Goal: Task Accomplishment & Management: Use online tool/utility

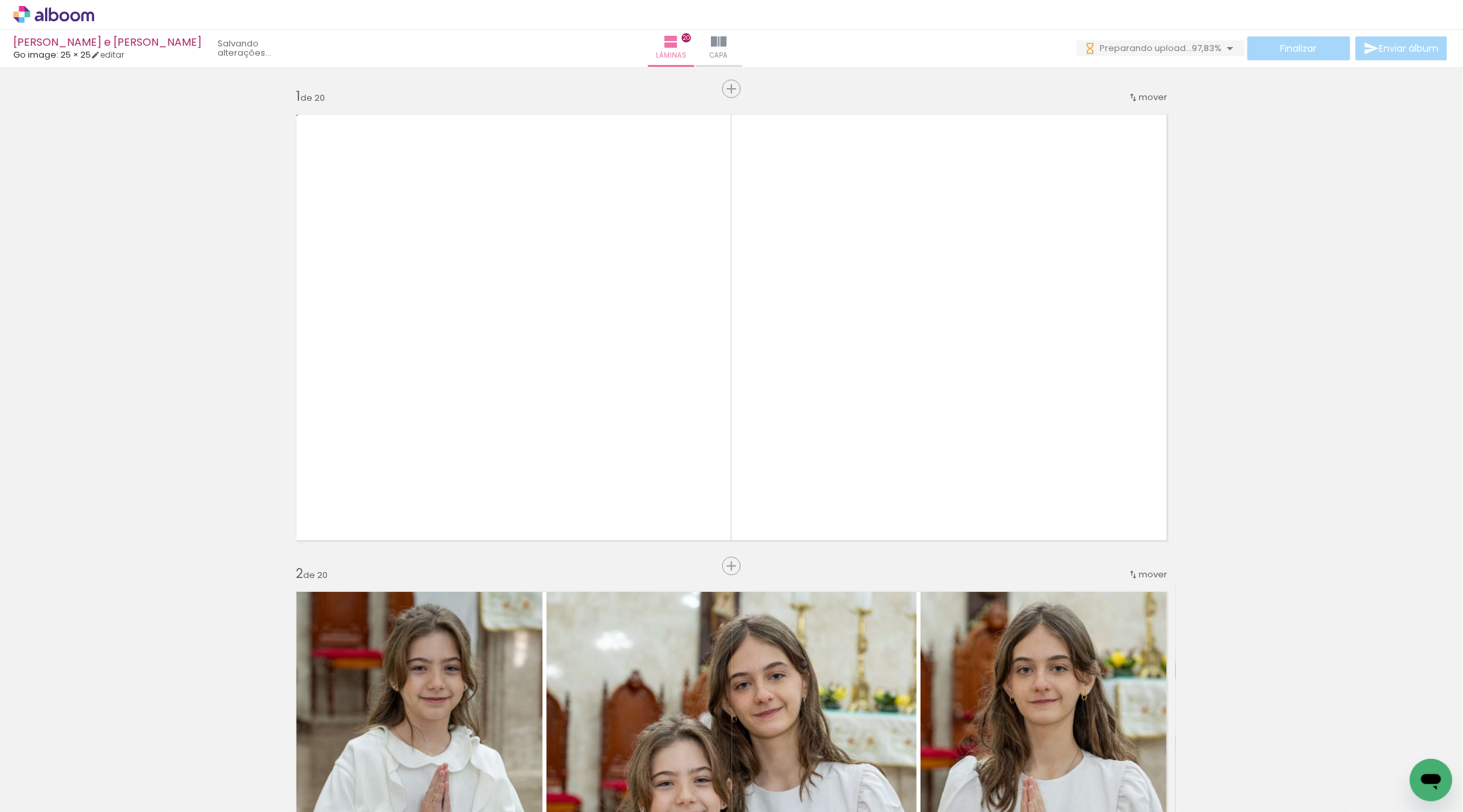
scroll to position [3421, 0]
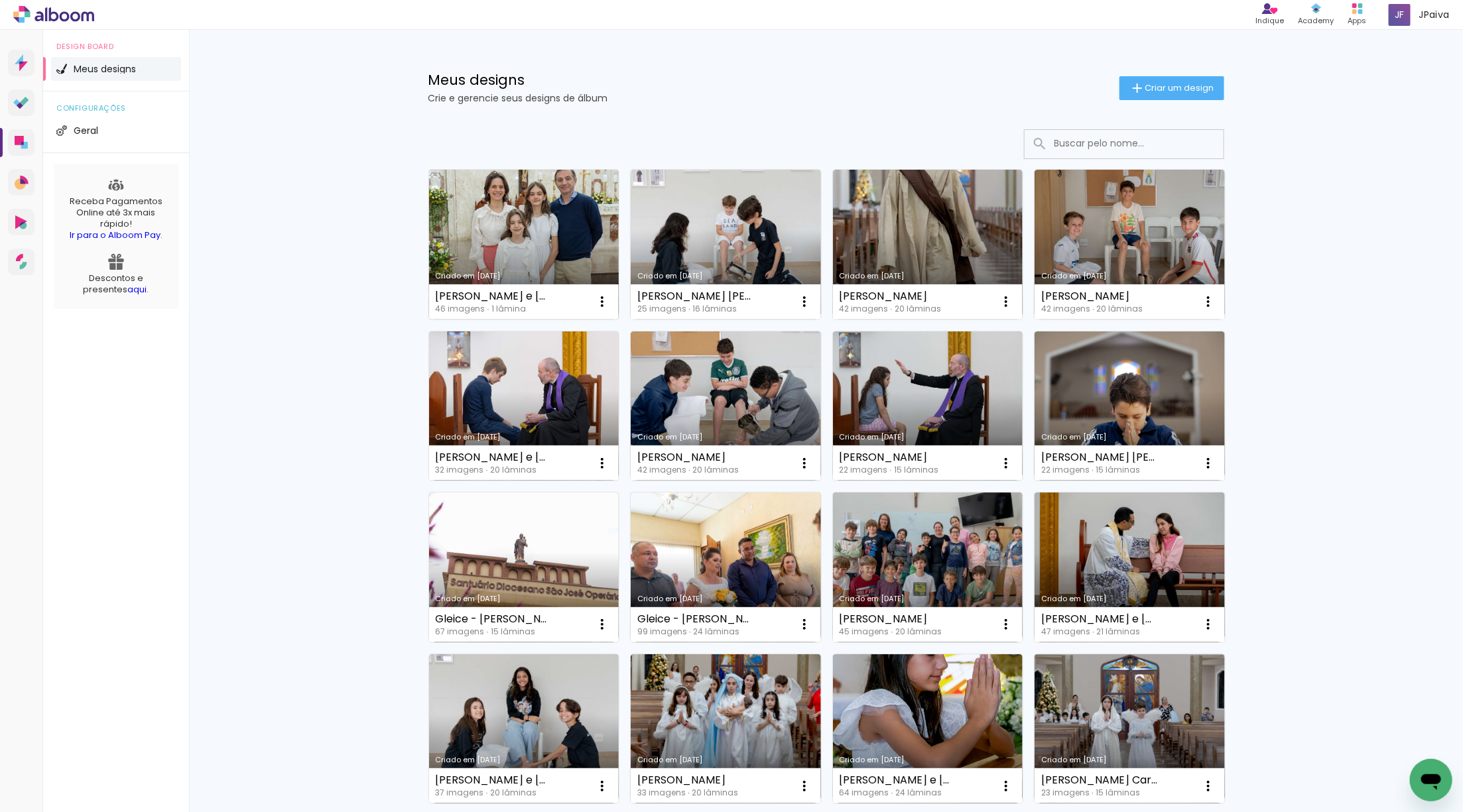
click at [501, 230] on link "Criado em [DATE]" at bounding box center [524, 244] width 191 height 150
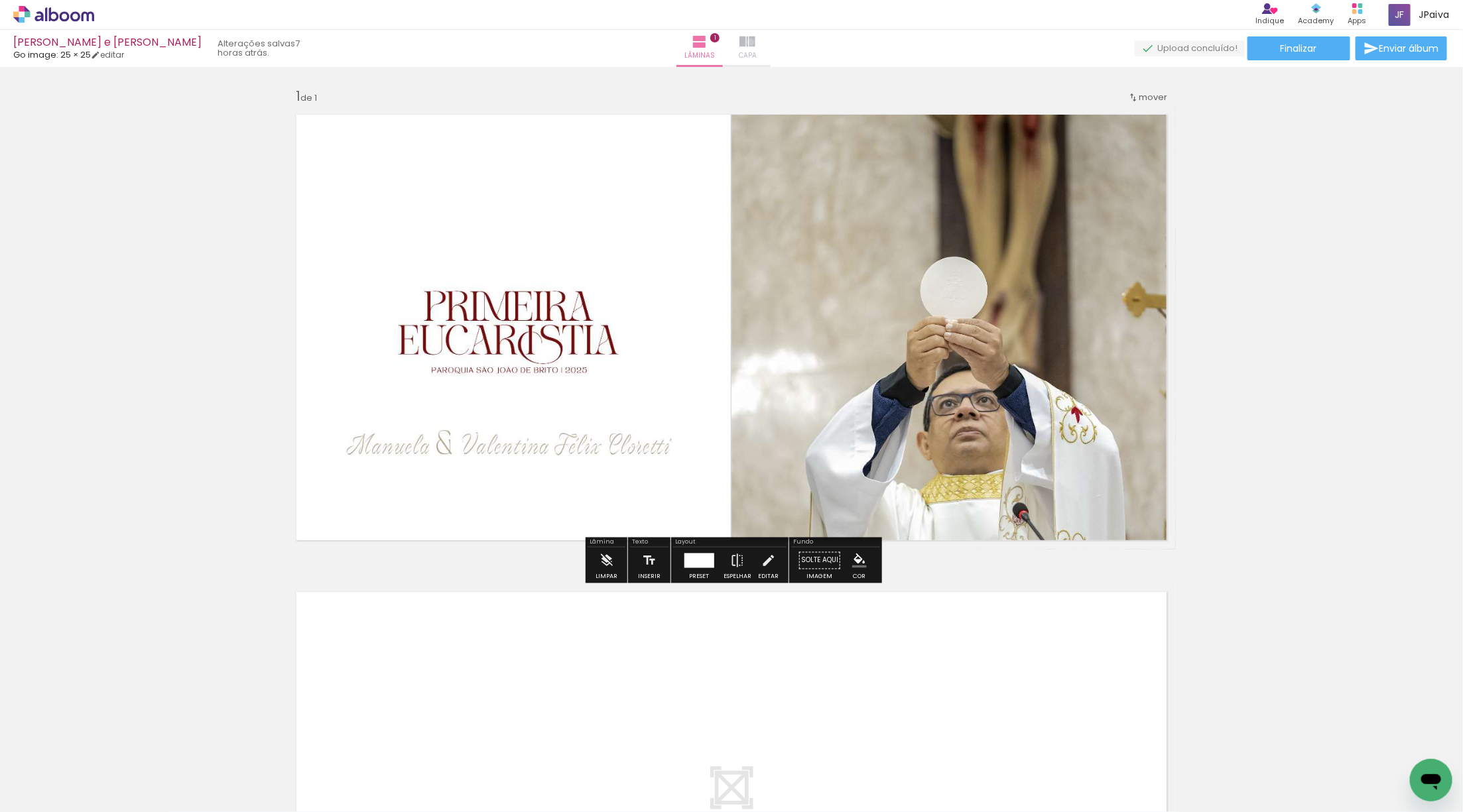
click at [756, 41] on iron-icon at bounding box center [747, 41] width 16 height 16
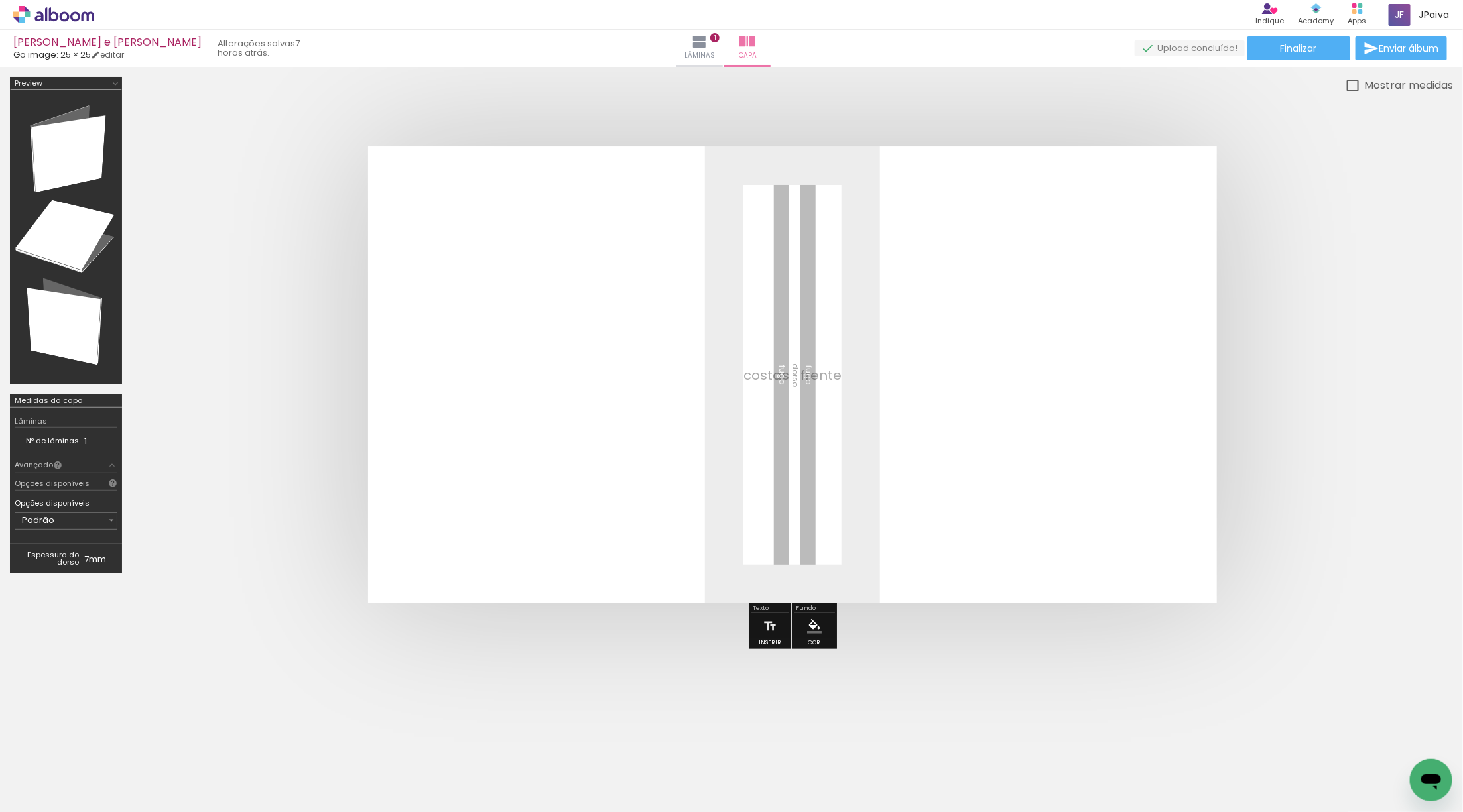
click at [69, 771] on iron-icon at bounding box center [67, 772] width 10 height 10
click at [0, 0] on slot "Não utilizadas" at bounding box center [0, 0] width 0 height 0
type input "Não utilizadas"
click at [58, 787] on paper-input-container "Filtro Não utilizadas" at bounding box center [40, 783] width 64 height 12
click at [52, 784] on div at bounding box center [42, 779] width 68 height 23
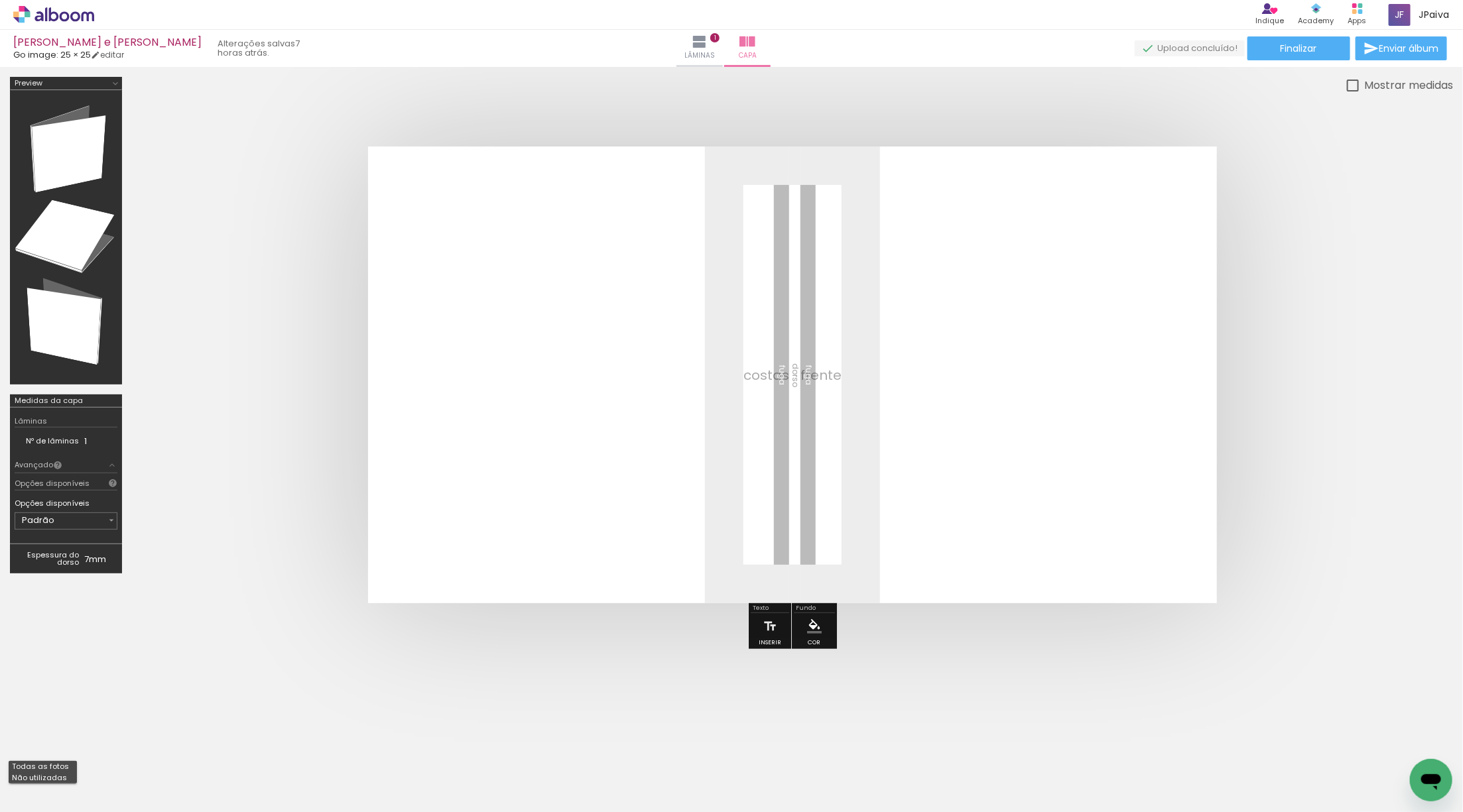
click at [0, 0] on slot "Não utilizadas" at bounding box center [0, 0] width 0 height 0
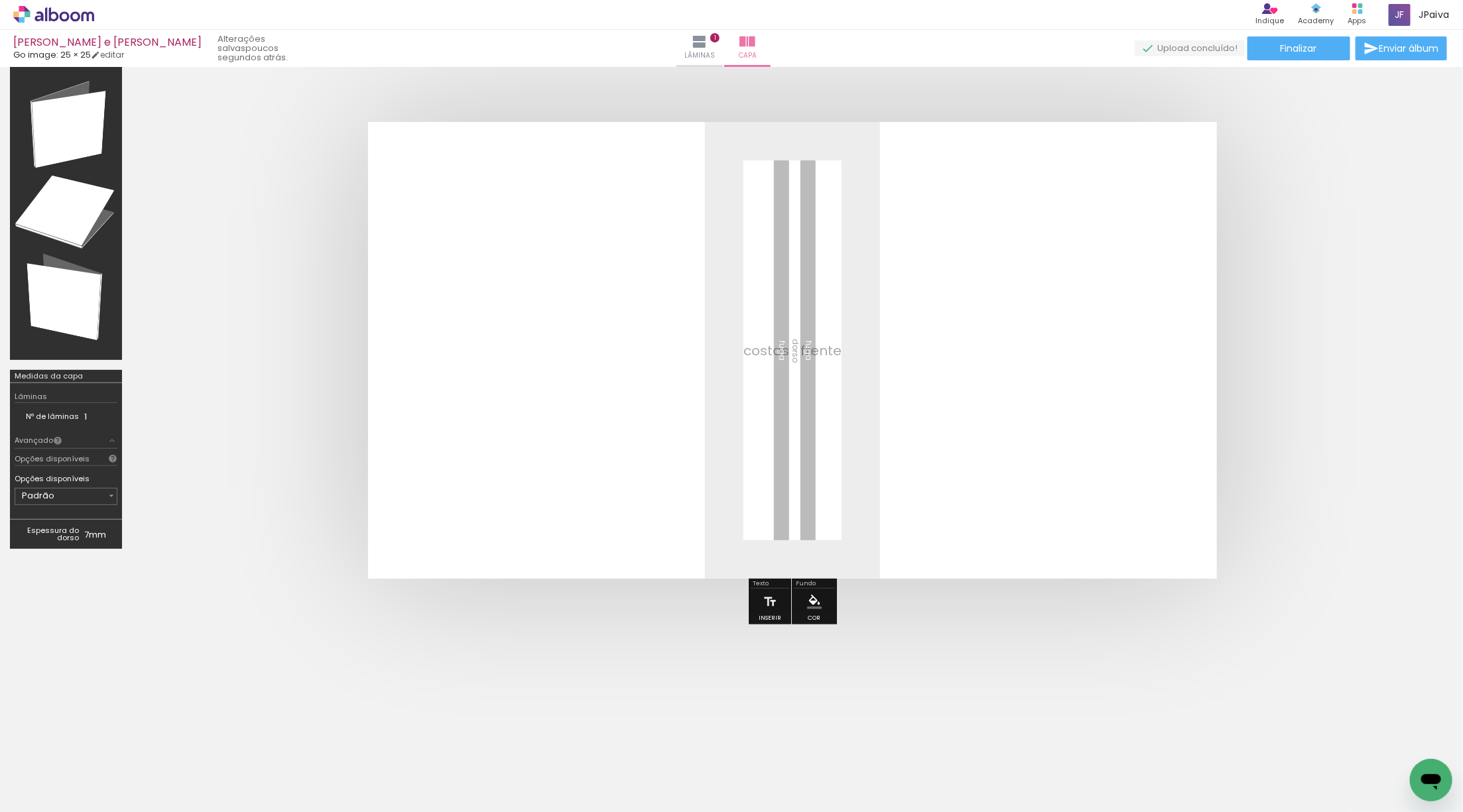
scroll to position [0, 1991]
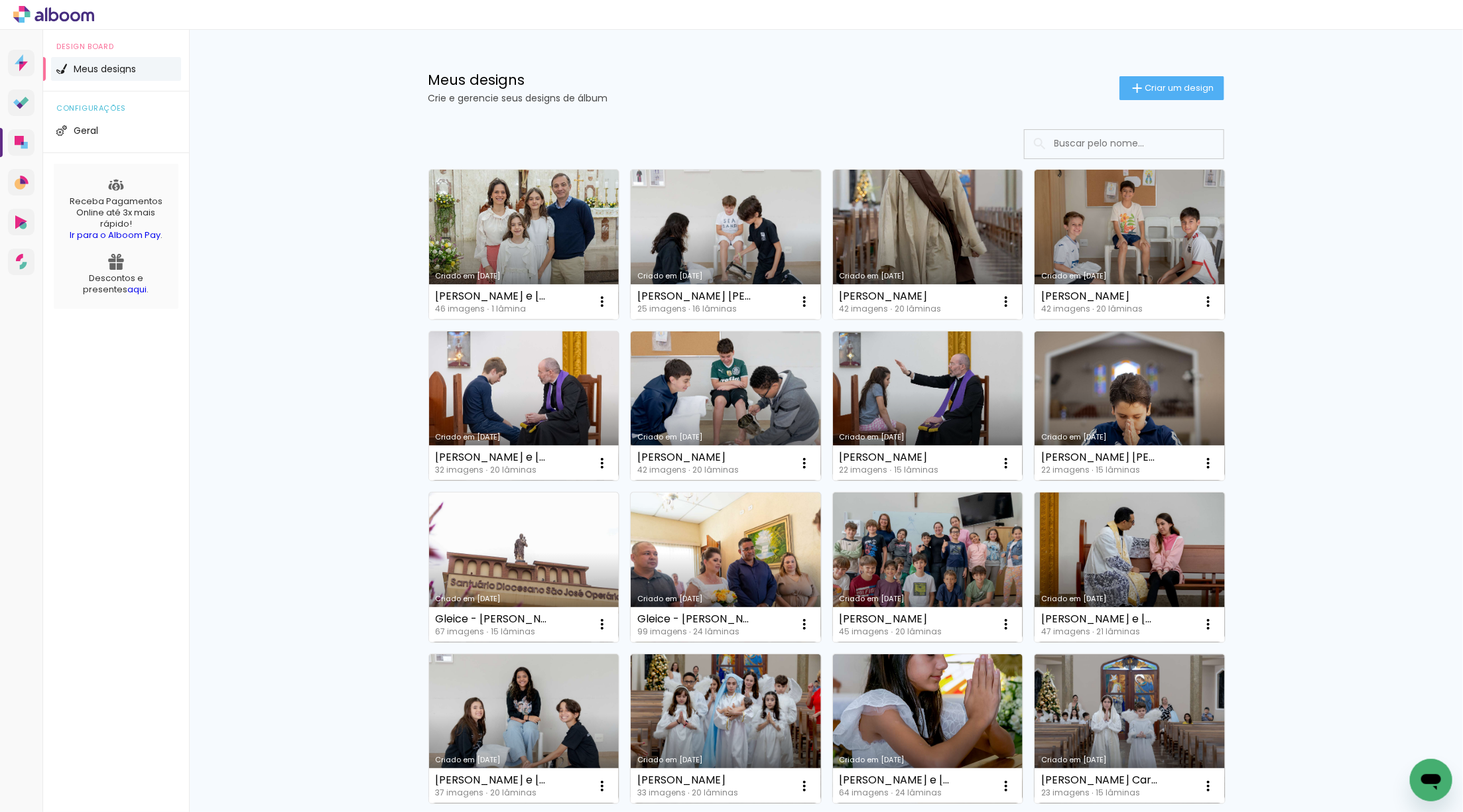
click at [524, 235] on link "Criado em [DATE]" at bounding box center [524, 244] width 191 height 150
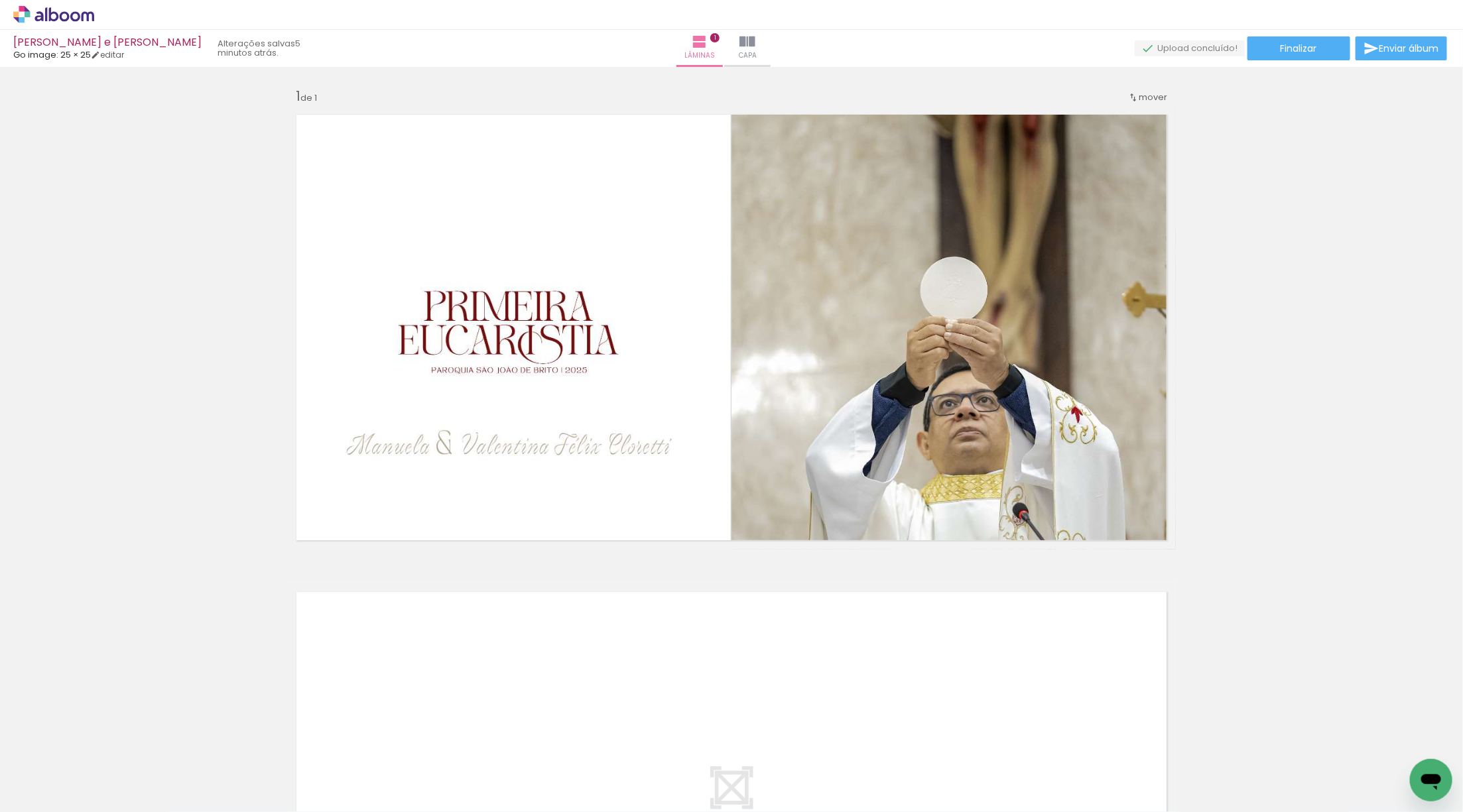
click at [1437, 787] on icon "Open messaging window" at bounding box center [1431, 780] width 24 height 24
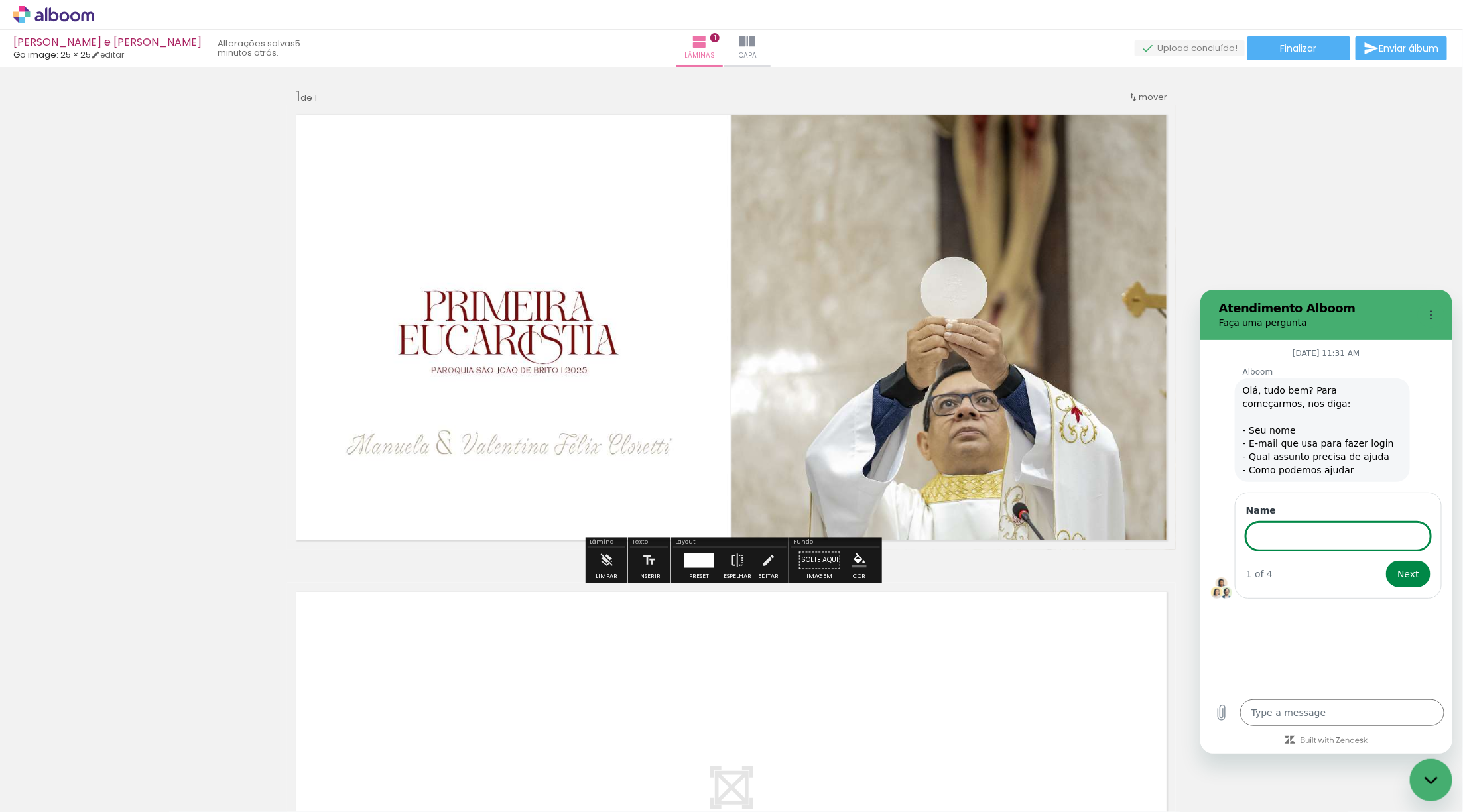
click at [1297, 528] on input "Name" at bounding box center [1337, 536] width 184 height 28
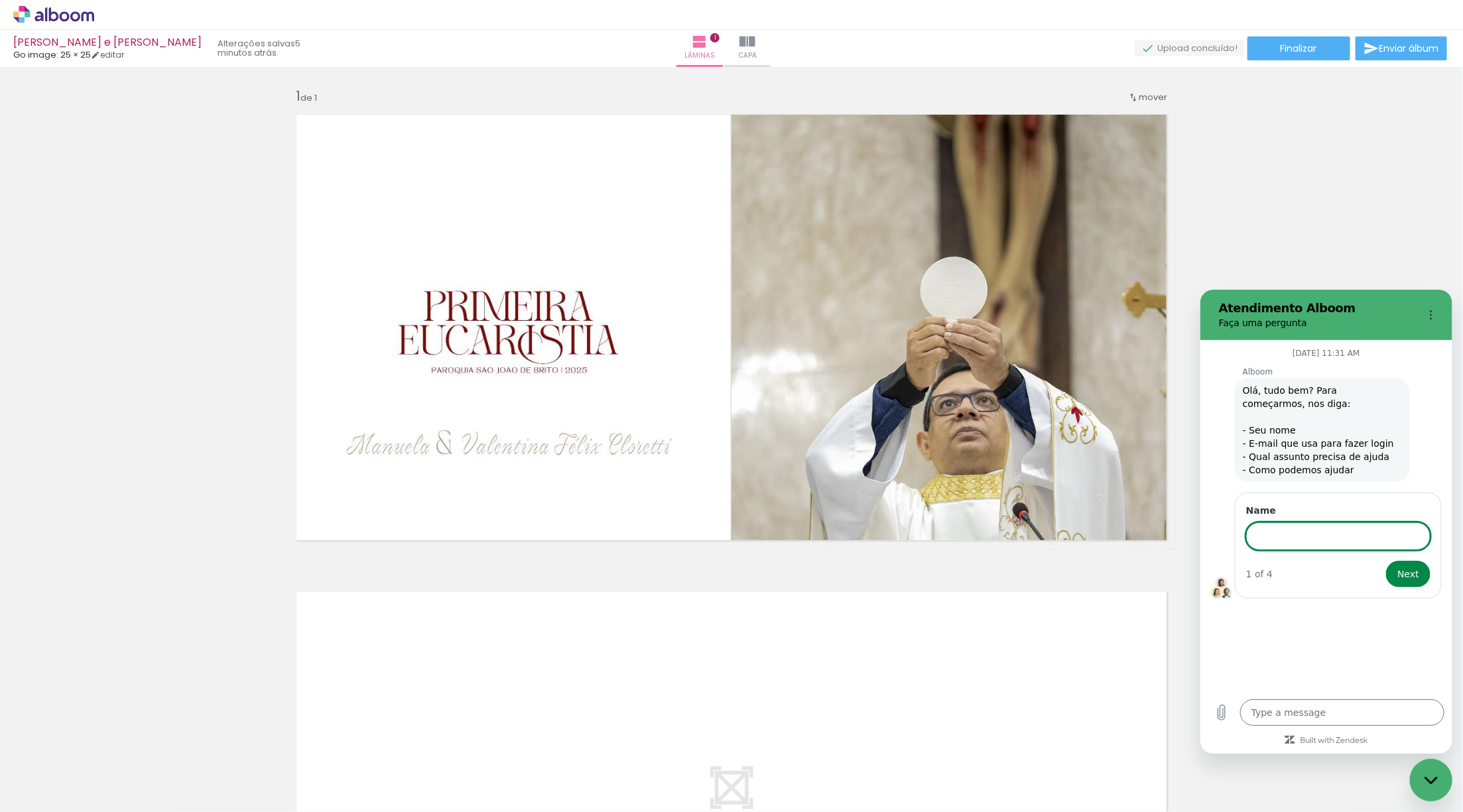
type input "[PERSON_NAME]"
click at [1406, 570] on span "Next" at bounding box center [1408, 573] width 22 height 16
click at [1299, 599] on input "Email" at bounding box center [1337, 592] width 184 height 28
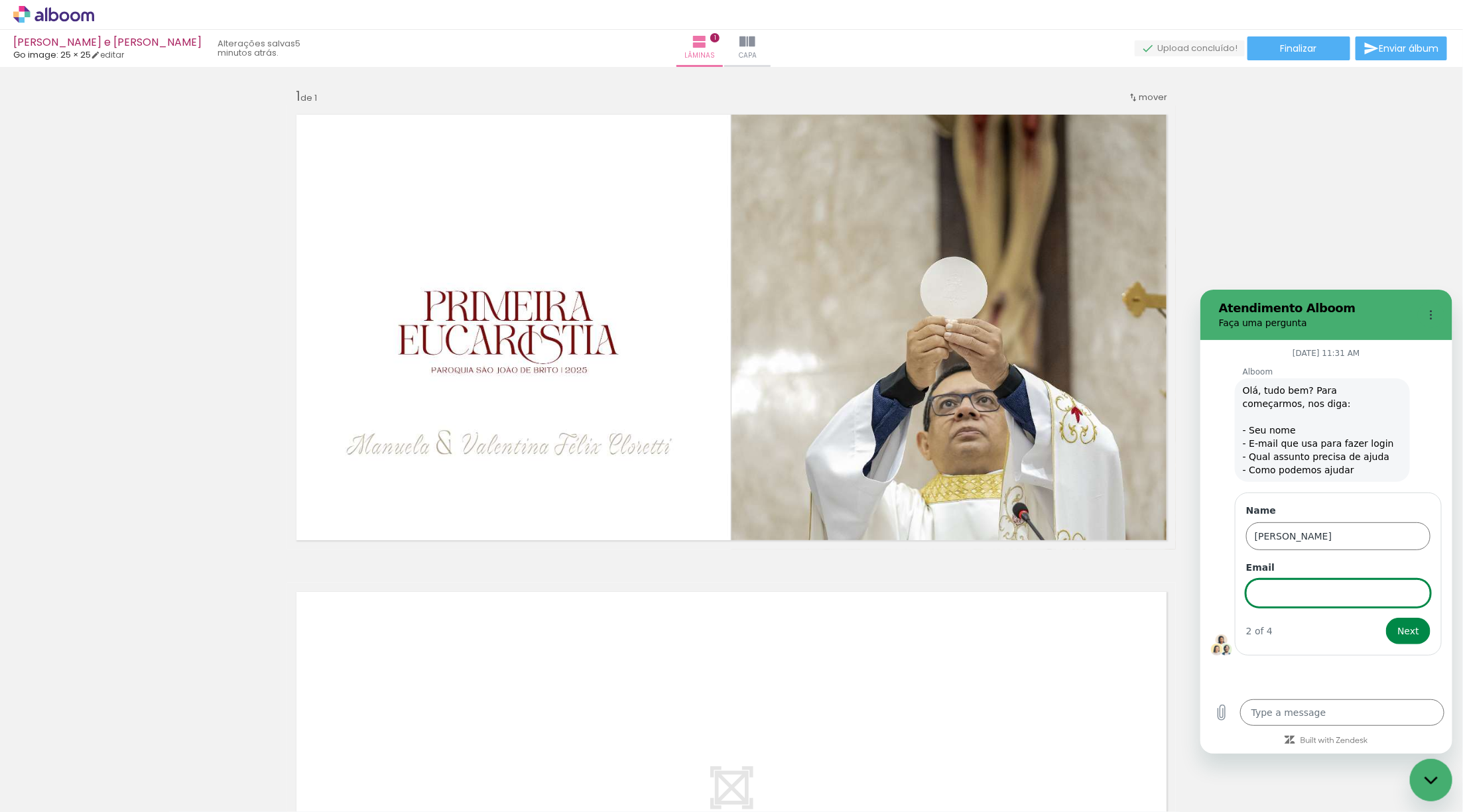
type input "[EMAIL_ADDRESS][DOMAIN_NAME]"
click at [1415, 623] on span "Next" at bounding box center [1408, 630] width 22 height 16
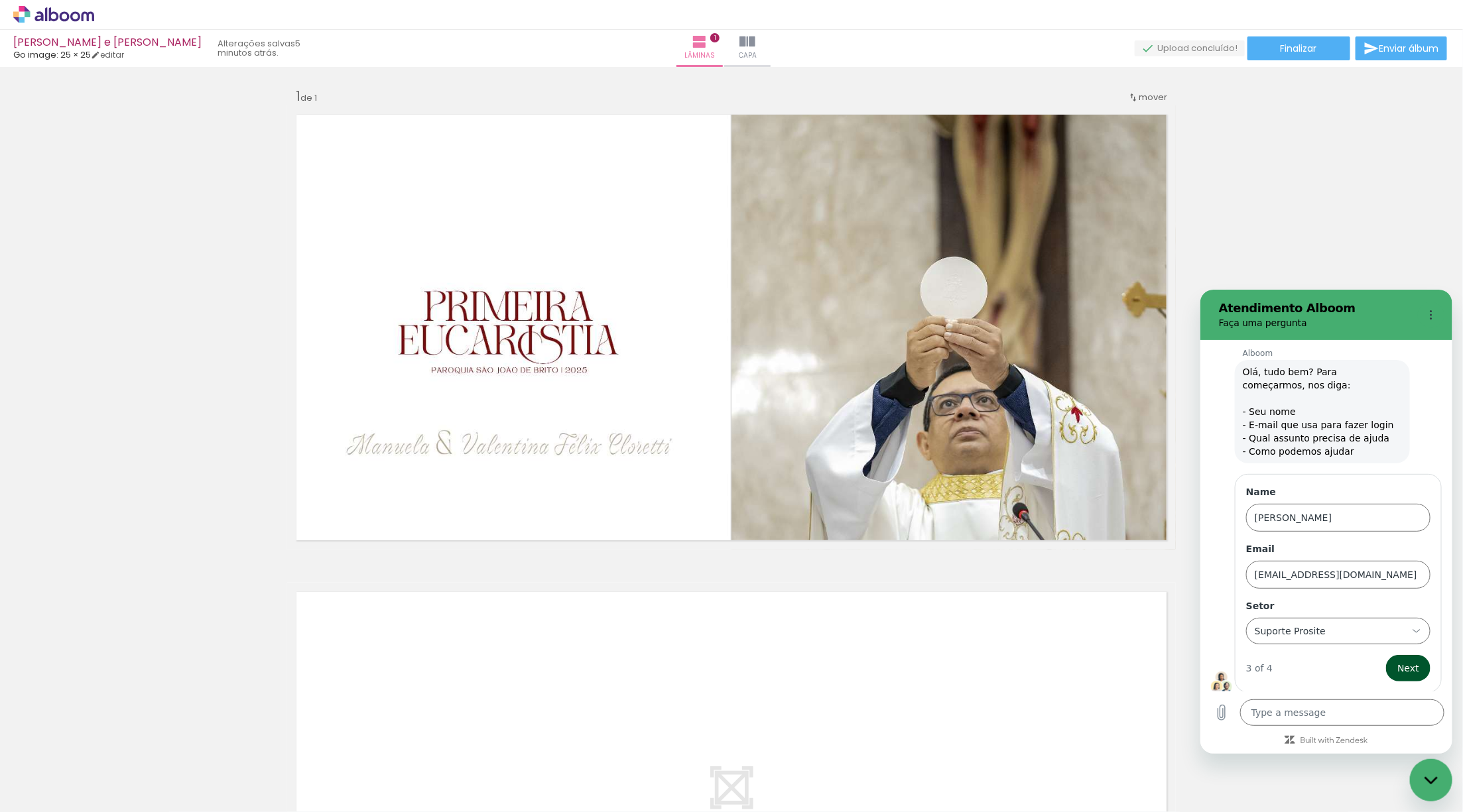
scroll to position [19, 0]
click at [1303, 628] on div "Suporte Prosite Suporte Prosite" at bounding box center [1330, 630] width 154 height 24
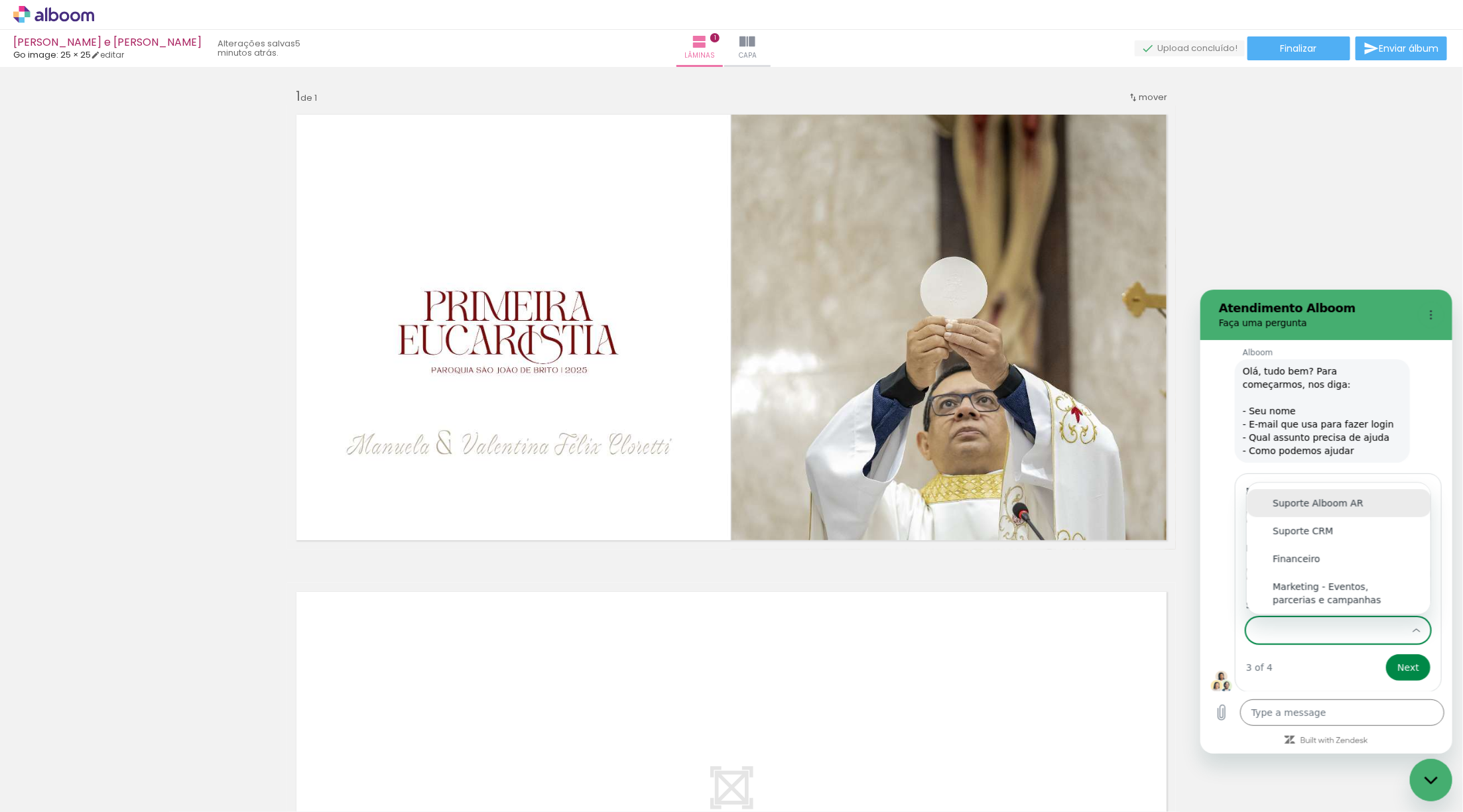
scroll to position [0, 0]
click at [1292, 555] on div "Suporte Designbox" at bounding box center [1337, 554] width 132 height 13
type input "Suporte Designbox"
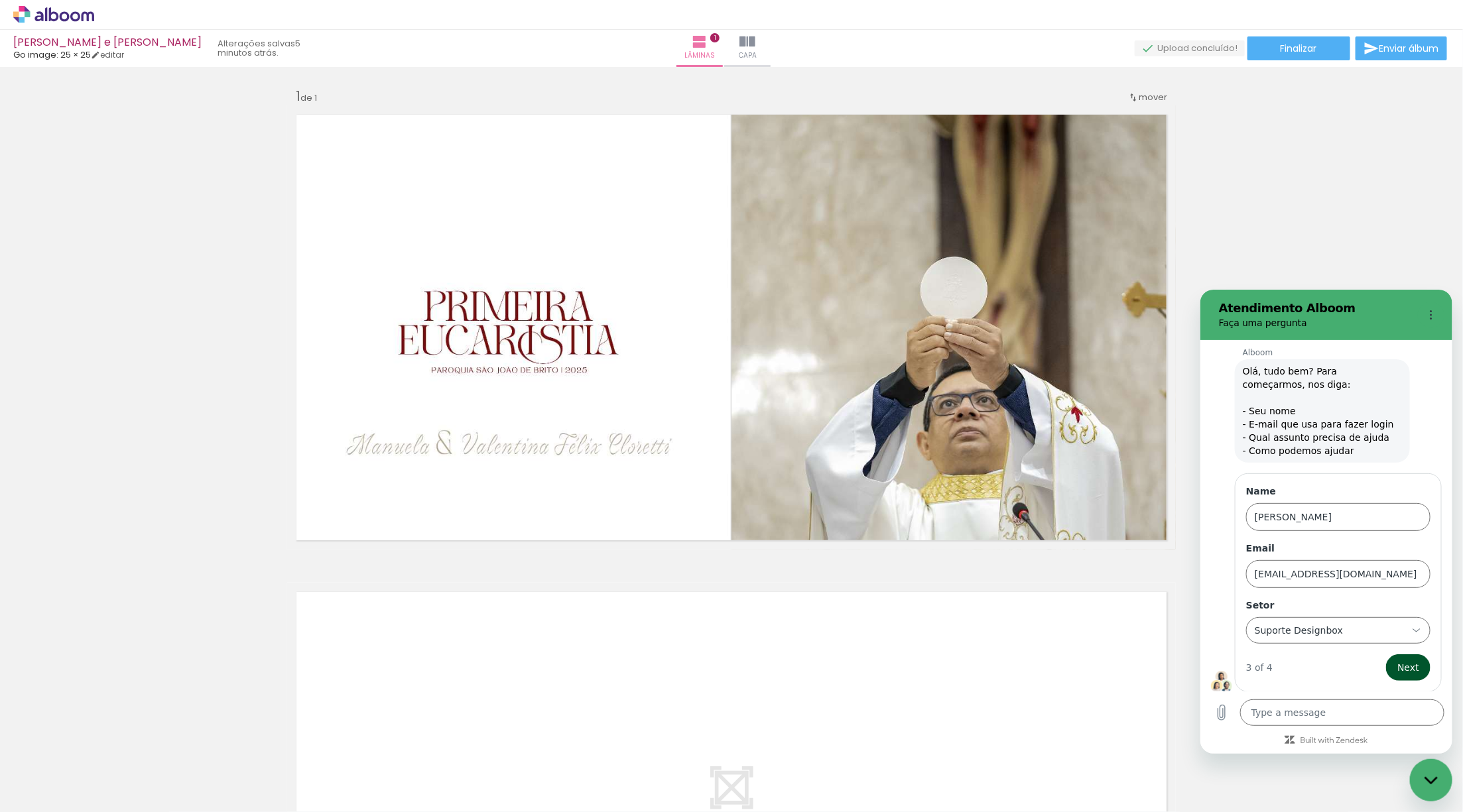
click at [1405, 661] on span "Next" at bounding box center [1408, 666] width 22 height 16
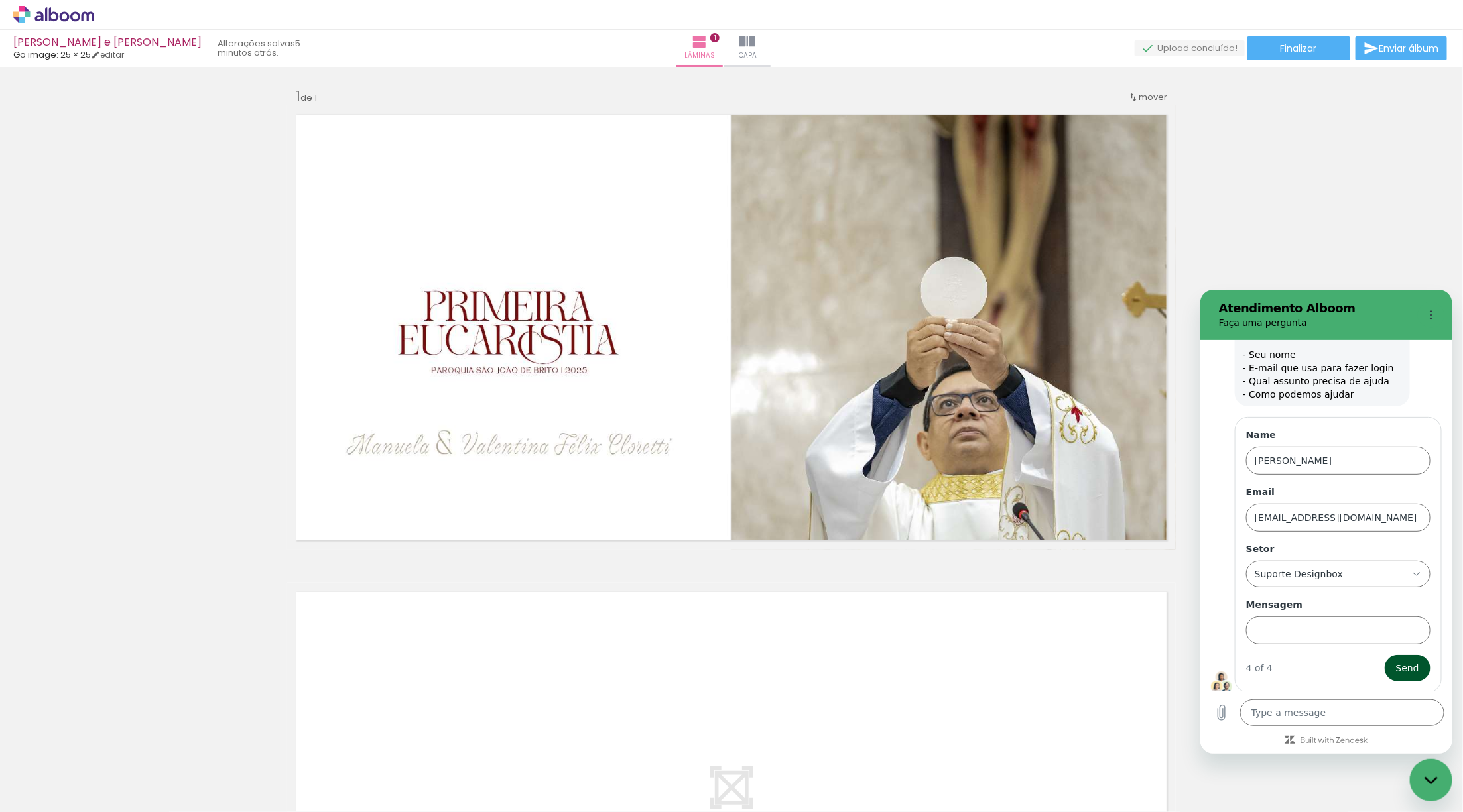
scroll to position [75, 0]
click at [1291, 624] on input "Mensagem" at bounding box center [1337, 630] width 184 height 28
type input "havia terminado o álbum e precisei fechar o aplicativo porque estava travado,"
click at [1384, 655] on button "Send" at bounding box center [1407, 668] width 46 height 26
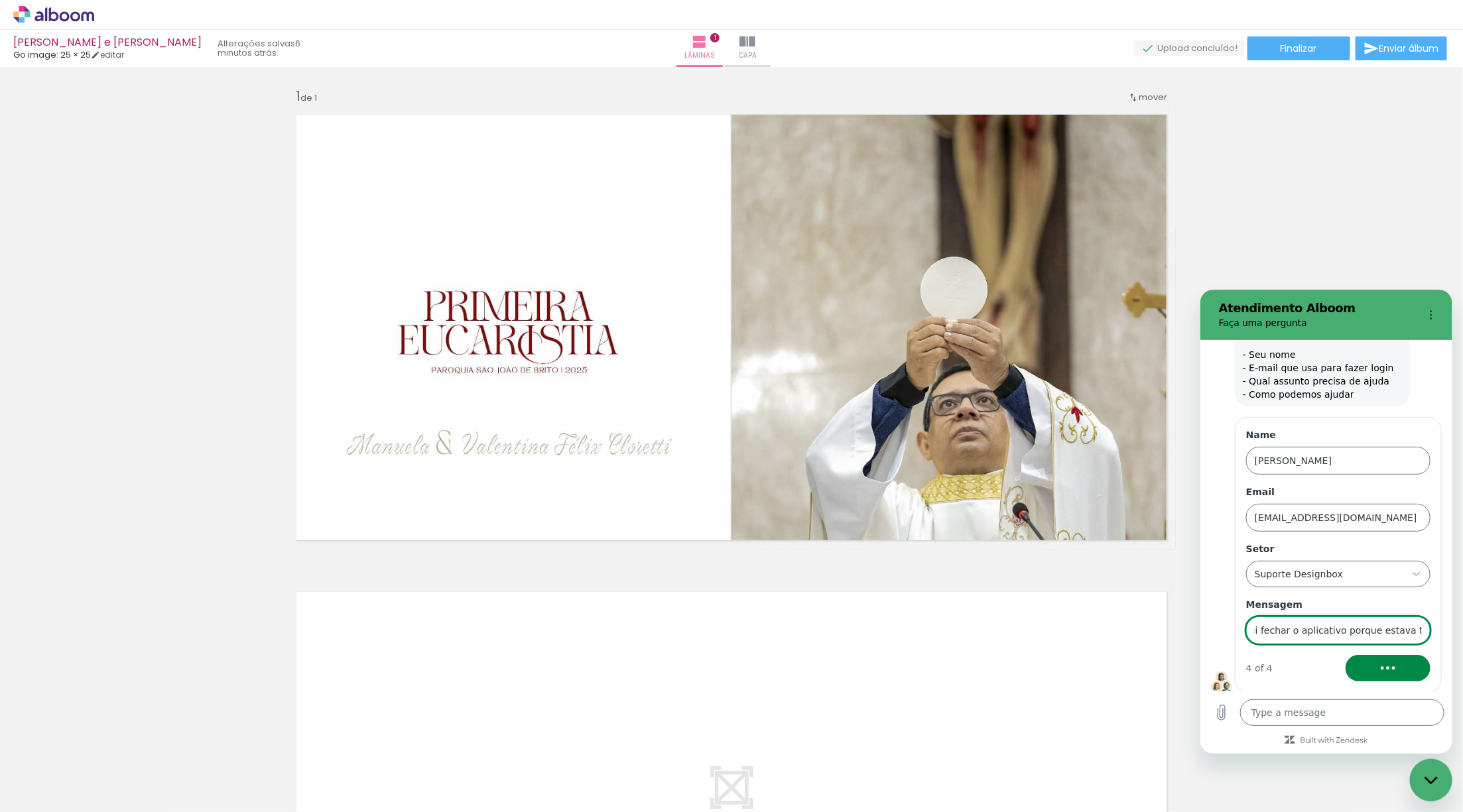
type textarea "x"
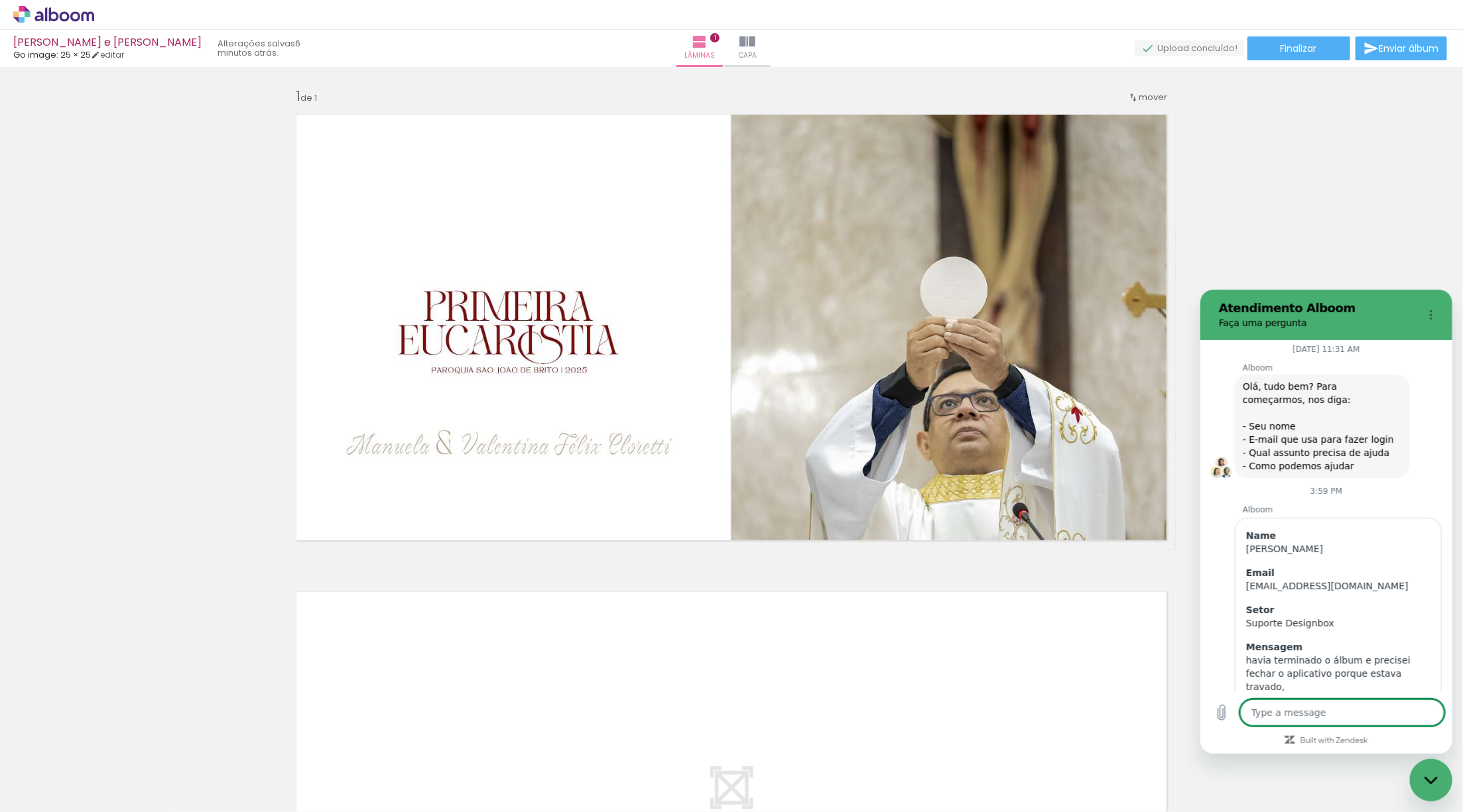
scroll to position [34, 0]
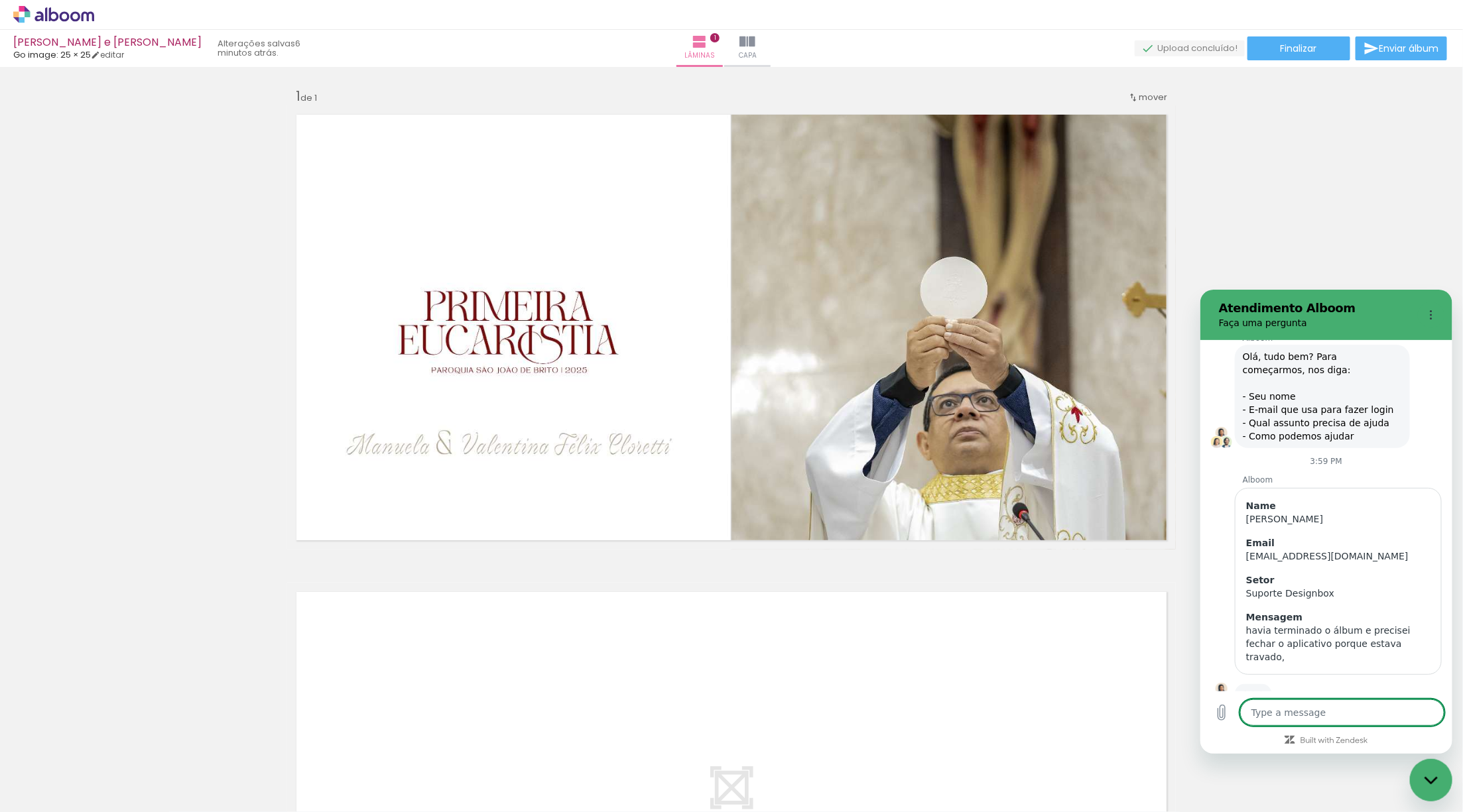
type textarea "a"
type textarea "x"
type textarea "ao"
type textarea "x"
type textarea "ao"
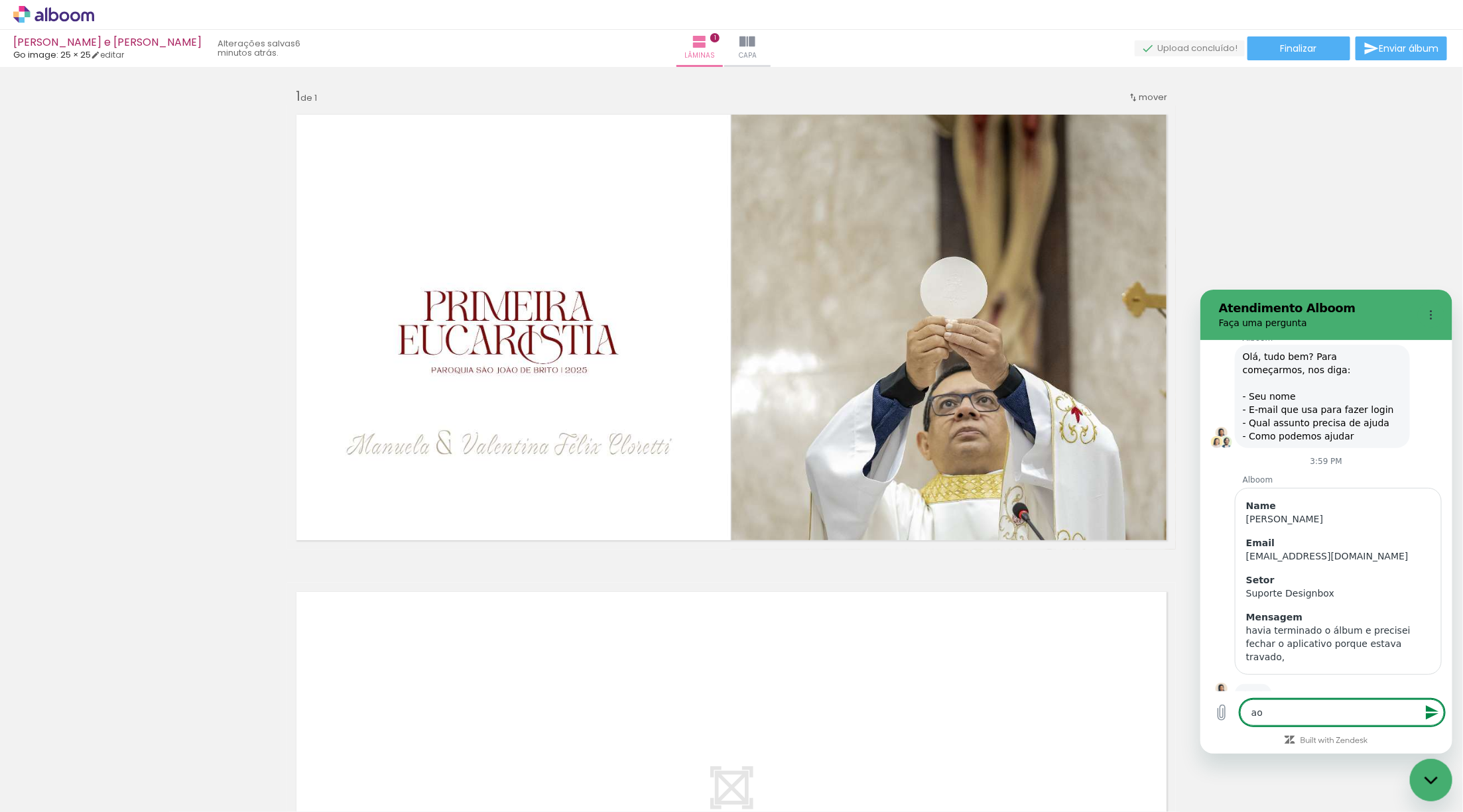
type textarea "x"
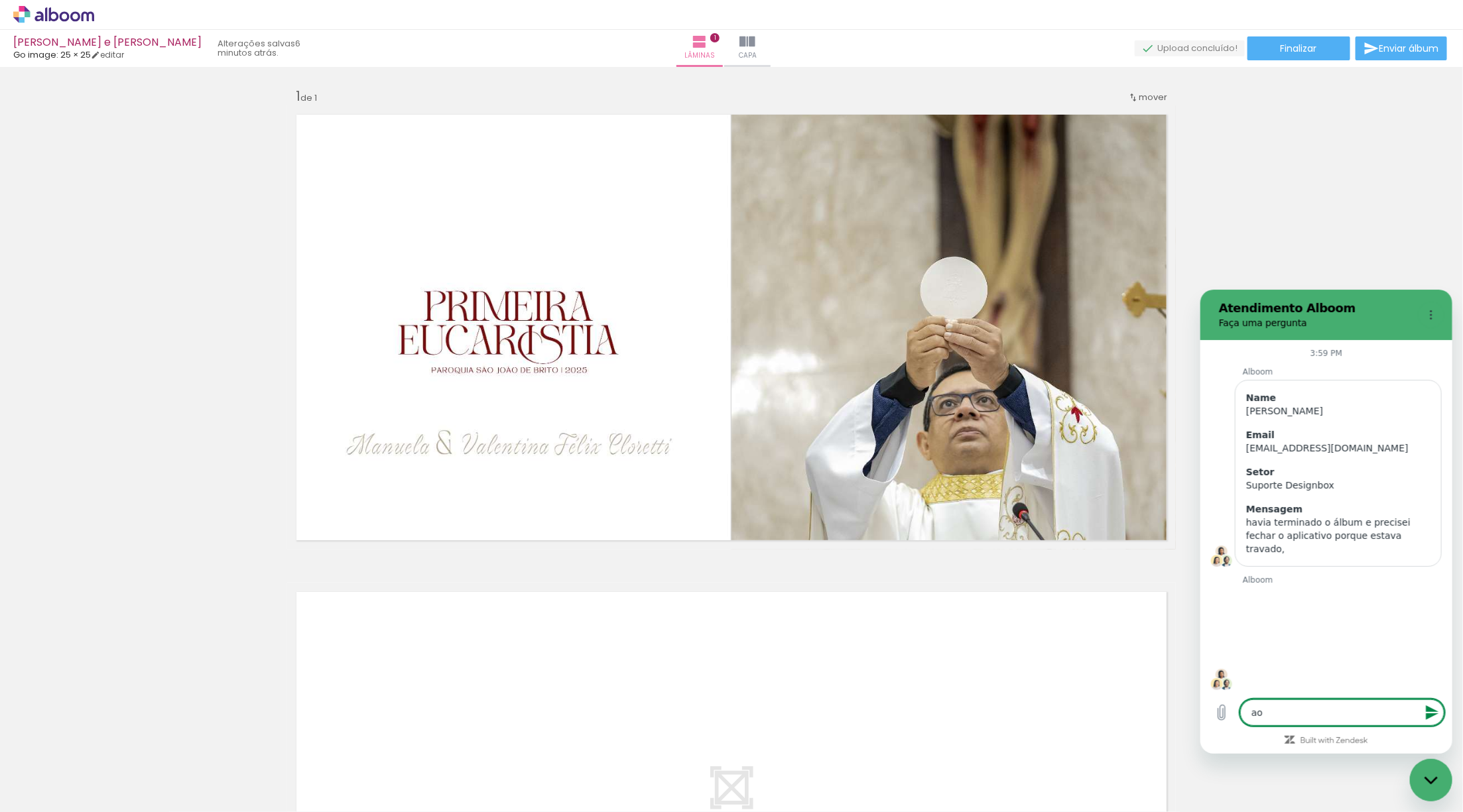
type textarea "ao"
type textarea "x"
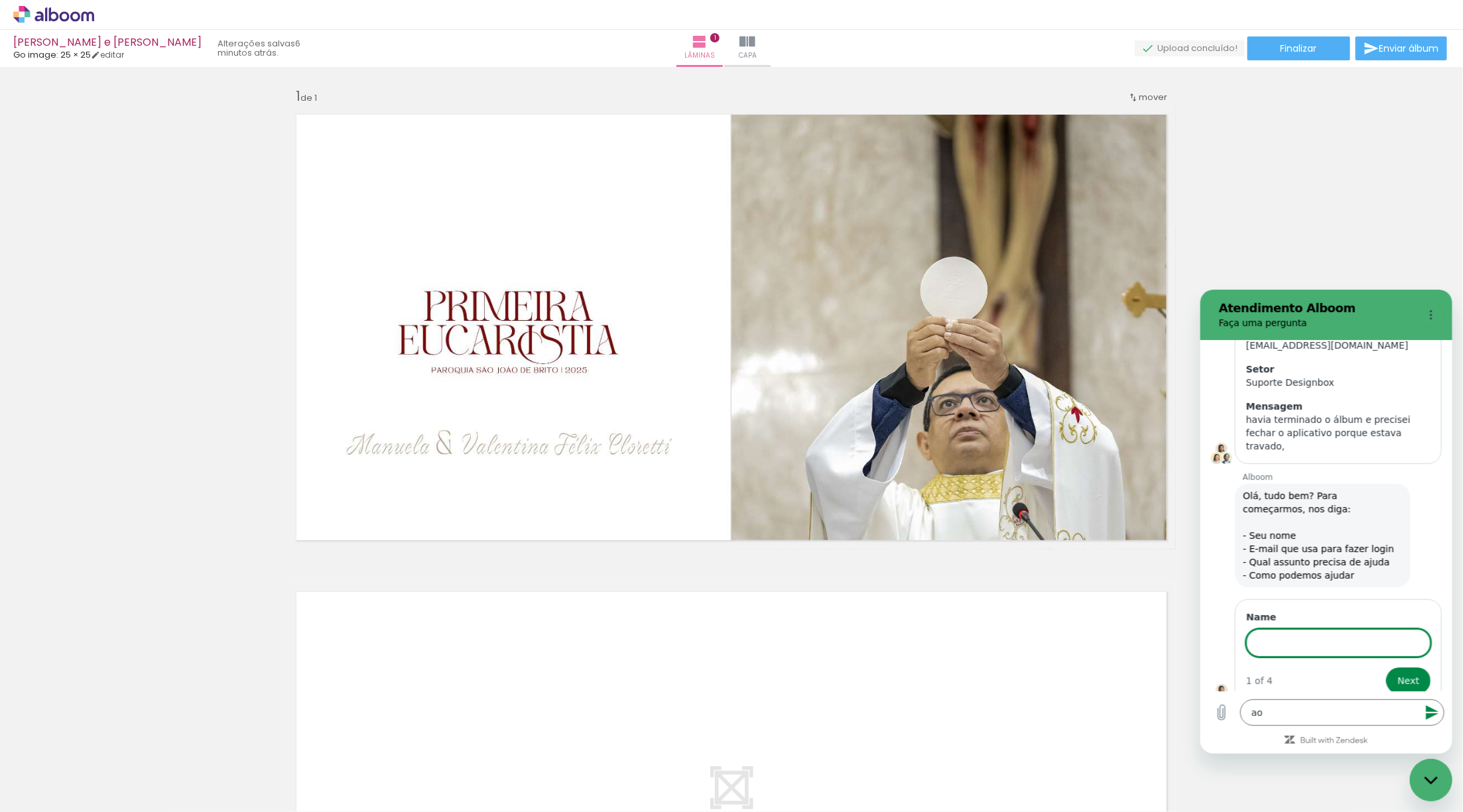
scroll to position [244, 0]
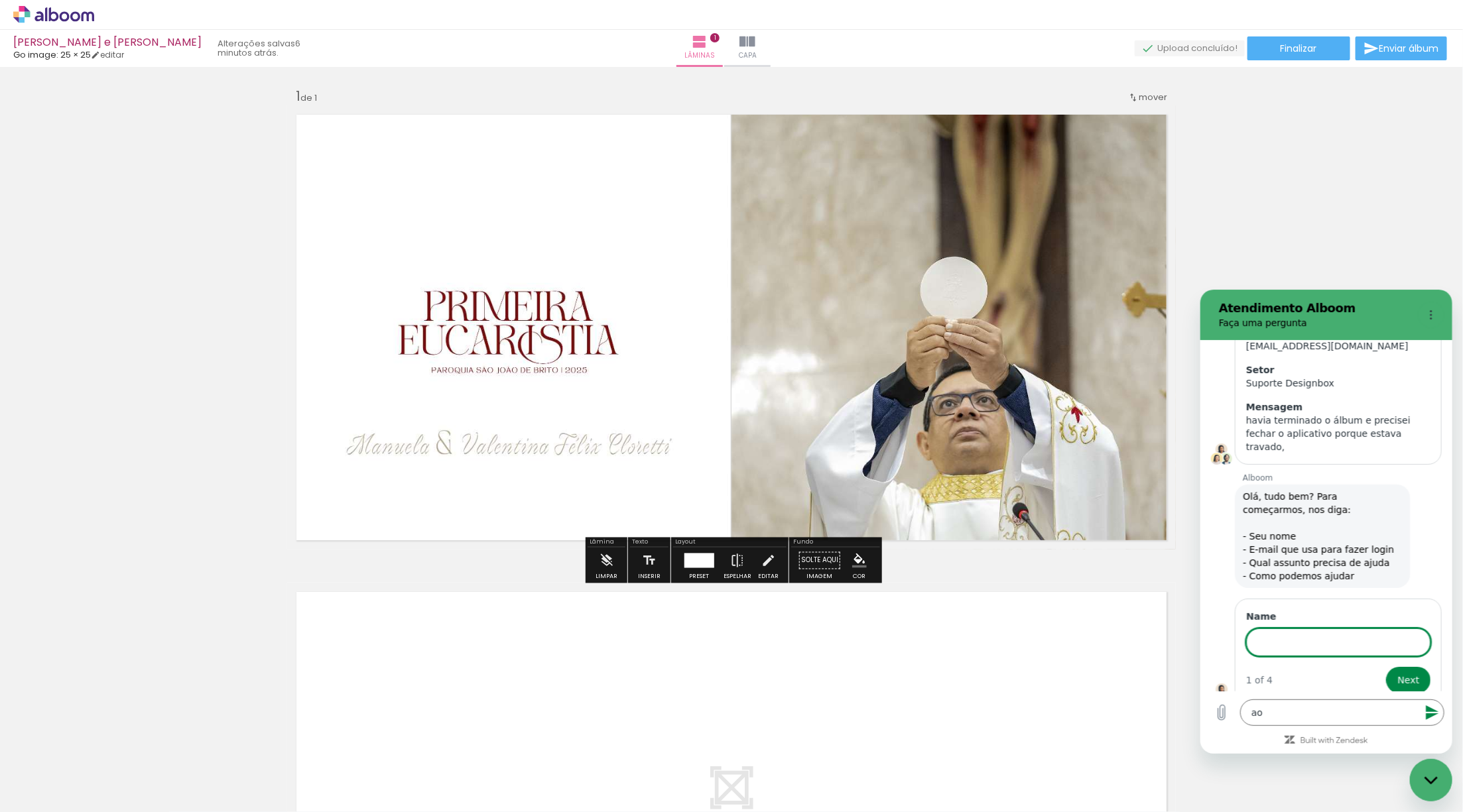
click at [1263, 630] on input "Name" at bounding box center [1337, 641] width 184 height 28
type input "[PERSON_NAME]"
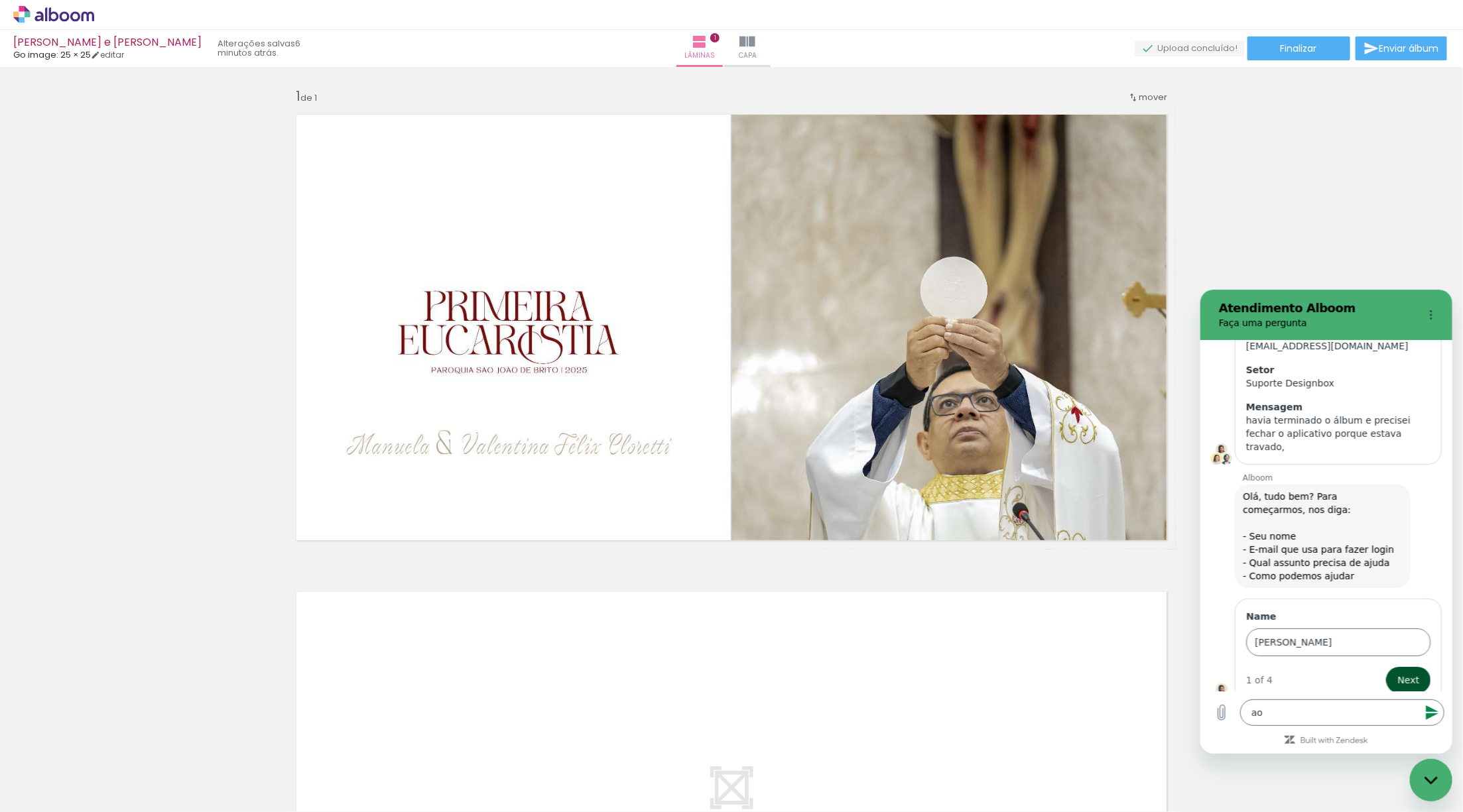
click at [1422, 666] on button "Next" at bounding box center [1408, 679] width 44 height 26
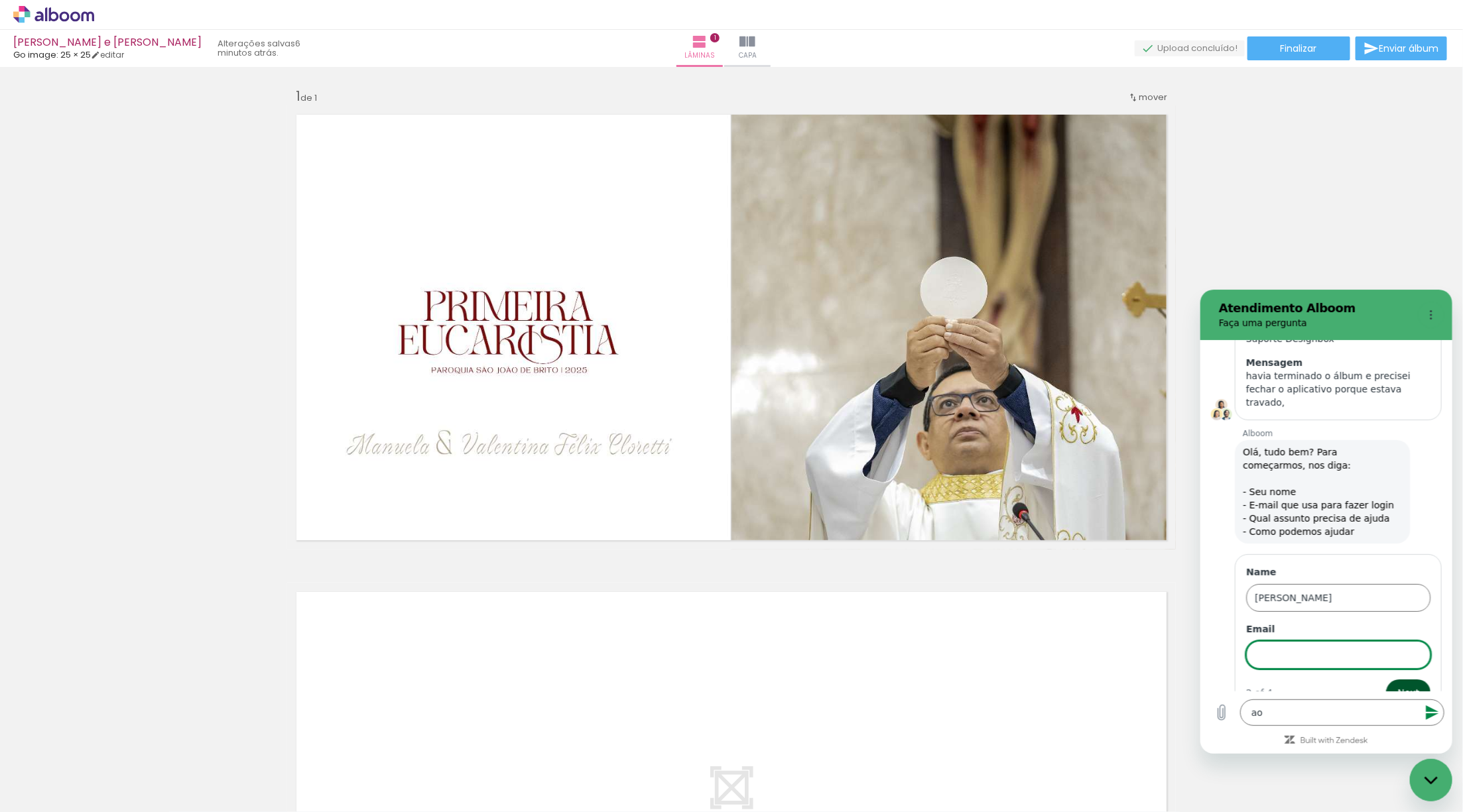
scroll to position [300, 0]
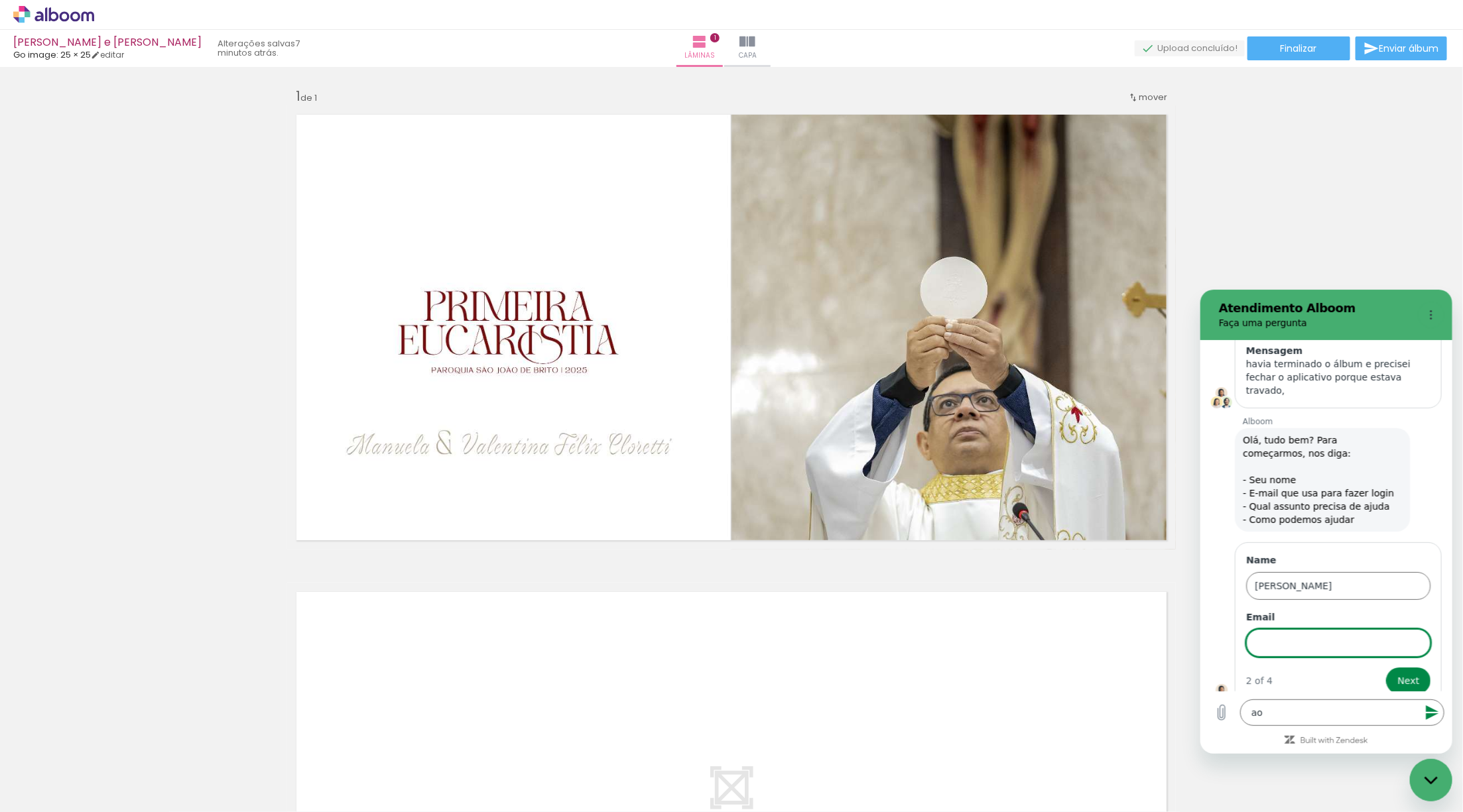
click at [1310, 628] on input "Email" at bounding box center [1337, 642] width 184 height 28
type input "[EMAIL_ADDRESS][DOMAIN_NAME]"
click at [1403, 673] on span "Next" at bounding box center [1408, 680] width 22 height 16
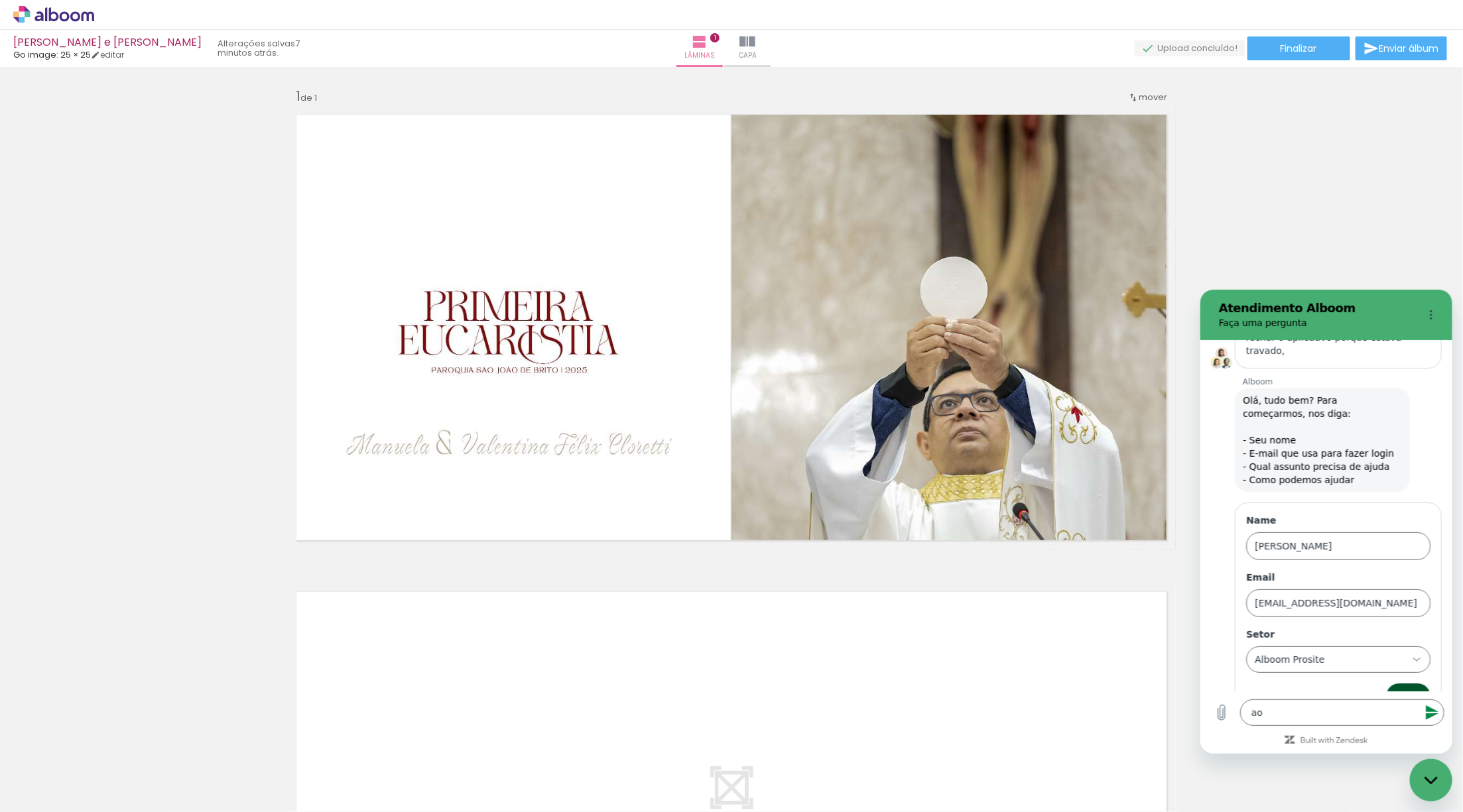
scroll to position [356, 0]
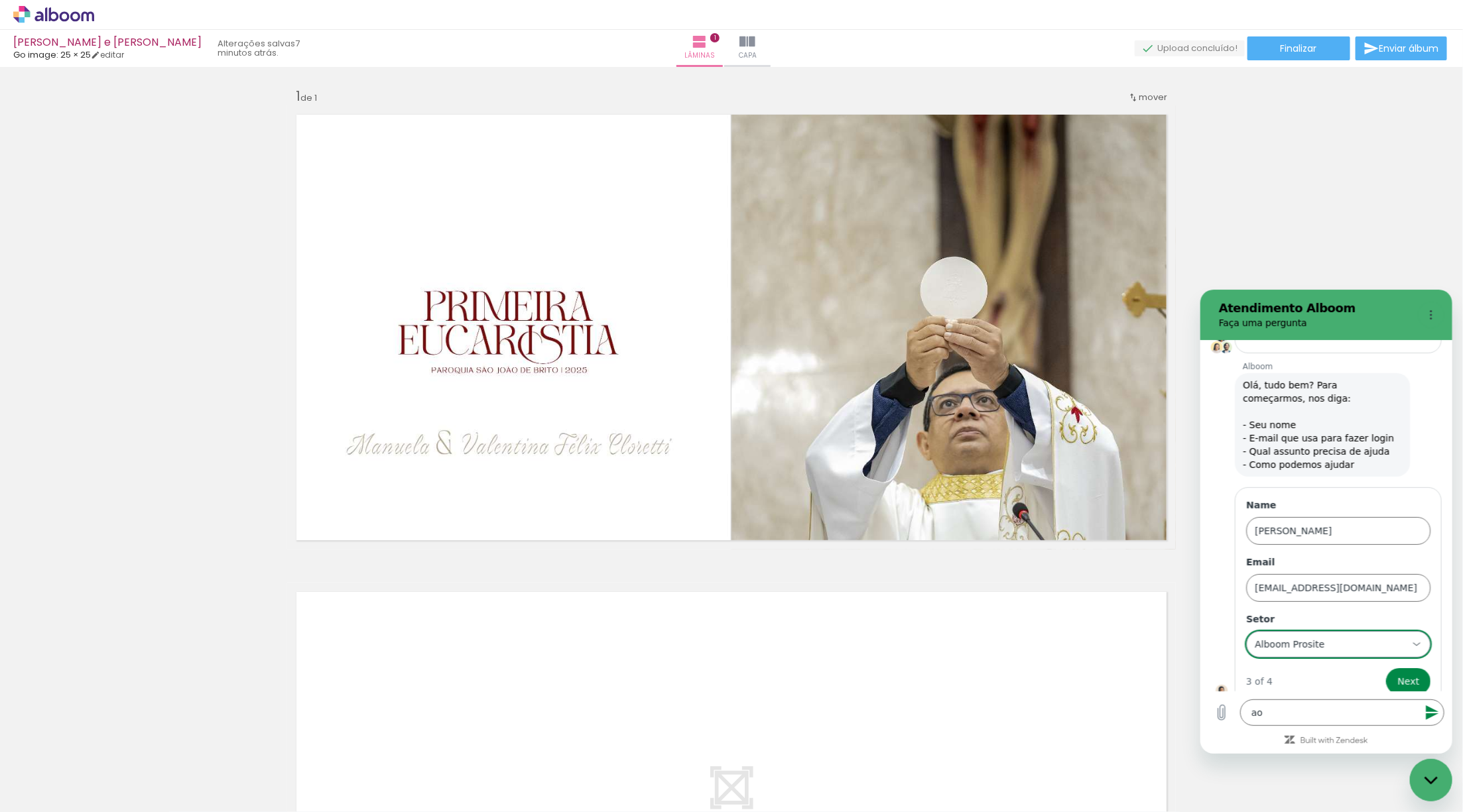
click at [1283, 632] on div "Alboom Prosite Alboom Prosite" at bounding box center [1330, 644] width 154 height 24
click at [1305, 580] on div "Alboom Designbox" at bounding box center [1337, 586] width 132 height 13
type input "Alboom Designbox"
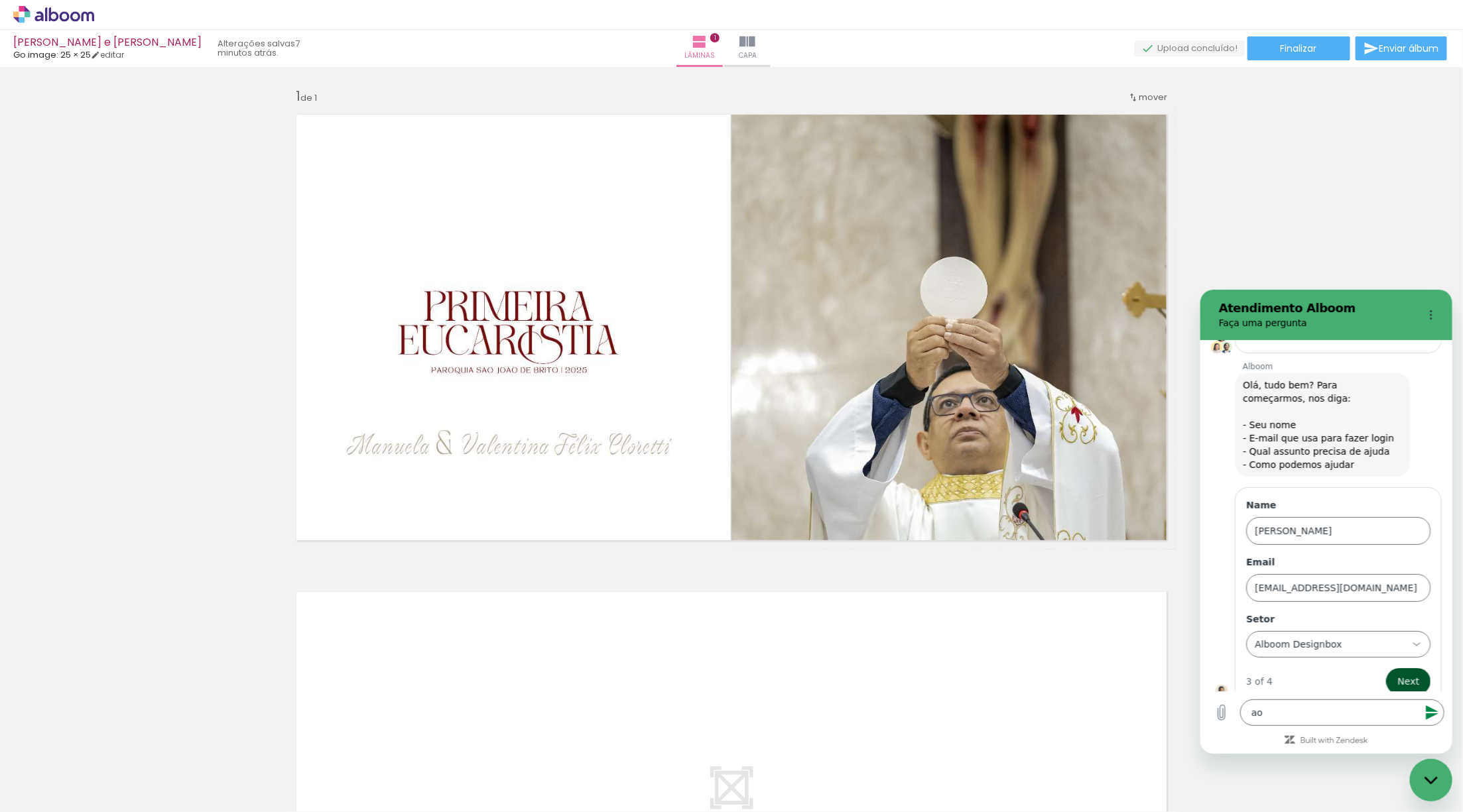
click at [1420, 668] on button "Next" at bounding box center [1408, 681] width 44 height 26
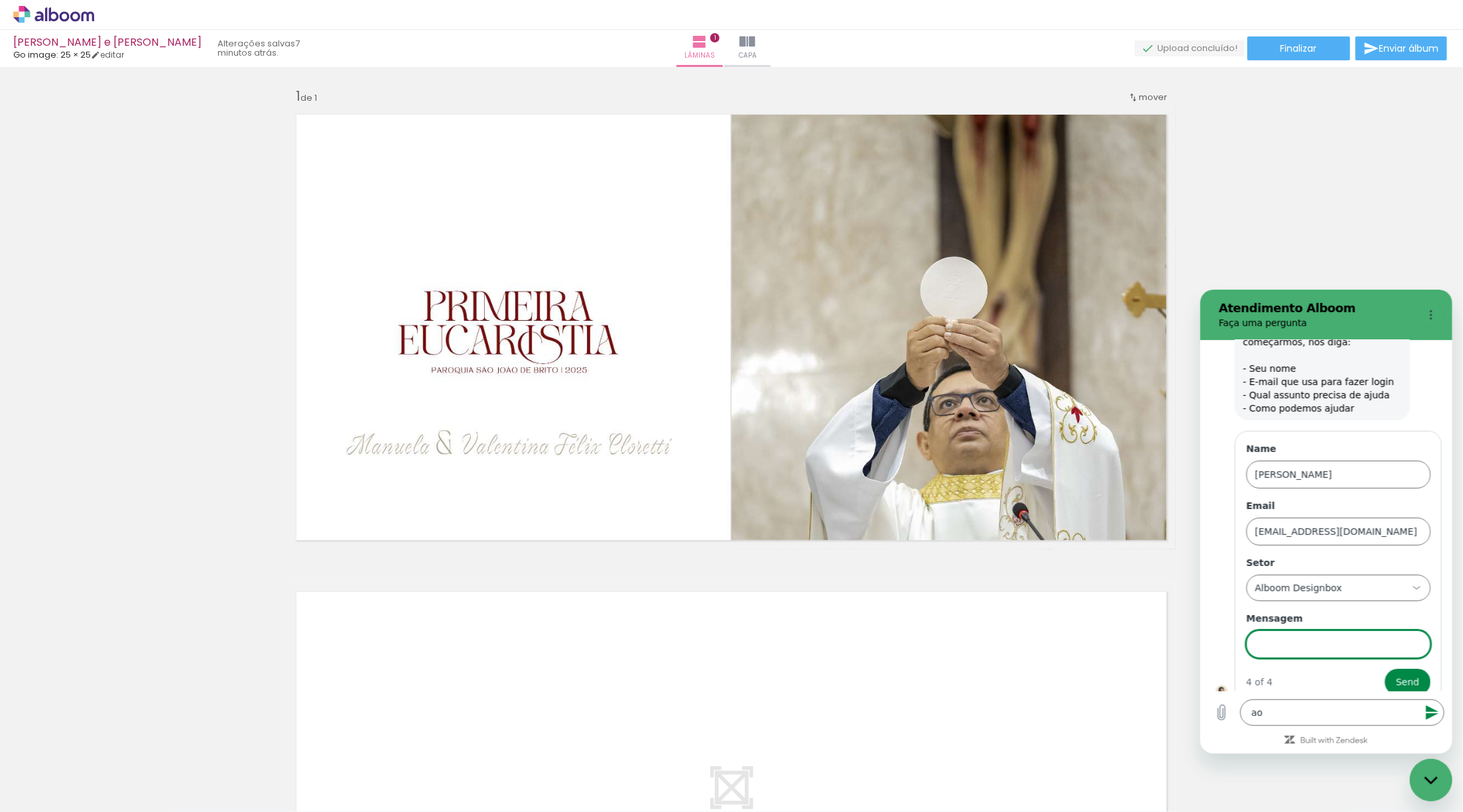
click at [1321, 639] on input "Mensagem" at bounding box center [1337, 644] width 184 height 28
type input "estava finalizando um ;album e ele voltou apenas com 1 lamina"
click at [1384, 668] on button "Send" at bounding box center [1407, 682] width 46 height 26
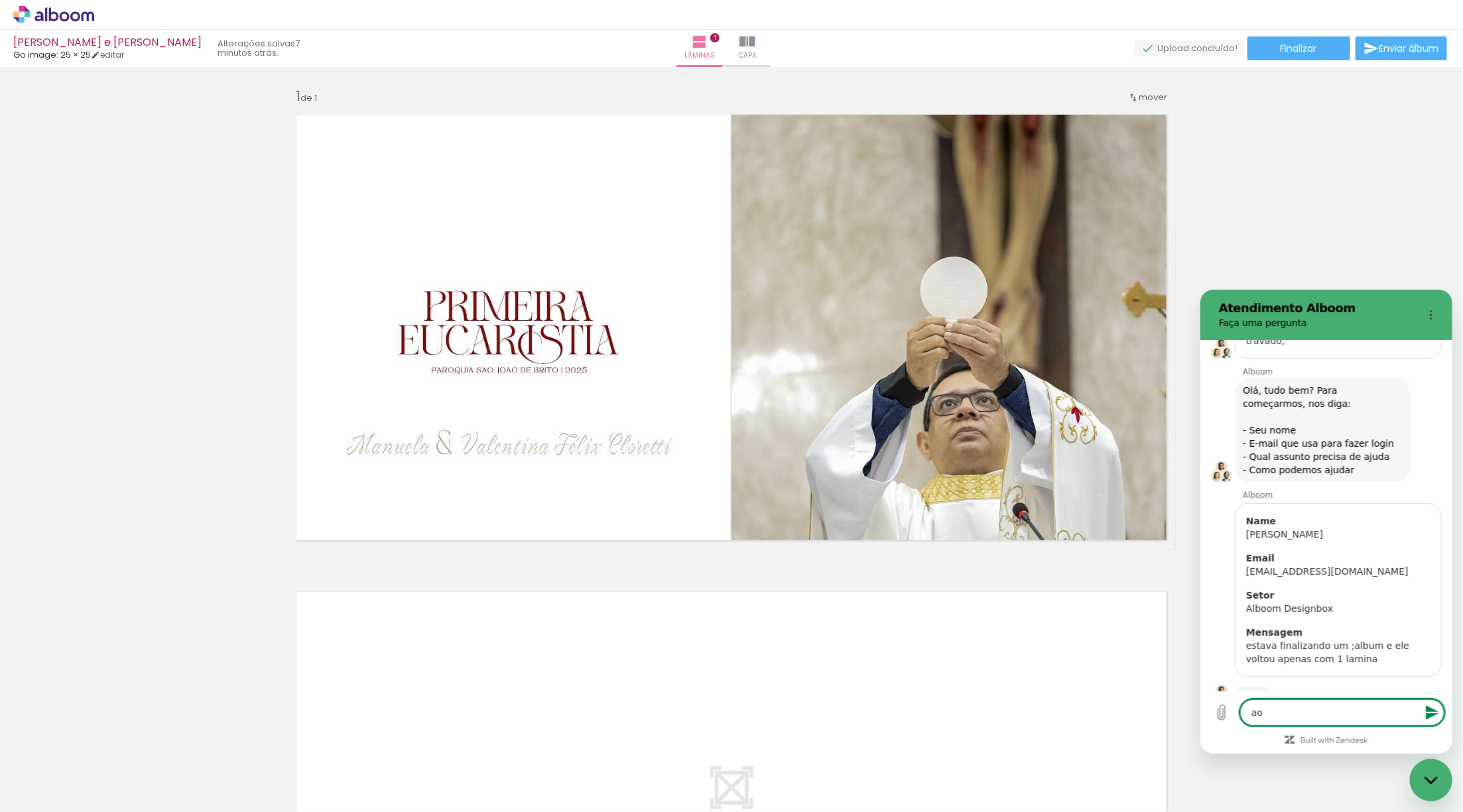
scroll to position [351, 0]
type textarea "x"
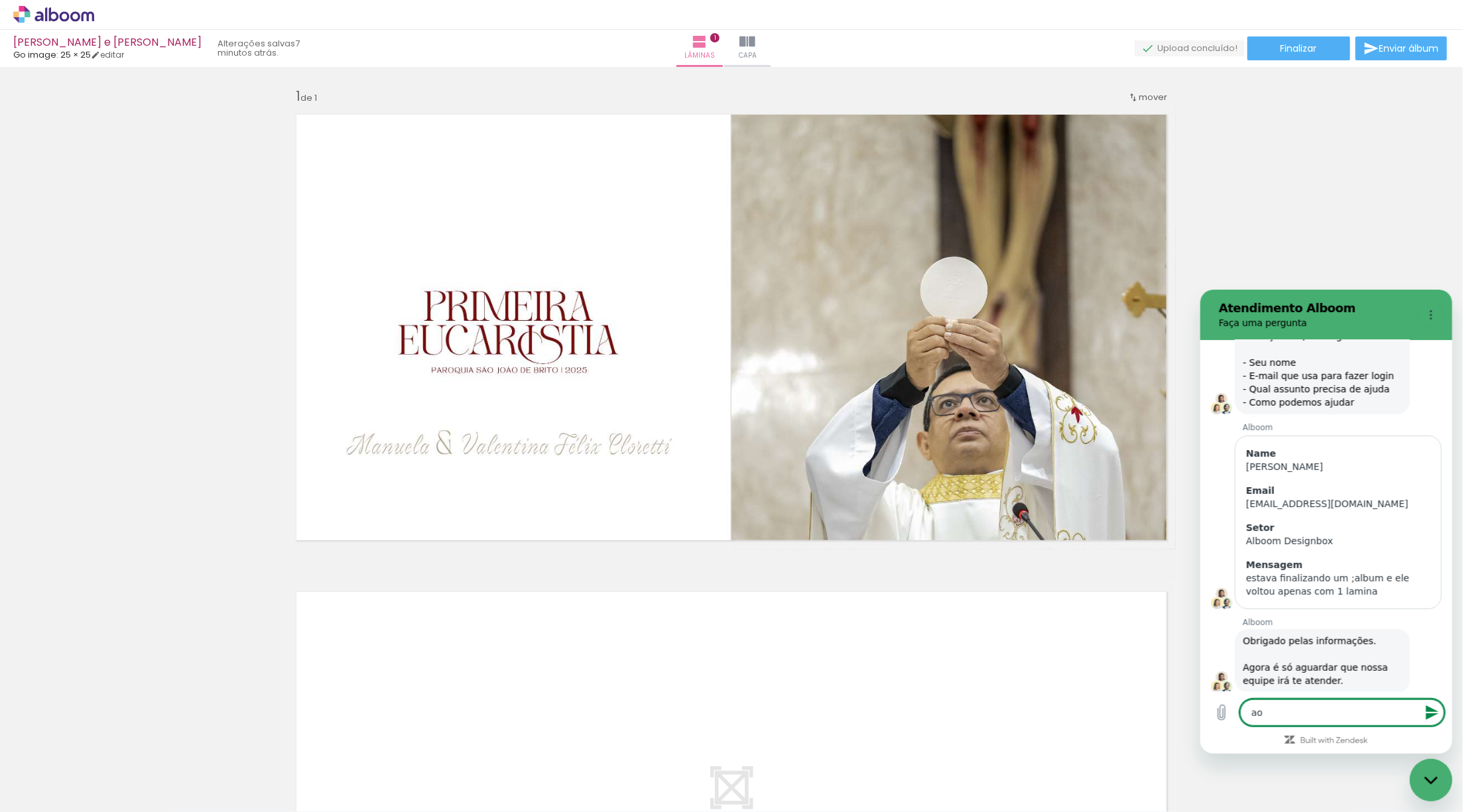
scroll to position [420, 0]
type textarea "ao"
type textarea "x"
type textarea "a"
type textarea "x"
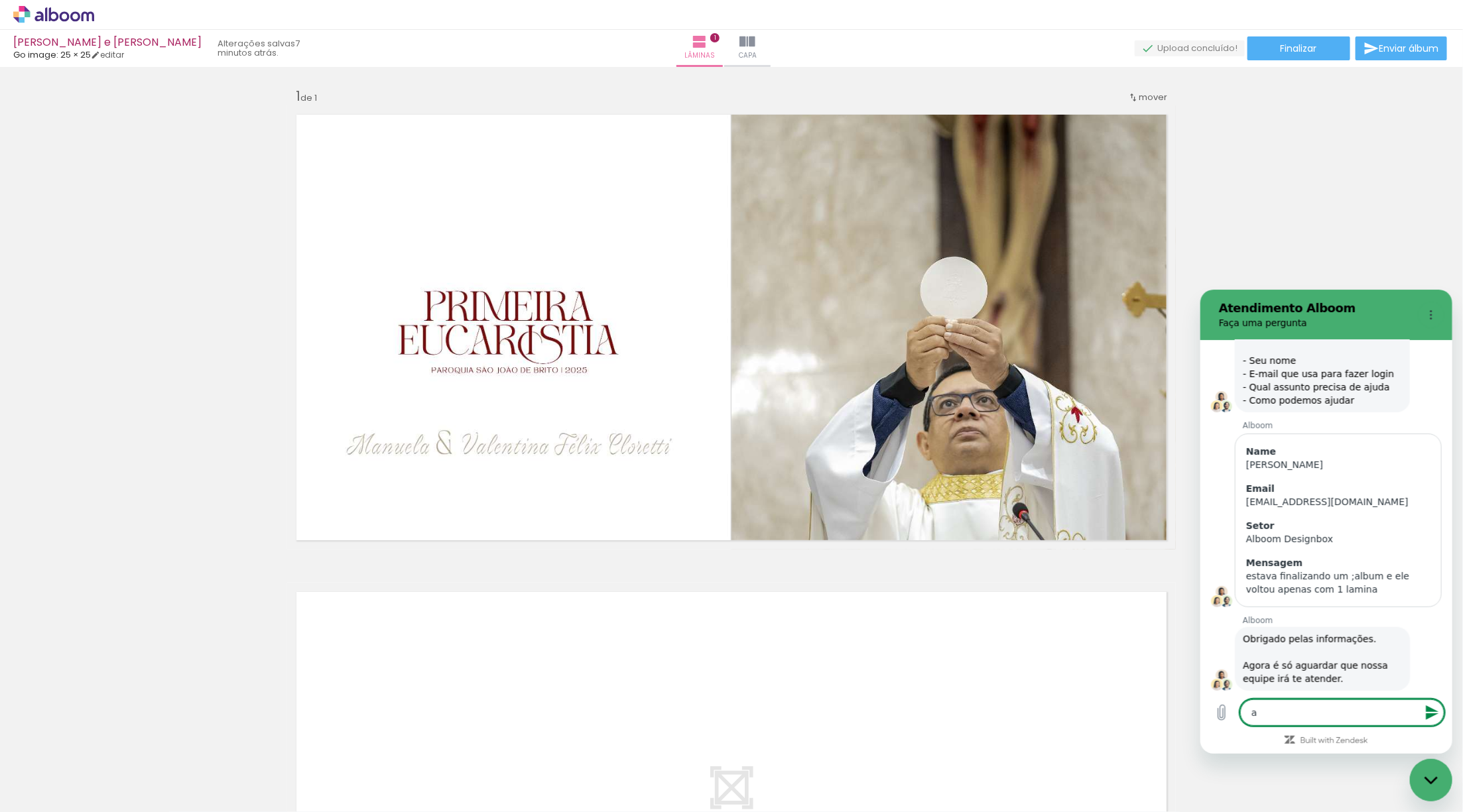
type textarea "x"
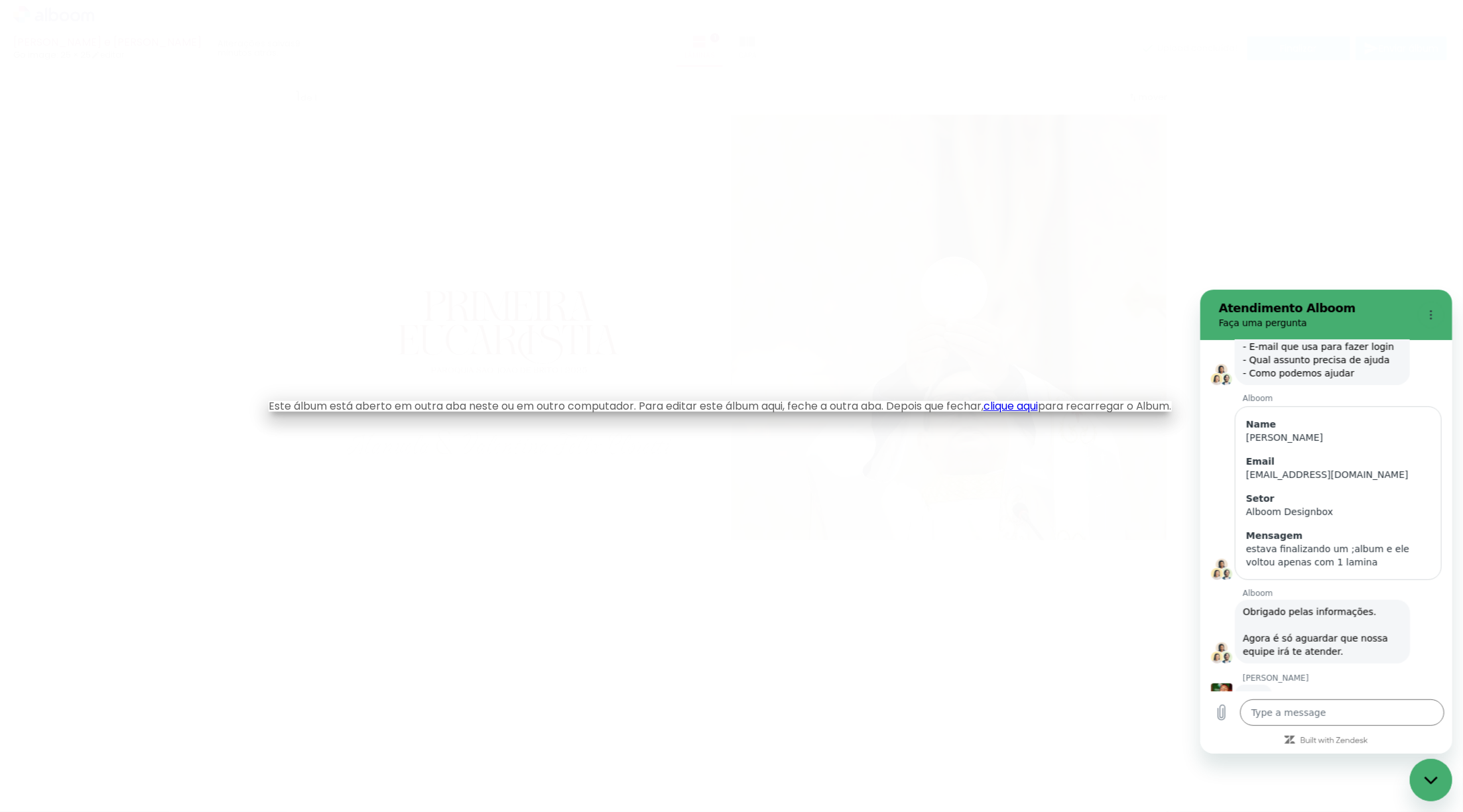
scroll to position [445, 0]
click at [877, 491] on iron-overlay-backdrop at bounding box center [732, 406] width 1463 height 812
type textarea "x"
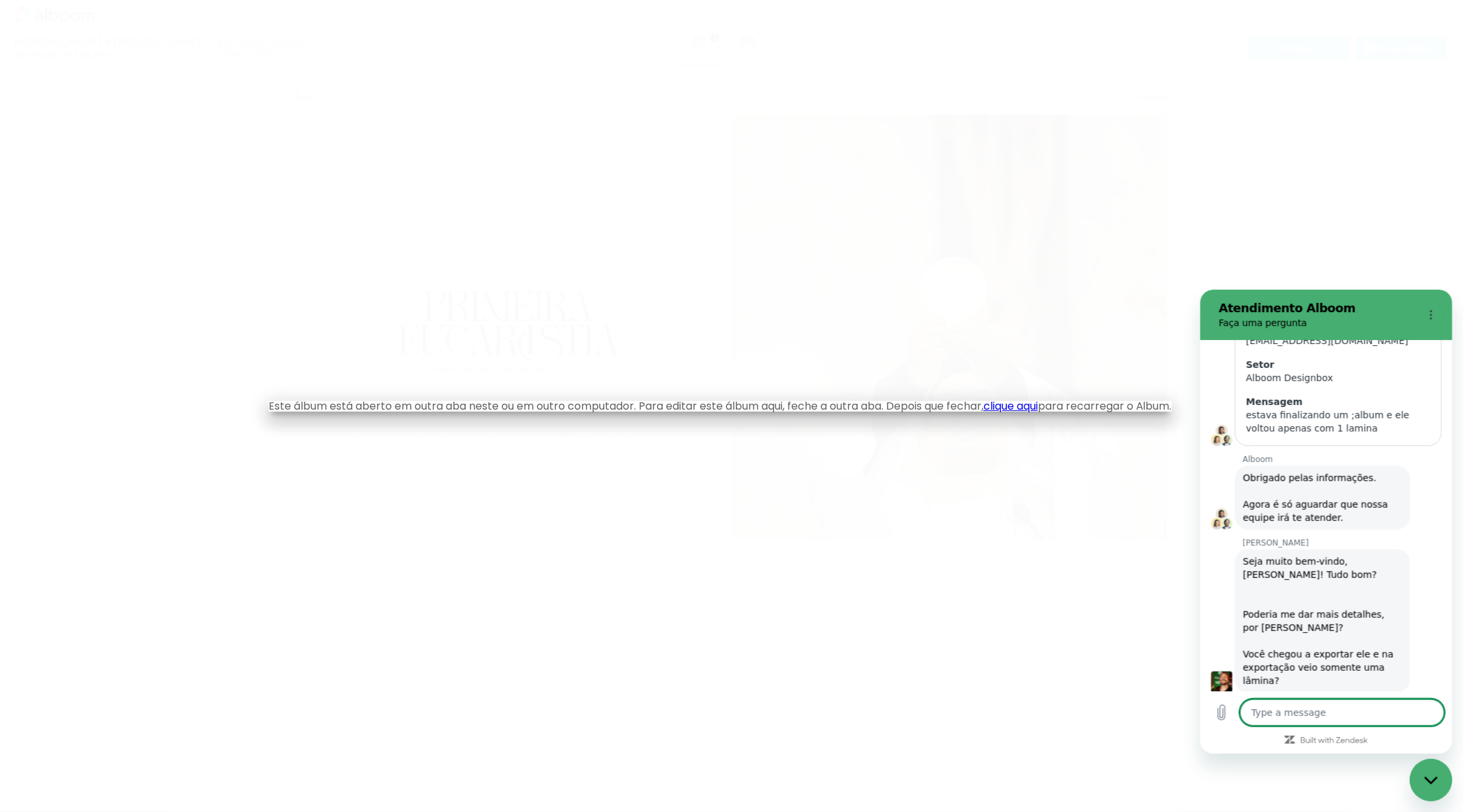
scroll to position [583, 0]
click at [1031, 408] on link "clique aqui" at bounding box center [1011, 406] width 55 height 15
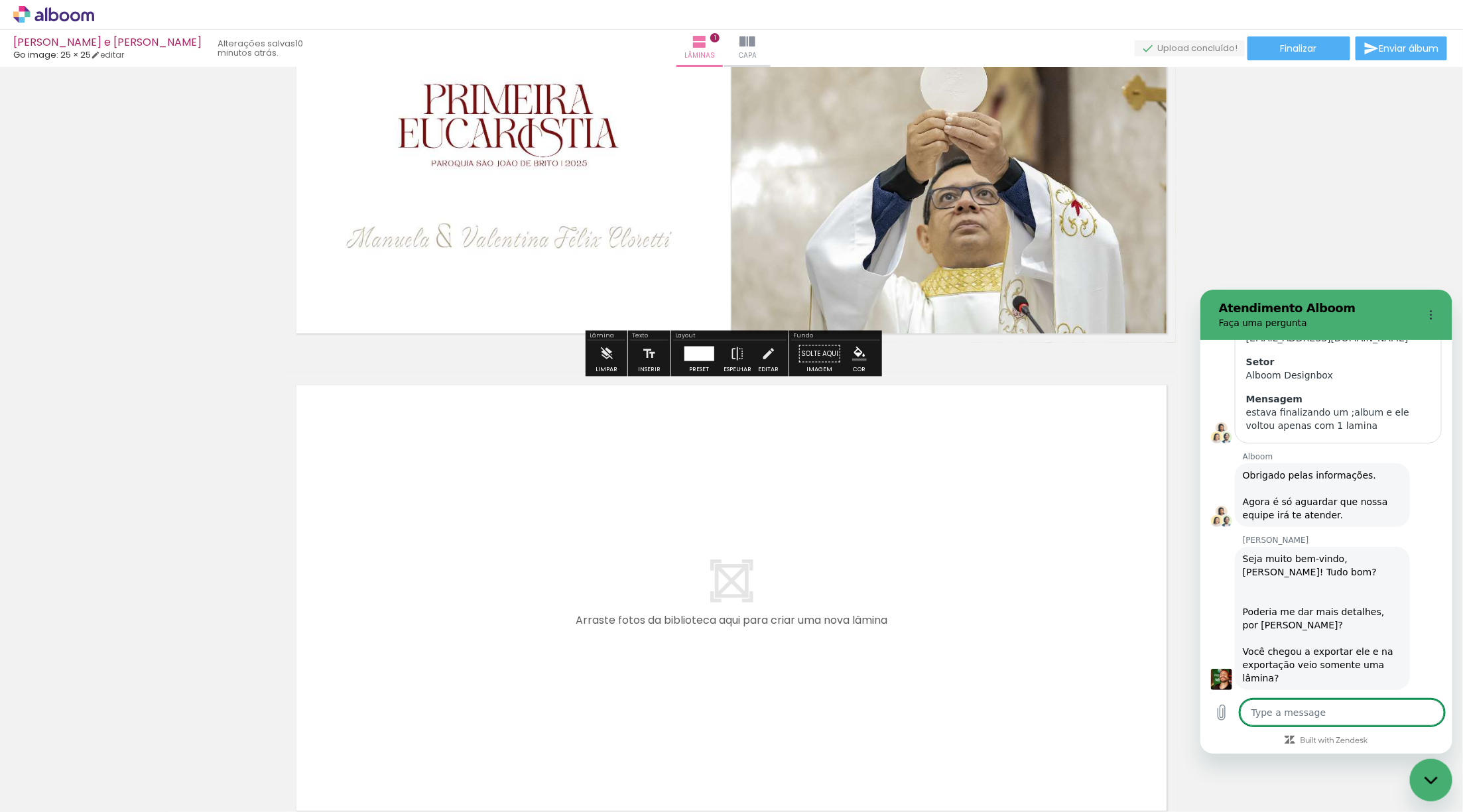
scroll to position [343, 0]
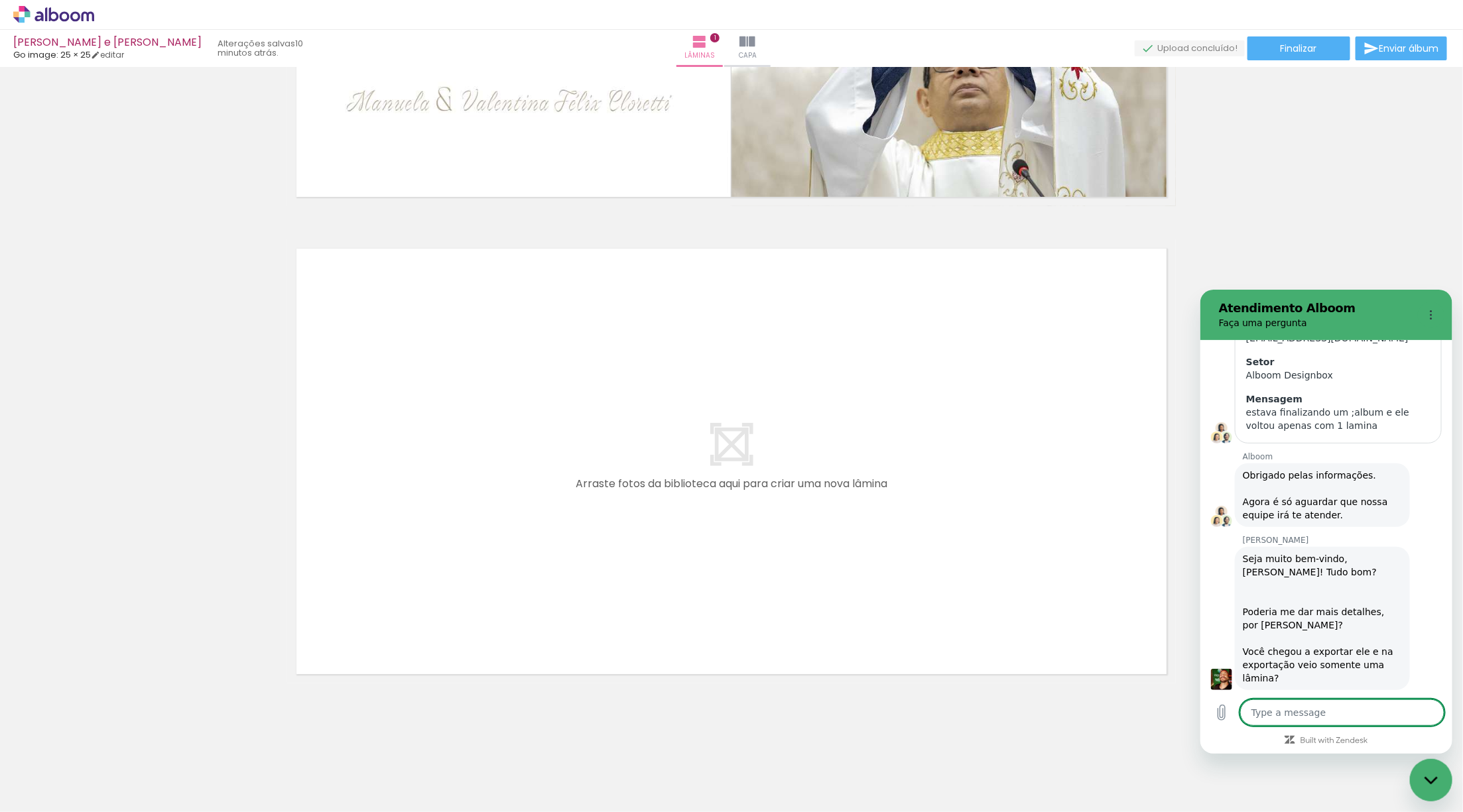
click at [1317, 716] on textarea at bounding box center [1341, 712] width 204 height 26
type textarea "e"
type textarea "x"
type textarea "eu"
type textarea "x"
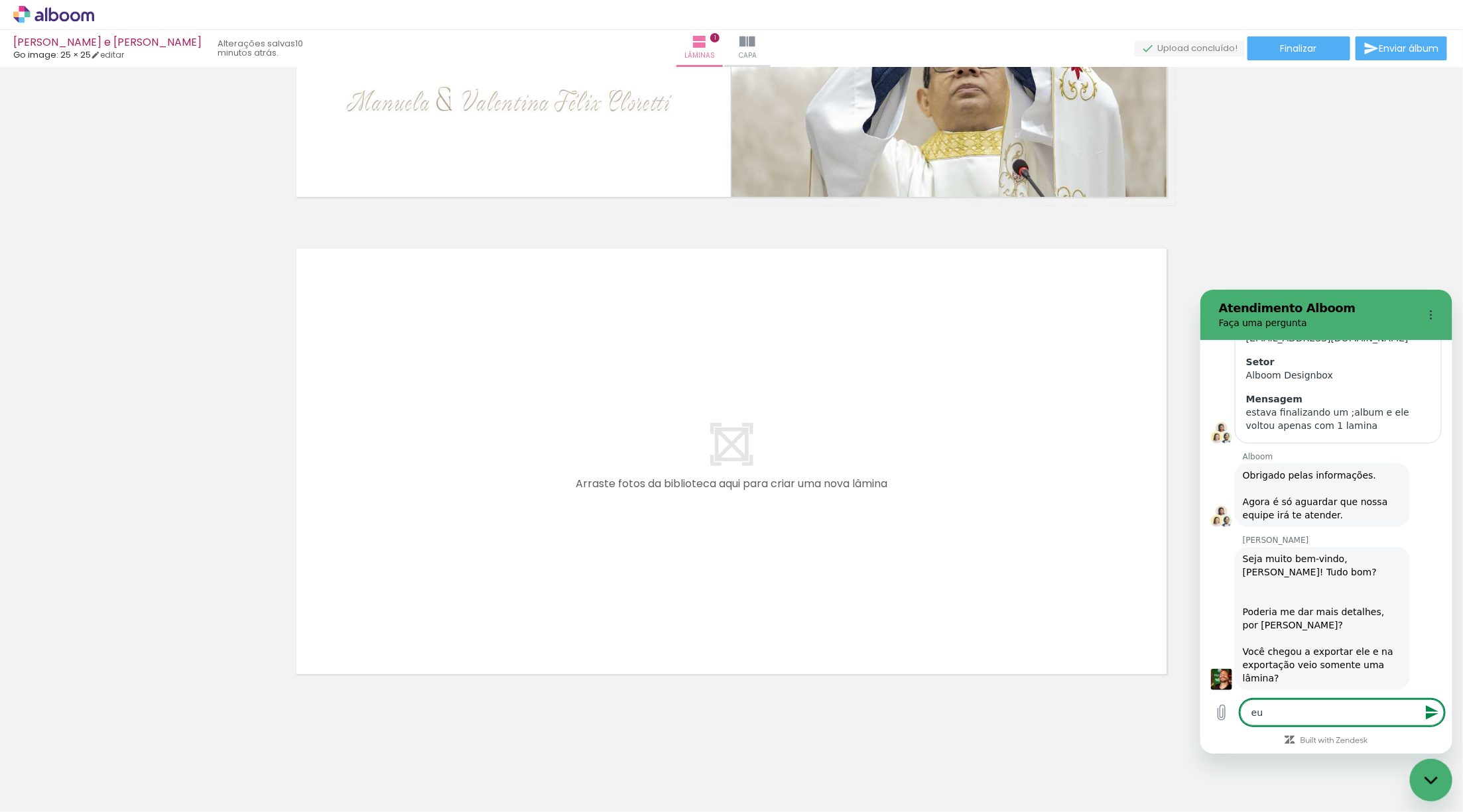
type textarea "eu"
type textarea "x"
type textarea "eu i"
type textarea "x"
type textarea "eu ir"
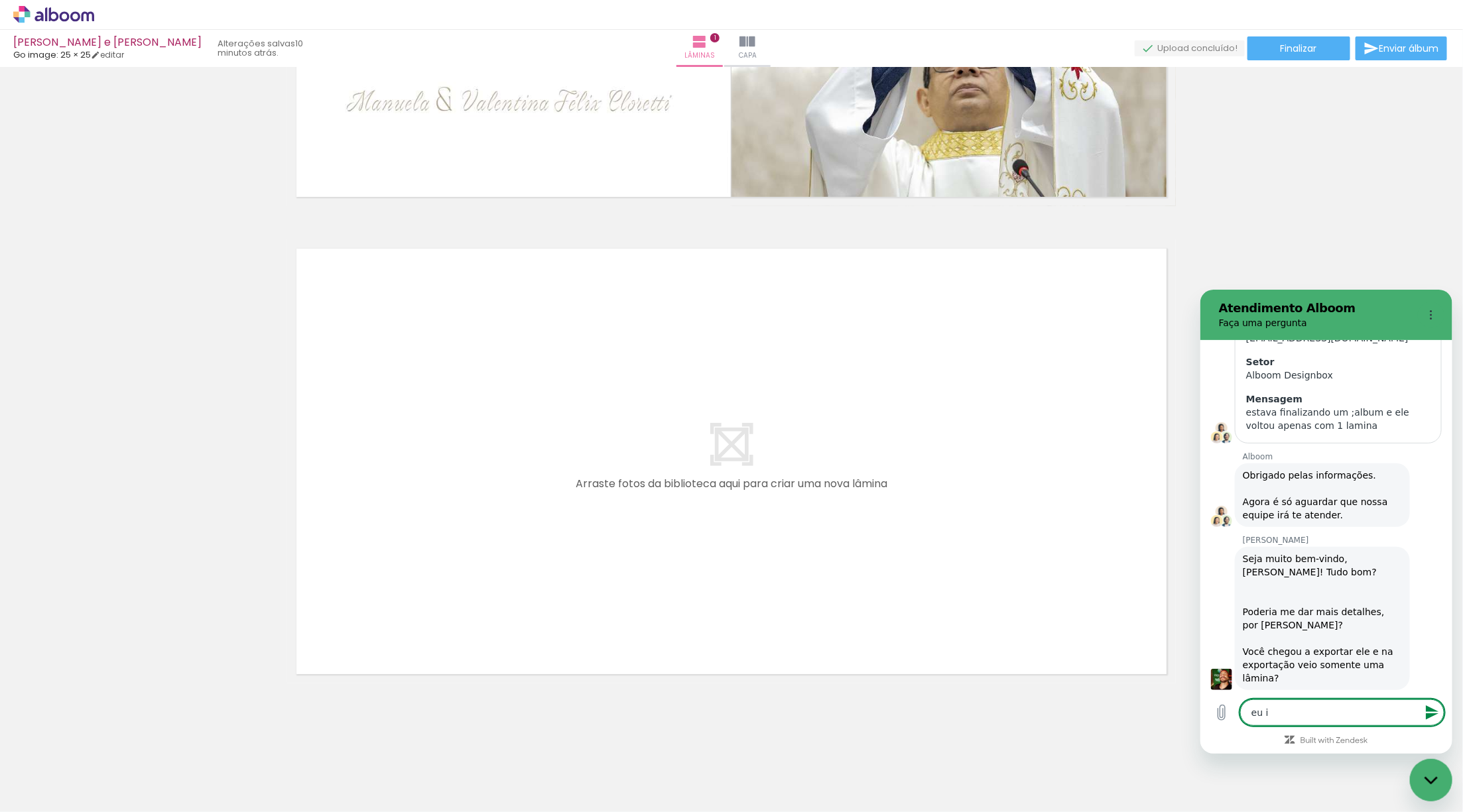
type textarea "x"
type textarea "eu iri"
type textarea "x"
type textarea "eu iria"
type textarea "x"
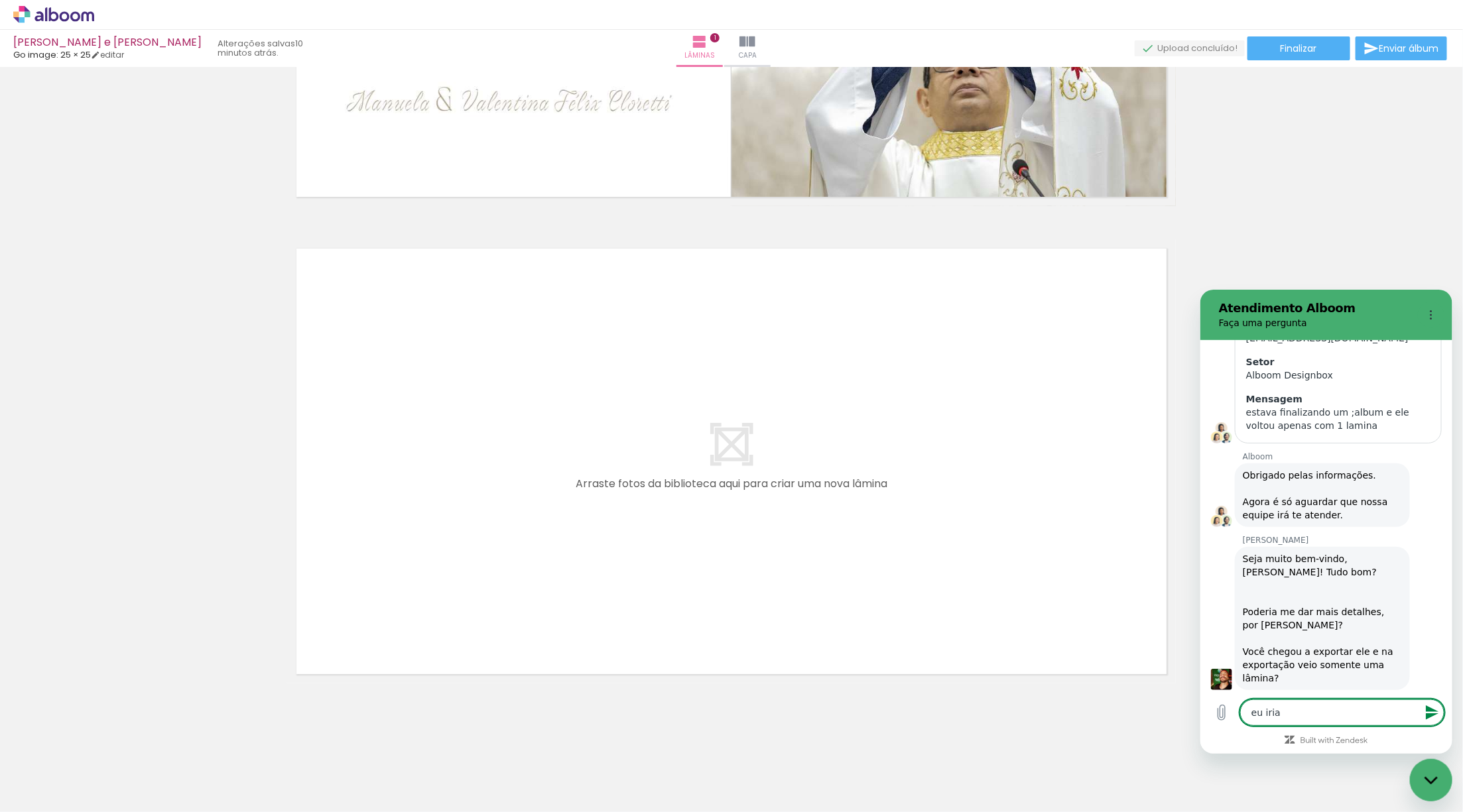
type textarea "eu iria"
type textarea "x"
type textarea "eu iria e"
type textarea "x"
type textarea "eu iria en"
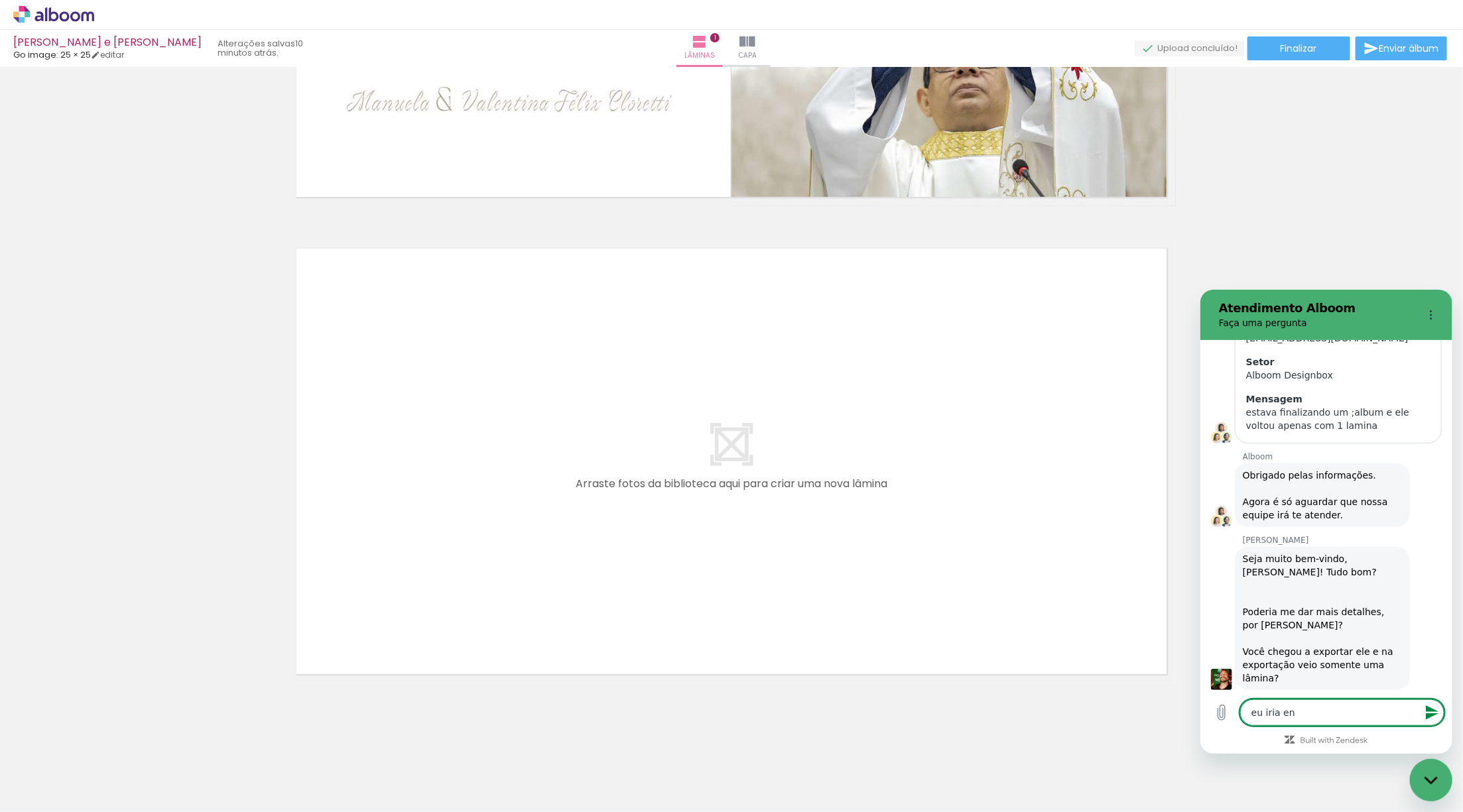
type textarea "x"
type textarea "eu iria env"
type textarea "x"
type textarea "eu iria envi"
type textarea "x"
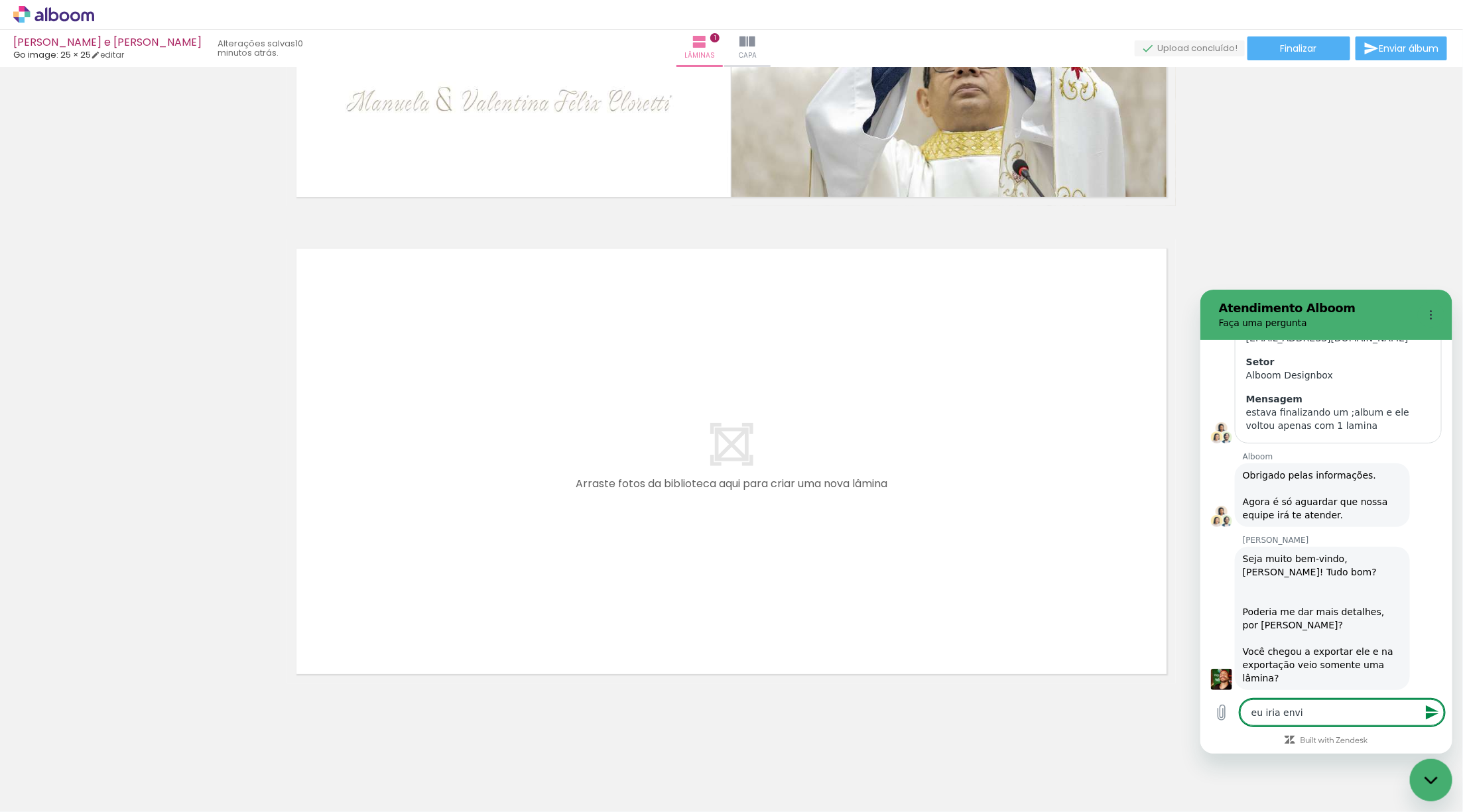
type textarea "eu iria envia"
type textarea "x"
type textarea "eu iria enviar"
type textarea "x"
type textarea "eu iria enviar"
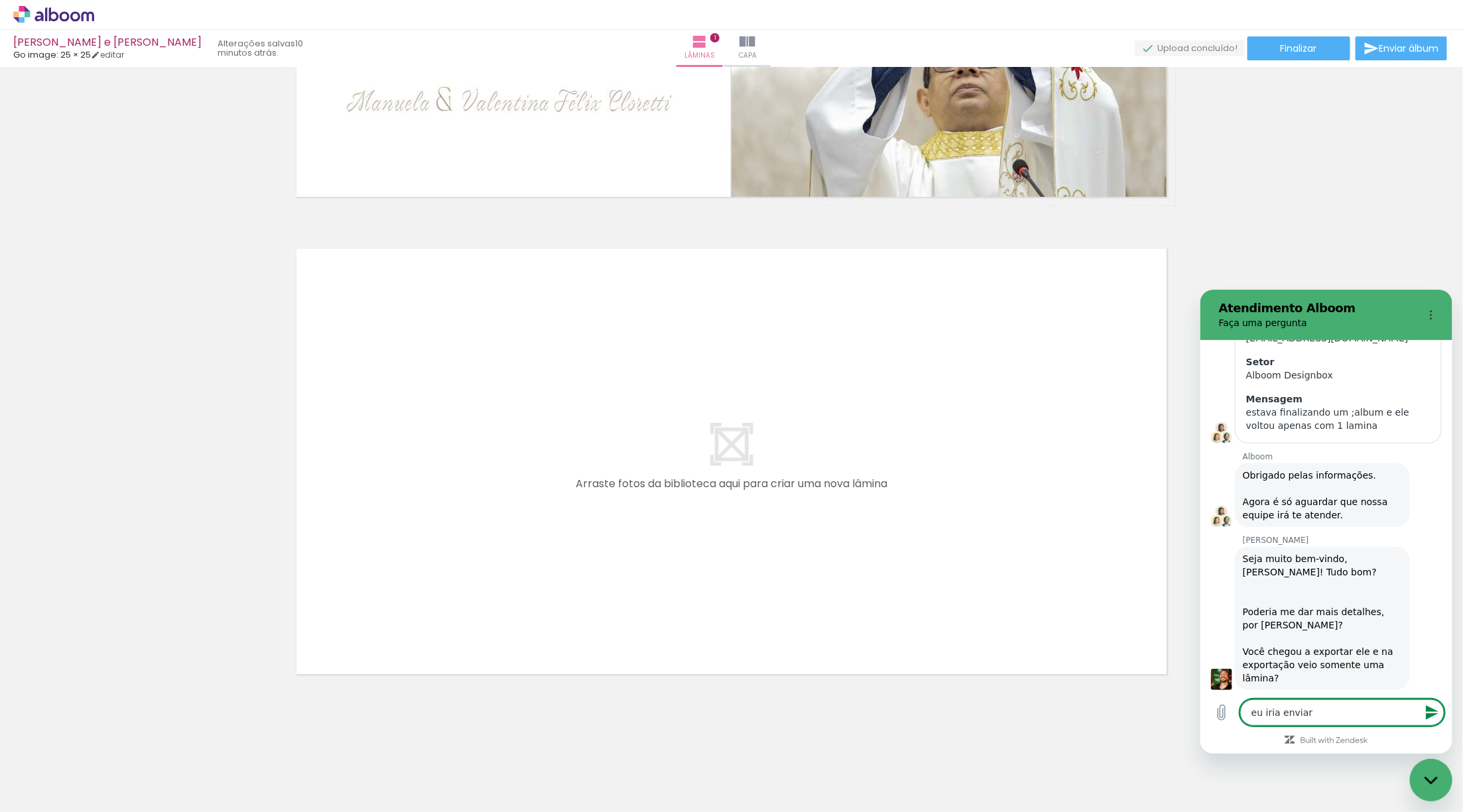
type textarea "x"
type textarea "eu iria enviar p"
type textarea "x"
type textarea "eu iria enviar p/"
type textarea "x"
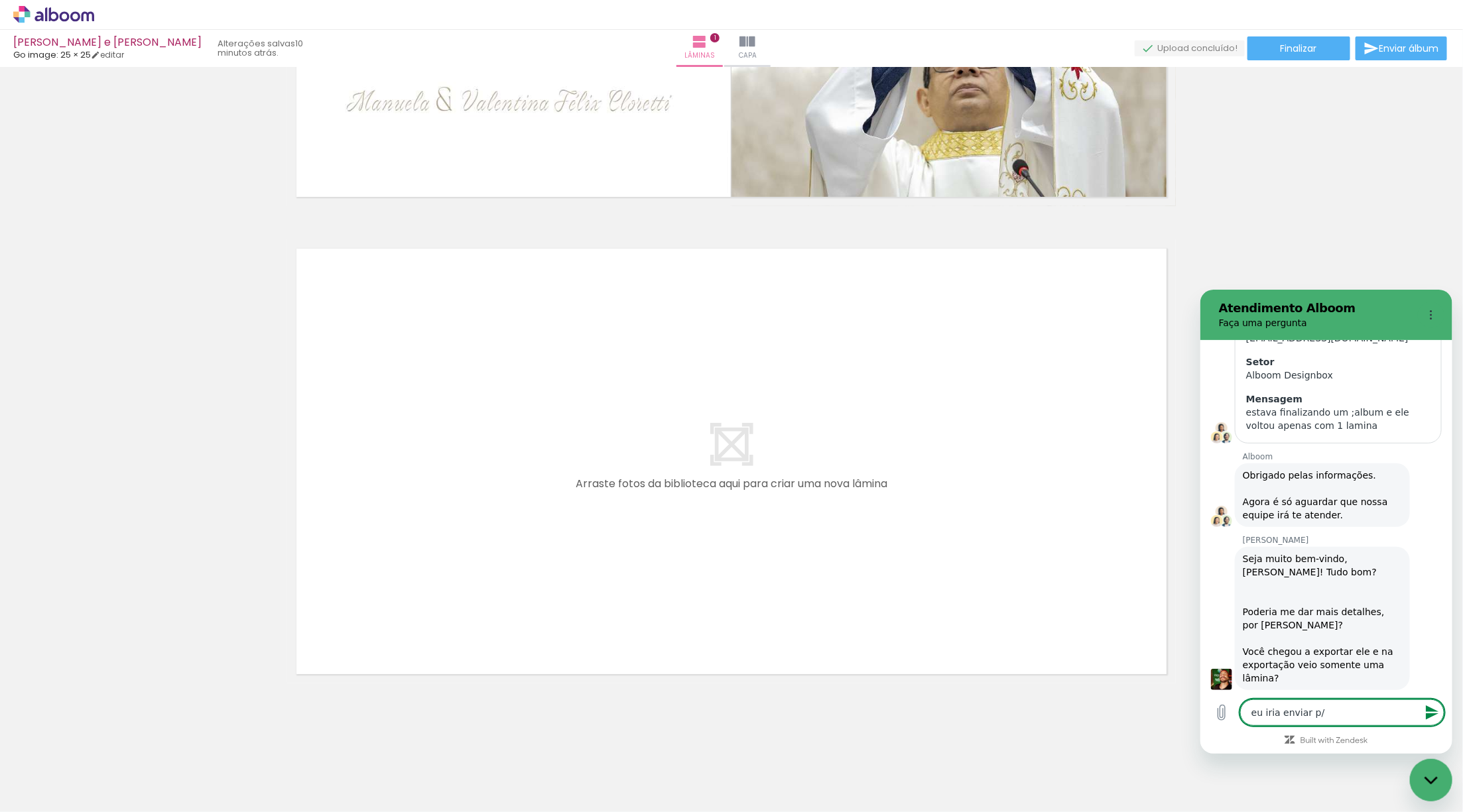
type textarea "eu iria enviar p/"
type textarea "x"
type textarea "eu iria enviar p/ o"
type textarea "x"
type textarea "eu iria enviar p/ o"
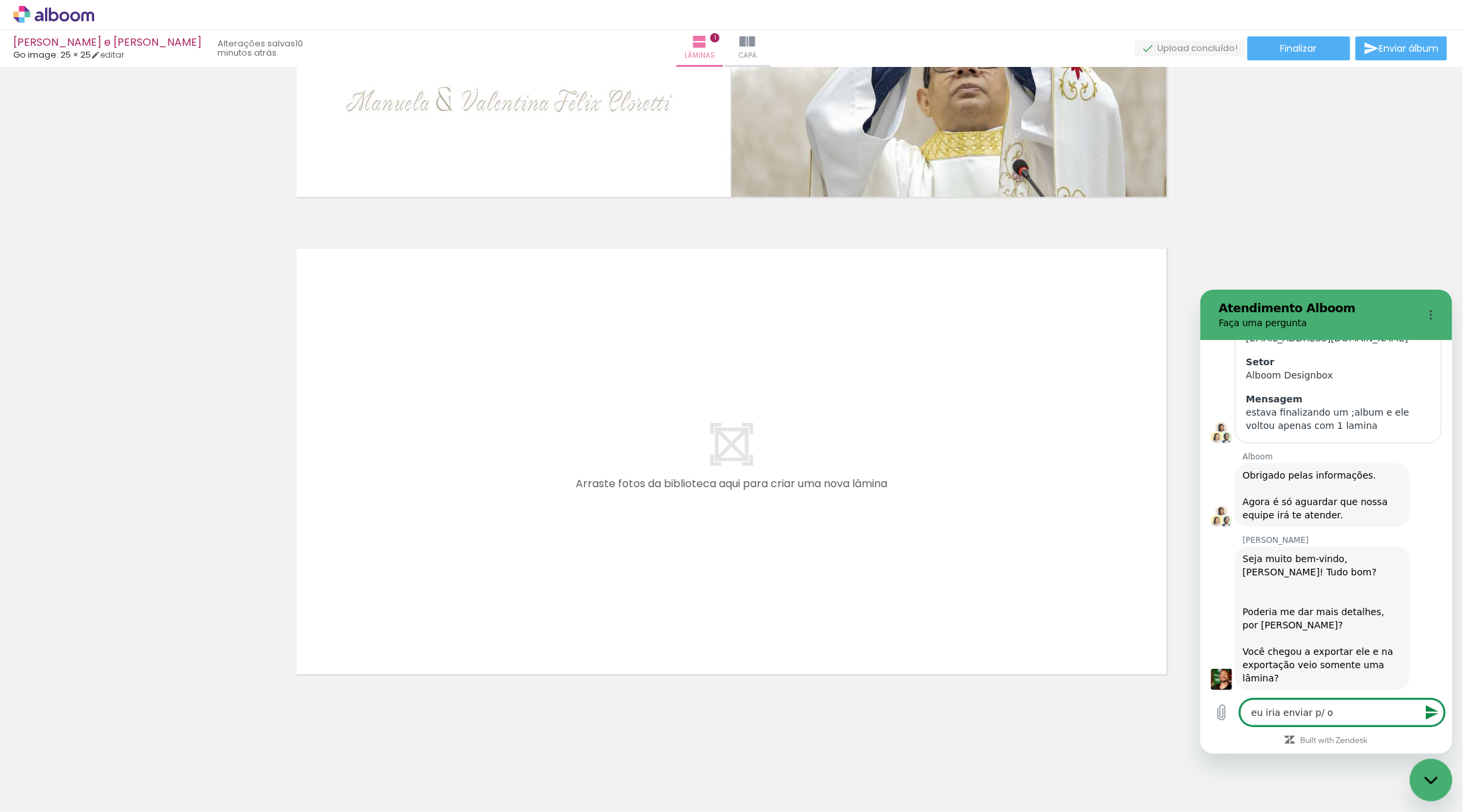
type textarea "x"
type textarea "eu iria enviar p/ o c"
type textarea "x"
type textarea "eu iria enviar p/ o cl"
type textarea "x"
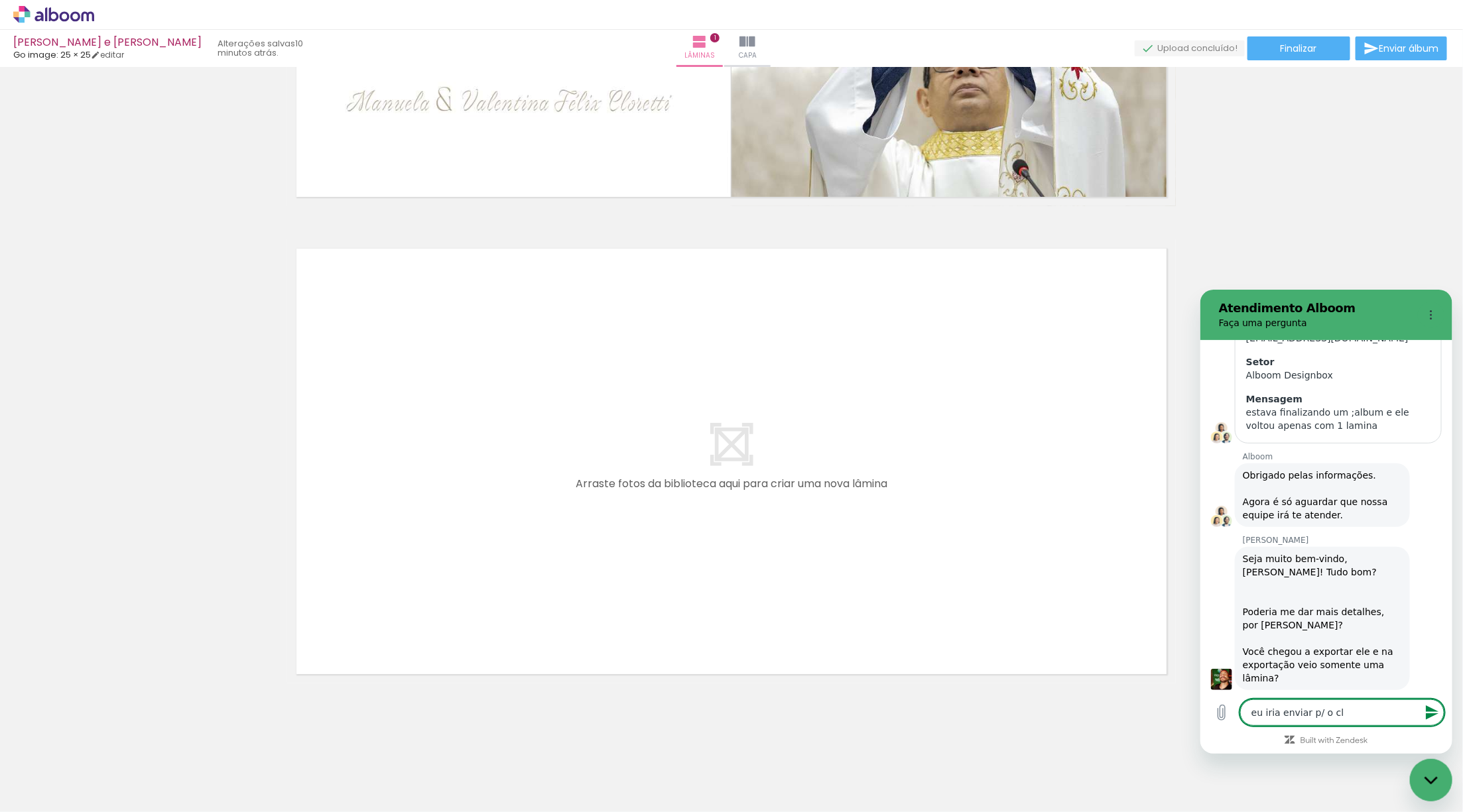
type textarea "eu iria enviar p/ o cli"
type textarea "x"
type textarea "eu iria enviar p/ o clie"
type textarea "x"
type textarea "eu iria enviar p/ o clien"
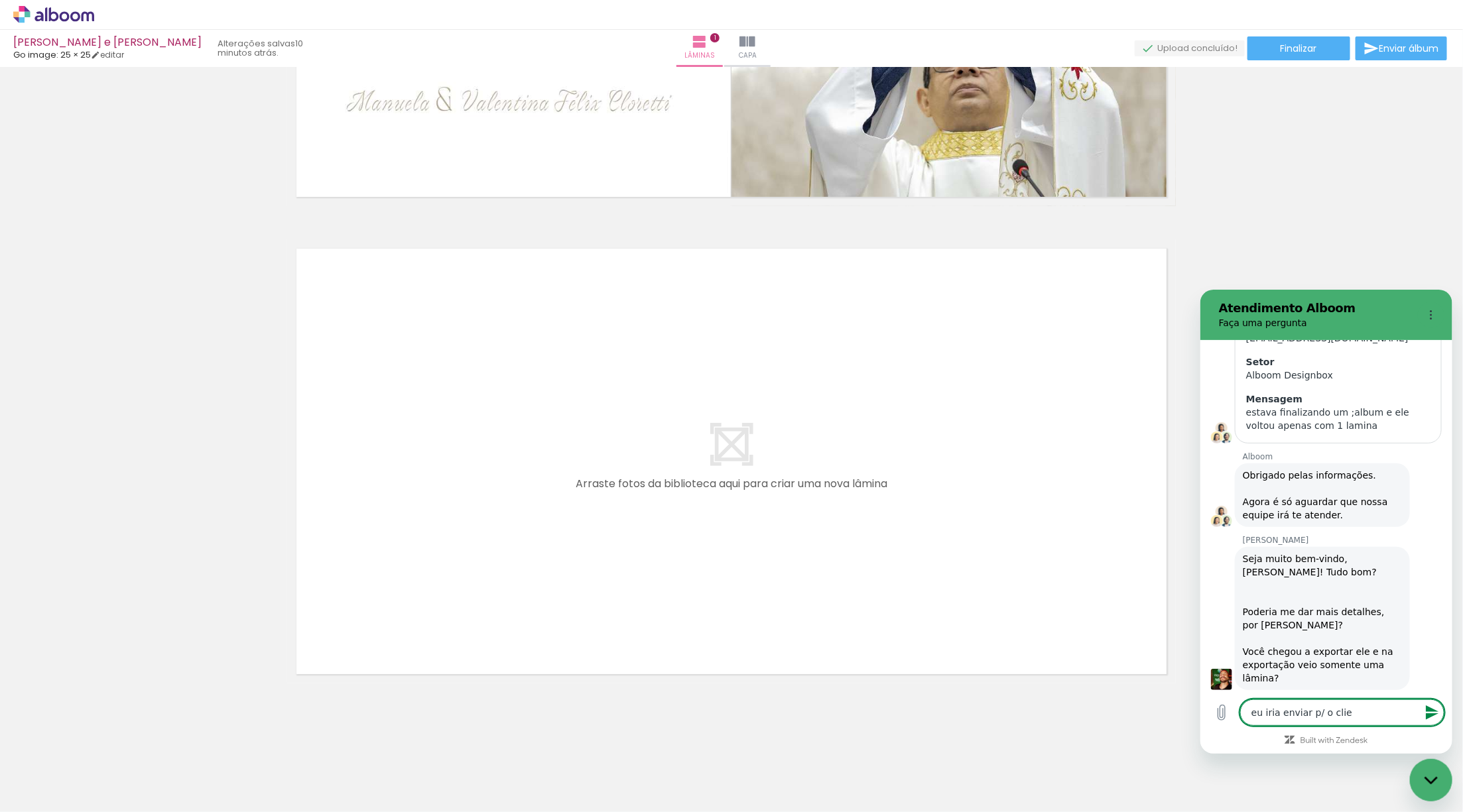
type textarea "x"
type textarea "eu iria enviar p/ o client"
type textarea "x"
type textarea "eu iria enviar p/ o cliente"
type textarea "x"
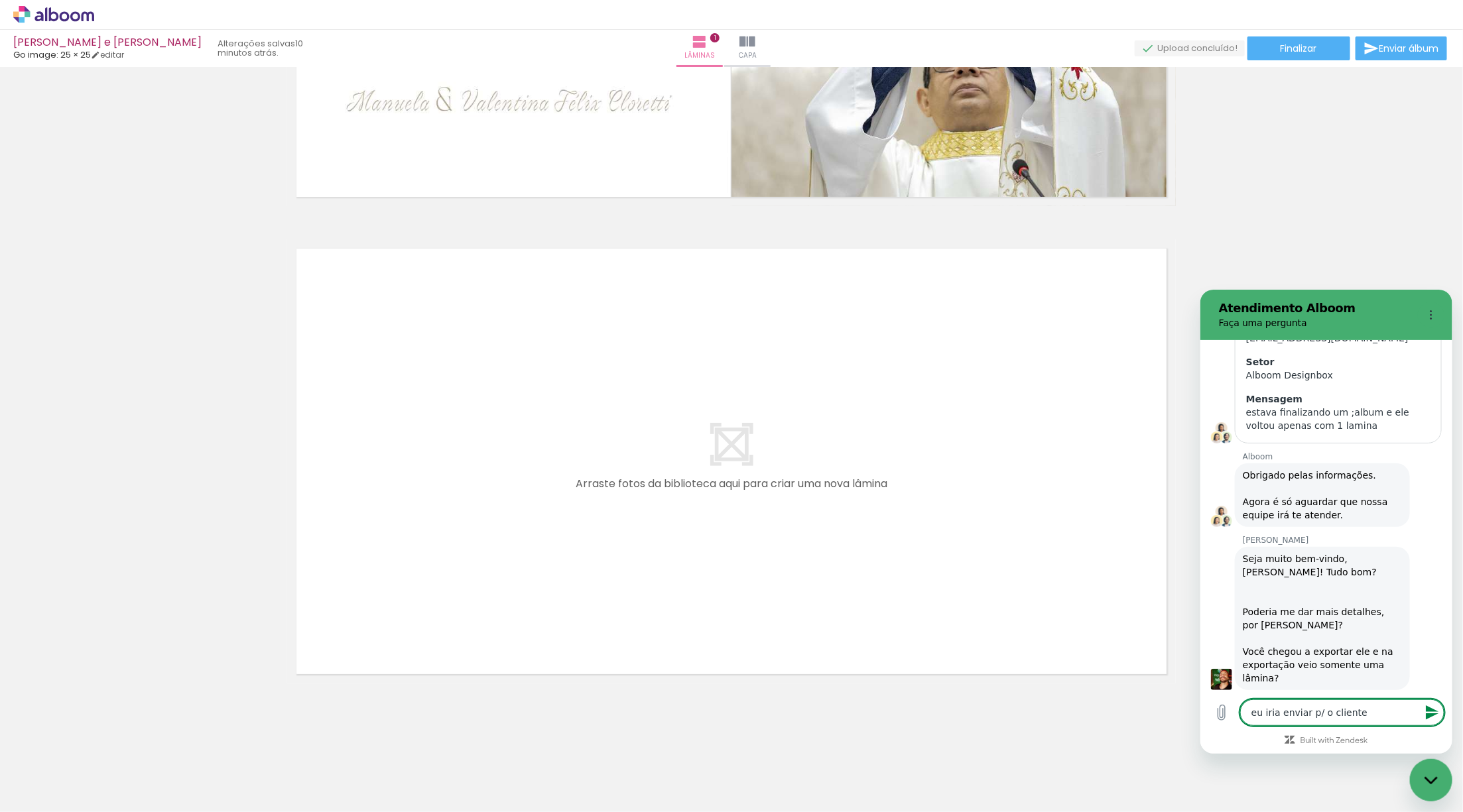
type textarea "eu iria enviar p/ o cliente"
type textarea "x"
type textarea "eu iria enviar p/ o cliente a"
type textarea "x"
type textarea "eu iria enviar p/ o cliente ap"
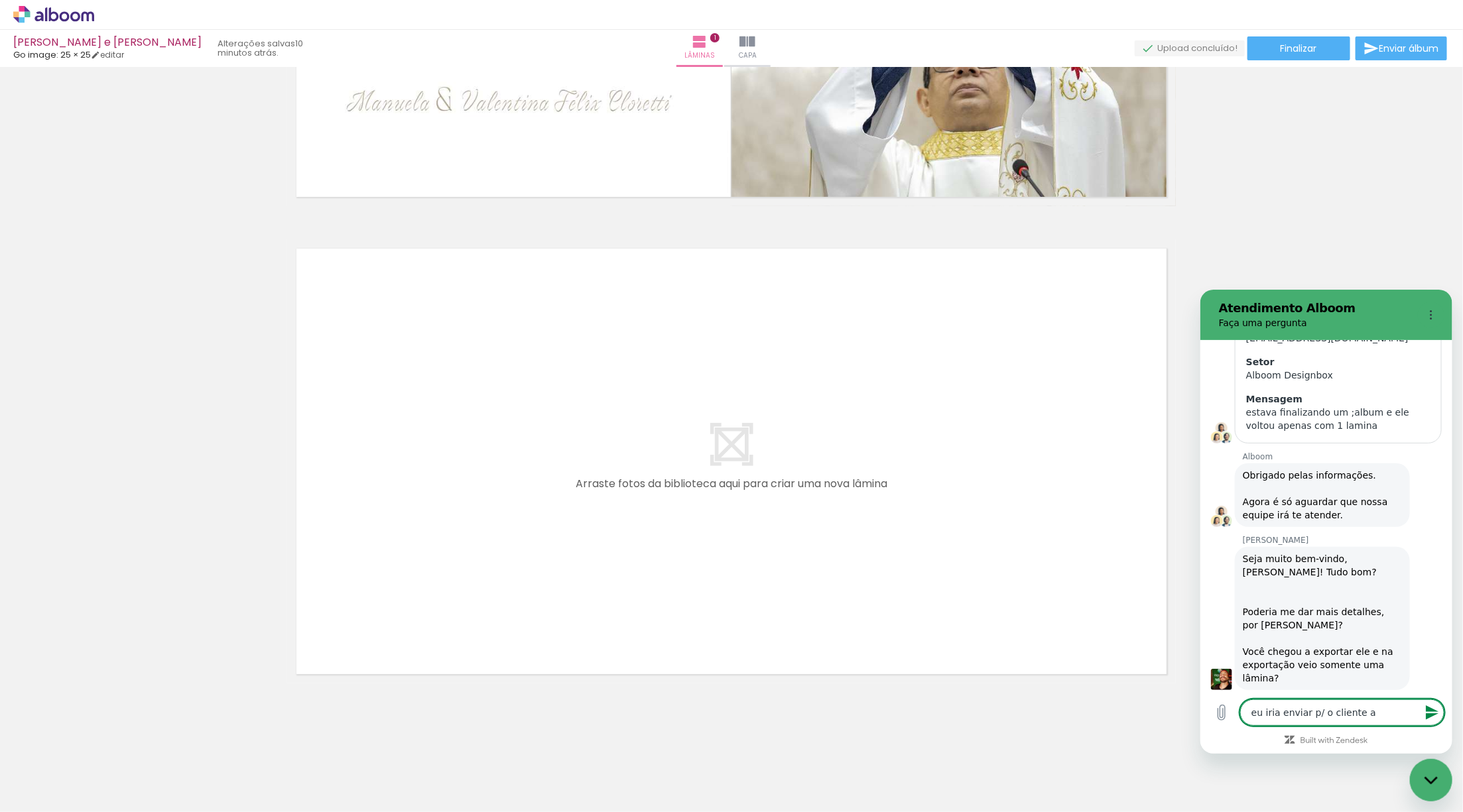
type textarea "x"
type textarea "eu iria enviar p/ o cliente apr"
type textarea "x"
type textarea "eu iria enviar p/ o cliente apro"
type textarea "x"
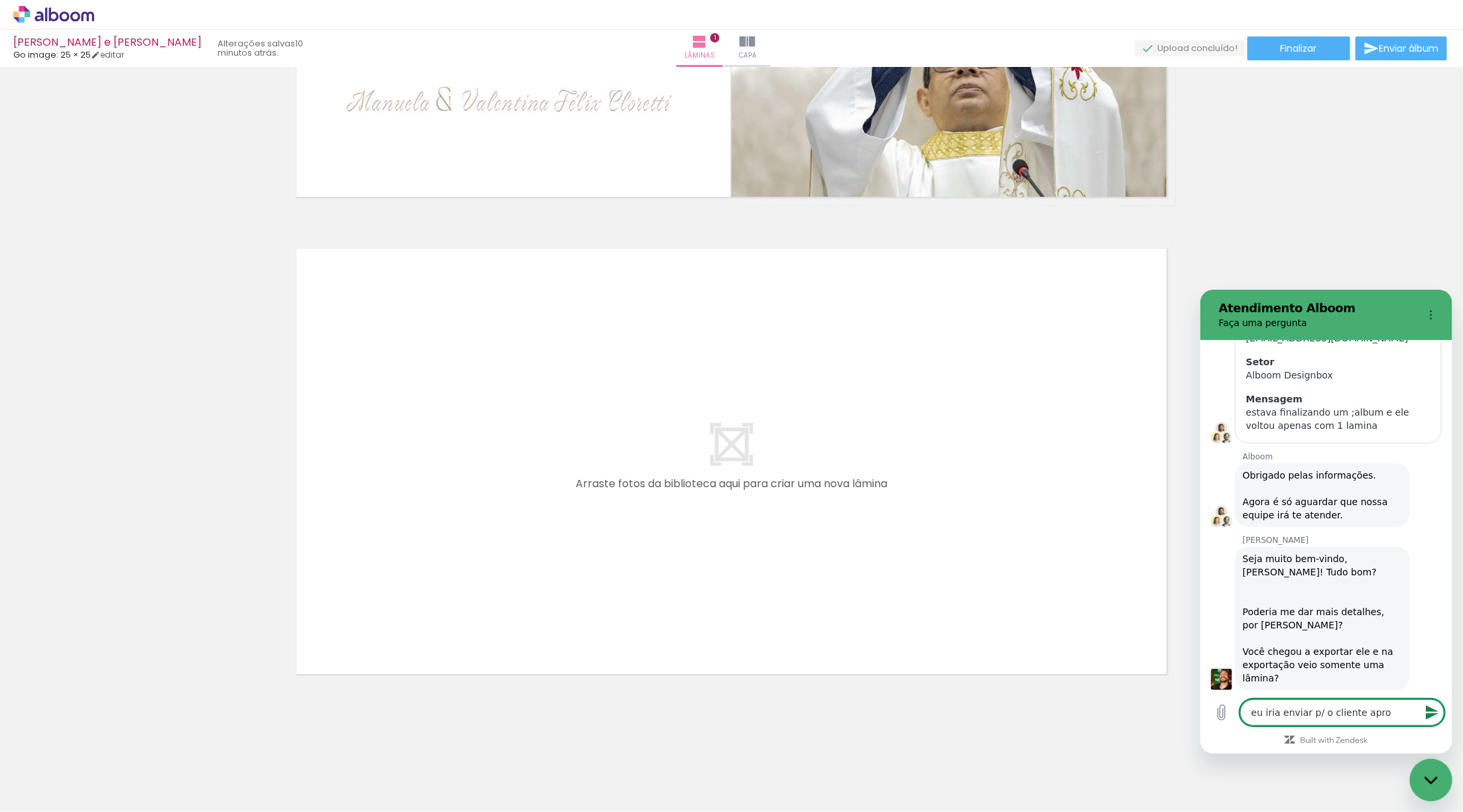
type textarea "eu iria enviar p/ o cliente aprov"
type textarea "x"
type textarea "eu iria enviar p/ o cliente aprova"
type textarea "x"
type textarea "eu iria enviar p/ o cliente aprovar"
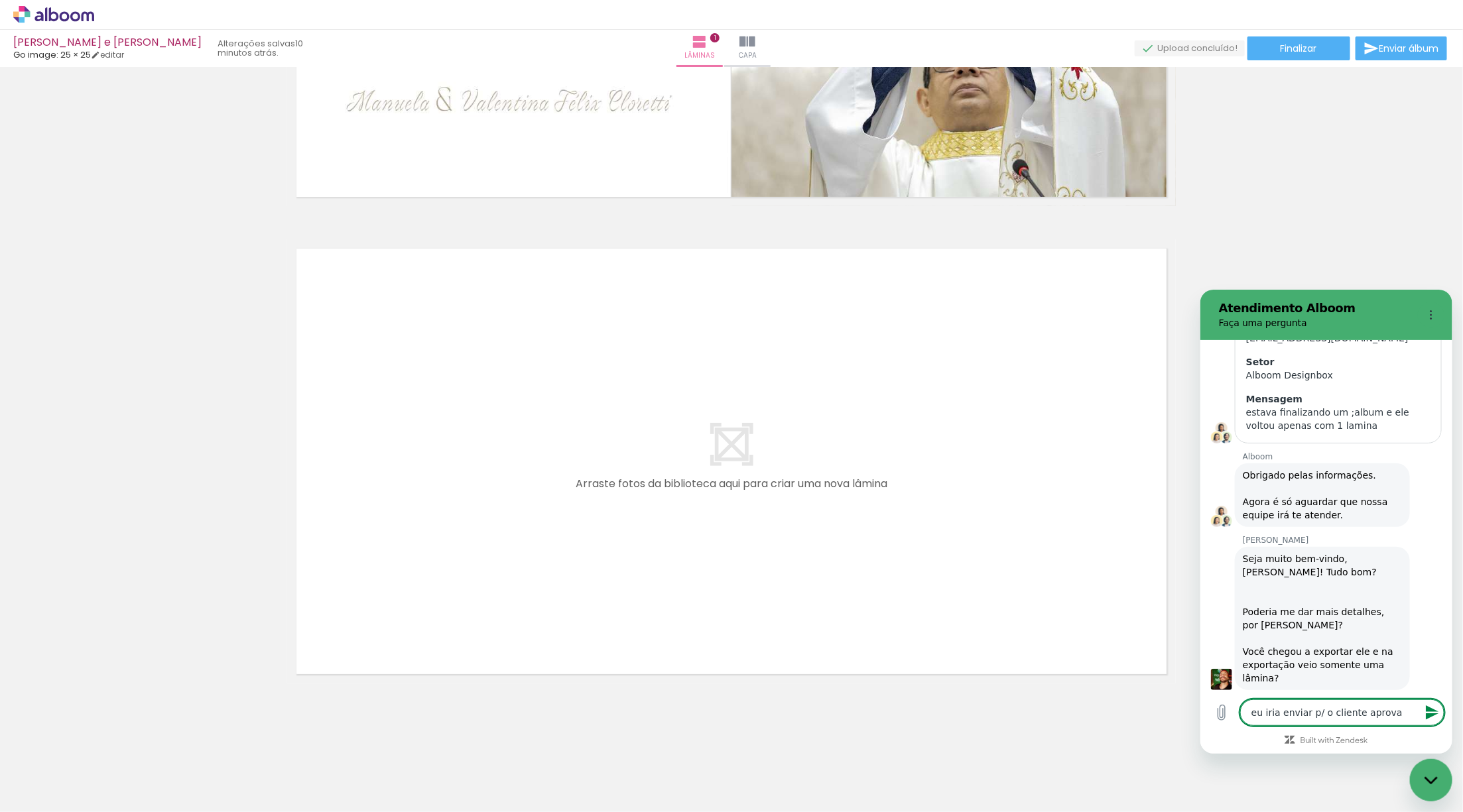
type textarea "x"
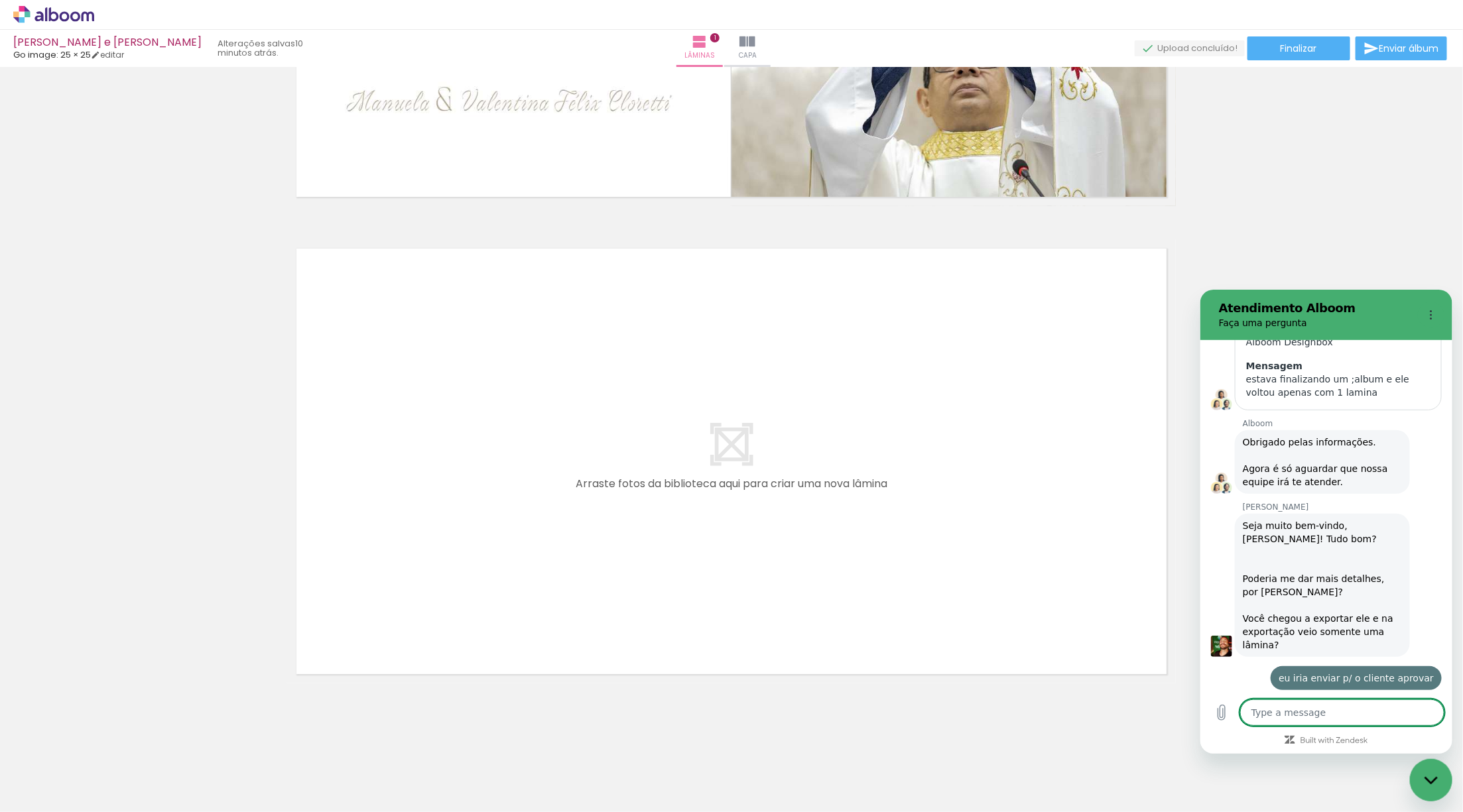
scroll to position [615, 0]
type textarea "x"
type textarea "o"
type textarea "x"
type textarea "o"
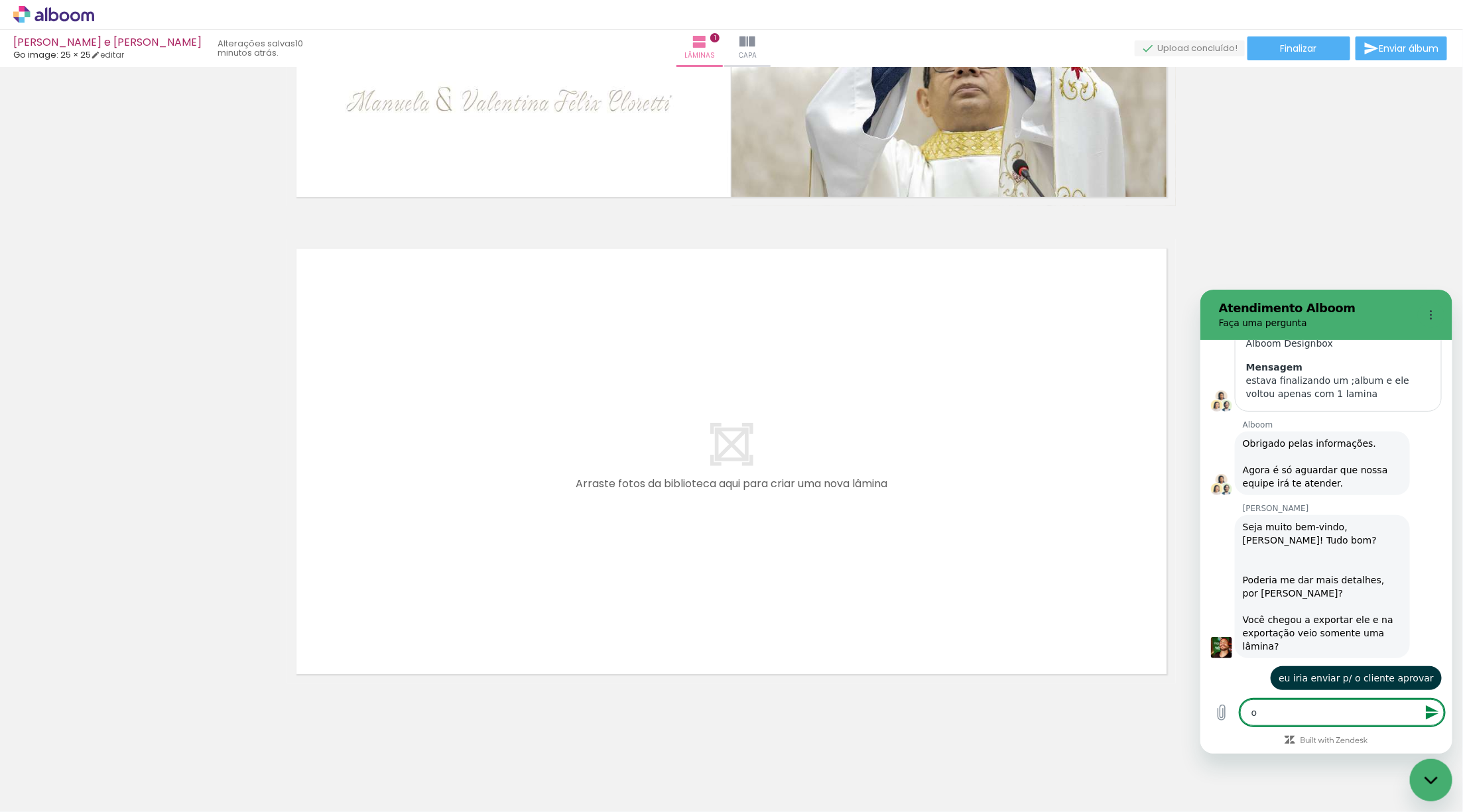
type textarea "x"
type textarea "o s"
type textarea "x"
type textarea "o si"
type textarea "x"
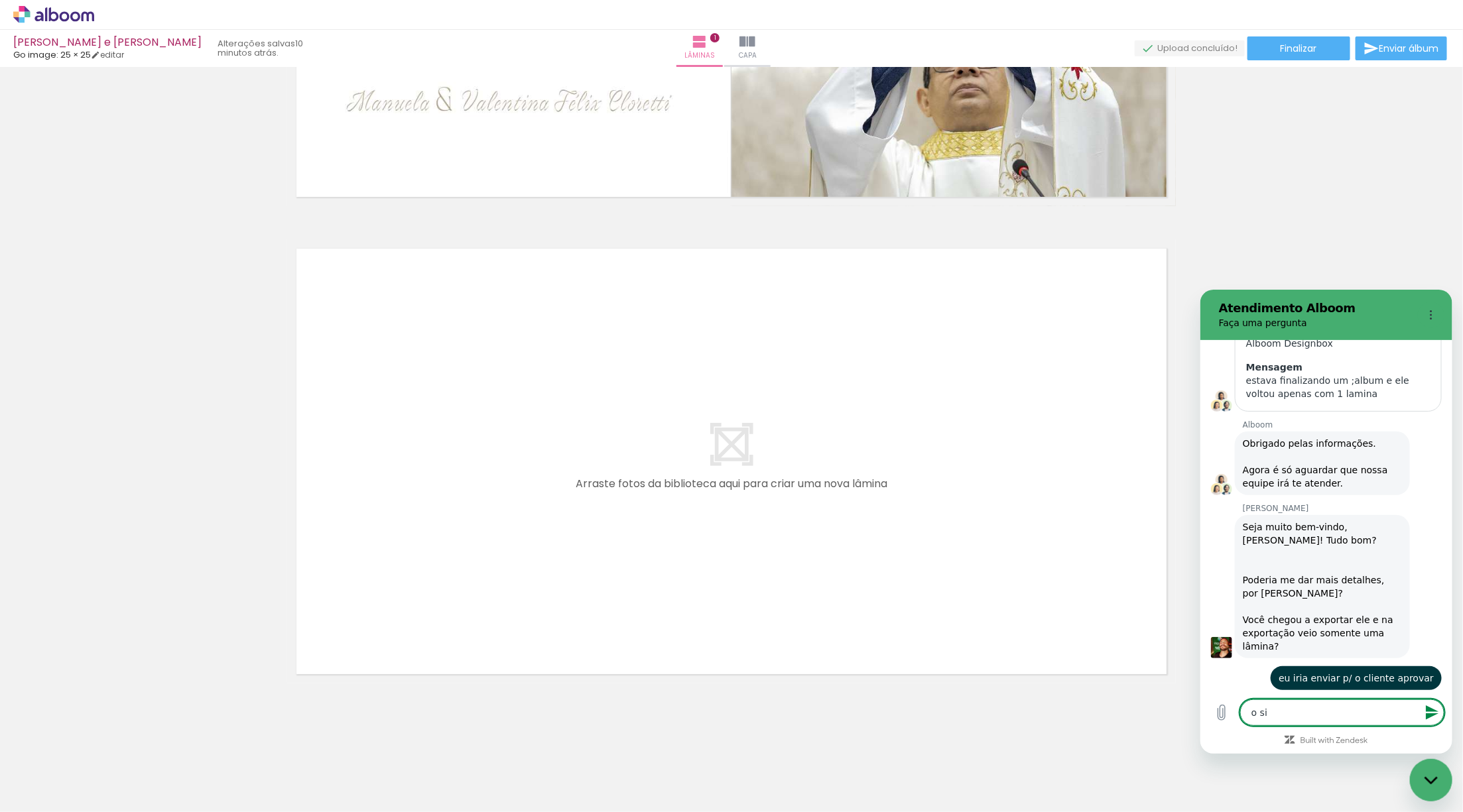
type textarea "o sis"
type textarea "x"
type textarea "o sist"
type textarea "x"
type textarea "o siste"
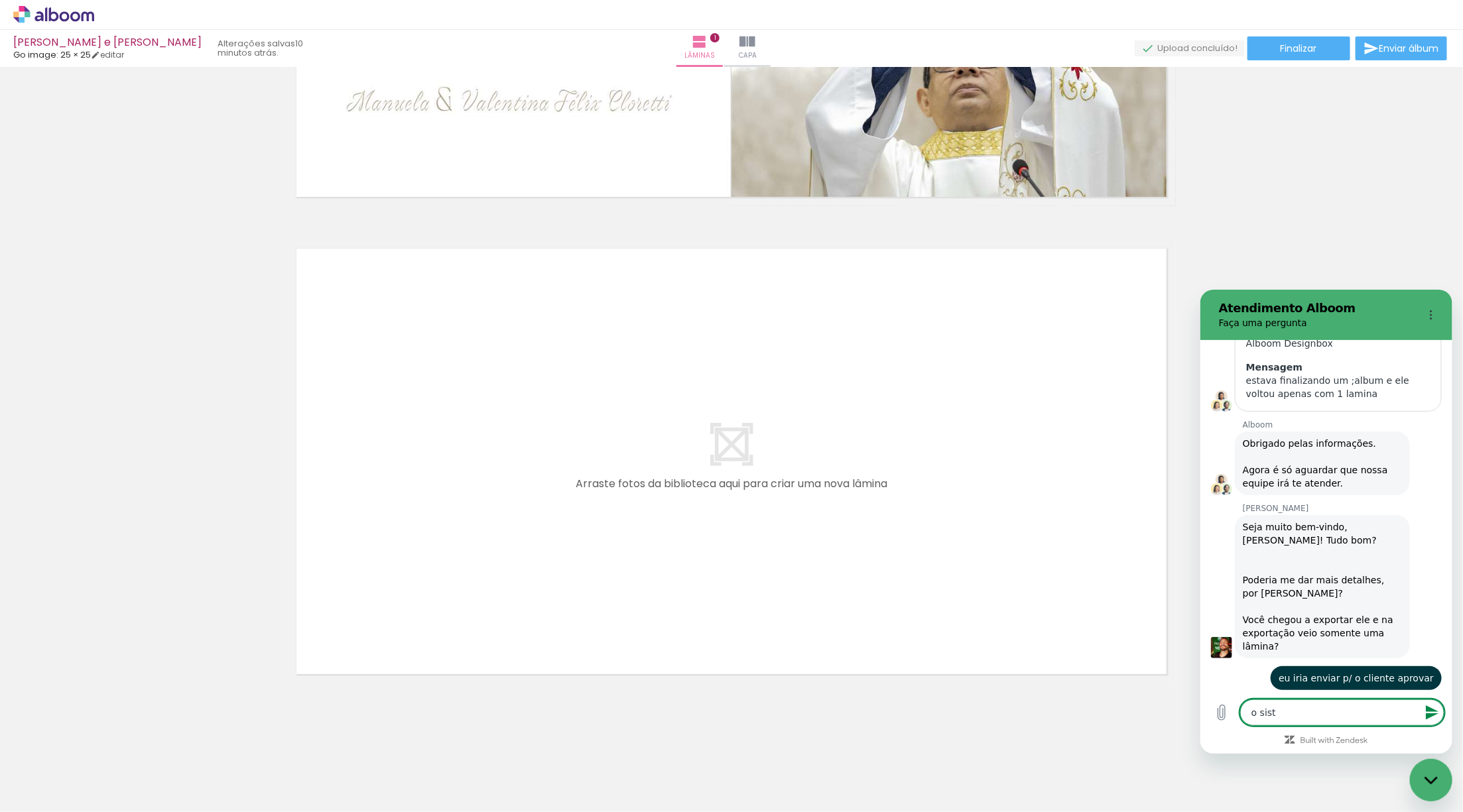
type textarea "x"
type textarea "o sistem"
type textarea "x"
type textarea "o sistema"
type textarea "x"
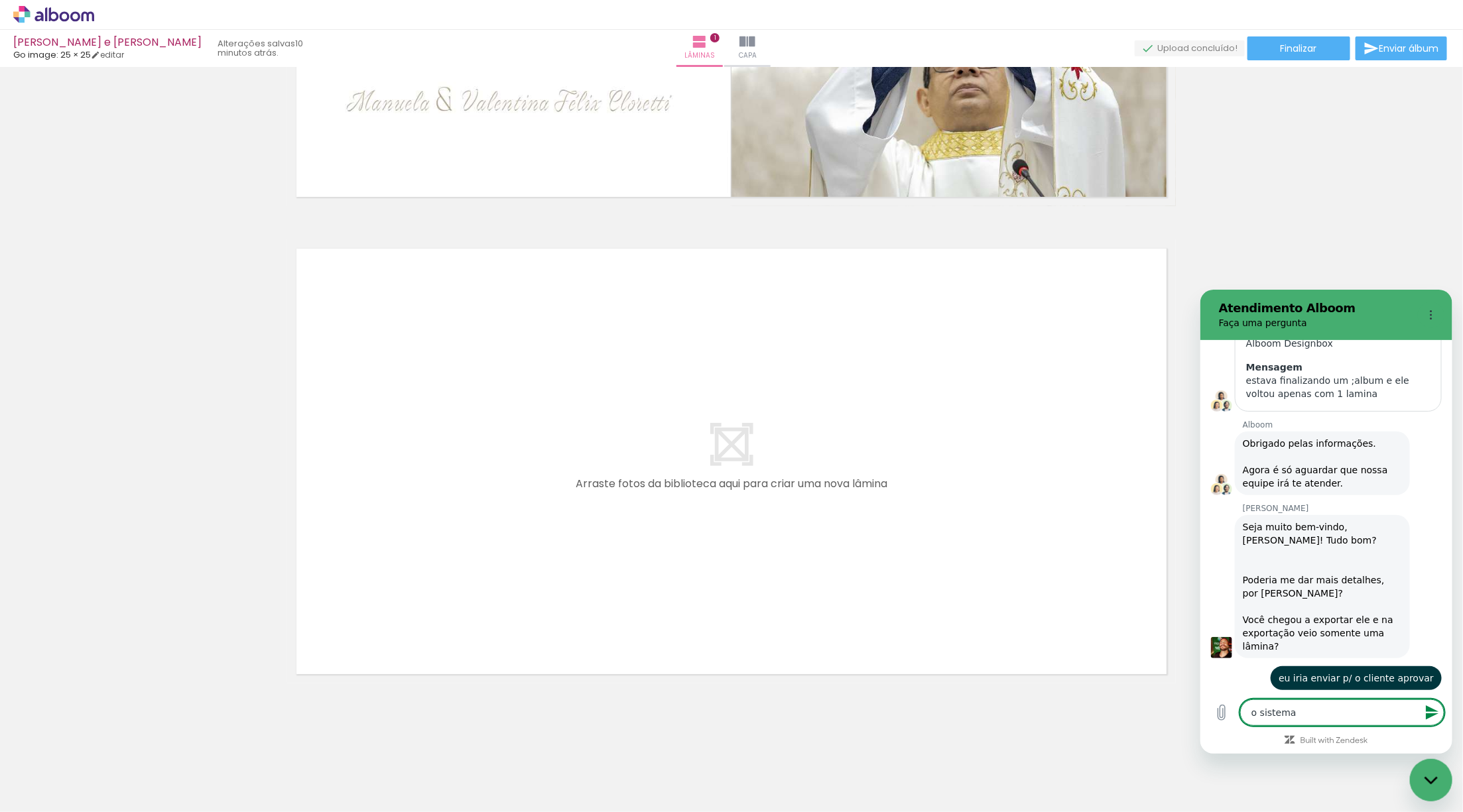
type textarea "o sistem"
type textarea "x"
type textarea "o siste"
type textarea "x"
type textarea "o sistem"
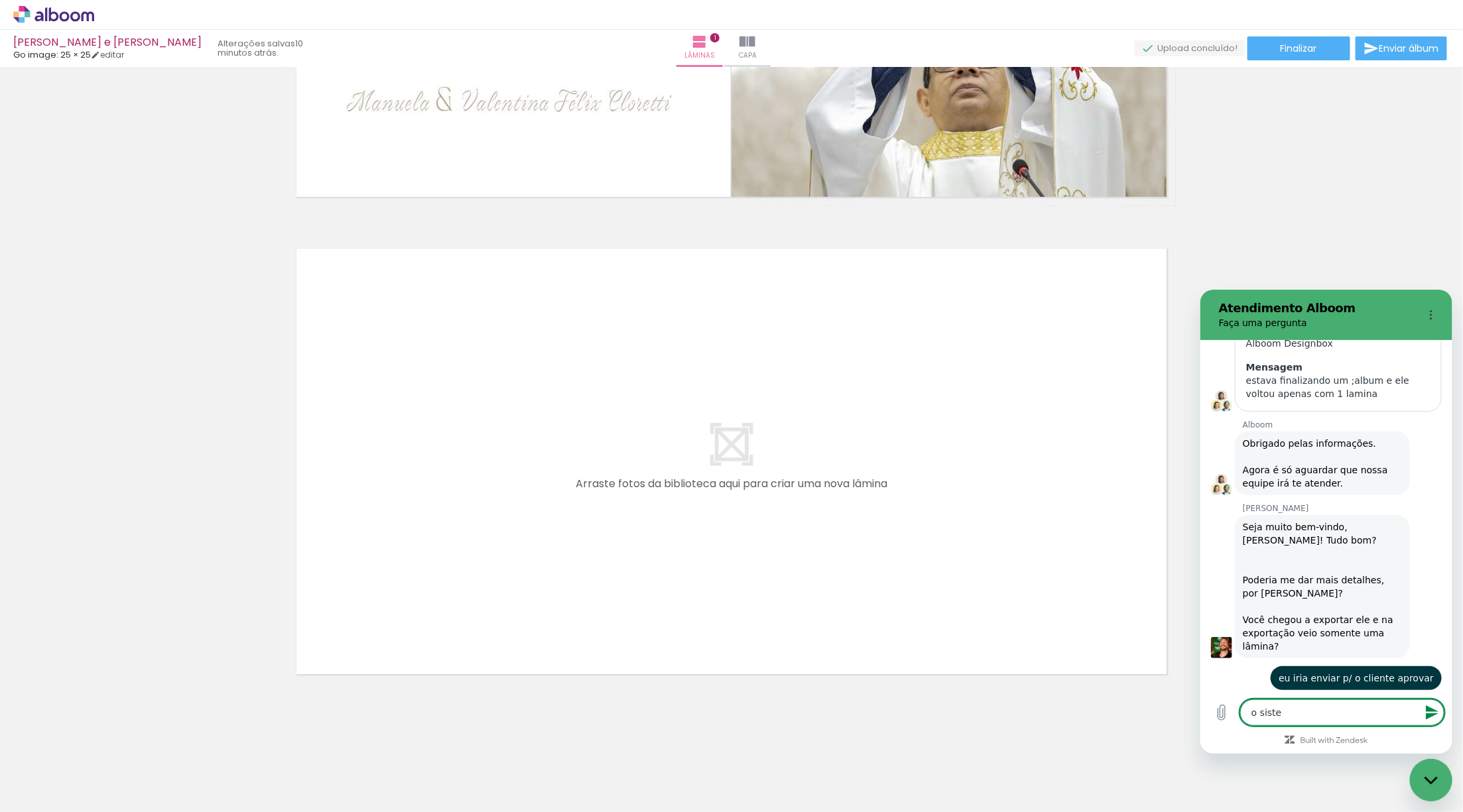
type textarea "x"
type textarea "o sistema"
type textarea "x"
type textarea "o sistema"
type textarea "x"
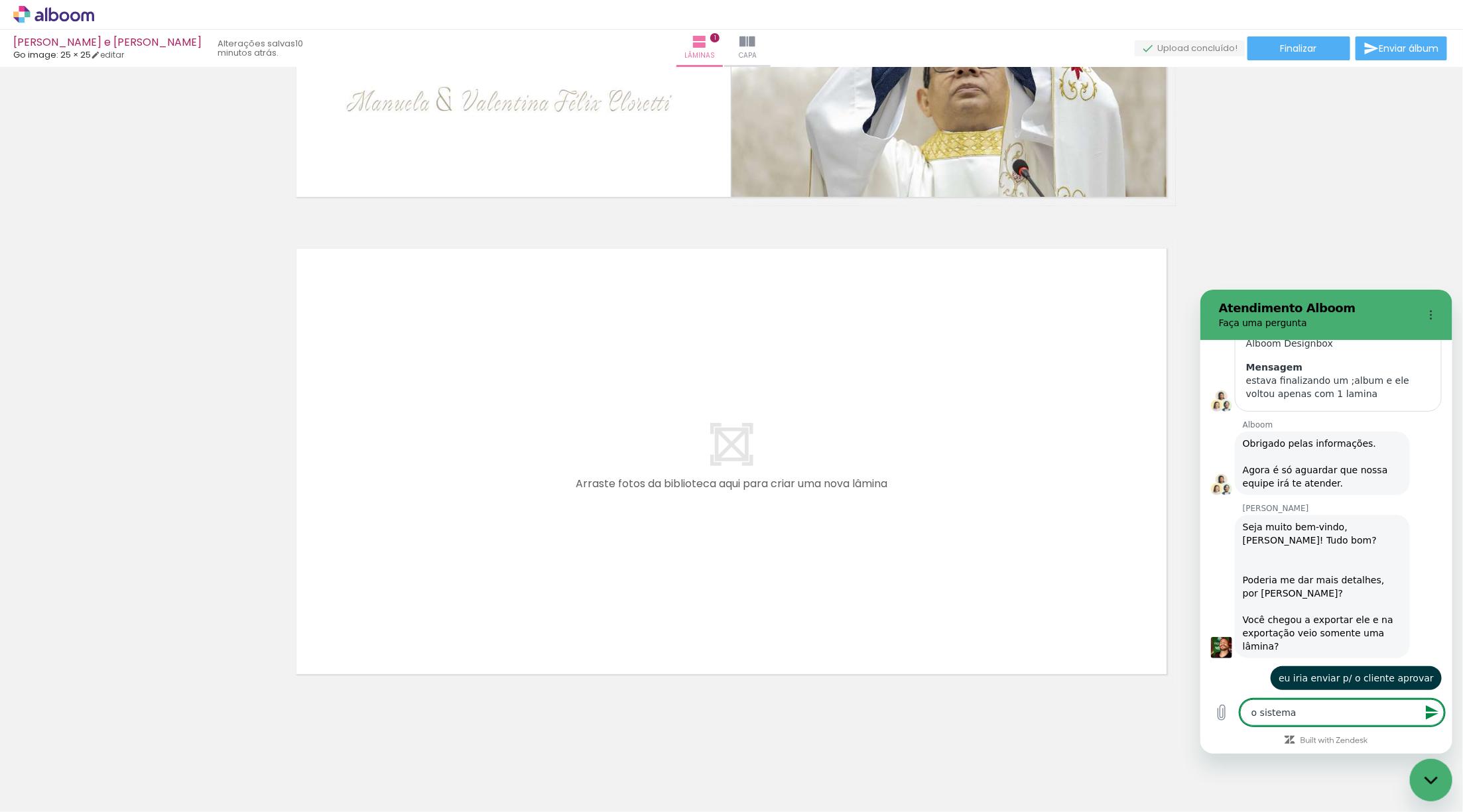
type textarea "o sistema t"
type textarea "x"
type textarea "o sistema tr"
type textarea "x"
type textarea "o sistema tra"
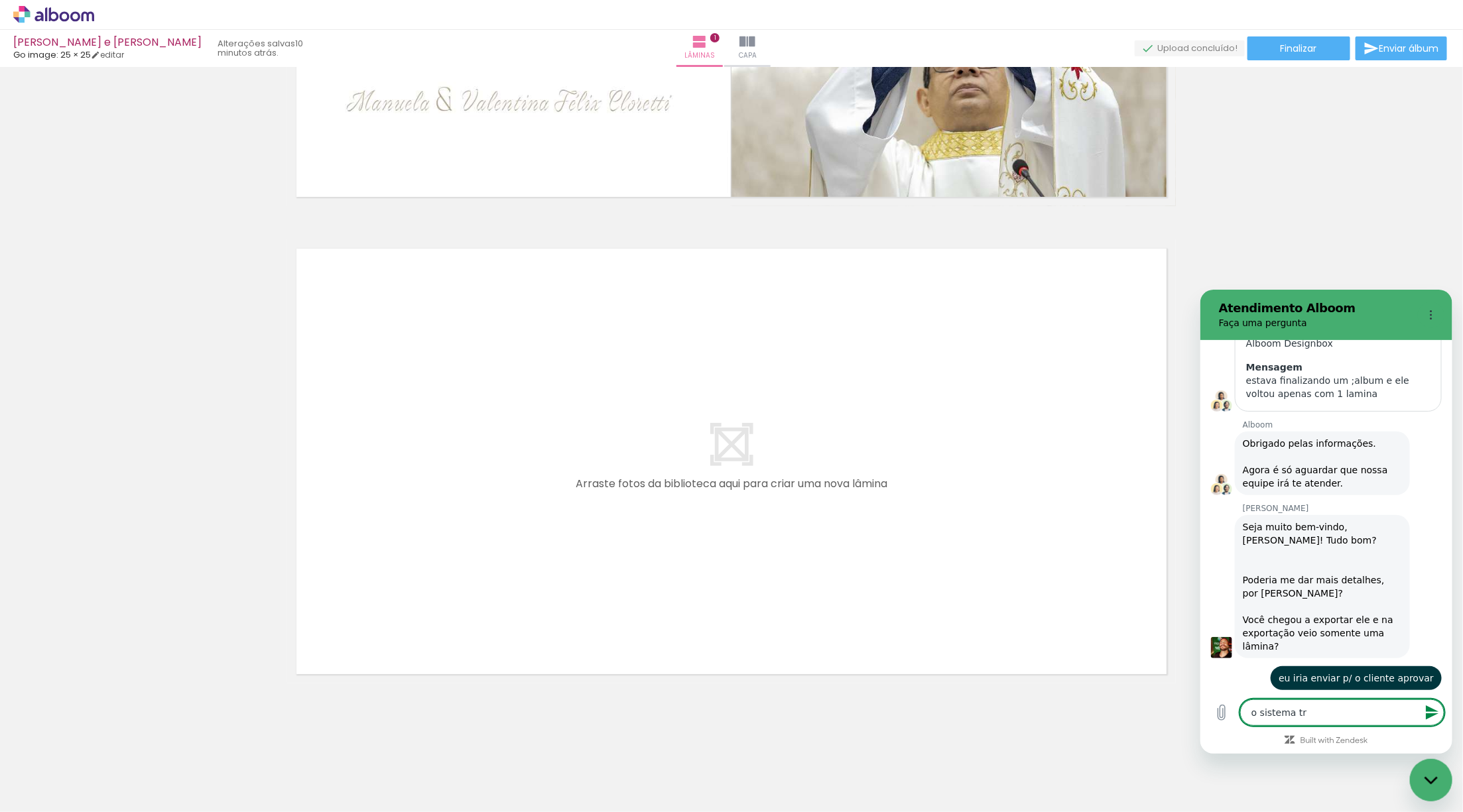
type textarea "x"
type textarea "o sistema trav"
type textarea "x"
type textarea "o sistema travl"
type textarea "x"
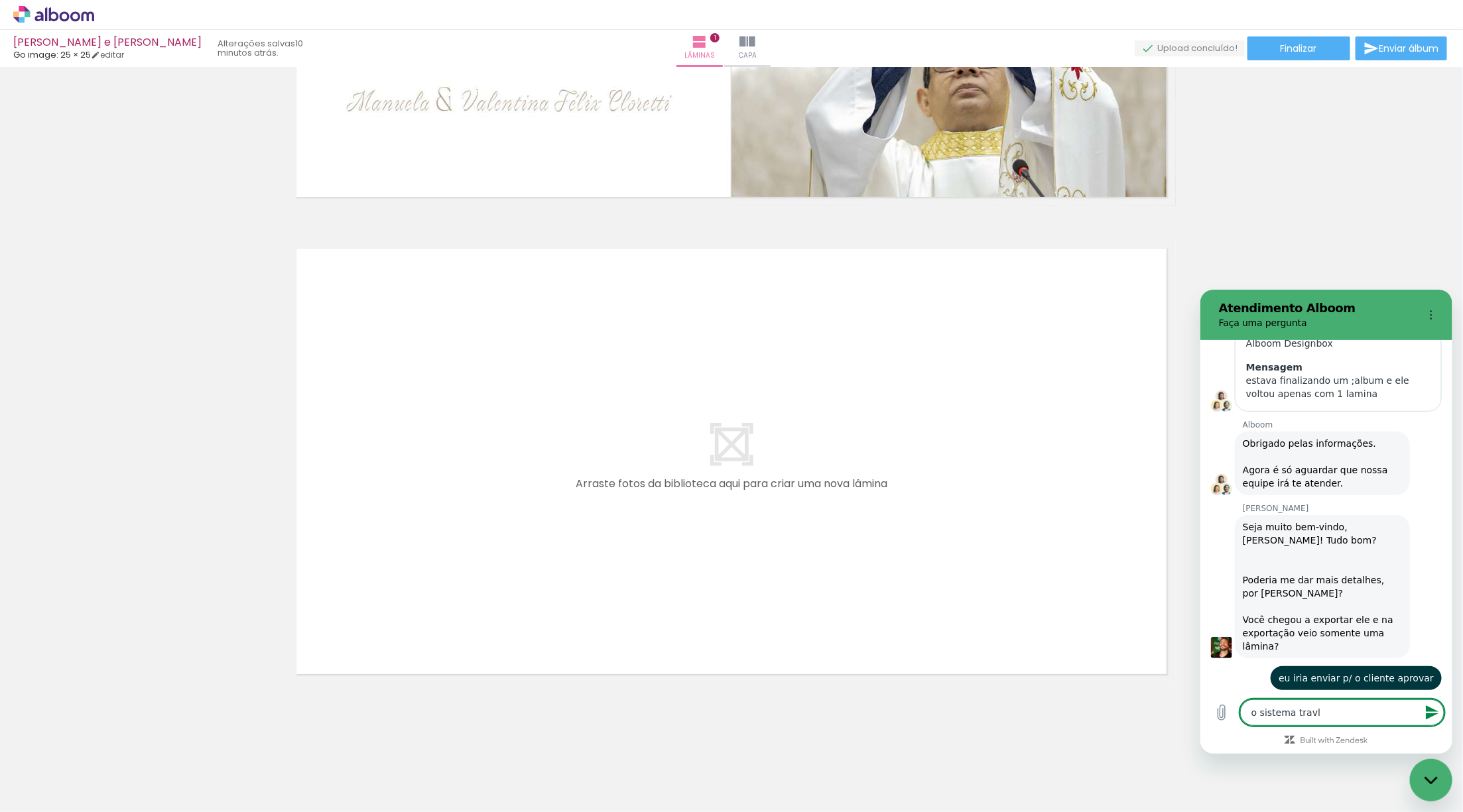
type textarea "o sistema travlo"
type textarea "x"
type textarea "o sistema travlou"
type textarea "x"
type textarea "o sistema travlou"
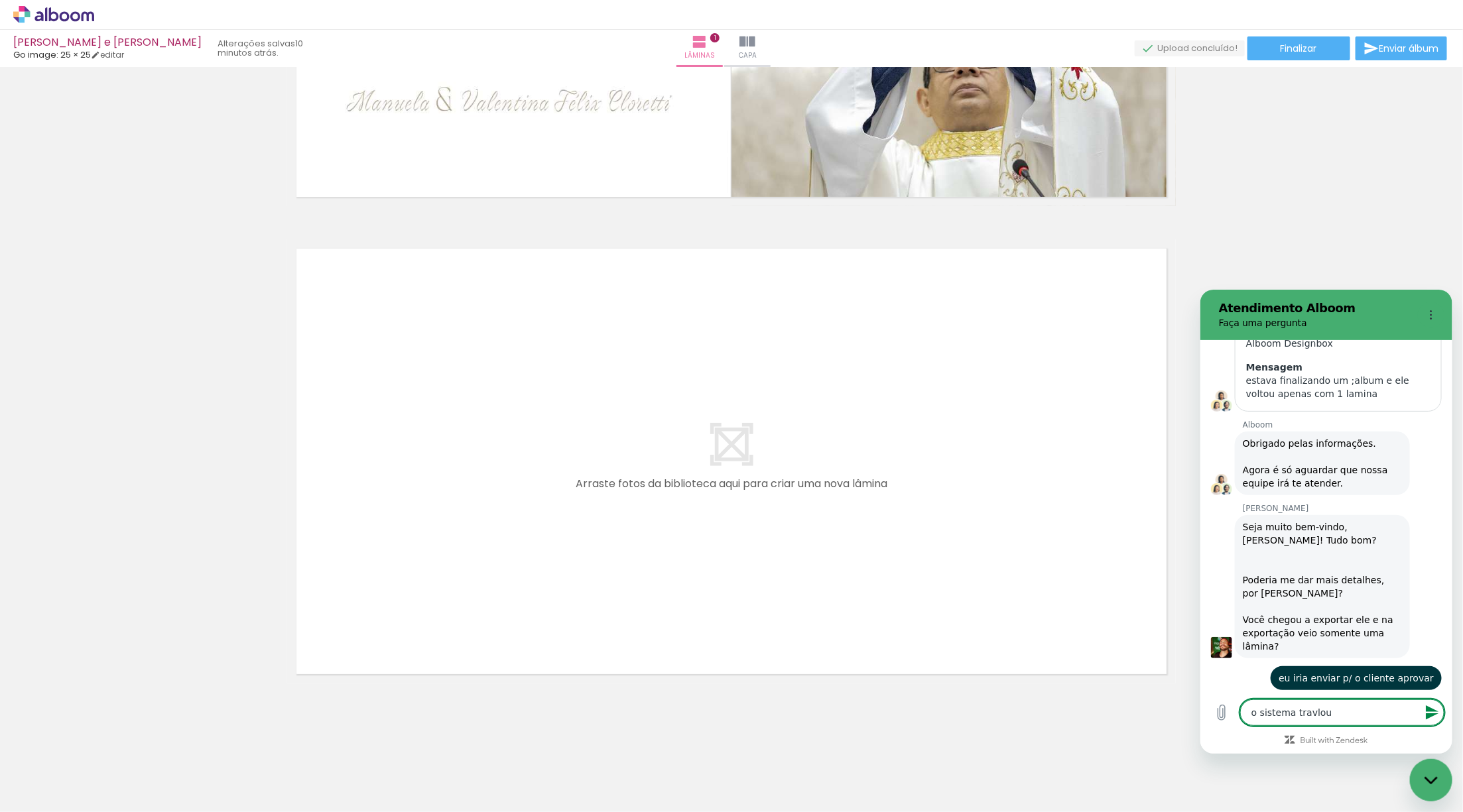
type textarea "x"
type textarea "o sistema travlou"
type textarea "x"
type textarea "o sistema travlo"
type textarea "x"
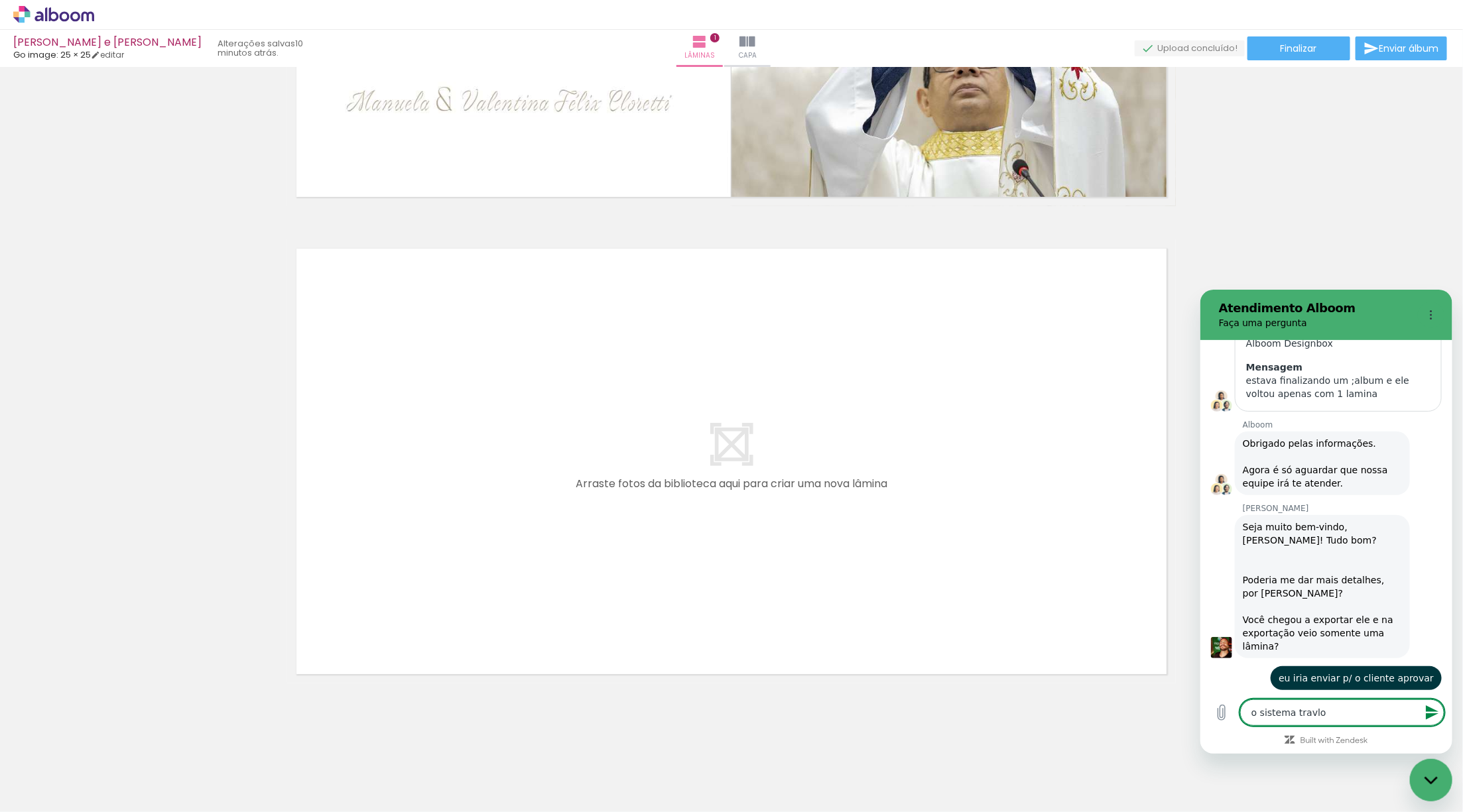
type textarea "o sistema travl"
type textarea "x"
type textarea "o sistema trav"
type textarea "x"
type textarea "o sistema travp"
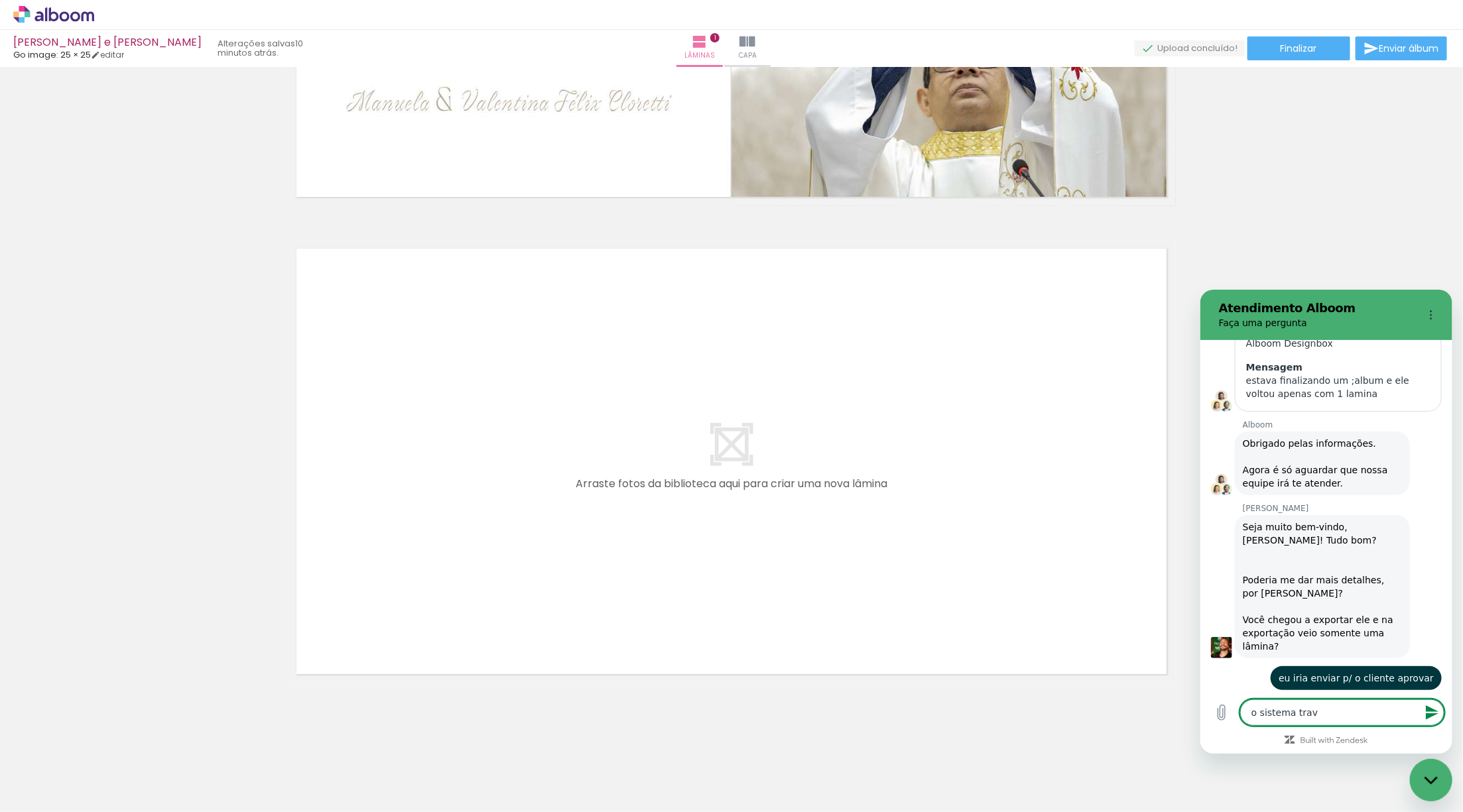
type textarea "x"
type textarea "o sistema trav"
type textarea "x"
type textarea "o sistema travo"
type textarea "x"
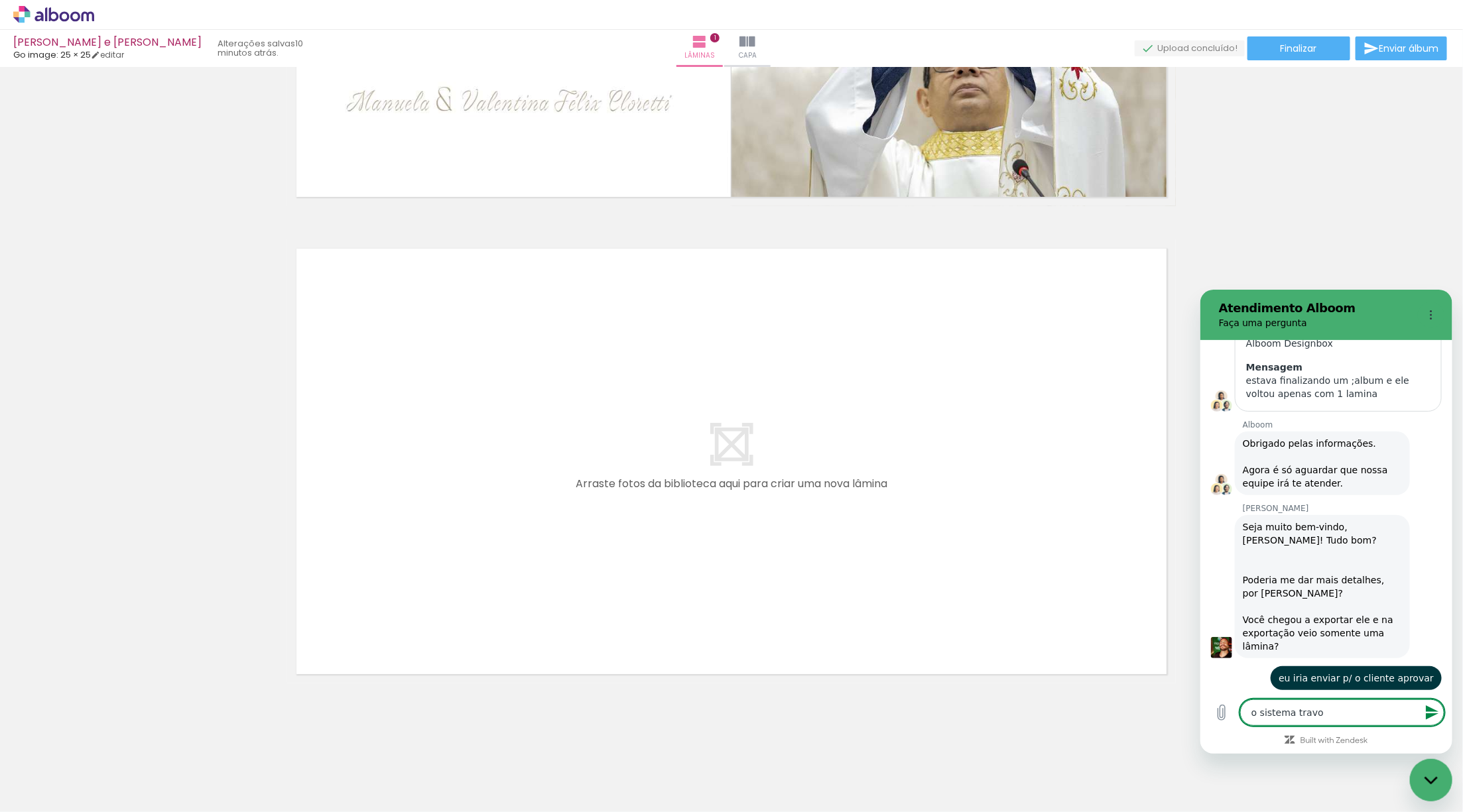
type textarea "o sistema travou"
type textarea "x"
type textarea "o sistema travou,"
type textarea "x"
type textarea "o sistema travou,"
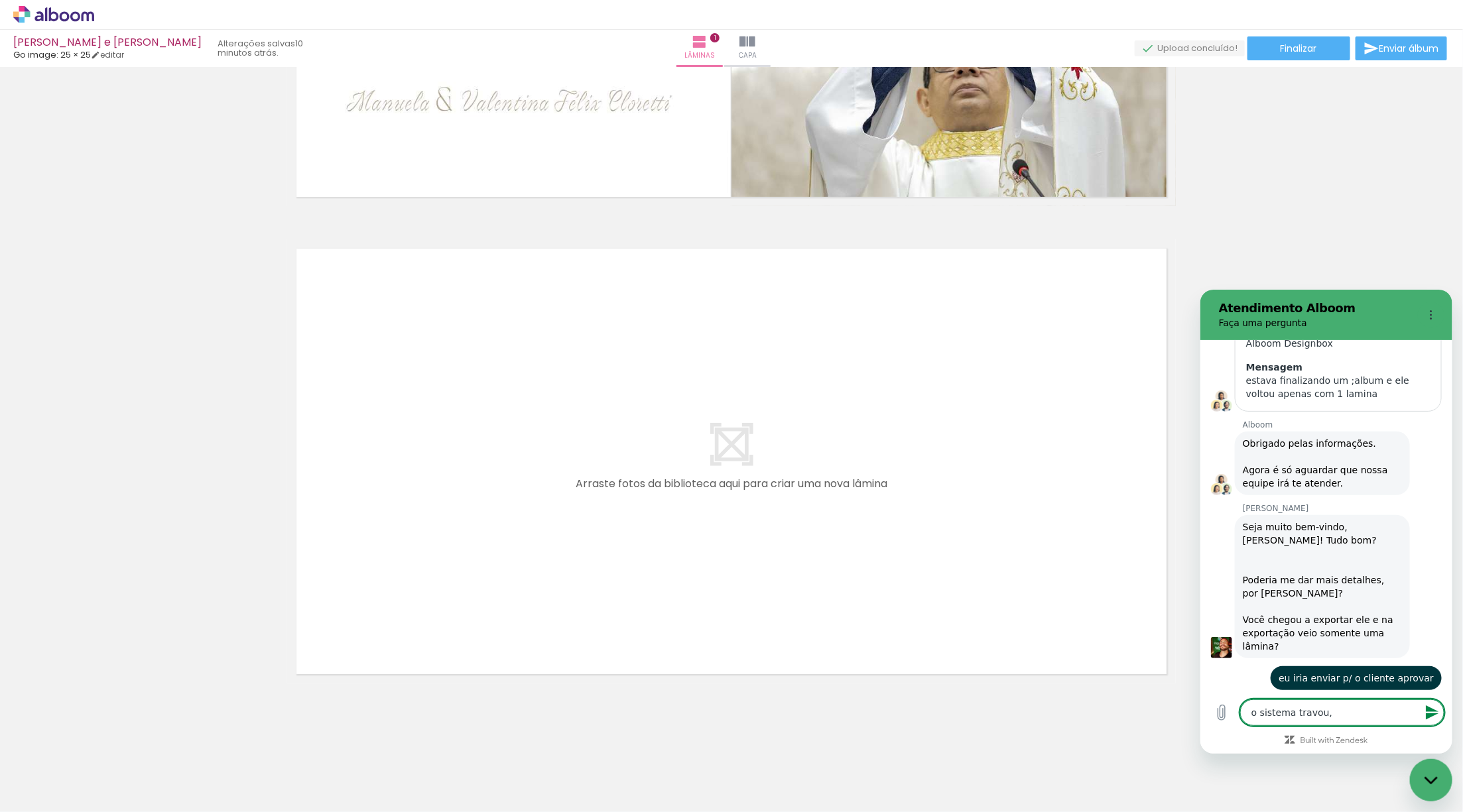
type textarea "x"
type textarea "o sistema travou, a"
type textarea "x"
type textarea "o sistema travou, ao"
type textarea "x"
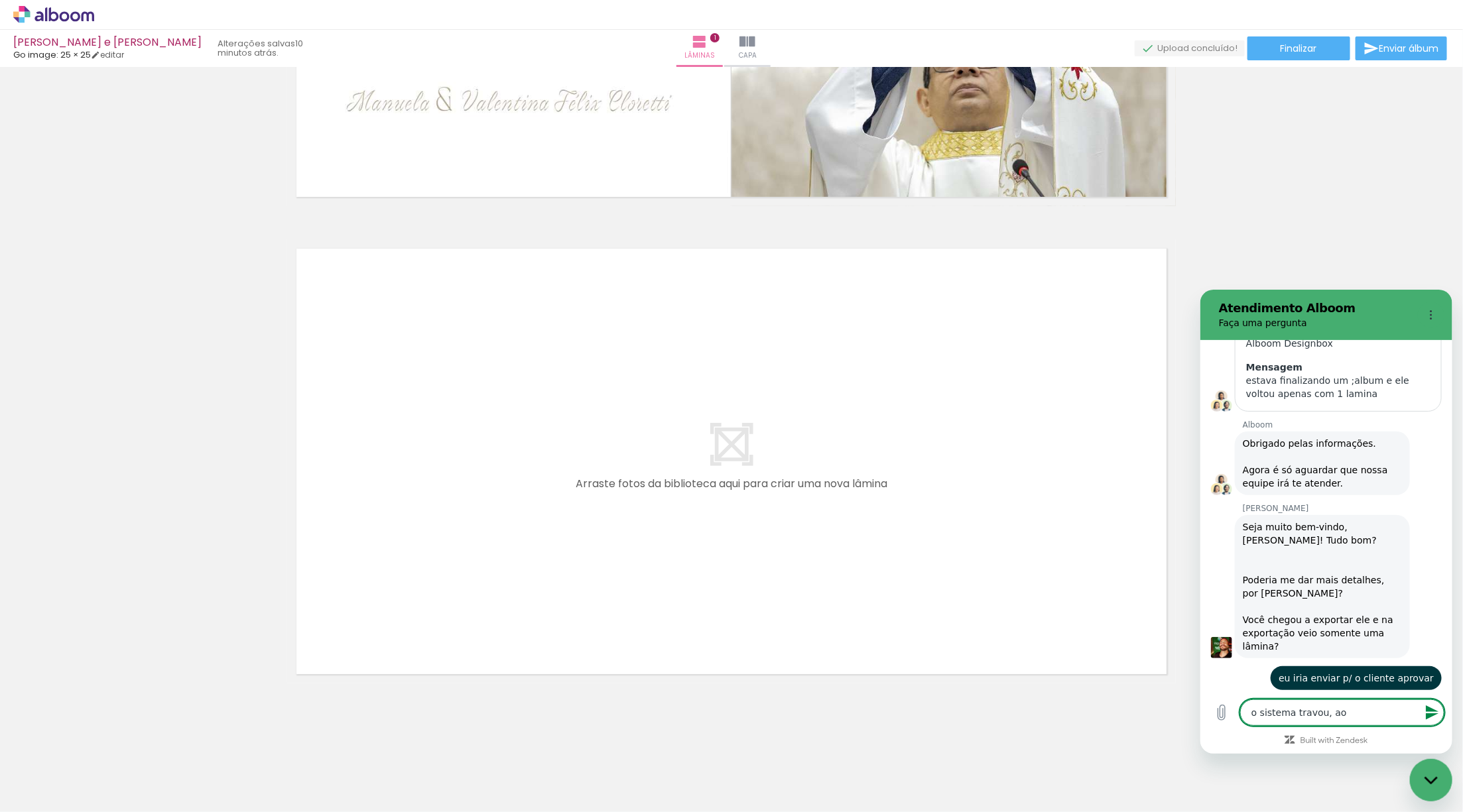
type textarea "o sistema travou, ao"
type textarea "x"
type textarea "o sistema travou, ao r"
type textarea "x"
type textarea "o sistema travou, ao re"
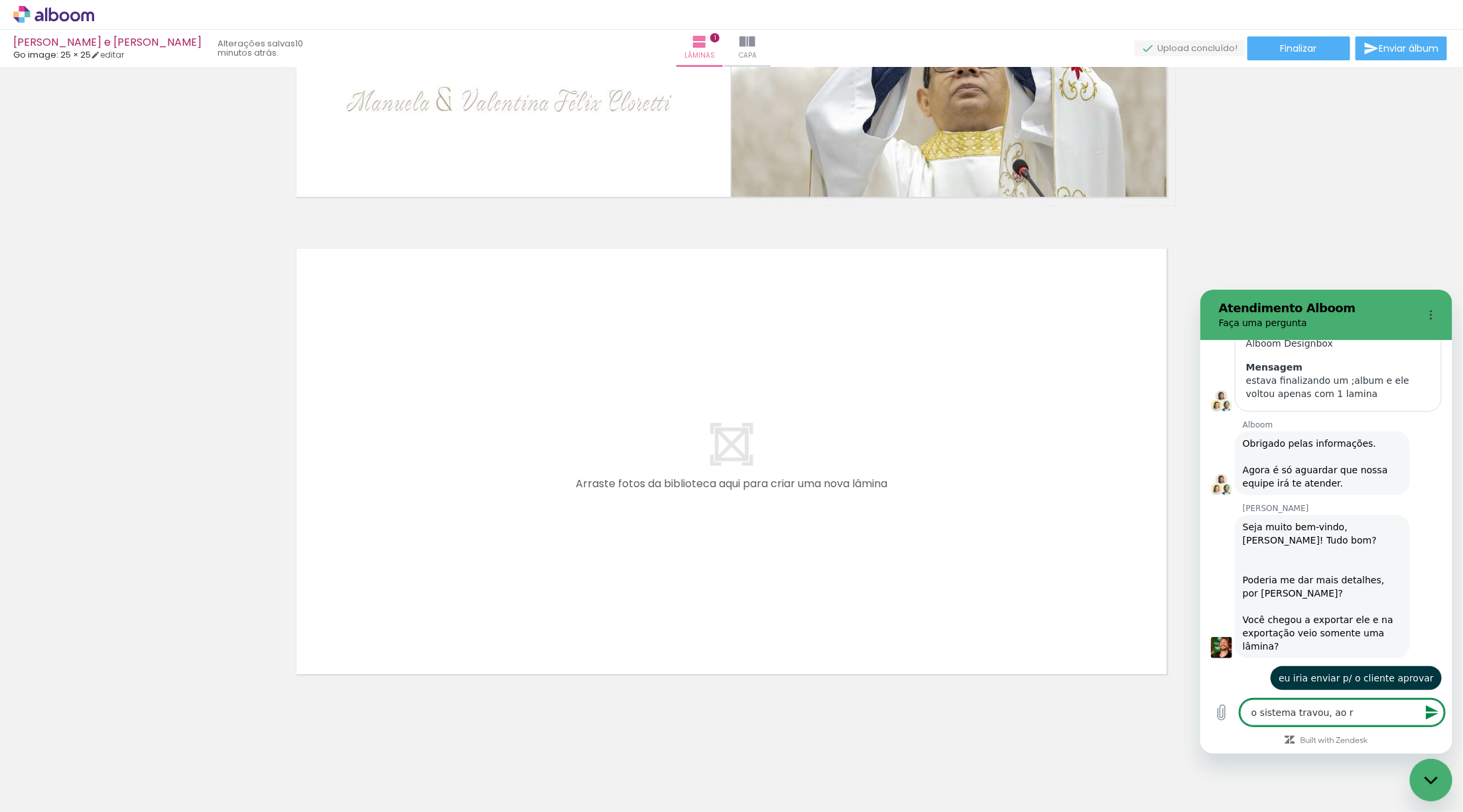
type textarea "x"
type textarea "o sistema travou, ao rei"
type textarea "x"
type textarea "o sistema travou, ao reii"
type textarea "x"
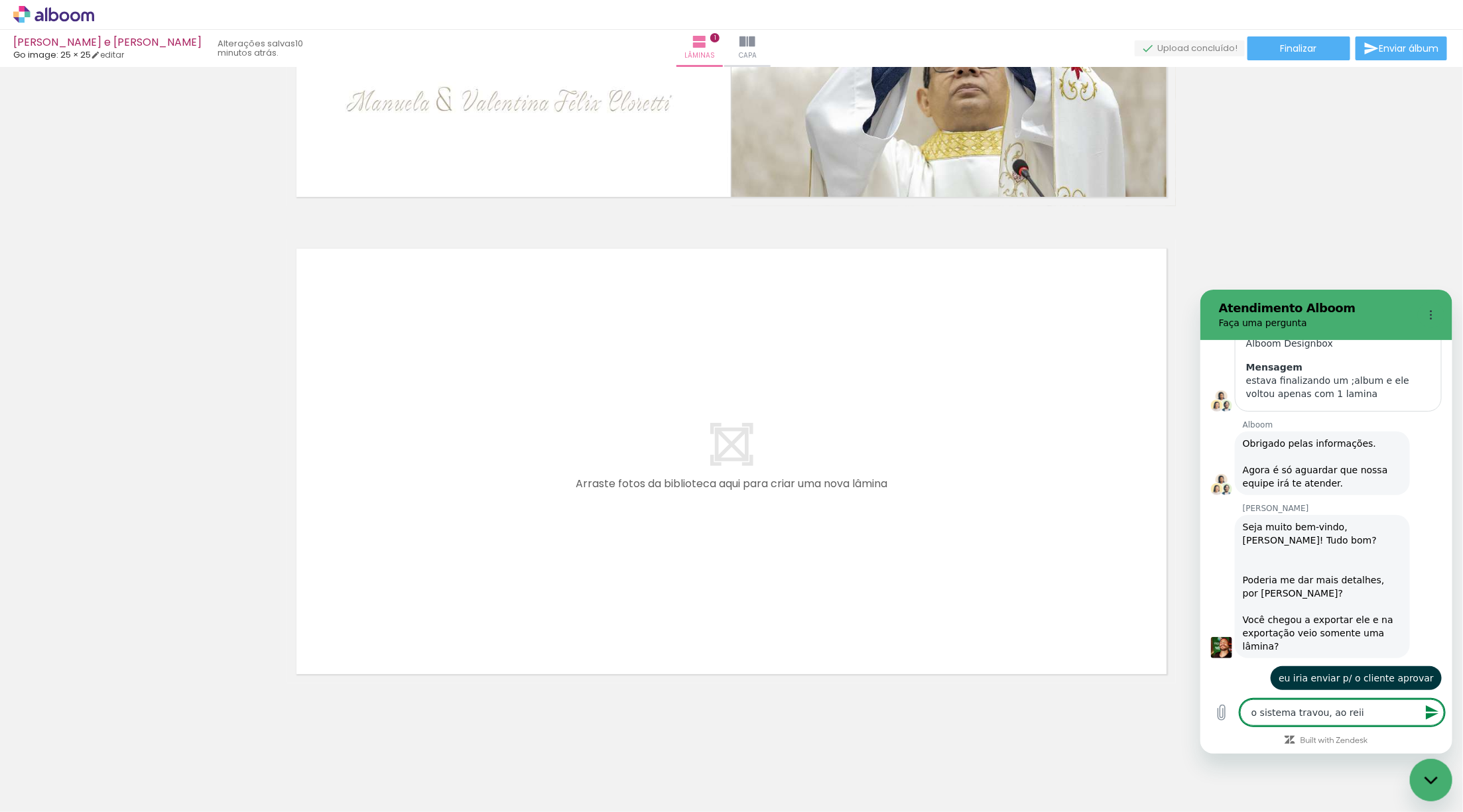
type textarea "o sistema travou, ao rei"
type textarea "x"
type textarea "o sistema travou, ao reic"
type textarea "x"
type textarea "o sistema travou, ao reici"
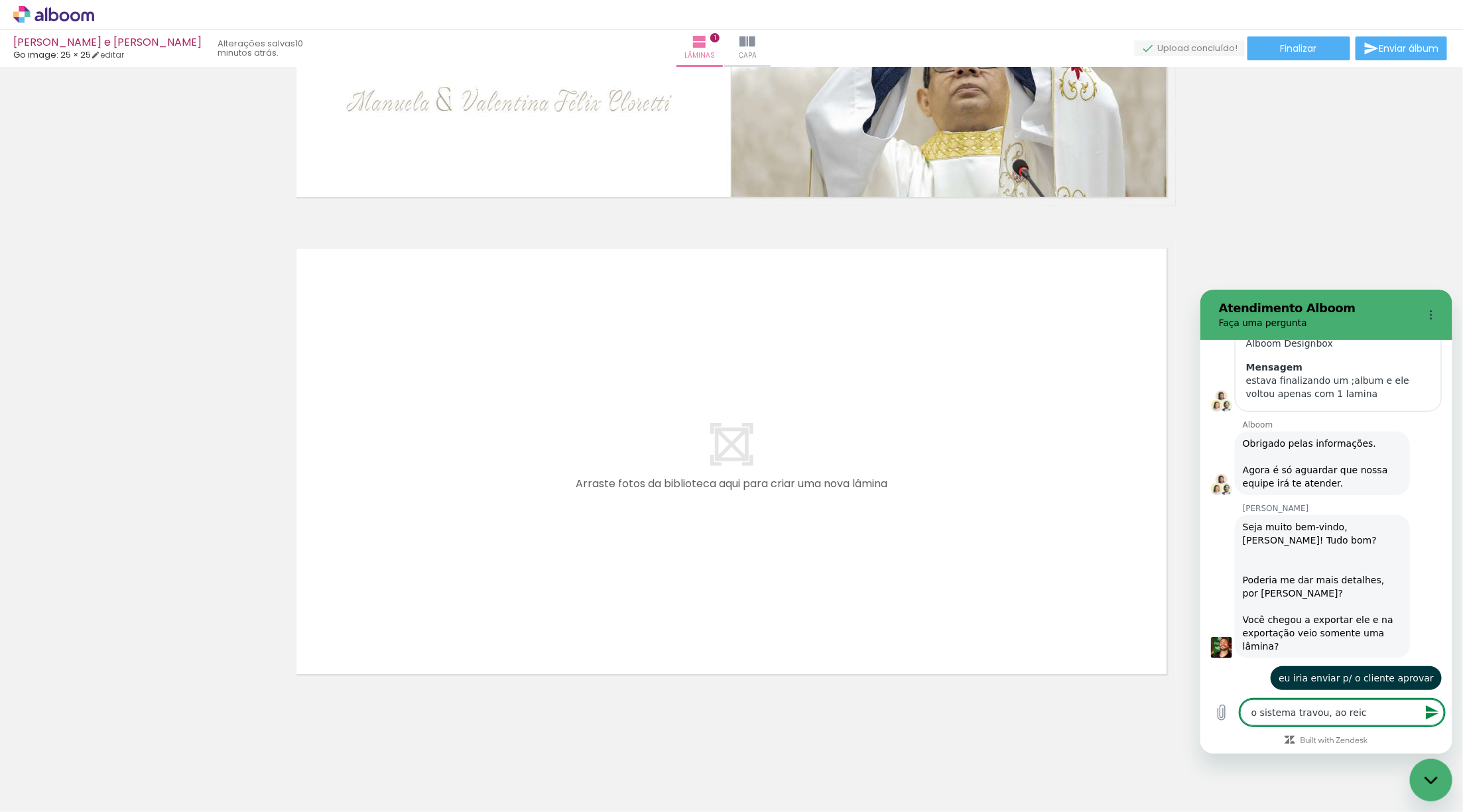
type textarea "x"
type textarea "o sistema travou, ao reic"
type textarea "x"
type textarea "o sistema travou, ao rei"
type textarea "x"
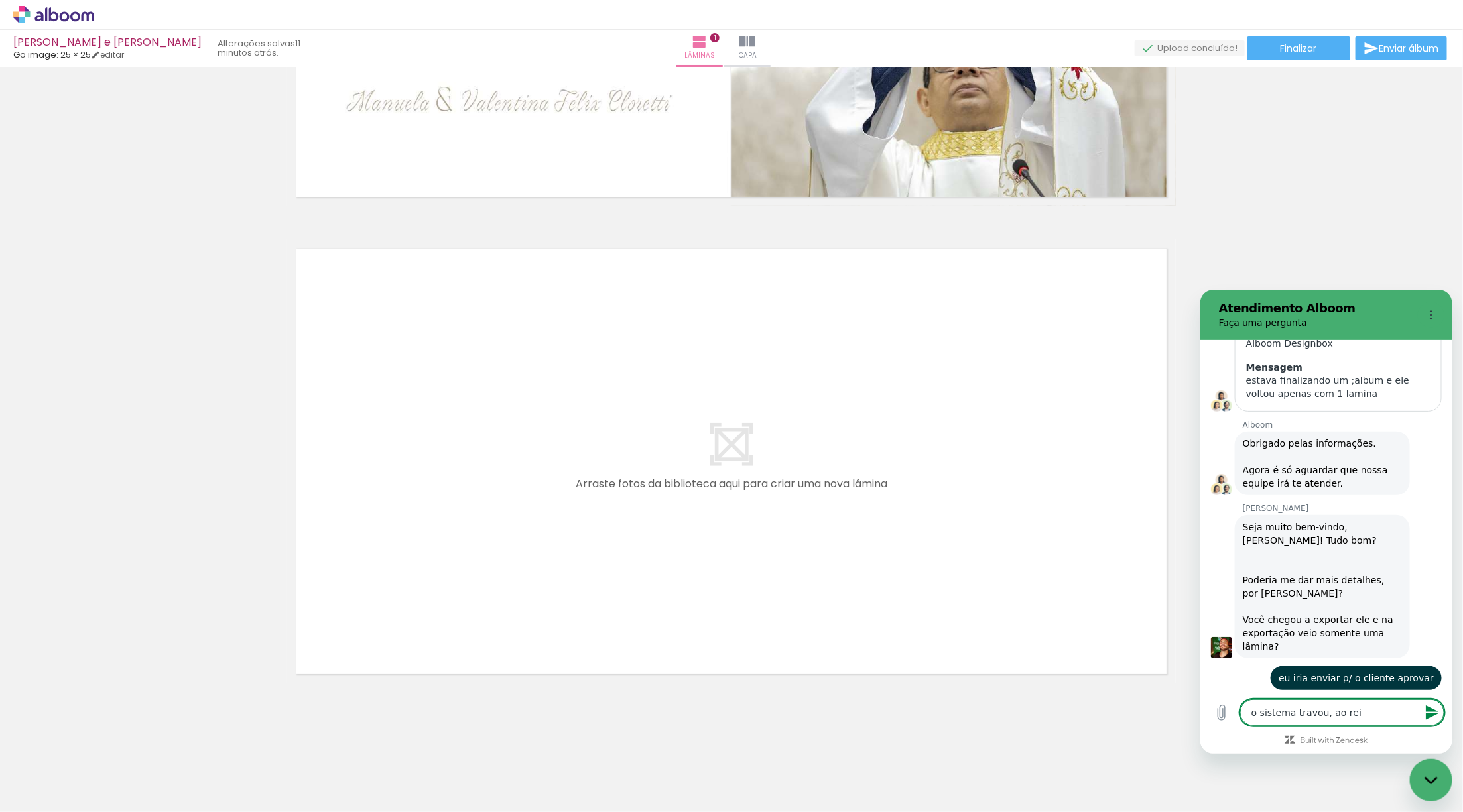
type textarea "o sistema travou, ao re"
type textarea "x"
type textarea "o sistema travou, ao r"
type textarea "x"
type textarea "o sistema travou, ao"
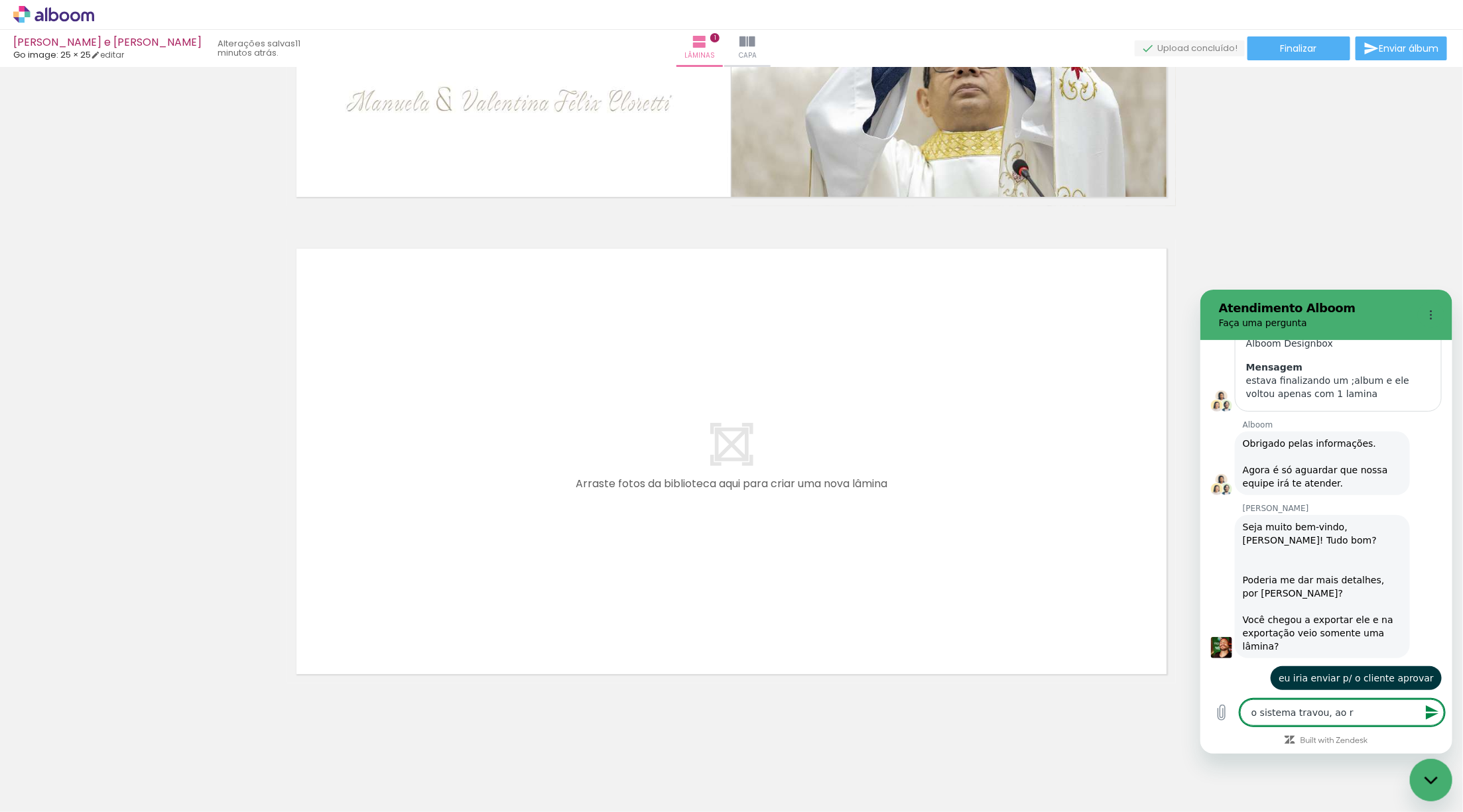
type textarea "x"
type textarea "o sistema travou, ao"
type textarea "x"
type textarea "o sistema travou, a"
type textarea "x"
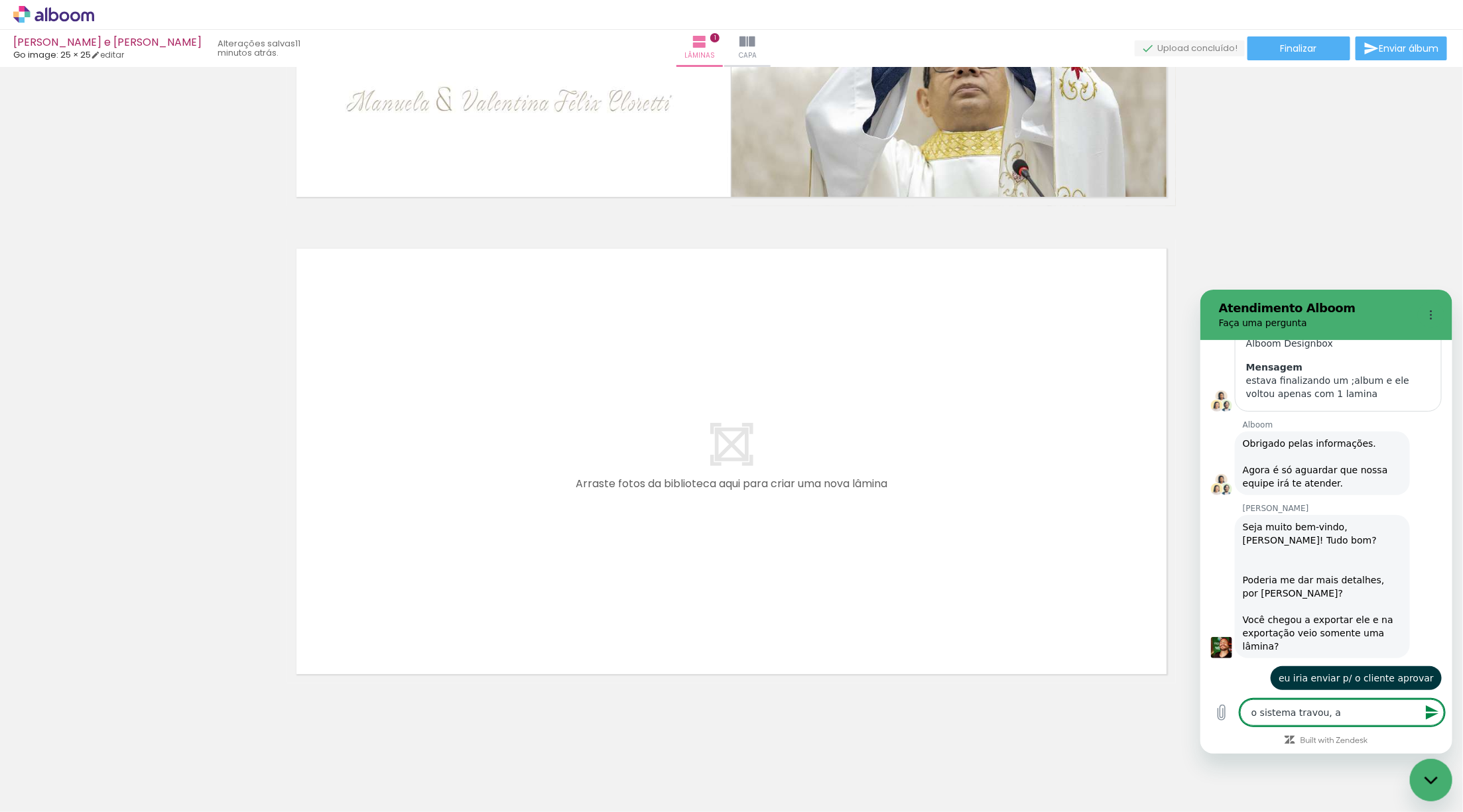
type textarea "o sistema travou,"
type textarea "x"
type textarea "o sistema travou, p"
type textarea "x"
type textarea "o sistema travou, pr"
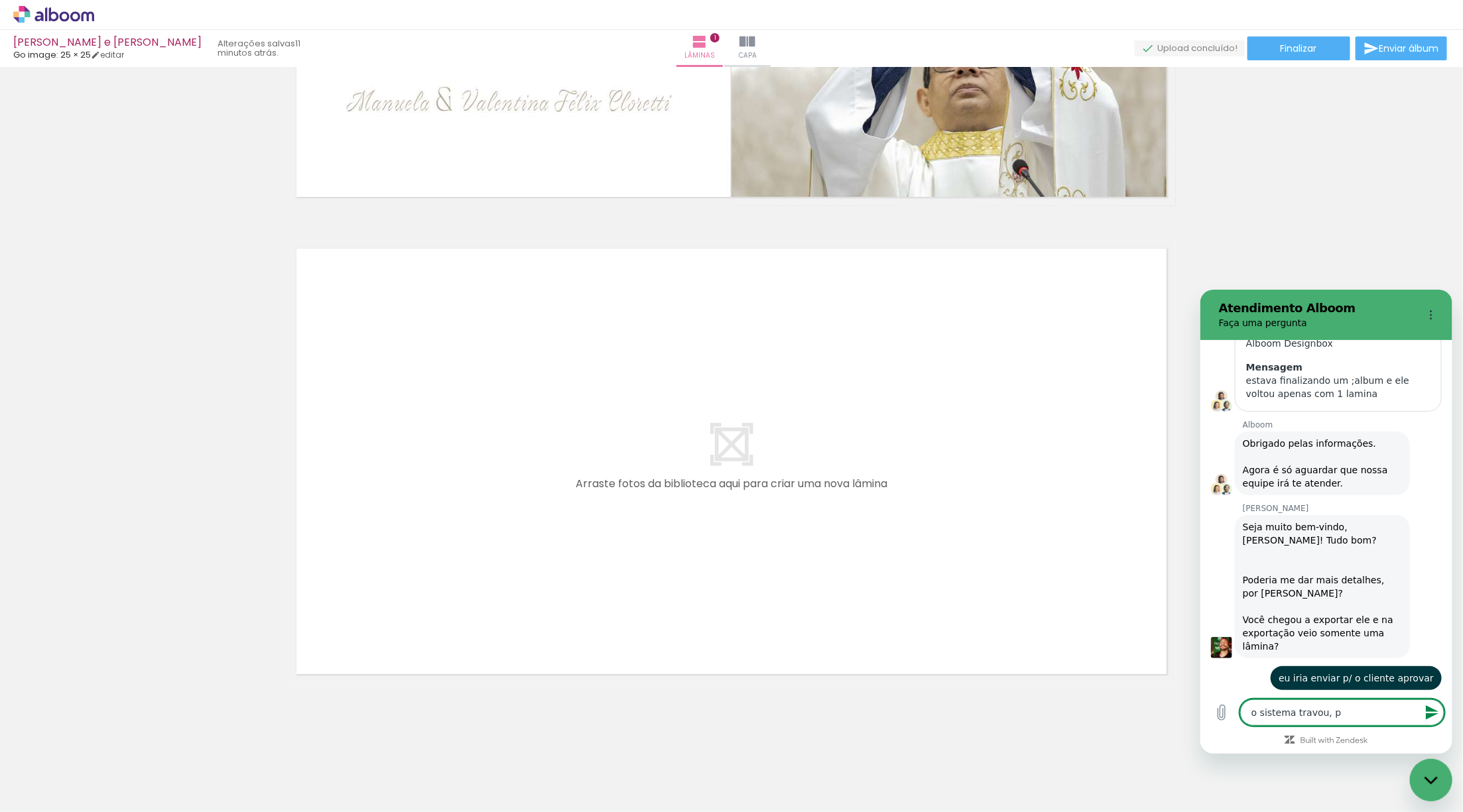
type textarea "x"
type textarea "o sistema travou, pre"
type textarea "x"
type textarea "o sistema travou, prec"
type textarea "x"
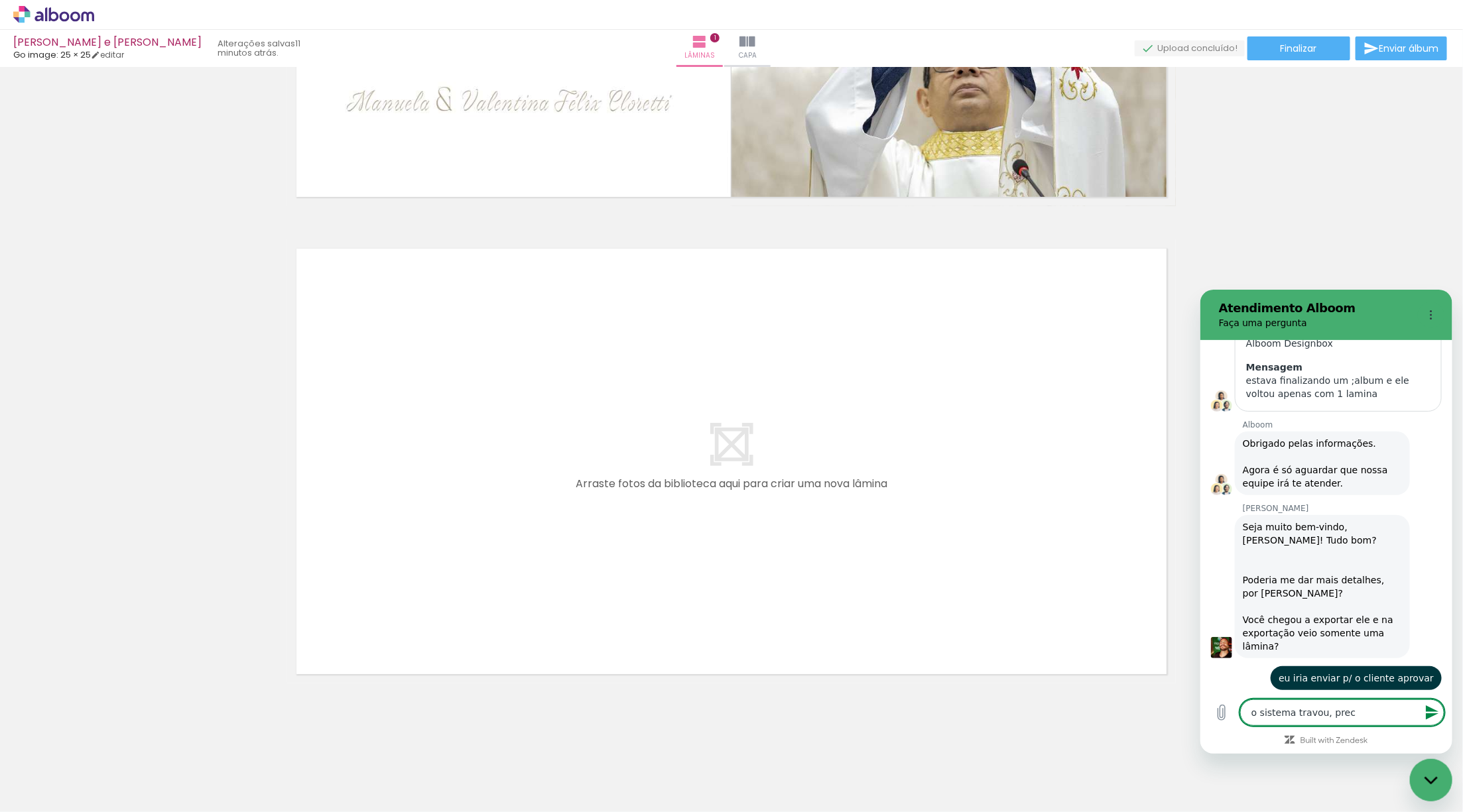
type textarea "o sistema travou, preci"
type textarea "x"
type textarea "o sistema travou, precis"
type textarea "x"
type textarea "o sistema travou, precise"
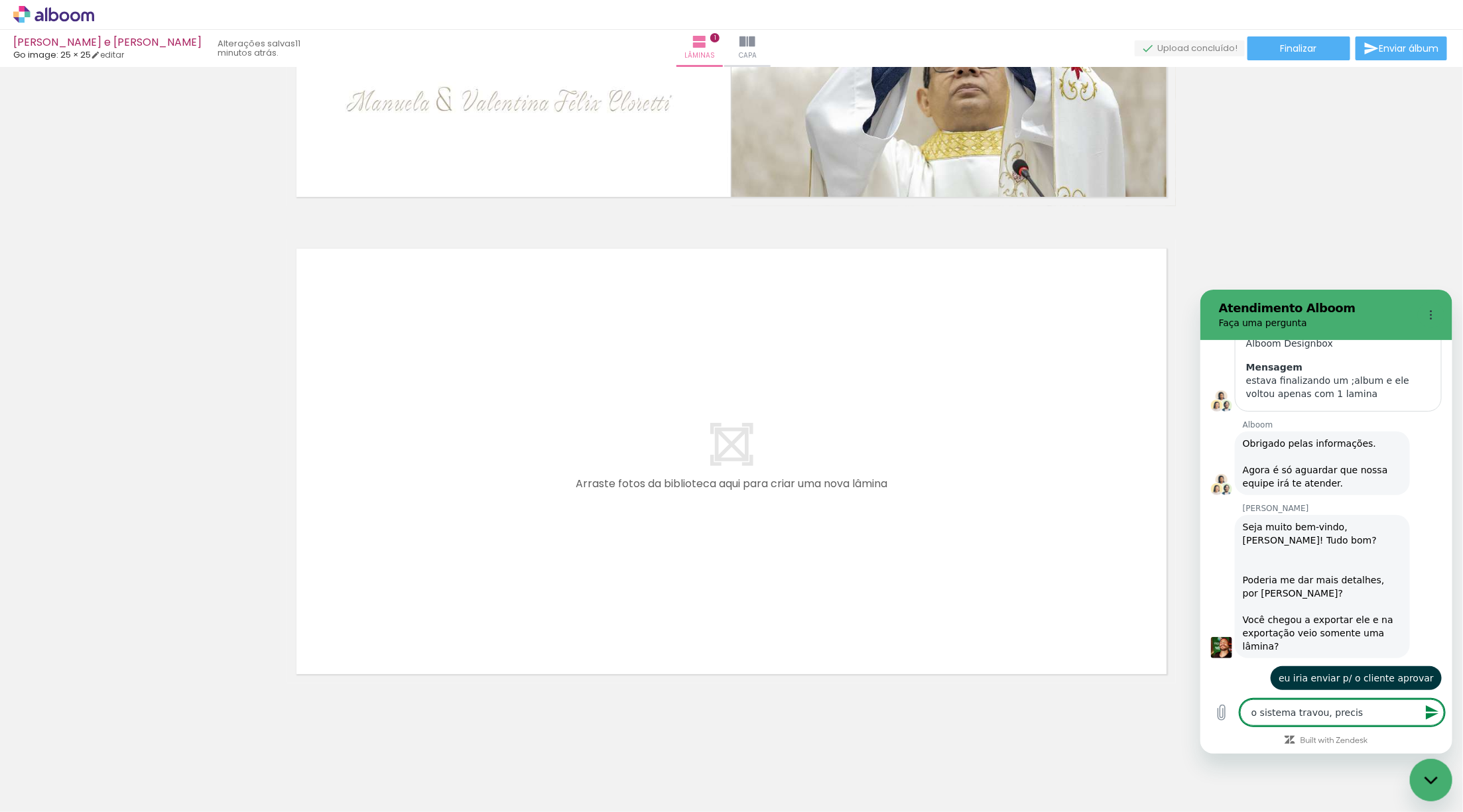
type textarea "x"
type textarea "o sistema travou, precisei"
type textarea "x"
type textarea "o sistema travou, precisei"
type textarea "x"
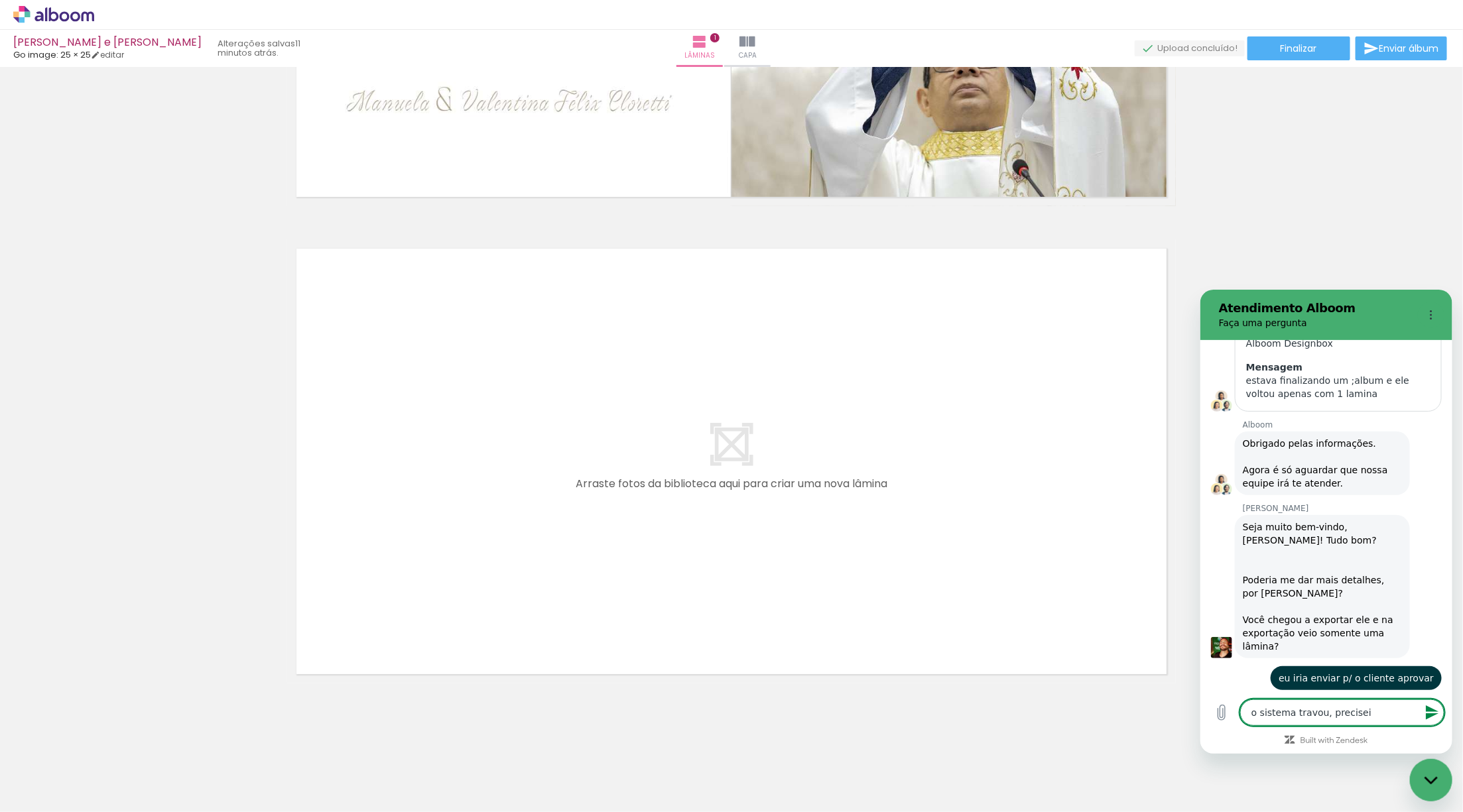
type textarea "o sistema travou, precisei r"
type textarea "x"
type textarea "o sistema travou, precisei re"
type textarea "x"
type textarea "o sistema travou, precisei rei"
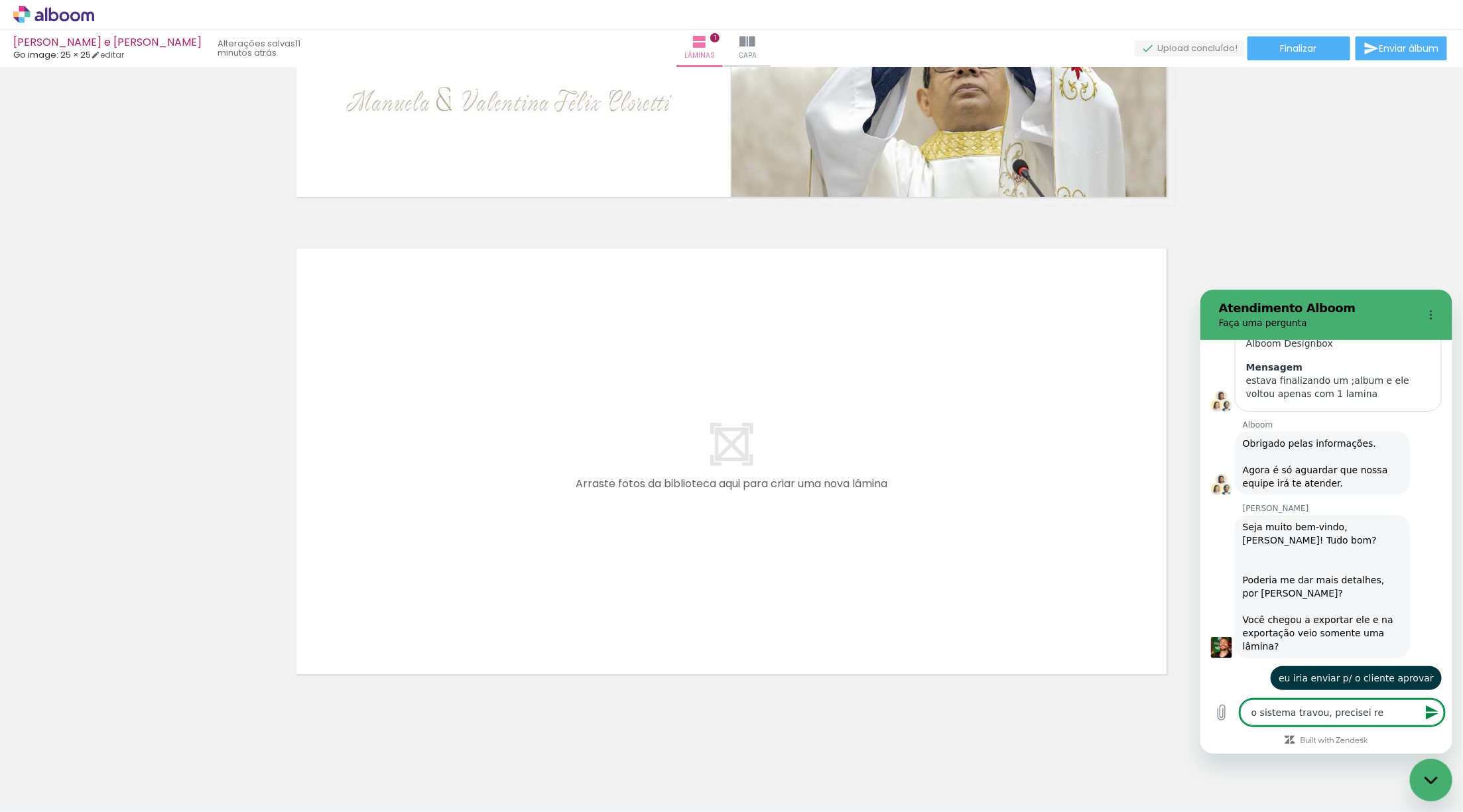
type textarea "x"
type textarea "o sistema travou, precisei reii"
type textarea "x"
type textarea "o sistema travou, precisei reiic"
type textarea "x"
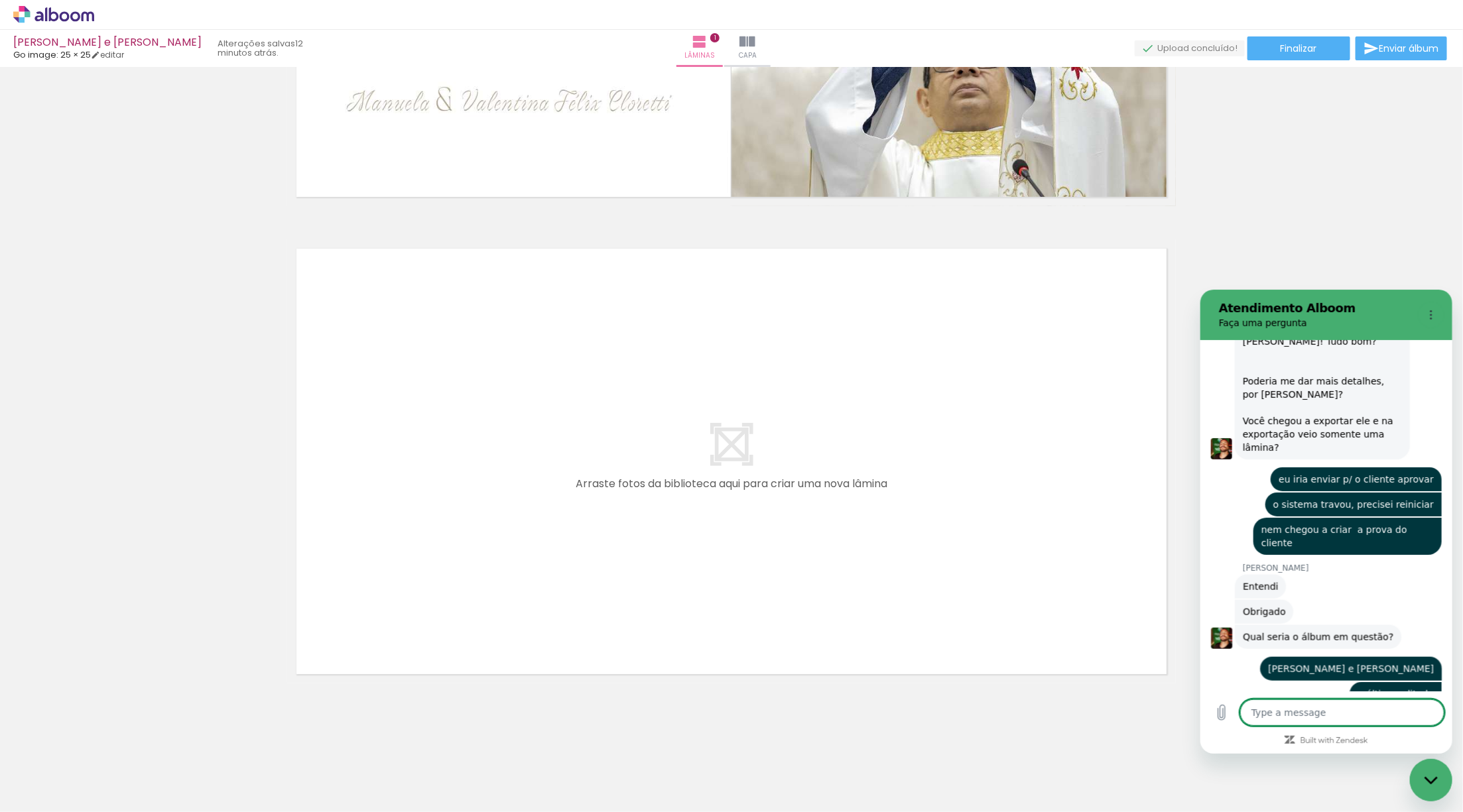
scroll to position [816, 0]
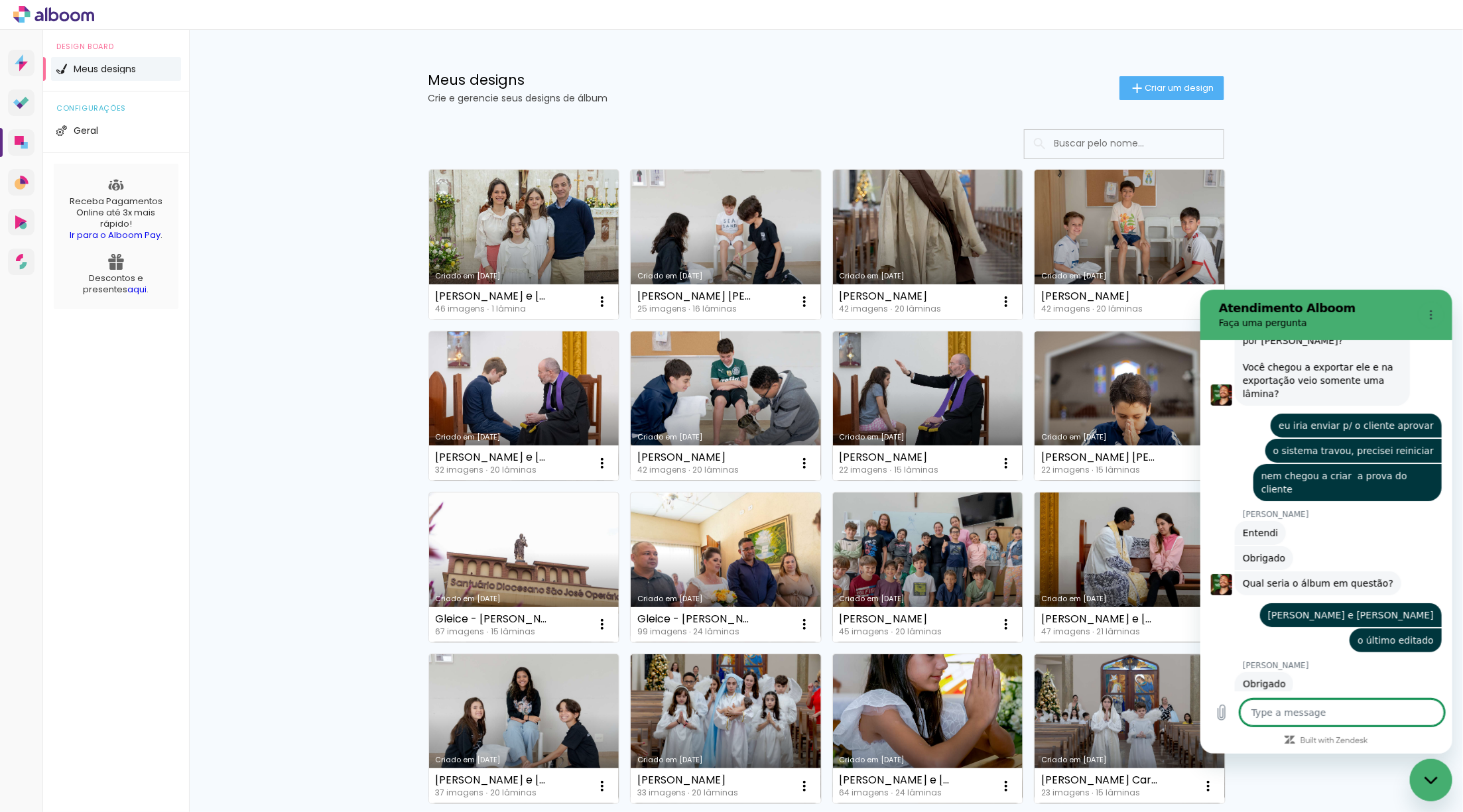
scroll to position [867, 0]
type textarea "x"
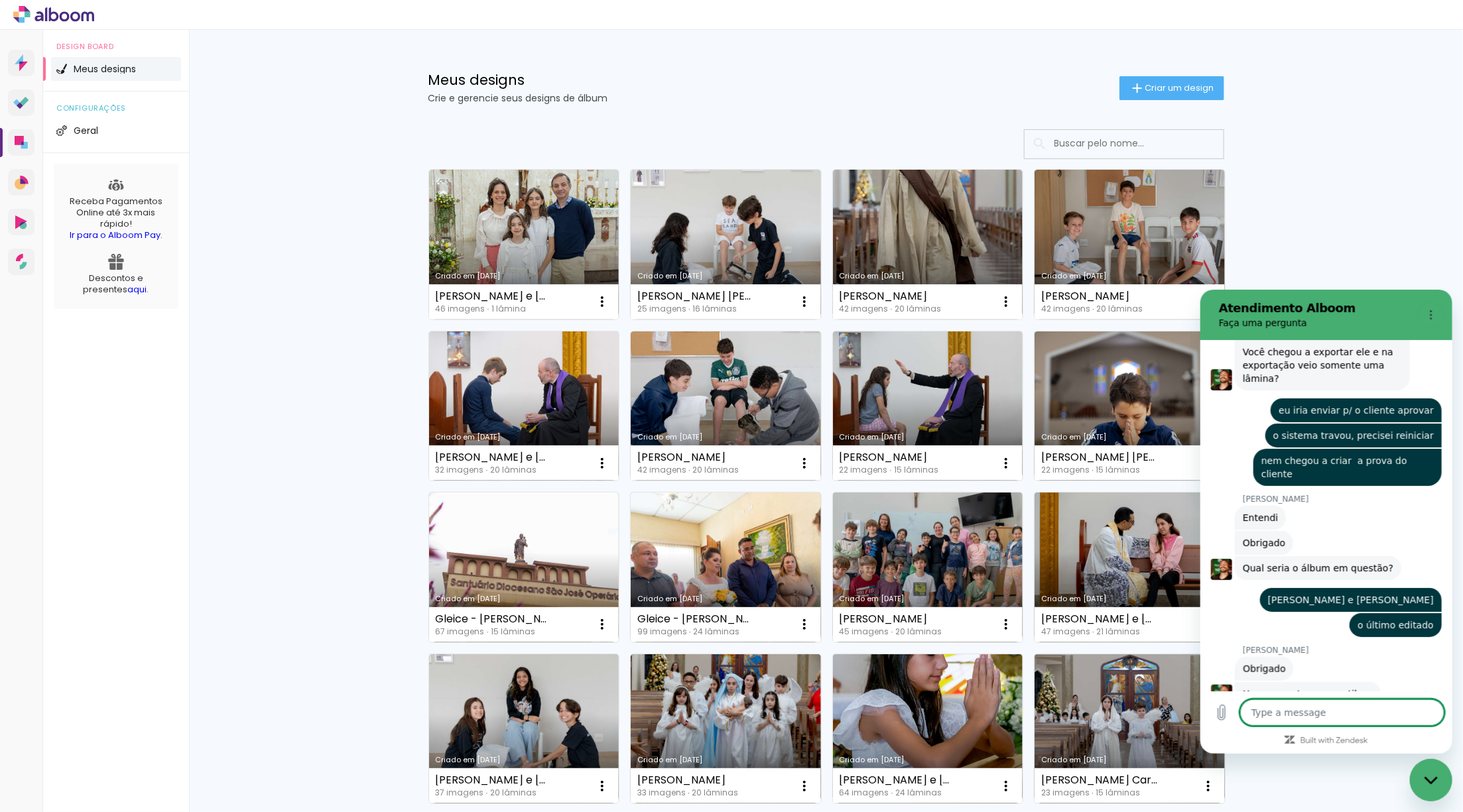
scroll to position [885, 0]
type textarea "o"
type textarea "x"
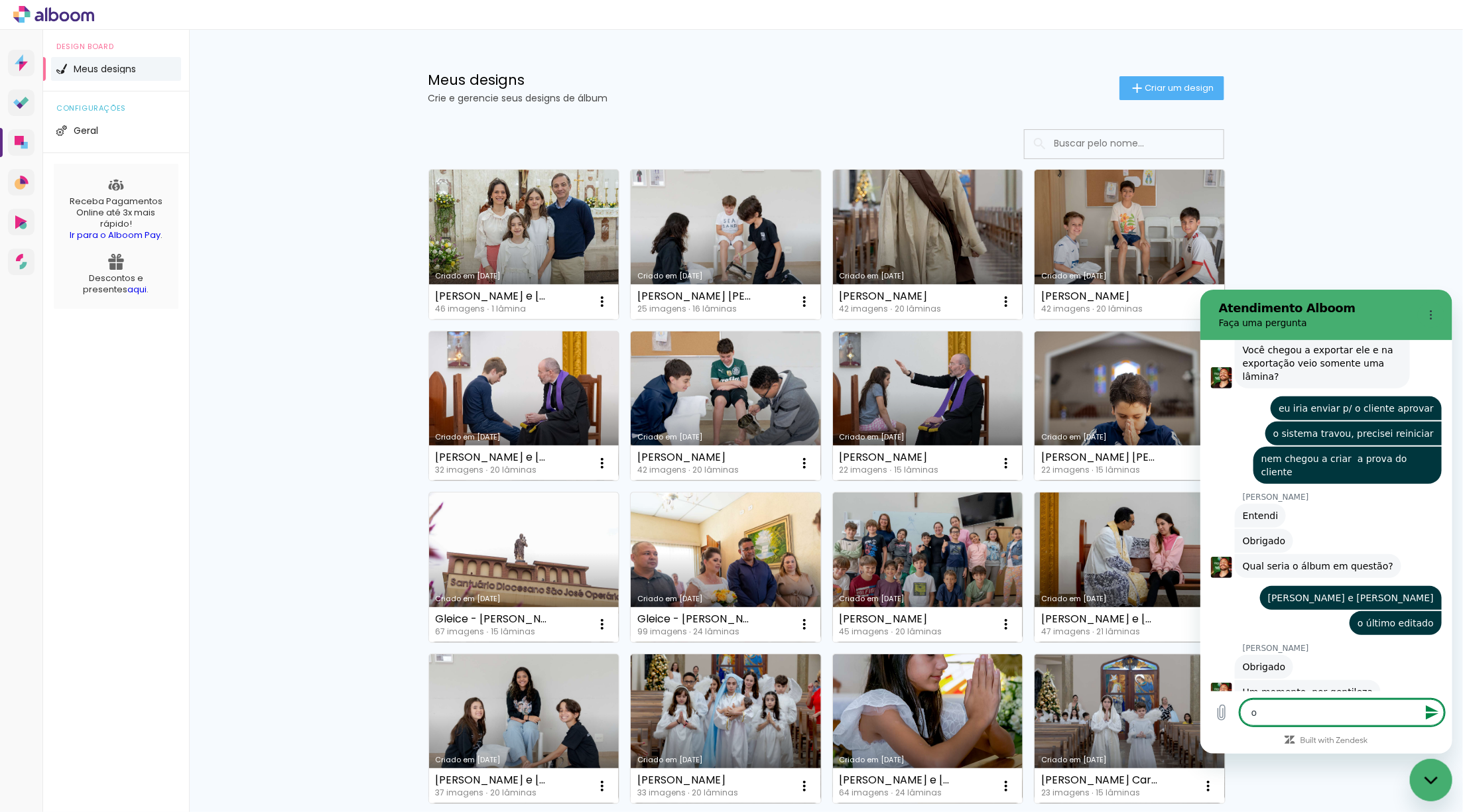
type textarea "ok"
type textarea "x"
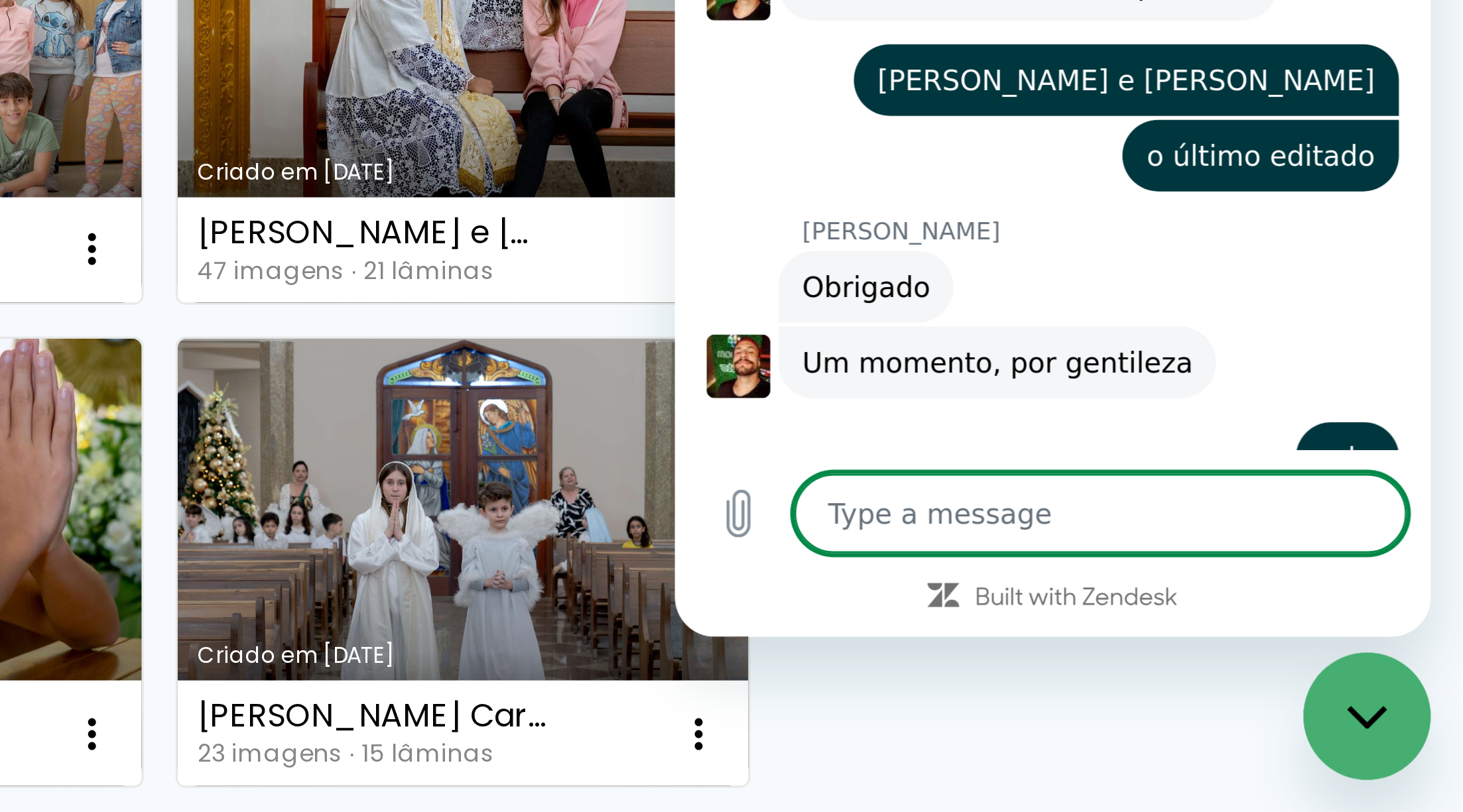
scroll to position [918, 0]
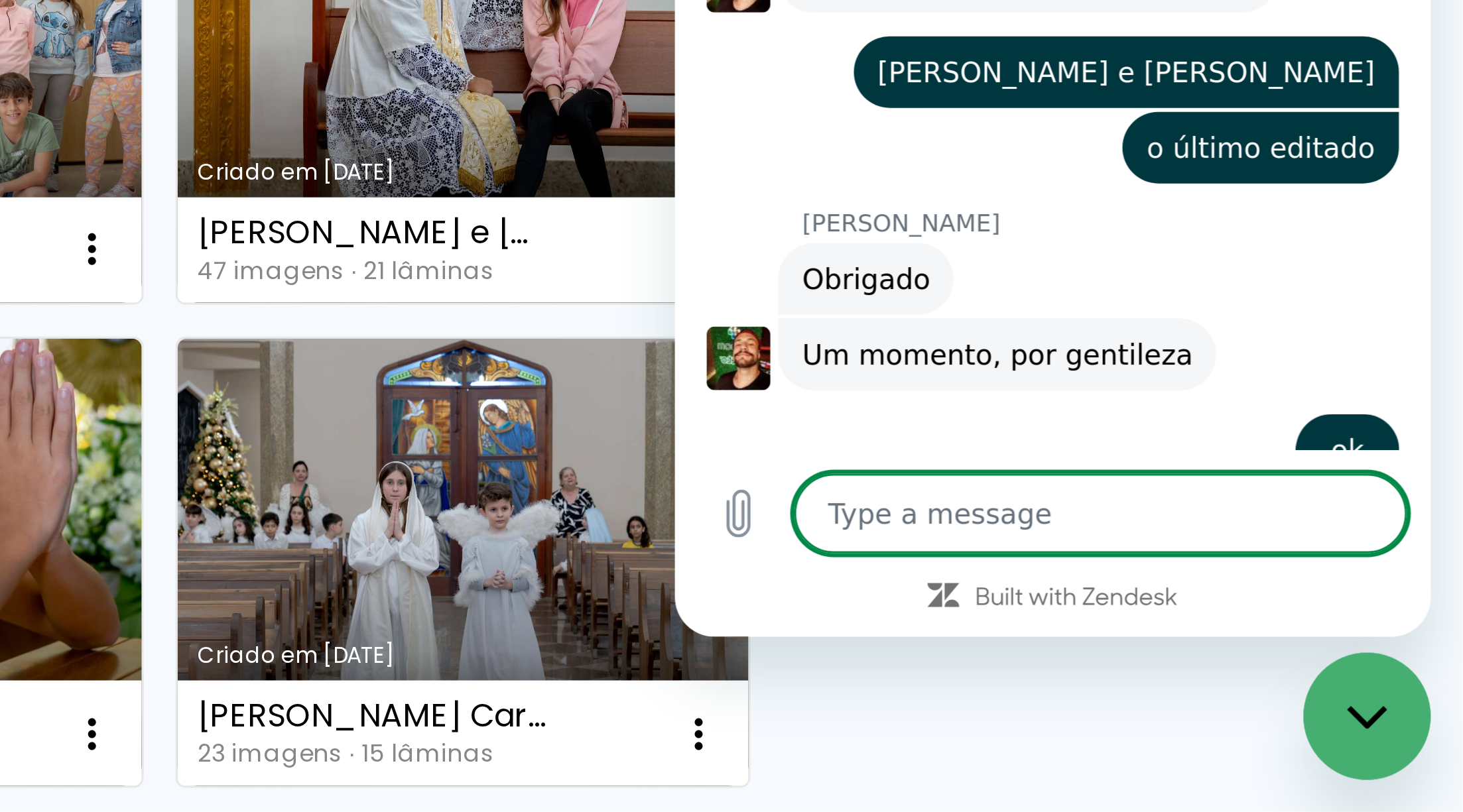
type textarea "x"
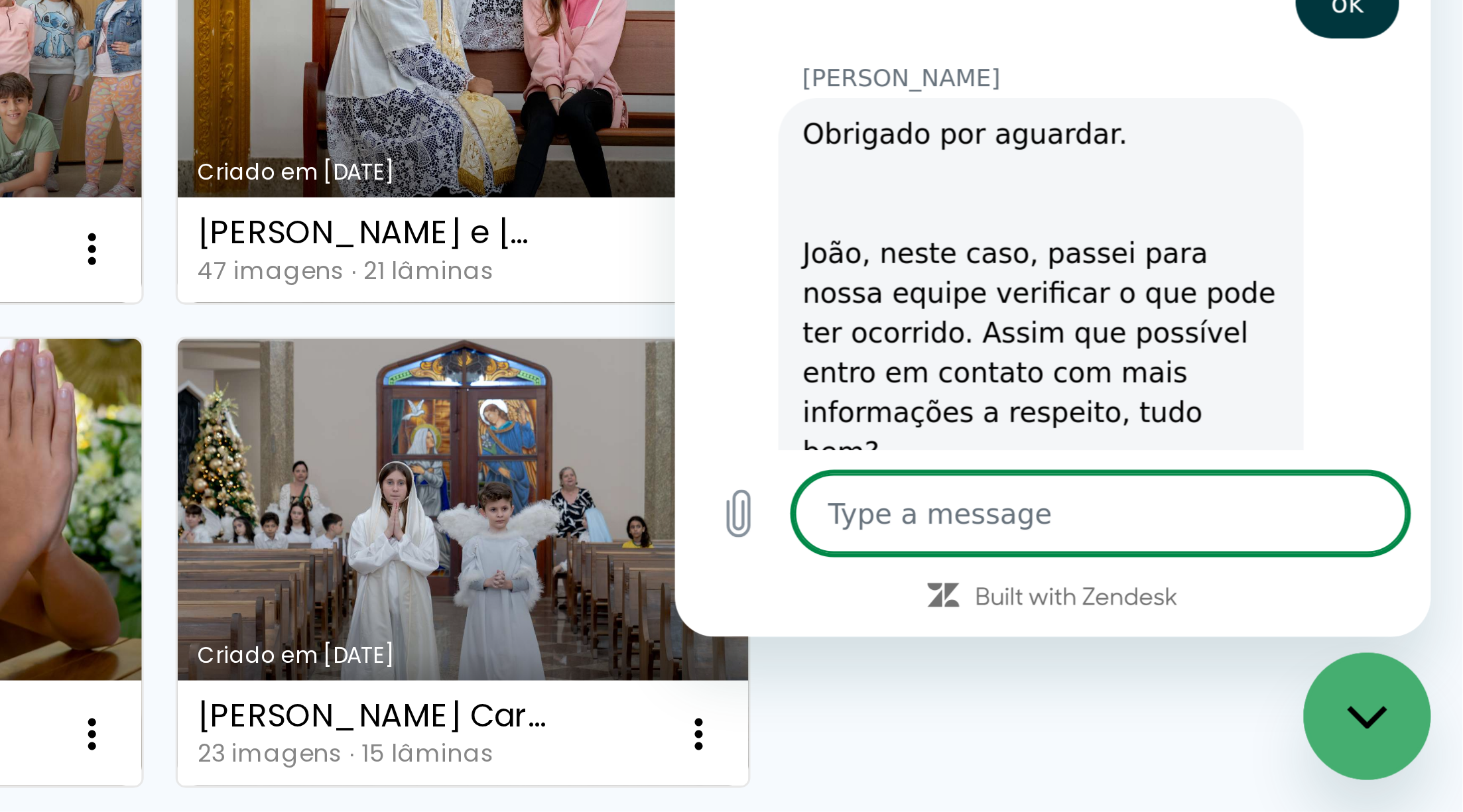
scroll to position [0, 0]
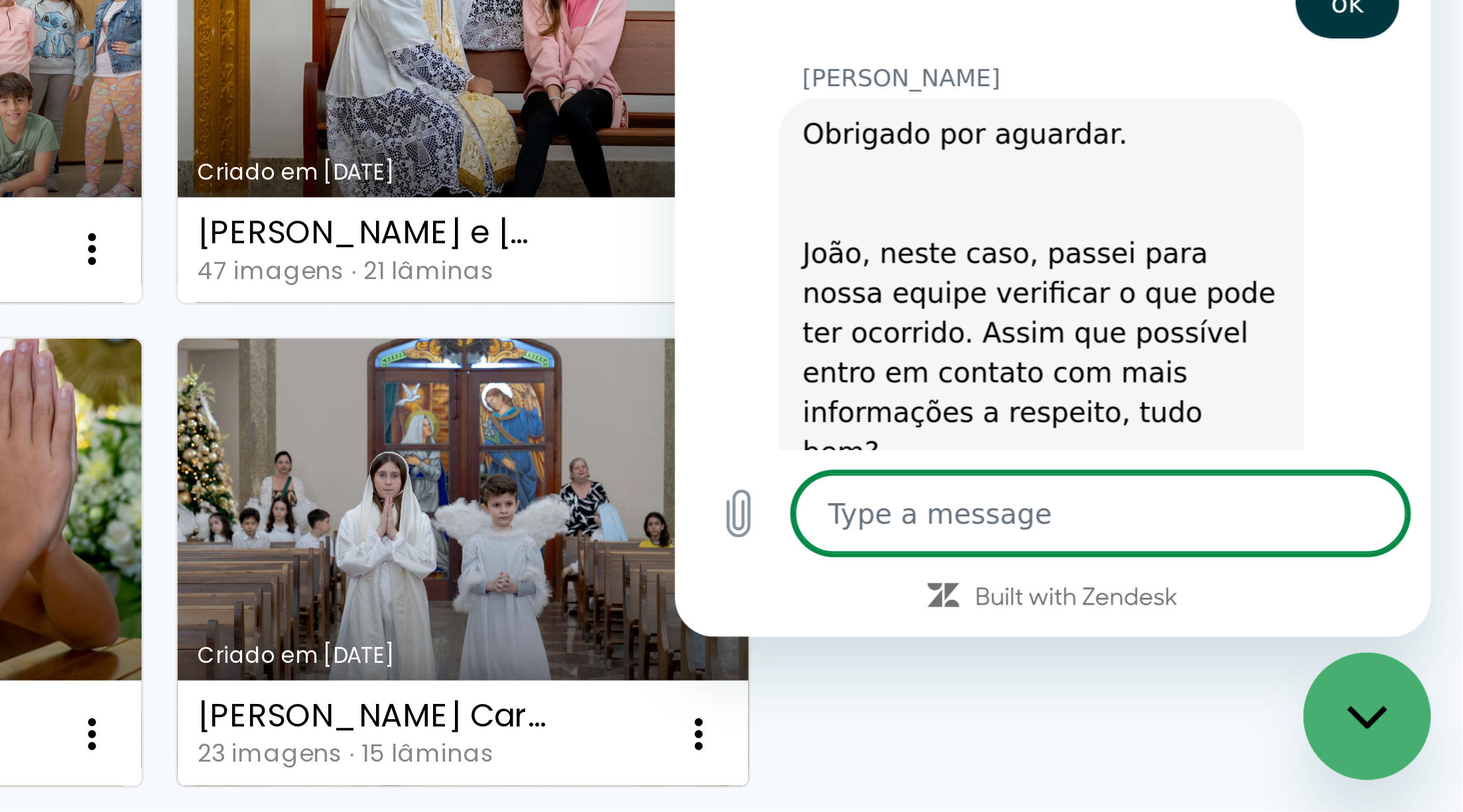
type textarea "*"
type textarea "x"
type textarea "*/"
type textarea "x"
type textarea "*/9"
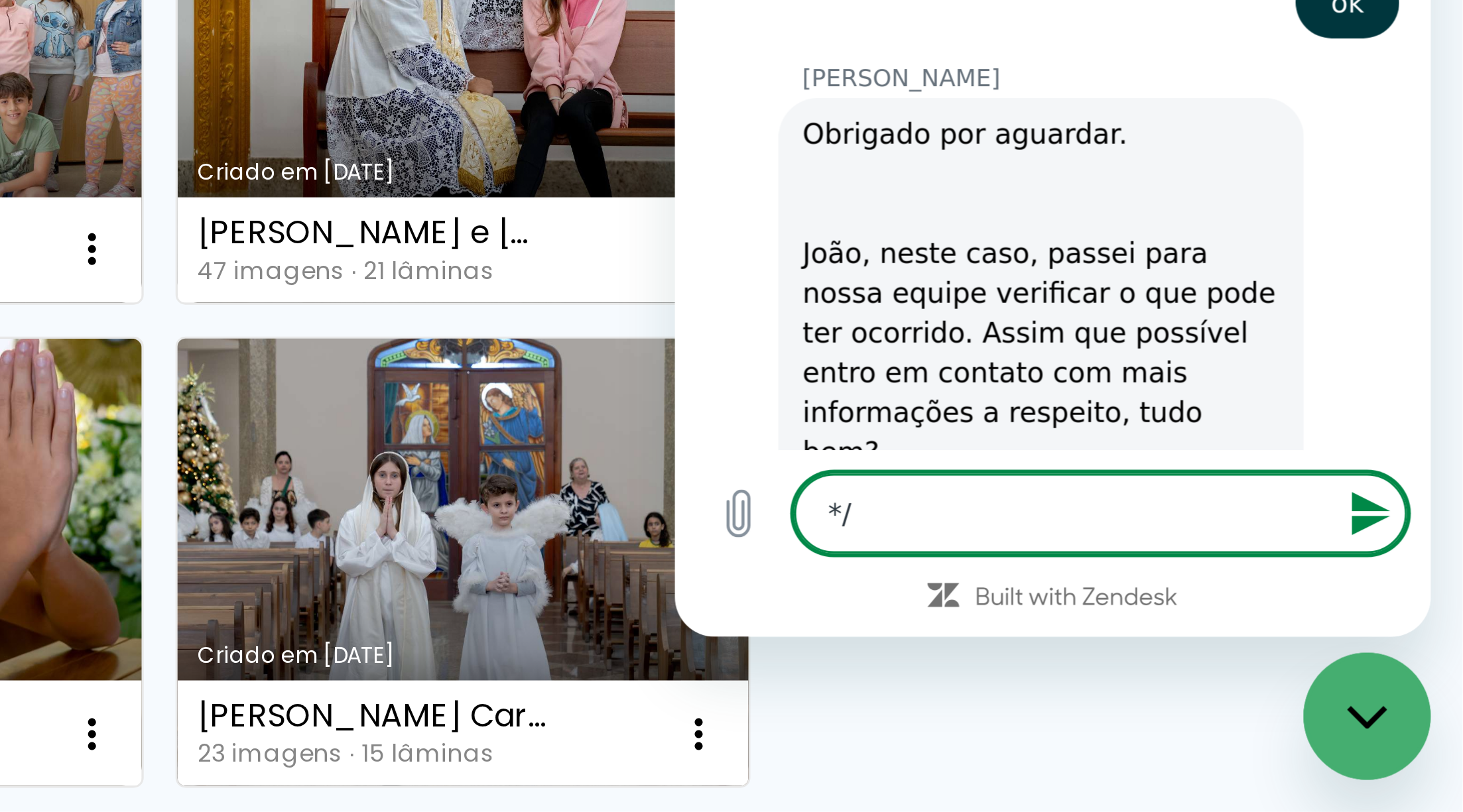
type textarea "x"
type textarea "*/9="
type textarea "x"
type textarea "*/9"
type textarea "x"
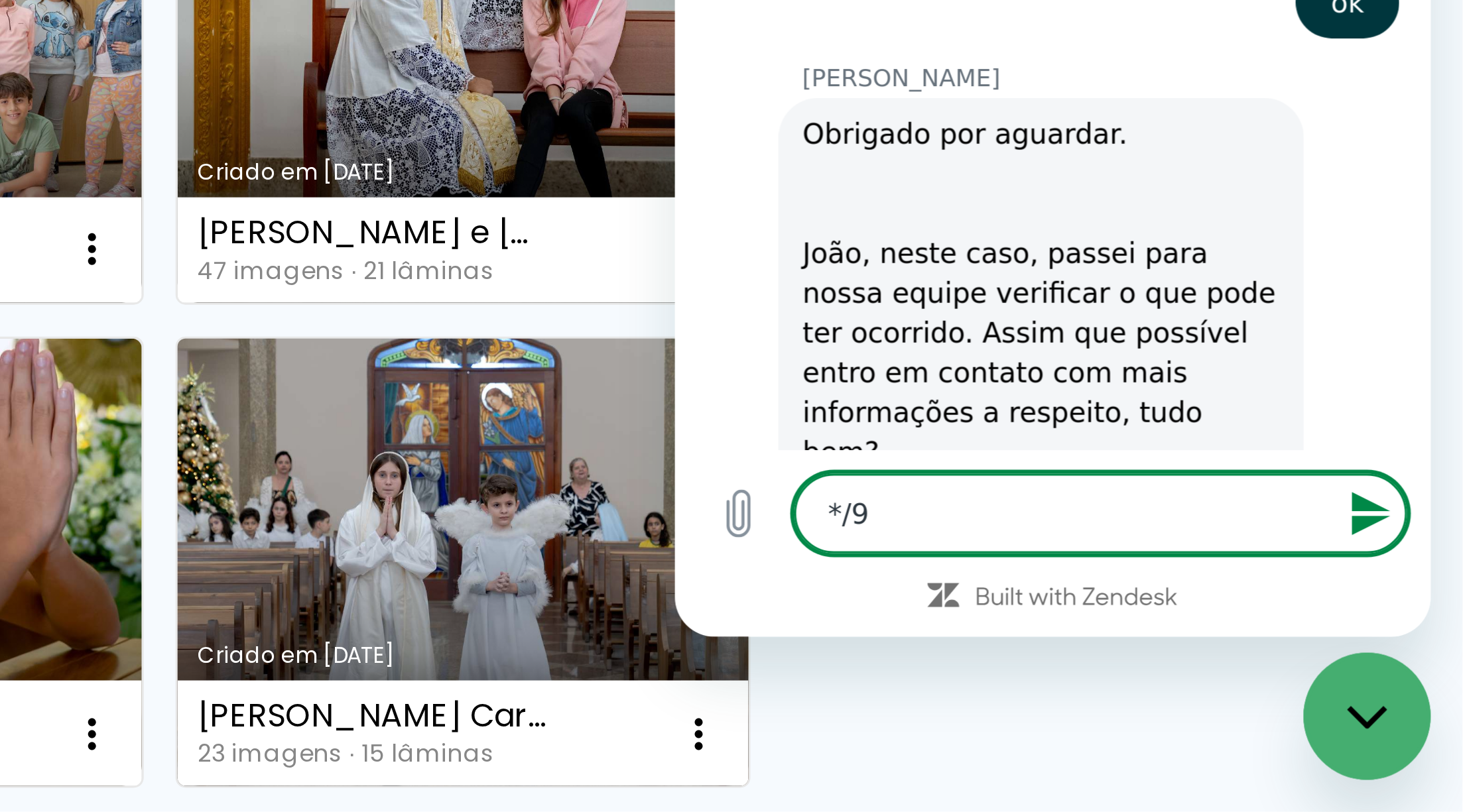
type textarea "*/"
type textarea "x"
type textarea "*"
type textarea "x"
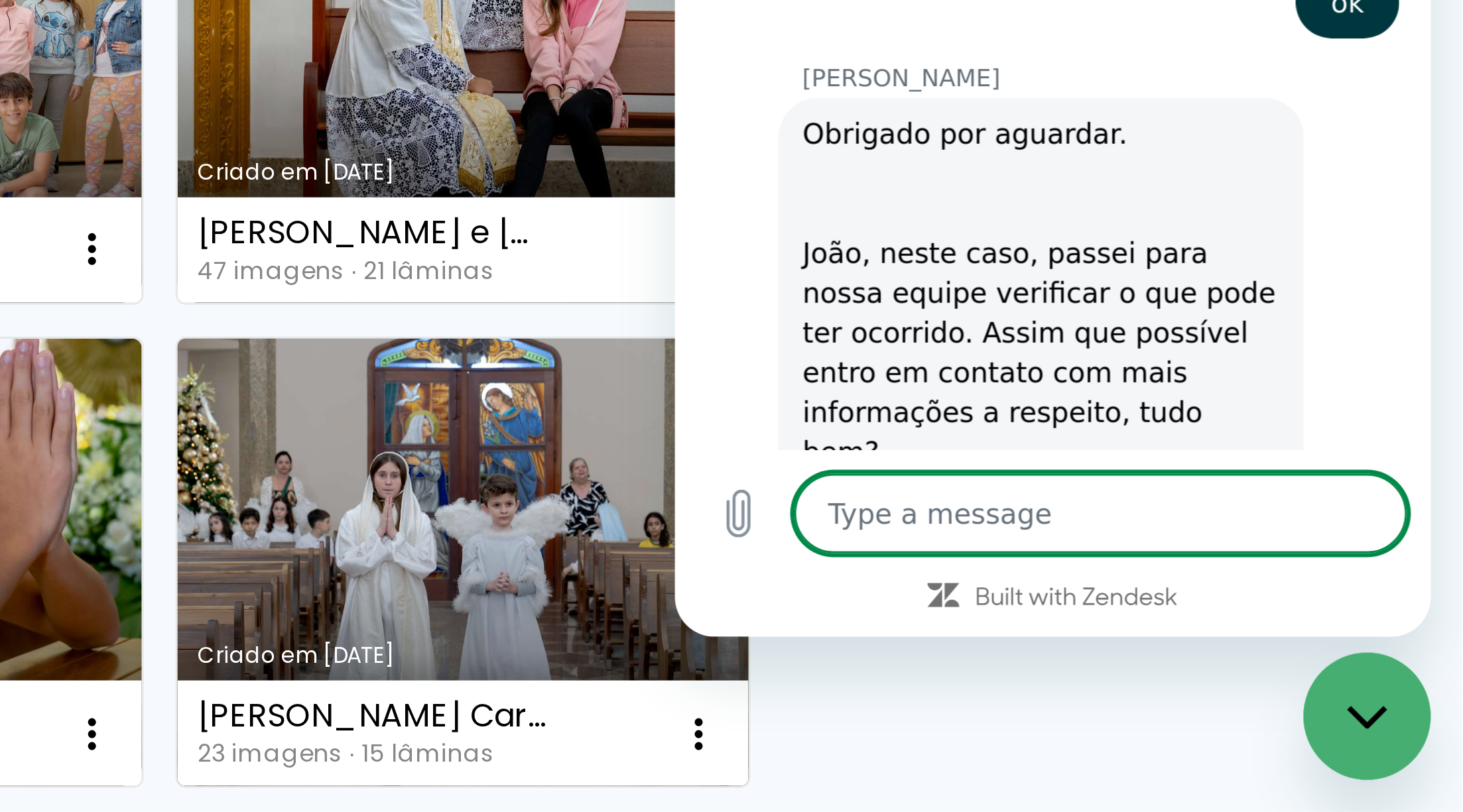
type textarea "v"
type textarea "x"
type textarea "vc"
type textarea "x"
type textarea "você"
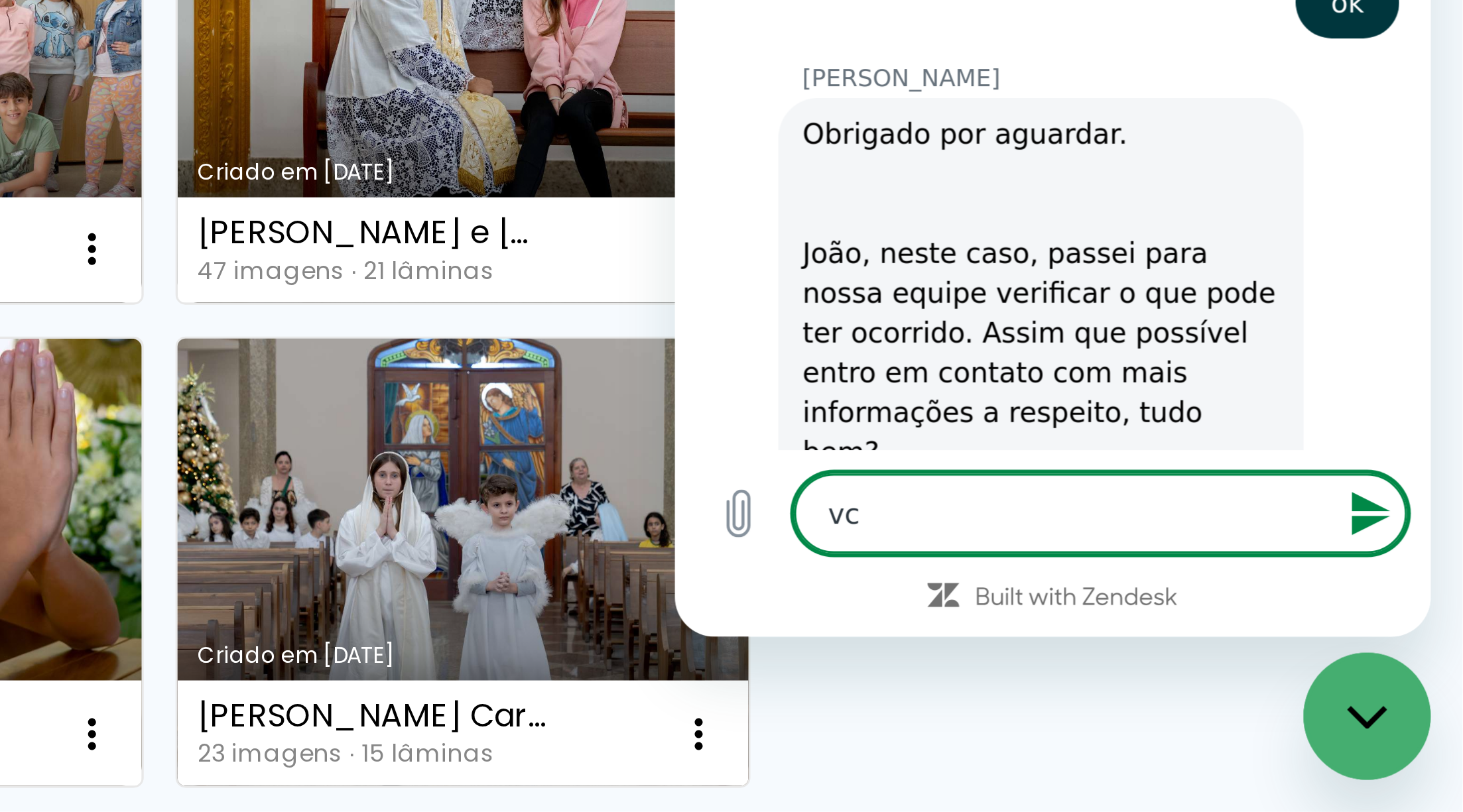
type textarea "x"
type textarea "você a"
type textarea "x"
type textarea "você ac"
type textarea "x"
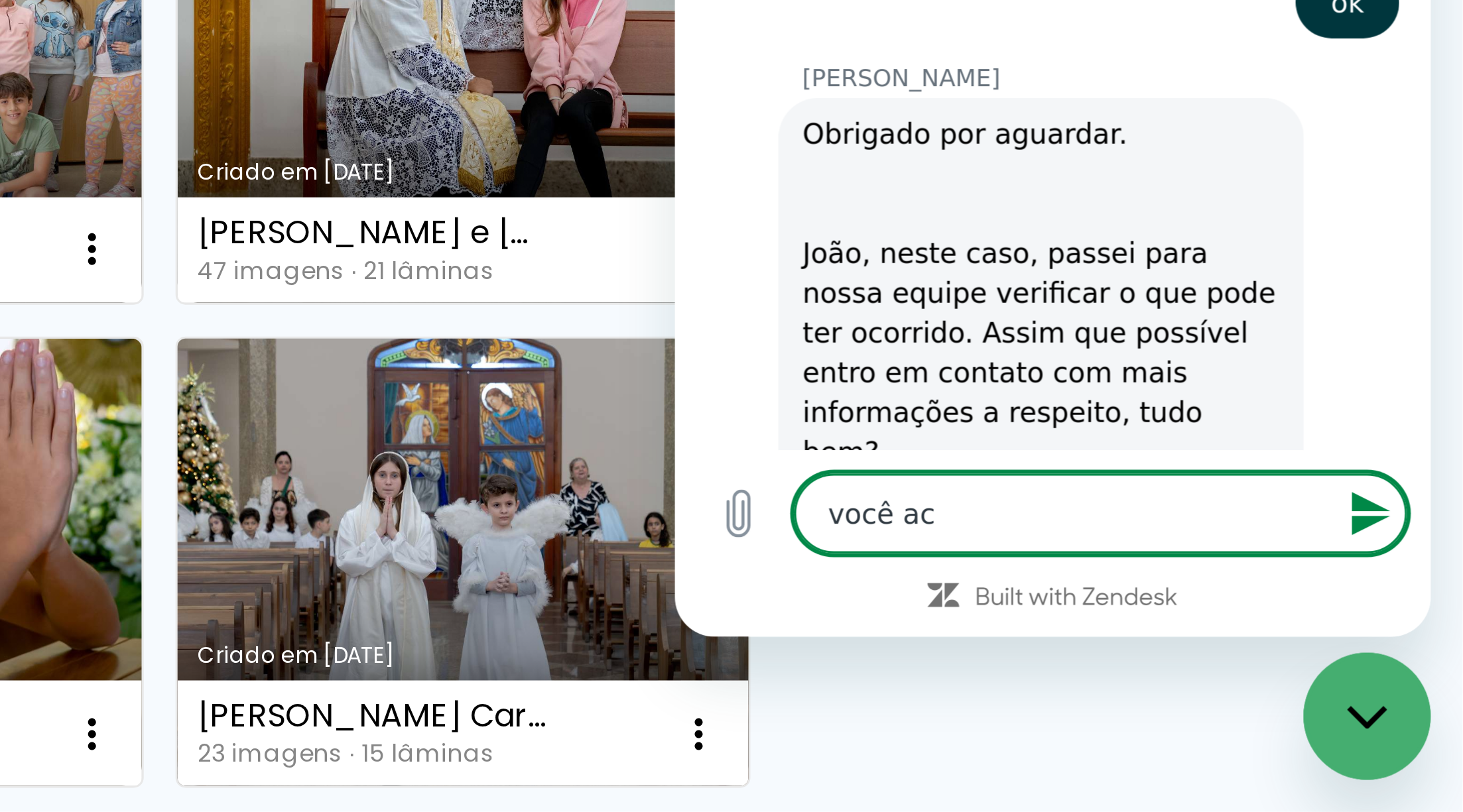
type textarea "você ach"
type textarea "x"
type textarea "você acha"
type textarea "x"
type textarea "você acha"
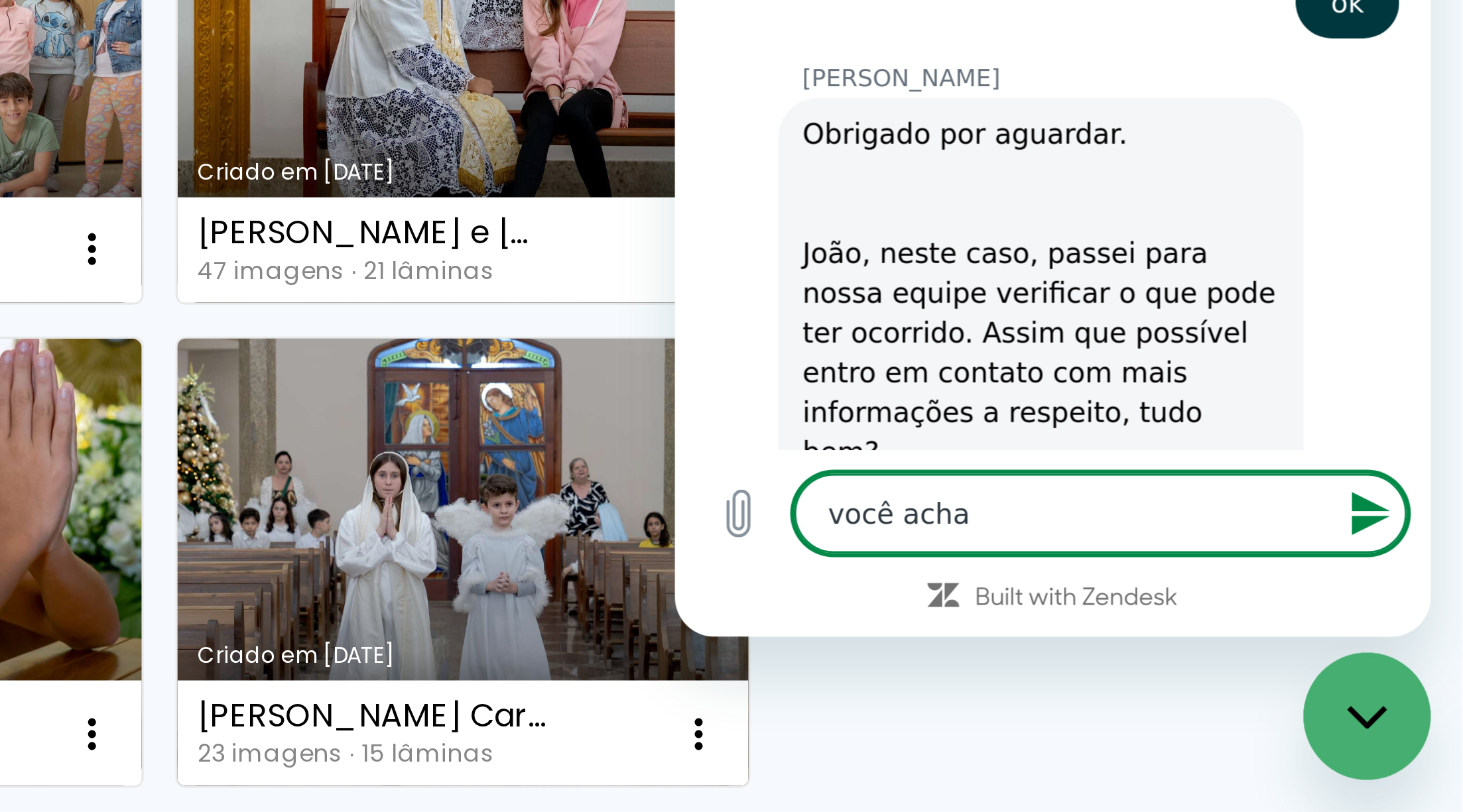
type textarea "x"
type textarea "você acha q"
type textarea "x"
type textarea "você acha qu"
type textarea "x"
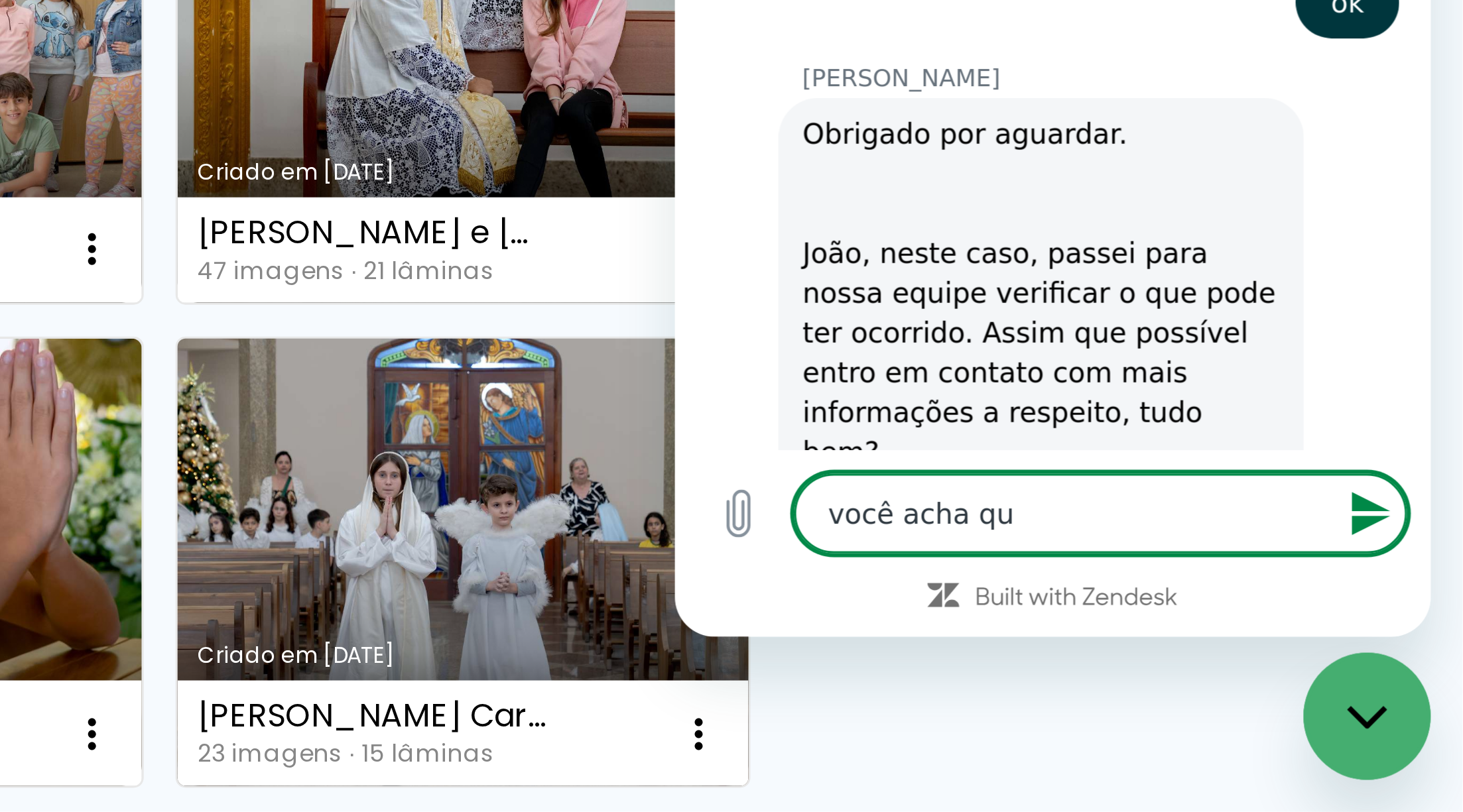
type textarea "você acha que"
type textarea "x"
type textarea "você acha que"
type textarea "x"
type textarea "você acha que p"
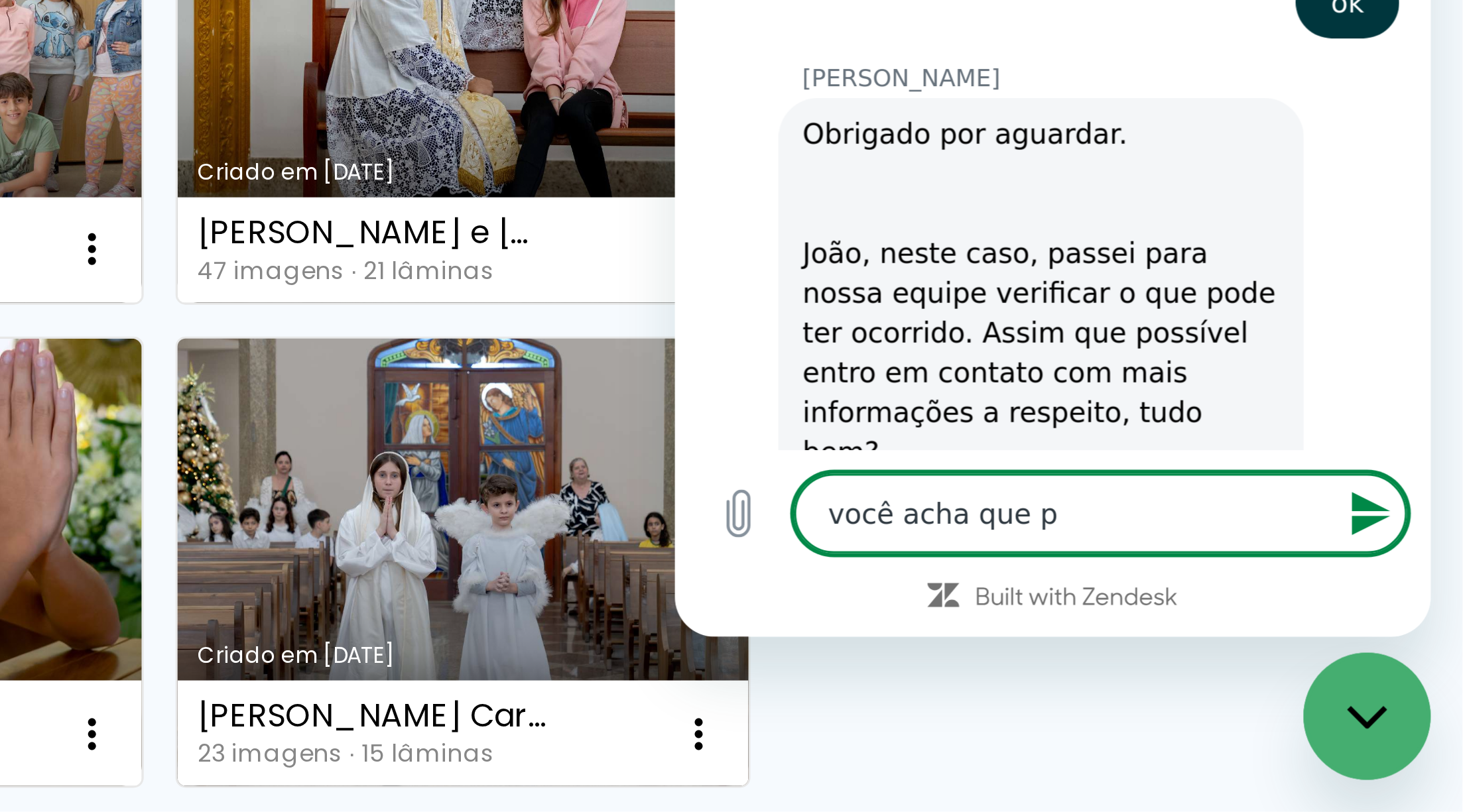
type textarea "x"
type textarea "você acha que po"
type textarea "x"
type textarea "você acha que pod"
type textarea "x"
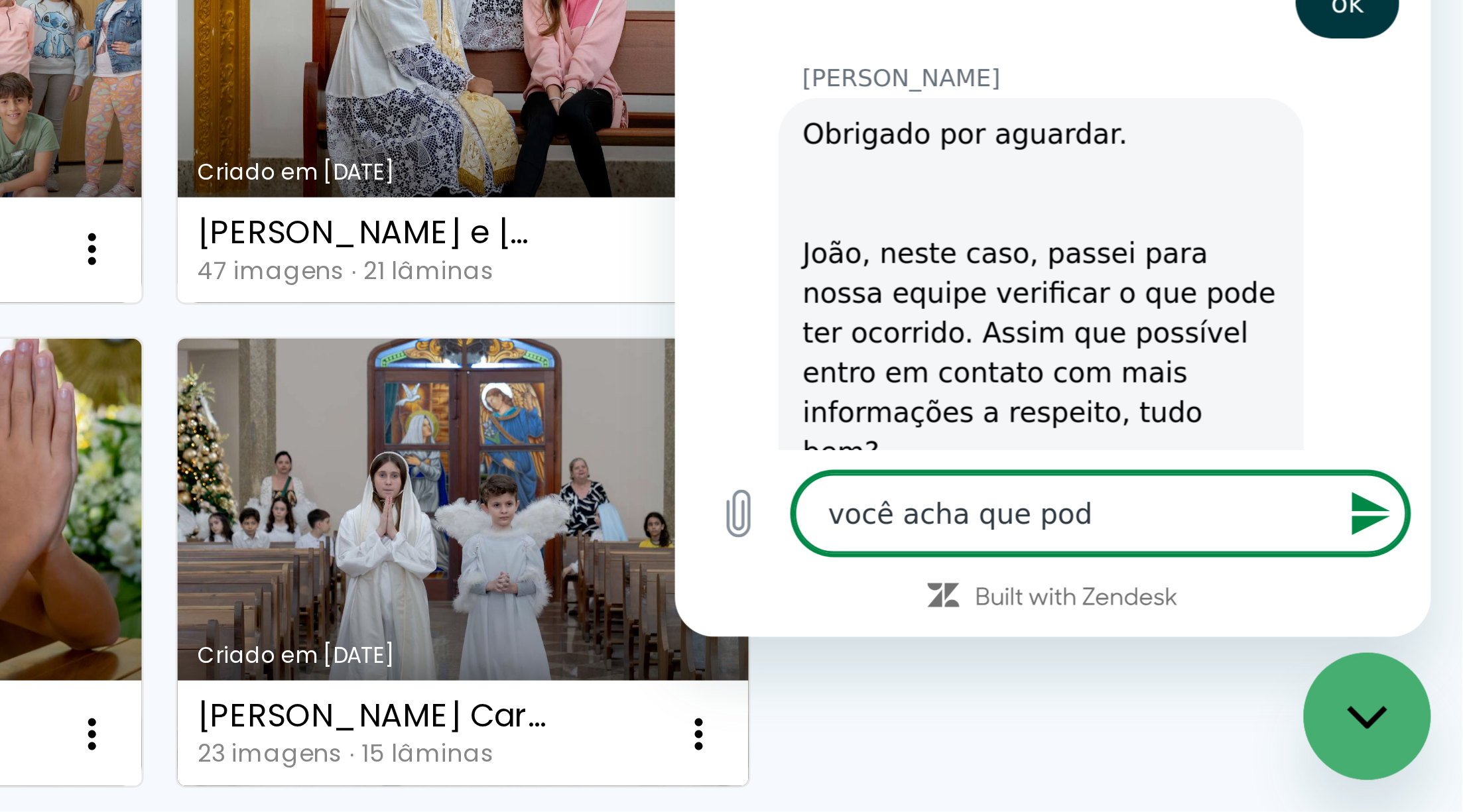
type textarea "você acha que pode"
type textarea "x"
type textarea "você acha que poder"
type textarea "x"
type textarea "você acha que poder'"
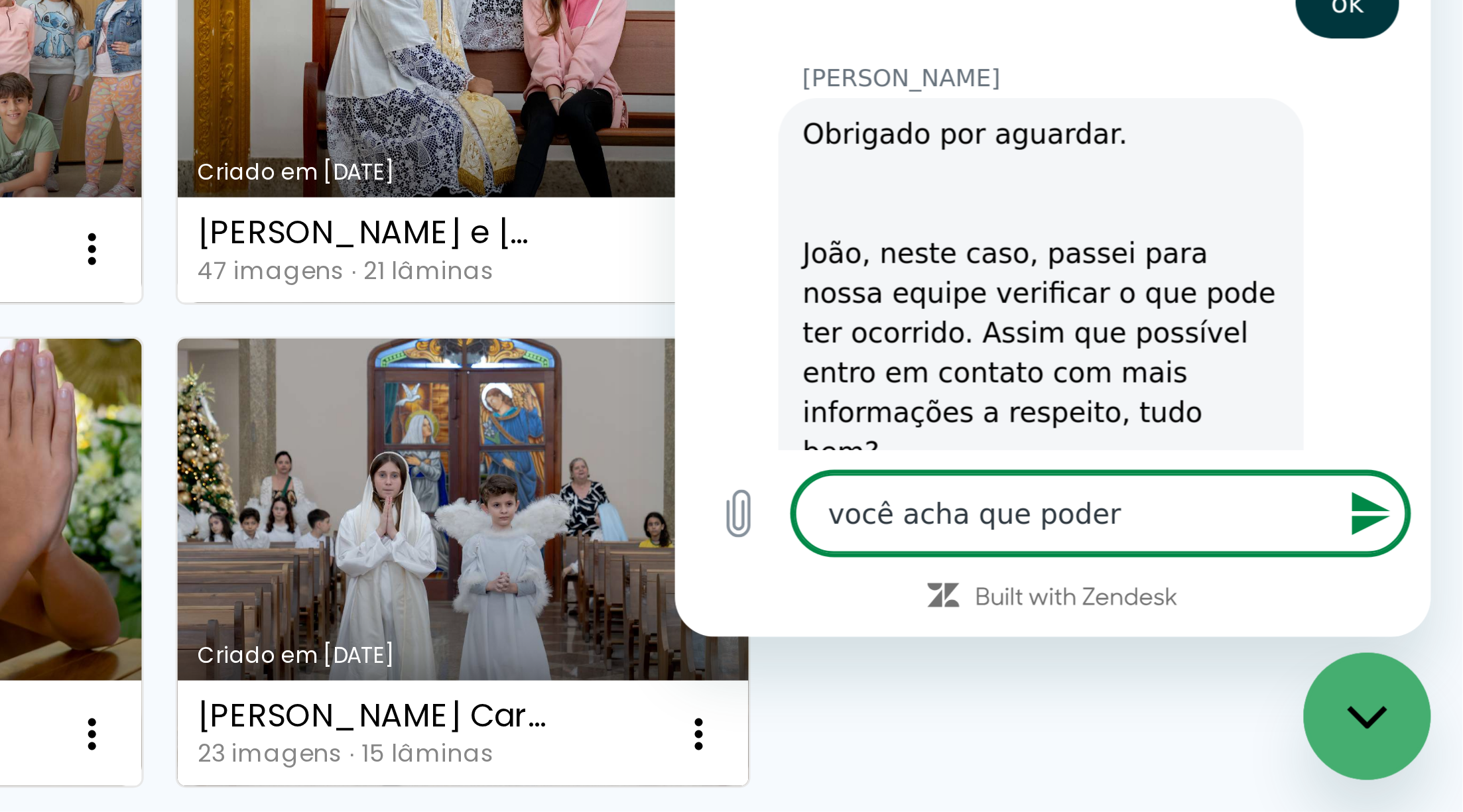
type textarea "x"
type textarea "você acha que poderá"
type textarea "x"
type textarea "você acha que poderá"
type textarea "x"
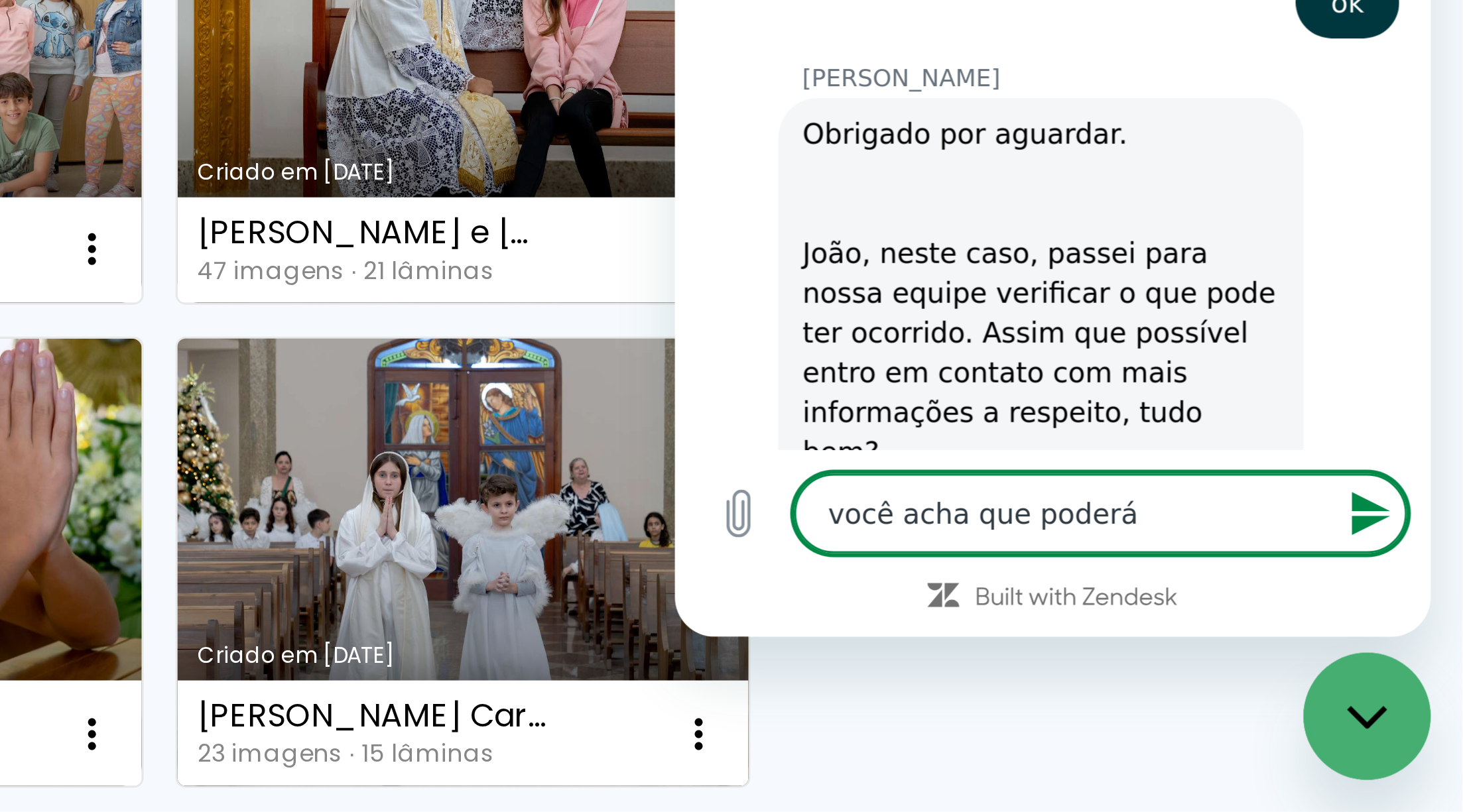
type textarea "você acha que poderá r"
type textarea "x"
type textarea "você acha que poderá re"
type textarea "x"
type textarea "você acha que poderá rec"
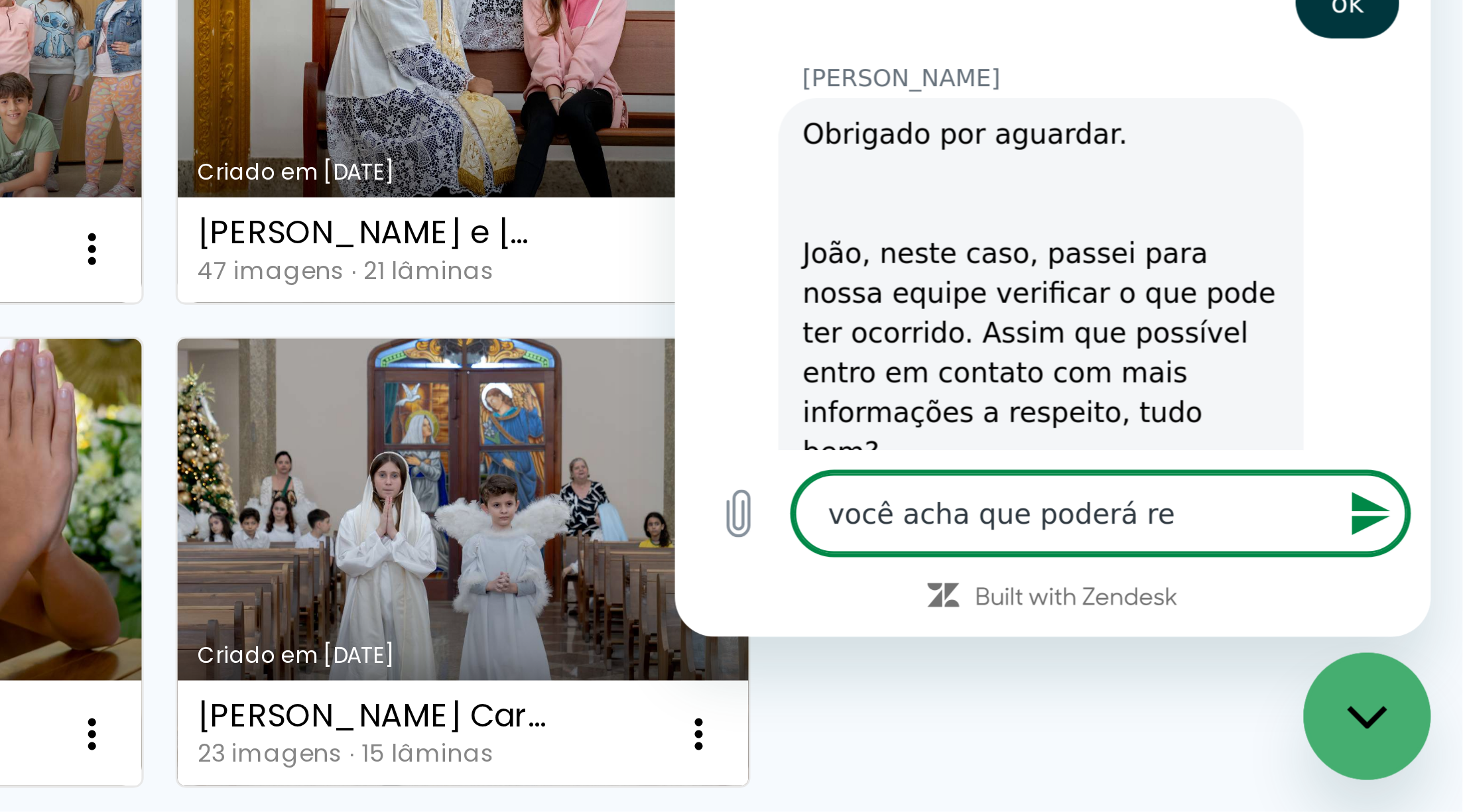
type textarea "x"
type textarea "você acha que poderá recu"
type textarea "x"
type textarea "você acha que poderá recup"
type textarea "x"
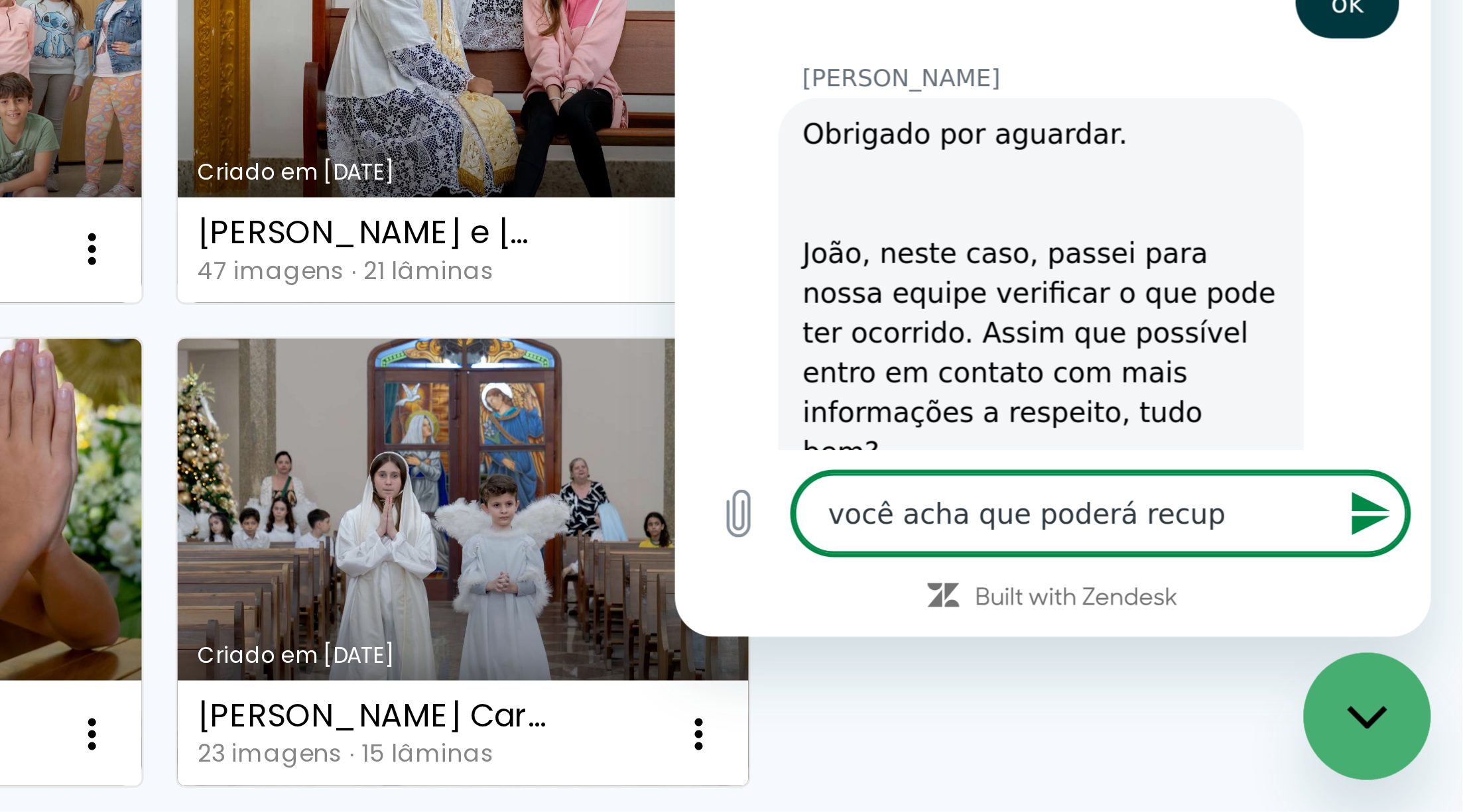
type textarea "você acha que poderá recupe"
type textarea "x"
type textarea "você acha que poderá recuper"
type textarea "x"
type textarea "você acha que poderá recupera"
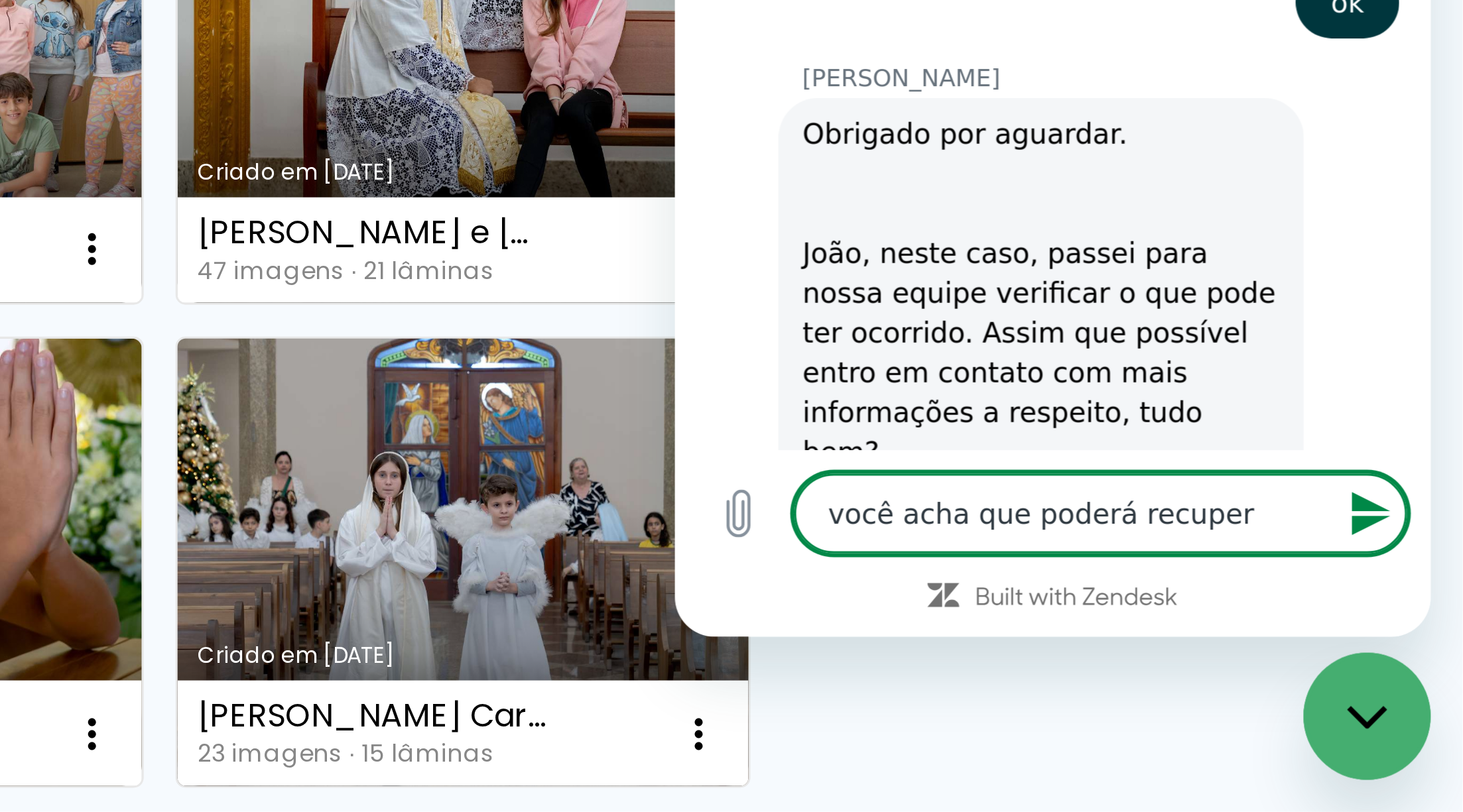
type textarea "x"
type textarea "você acha que poderá recuperar"
type textarea "x"
type textarea "você acha que poderá recuperar?"
type textarea "x"
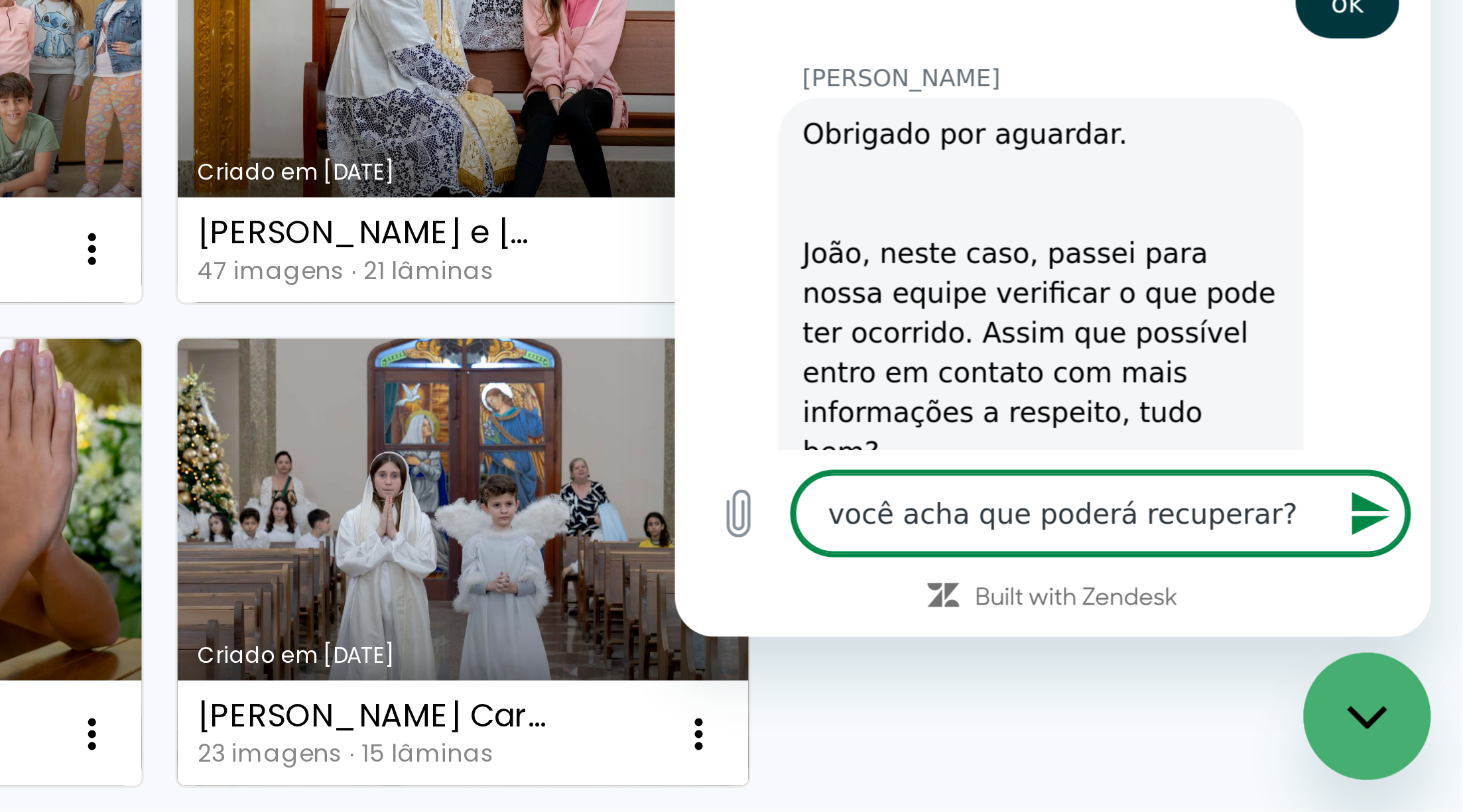
type textarea "você acha que poderá recuperar?"
type textarea "x"
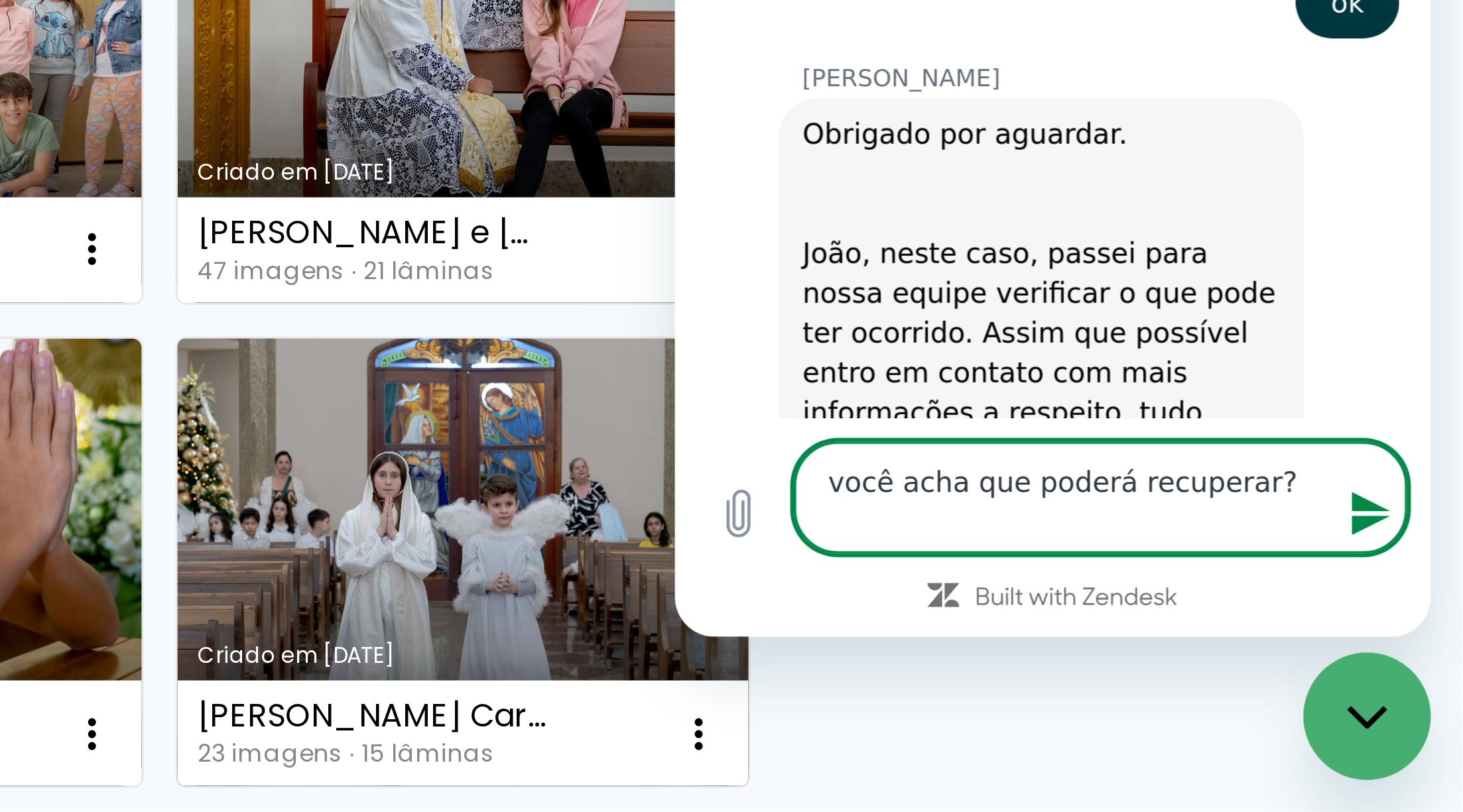
type textarea "você acha que poderá recuperar? o"
type textarea "x"
type textarea "você acha que poderá recuperar? ou"
type textarea "x"
type textarea "você acha que poderá recuperar? ou"
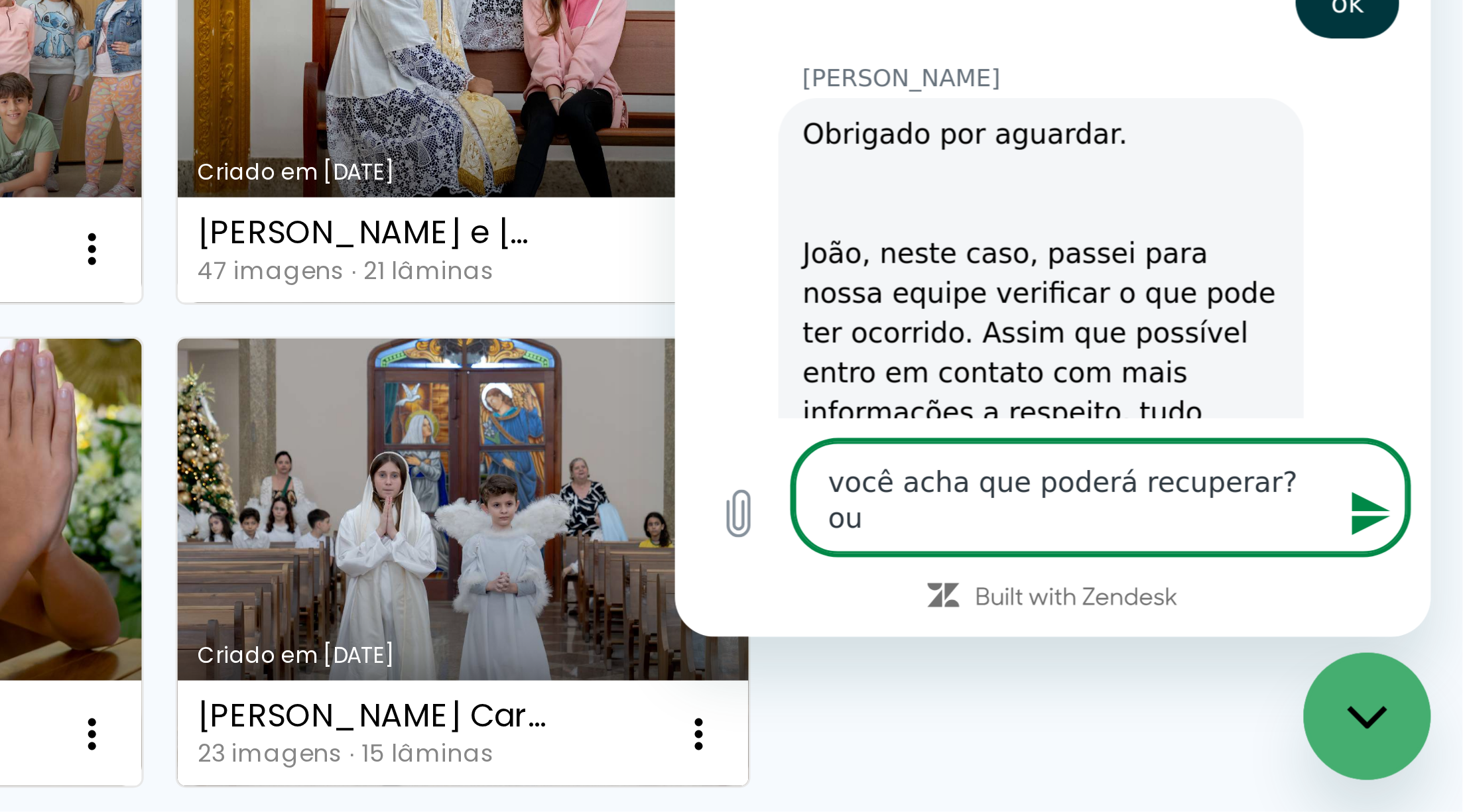
type textarea "x"
type textarea "você acha que poderá recuperar? ou d"
type textarea "x"
type textarea "você acha que poderá recuperar? ou de"
type textarea "x"
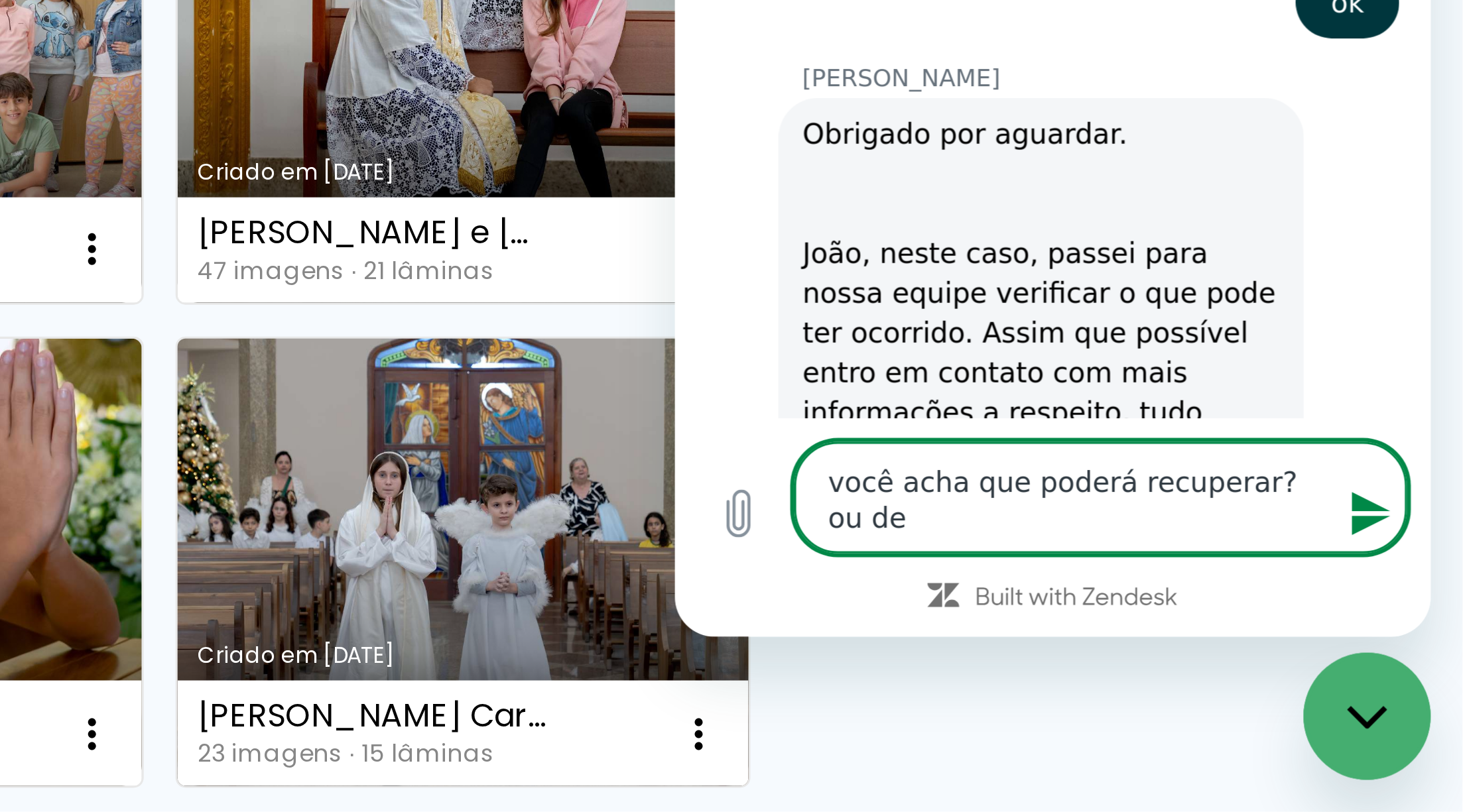
type textarea "você acha que poderá recuperar? ou dev"
type textarea "x"
type textarea "você acha que poderá recuperar? ou devo"
type textarea "x"
type textarea "você acha que poderá recuperar? ou devo"
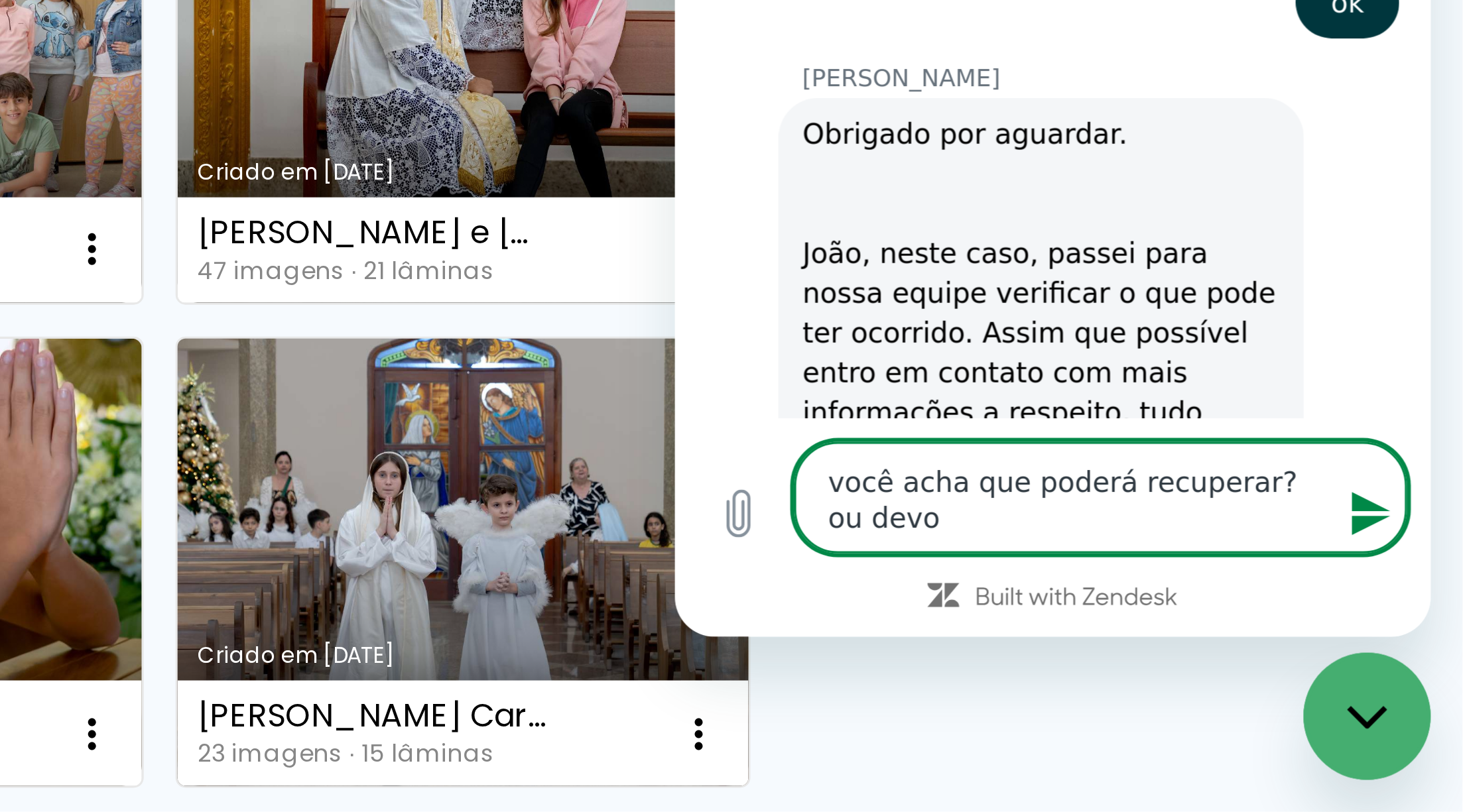
type textarea "x"
type textarea "você acha que poderá recuperar? ou devo d"
type textarea "x"
type textarea "você acha que poderá recuperar? ou devo di"
type textarea "x"
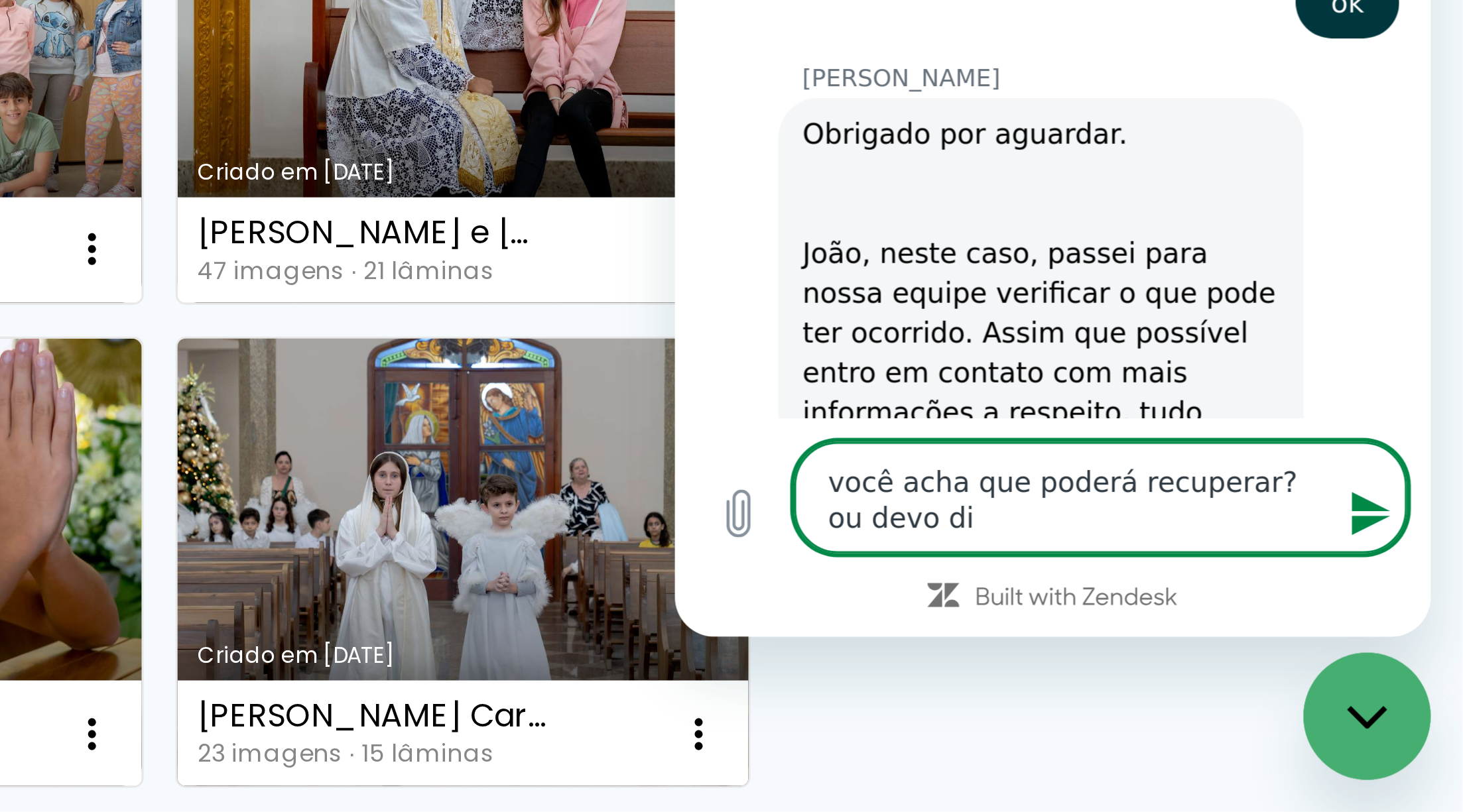
type textarea "você acha que poderá recuperar? ou devo dia"
type textarea "x"
type textarea "você acha que poderá recuperar? ou devo diag"
type textarea "x"
type textarea "você acha que poderá recuperar? ou devo diagr"
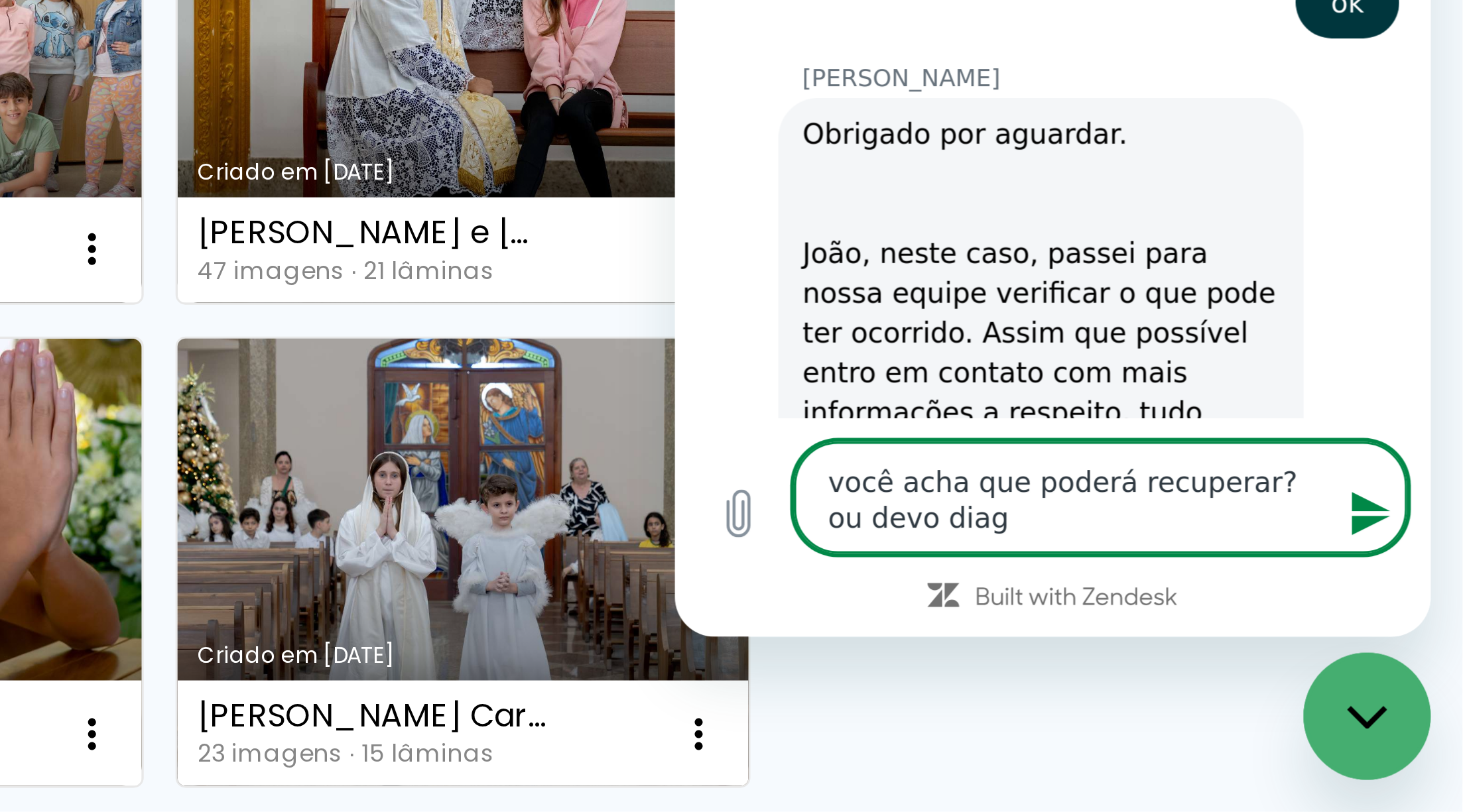
type textarea "x"
type textarea "você acha que poderá recuperar? ou devo diagra"
type textarea "x"
type textarea "você acha que poderá recuperar? ou devo diagram"
type textarea "x"
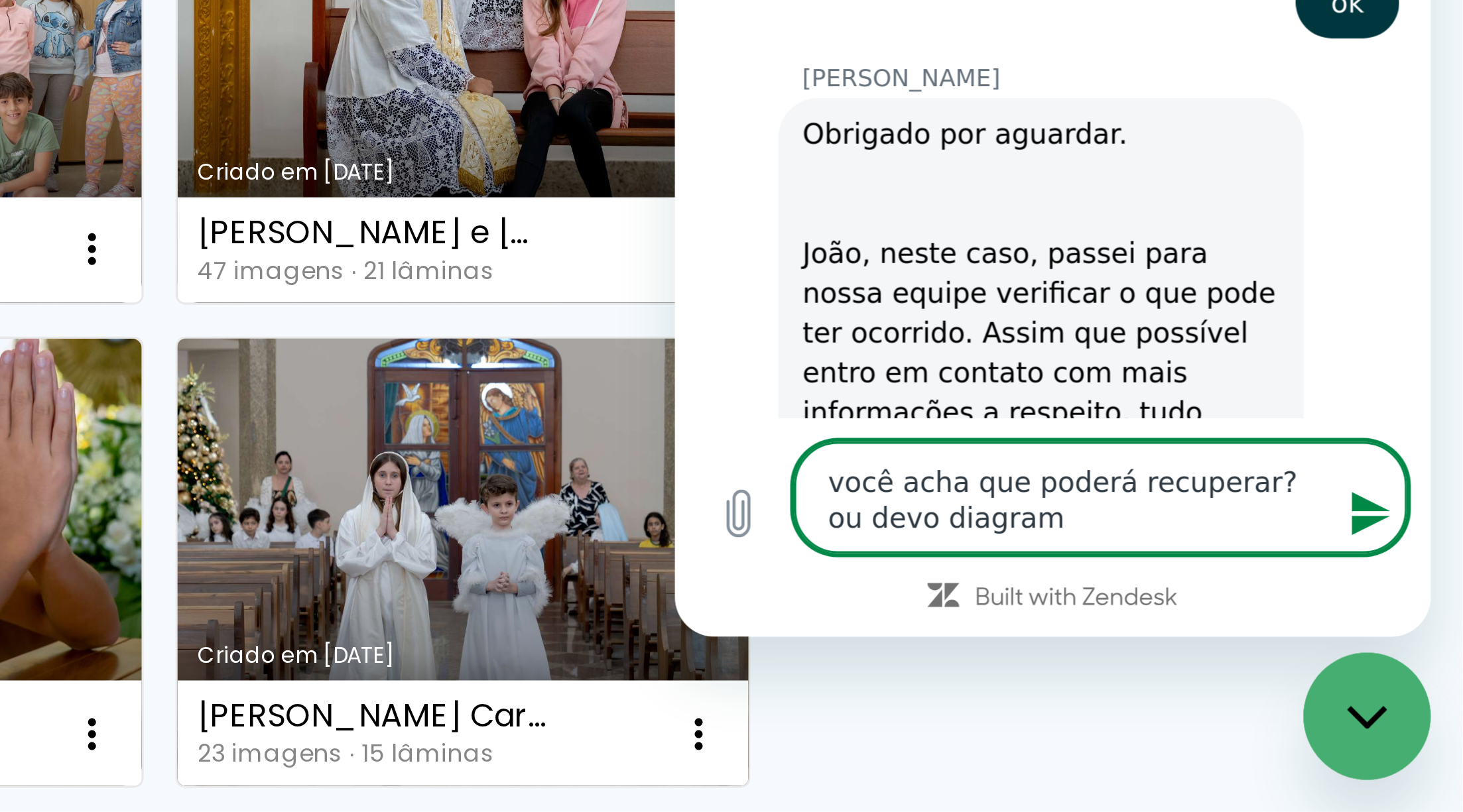
type textarea "você acha que poderá recuperar? ou devo diagrama"
type textarea "x"
type textarea "você acha que poderá recuperar? ou devo diagramar"
type textarea "x"
type textarea "você acha que poderá recuperar? ou devo diagramar"
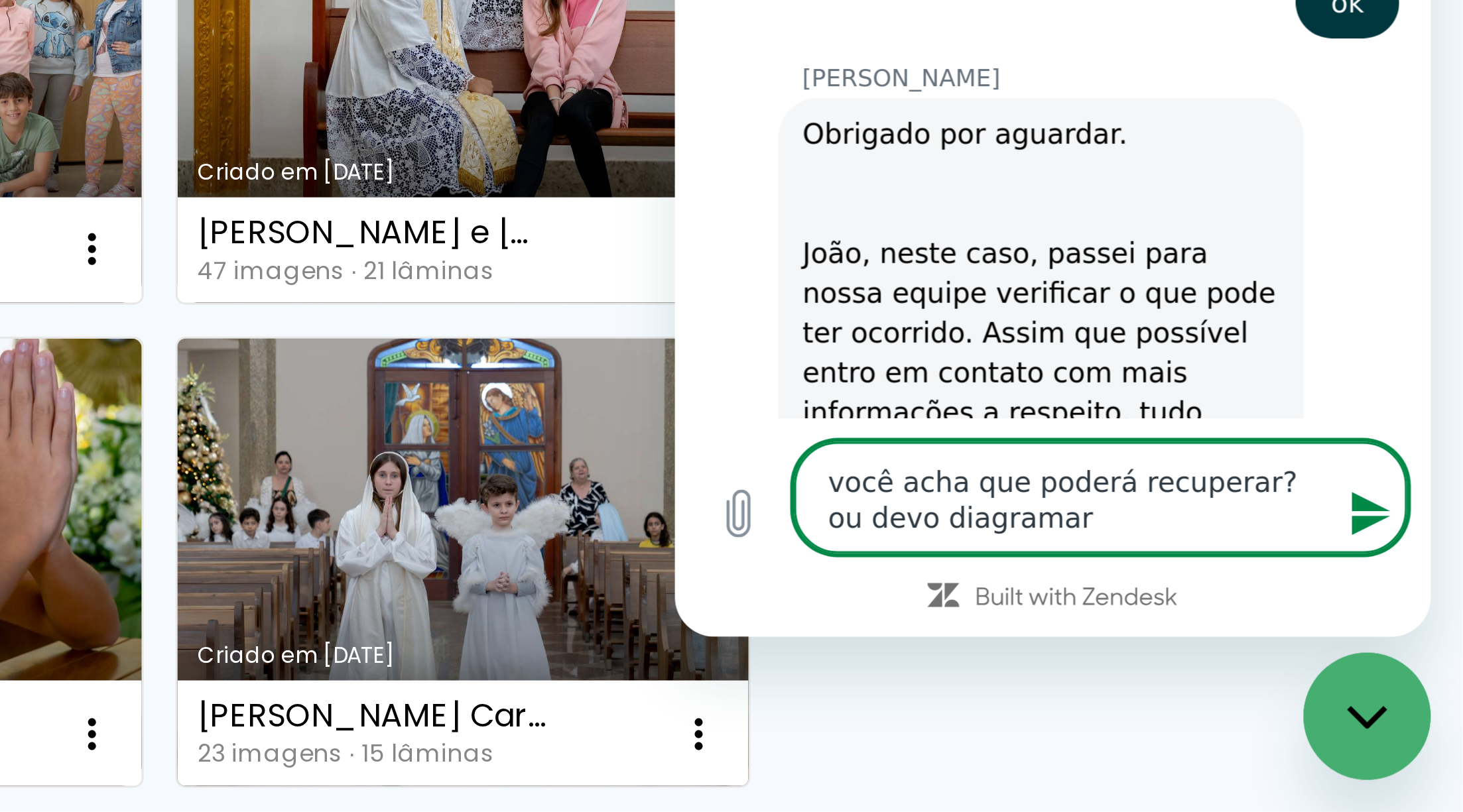
type textarea "x"
type textarea "você acha que poderá recuperar? ou devo diagramar o"
type textarea "x"
type textarea "você acha que poderá recuperar? ou devo diagramar ov"
type textarea "x"
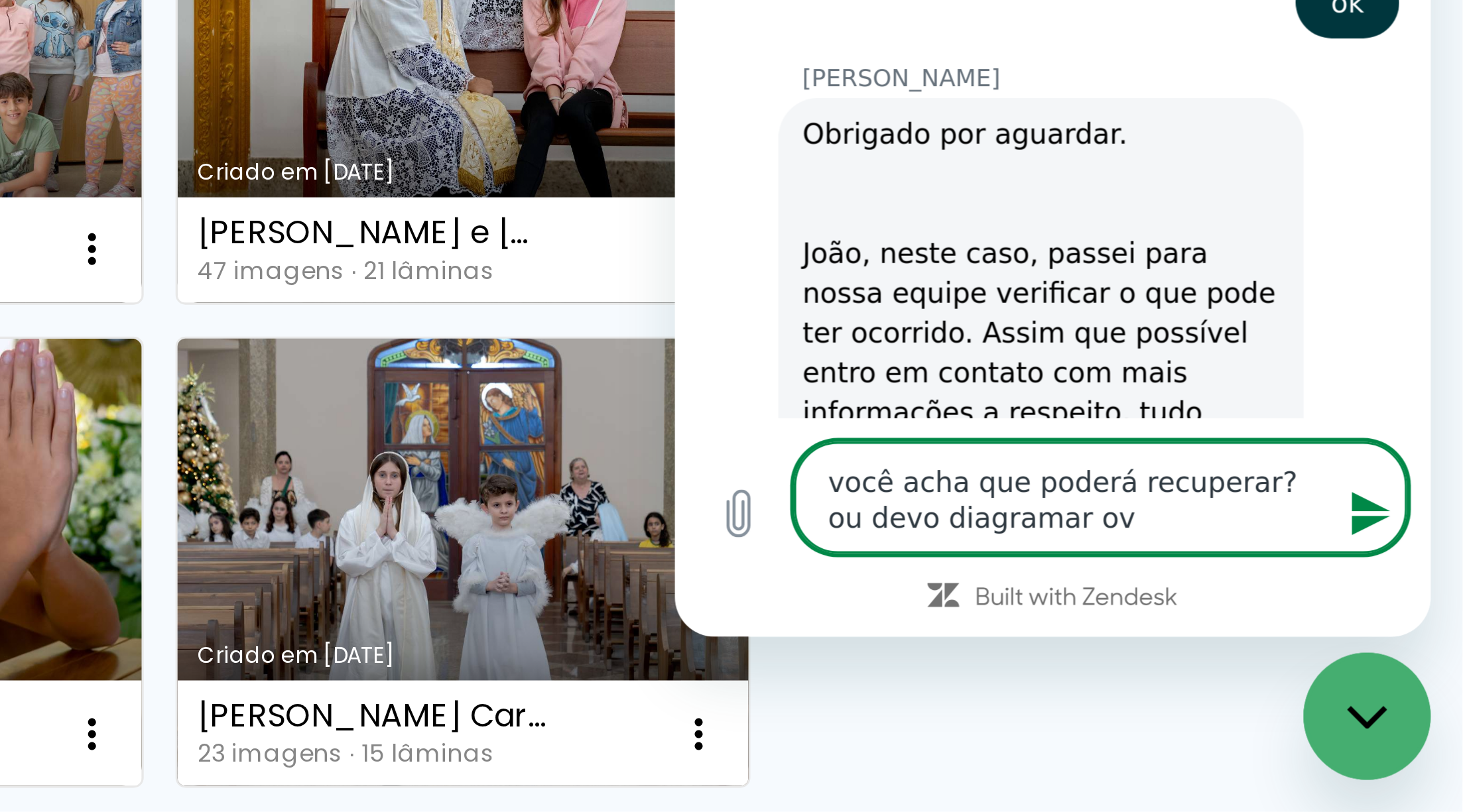
type textarea "você acha que poderá recuperar? ou devo diagramar o"
type textarea "x"
type textarea "você acha que poderá recuperar? ou devo diagramar"
type textarea "x"
type textarea "você acha que poderá recuperar? ou devo diagramar n"
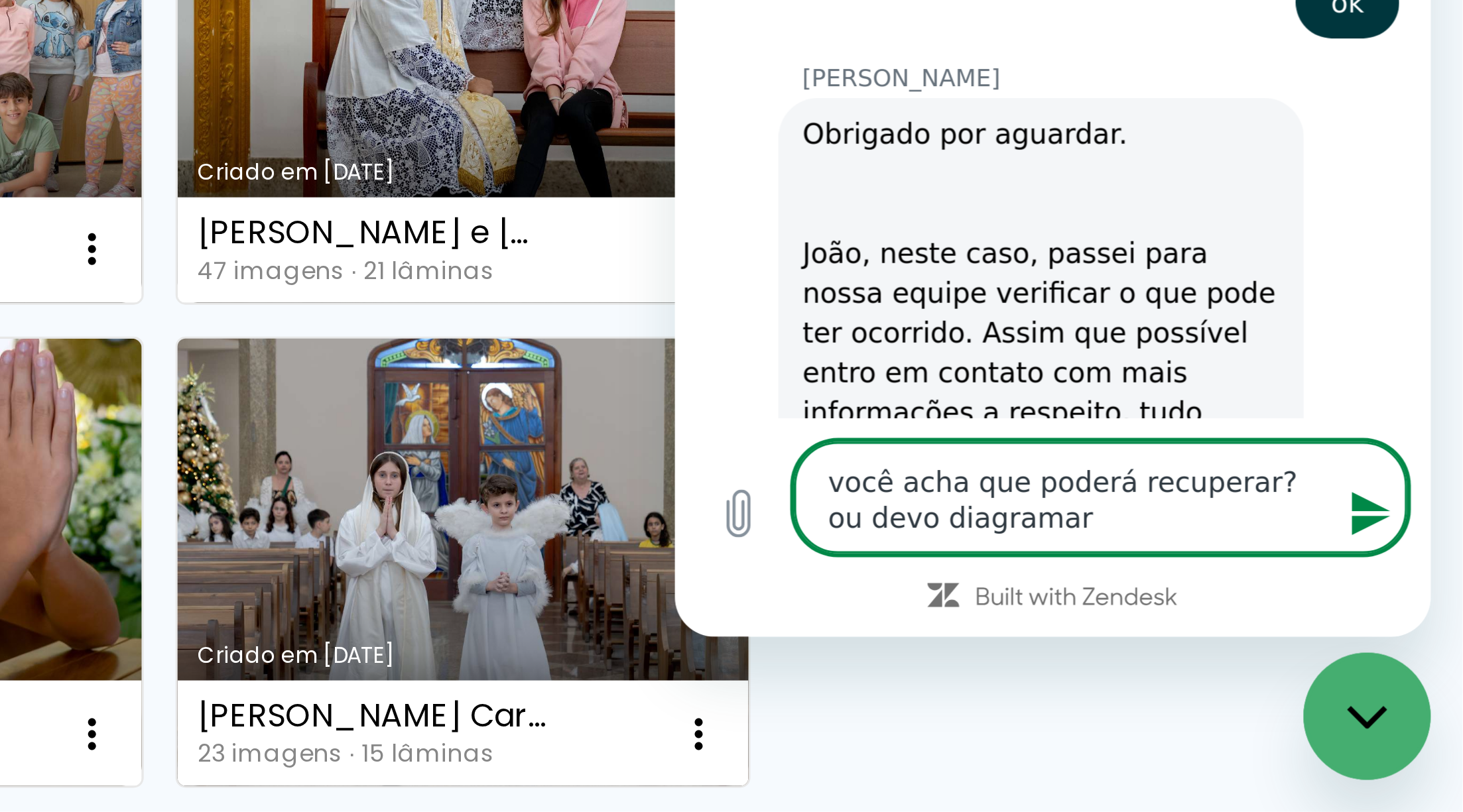
type textarea "x"
type textarea "você acha que poderá recuperar? ou devo diagramar no"
type textarea "x"
type textarea "você acha que poderá recuperar? ou devo diagramar nov"
type textarea "x"
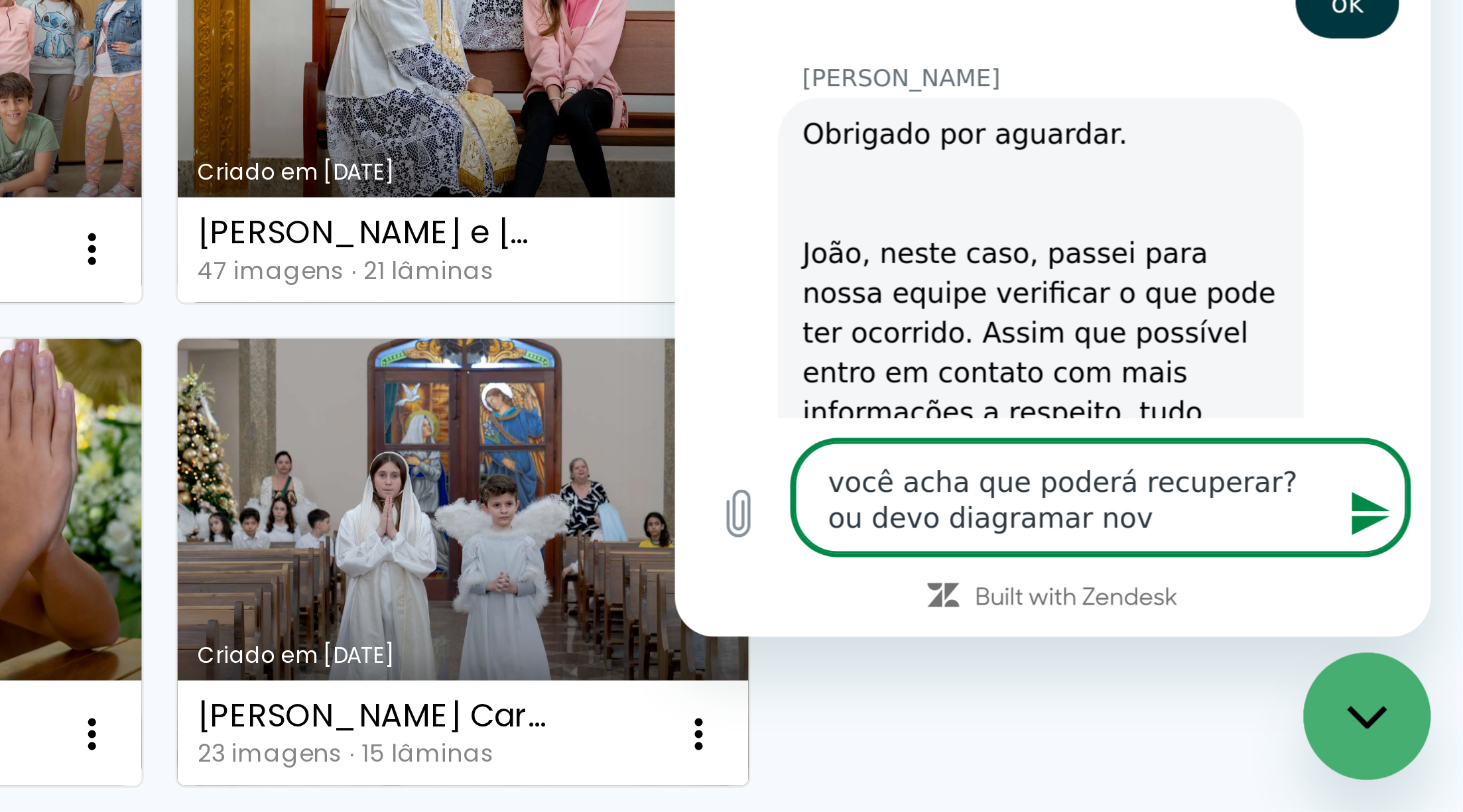
type textarea "você acha que poderá recuperar? ou devo diagramar nova"
type textarea "x"
type textarea "você acha que poderá recuperar? ou devo diagramar novam"
type textarea "x"
type textarea "você acha que poderá recuperar? ou devo diagramar novame"
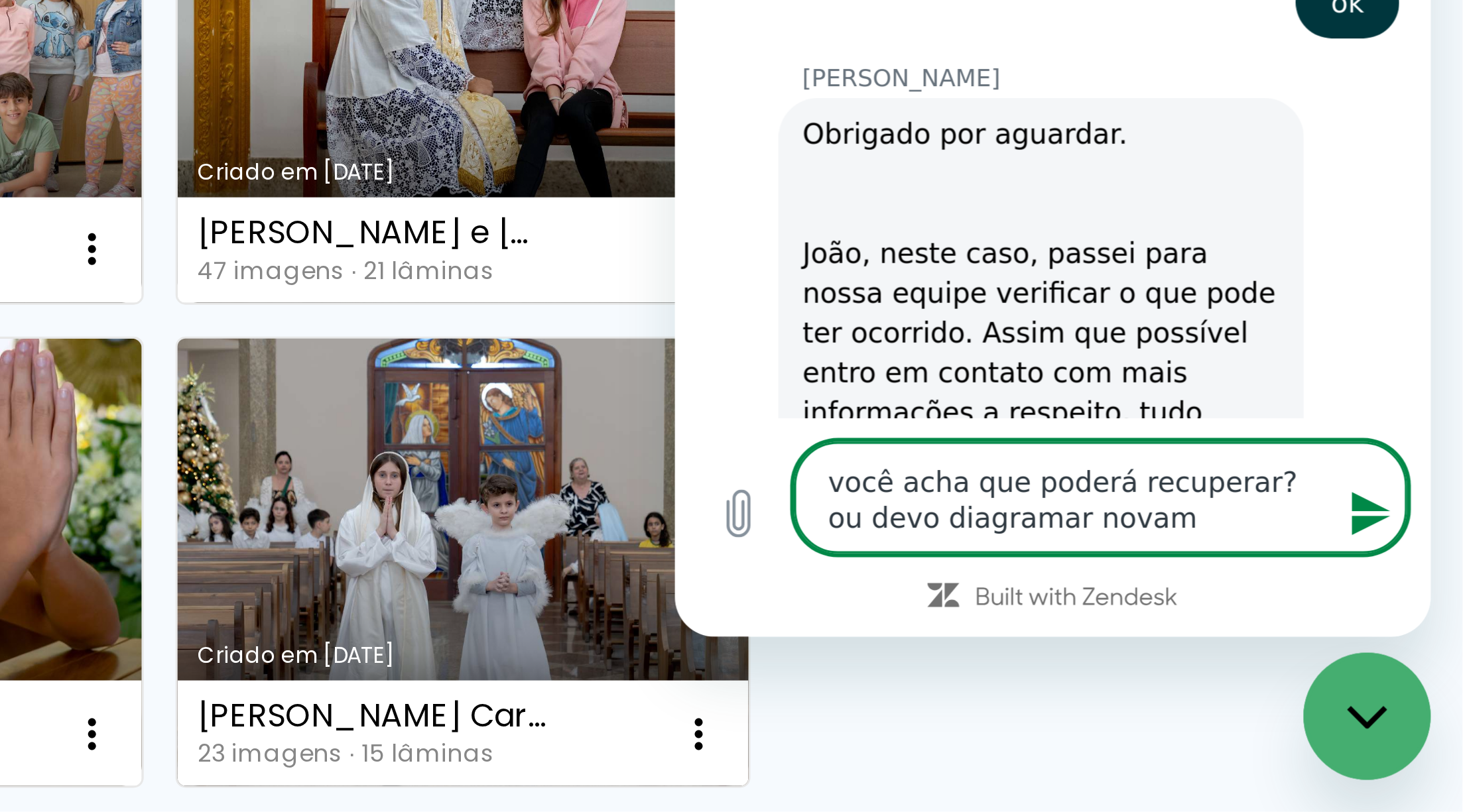
type textarea "x"
type textarea "você acha que poderá recuperar? ou devo diagramar novamet"
type textarea "x"
type textarea "você acha que poderá recuperar? ou devo diagramar novamete"
type textarea "x"
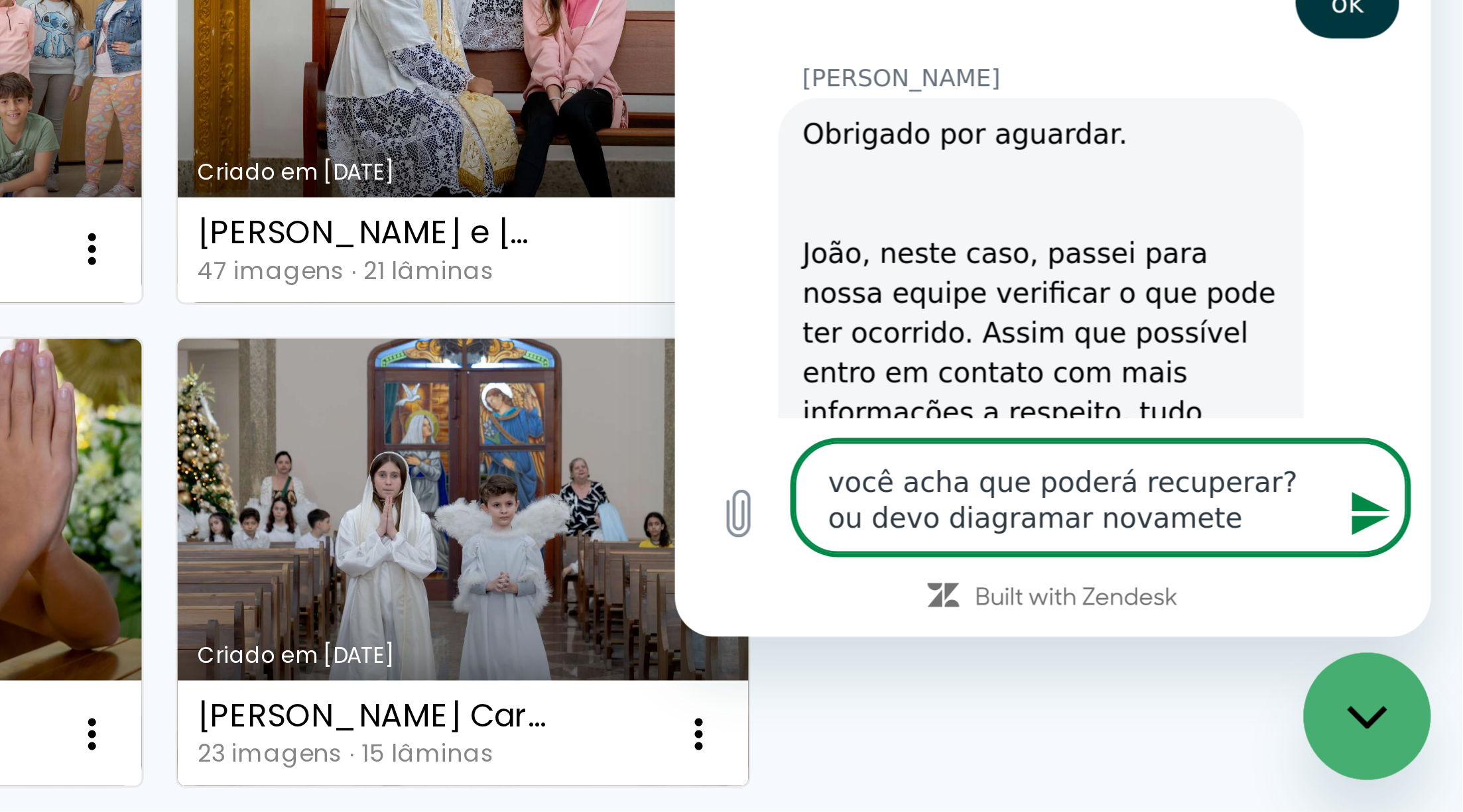
type textarea "você acha que poderá recuperar? ou devo diagramar novamet"
type textarea "x"
type textarea "você acha que poderá recuperar? ou devo diagramar novame"
type textarea "x"
type textarea "você acha que poderá recuperar? ou devo diagramar novamen"
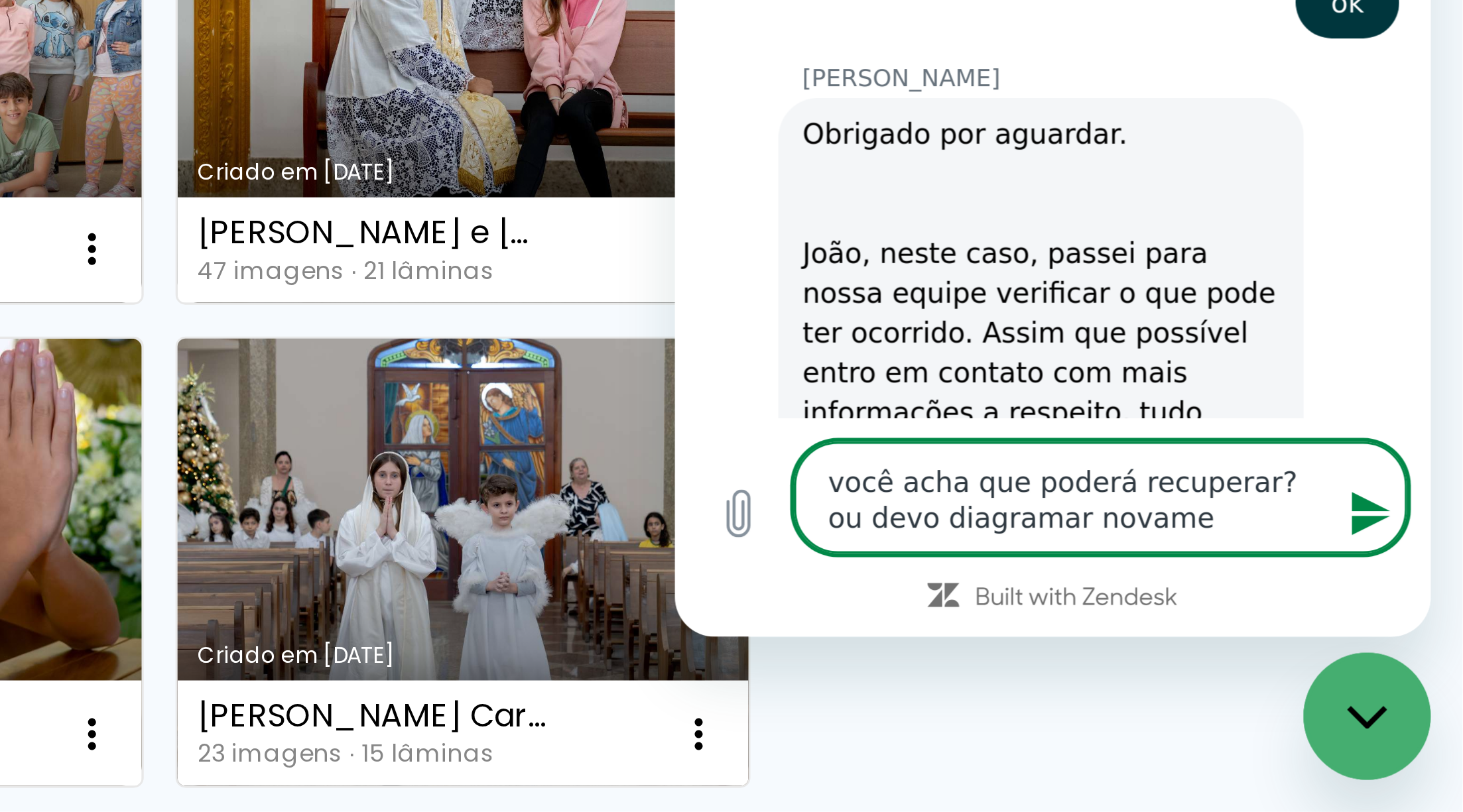
type textarea "x"
type textarea "você acha que poderá recuperar? ou devo diagramar novament"
type textarea "x"
type textarea "você acha que poderá recuperar? ou devo diagramar novamente"
type textarea "x"
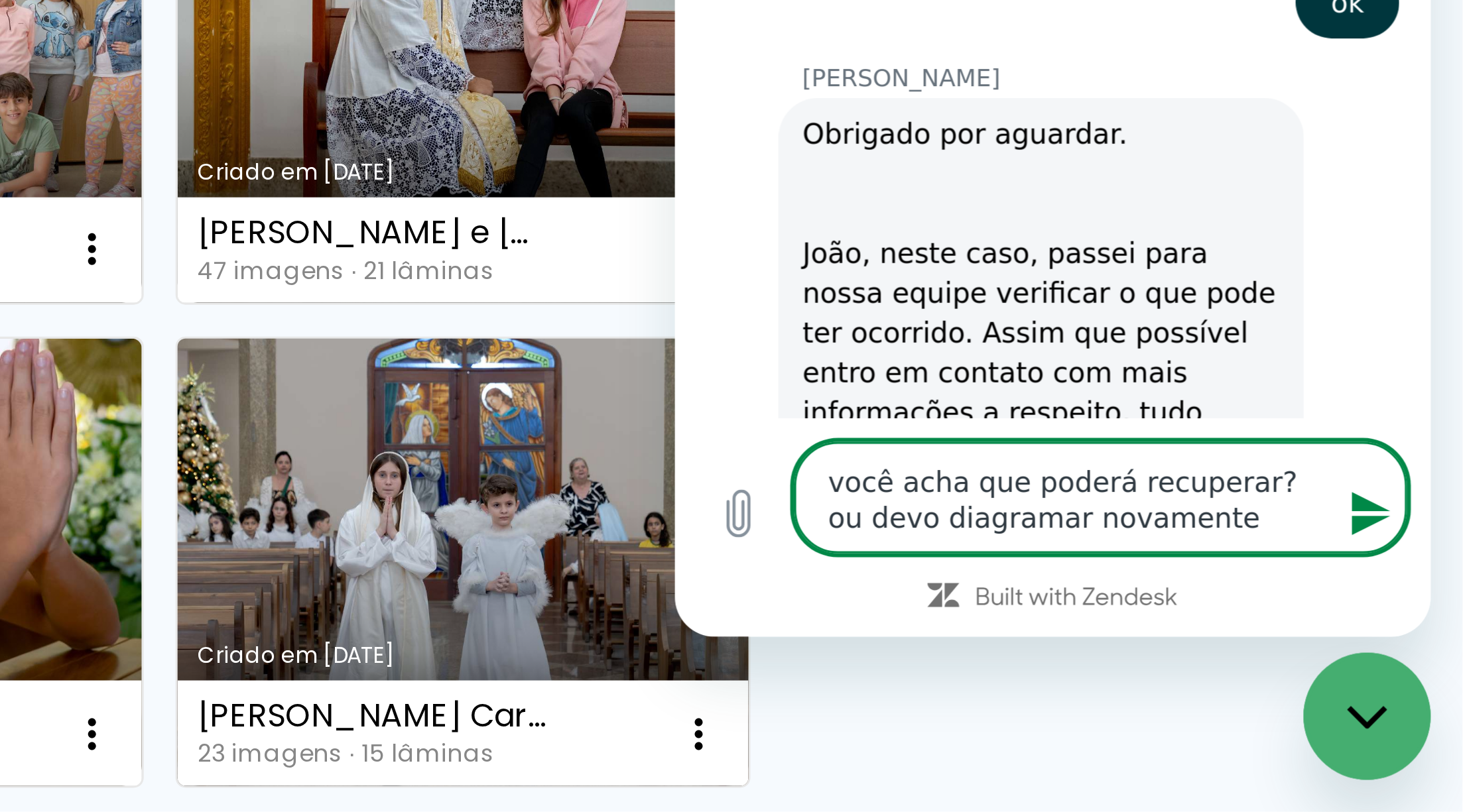
type textarea "você acha que poderá recuperar? ou devo diagramar novamente?"
type textarea "x"
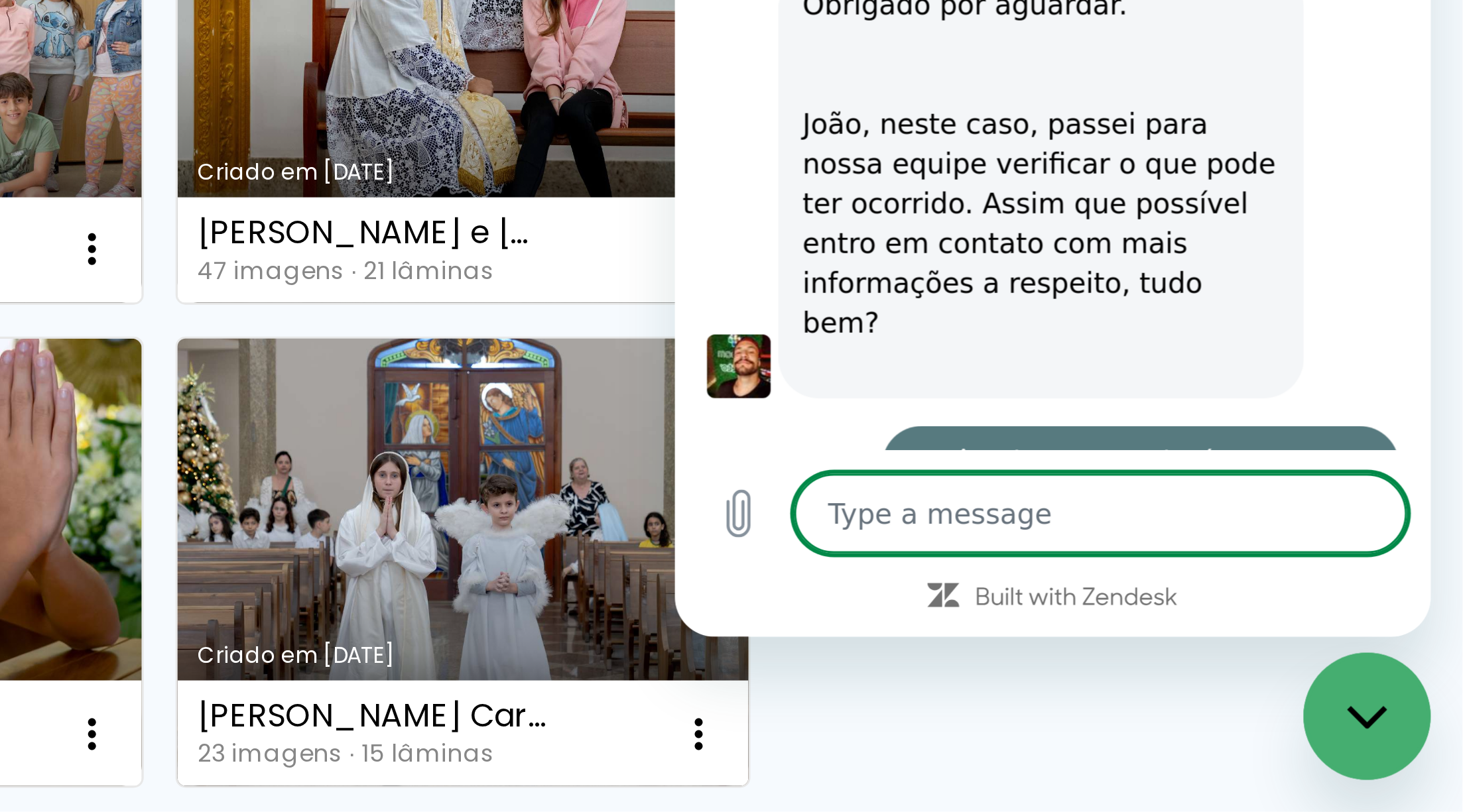
type textarea "x"
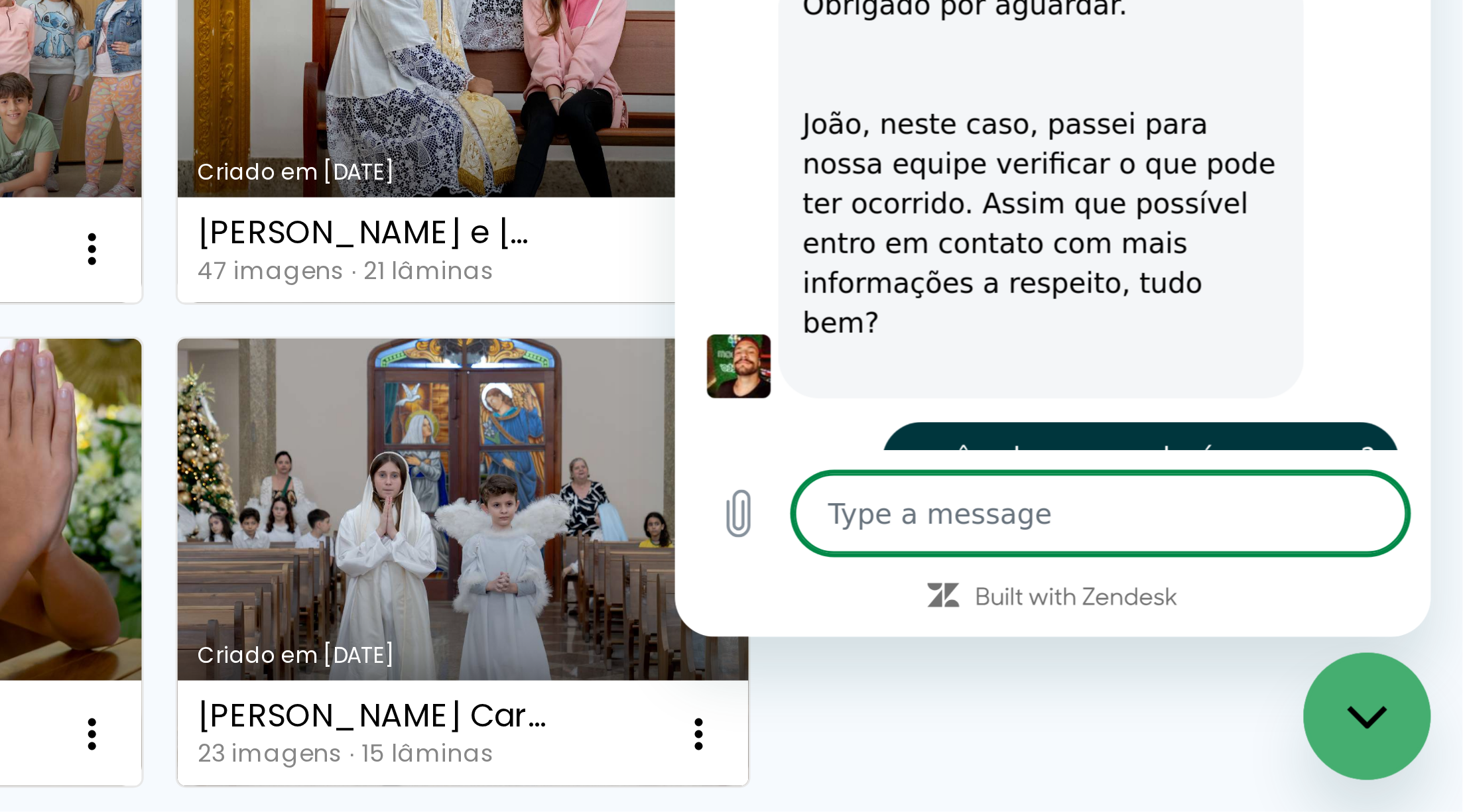
scroll to position [1112, 0]
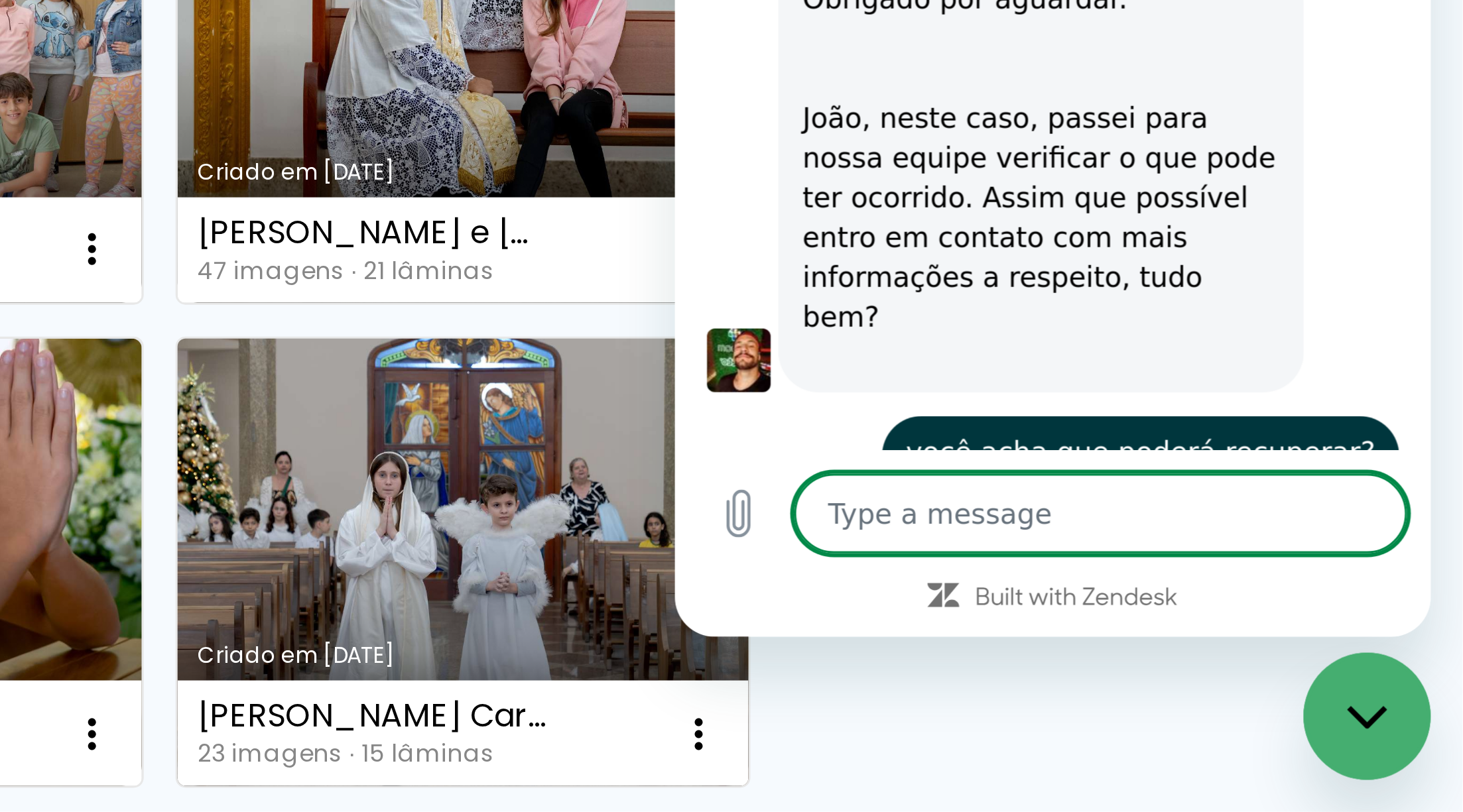
type textarea "t"
type textarea "x"
type textarea "te"
type textarea "x"
type textarea "ten"
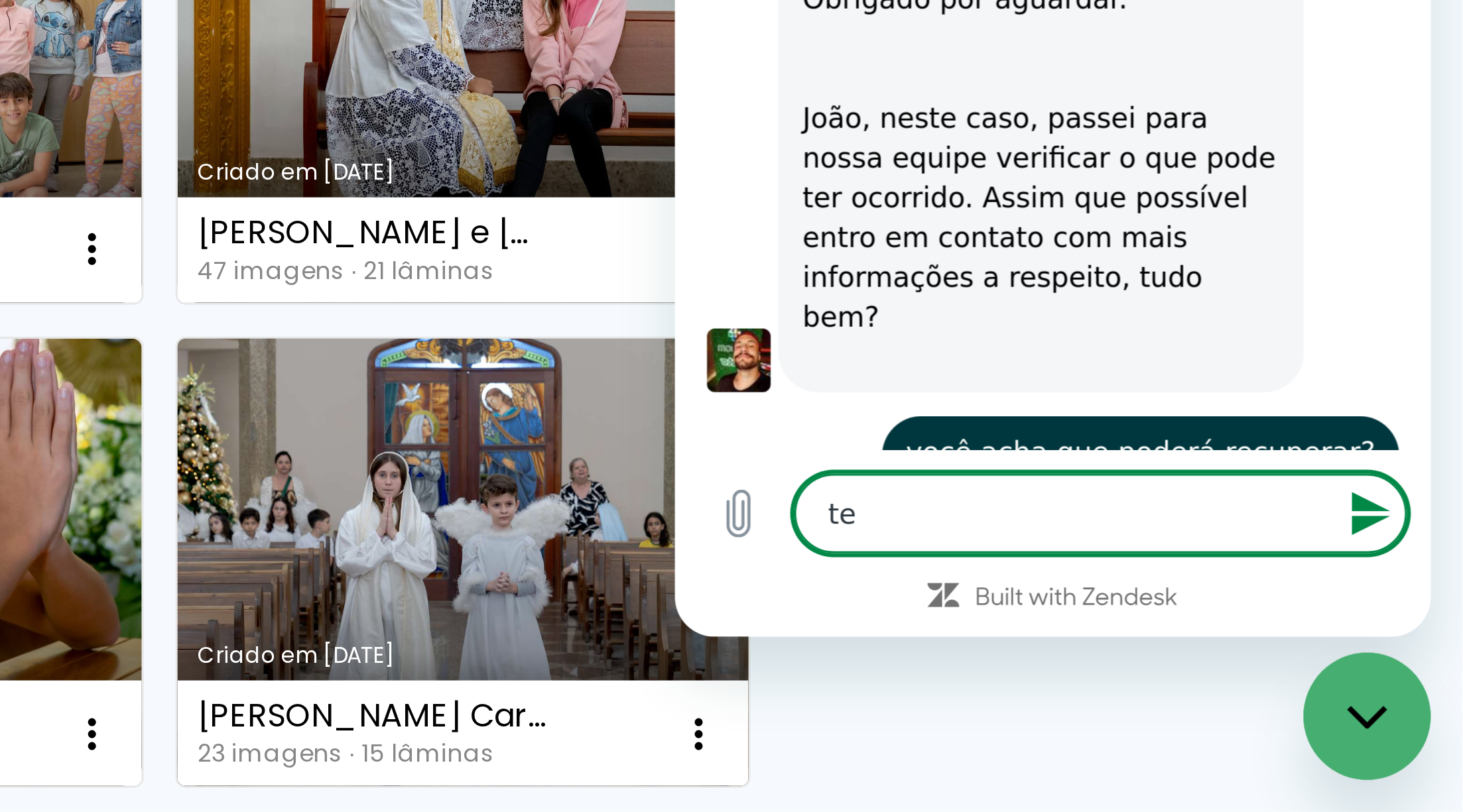
type textarea "x"
type textarea "tenh"
type textarea "x"
type textarea "tenho"
type textarea "x"
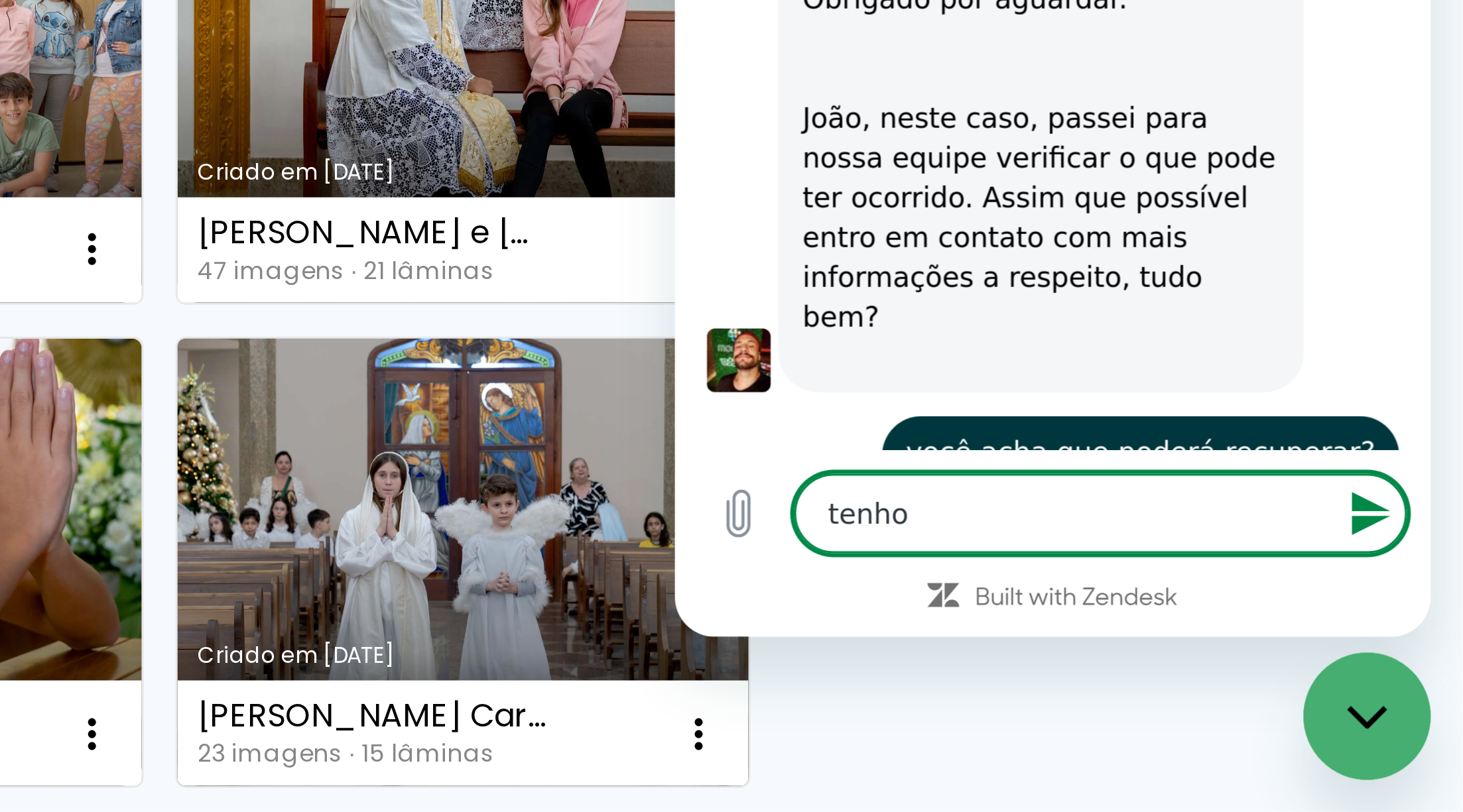
type textarea "tenho"
type textarea "x"
type textarea "tenho m"
type textarea "x"
type textarea "tenho mu"
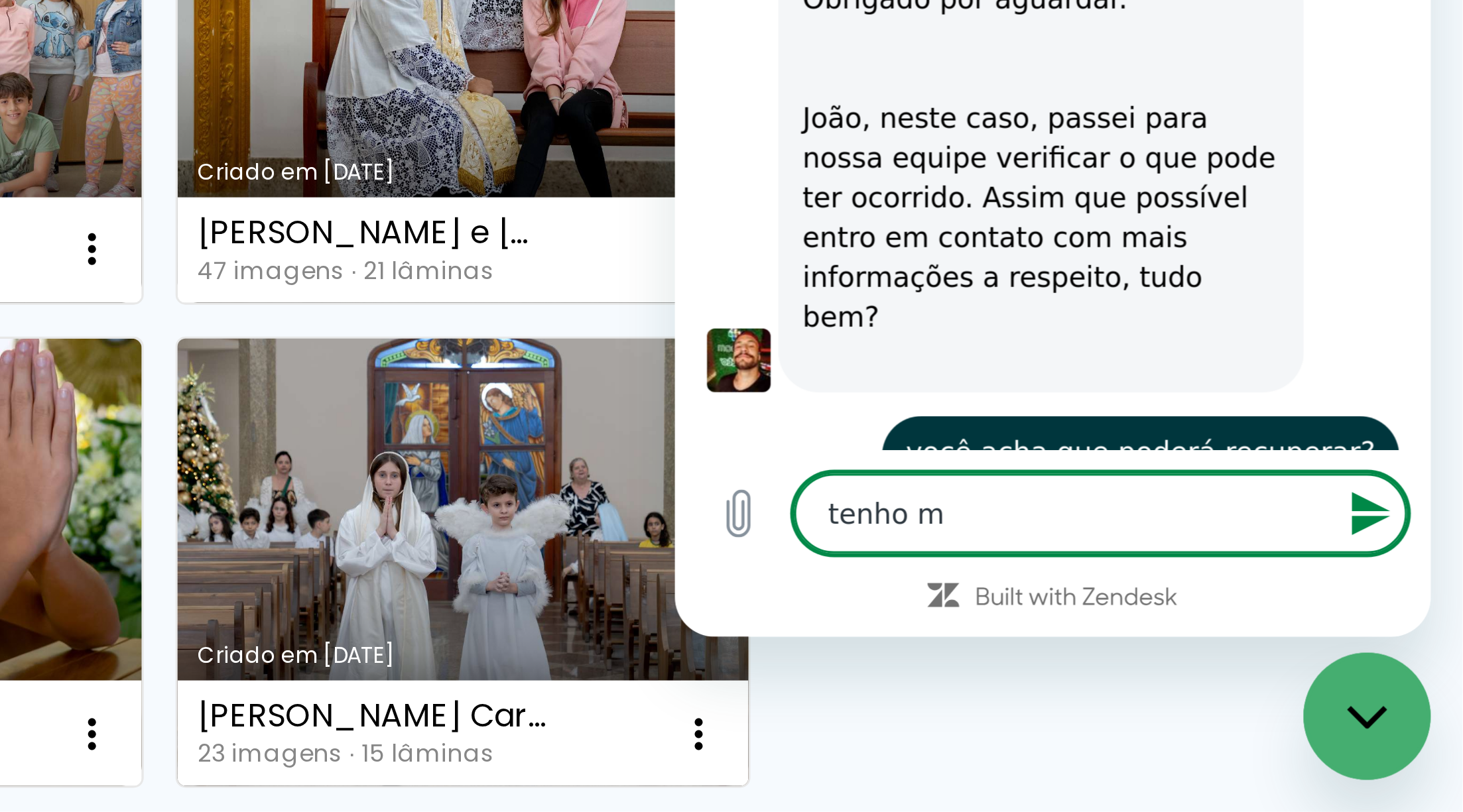
type textarea "x"
type textarea "tenho mui"
type textarea "x"
type textarea "tenho muit"
type textarea "x"
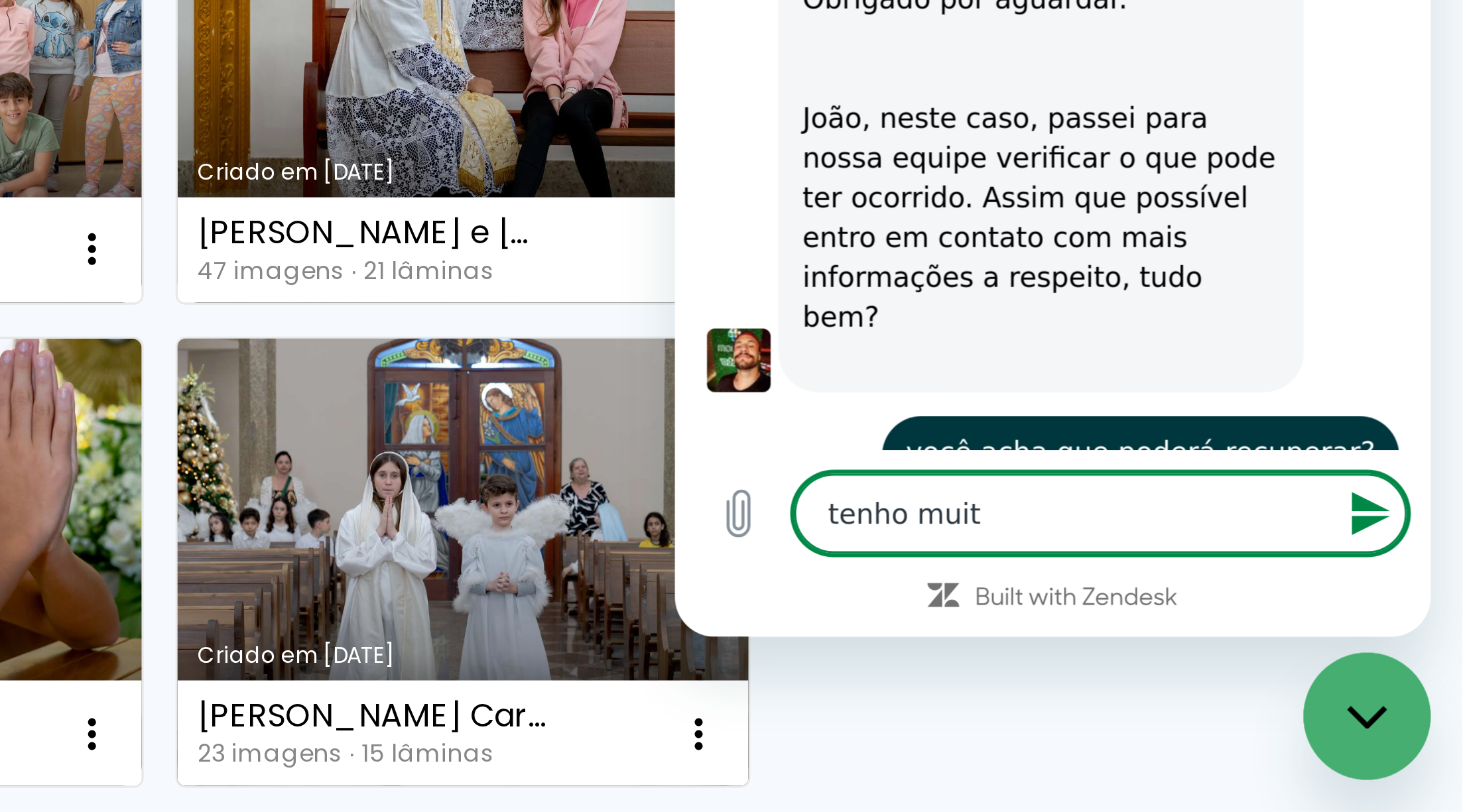
type textarea "tenho muito"
type textarea "x"
type textarea "tenho muitos"
type textarea "x"
type textarea "tenho muitos"
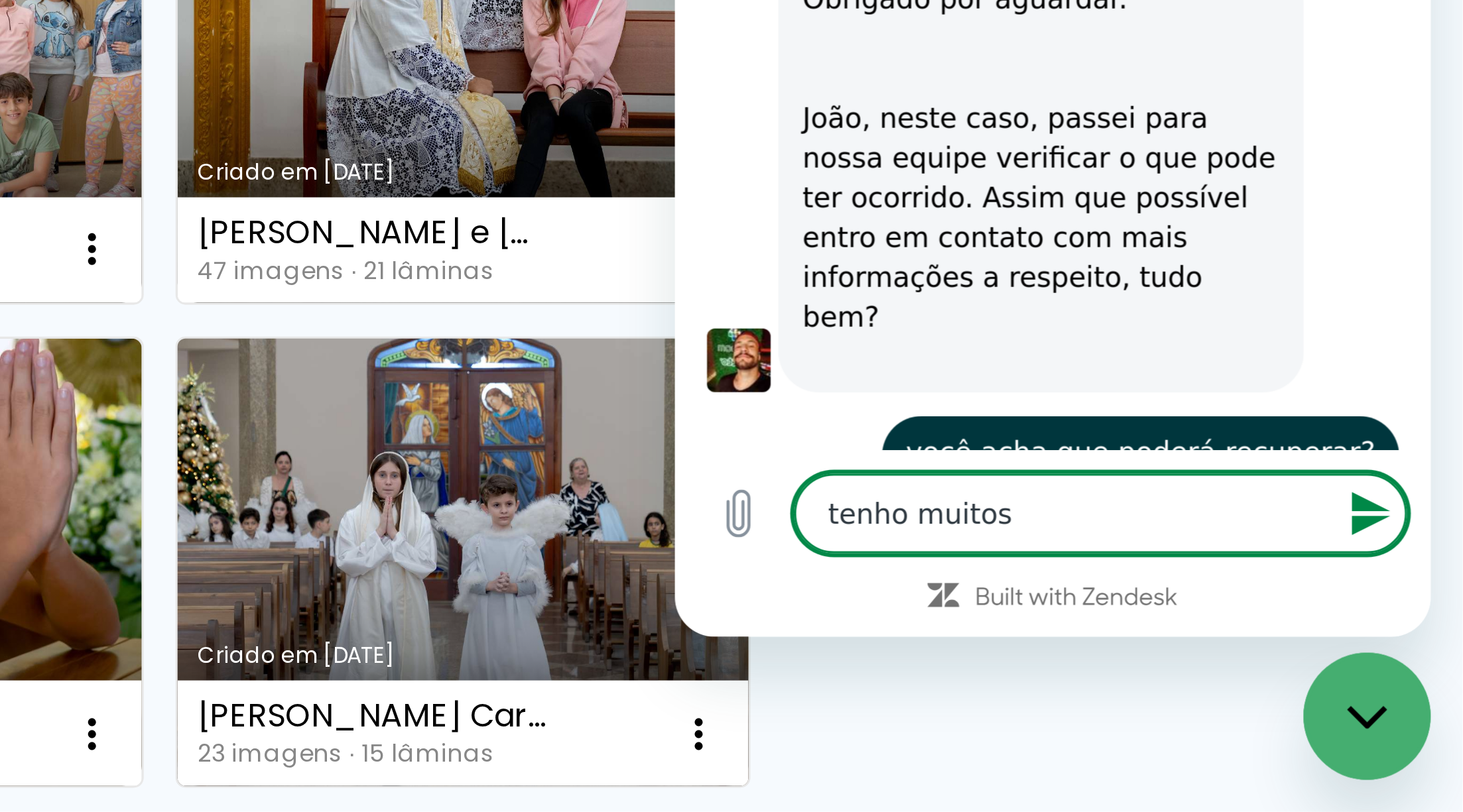
type textarea "x"
type textarea "tenho muitos '"
type textarea "x"
type textarea "tenho muitos á"
type textarea "x"
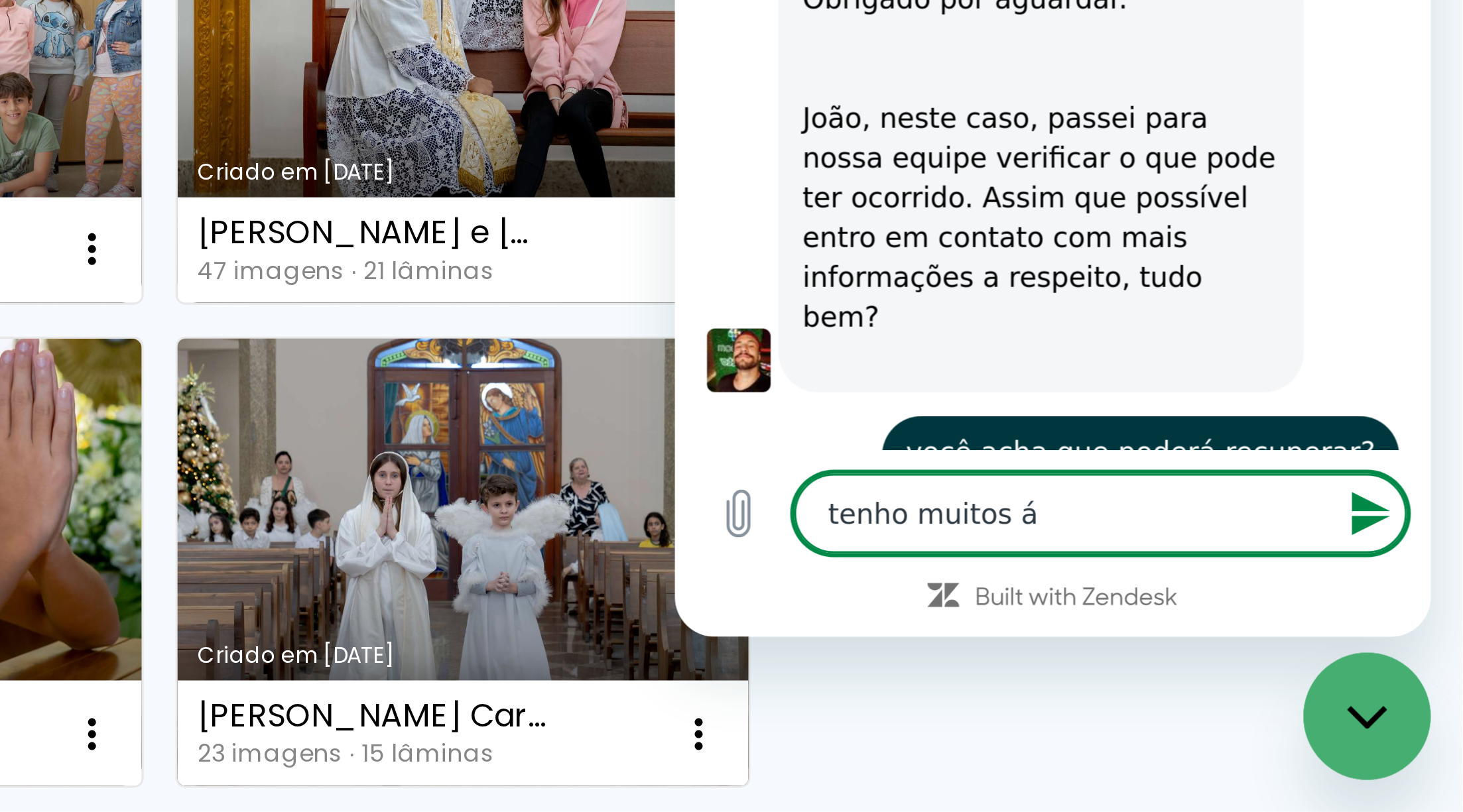
type textarea "tenho muitos ál"
type textarea "x"
type textarea "tenho muitos álb"
type textarea "x"
type textarea "tenho muitos álbu"
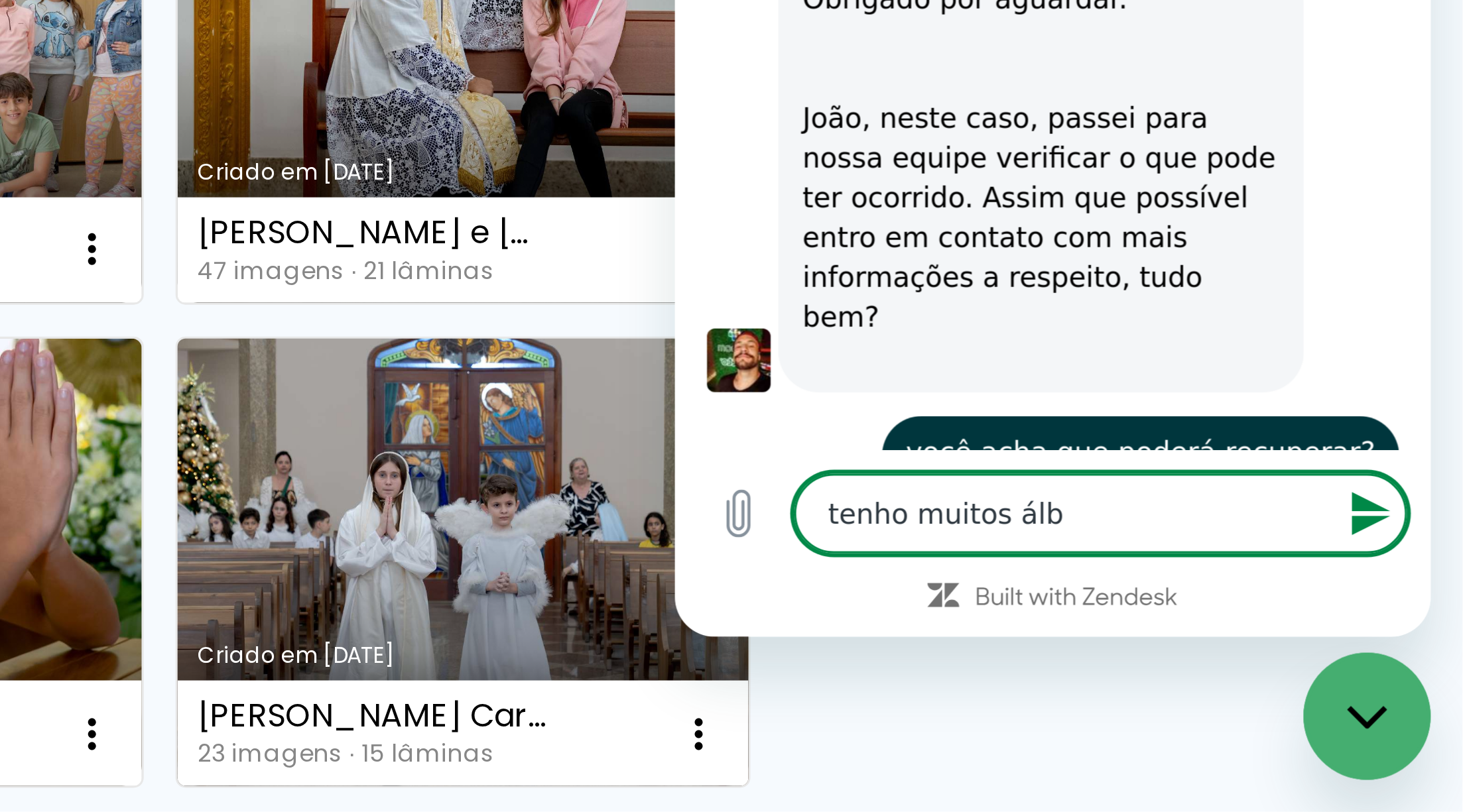
type textarea "x"
type textarea "tenho muitos álbun"
type textarea "x"
type textarea "tenho muitos álbuns"
type textarea "x"
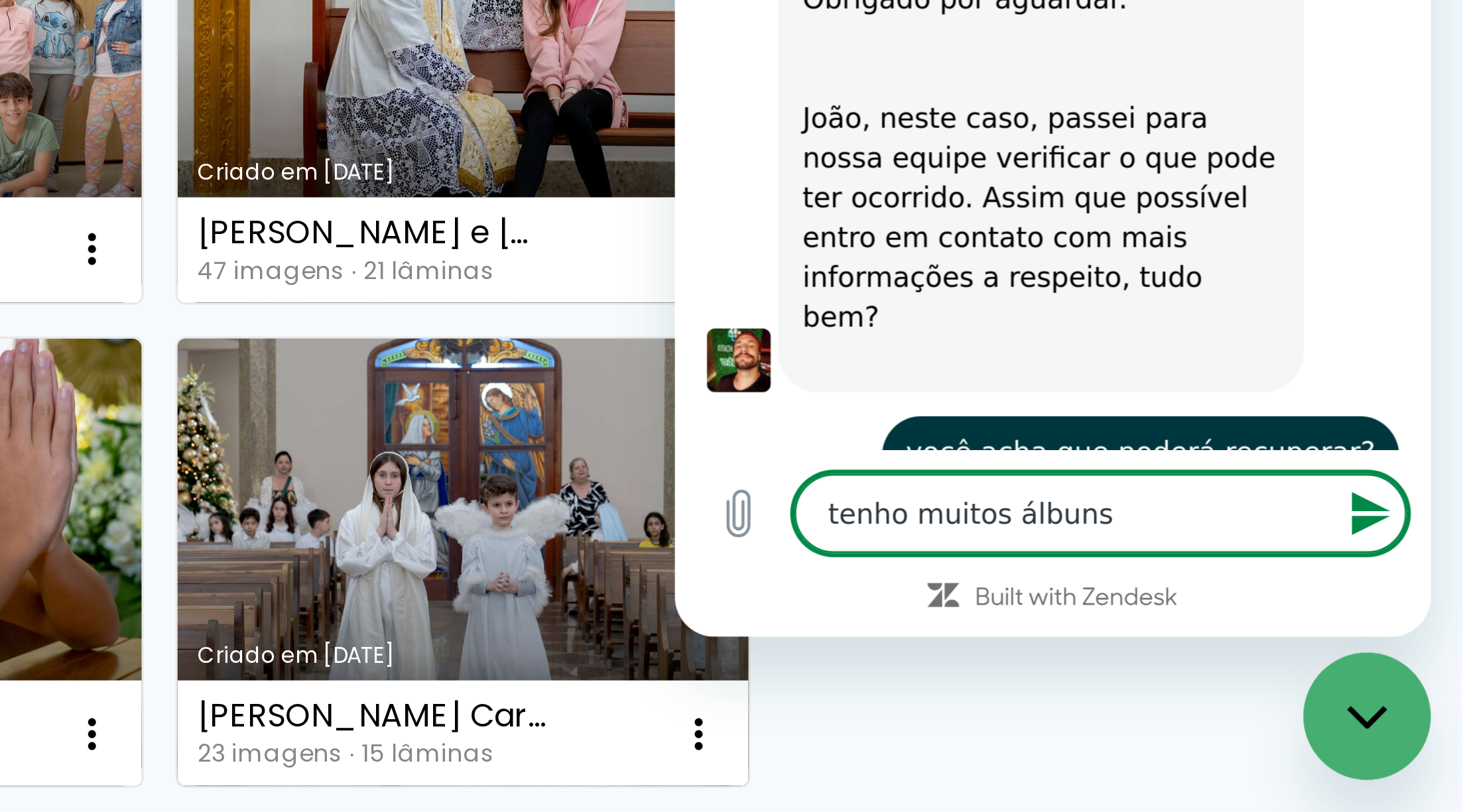
type textarea "tenho muitos álbuns"
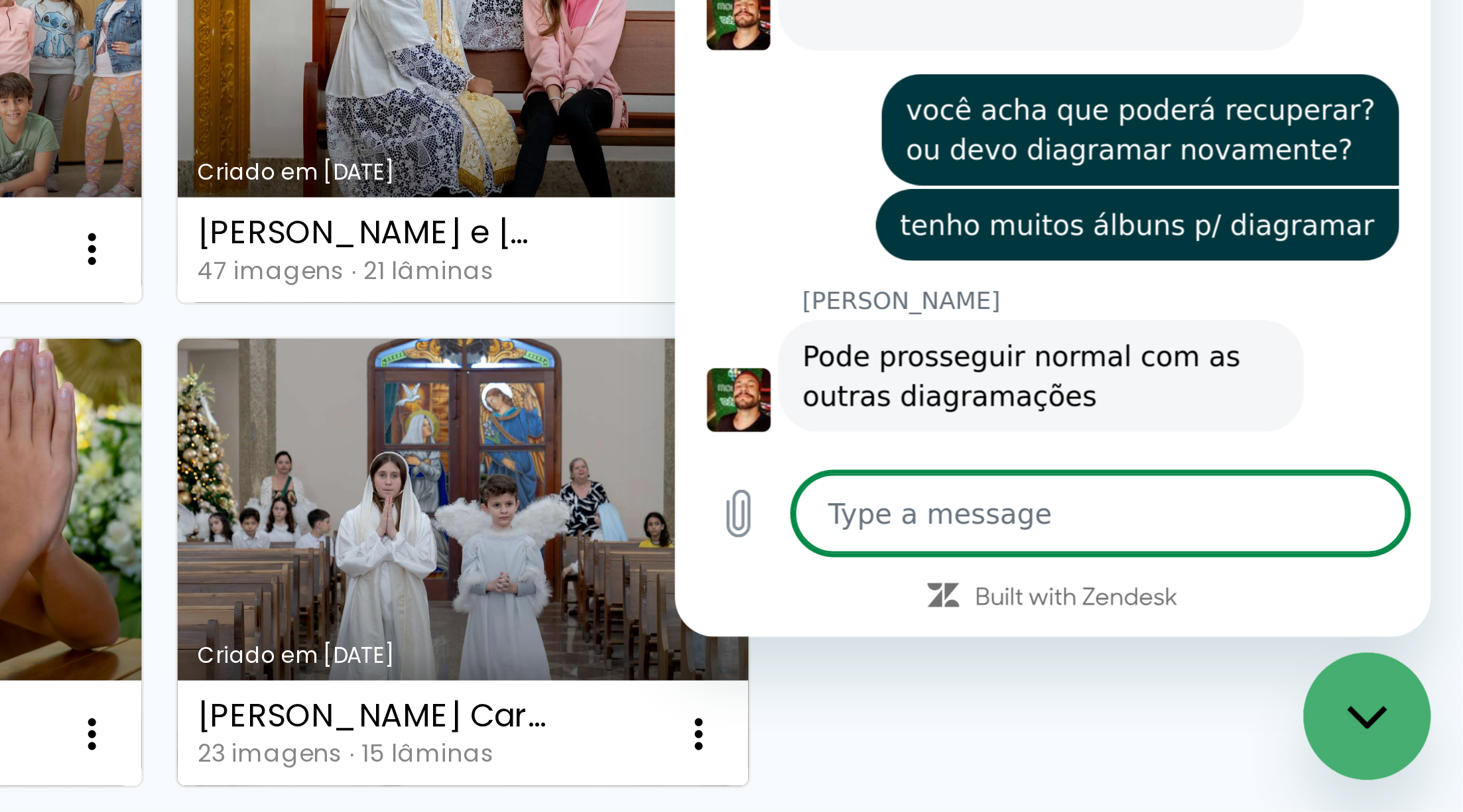
scroll to position [0, 0]
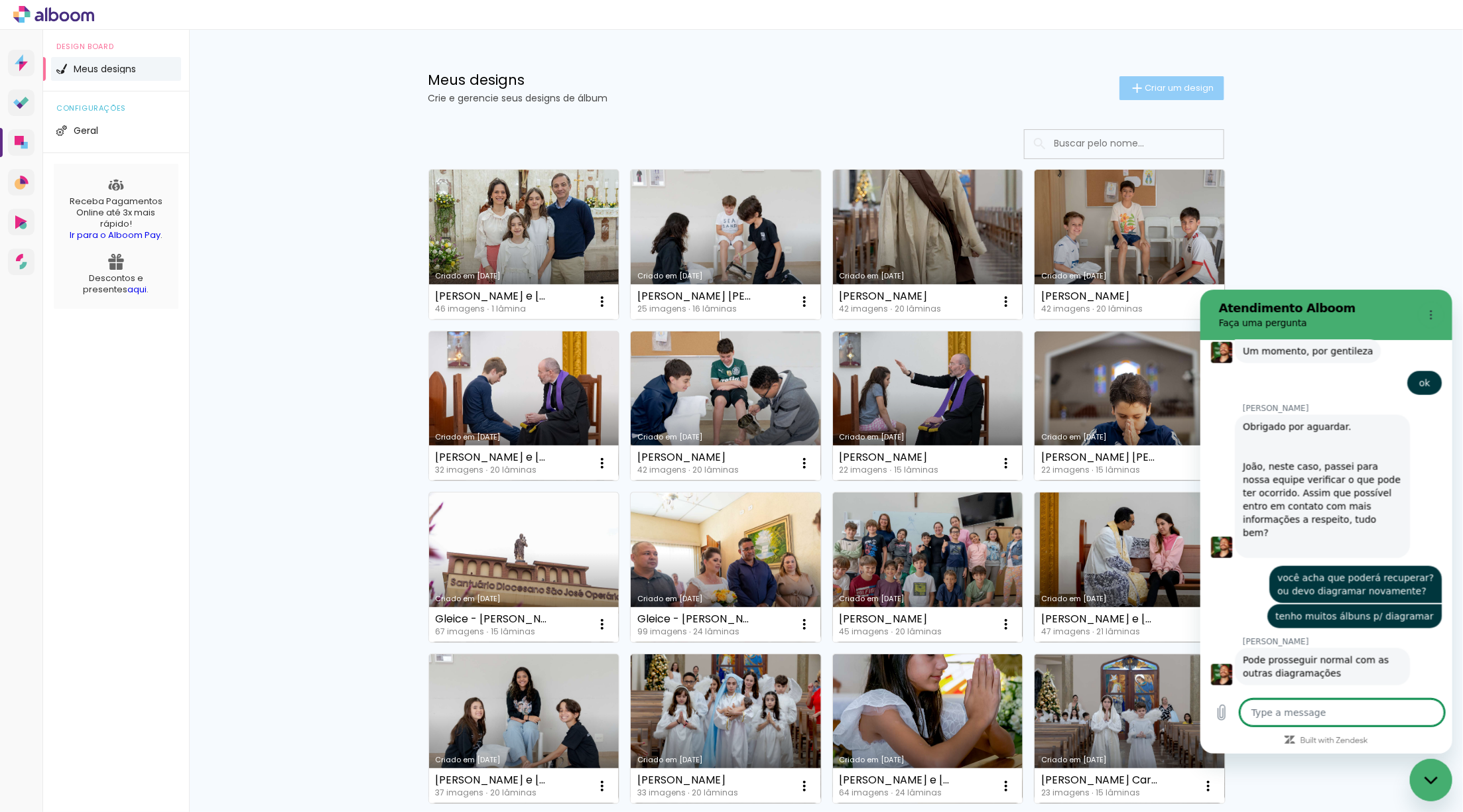
click at [1159, 86] on span "Criar um design" at bounding box center [1180, 88] width 69 height 8
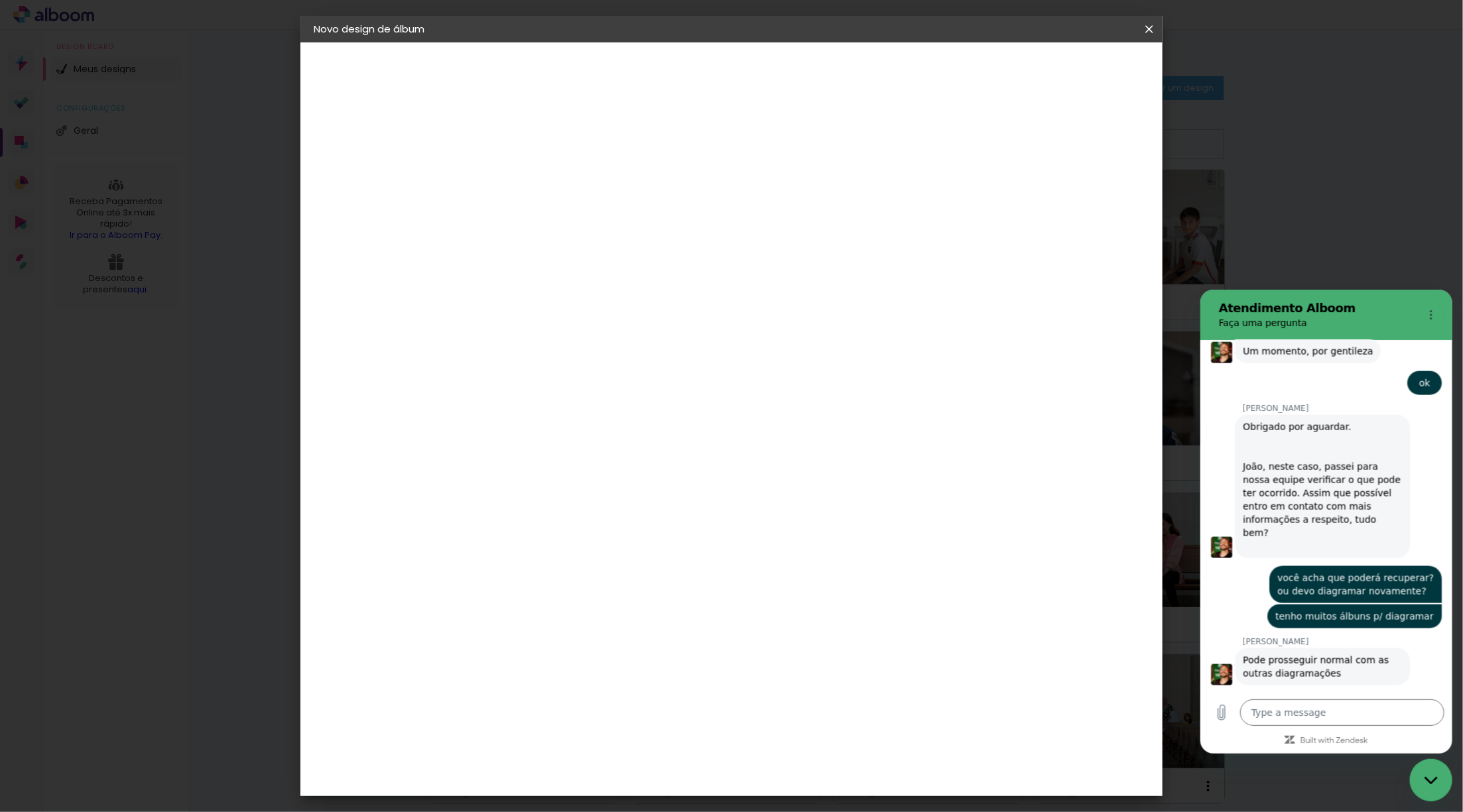
click at [530, 175] on input at bounding box center [530, 178] width 0 height 21
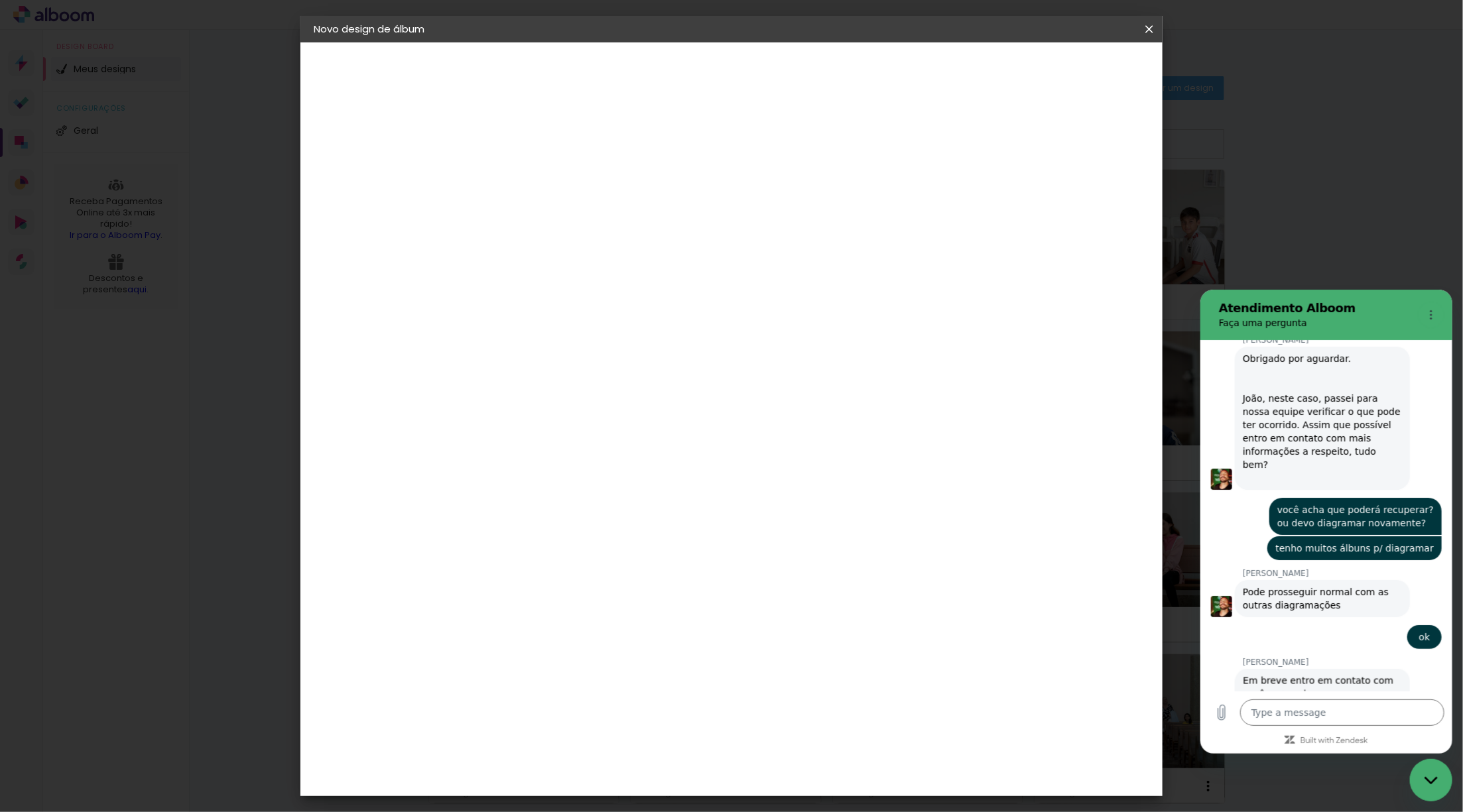
scroll to position [1297, 0]
click at [0, 0] on paper-input-container "Título do álbum" at bounding box center [0, 0] width 0 height 0
click at [0, 0] on slot "Avançar" at bounding box center [0, 0] width 0 height 0
click at [557, 624] on paper-item "Grafis" at bounding box center [564, 639] width 143 height 29
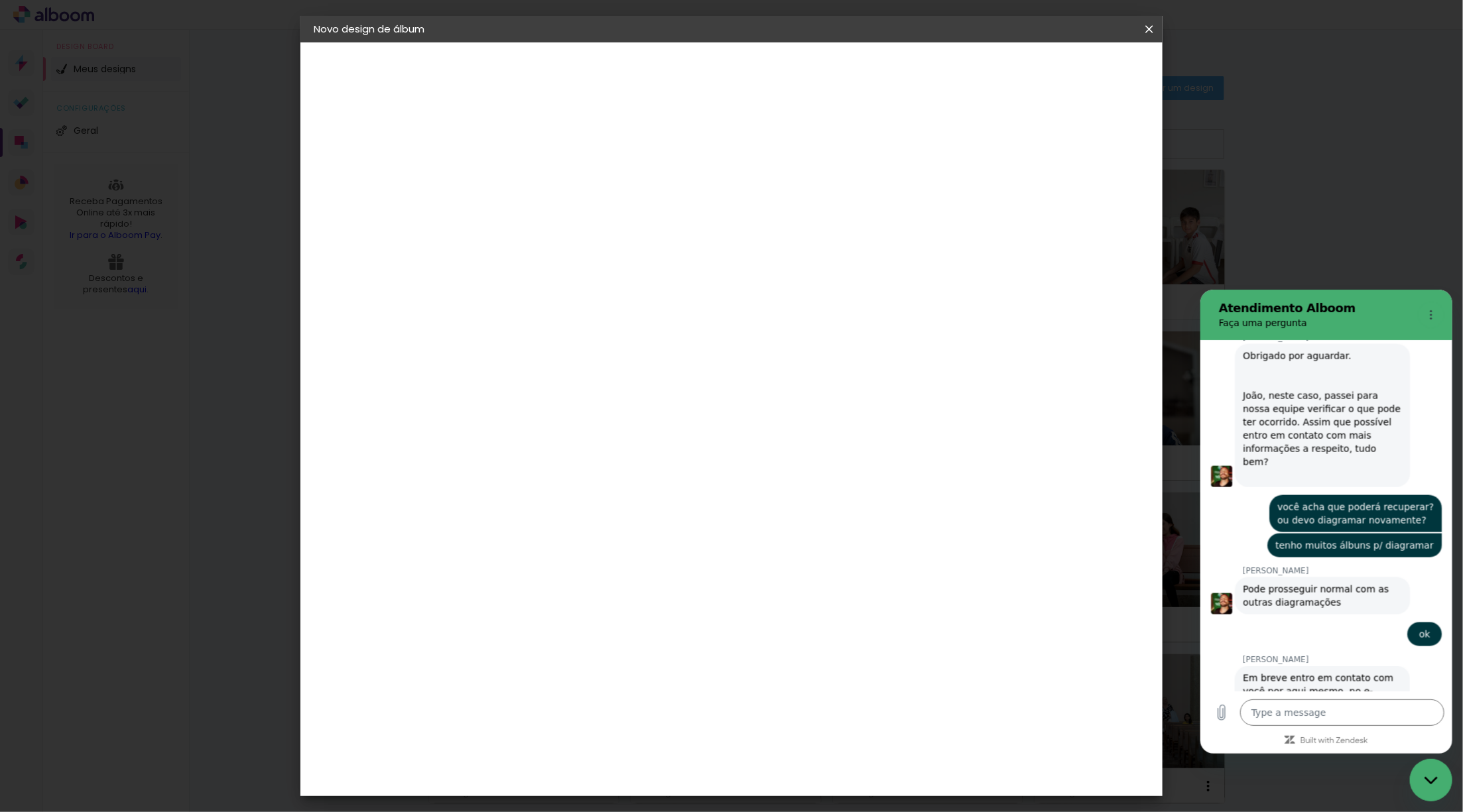
click at [555, 588] on paper-item "Go image" at bounding box center [564, 605] width 143 height 35
drag, startPoint x: 560, startPoint y: 495, endPoint x: 576, endPoint y: 484, distance: 19.4
click at [555, 594] on div "Go image" at bounding box center [538, 604] width 32 height 21
click at [0, 0] on slot "Avançar" at bounding box center [0, 0] width 0 height 0
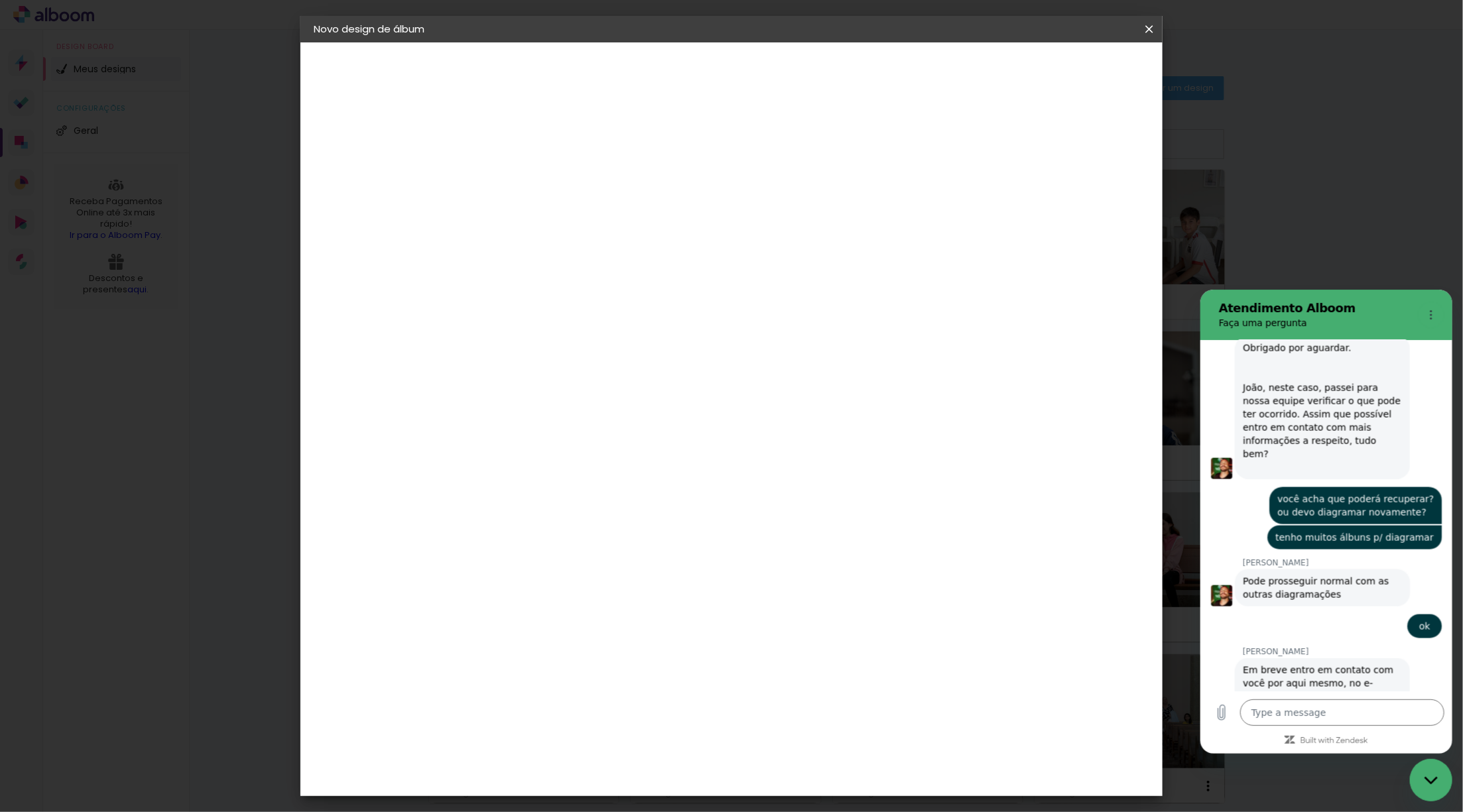
scroll to position [1304, 0]
click at [582, 221] on input "text" at bounding box center [556, 231] width 52 height 21
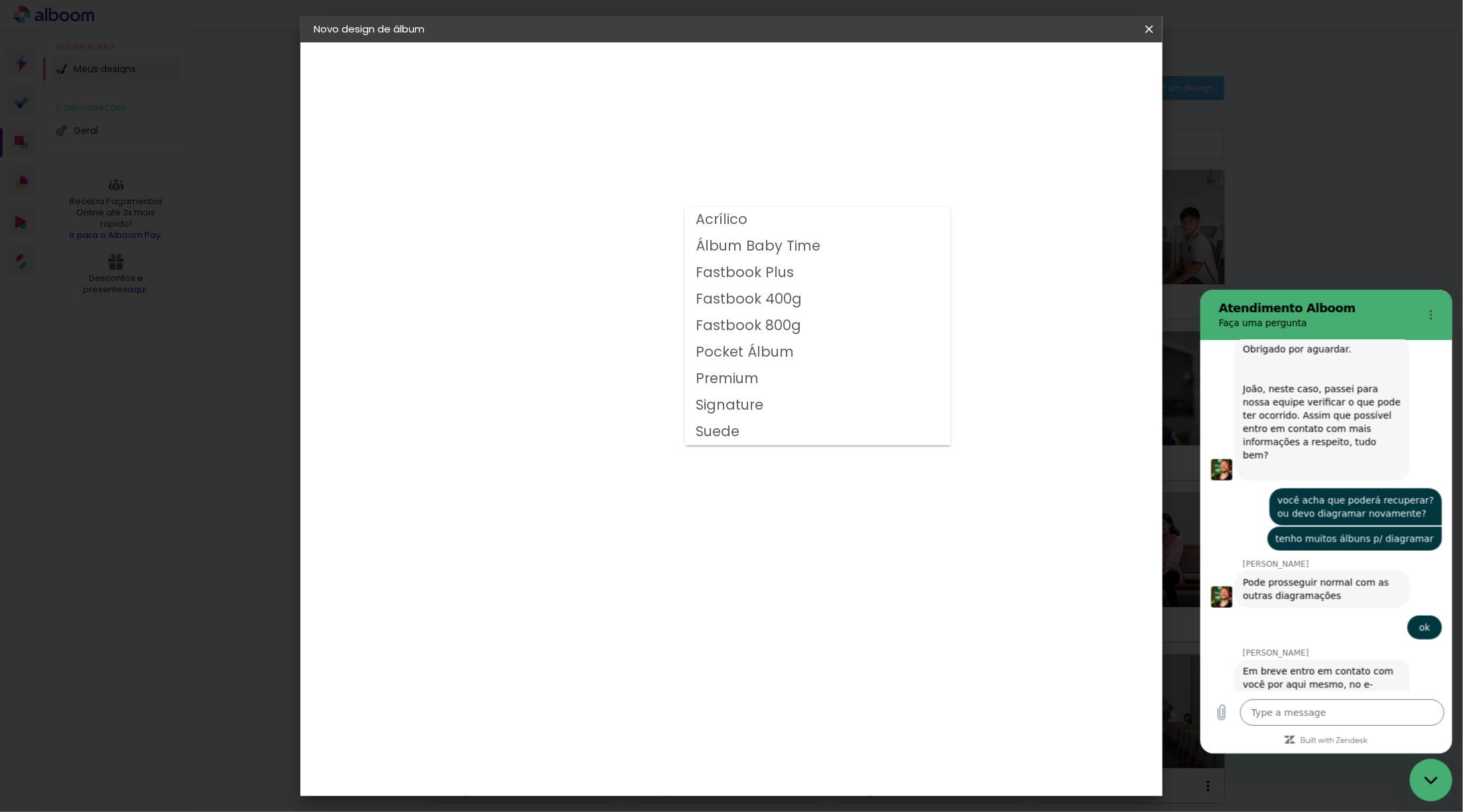
click at [0, 0] on slot "Fastbook 400g" at bounding box center [0, 0] width 0 height 0
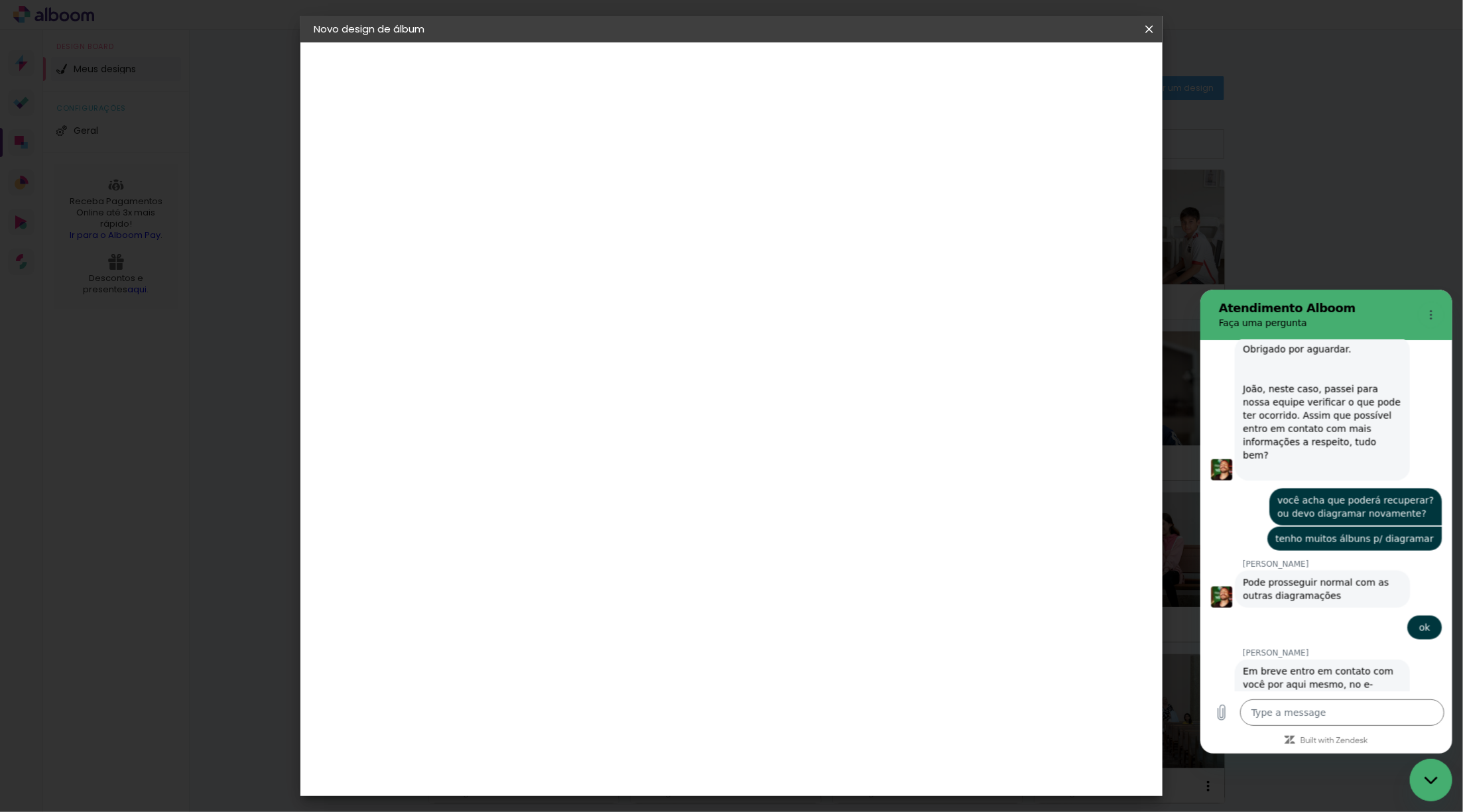
click at [669, 611] on span "20 × 20 cm" at bounding box center [644, 632] width 49 height 43
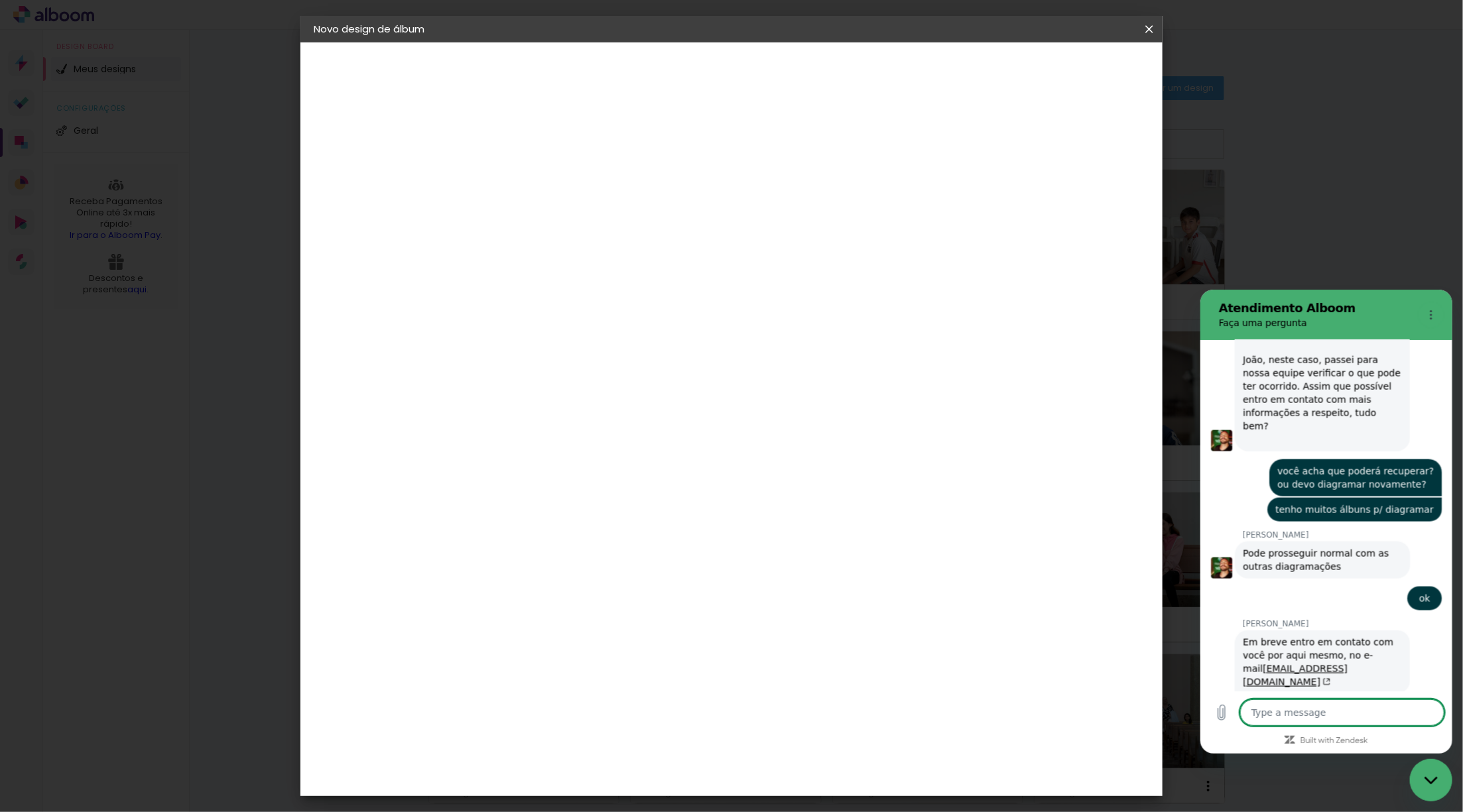
scroll to position [1335, 0]
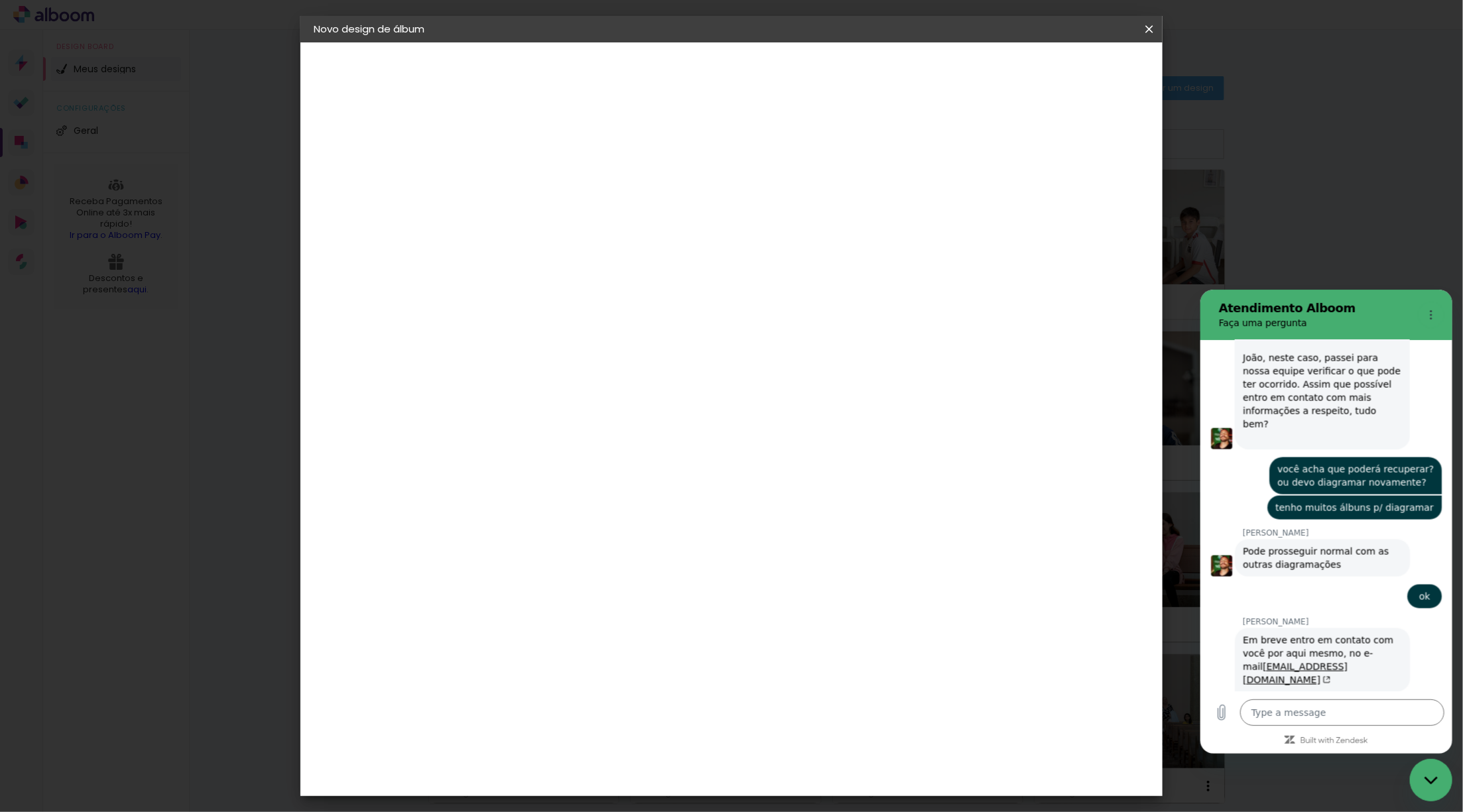
click at [0, 0] on slot "Avançar" at bounding box center [0, 0] width 0 height 0
click at [1288, 701] on textarea at bounding box center [1341, 712] width 204 height 26
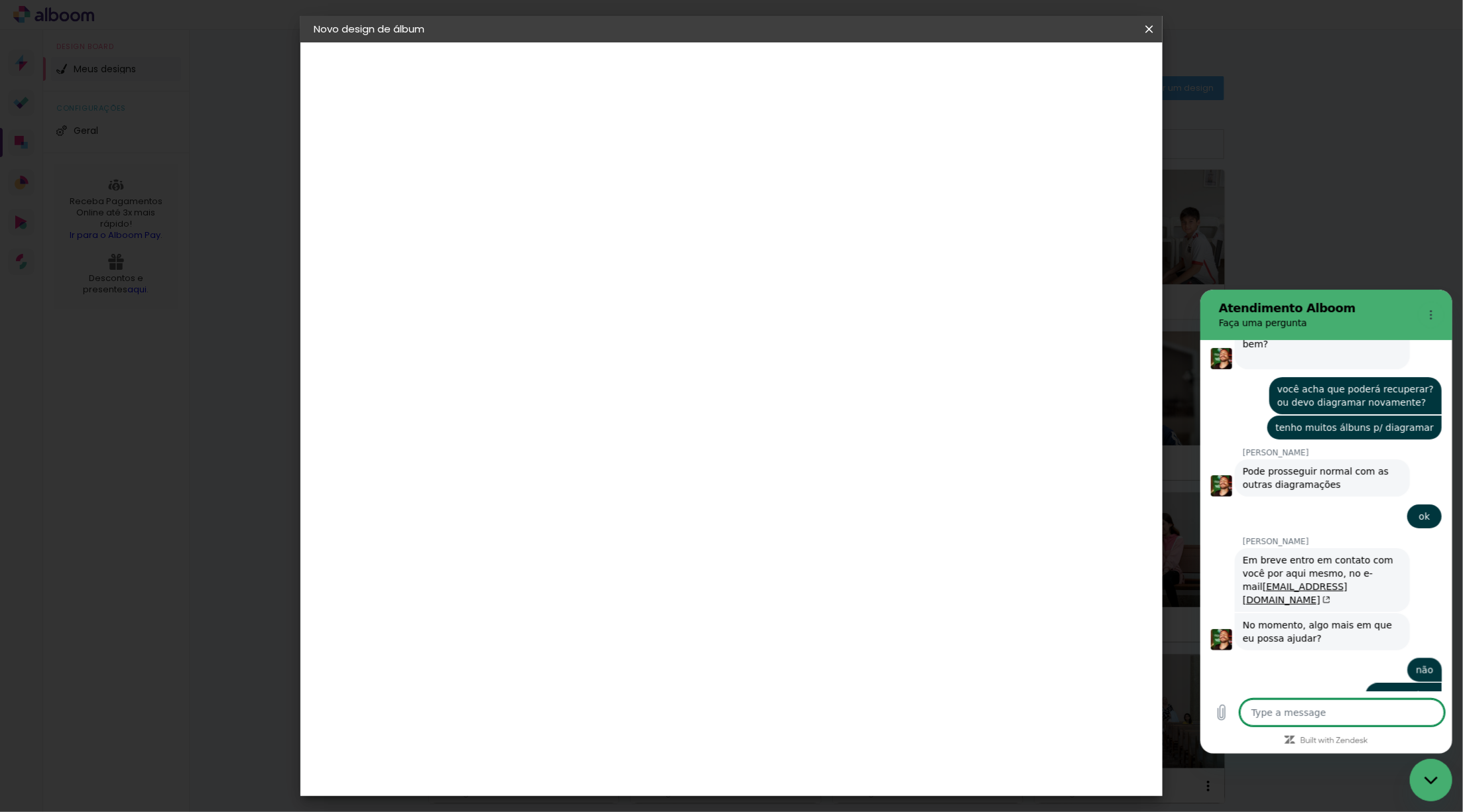
scroll to position [1417, 0]
click at [1076, 69] on span "Iniciar design" at bounding box center [1046, 70] width 60 height 9
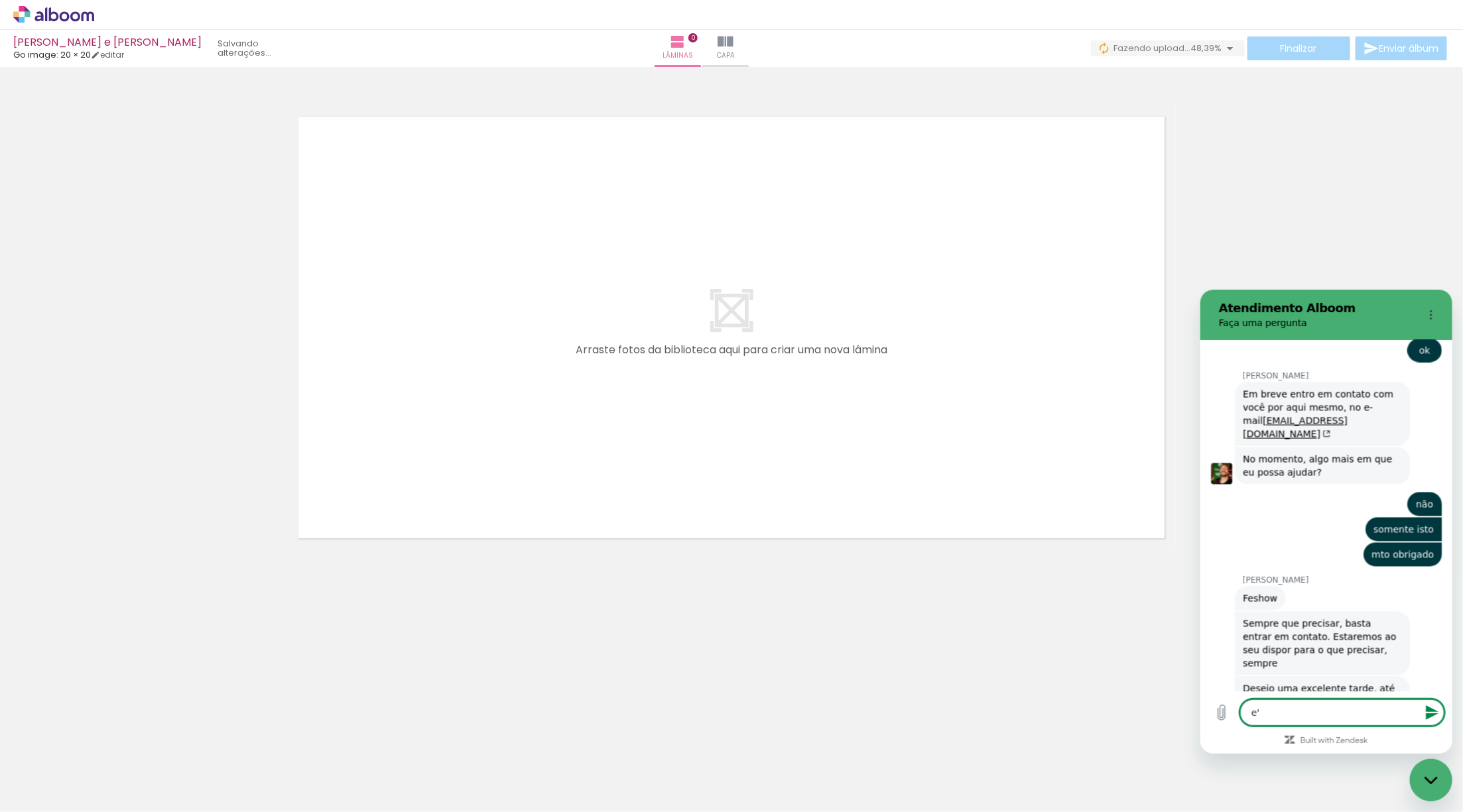
scroll to position [1583, 0]
click at [1265, 191] on div at bounding box center [732, 311] width 1463 height 478
click at [1432, 314] on icon "Options menu" at bounding box center [1430, 313] width 10 height 10
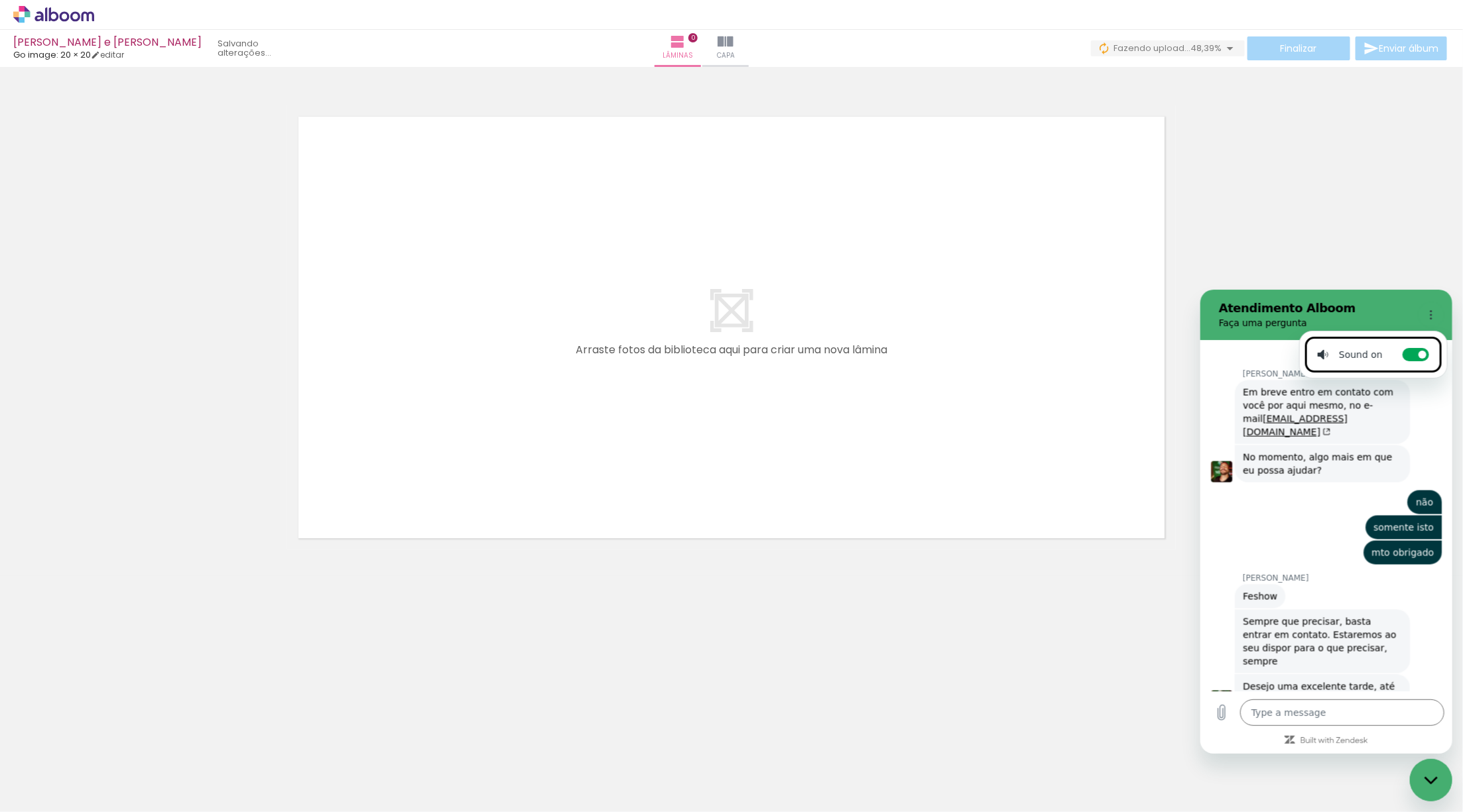
click at [1330, 238] on div at bounding box center [732, 311] width 1463 height 478
click at [1250, 237] on div at bounding box center [732, 311] width 1463 height 478
click at [1426, 786] on div "Close messaging window" at bounding box center [1431, 780] width 40 height 40
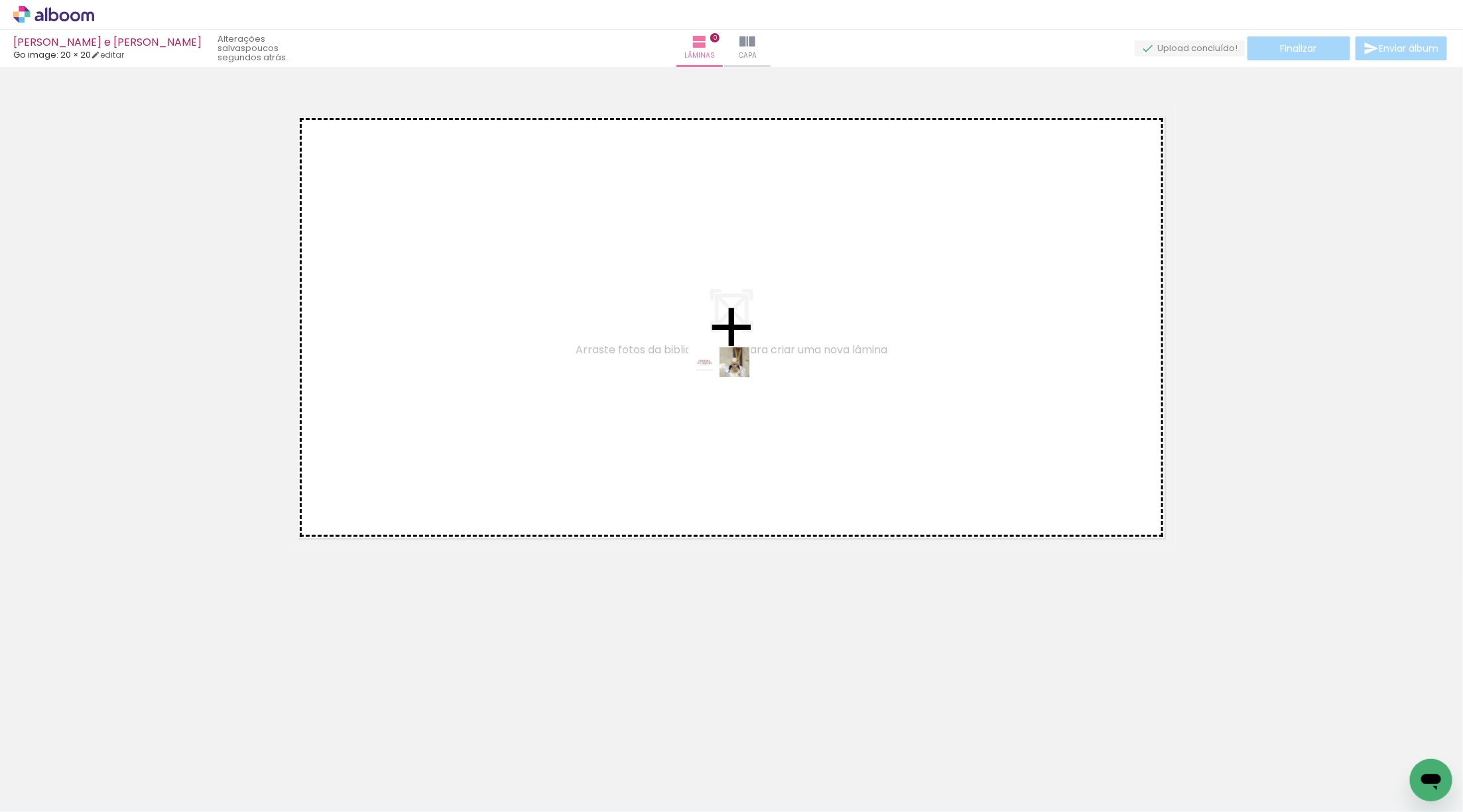
drag, startPoint x: 1397, startPoint y: 771, endPoint x: 726, endPoint y: 393, distance: 770.1
click at [728, 388] on quentale-workspace at bounding box center [732, 406] width 1463 height 812
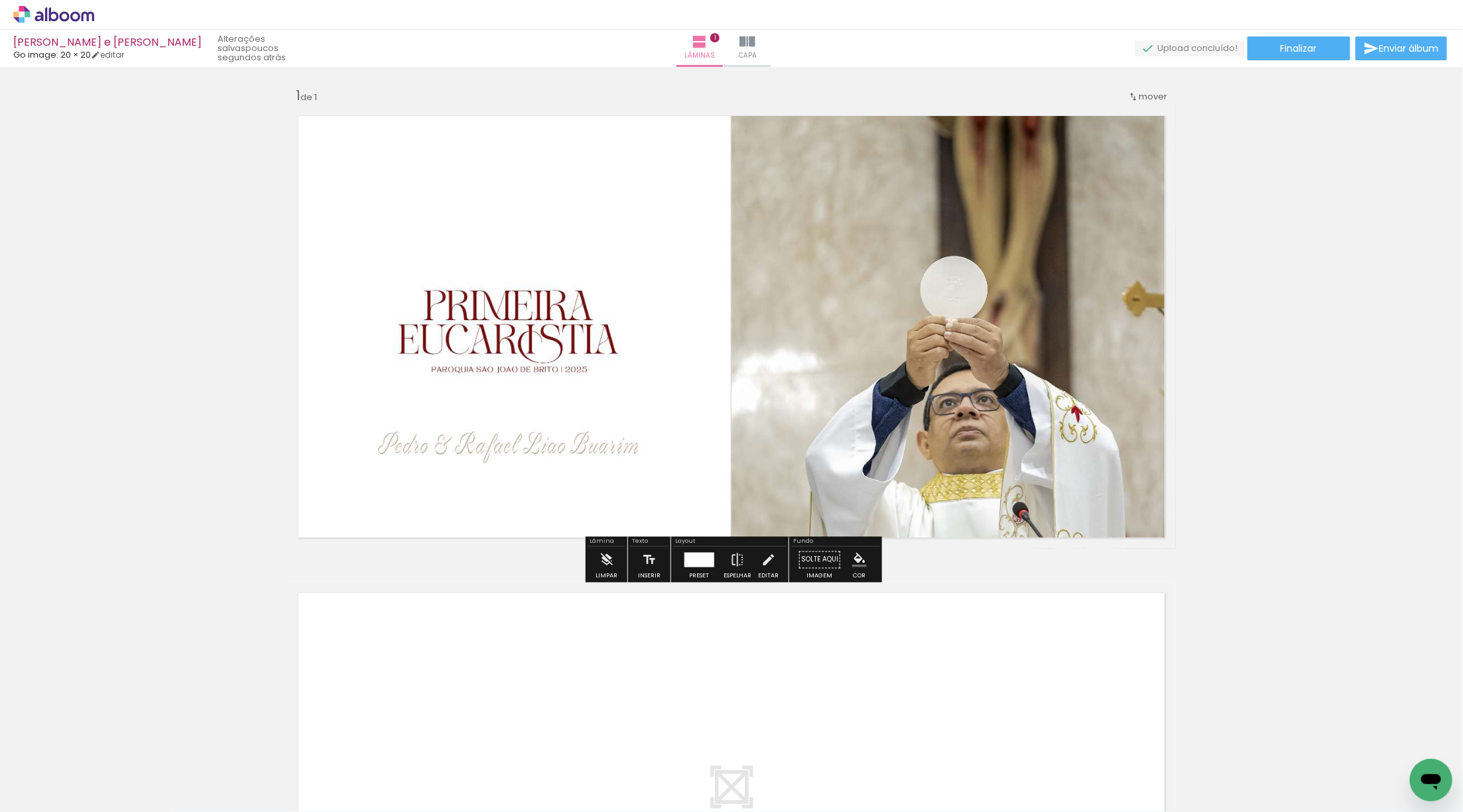
scroll to position [0, 0]
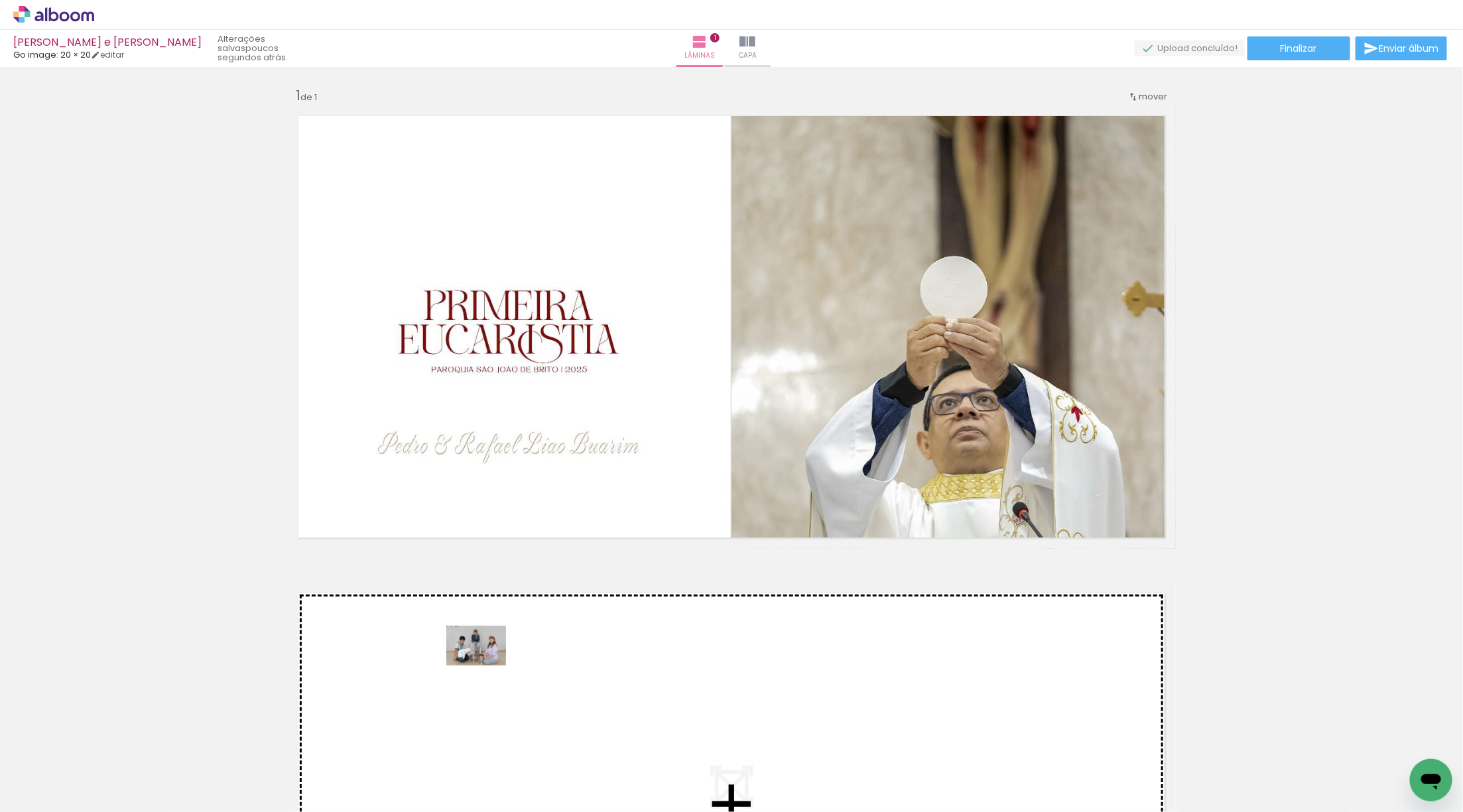
drag, startPoint x: 142, startPoint y: 762, endPoint x: 488, endPoint y: 665, distance: 359.3
click at [488, 665] on quentale-workspace at bounding box center [732, 406] width 1463 height 812
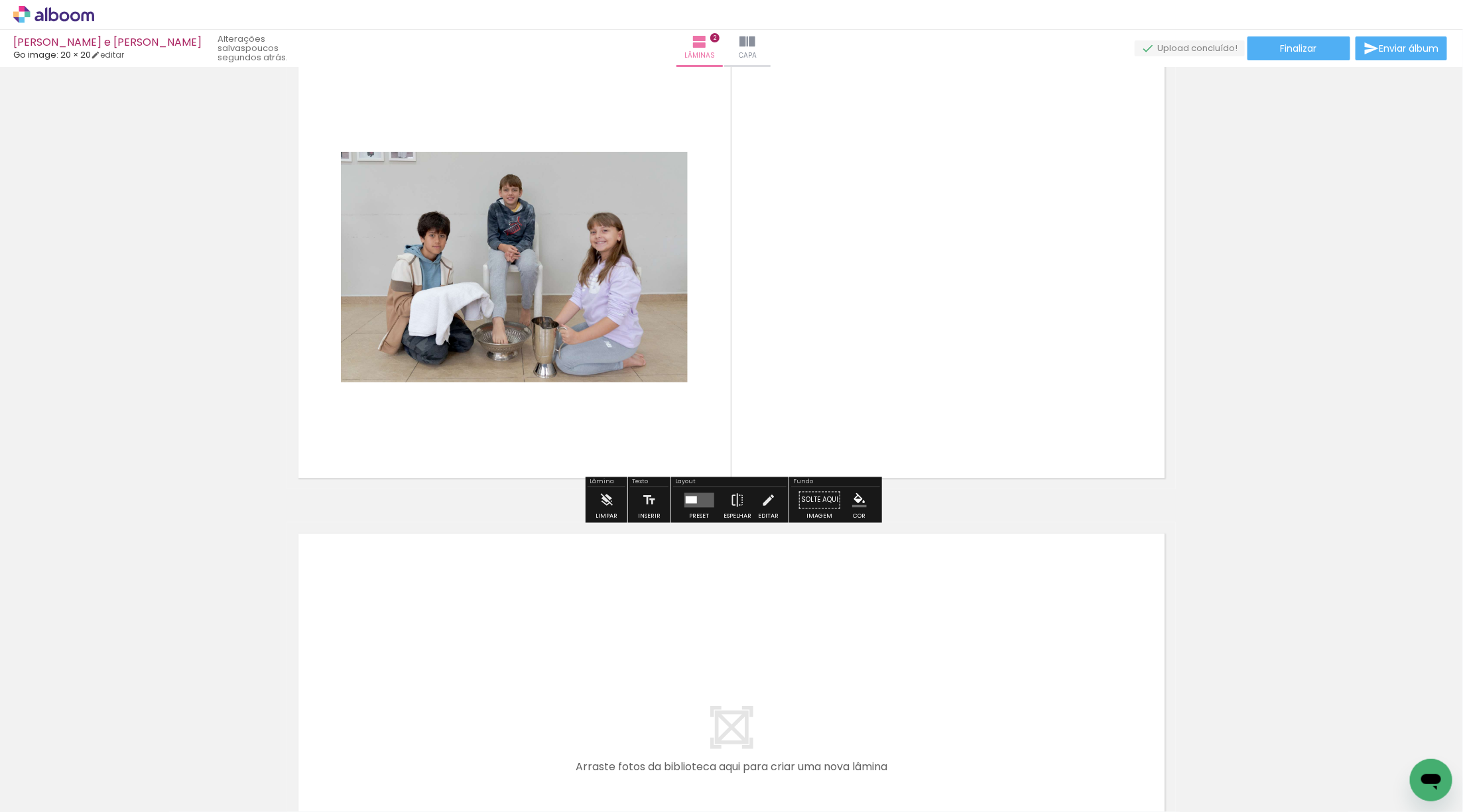
scroll to position [599, 0]
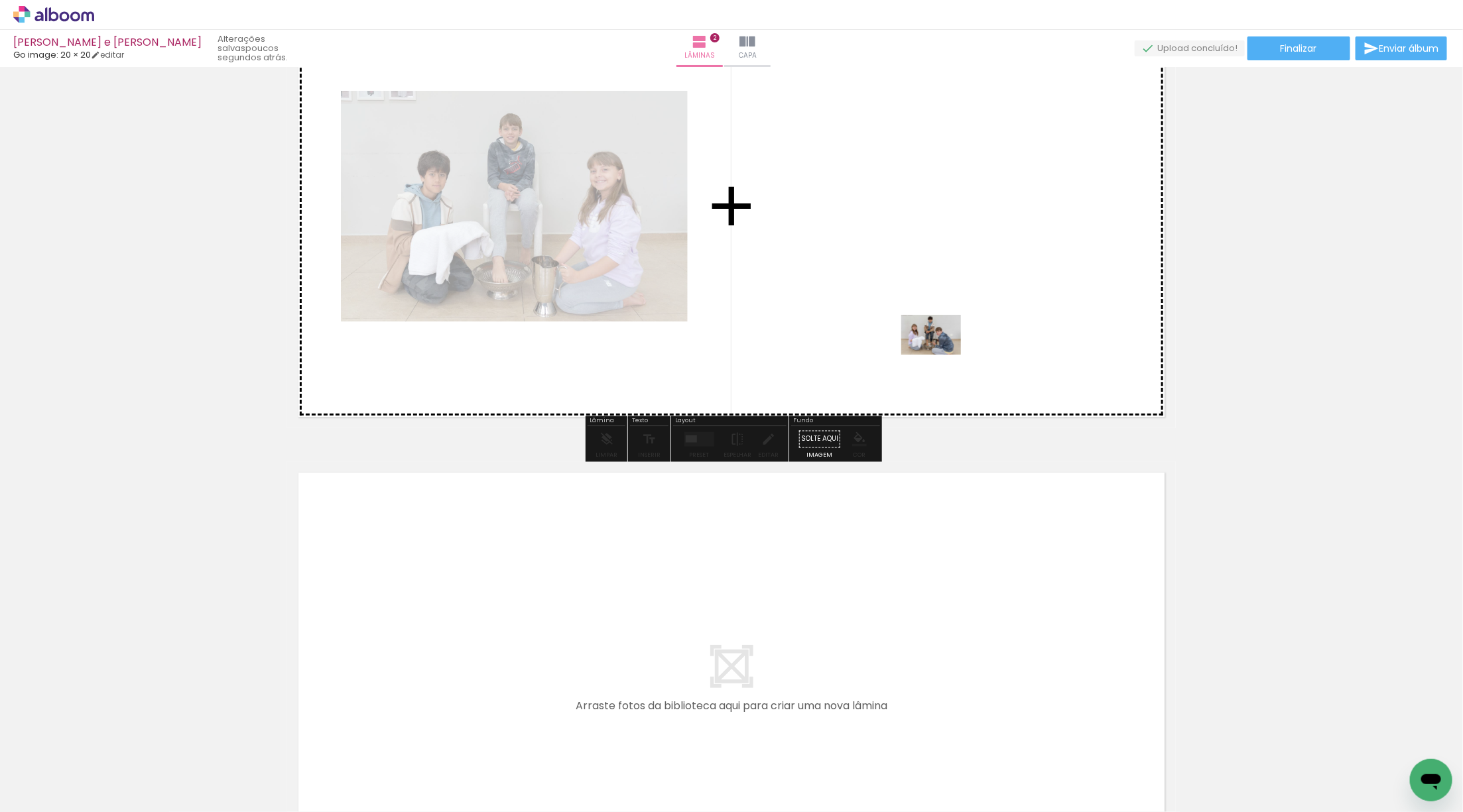
click at [939, 258] on quentale-workspace at bounding box center [732, 406] width 1463 height 812
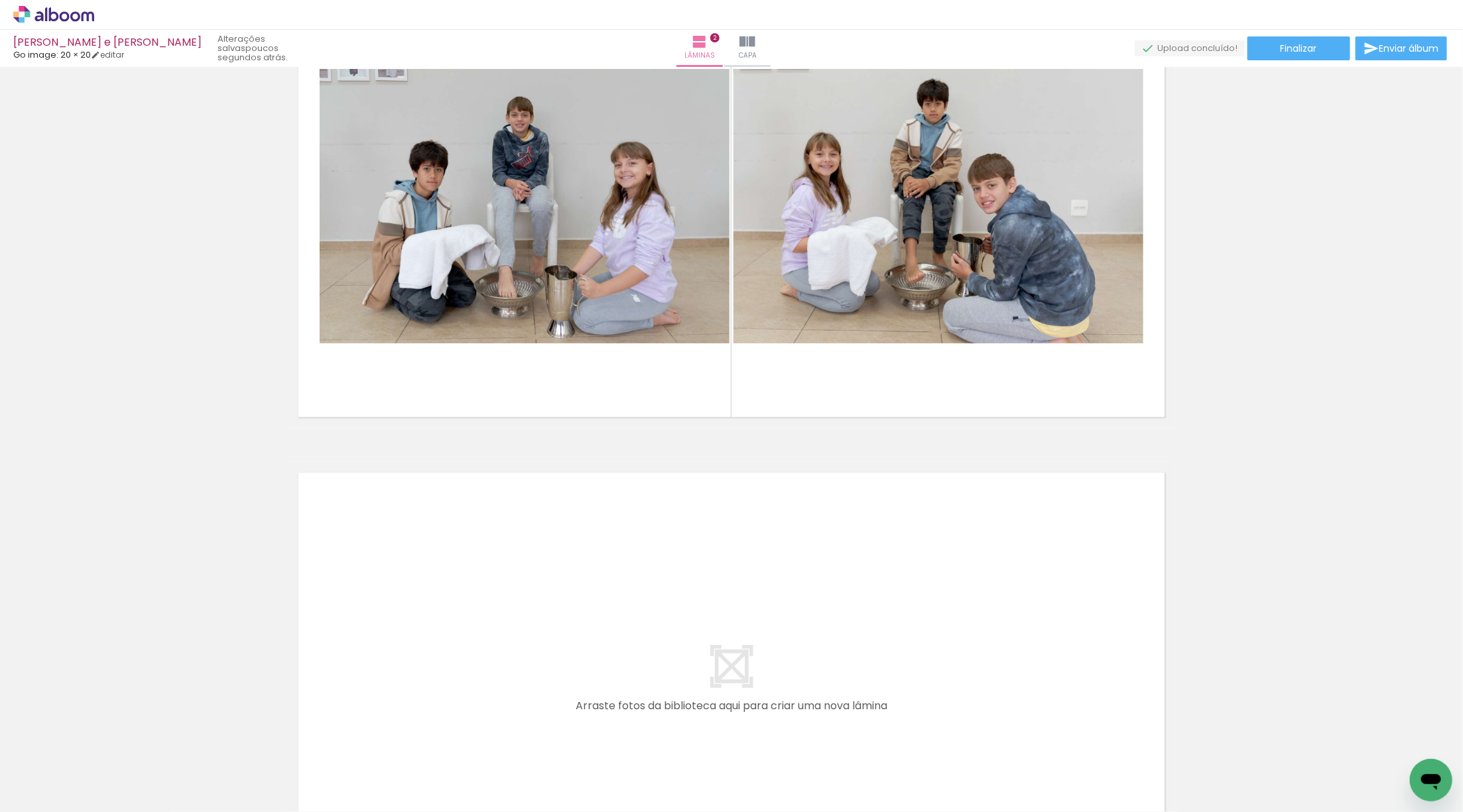
click at [71, 773] on iron-icon at bounding box center [67, 772] width 10 height 10
click at [57, 773] on div at bounding box center [42, 768] width 68 height 23
click at [0, 0] on slot "Não utilizadas" at bounding box center [0, 0] width 0 height 0
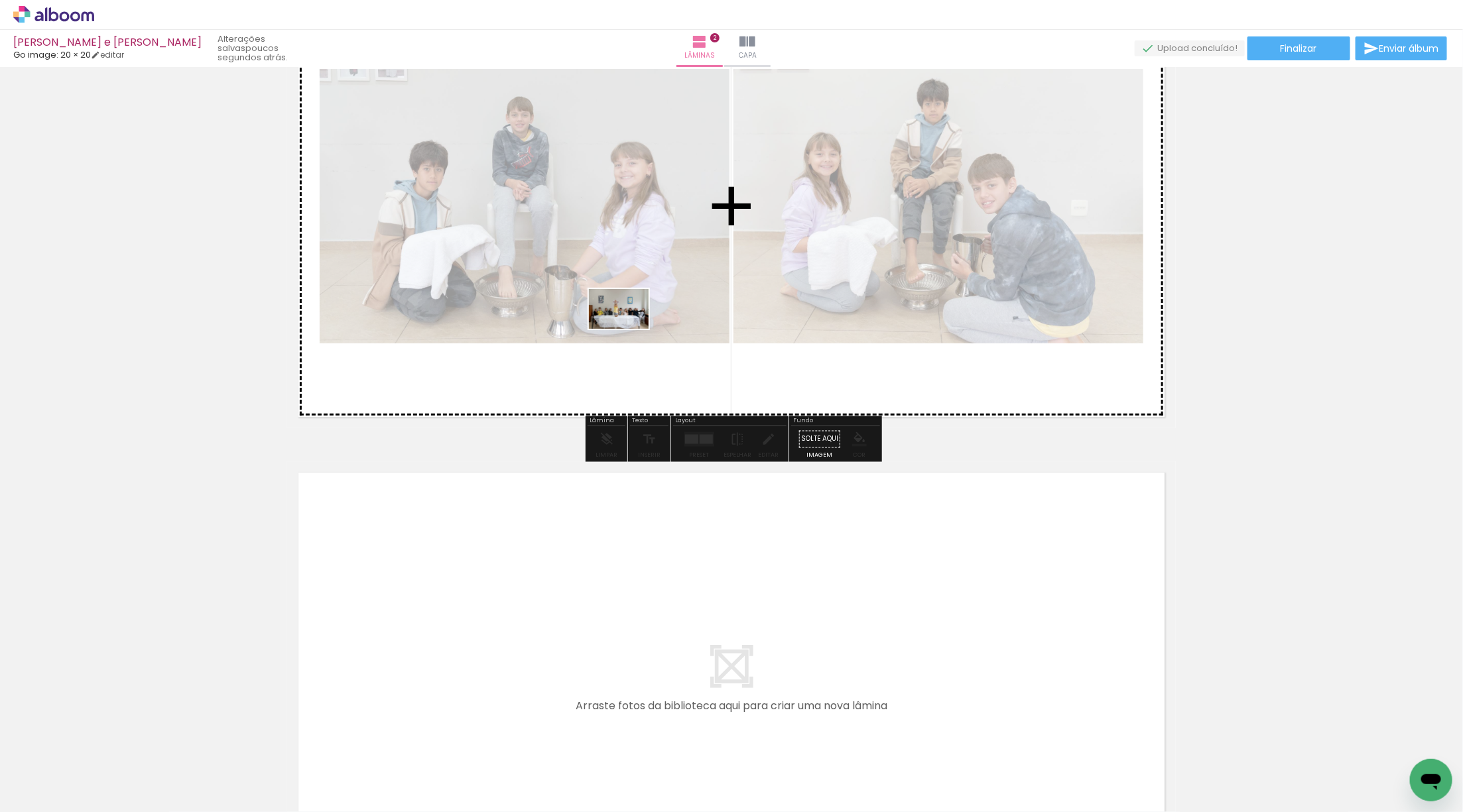
drag, startPoint x: 130, startPoint y: 771, endPoint x: 545, endPoint y: 338, distance: 599.8
click at [628, 329] on quentale-workspace at bounding box center [732, 406] width 1463 height 812
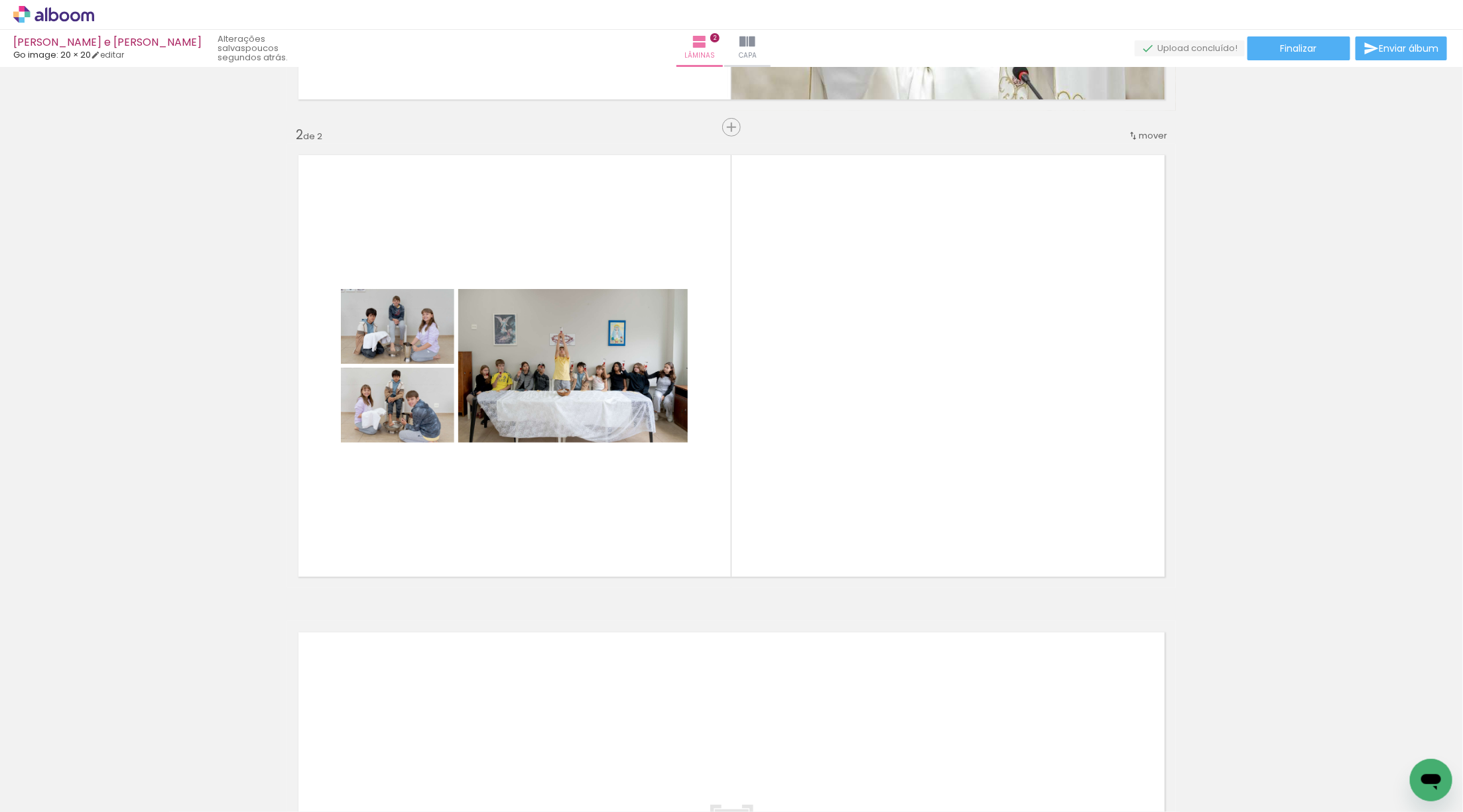
scroll to position [433, 0]
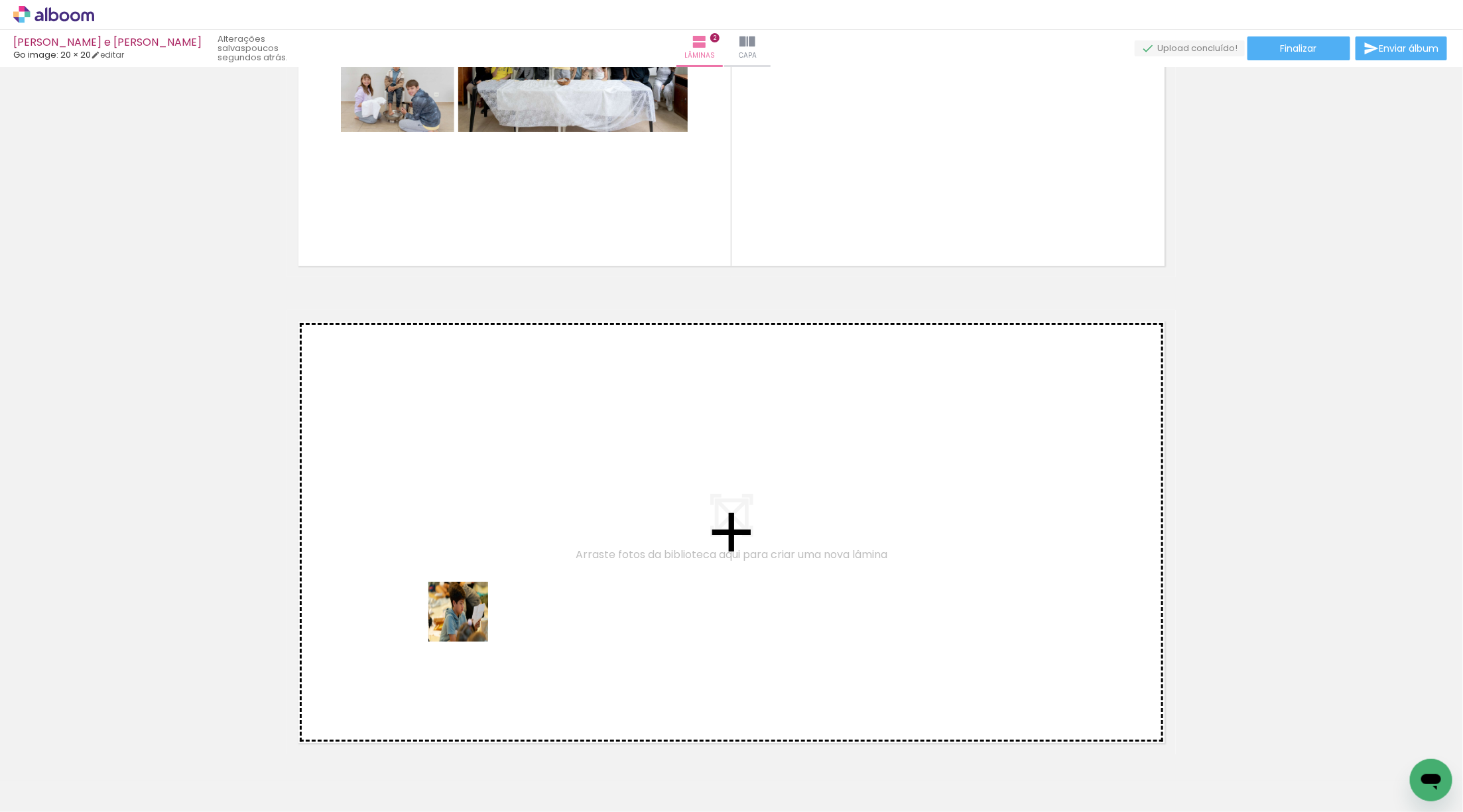
drag, startPoint x: 260, startPoint y: 713, endPoint x: 480, endPoint y: 617, distance: 240.0
click at [480, 617] on quentale-workspace at bounding box center [732, 406] width 1463 height 812
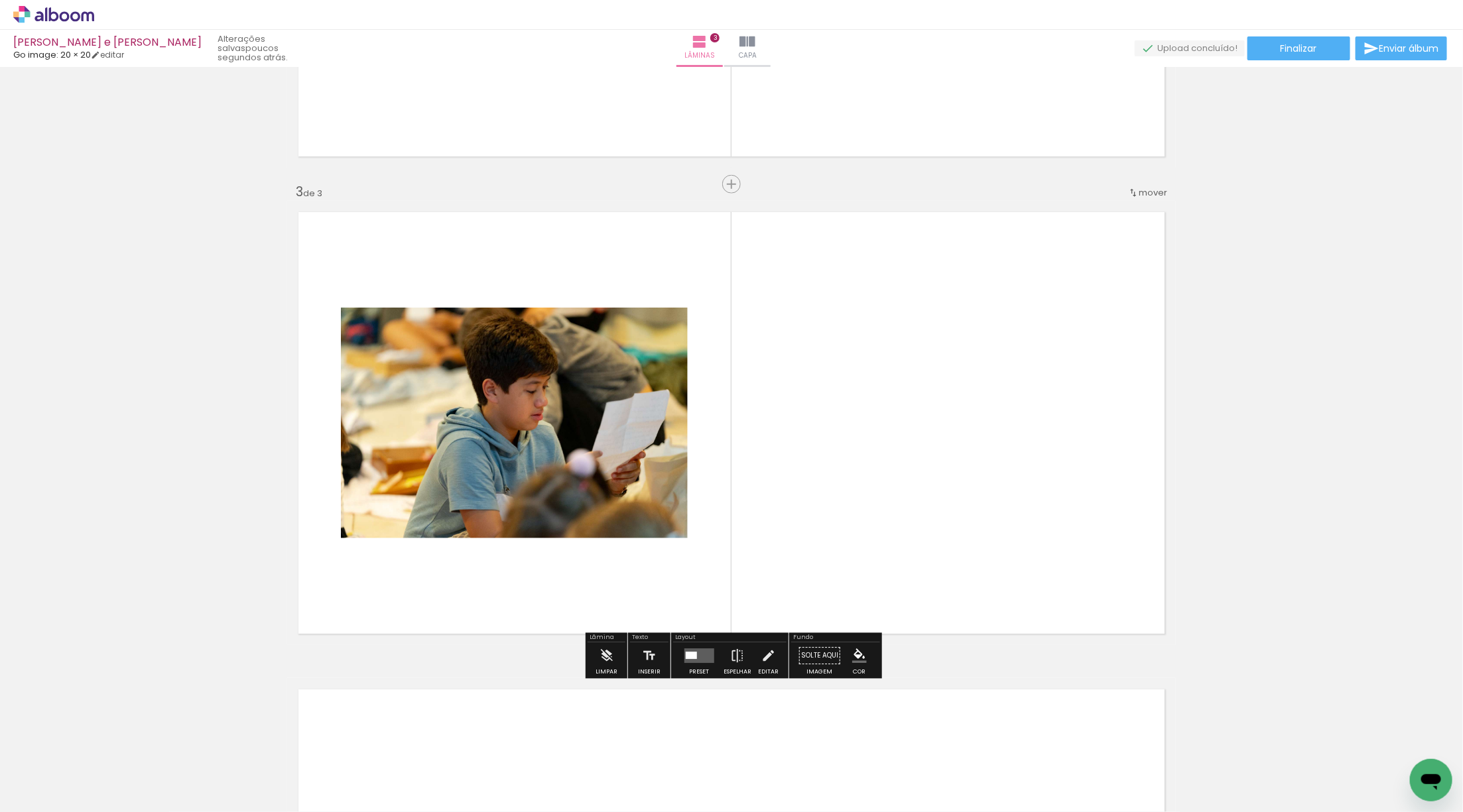
scroll to position [884, 0]
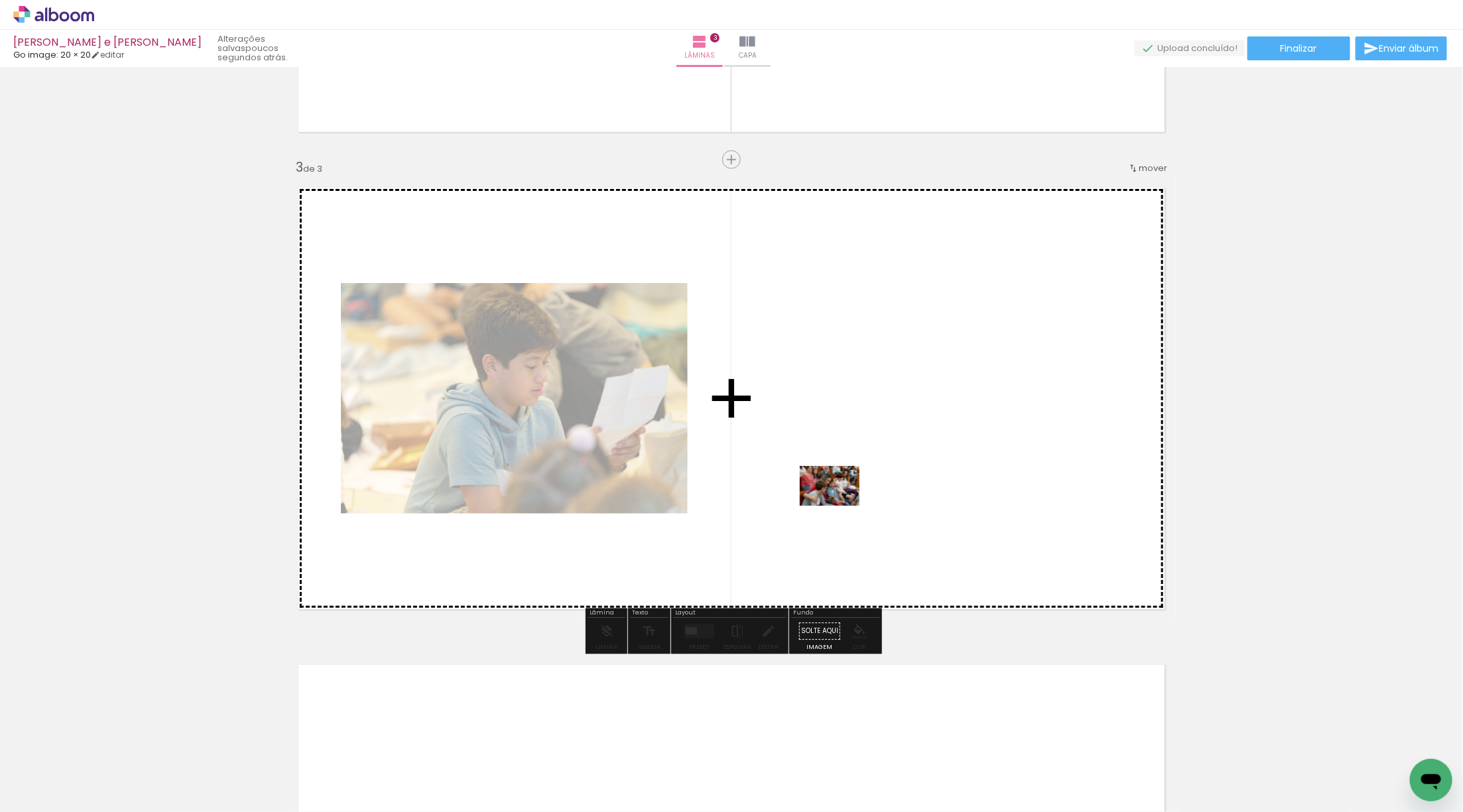
drag, startPoint x: 153, startPoint y: 758, endPoint x: 839, endPoint y: 506, distance: 730.8
click at [839, 506] on quentale-workspace at bounding box center [732, 406] width 1463 height 812
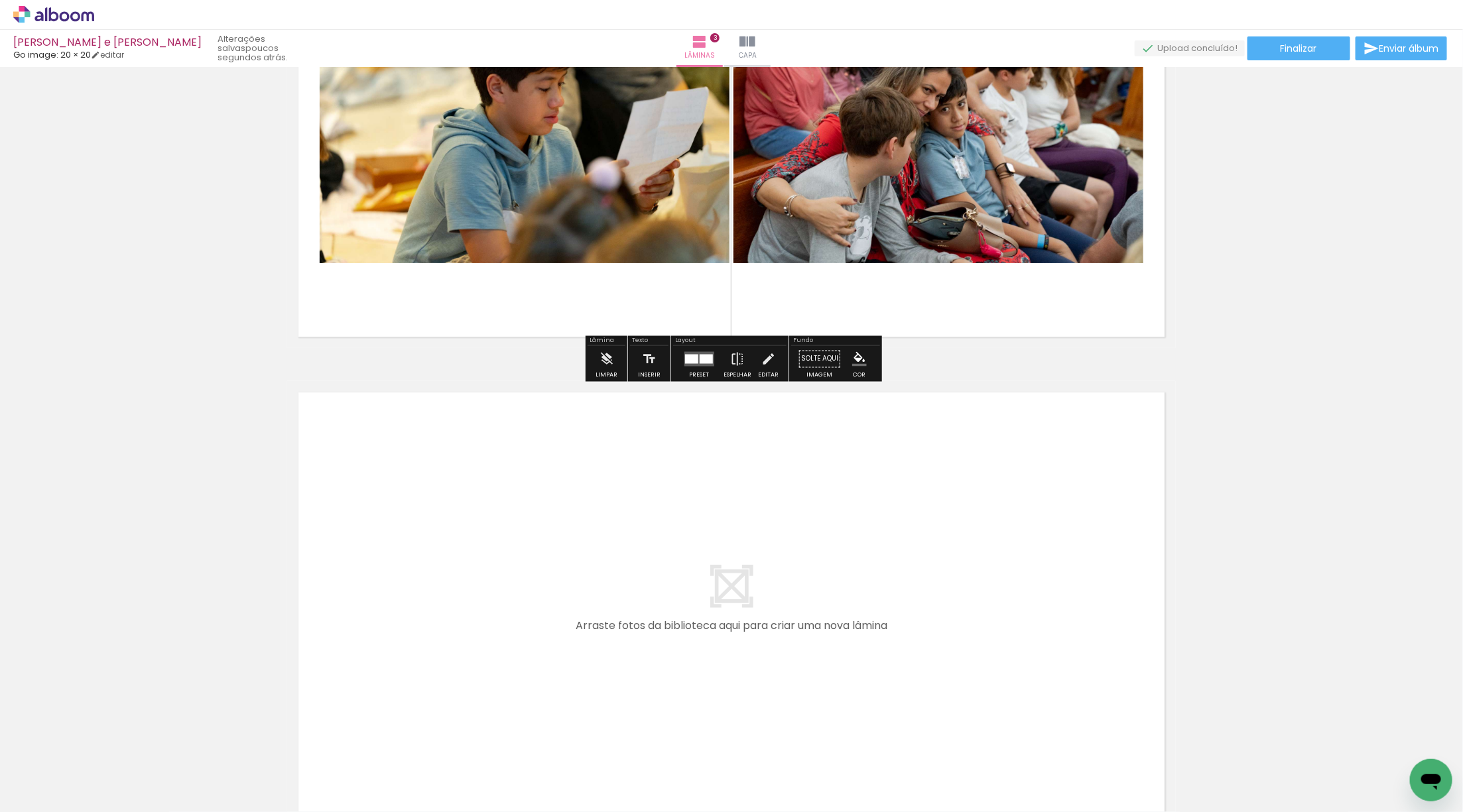
scroll to position [1157, 0]
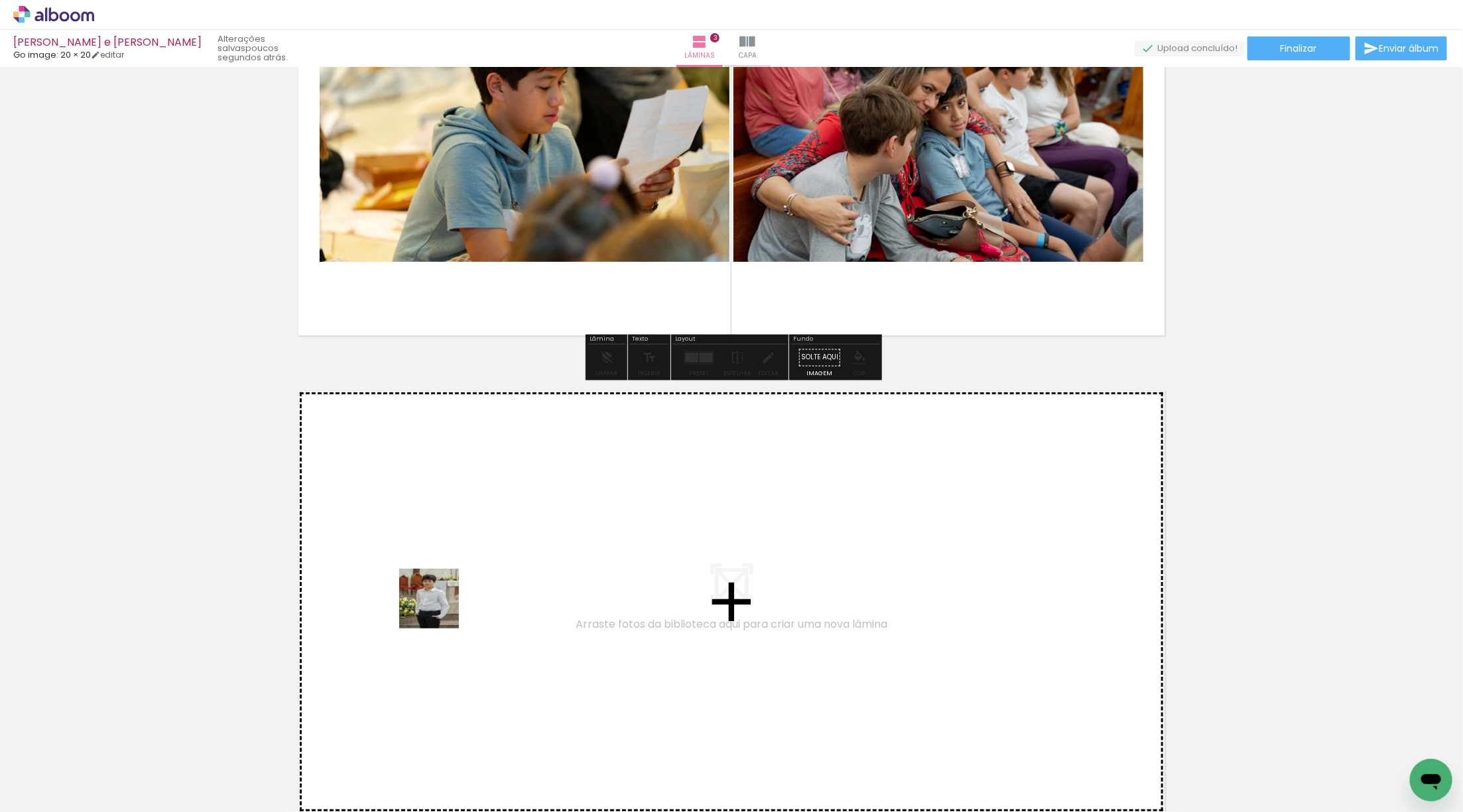
click at [471, 597] on quentale-workspace at bounding box center [732, 406] width 1463 height 812
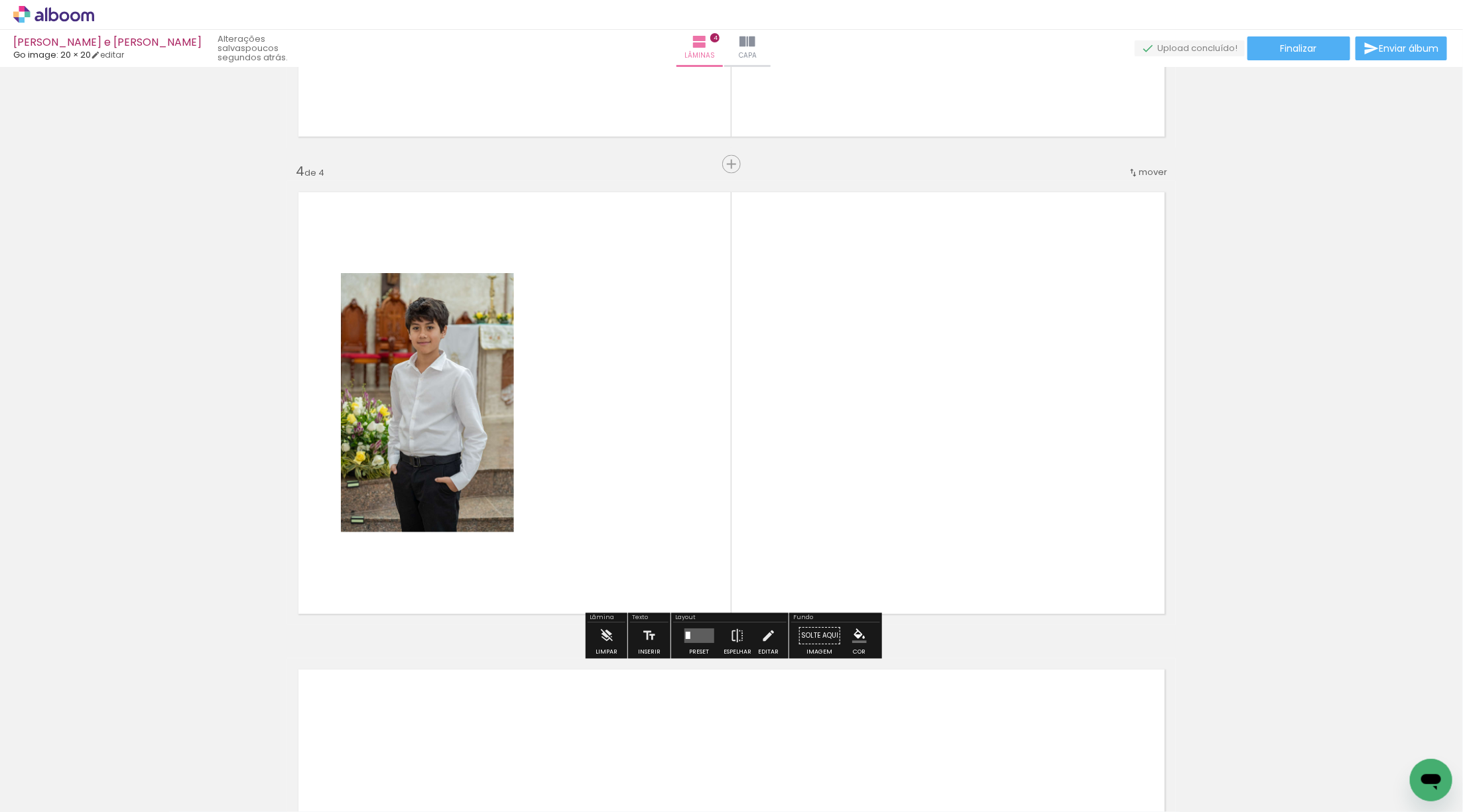
scroll to position [1361, 0]
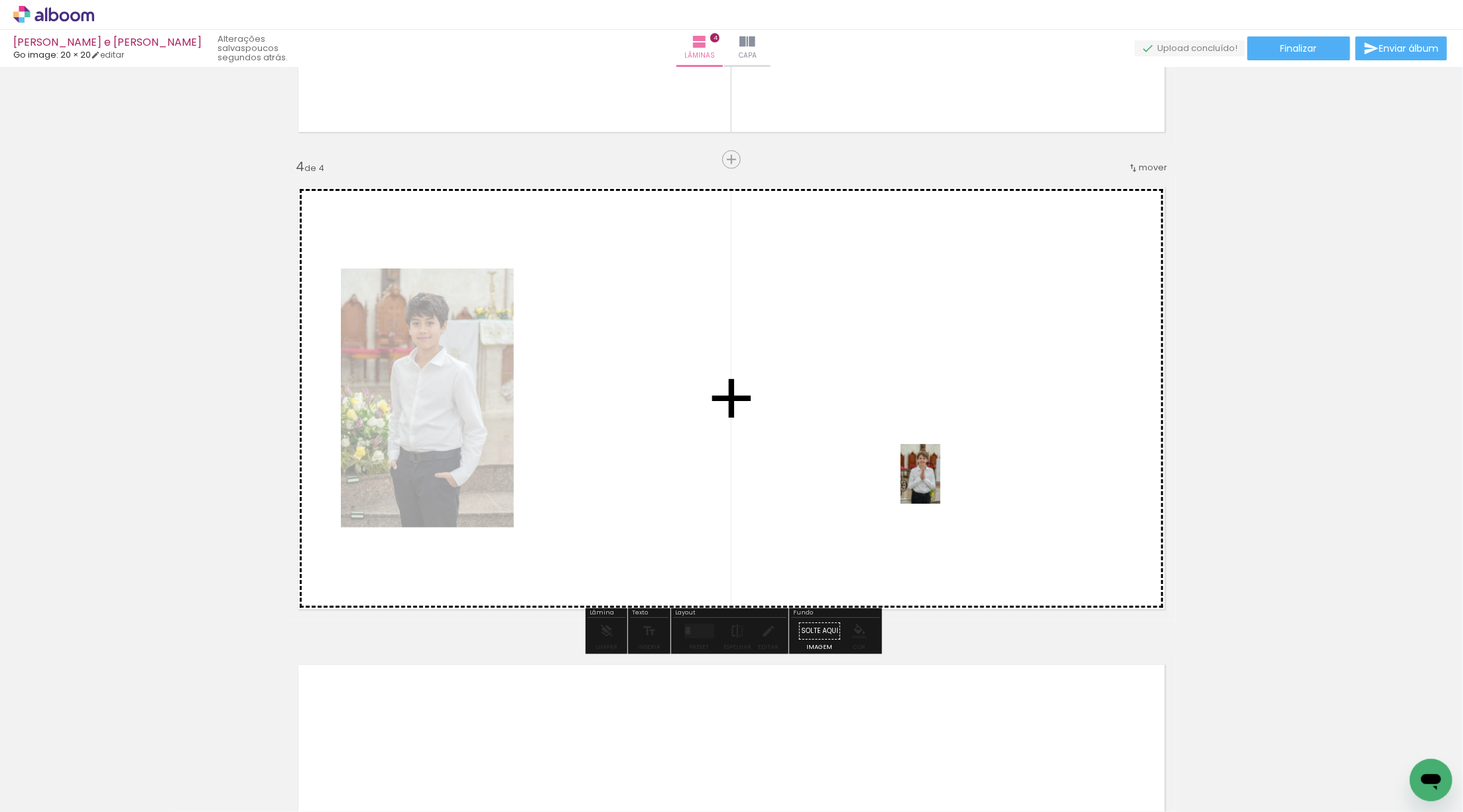
drag, startPoint x: 128, startPoint y: 763, endPoint x: 940, endPoint y: 484, distance: 858.6
click at [940, 484] on quentale-workspace at bounding box center [732, 406] width 1463 height 812
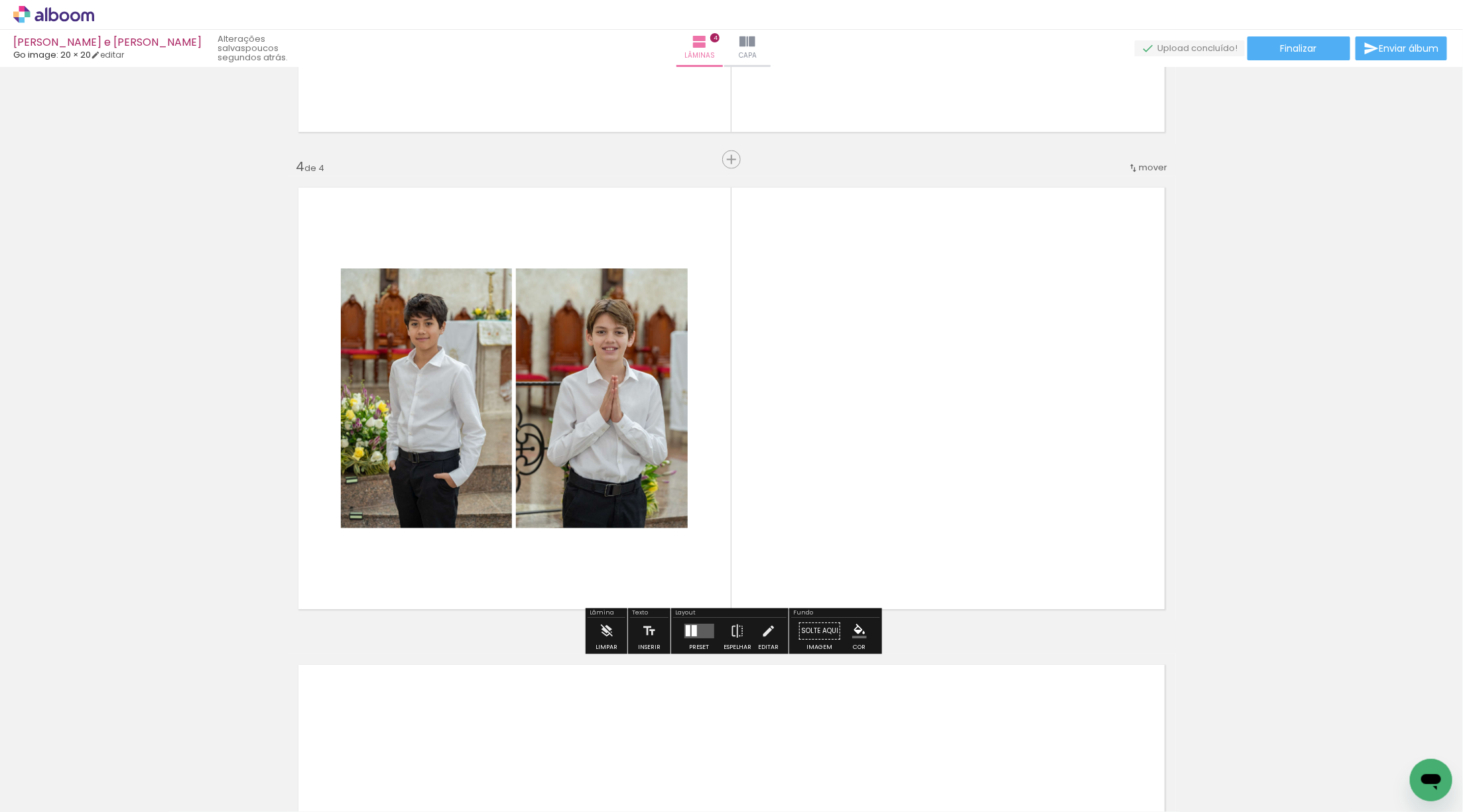
drag, startPoint x: 699, startPoint y: 630, endPoint x: 746, endPoint y: 610, distance: 51.1
click at [707, 624] on quentale-layouter at bounding box center [698, 631] width 30 height 14
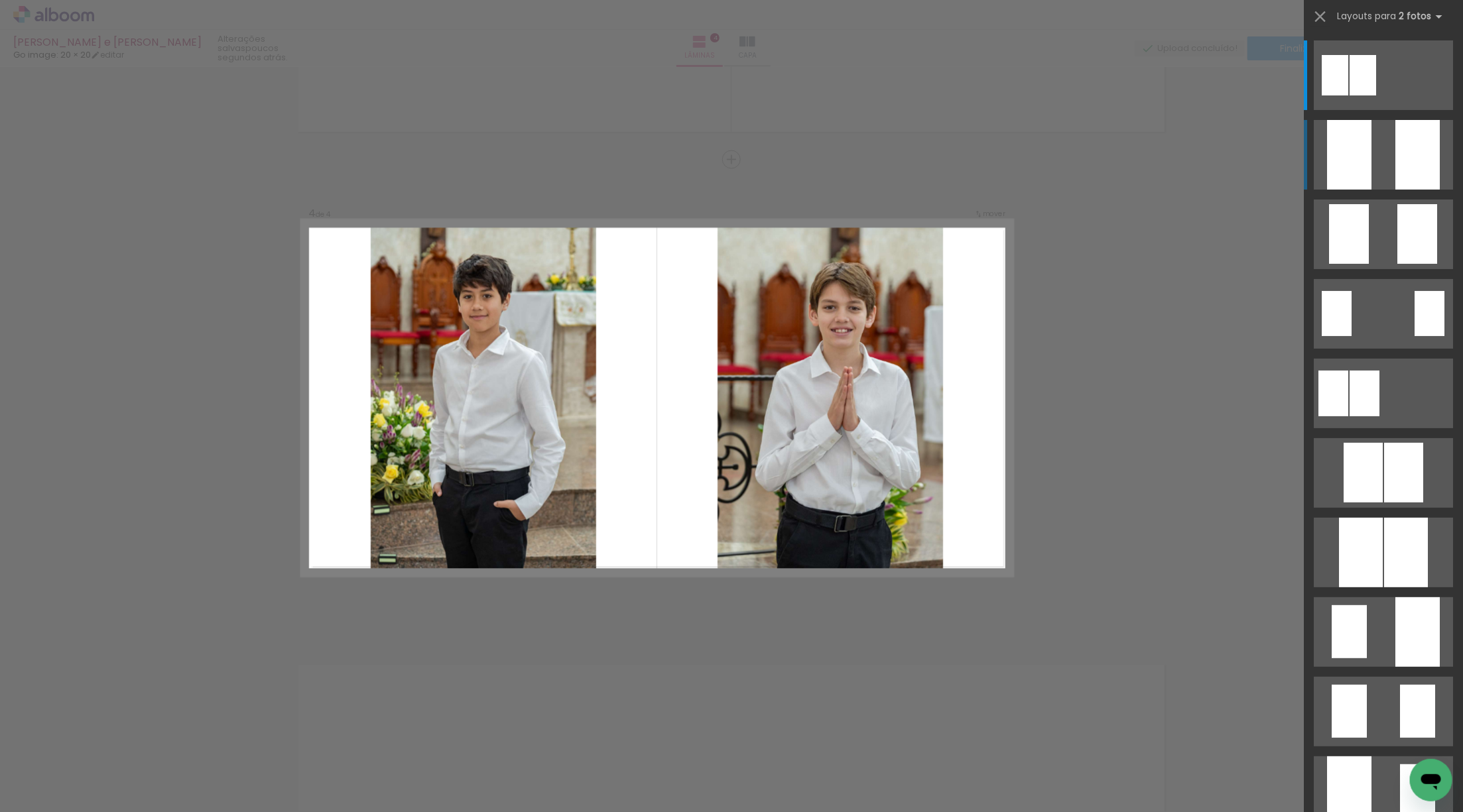
click at [1422, 172] on div at bounding box center [1417, 155] width 44 height 70
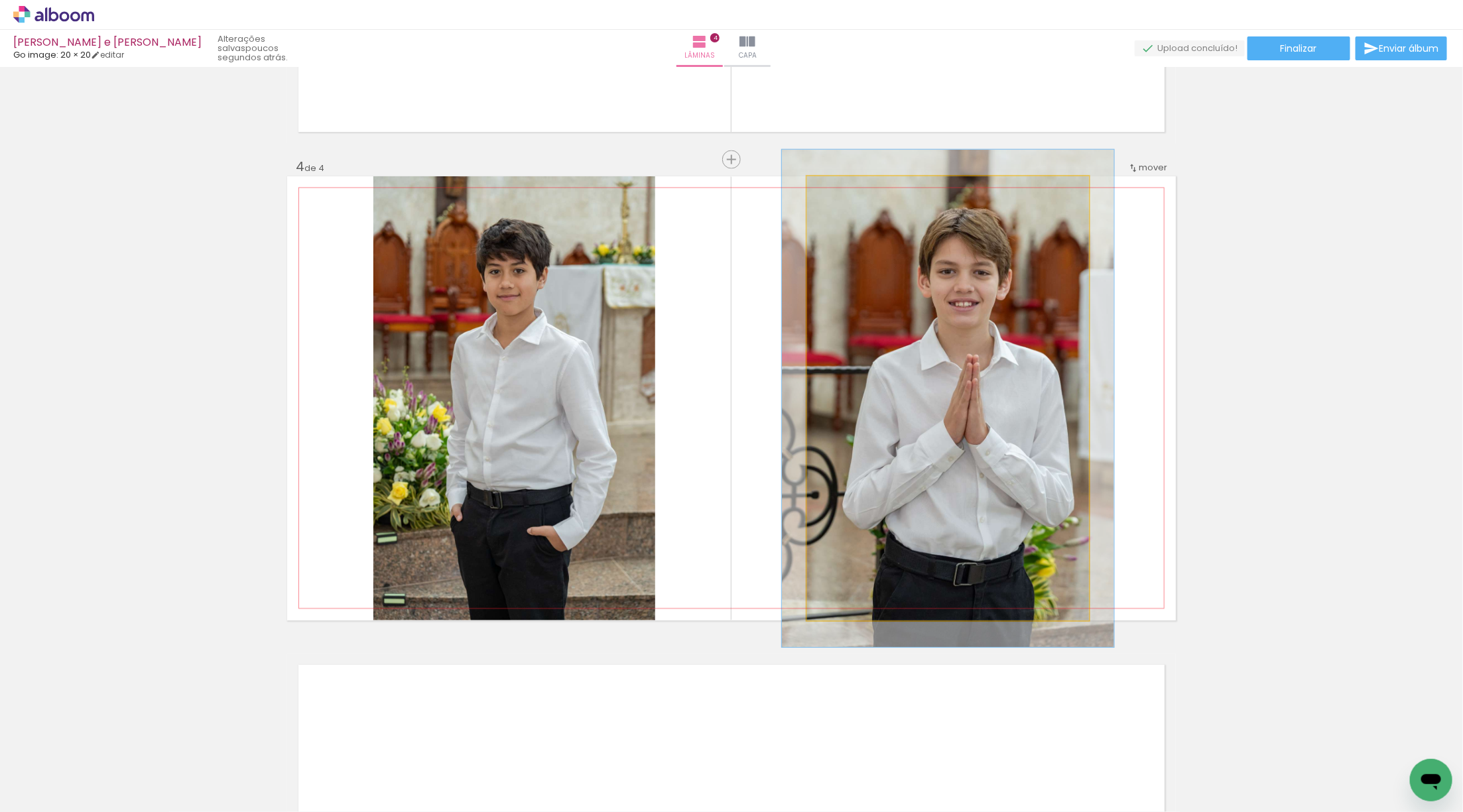
click at [847, 192] on div at bounding box center [843, 190] width 21 height 21
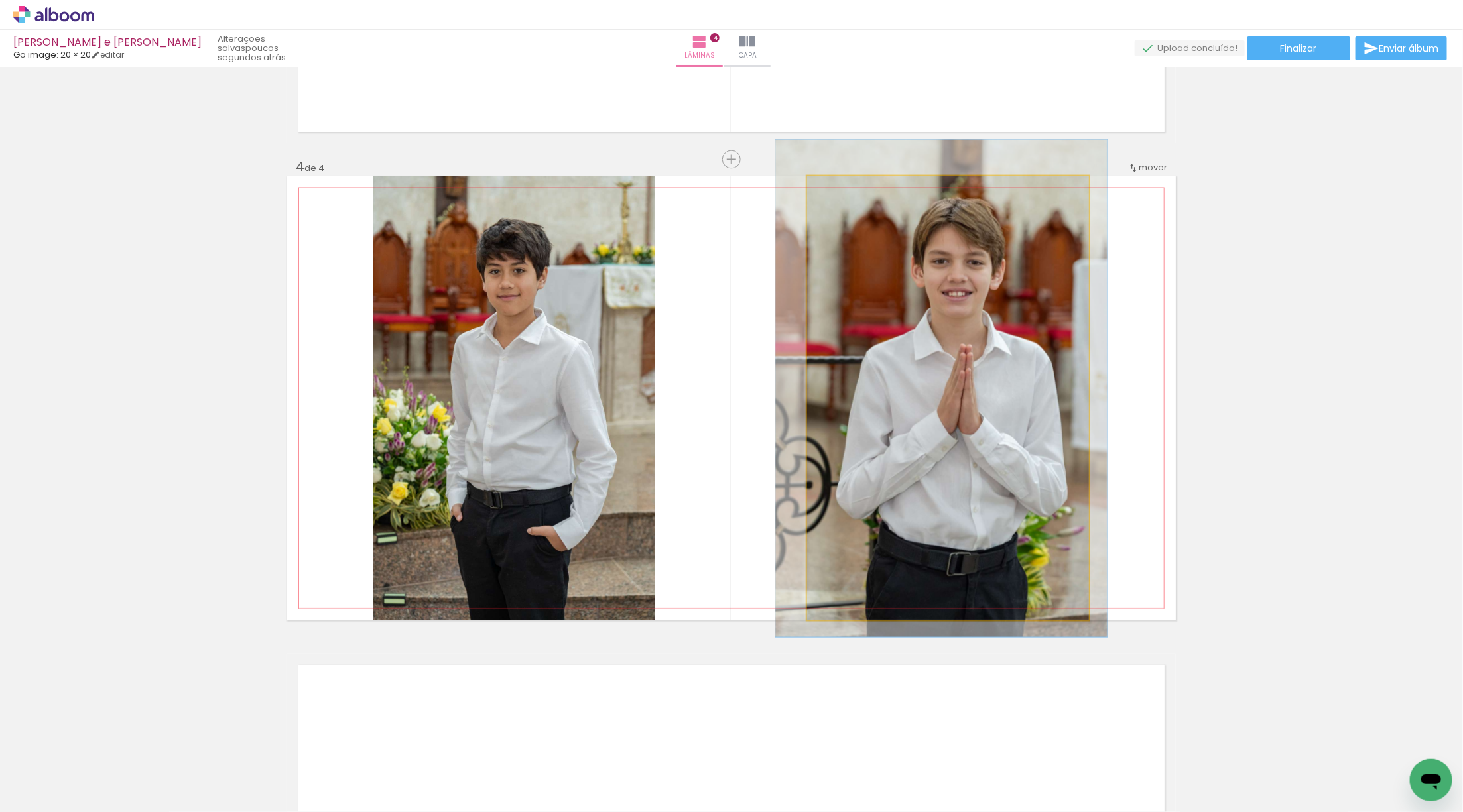
drag, startPoint x: 1013, startPoint y: 377, endPoint x: 1006, endPoint y: 369, distance: 10.6
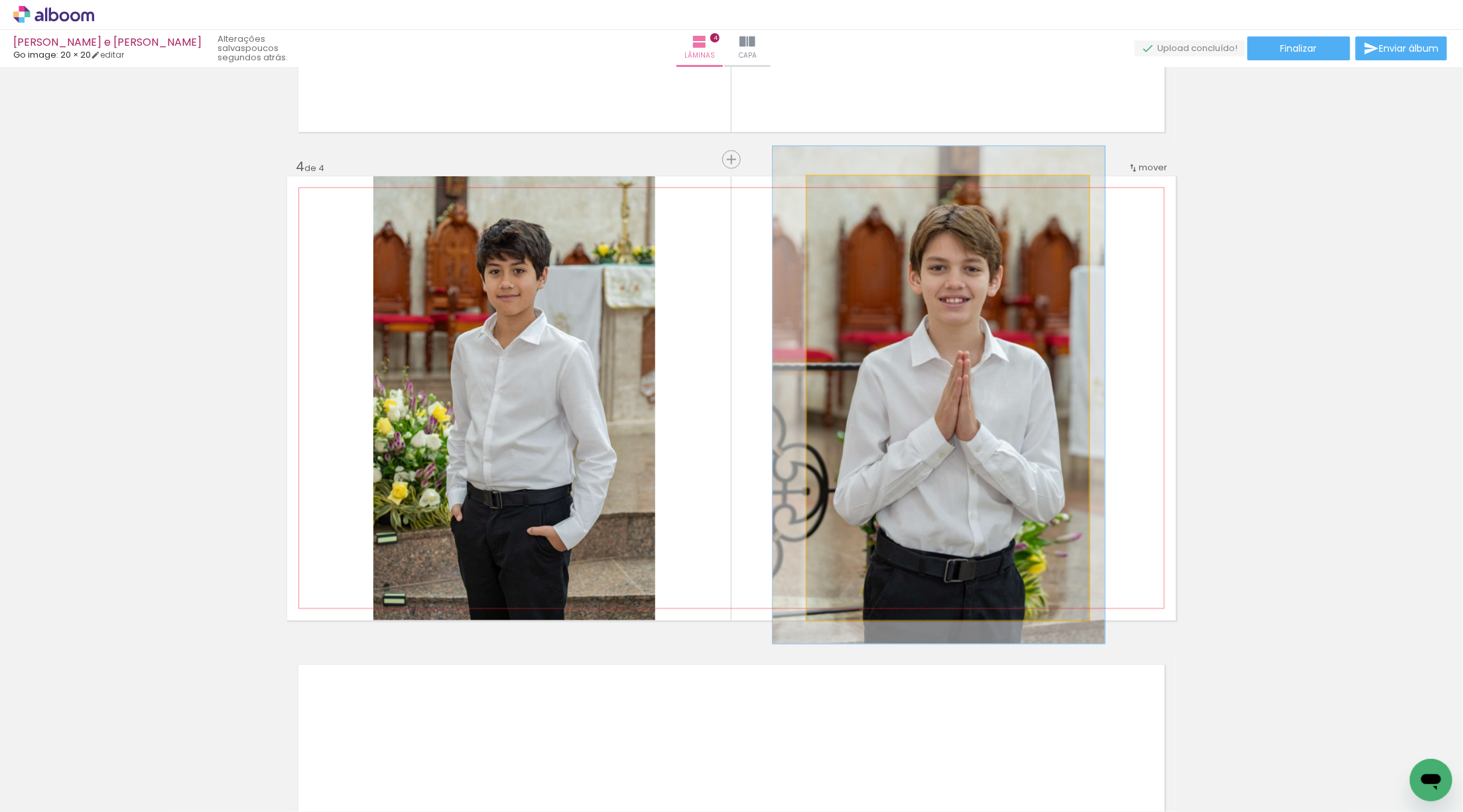
drag, startPoint x: 1006, startPoint y: 369, endPoint x: 1004, endPoint y: 376, distance: 7.3
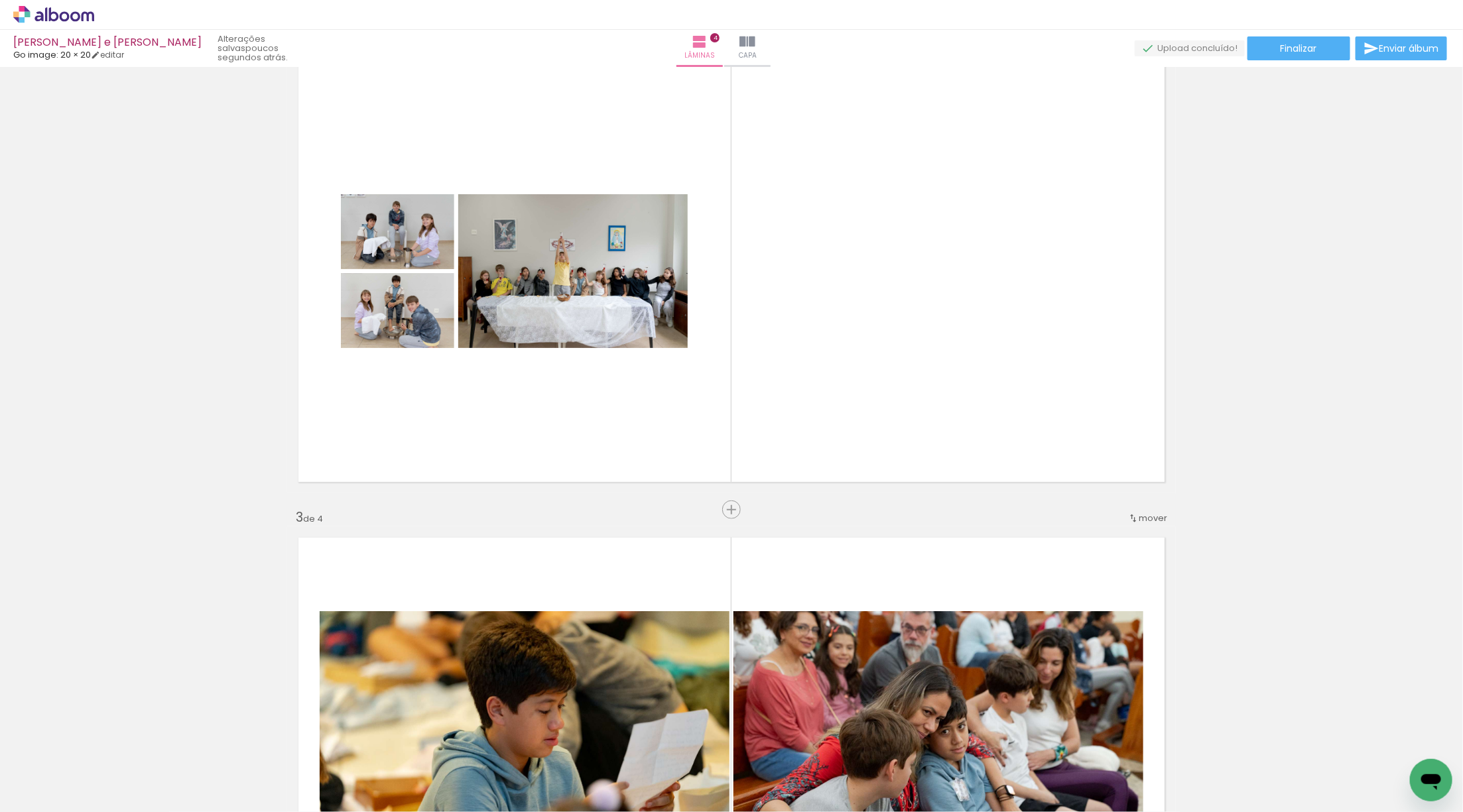
scroll to position [577, 0]
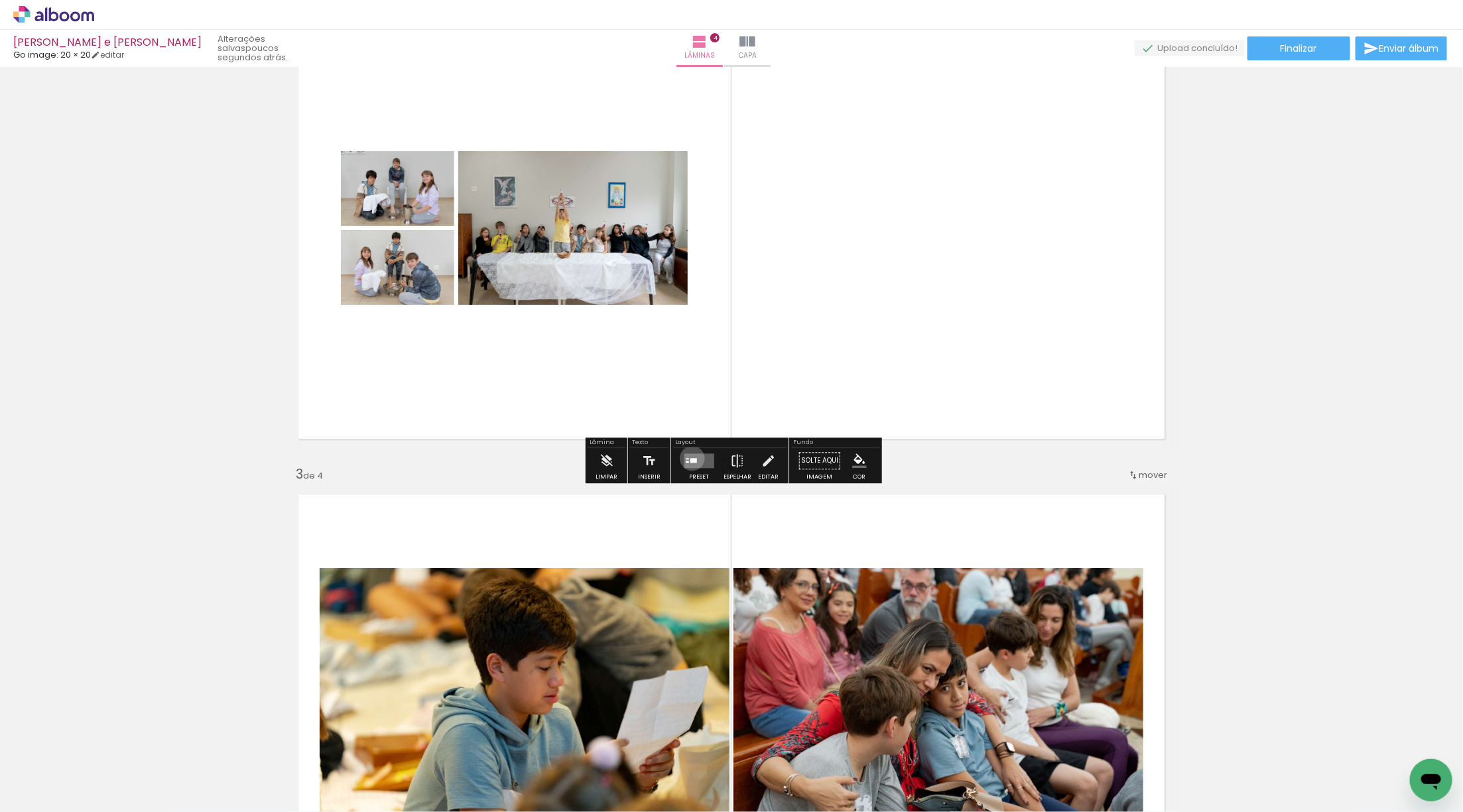
click at [690, 458] on div at bounding box center [694, 461] width 7 height 5
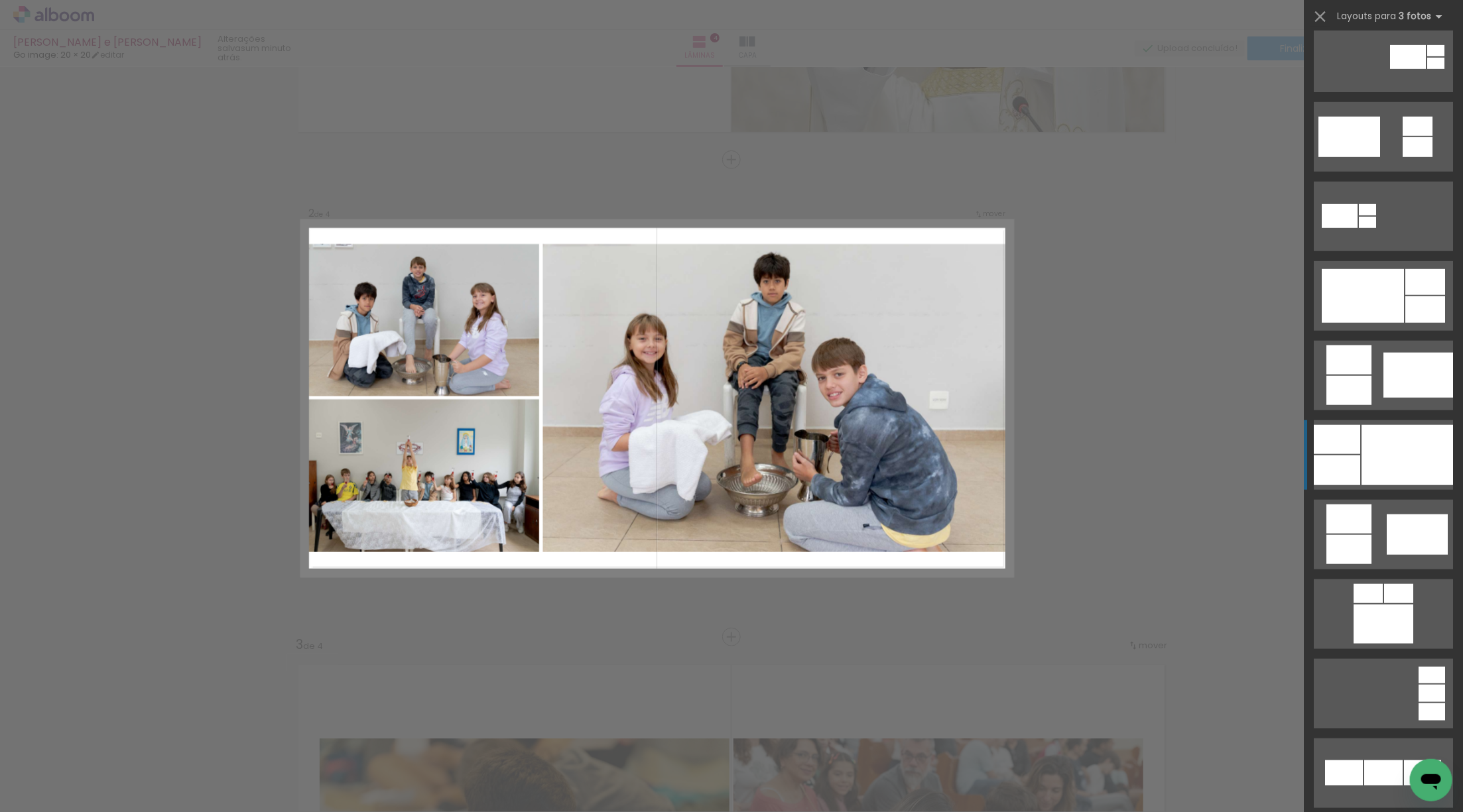
scroll to position [496, 0]
click at [1375, 467] on div at bounding box center [1407, 454] width 91 height 60
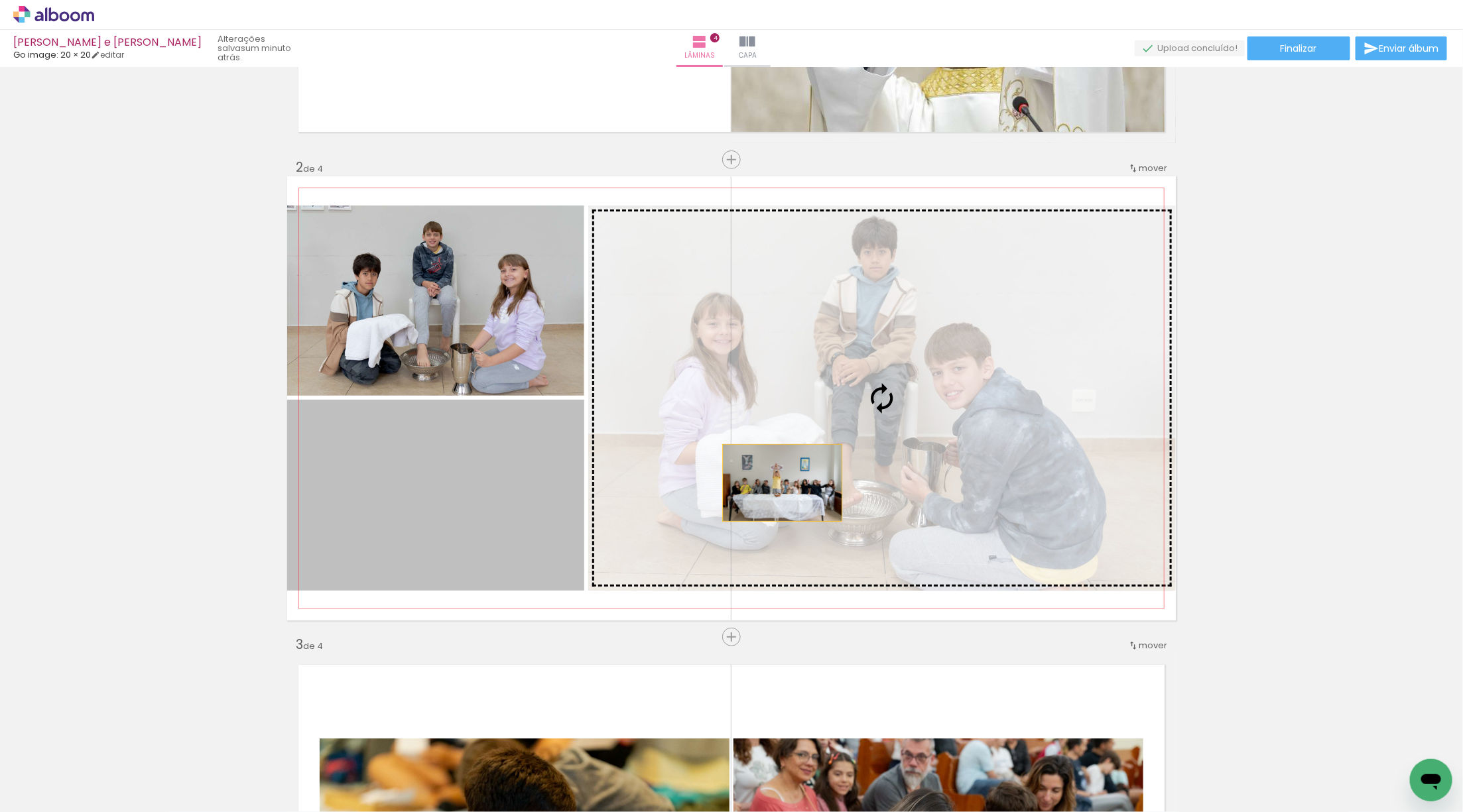
drag, startPoint x: 490, startPoint y: 511, endPoint x: 783, endPoint y: 483, distance: 294.3
click at [0, 0] on slot at bounding box center [0, 0] width 0 height 0
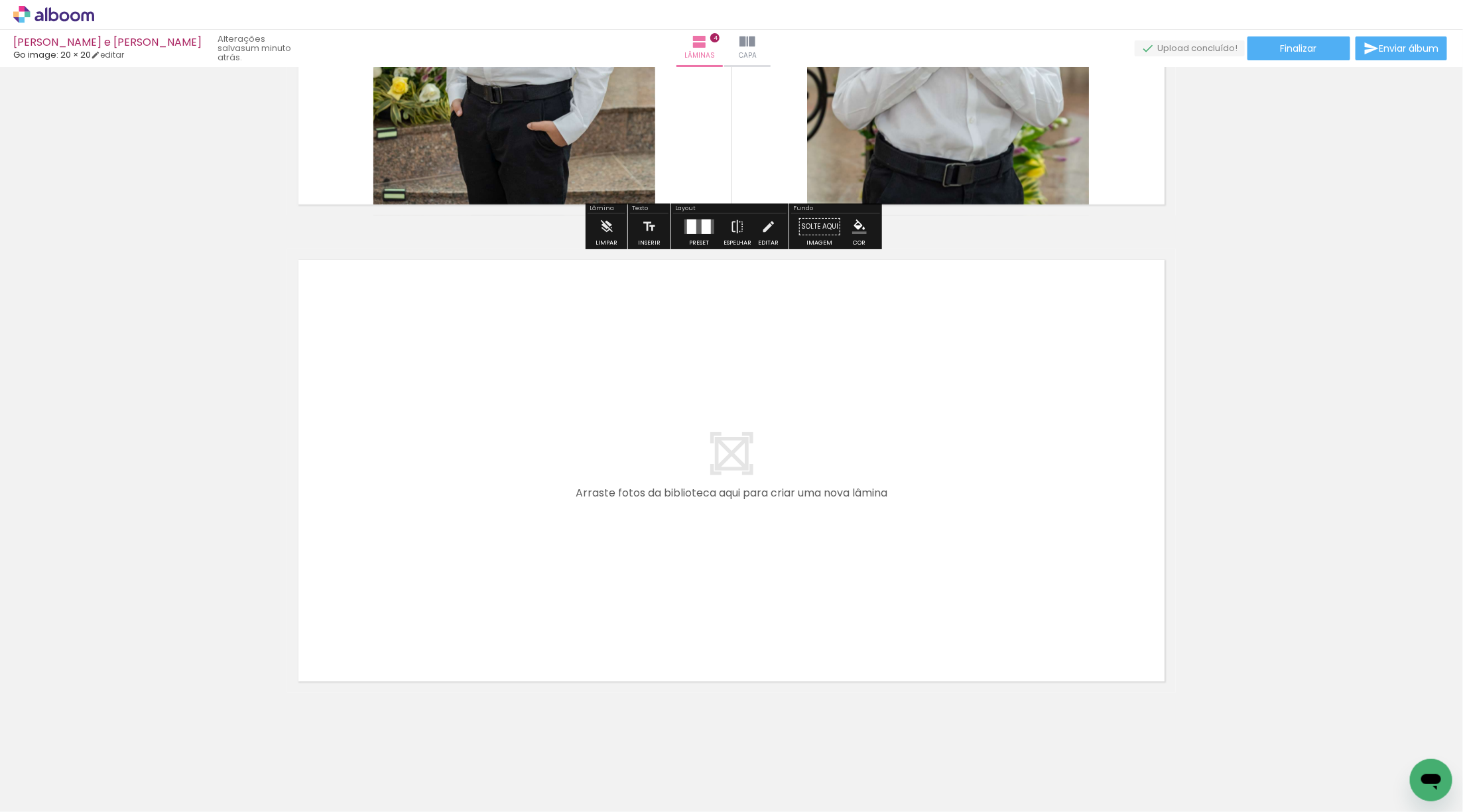
scroll to position [1770, 0]
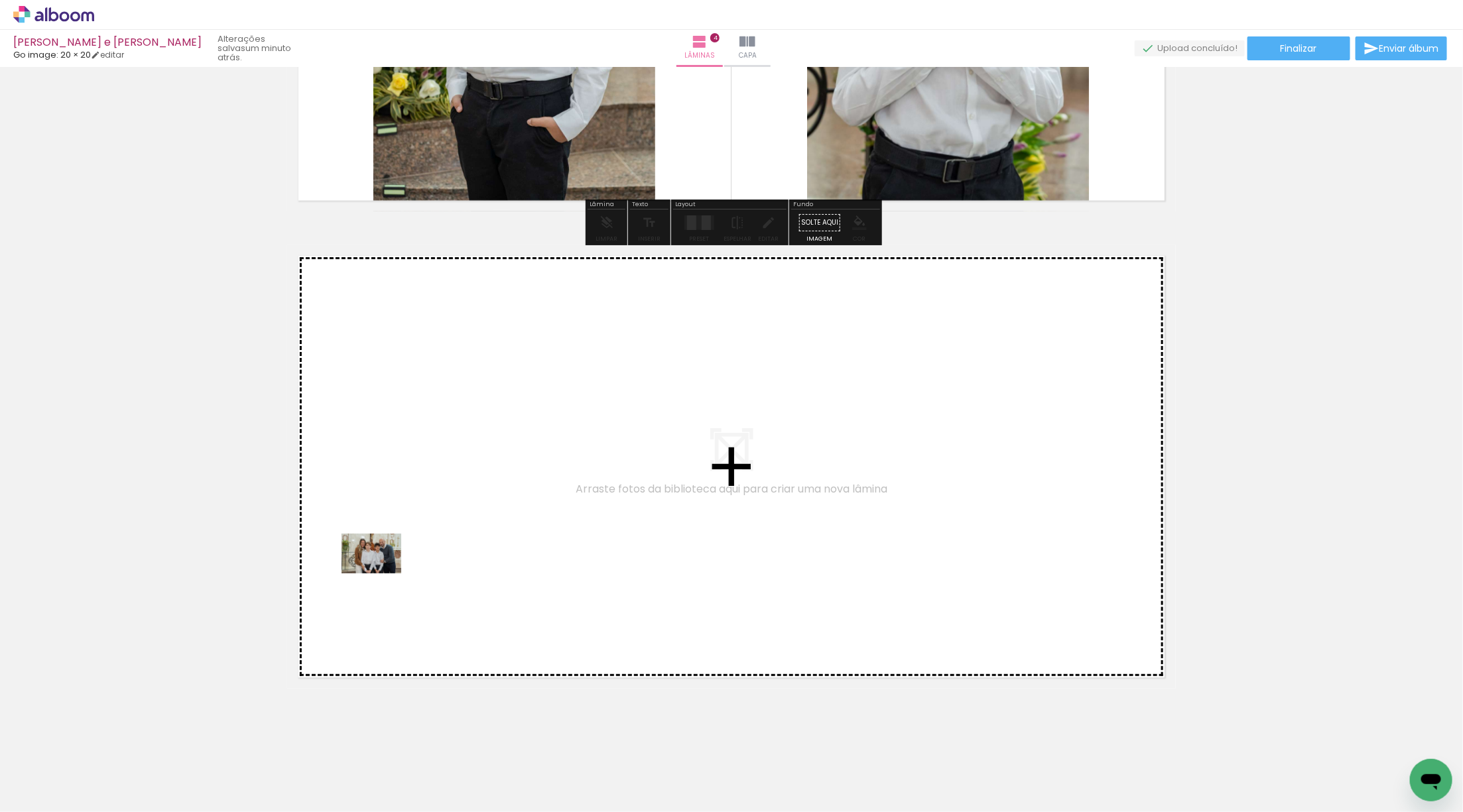
drag, startPoint x: 182, startPoint y: 748, endPoint x: 384, endPoint y: 572, distance: 267.9
click at [384, 572] on quentale-workspace at bounding box center [732, 406] width 1463 height 812
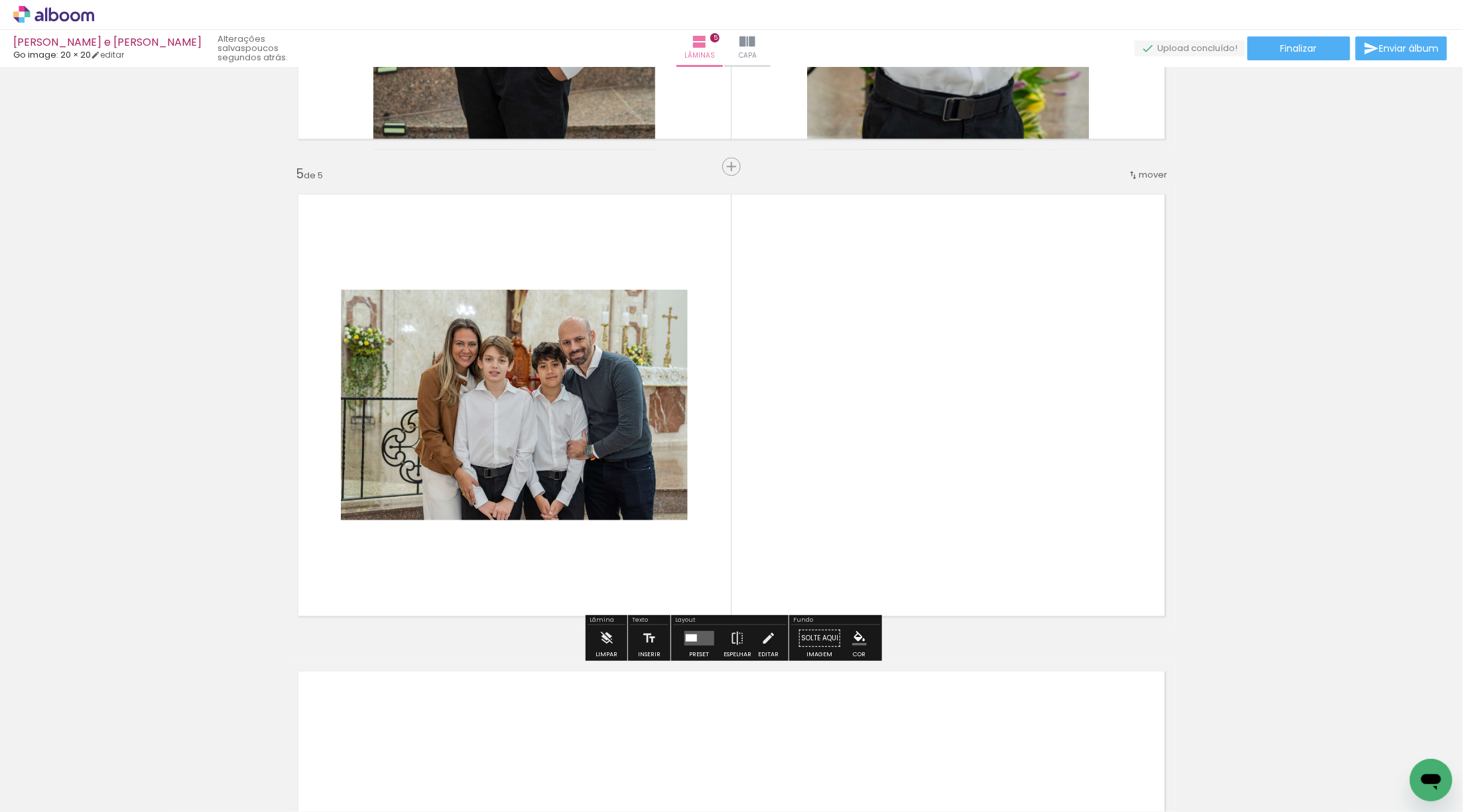
scroll to position [1835, 0]
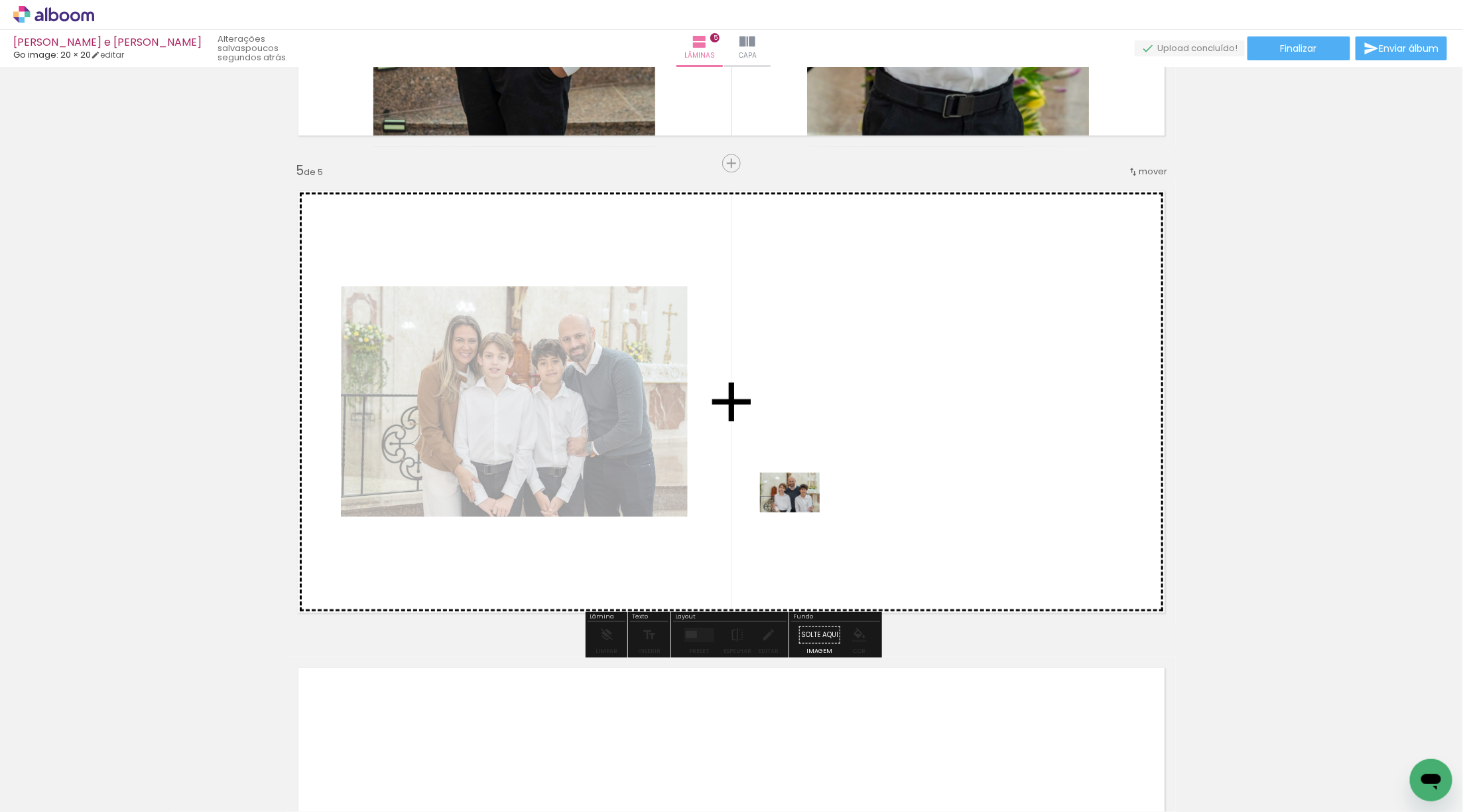
drag, startPoint x: 139, startPoint y: 769, endPoint x: 806, endPoint y: 510, distance: 715.5
click at [806, 510] on quentale-workspace at bounding box center [732, 406] width 1463 height 812
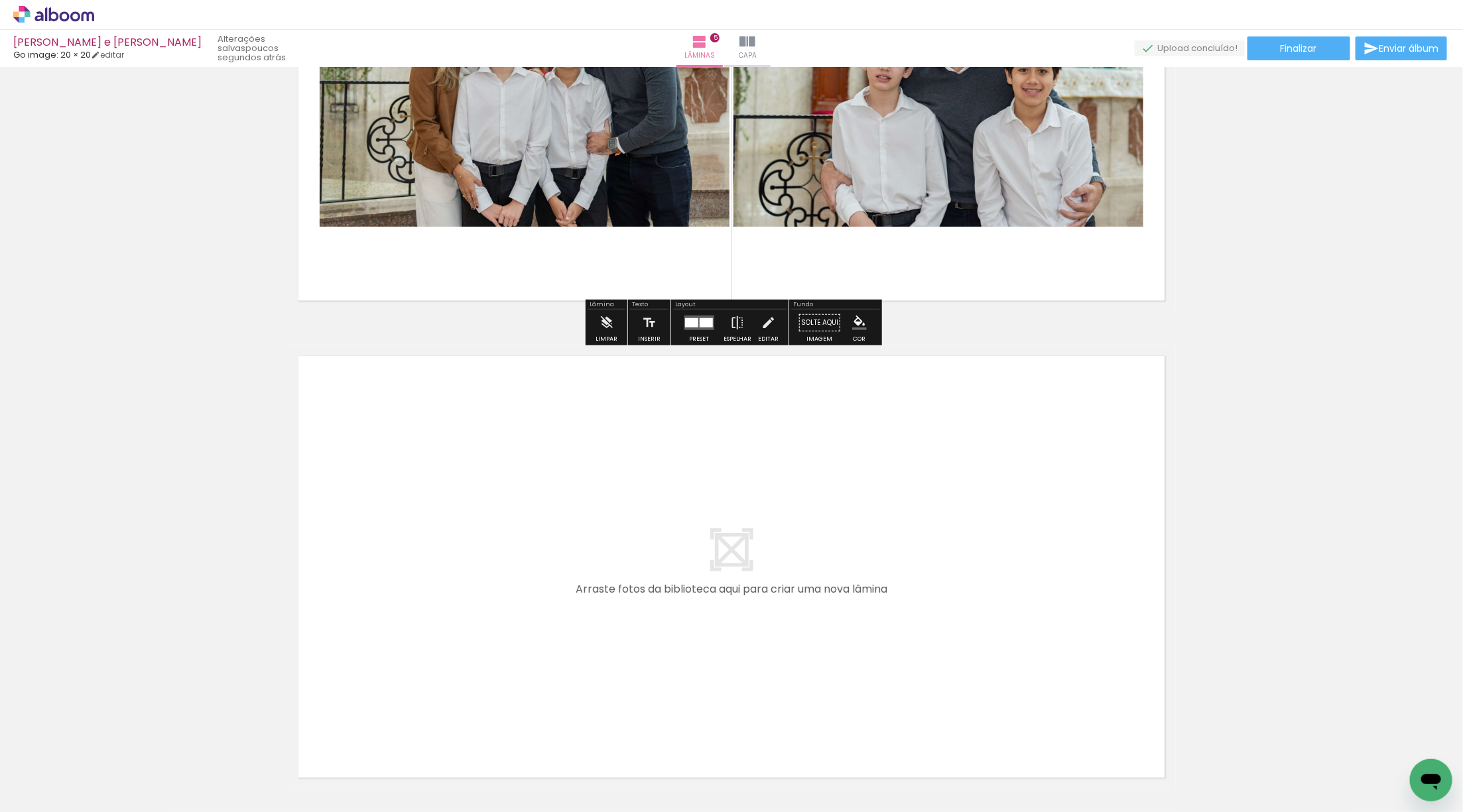
scroll to position [2144, 0]
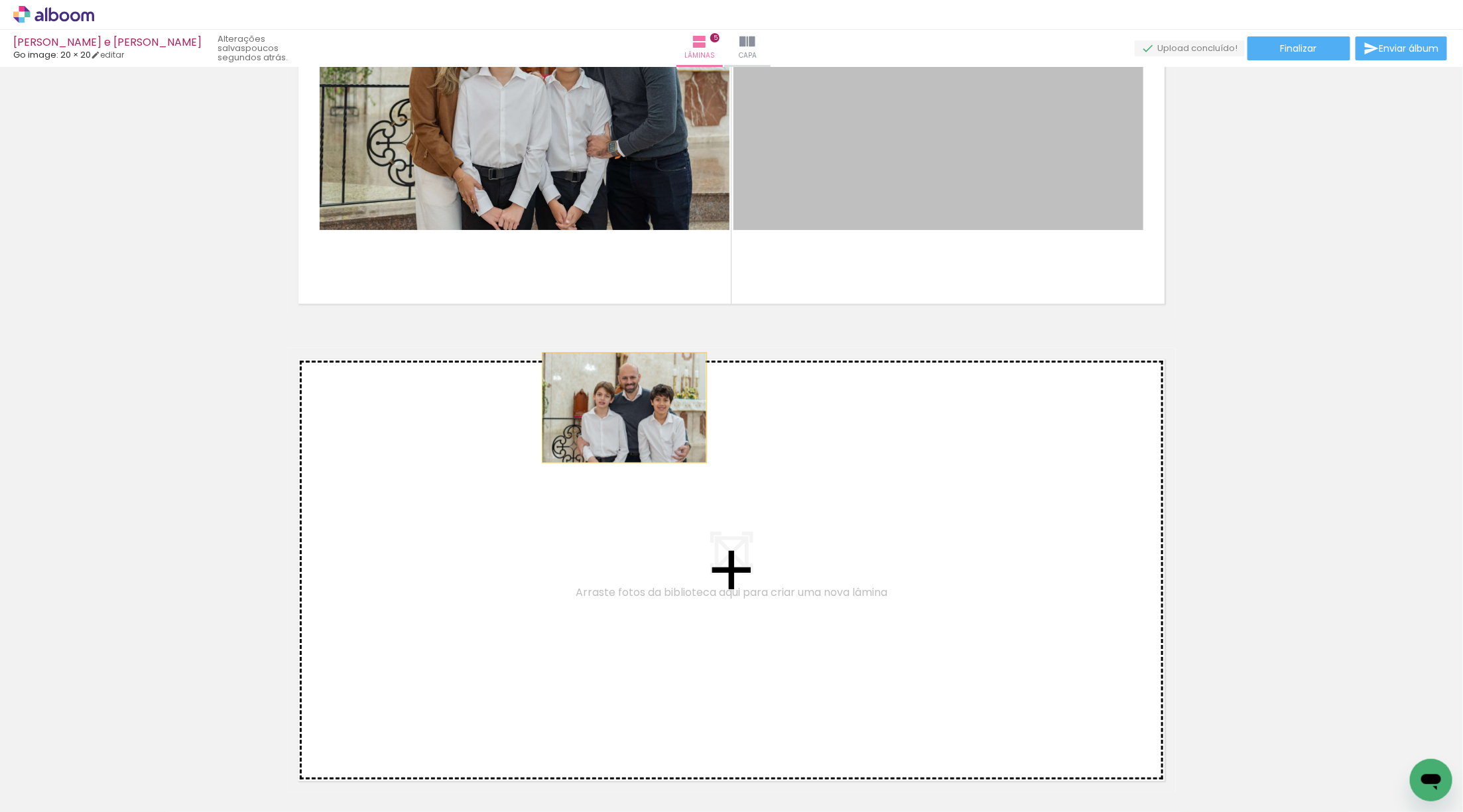
drag, startPoint x: 889, startPoint y: 137, endPoint x: 526, endPoint y: 514, distance: 523.4
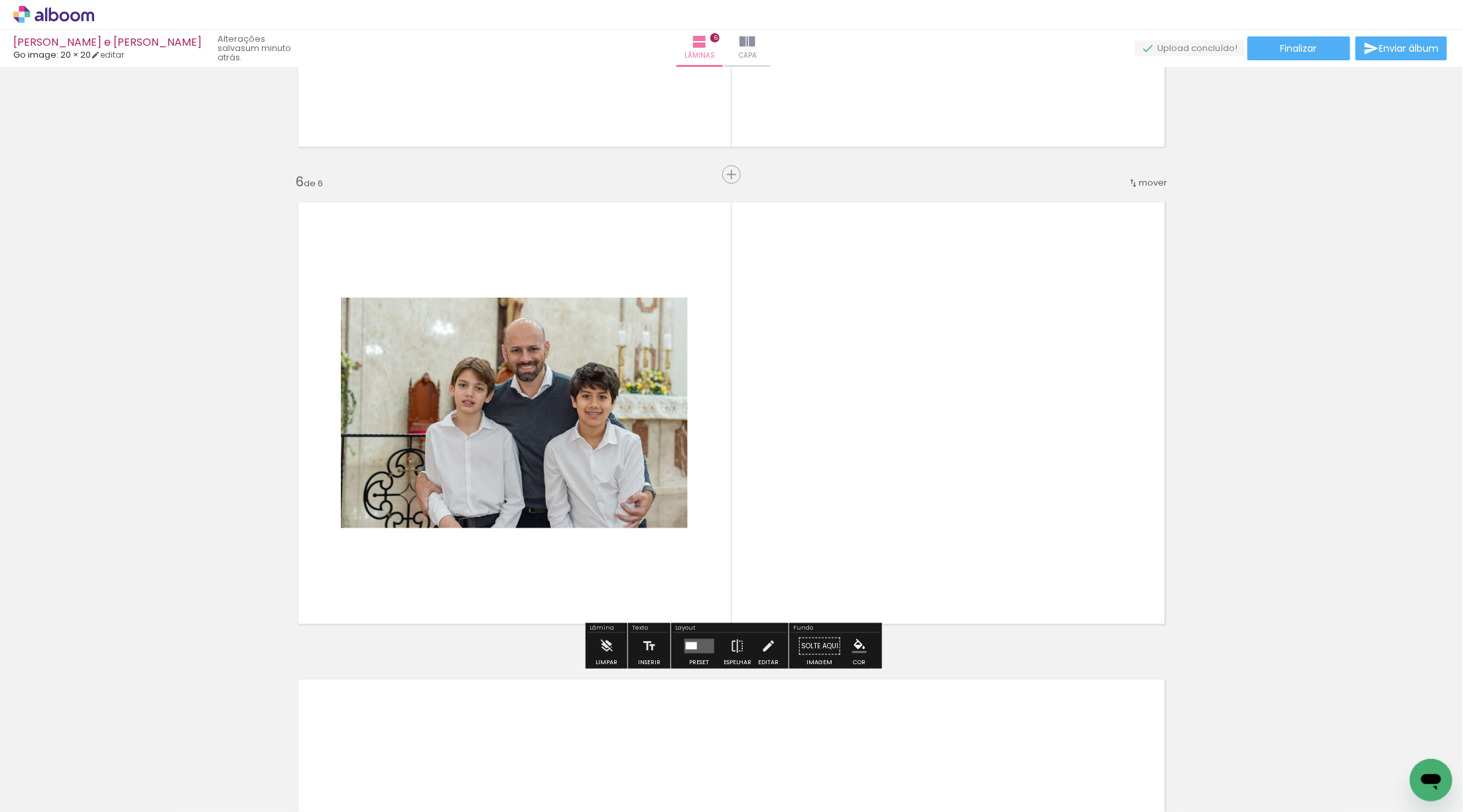
scroll to position [2316, 0]
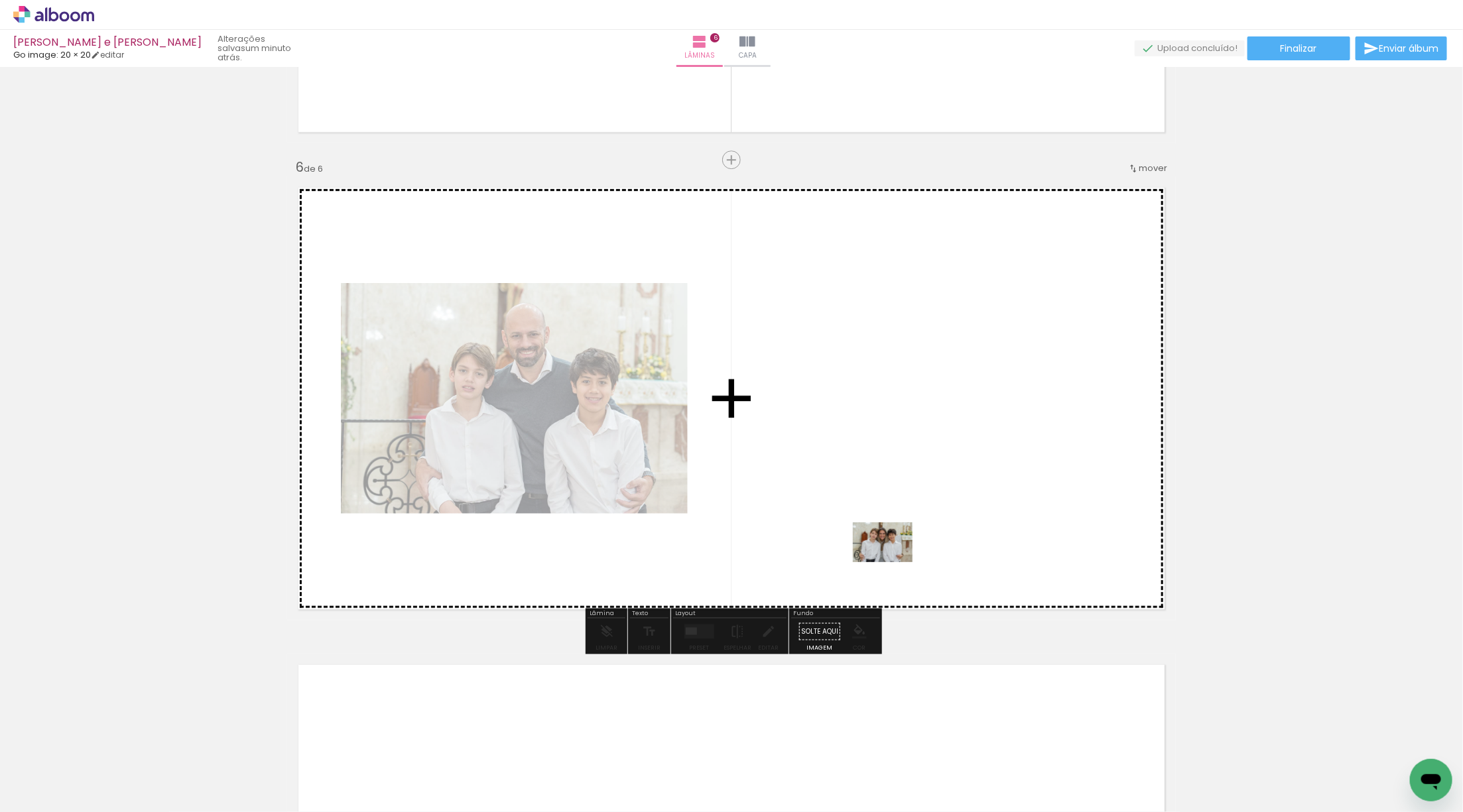
drag, startPoint x: 146, startPoint y: 774, endPoint x: 895, endPoint y: 552, distance: 781.2
click at [895, 553] on quentale-workspace at bounding box center [732, 406] width 1463 height 812
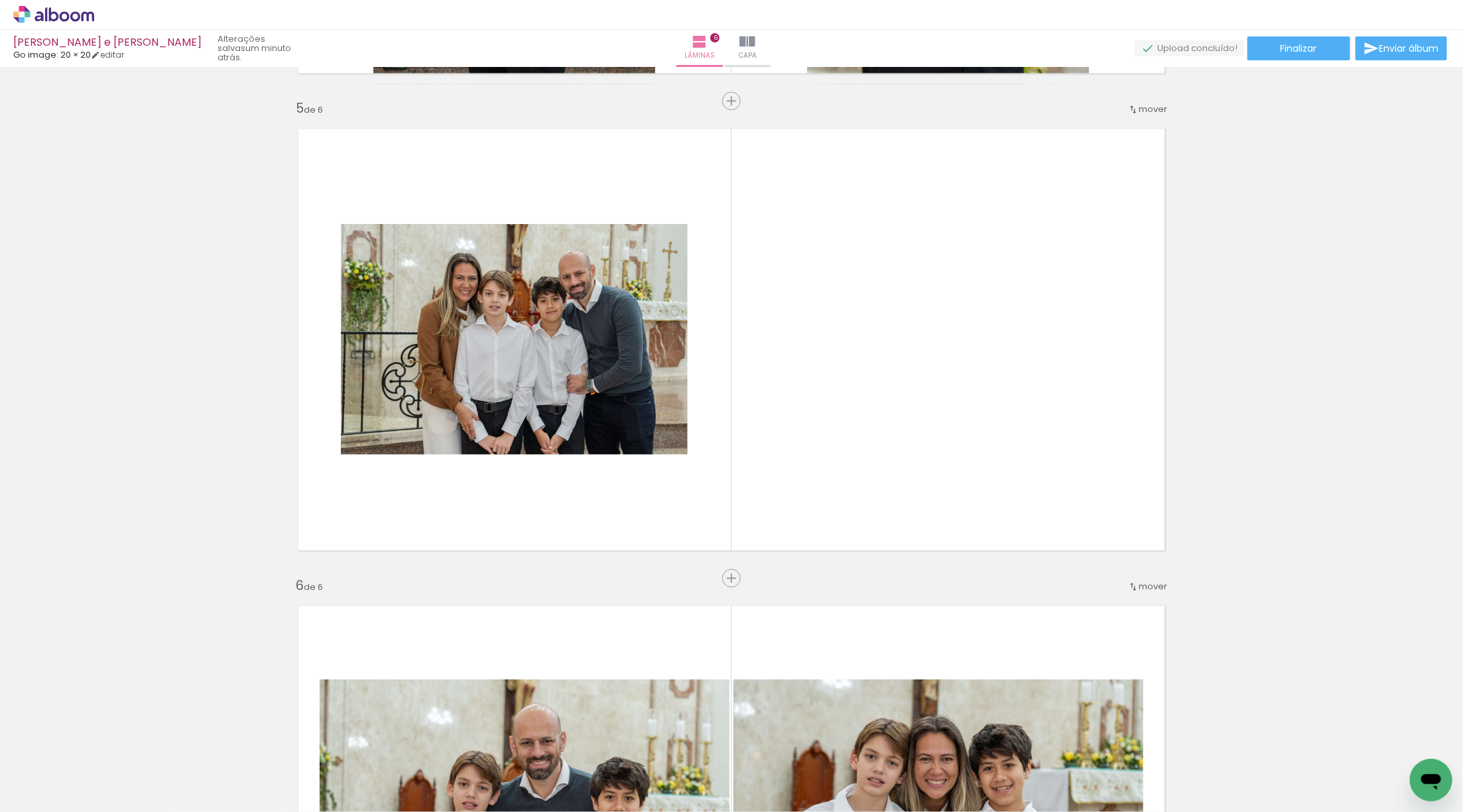
scroll to position [1844, 0]
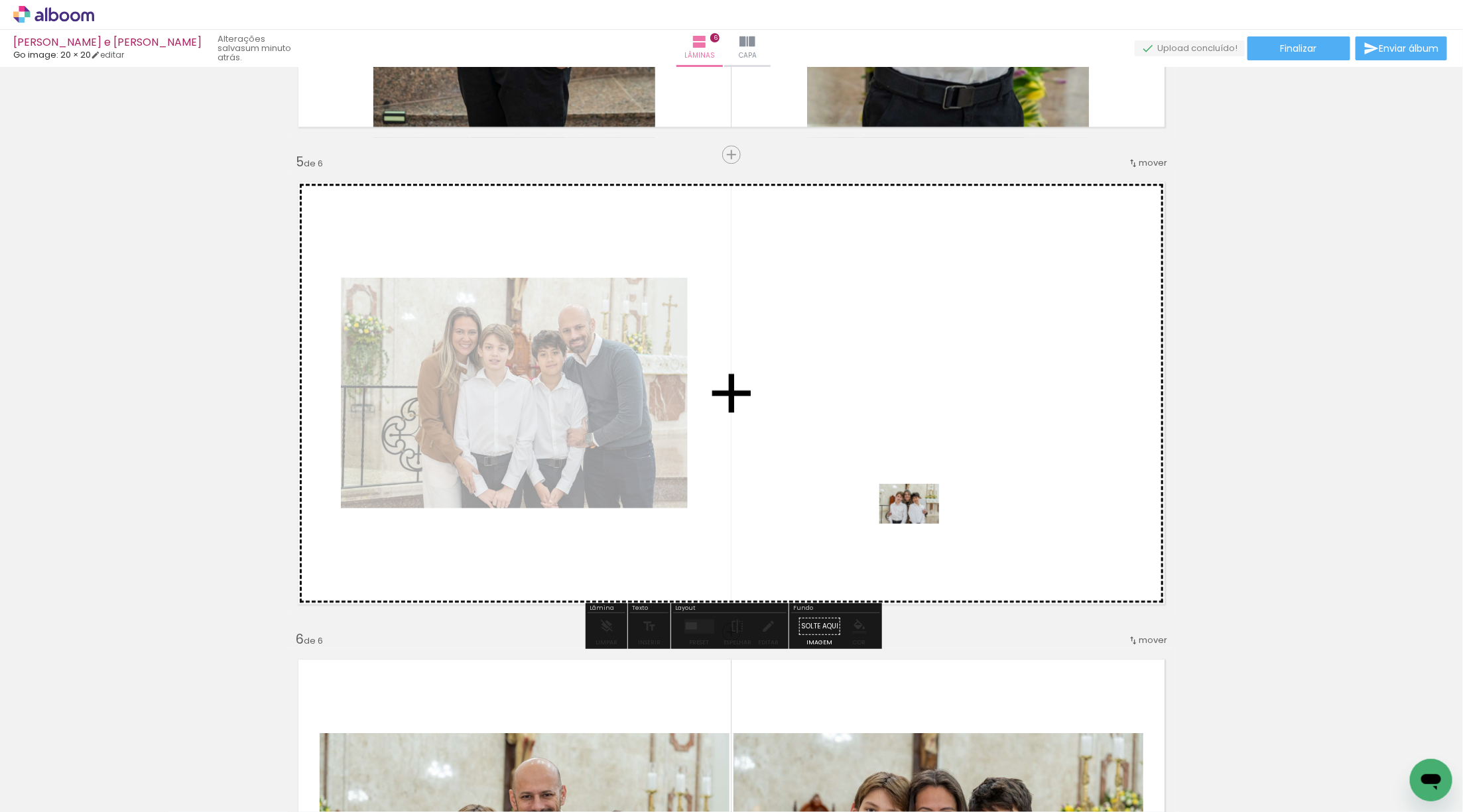
click at [915, 517] on quentale-workspace at bounding box center [732, 406] width 1463 height 812
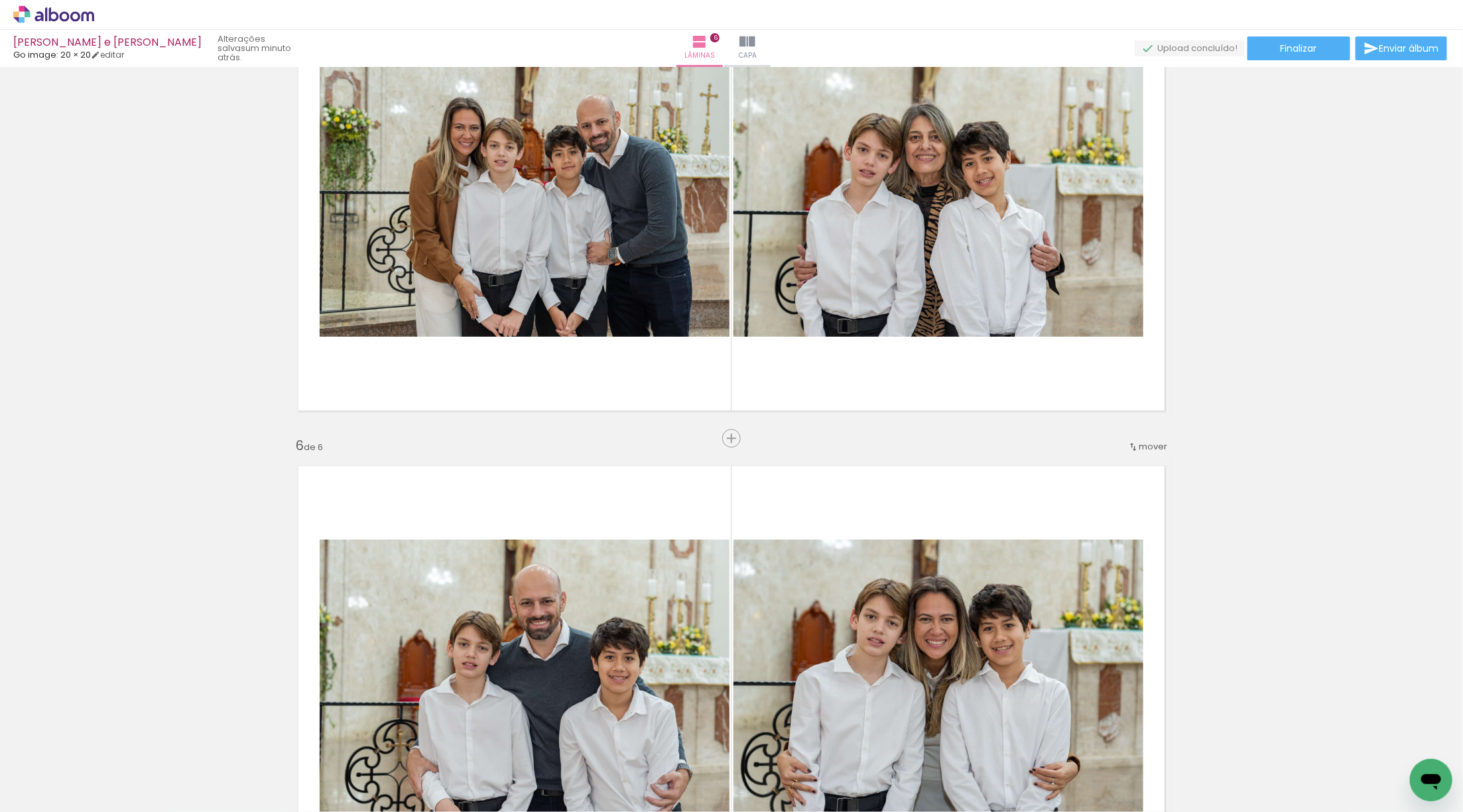
scroll to position [2035, 0]
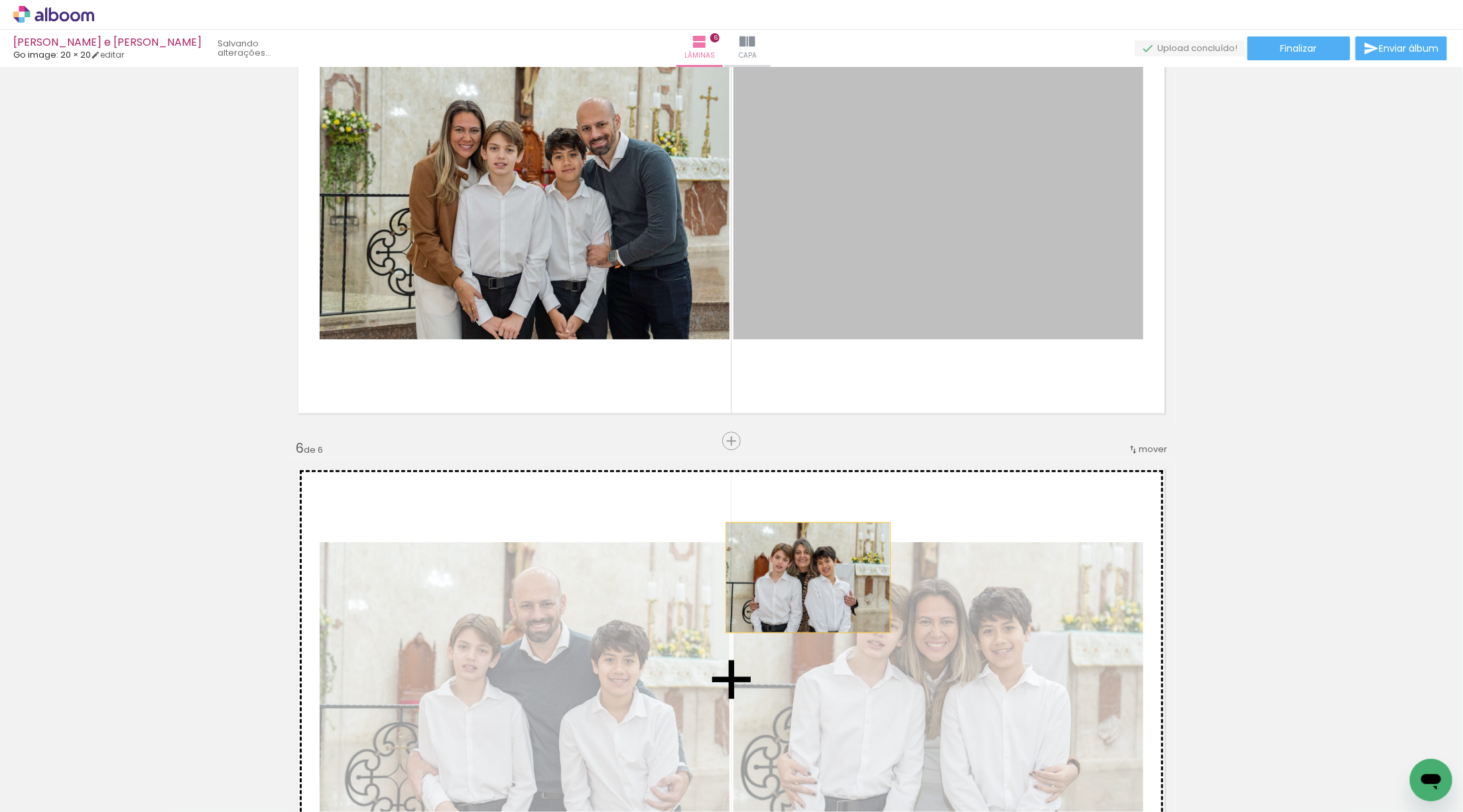
drag, startPoint x: 989, startPoint y: 245, endPoint x: 808, endPoint y: 577, distance: 378.1
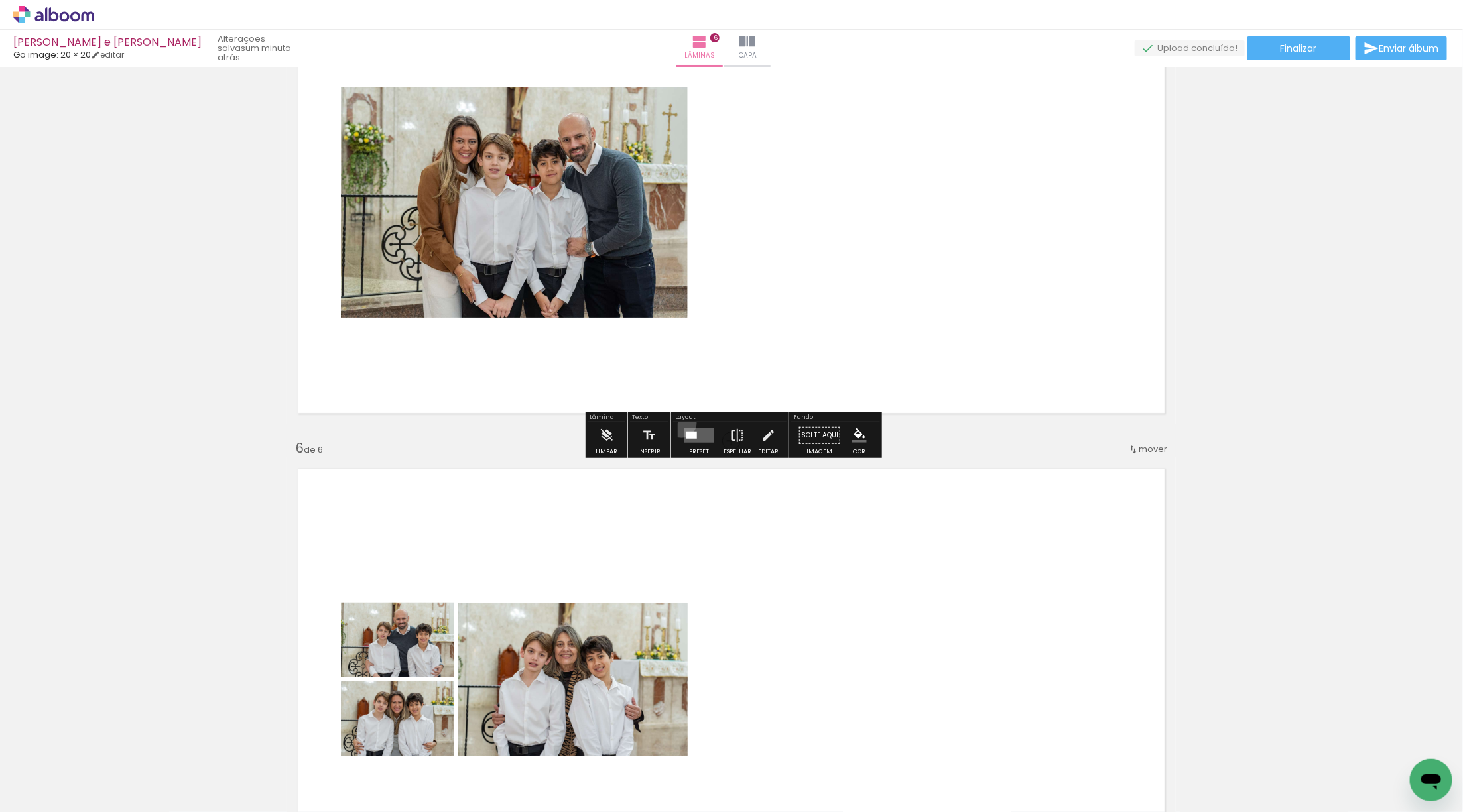
click at [681, 423] on div at bounding box center [699, 436] width 36 height 26
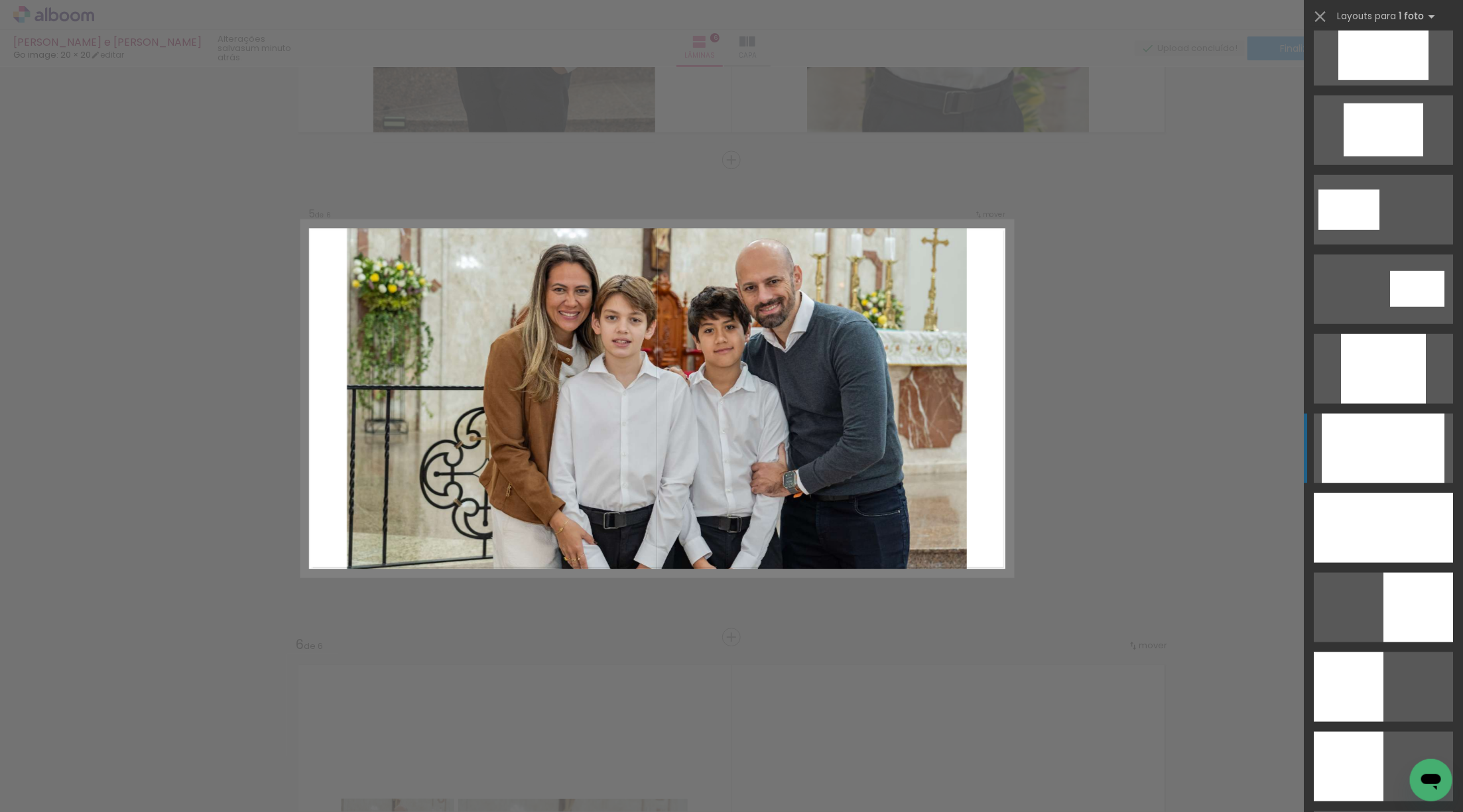
scroll to position [503, 0]
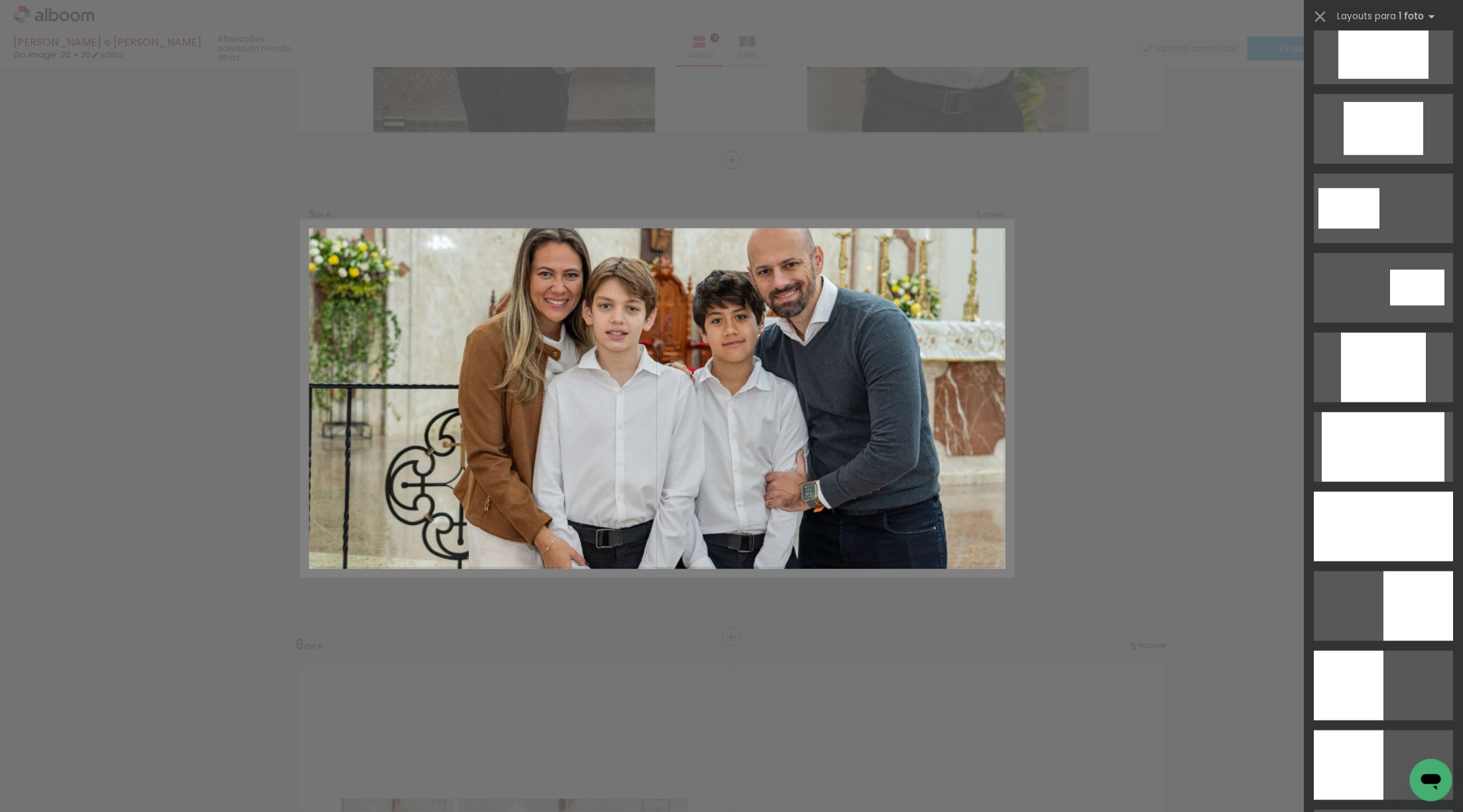
drag, startPoint x: 1401, startPoint y: 517, endPoint x: 1065, endPoint y: 492, distance: 336.9
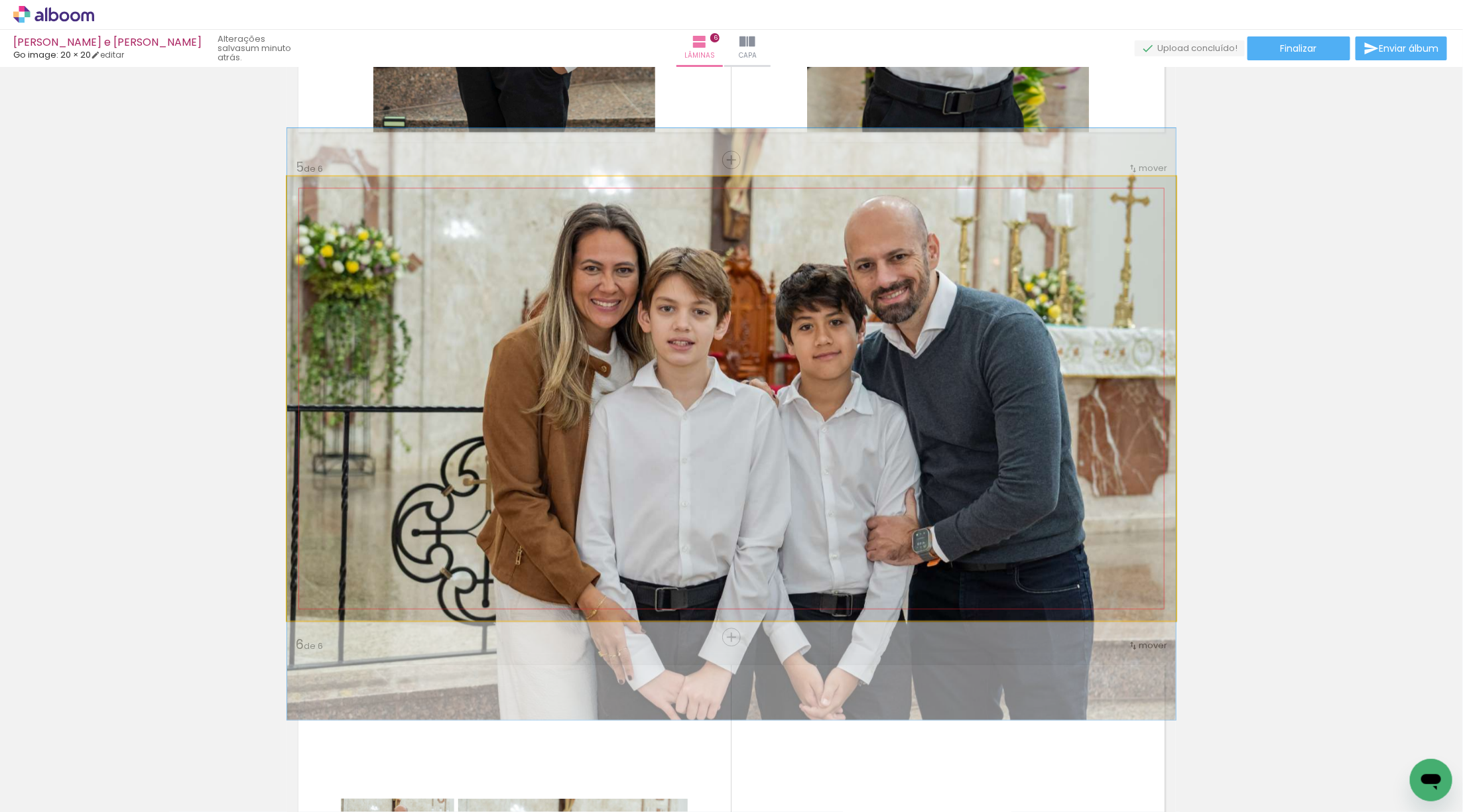
drag, startPoint x: 738, startPoint y: 414, endPoint x: 706, endPoint y: 440, distance: 41.2
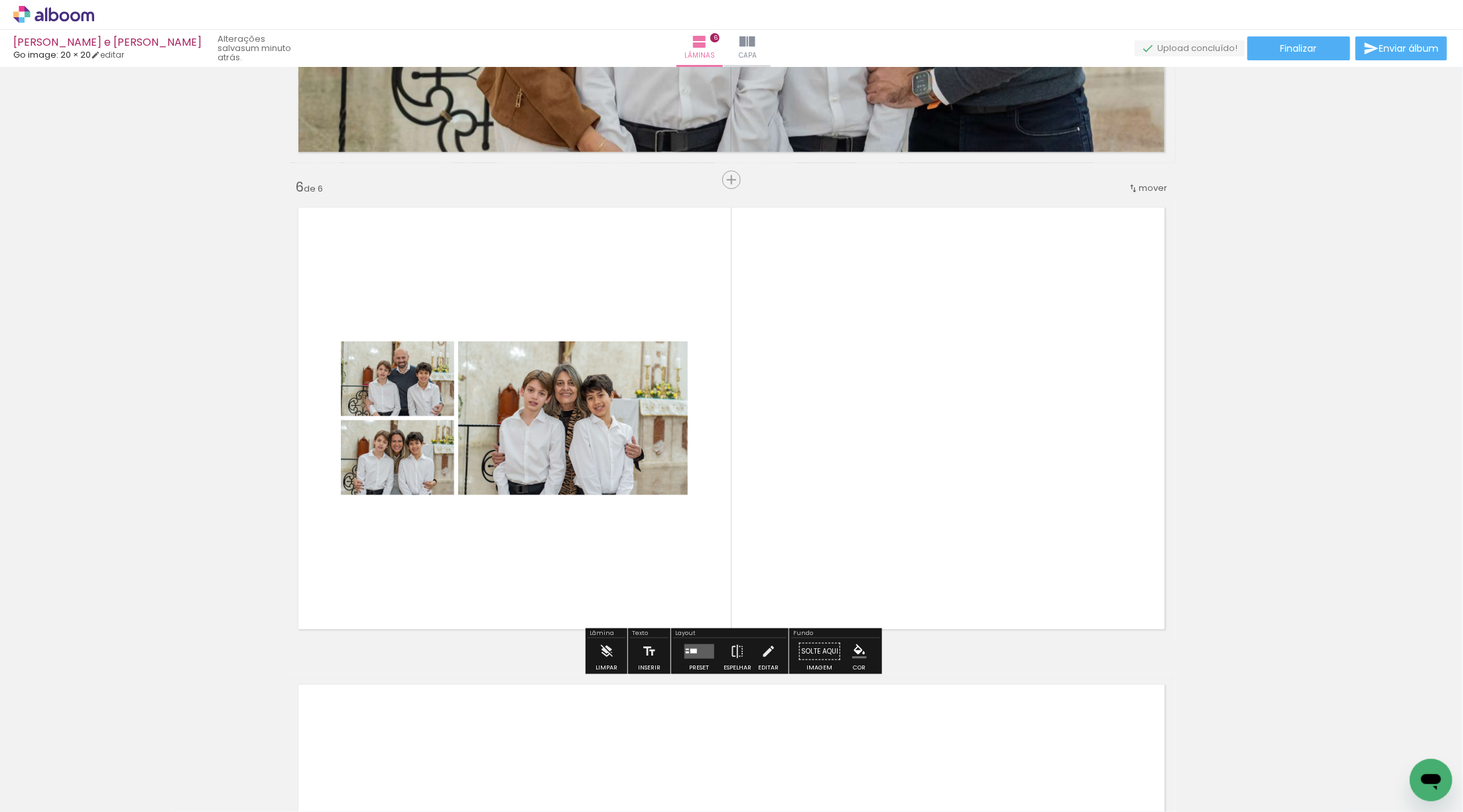
scroll to position [2299, 0]
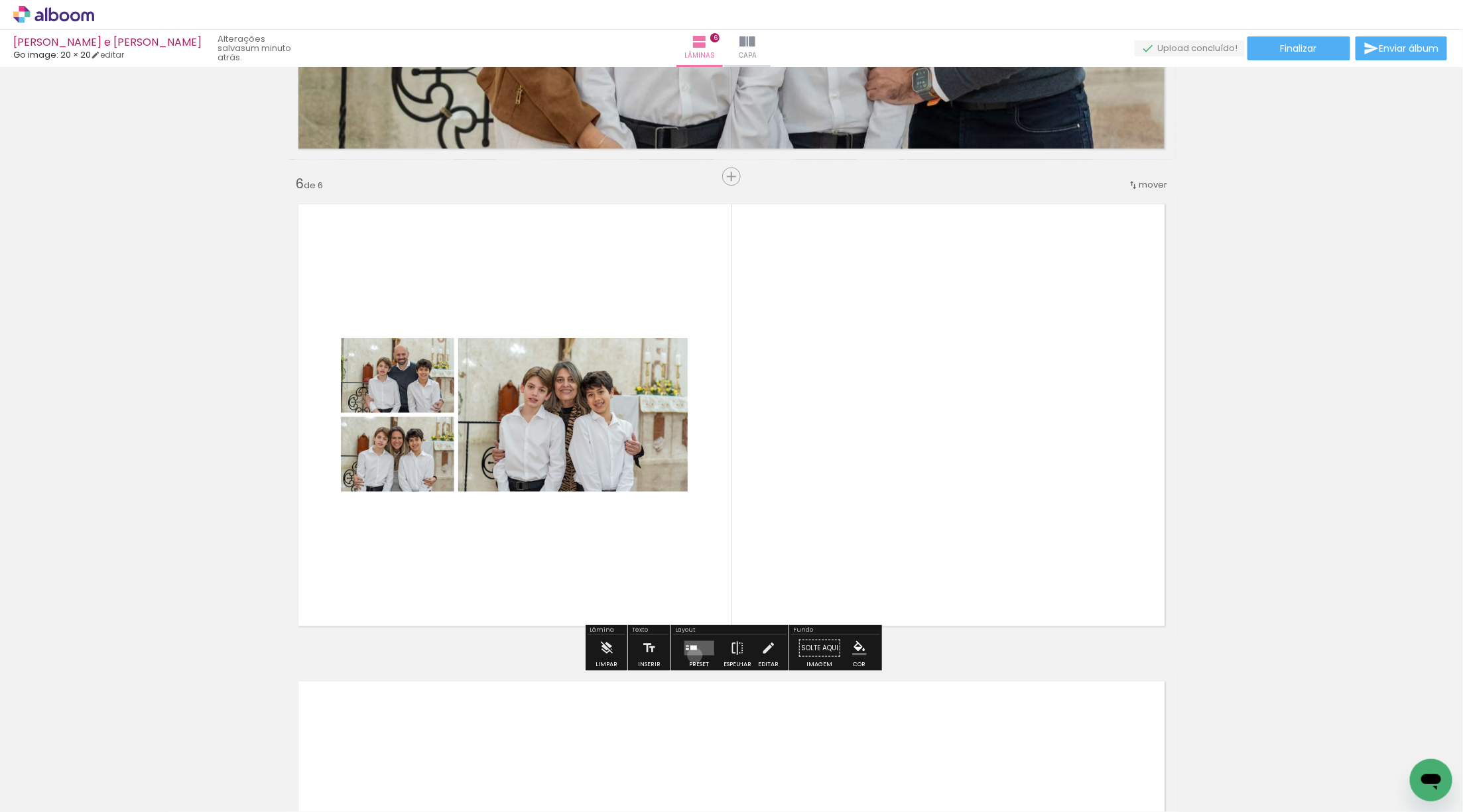
click at [691, 655] on div at bounding box center [699, 648] width 36 height 26
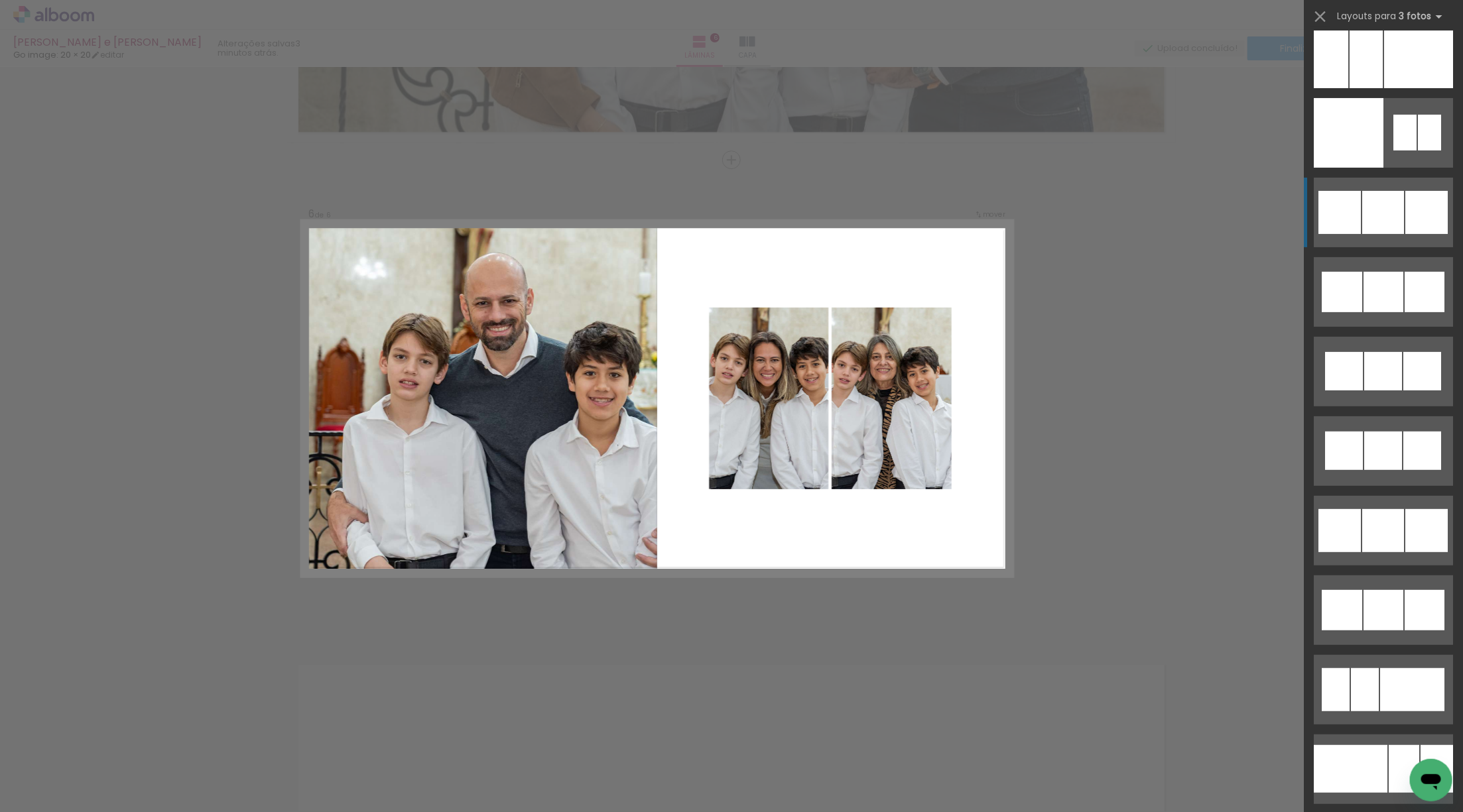
scroll to position [8930, 0]
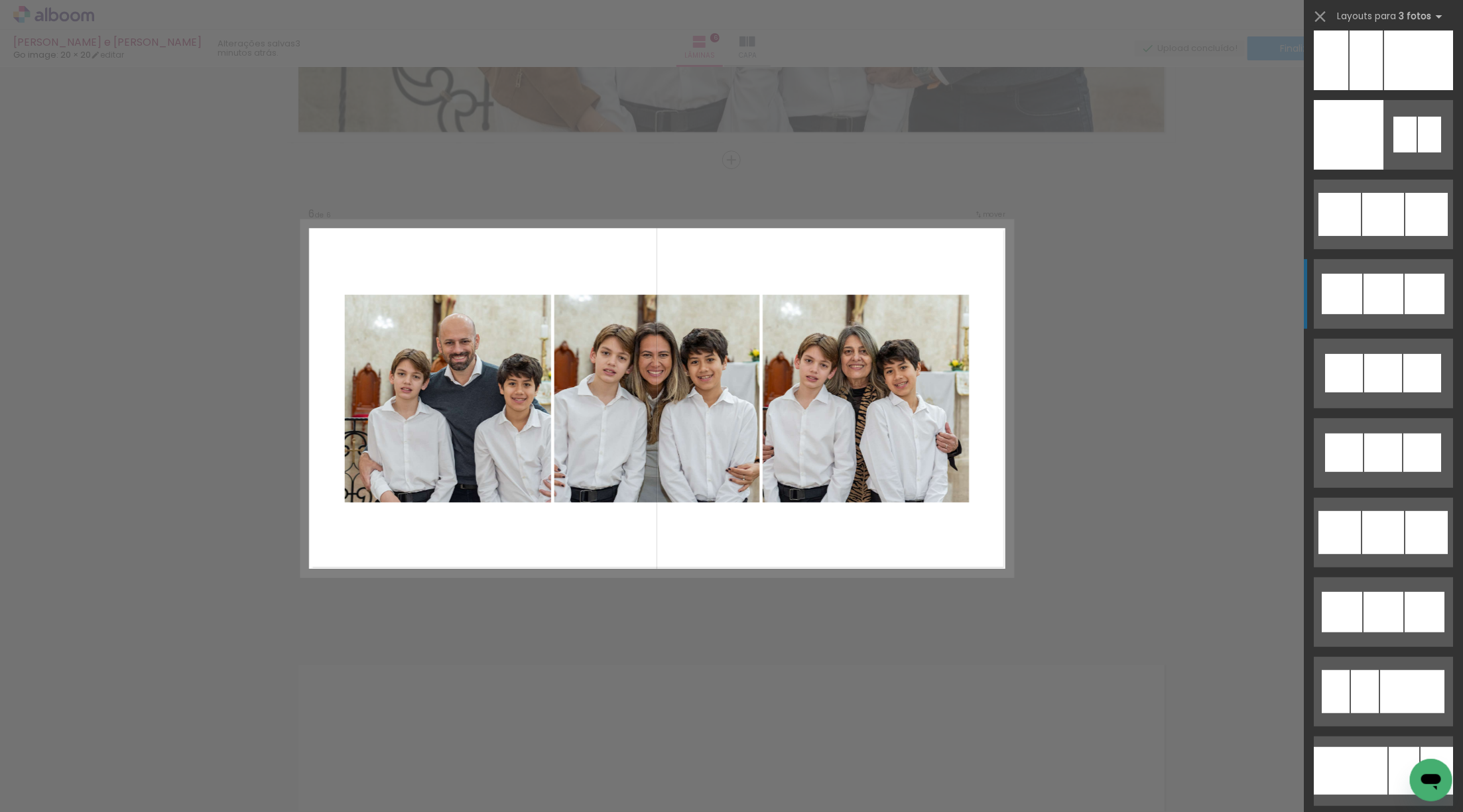
click at [1377, 236] on div at bounding box center [1383, 214] width 41 height 43
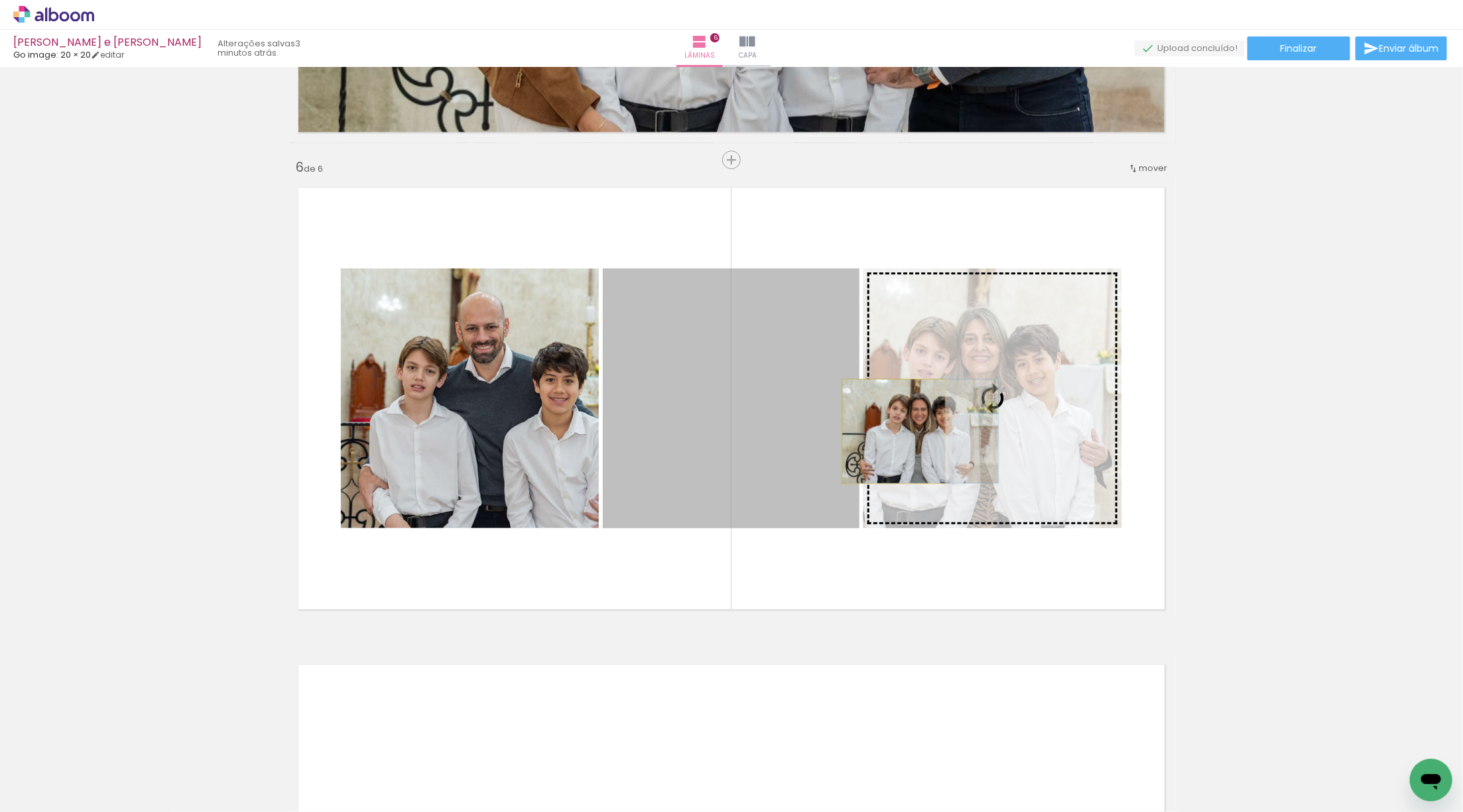
drag, startPoint x: 746, startPoint y: 439, endPoint x: 894, endPoint y: 431, distance: 148.2
click at [0, 0] on slot at bounding box center [0, 0] width 0 height 0
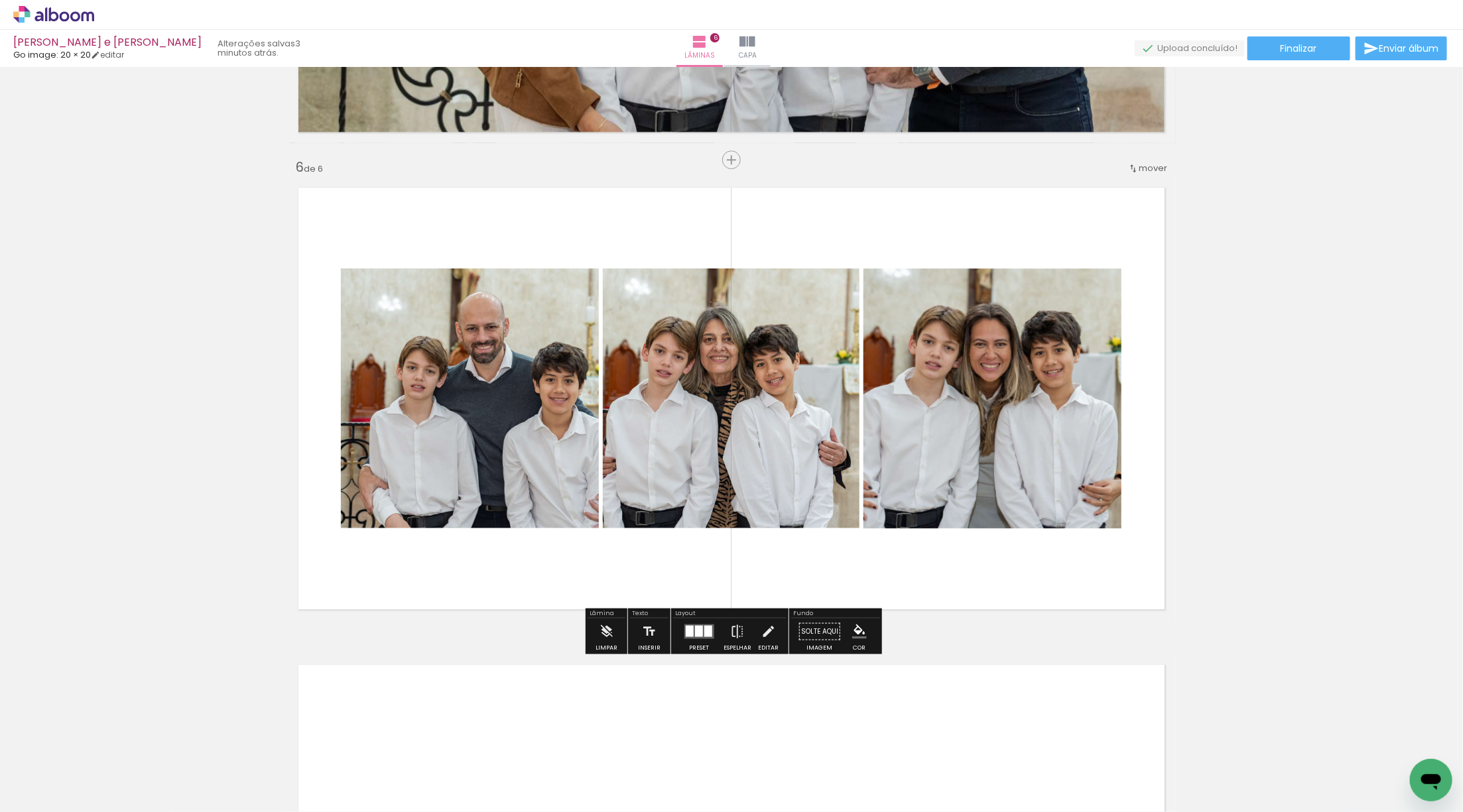
click at [463, 466] on quentale-photo at bounding box center [469, 398] width 258 height 260
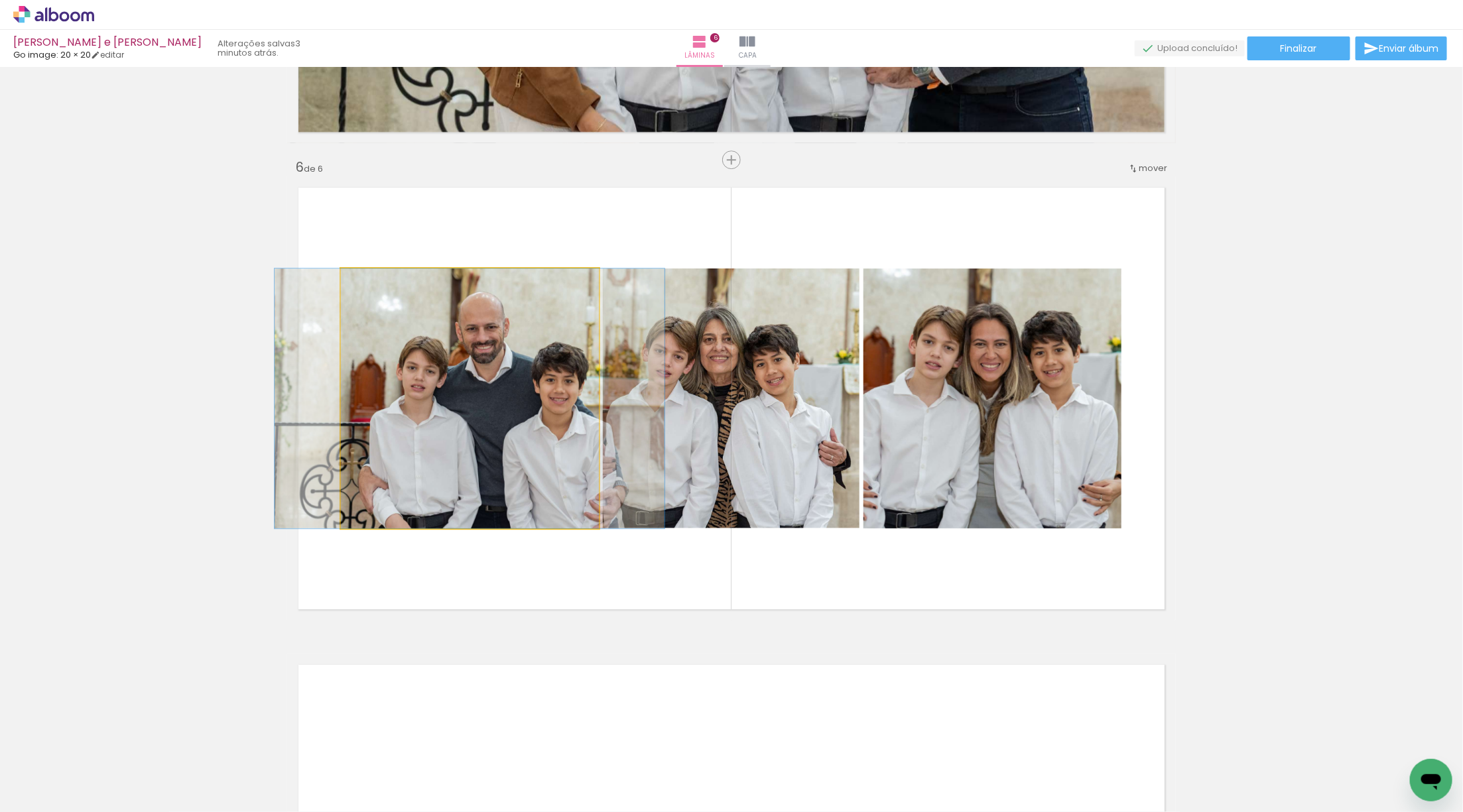
click at [472, 436] on quentale-photo at bounding box center [469, 398] width 258 height 260
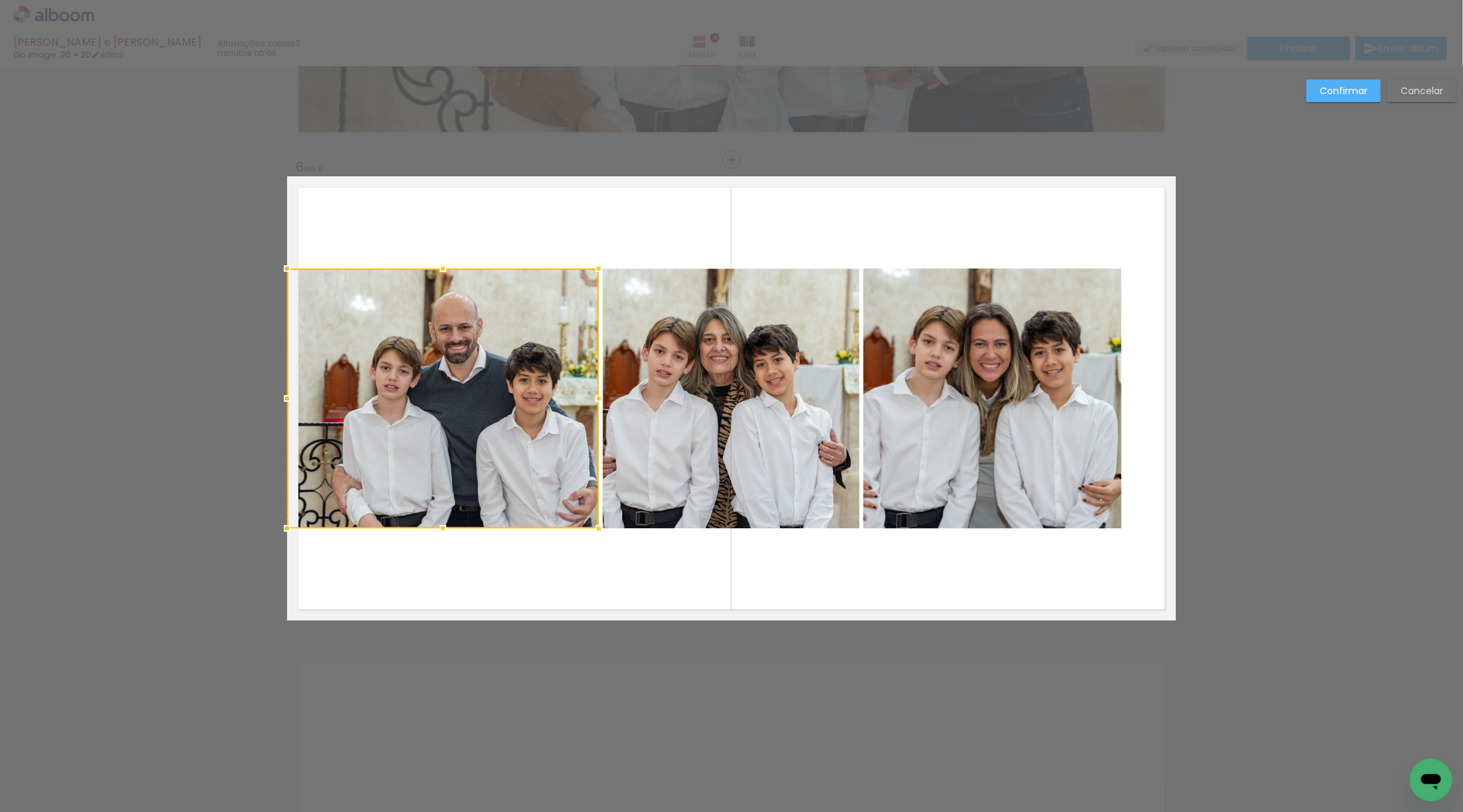
drag, startPoint x: 341, startPoint y: 396, endPoint x: 284, endPoint y: 398, distance: 57.0
click at [284, 398] on div at bounding box center [287, 398] width 26 height 26
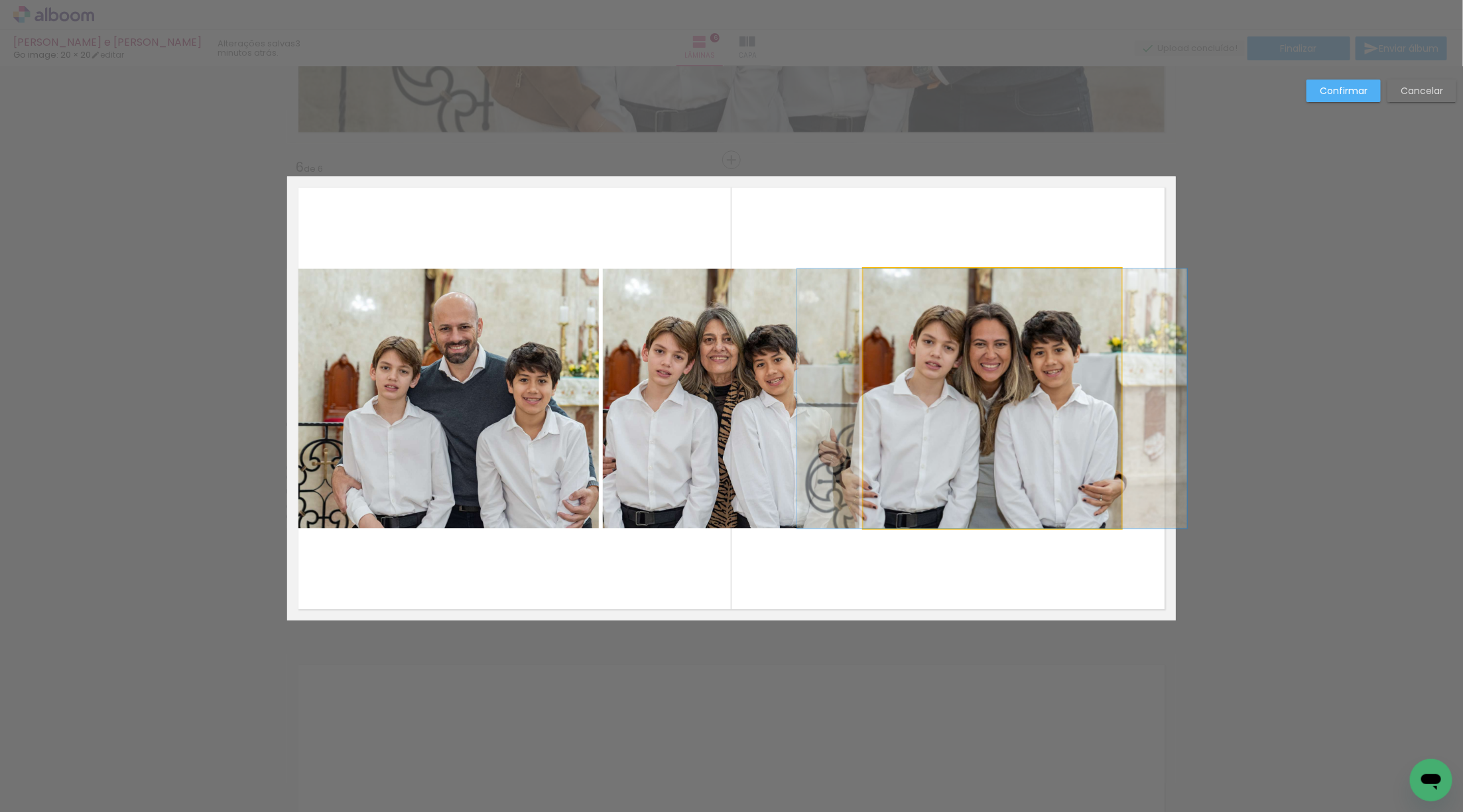
click at [1021, 379] on quentale-photo at bounding box center [992, 398] width 258 height 260
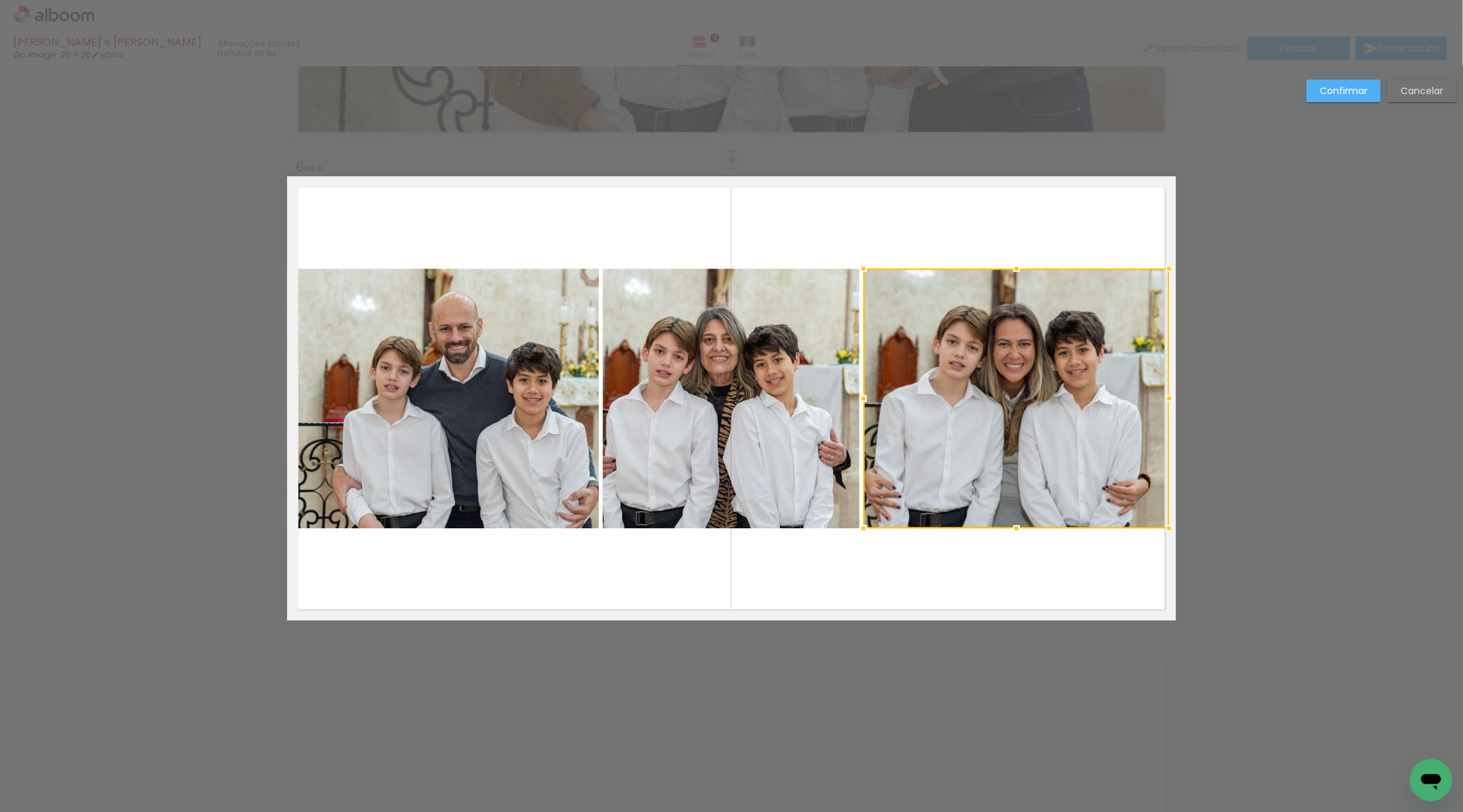
drag, startPoint x: 1135, startPoint y: 396, endPoint x: 1189, endPoint y: 396, distance: 54.0
click at [1118, 398] on quentale-photo at bounding box center [1016, 398] width 306 height 260
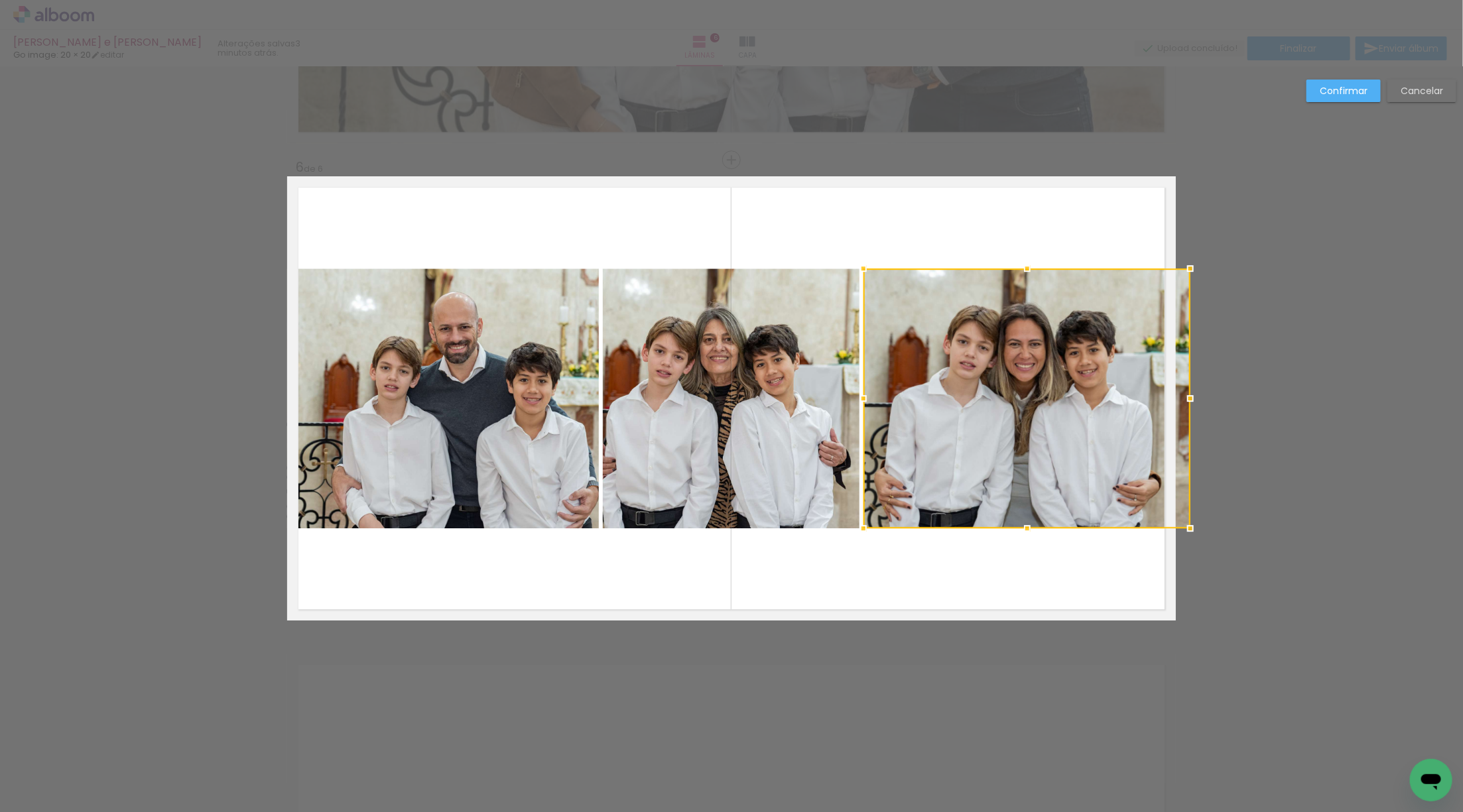
drag, startPoint x: 1167, startPoint y: 395, endPoint x: 1174, endPoint y: 395, distance: 7.0
click at [1174, 395] on div at bounding box center [1026, 398] width 327 height 260
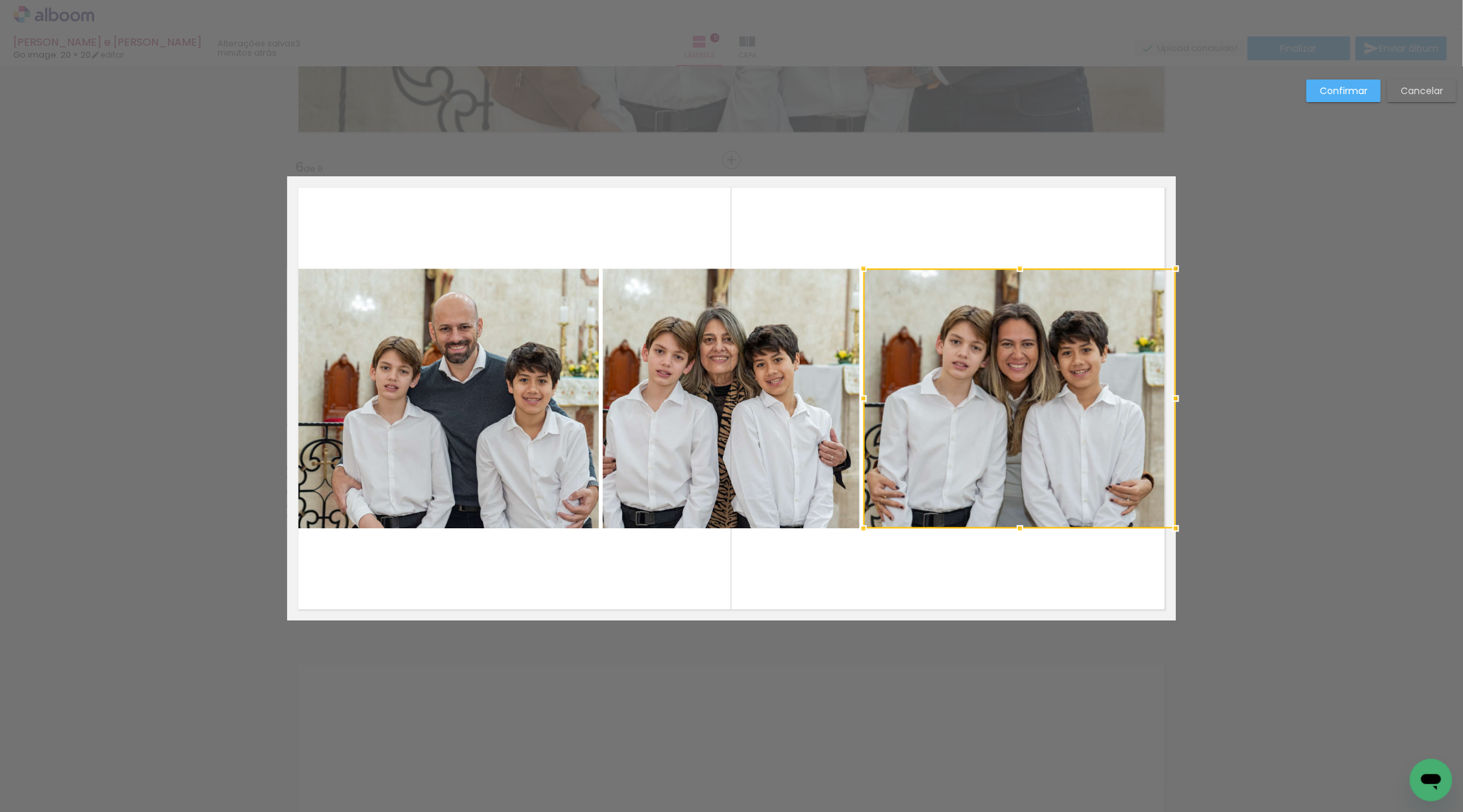
click at [1094, 401] on div at bounding box center [1020, 398] width 312 height 260
click at [0, 0] on slot "Confirmar" at bounding box center [0, 0] width 0 height 0
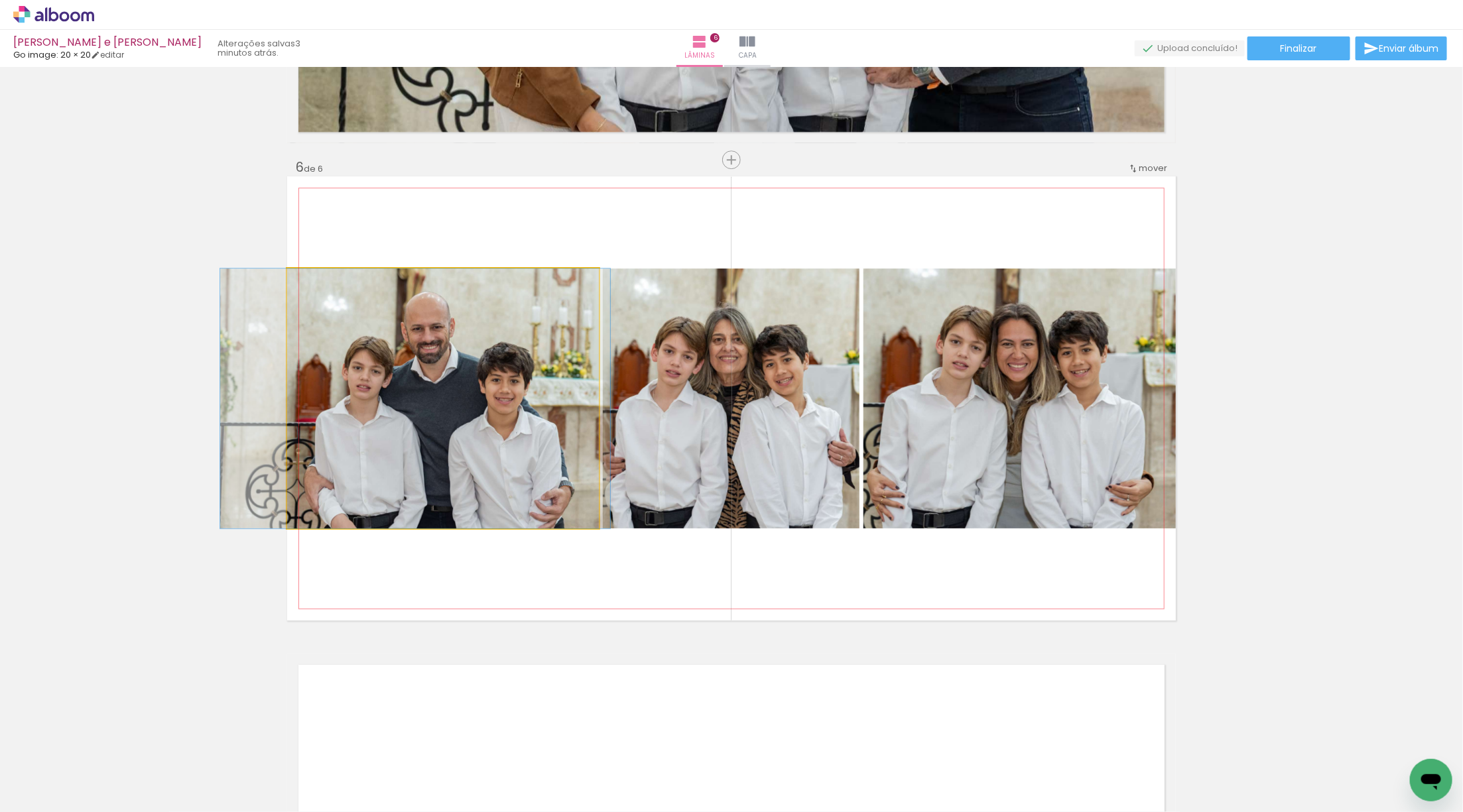
drag, startPoint x: 481, startPoint y: 441, endPoint x: 453, endPoint y: 434, distance: 28.9
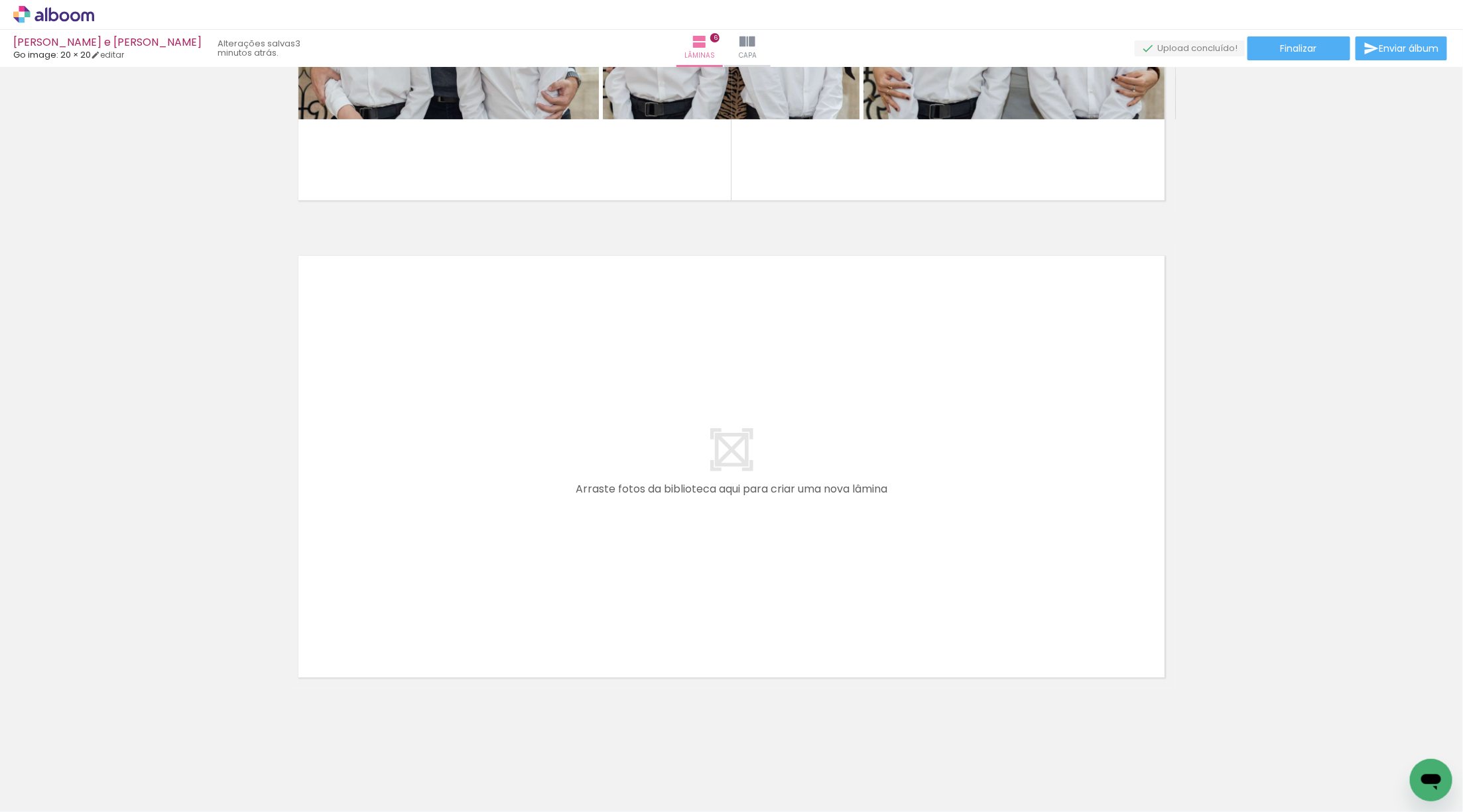
scroll to position [2730, 0]
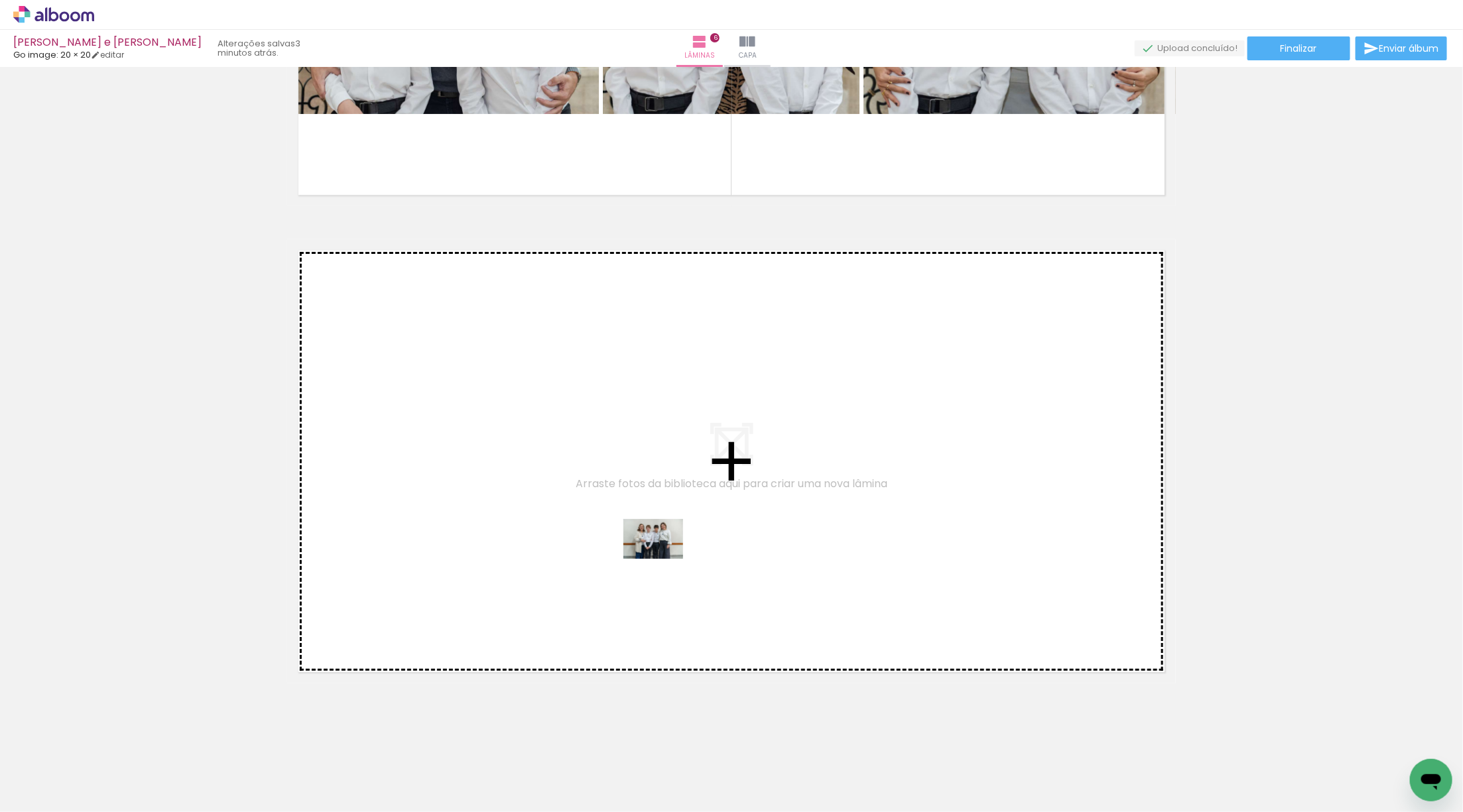
drag, startPoint x: 146, startPoint y: 761, endPoint x: 663, endPoint y: 559, distance: 555.1
click at [663, 559] on quentale-workspace at bounding box center [732, 406] width 1463 height 812
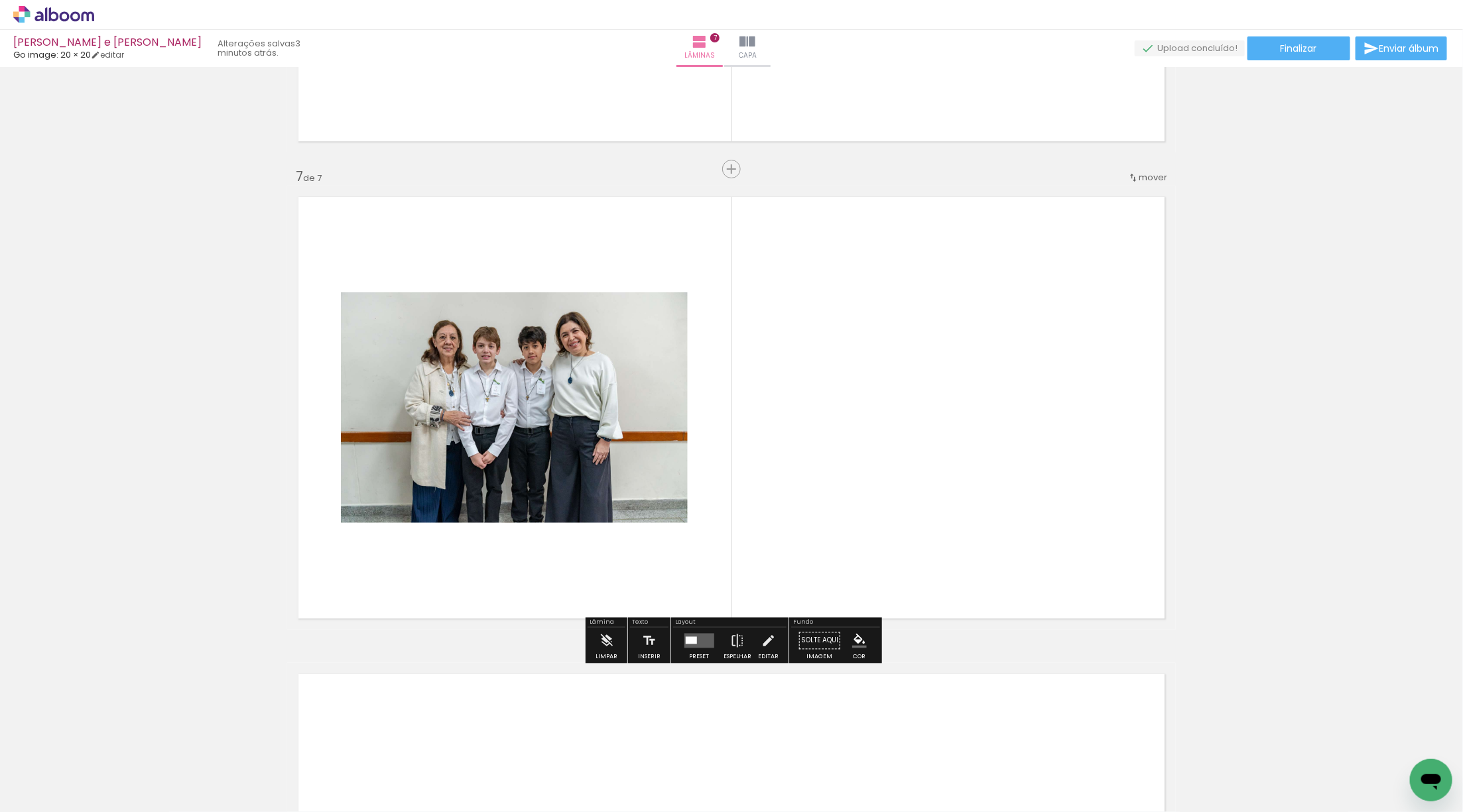
scroll to position [2793, 0]
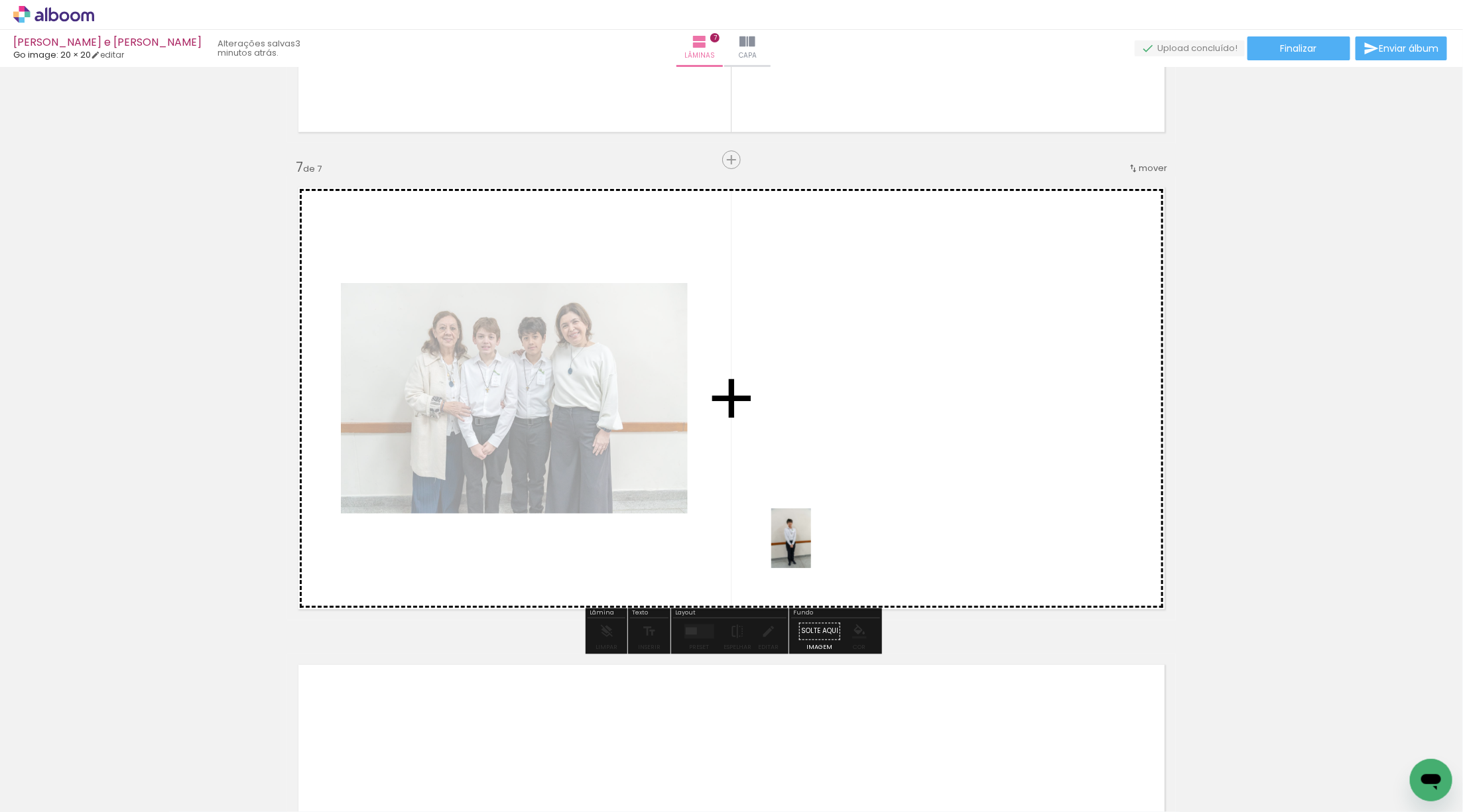
drag, startPoint x: 289, startPoint y: 717, endPoint x: 823, endPoint y: 529, distance: 566.1
click at [821, 533] on quentale-workspace at bounding box center [732, 406] width 1463 height 812
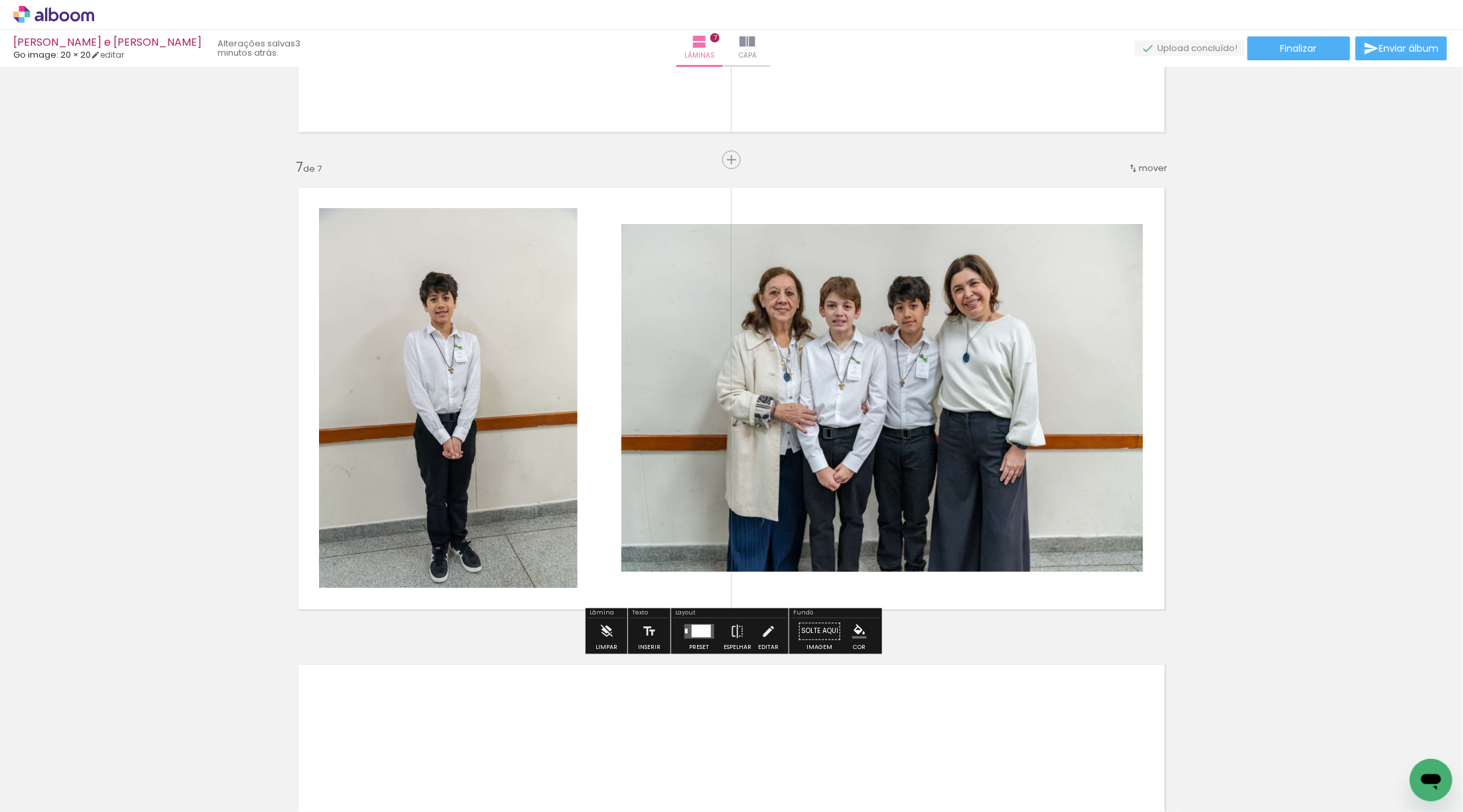
click at [705, 635] on div at bounding box center [700, 631] width 19 height 12
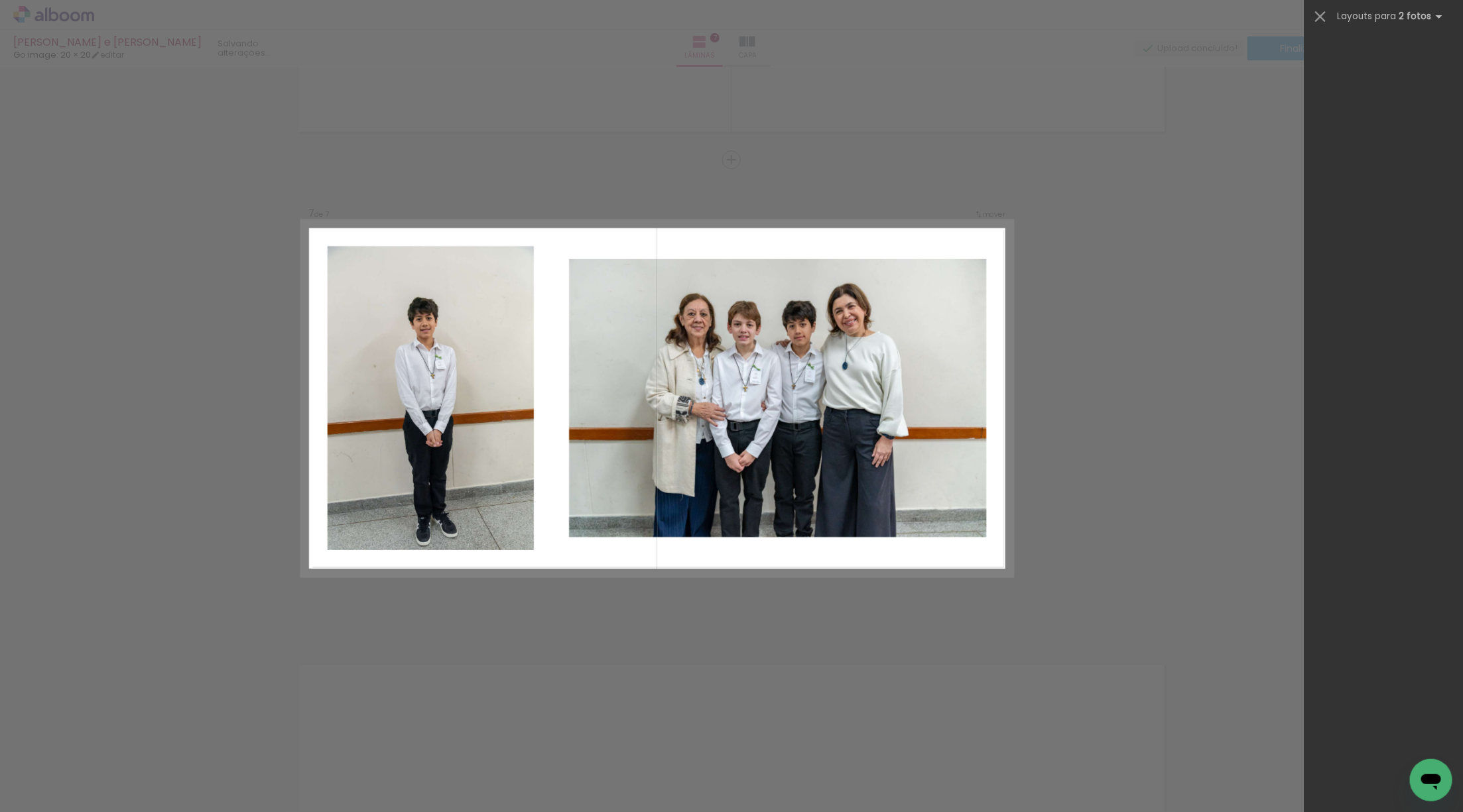
scroll to position [0, 0]
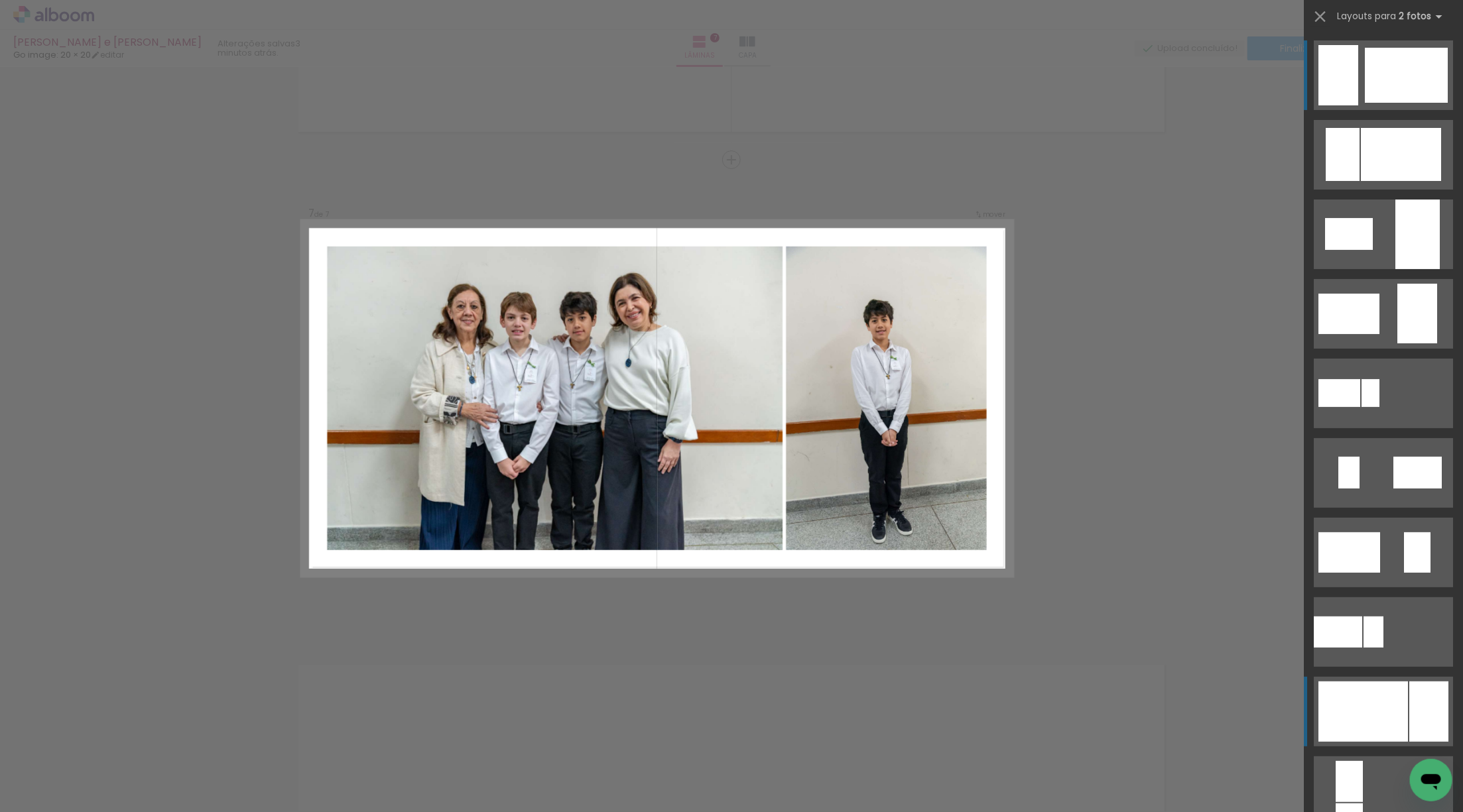
click at [1397, 181] on div at bounding box center [1401, 154] width 80 height 53
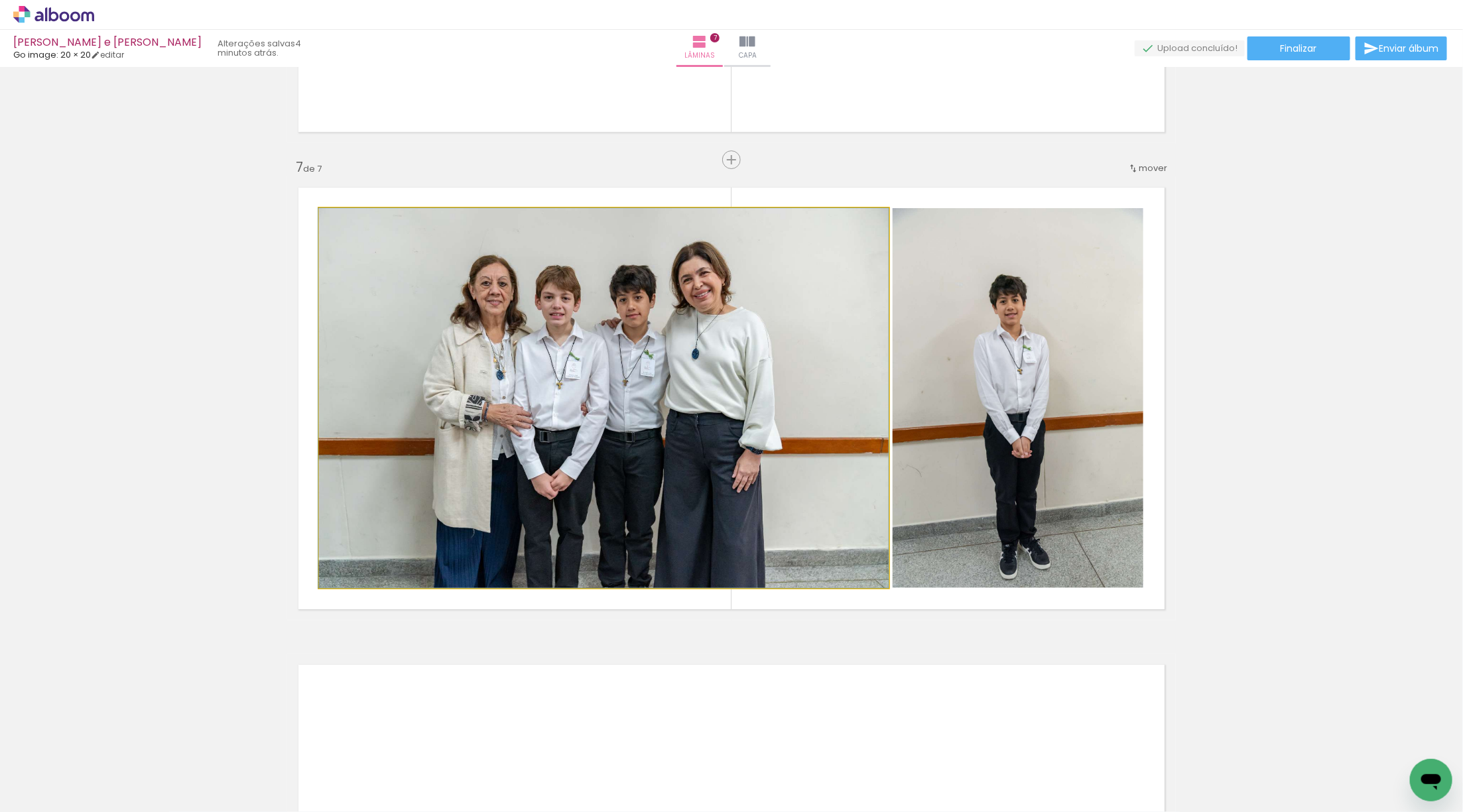
drag, startPoint x: 787, startPoint y: 461, endPoint x: 758, endPoint y: 452, distance: 30.4
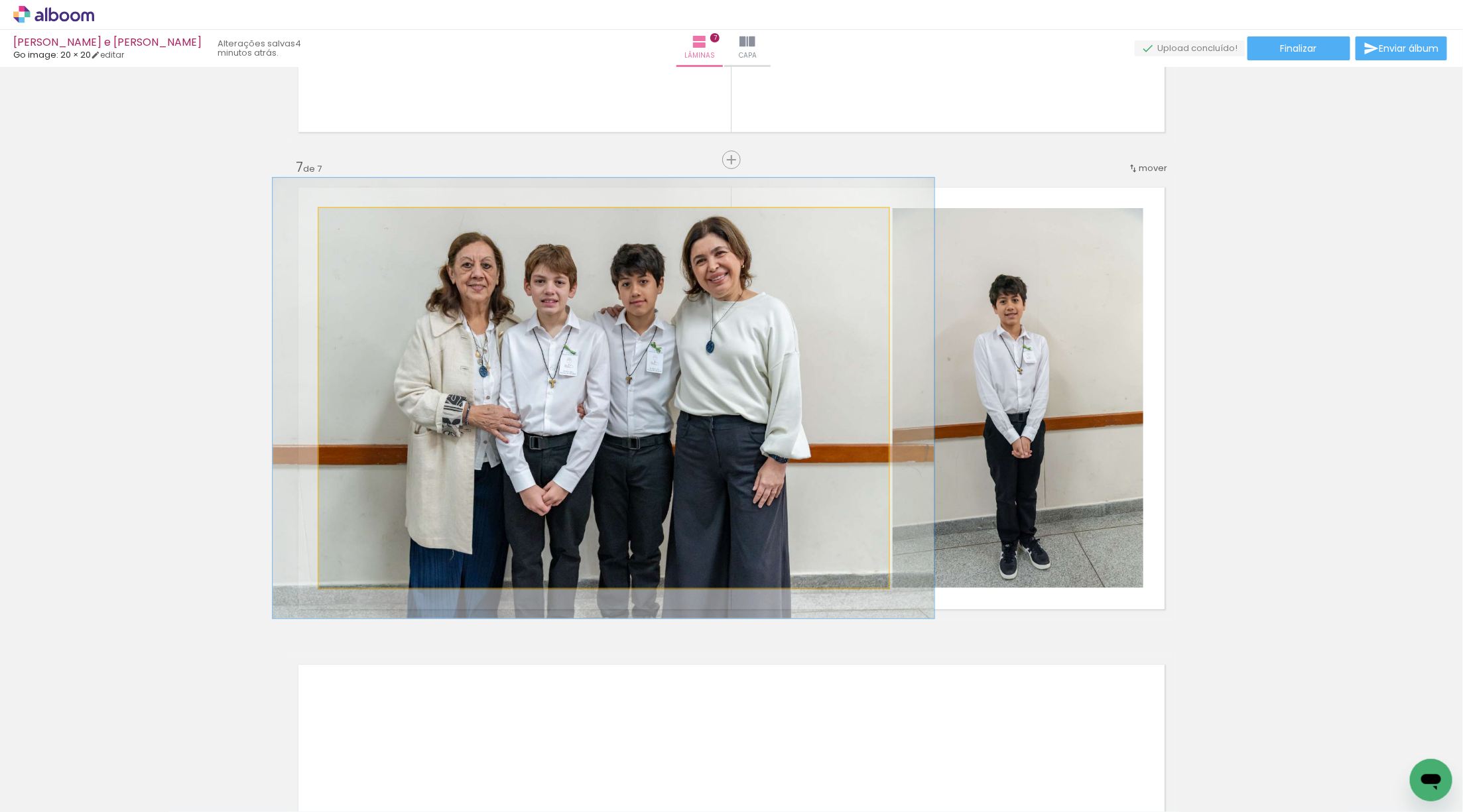
click at [357, 226] on div at bounding box center [357, 222] width 12 height 12
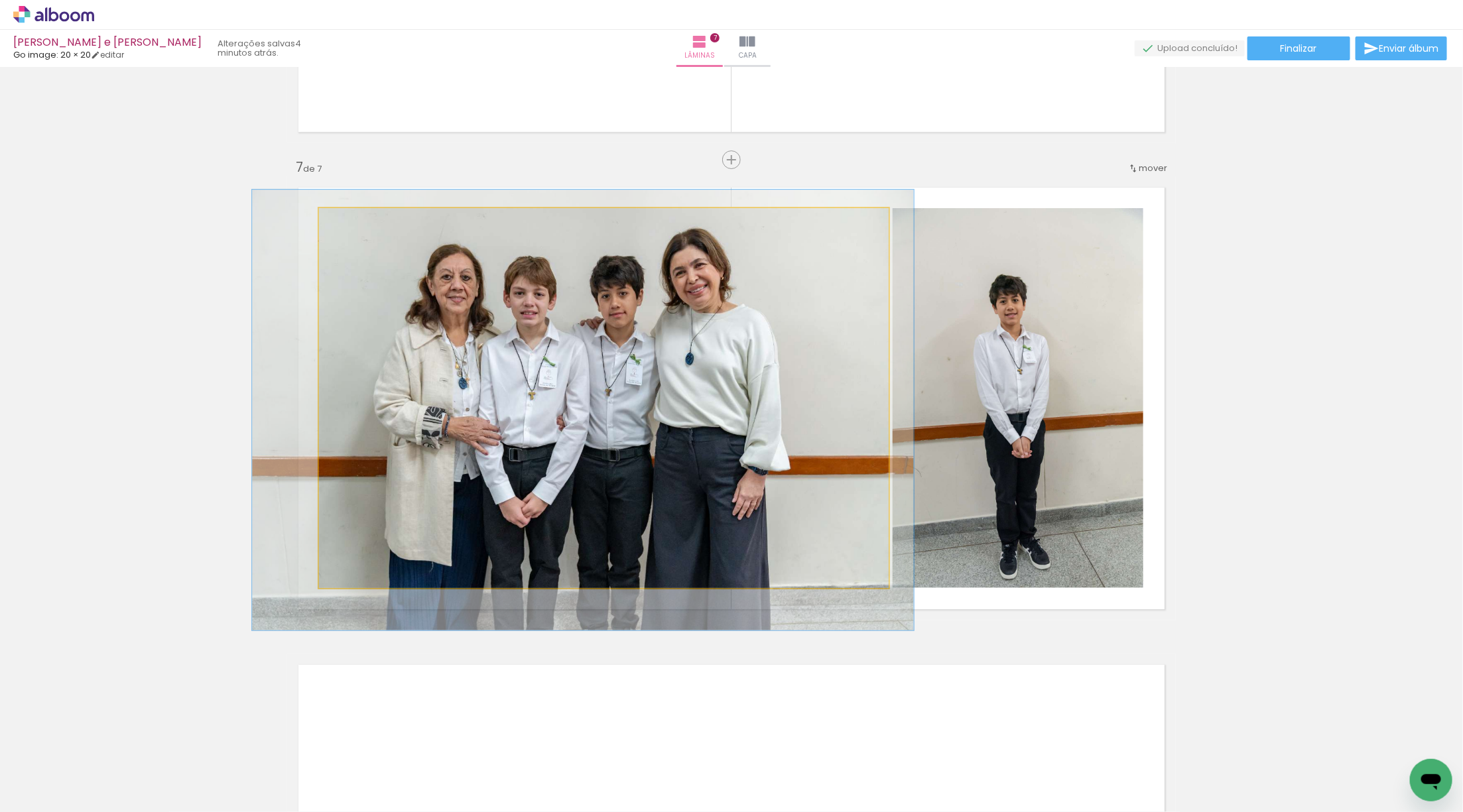
drag, startPoint x: 741, startPoint y: 407, endPoint x: 724, endPoint y: 415, distance: 18.8
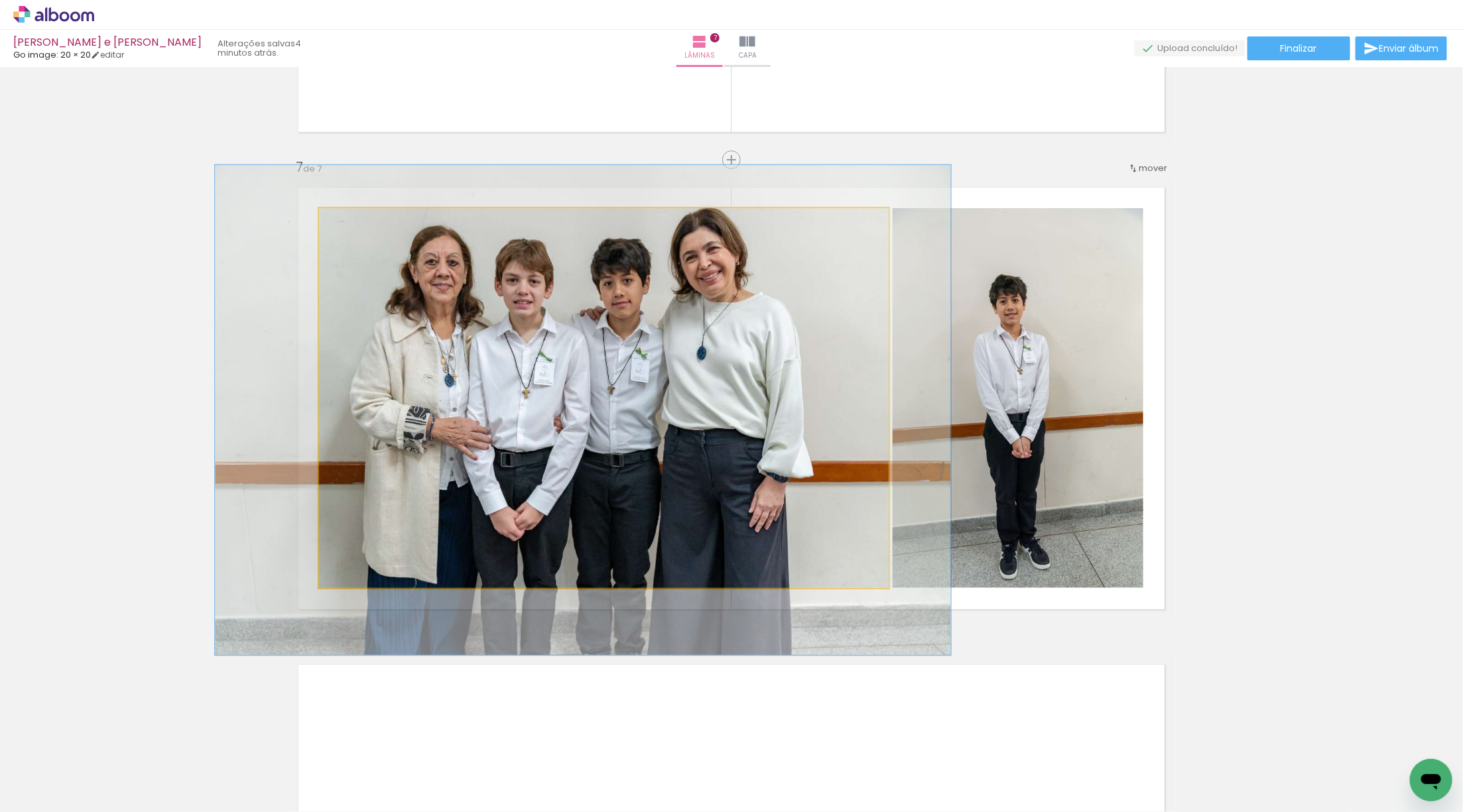
drag, startPoint x: 351, startPoint y: 225, endPoint x: 357, endPoint y: 227, distance: 6.3
click at [357, 227] on div at bounding box center [365, 222] width 21 height 21
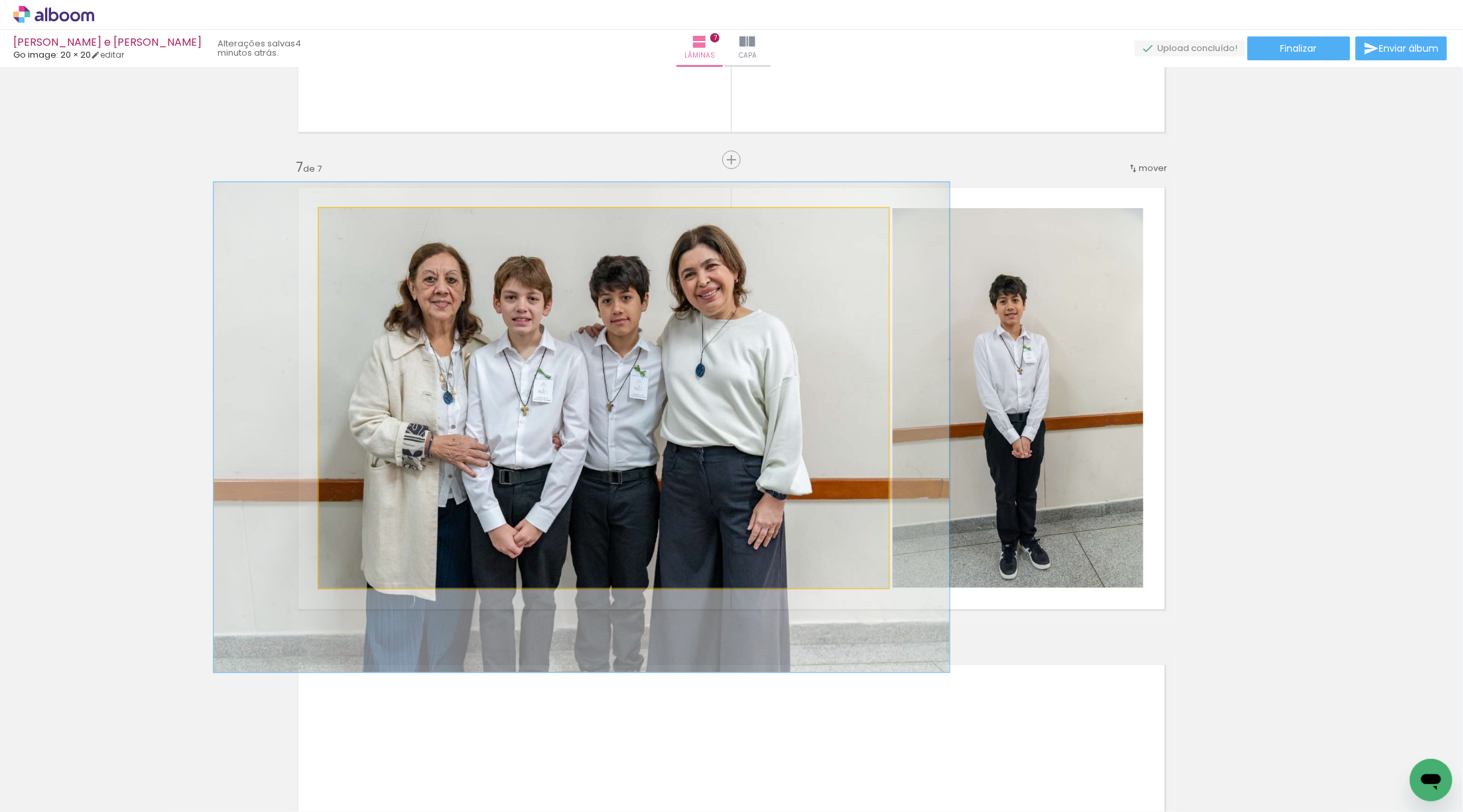
drag, startPoint x: 711, startPoint y: 382, endPoint x: 709, endPoint y: 395, distance: 13.2
click at [709, 396] on quentale-photo at bounding box center [604, 398] width 570 height 380
drag, startPoint x: 350, startPoint y: 222, endPoint x: 364, endPoint y: 223, distance: 14.0
click at [364, 223] on div at bounding box center [376, 222] width 52 height 21
click at [745, 445] on quentale-photo at bounding box center [604, 398] width 570 height 380
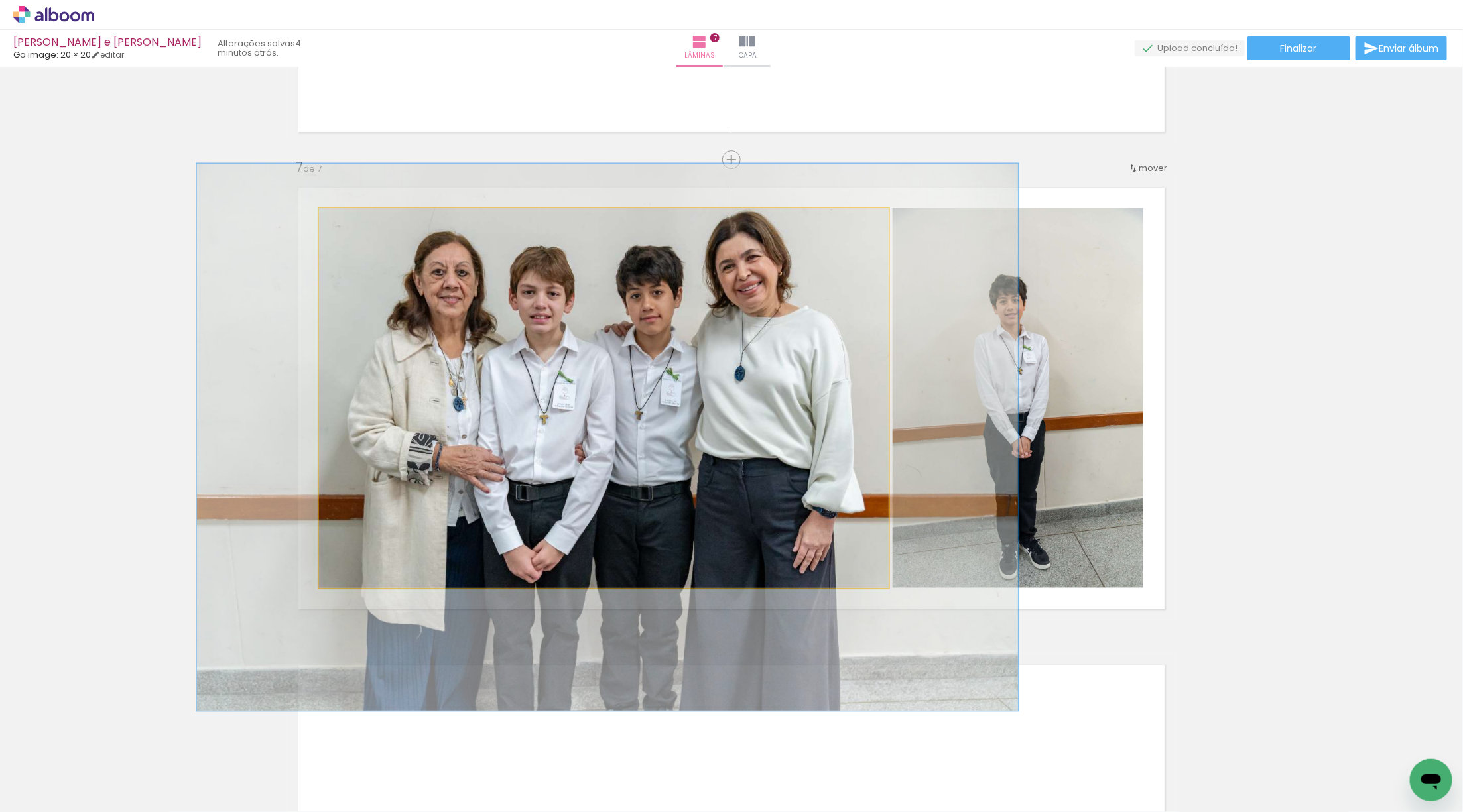
drag, startPoint x: 363, startPoint y: 222, endPoint x: 371, endPoint y: 220, distance: 8.2
click at [371, 220] on div at bounding box center [372, 222] width 12 height 12
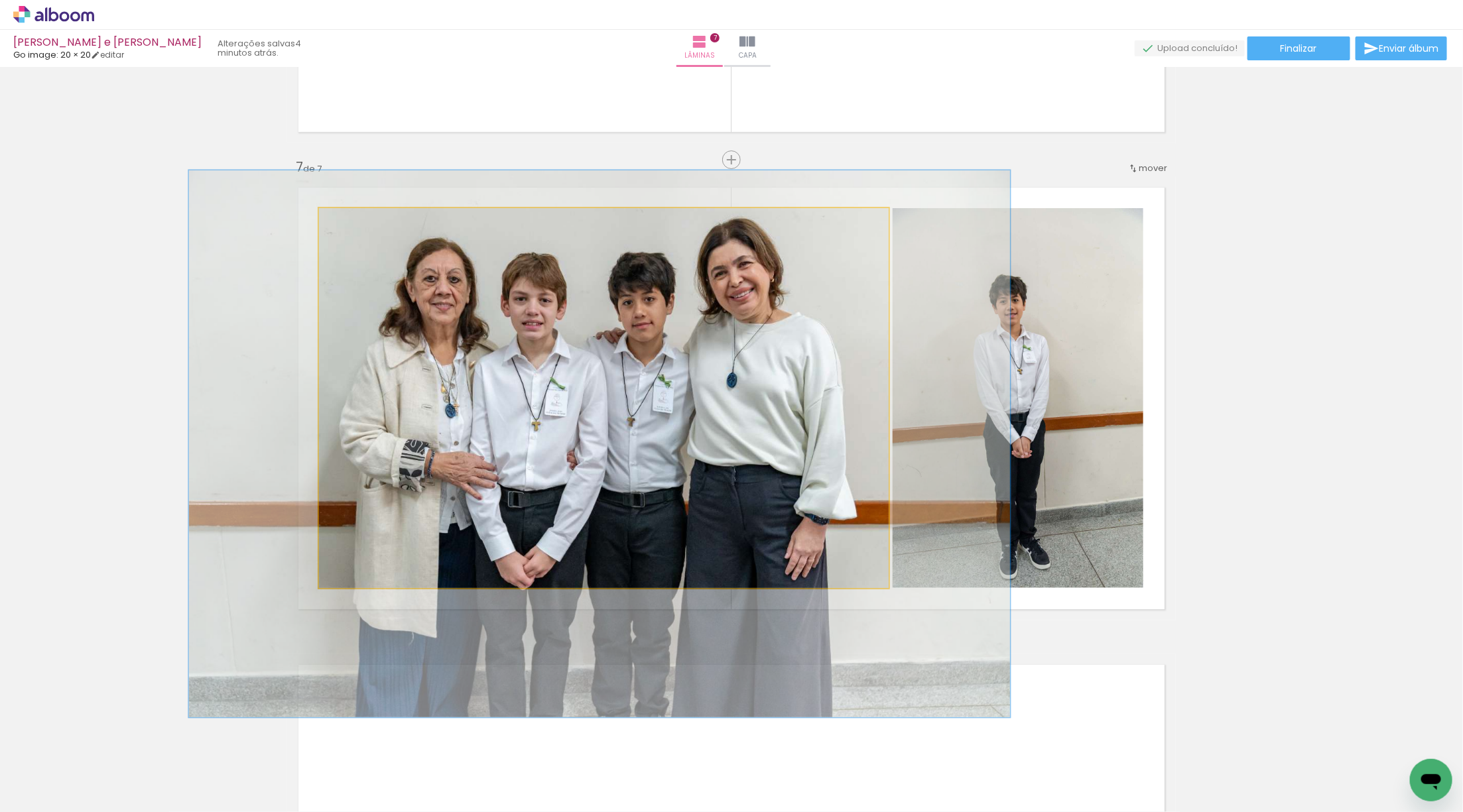
drag, startPoint x: 622, startPoint y: 396, endPoint x: 615, endPoint y: 399, distance: 7.6
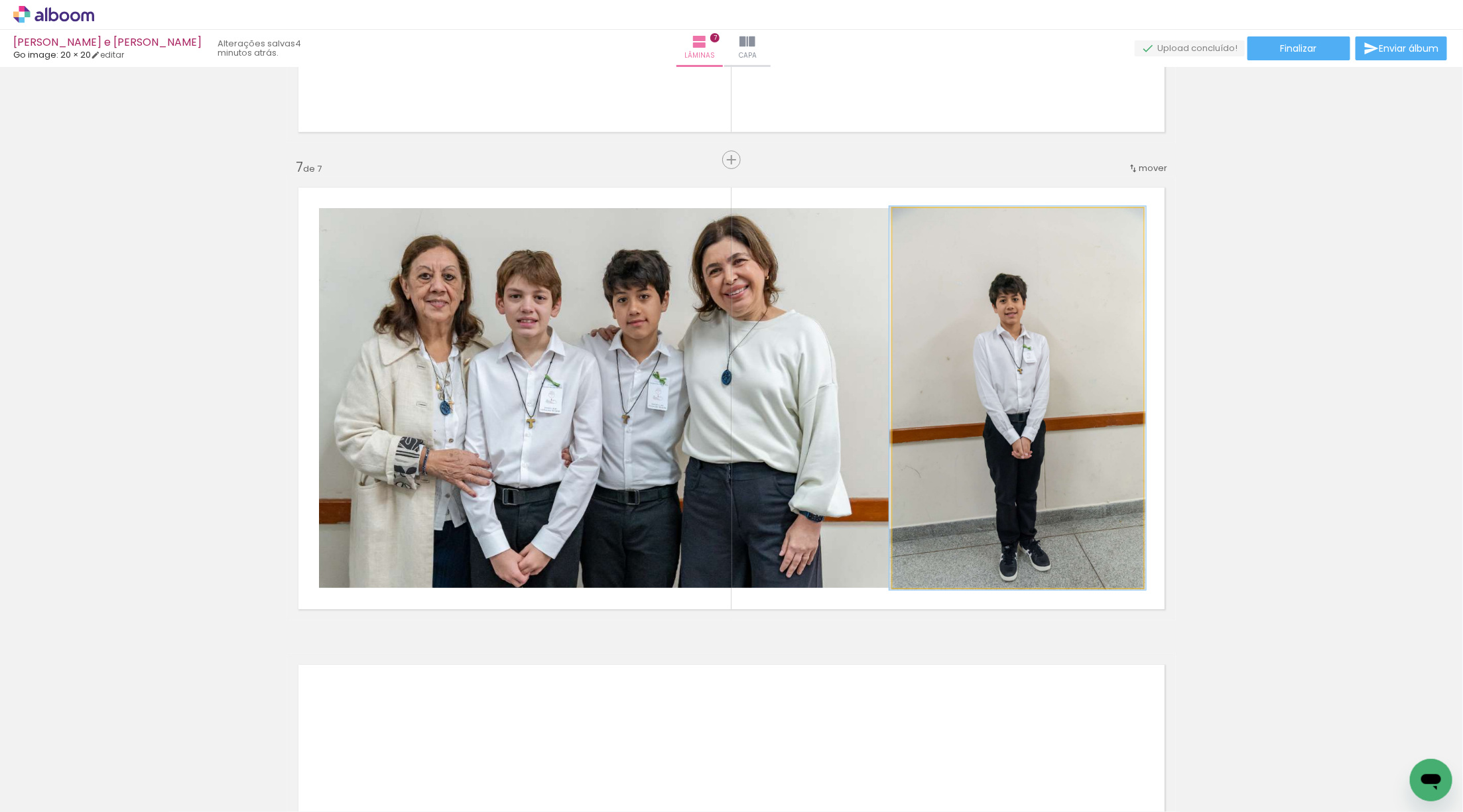
drag, startPoint x: 932, startPoint y: 229, endPoint x: 933, endPoint y: 238, distance: 9.1
click at [933, 238] on quentale-photo at bounding box center [1017, 398] width 251 height 380
drag, startPoint x: 938, startPoint y: 233, endPoint x: 946, endPoint y: 231, distance: 8.2
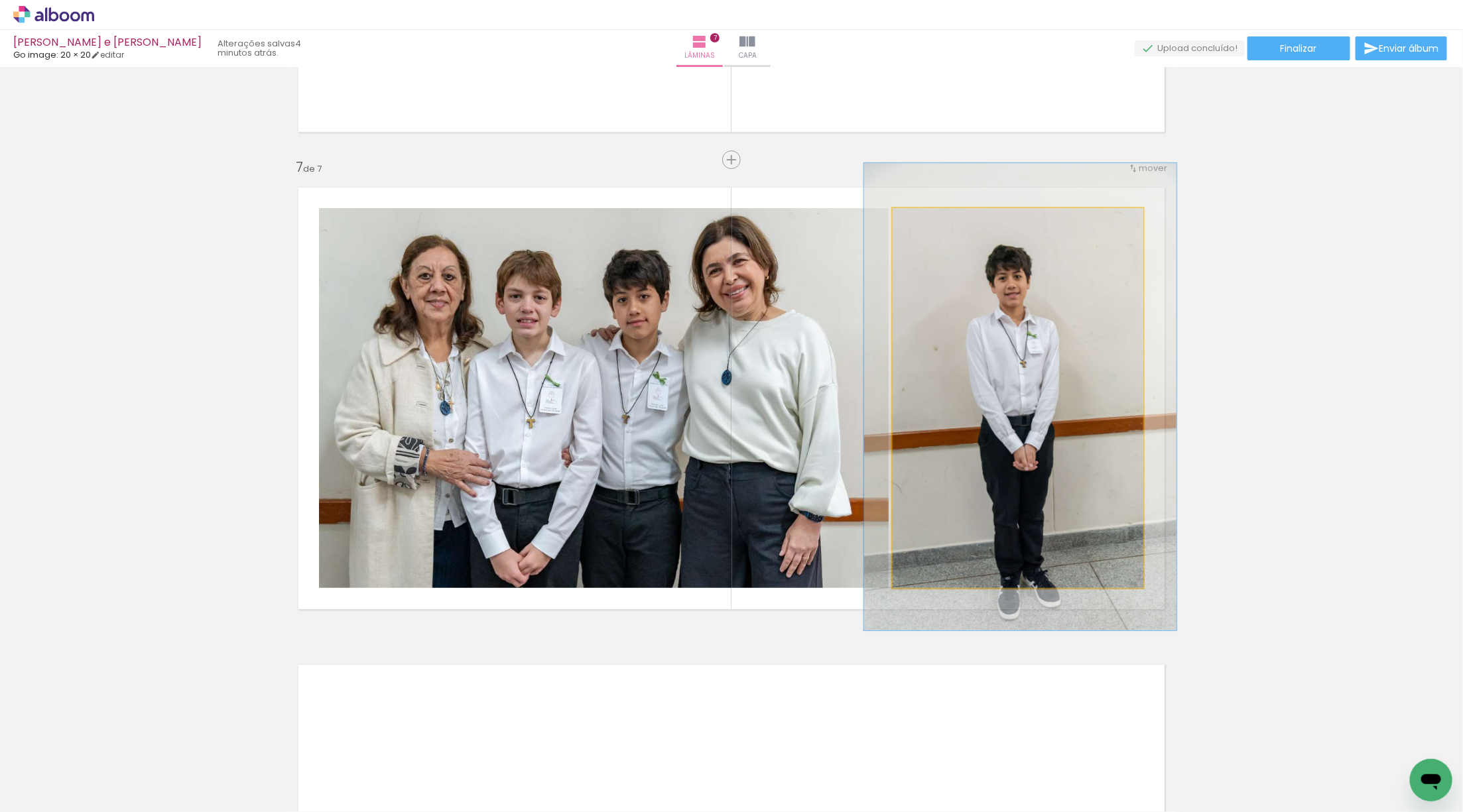
drag, startPoint x: 921, startPoint y: 215, endPoint x: 933, endPoint y: 220, distance: 13.0
click at [933, 220] on div at bounding box center [935, 222] width 21 height 21
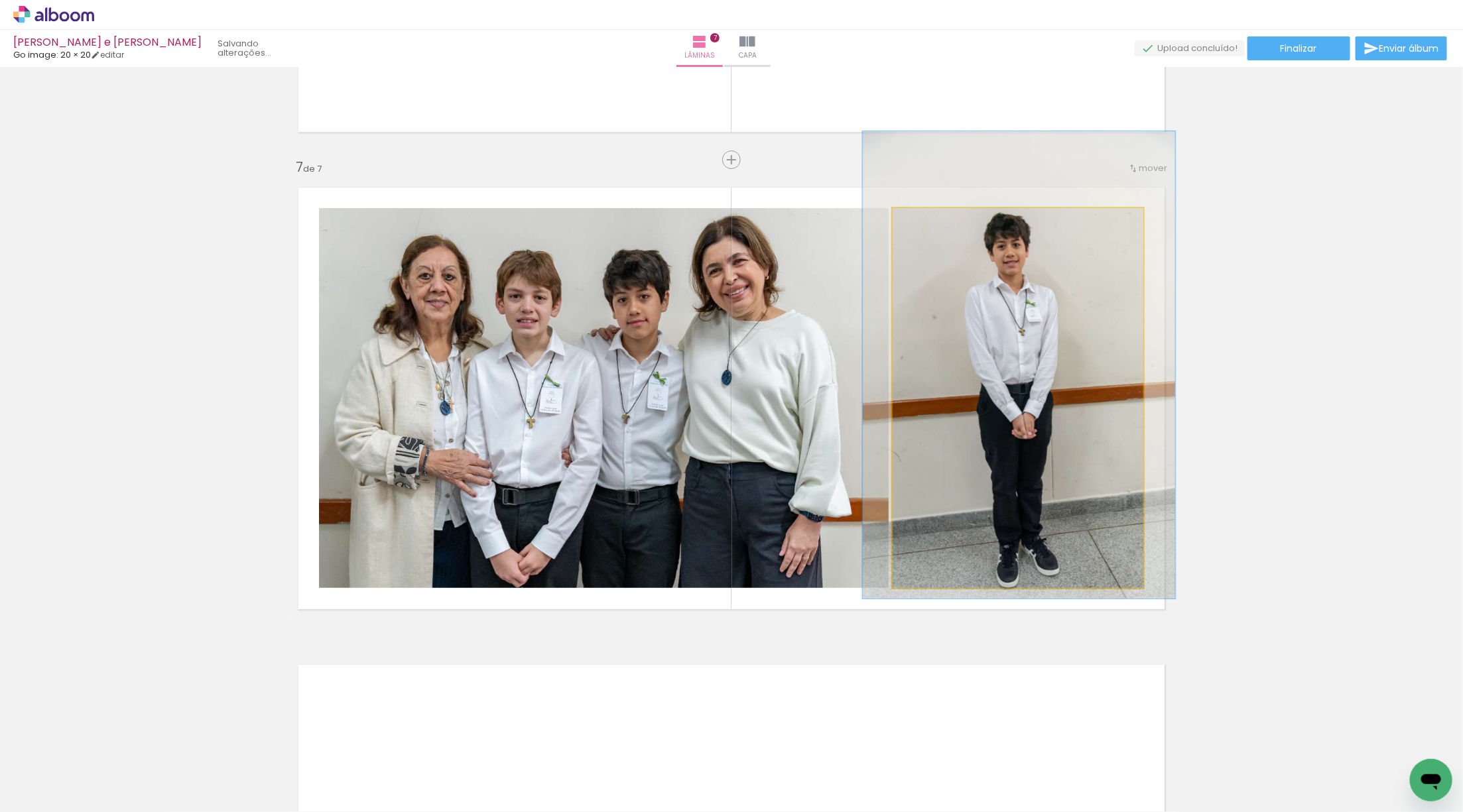
drag, startPoint x: 1069, startPoint y: 394, endPoint x: 1068, endPoint y: 362, distance: 32.0
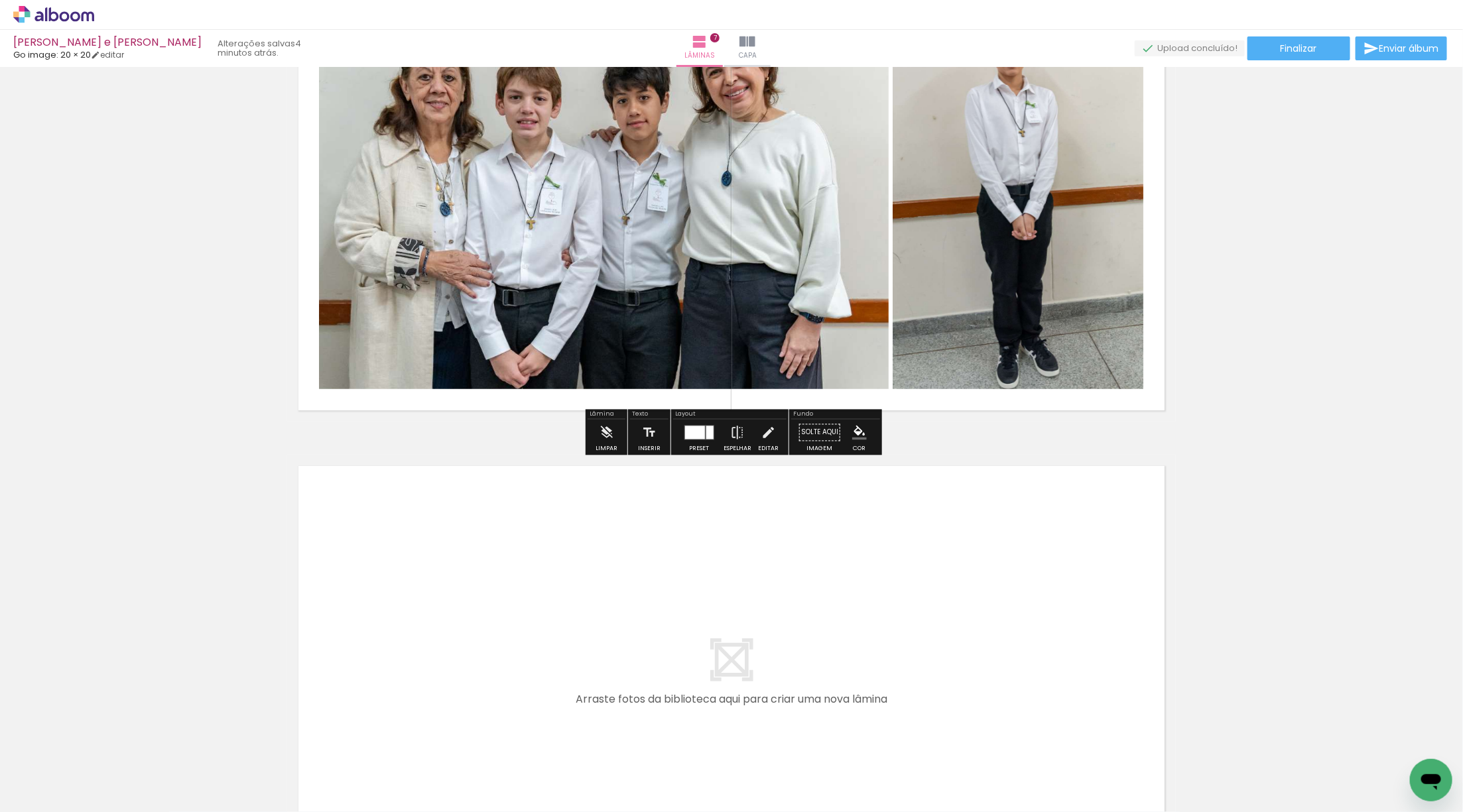
scroll to position [3207, 0]
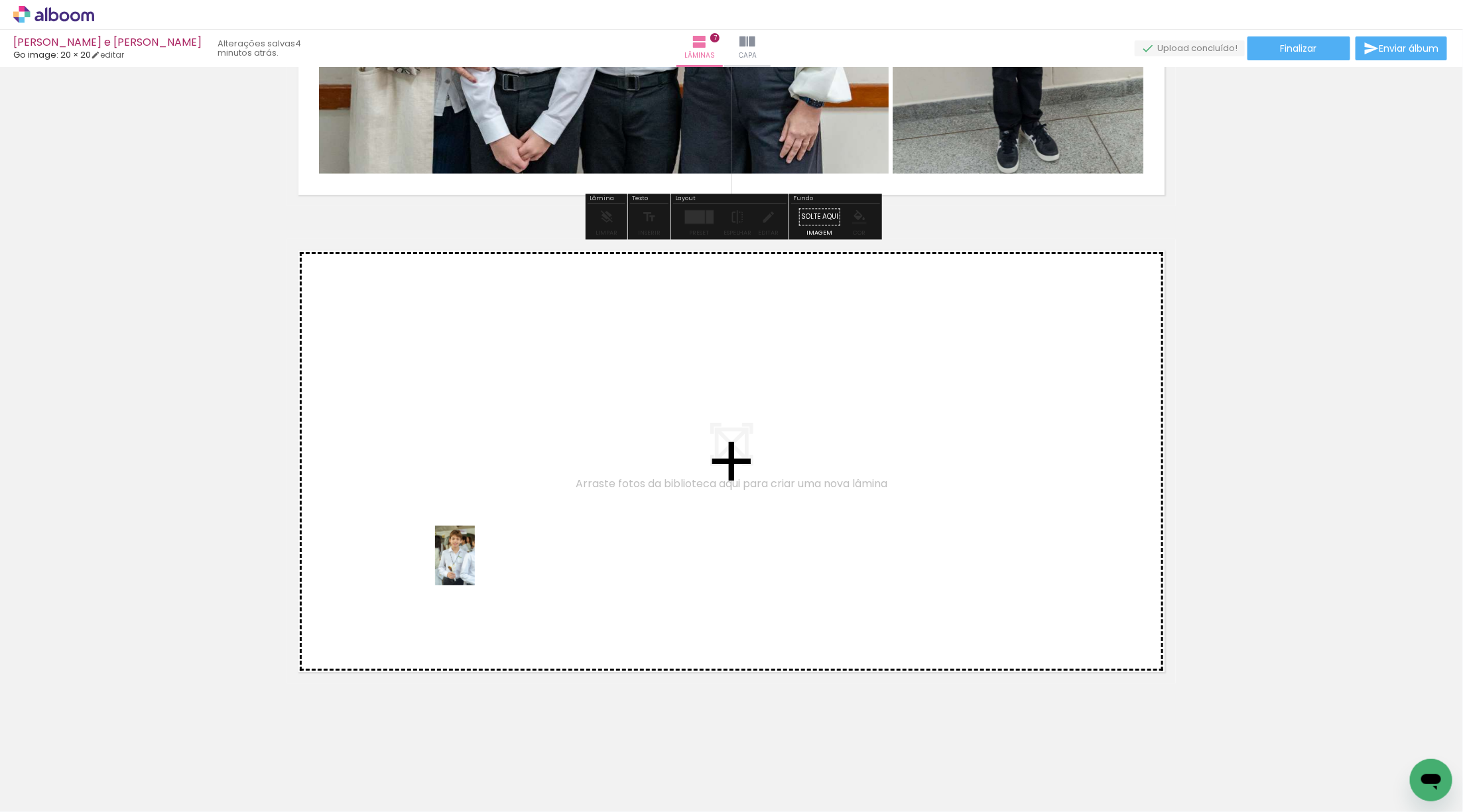
drag, startPoint x: 210, startPoint y: 733, endPoint x: 475, endPoint y: 566, distance: 313.2
click at [475, 566] on quentale-workspace at bounding box center [732, 406] width 1463 height 812
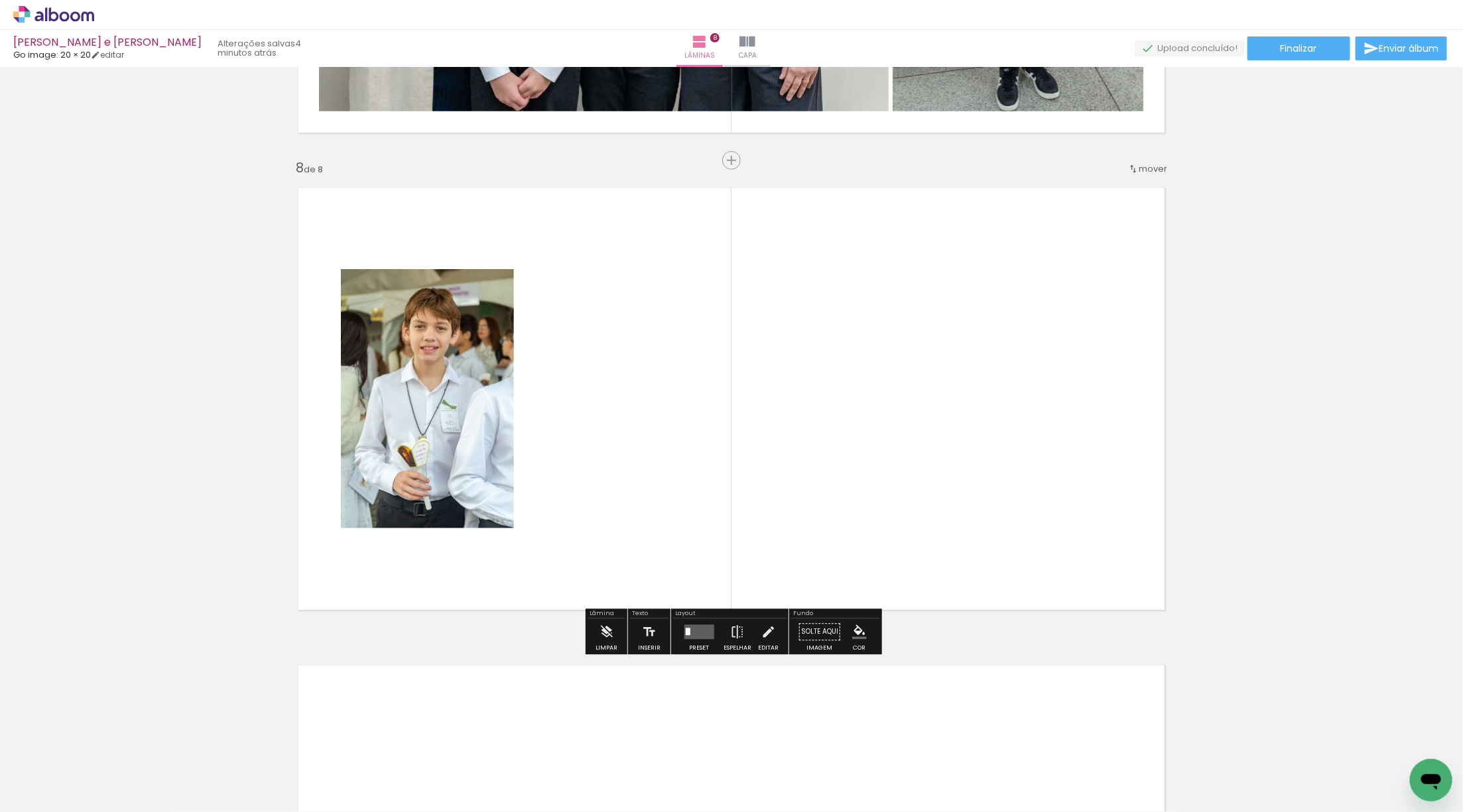
scroll to position [3270, 0]
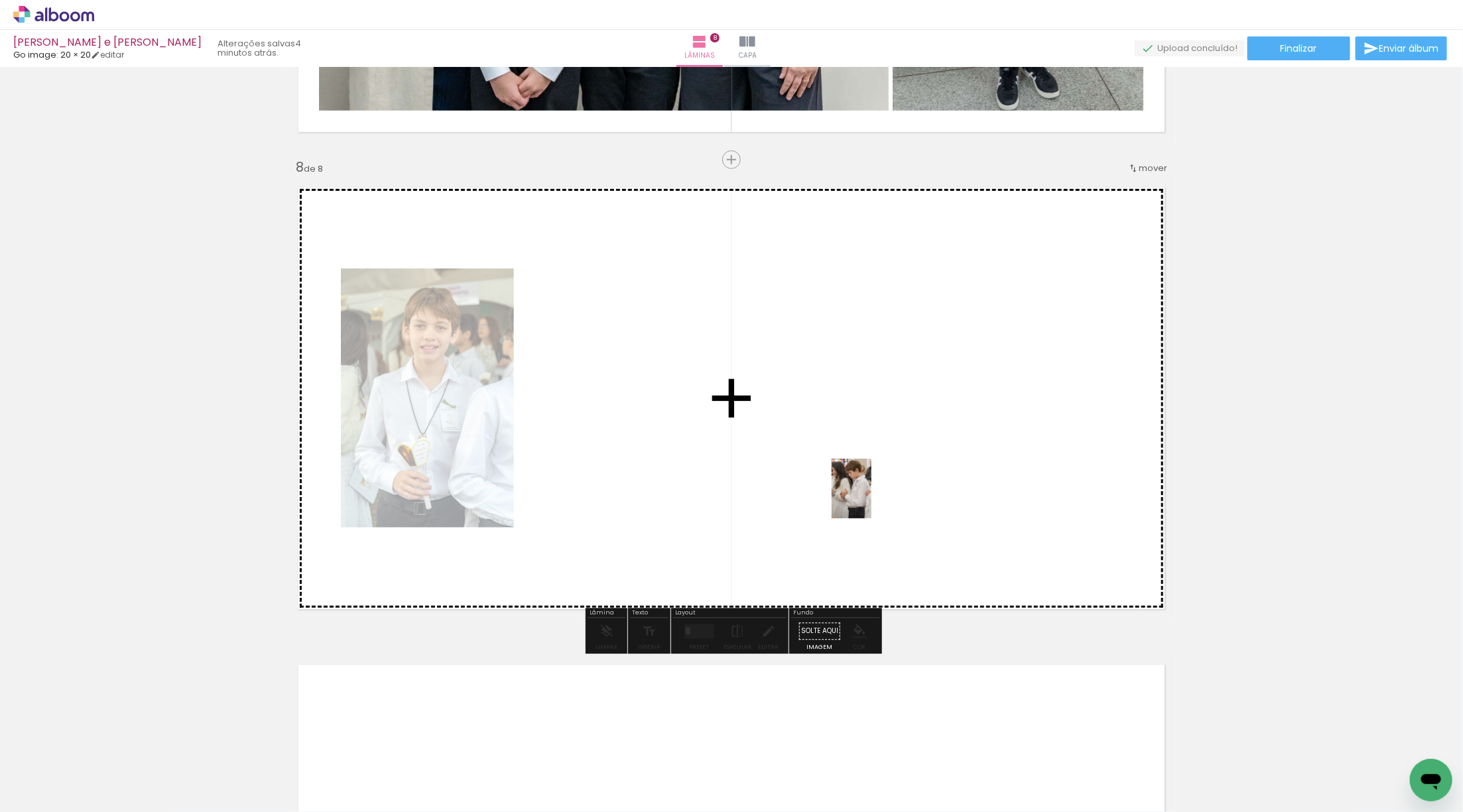
drag, startPoint x: 157, startPoint y: 778, endPoint x: 871, endPoint y: 499, distance: 766.6
click at [871, 499] on quentale-workspace at bounding box center [732, 406] width 1463 height 812
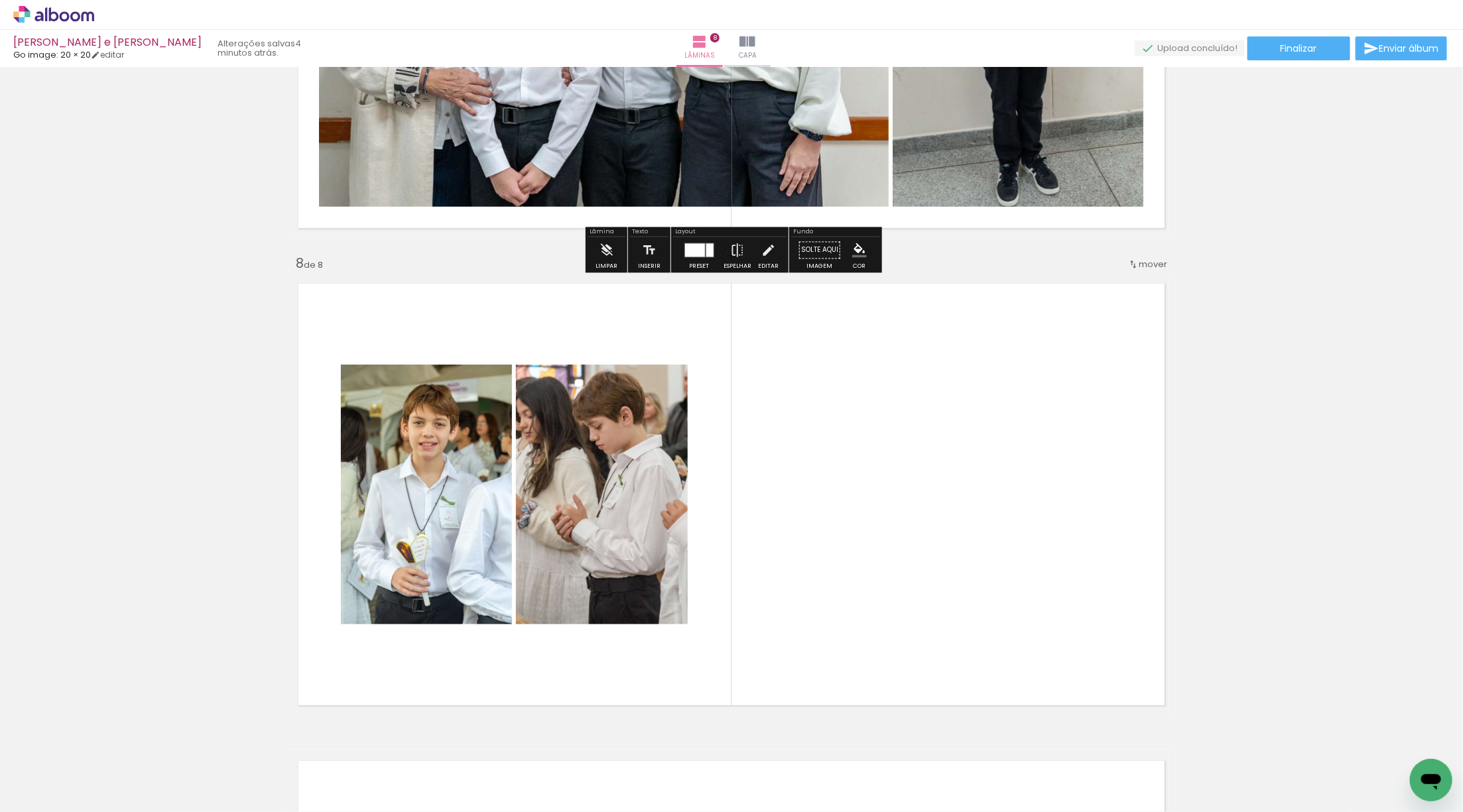
scroll to position [3184, 0]
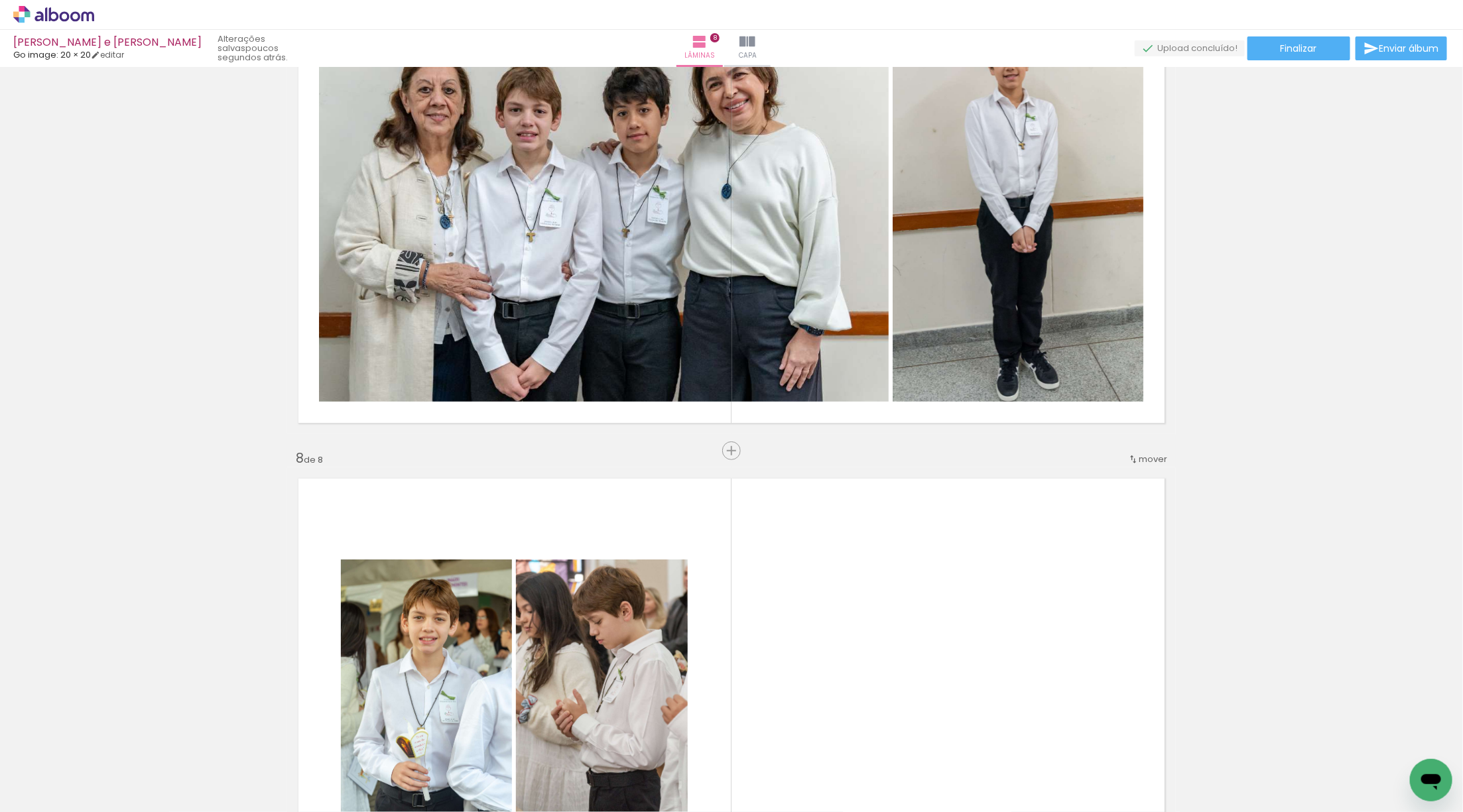
scroll to position [2977, 0]
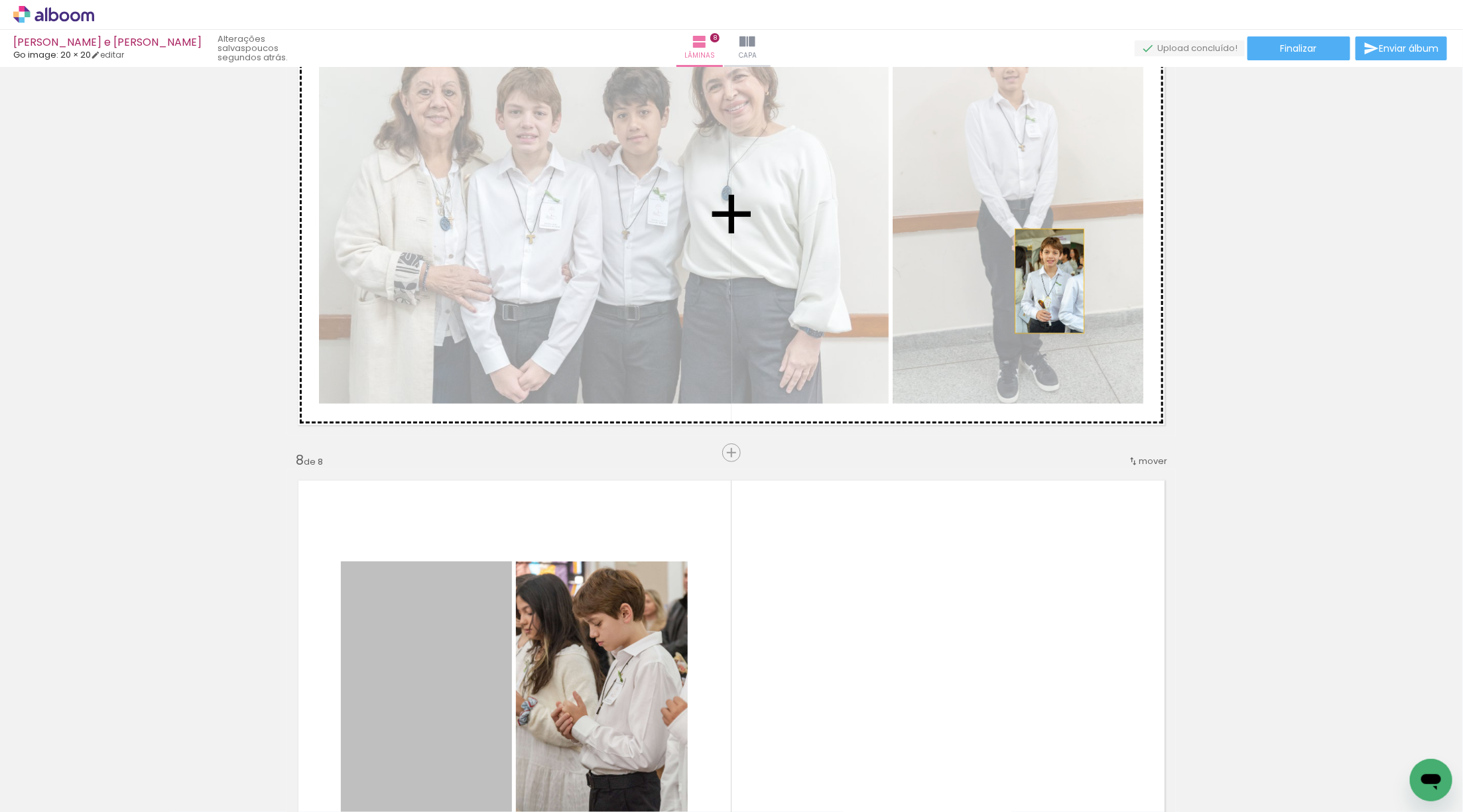
drag, startPoint x: 455, startPoint y: 615, endPoint x: 1093, endPoint y: 249, distance: 735.5
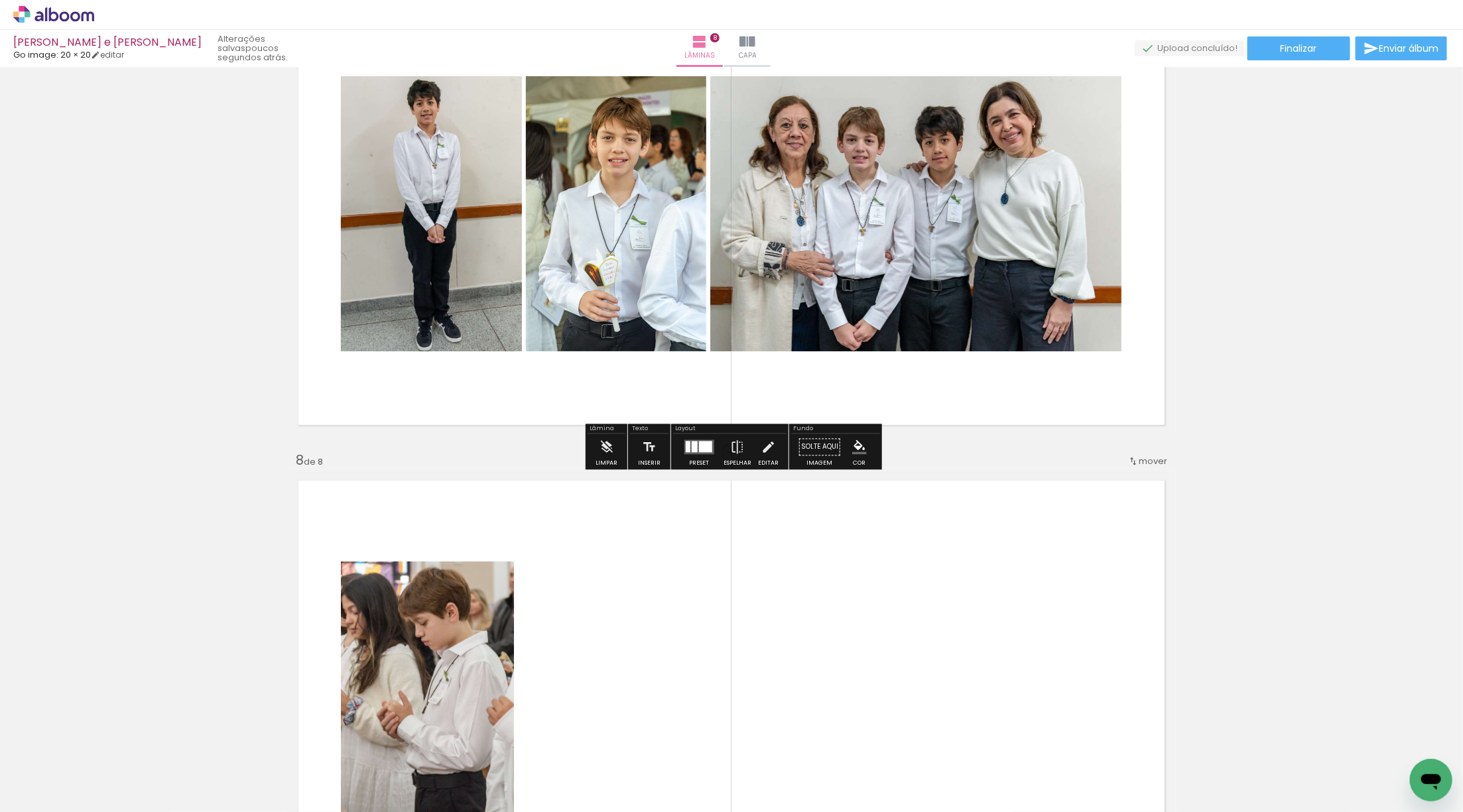
scroll to position [2970, 0]
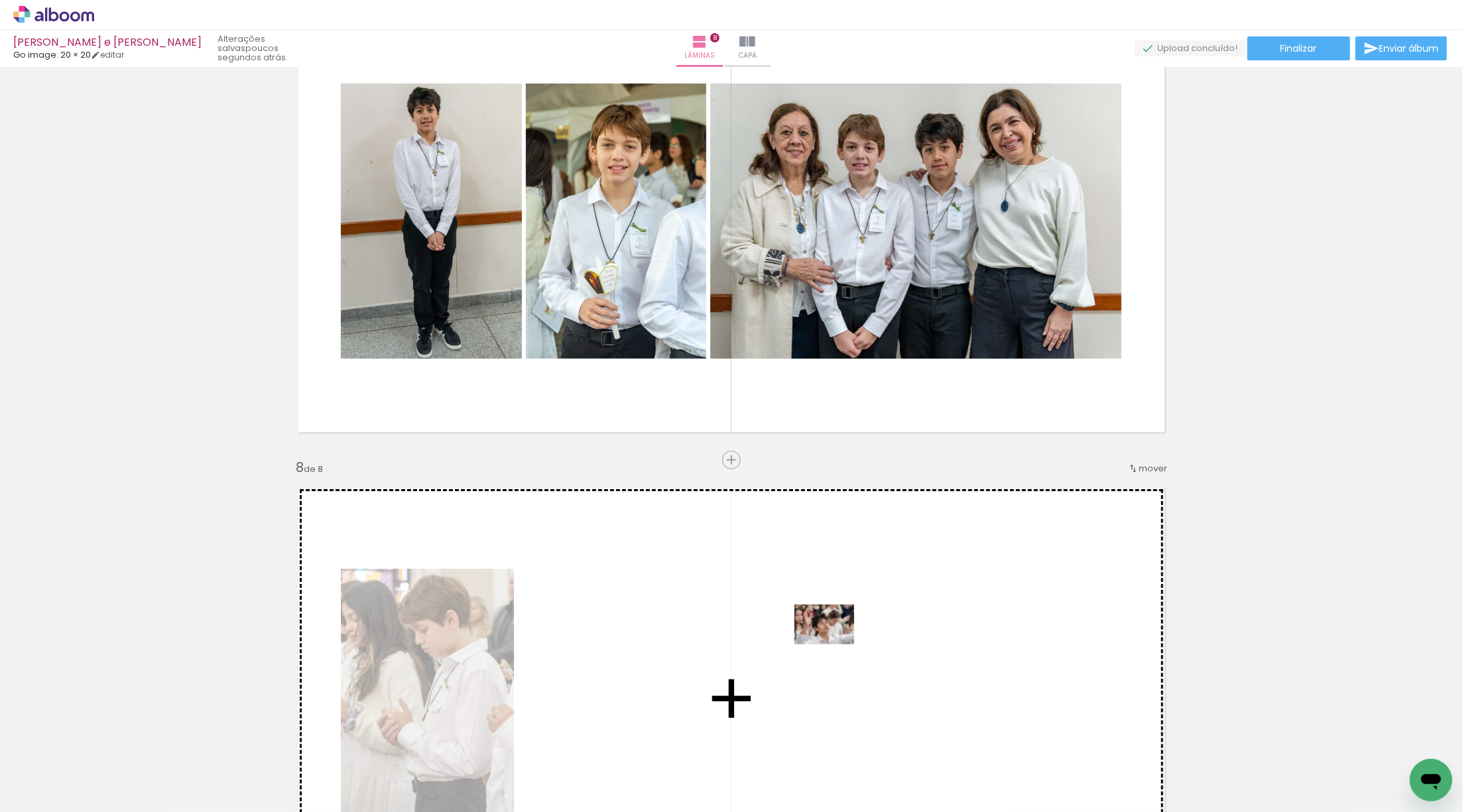
drag, startPoint x: 167, startPoint y: 761, endPoint x: 857, endPoint y: 641, distance: 700.4
click at [857, 641] on quentale-workspace at bounding box center [732, 406] width 1463 height 812
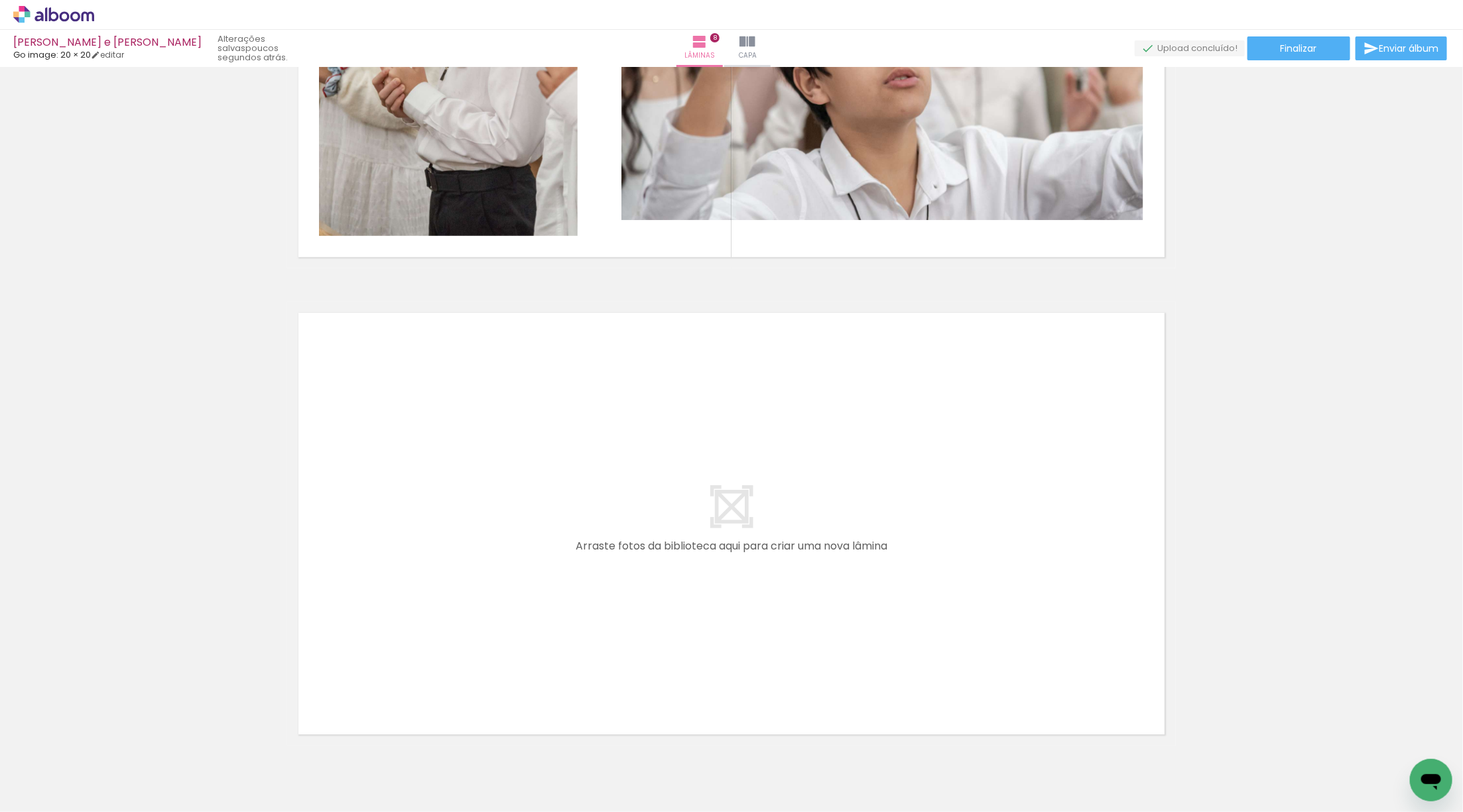
scroll to position [3684, 0]
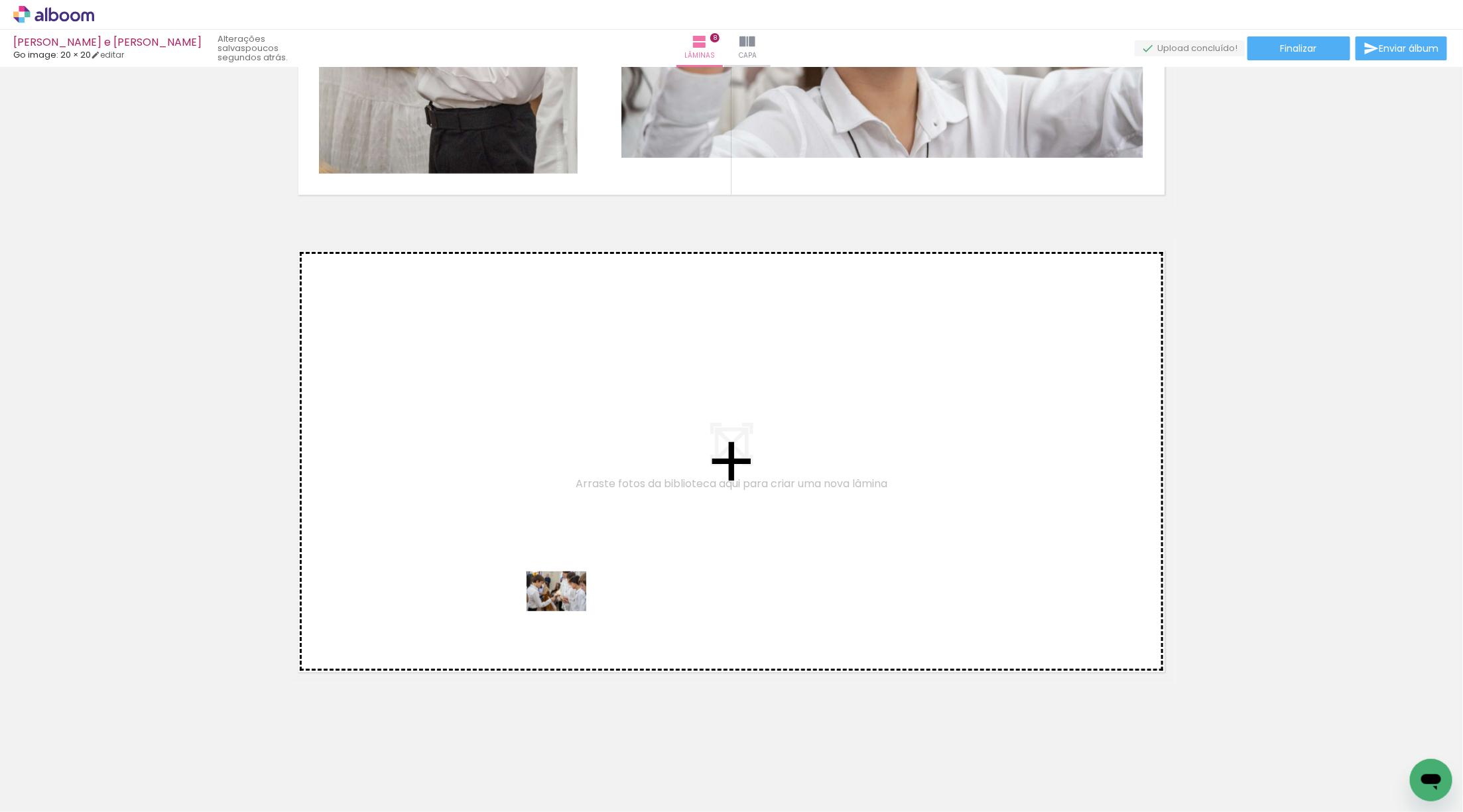
drag, startPoint x: 160, startPoint y: 774, endPoint x: 567, endPoint y: 610, distance: 438.8
click at [567, 610] on quentale-workspace at bounding box center [732, 406] width 1463 height 812
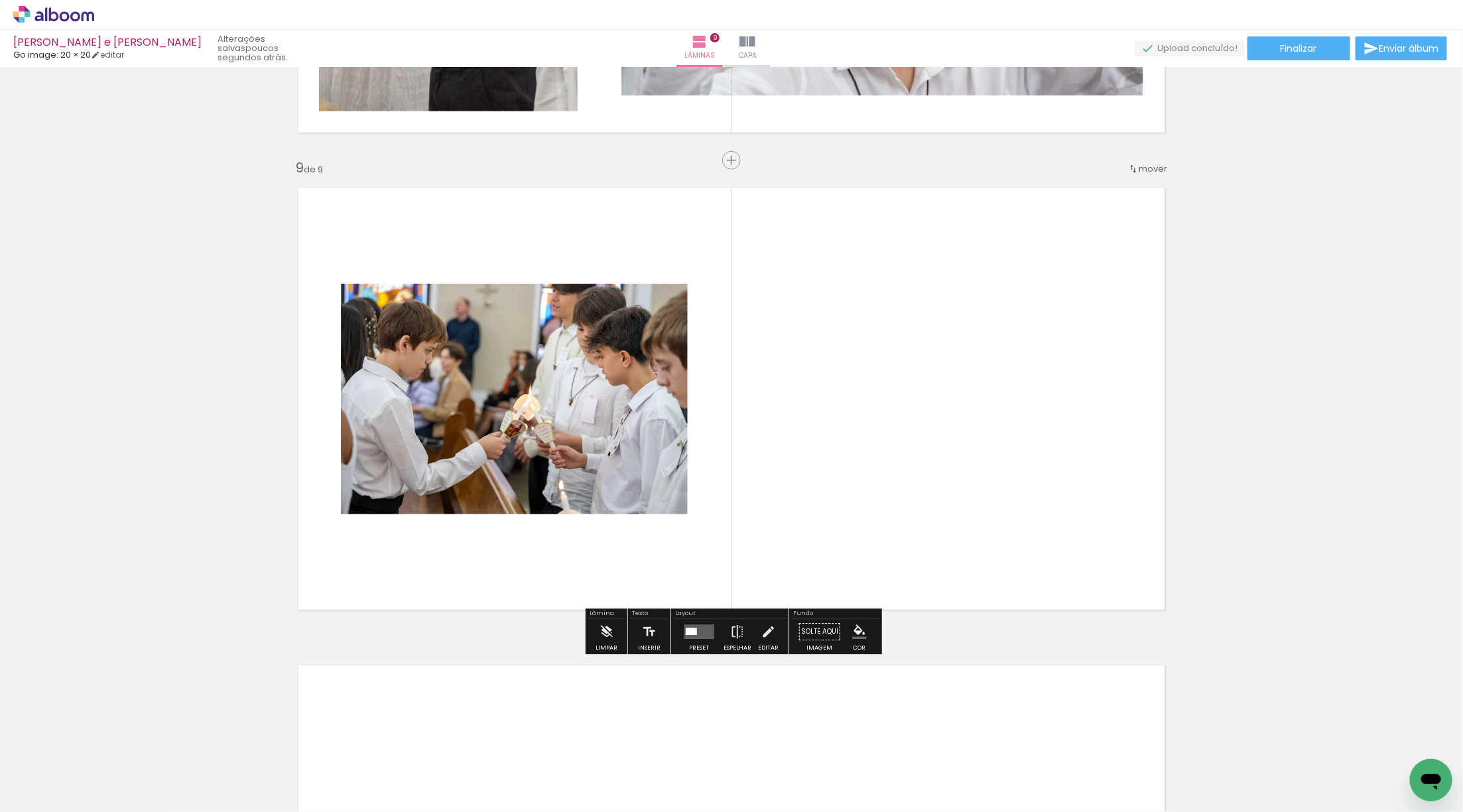
scroll to position [3747, 0]
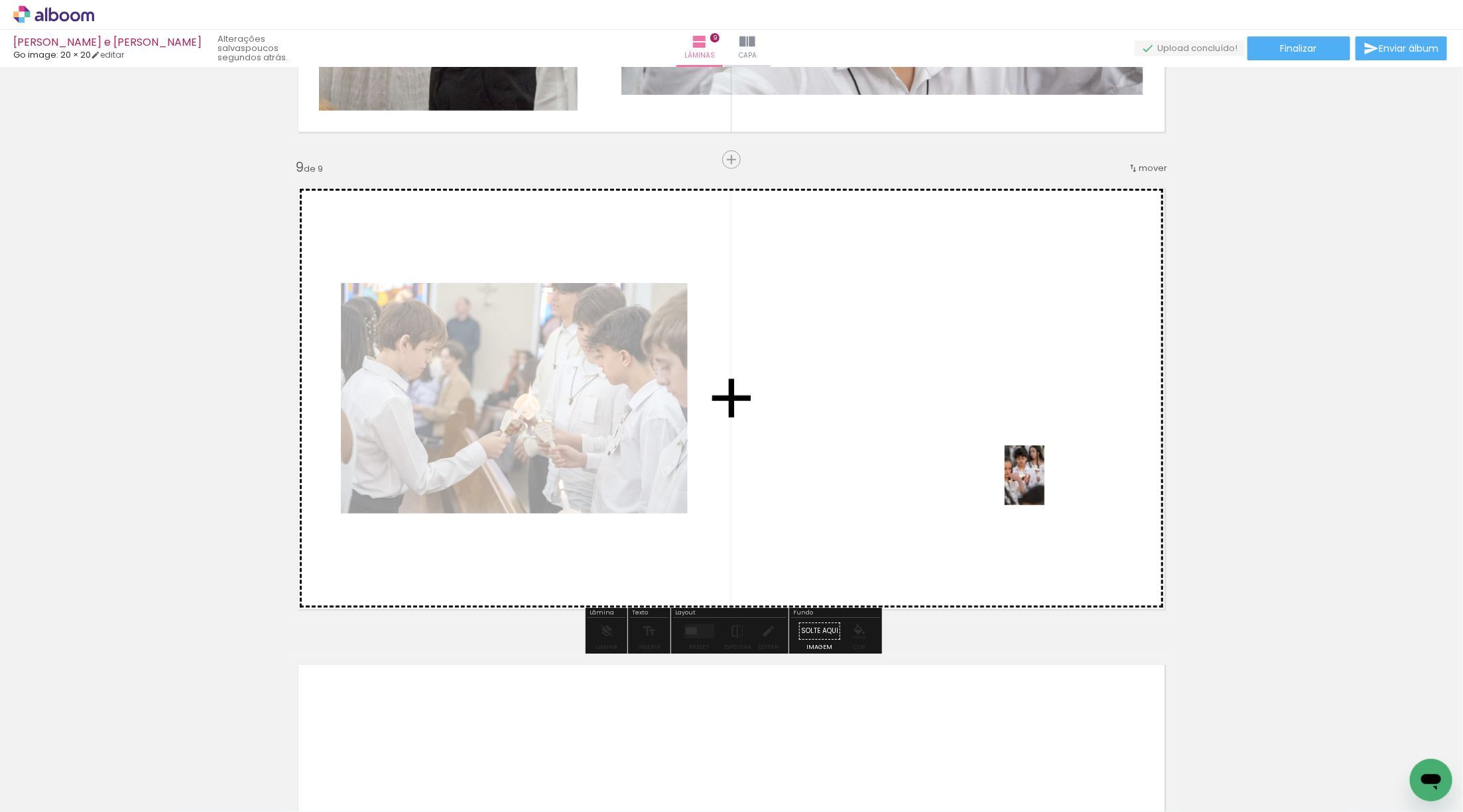
drag, startPoint x: 157, startPoint y: 757, endPoint x: 1055, endPoint y: 478, distance: 940.3
click at [1056, 478] on quentale-workspace at bounding box center [732, 406] width 1463 height 812
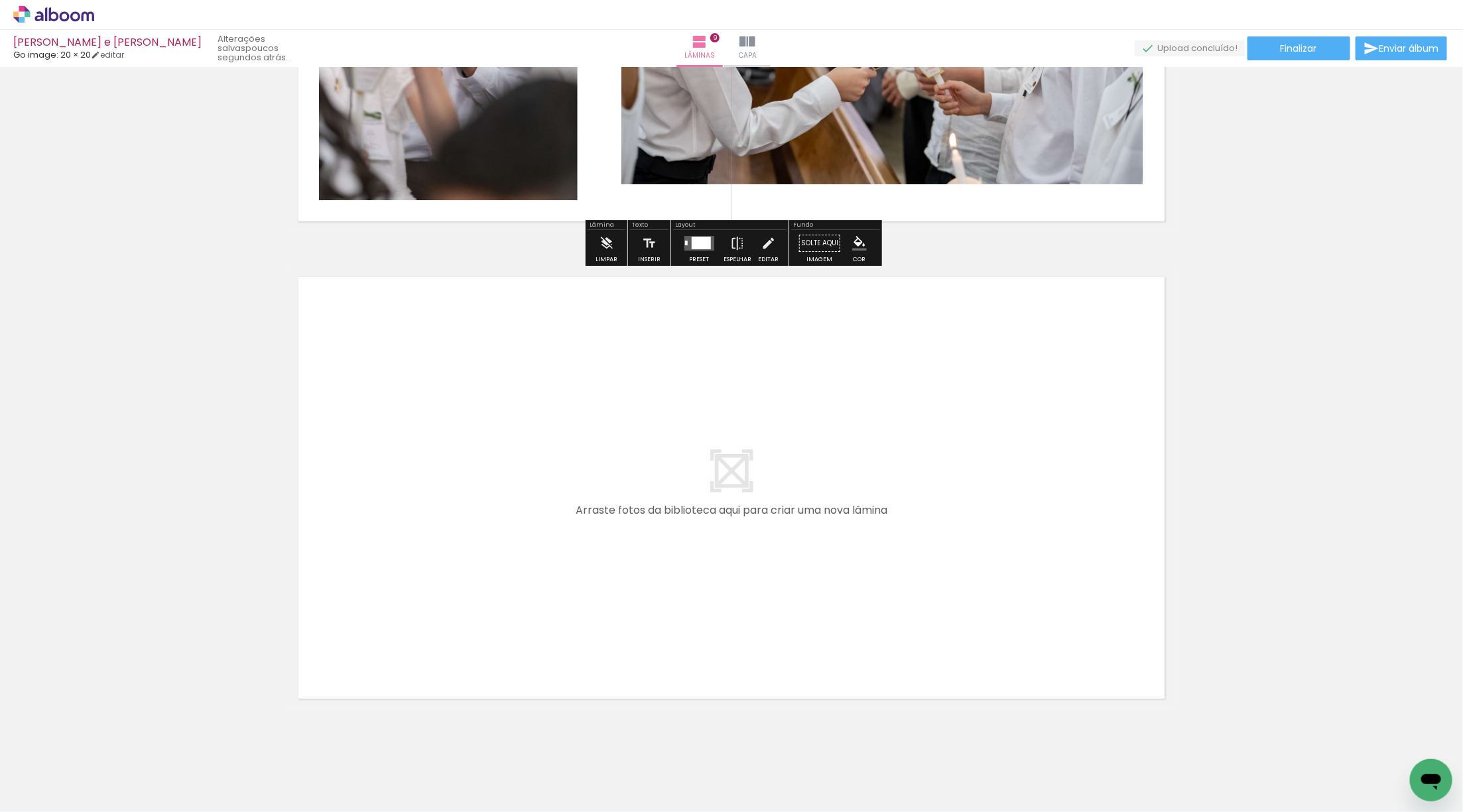
scroll to position [4139, 0]
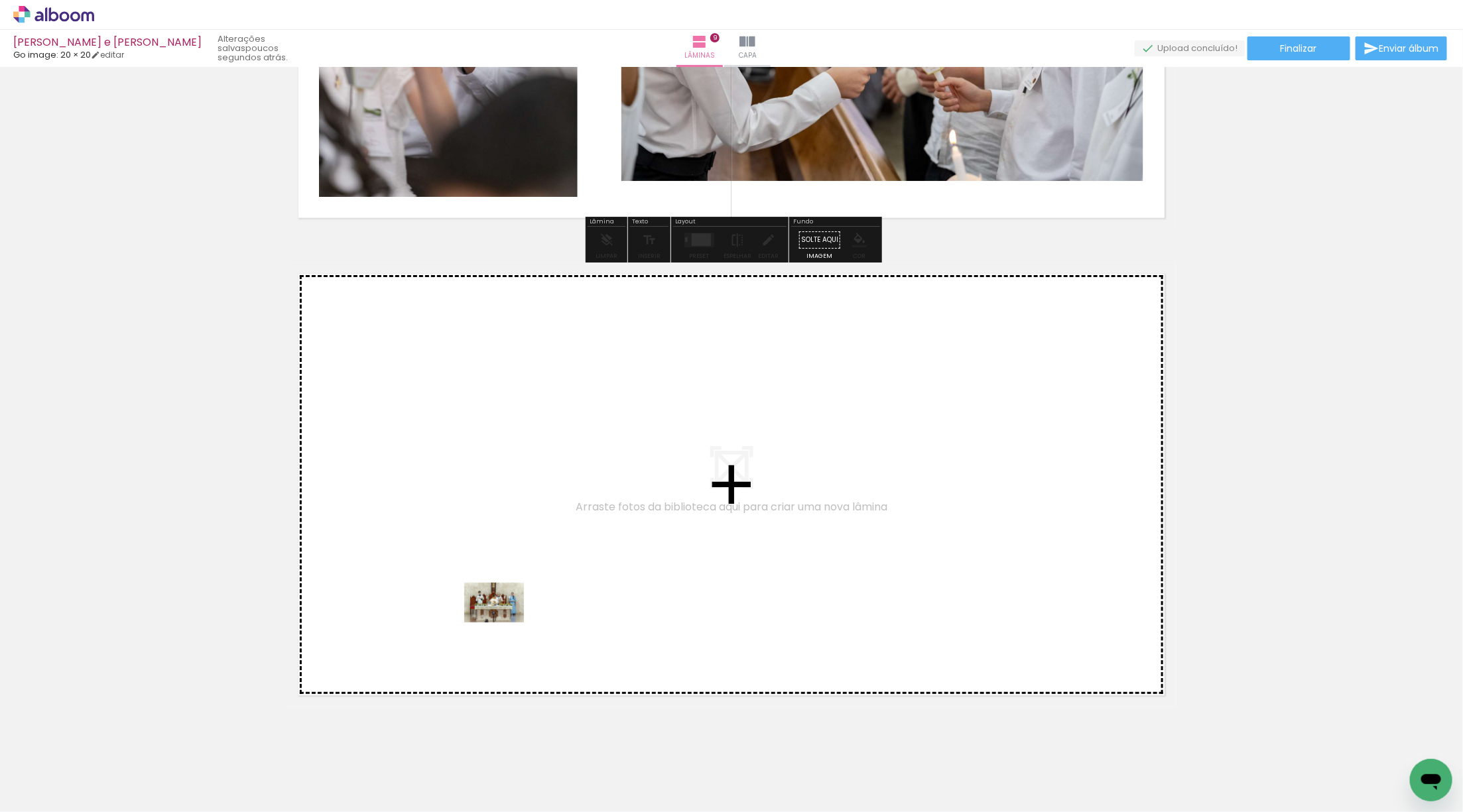
drag, startPoint x: 149, startPoint y: 768, endPoint x: 505, endPoint y: 623, distance: 384.4
click at [505, 623] on quentale-workspace at bounding box center [732, 406] width 1463 height 812
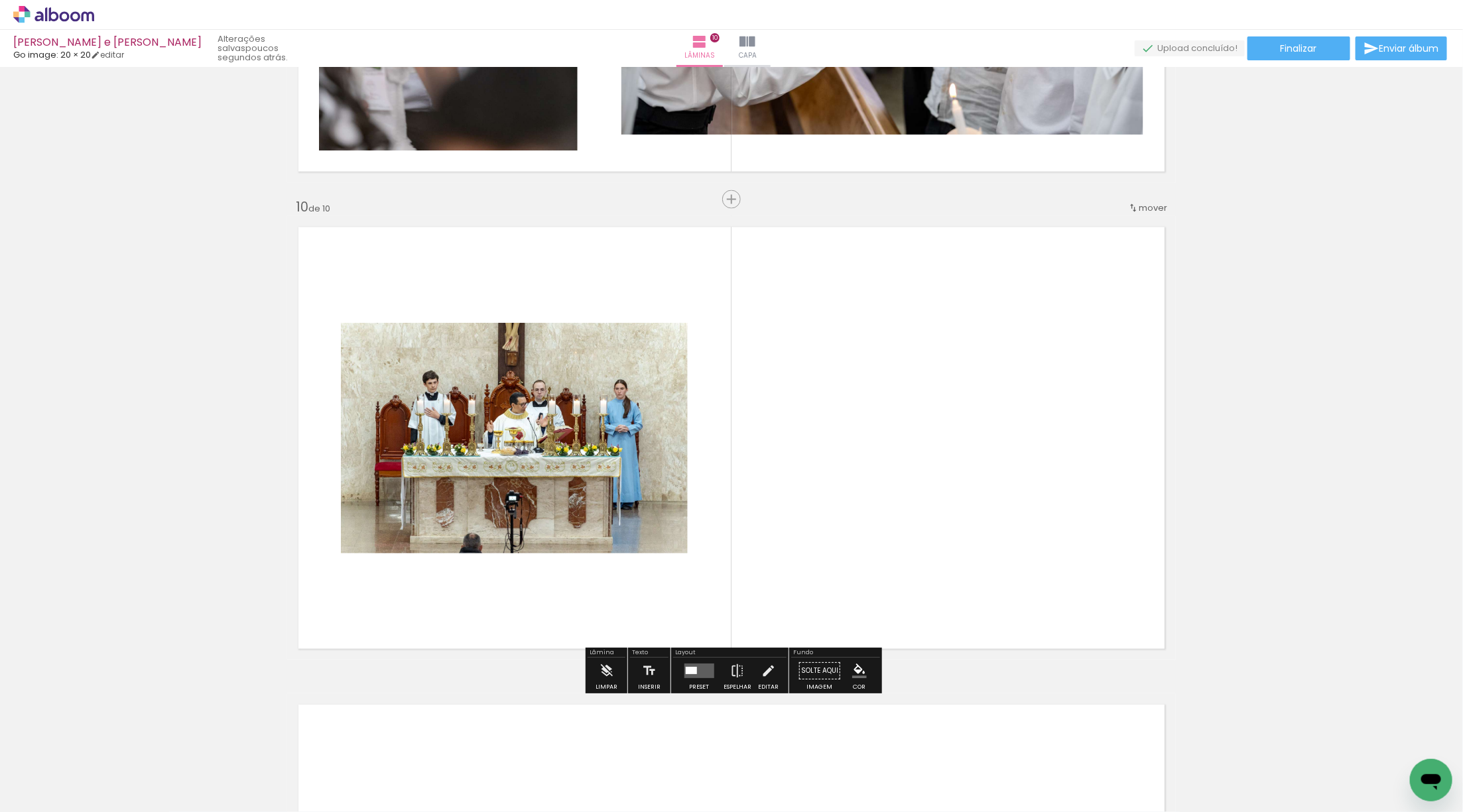
scroll to position [4224, 0]
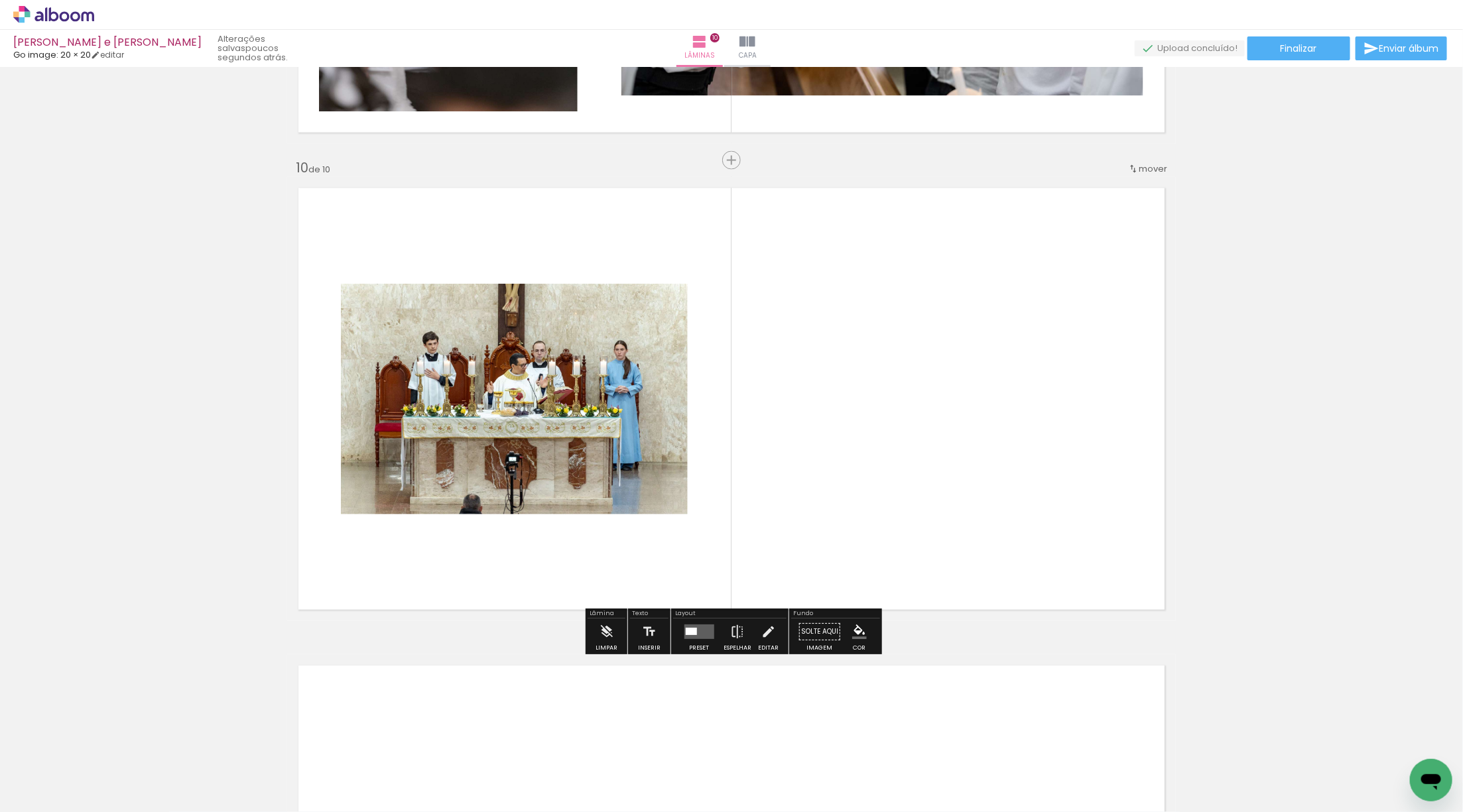
drag, startPoint x: 676, startPoint y: 630, endPoint x: 647, endPoint y: 626, distance: 29.3
click at [678, 630] on paper-button "Preset" at bounding box center [698, 636] width 42 height 34
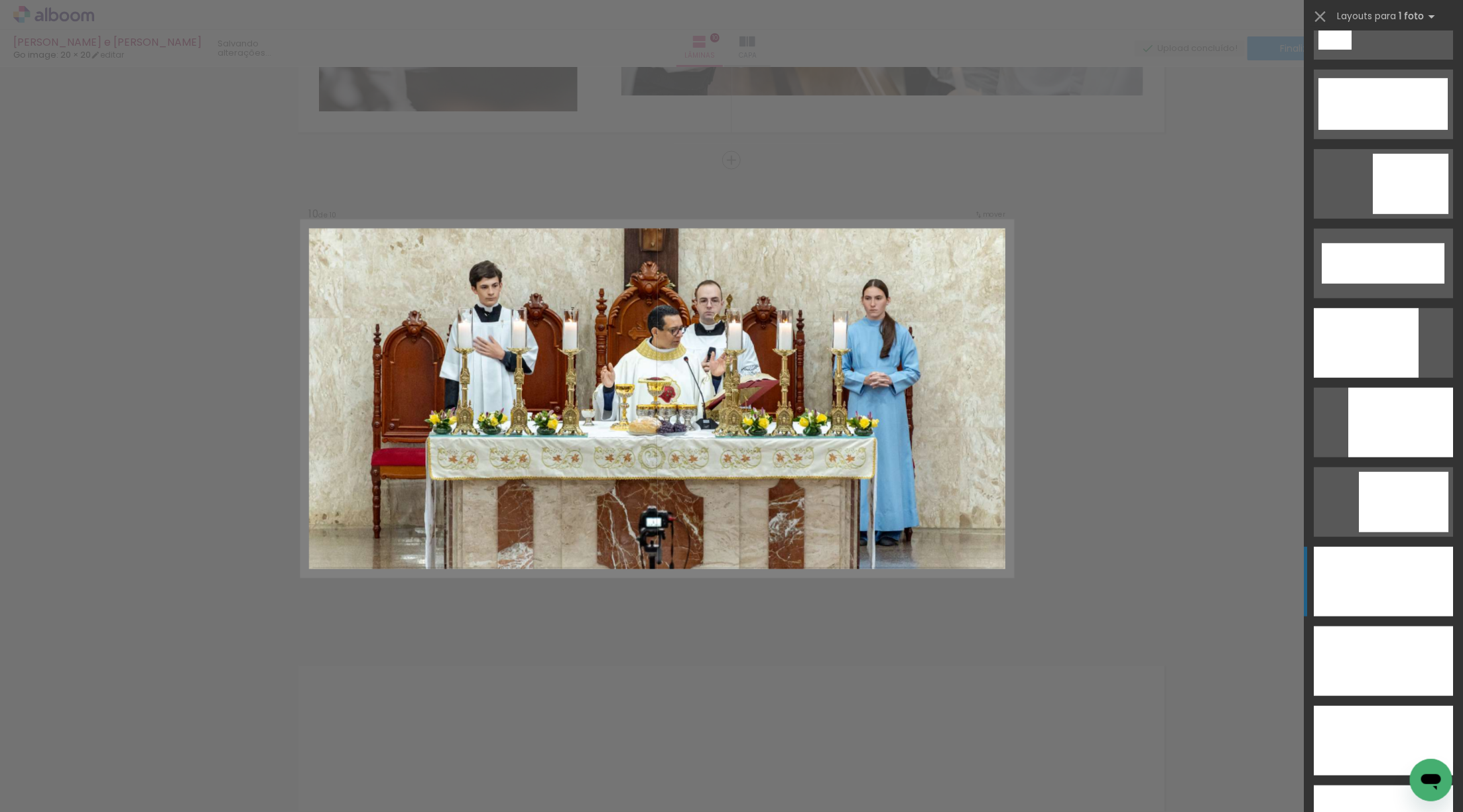
scroll to position [3314, 0]
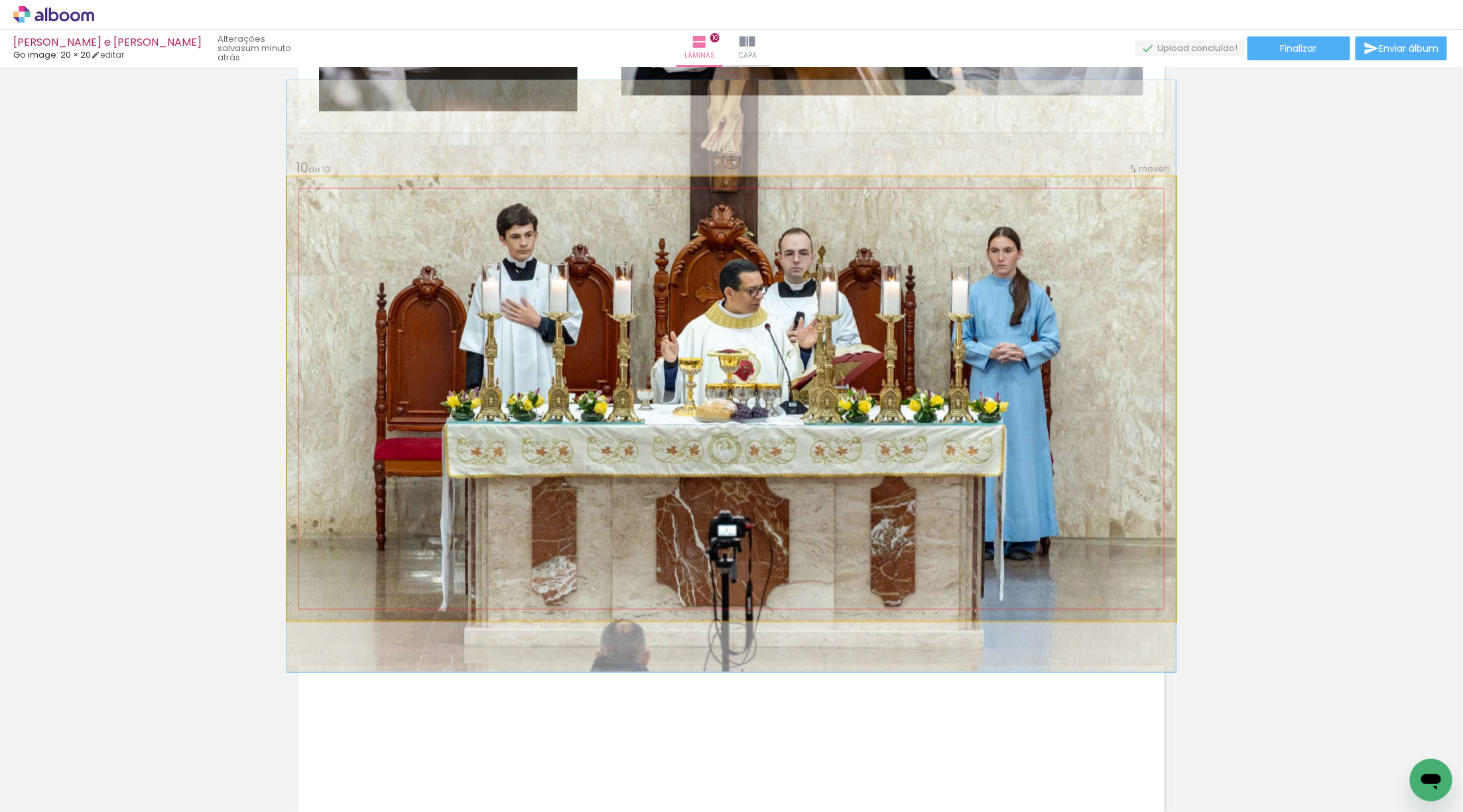
drag, startPoint x: 951, startPoint y: 492, endPoint x: 952, endPoint y: 470, distance: 22.0
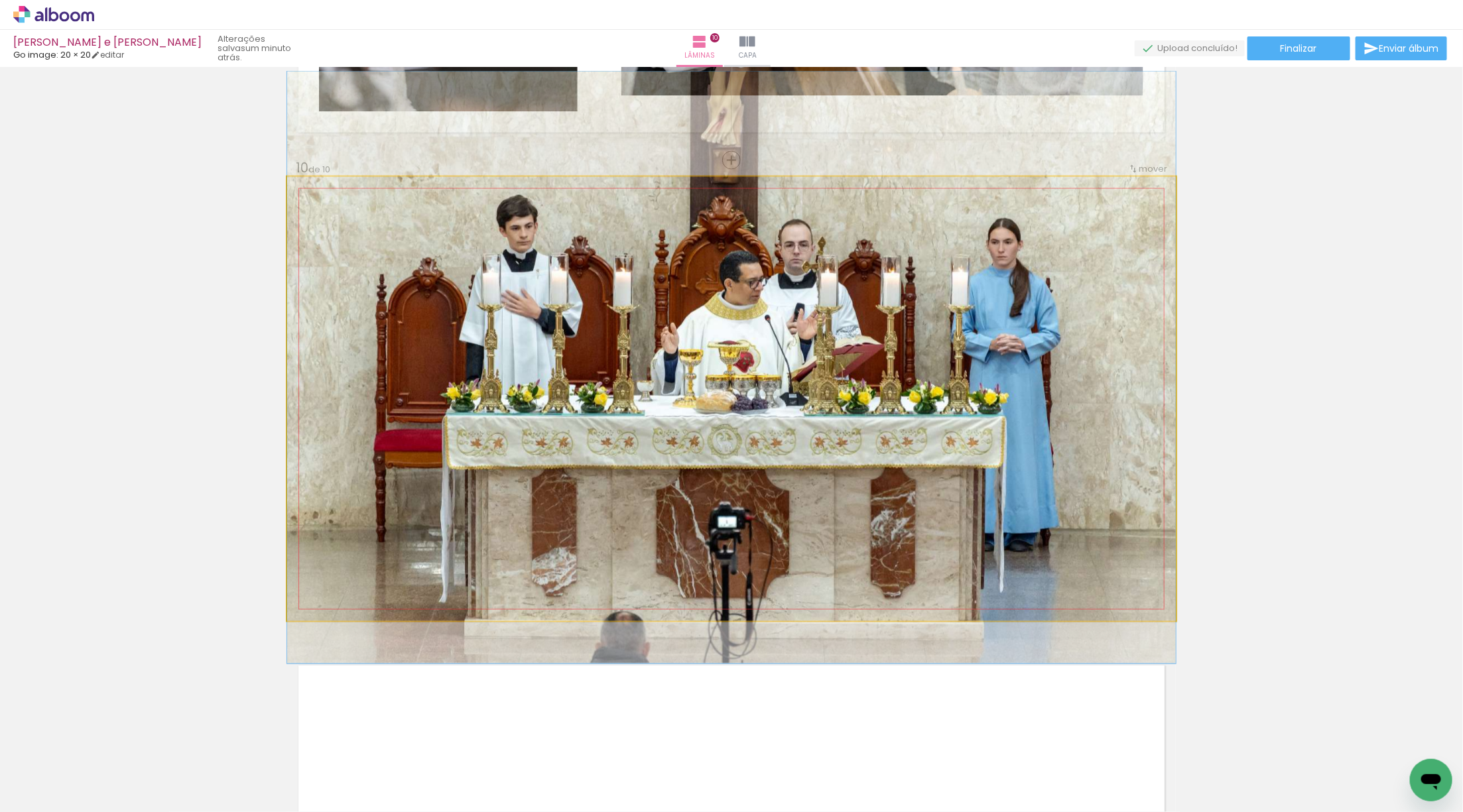
drag, startPoint x: 949, startPoint y: 484, endPoint x: 950, endPoint y: 475, distance: 9.1
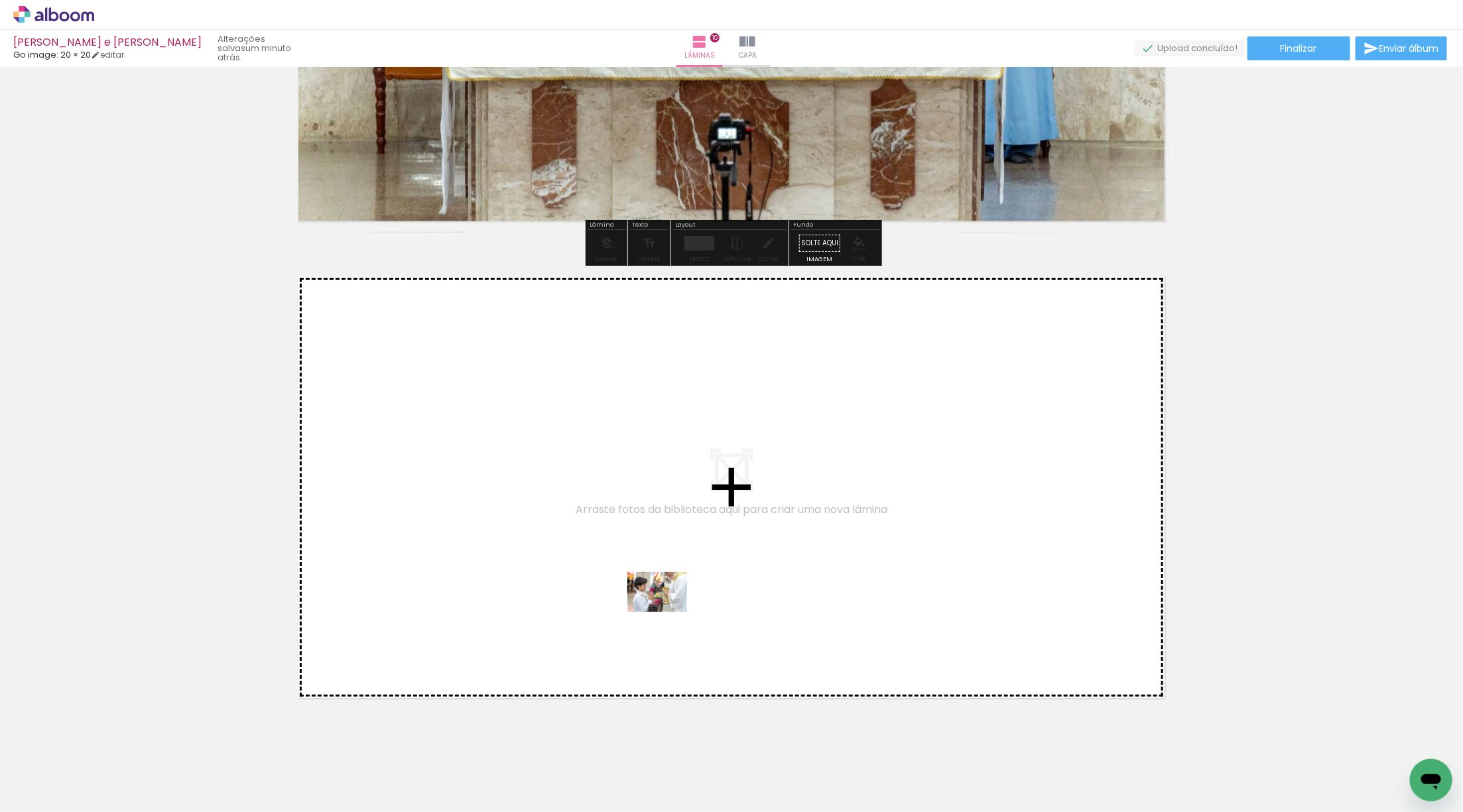
drag, startPoint x: 142, startPoint y: 782, endPoint x: 668, endPoint y: 611, distance: 553.1
click at [668, 611] on quentale-workspace at bounding box center [732, 406] width 1463 height 812
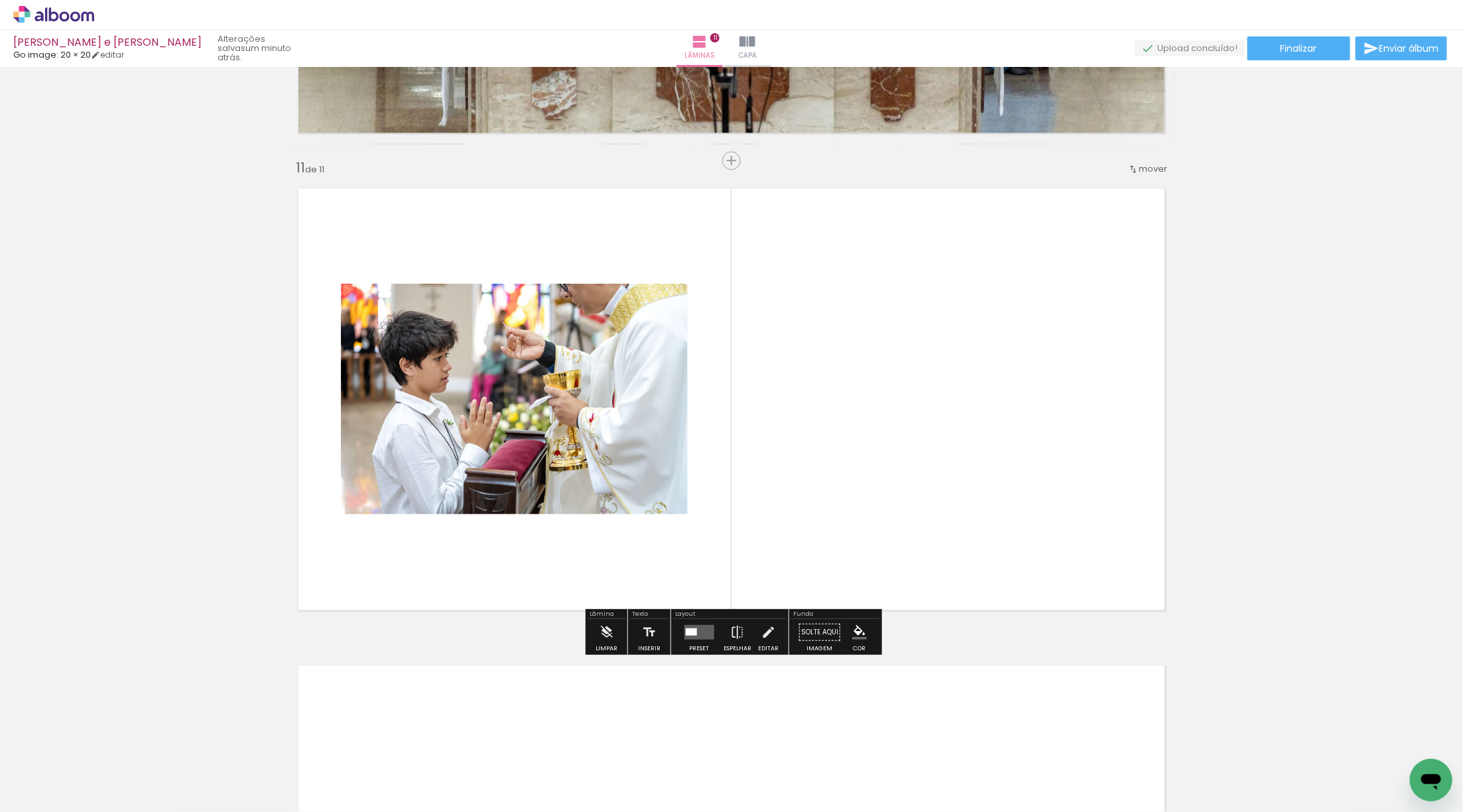
scroll to position [4701, 0]
click at [694, 629] on quentale-layouter at bounding box center [698, 632] width 30 height 14
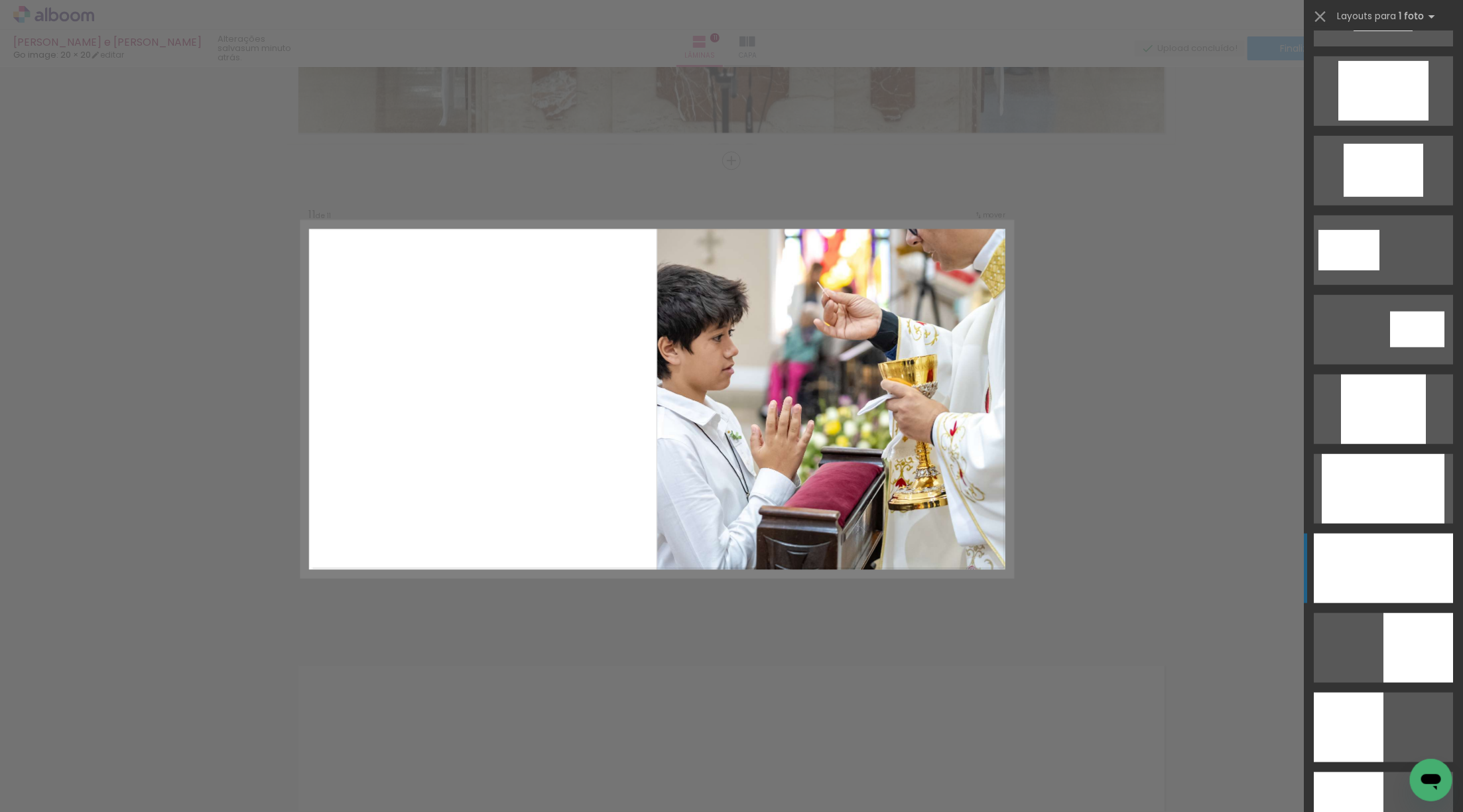
scroll to position [474, 0]
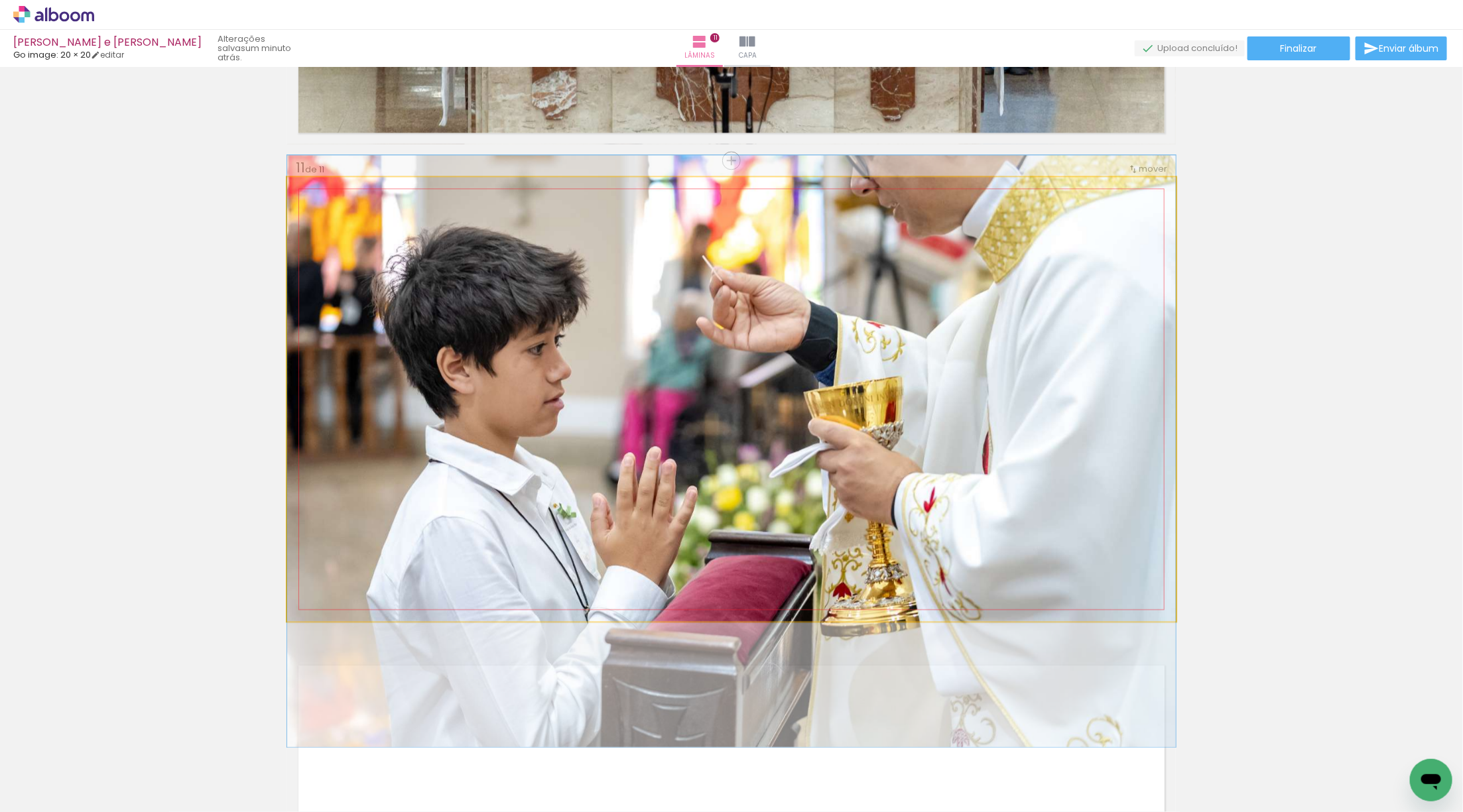
drag, startPoint x: 1009, startPoint y: 493, endPoint x: 997, endPoint y: 545, distance: 53.4
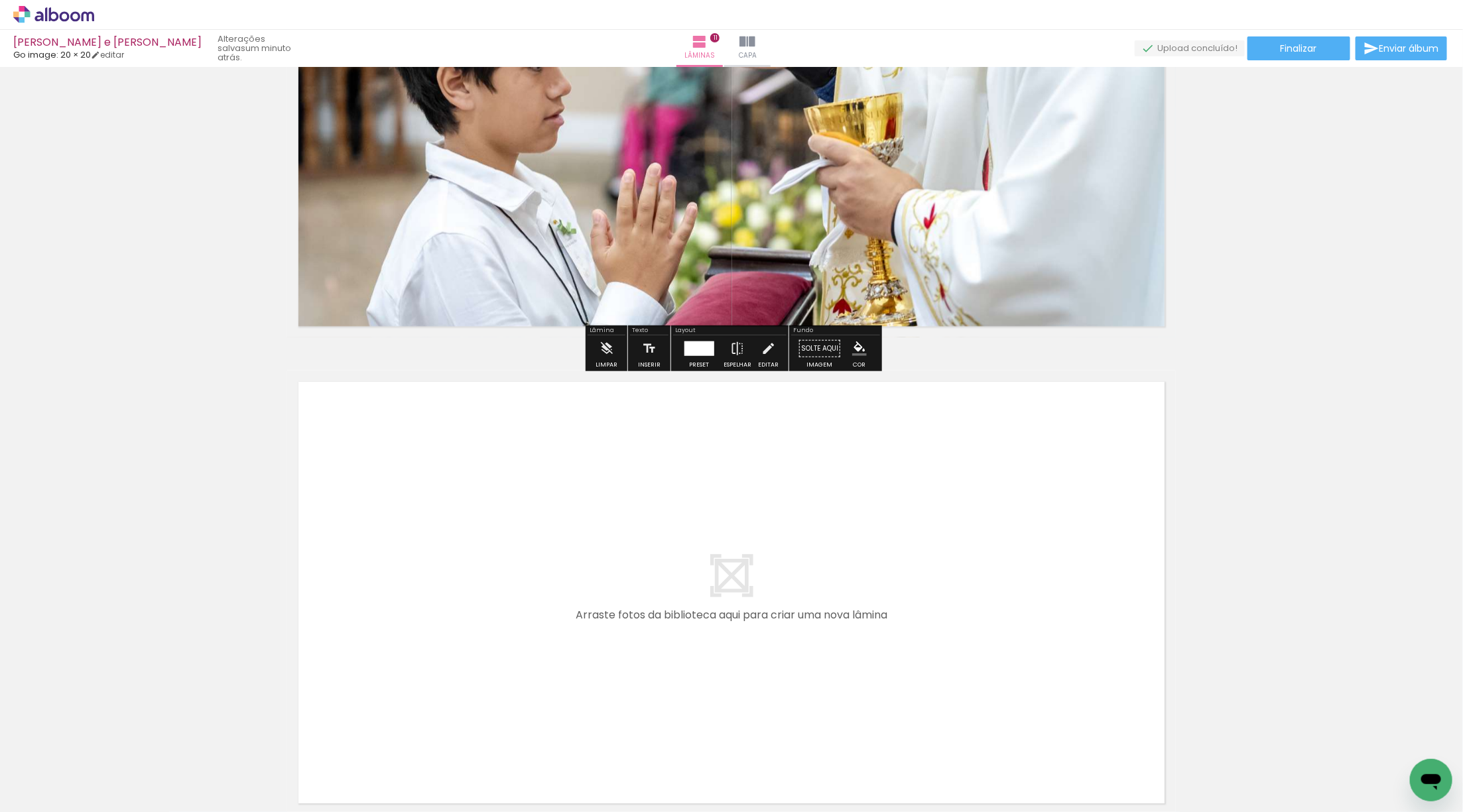
scroll to position [5116, 0]
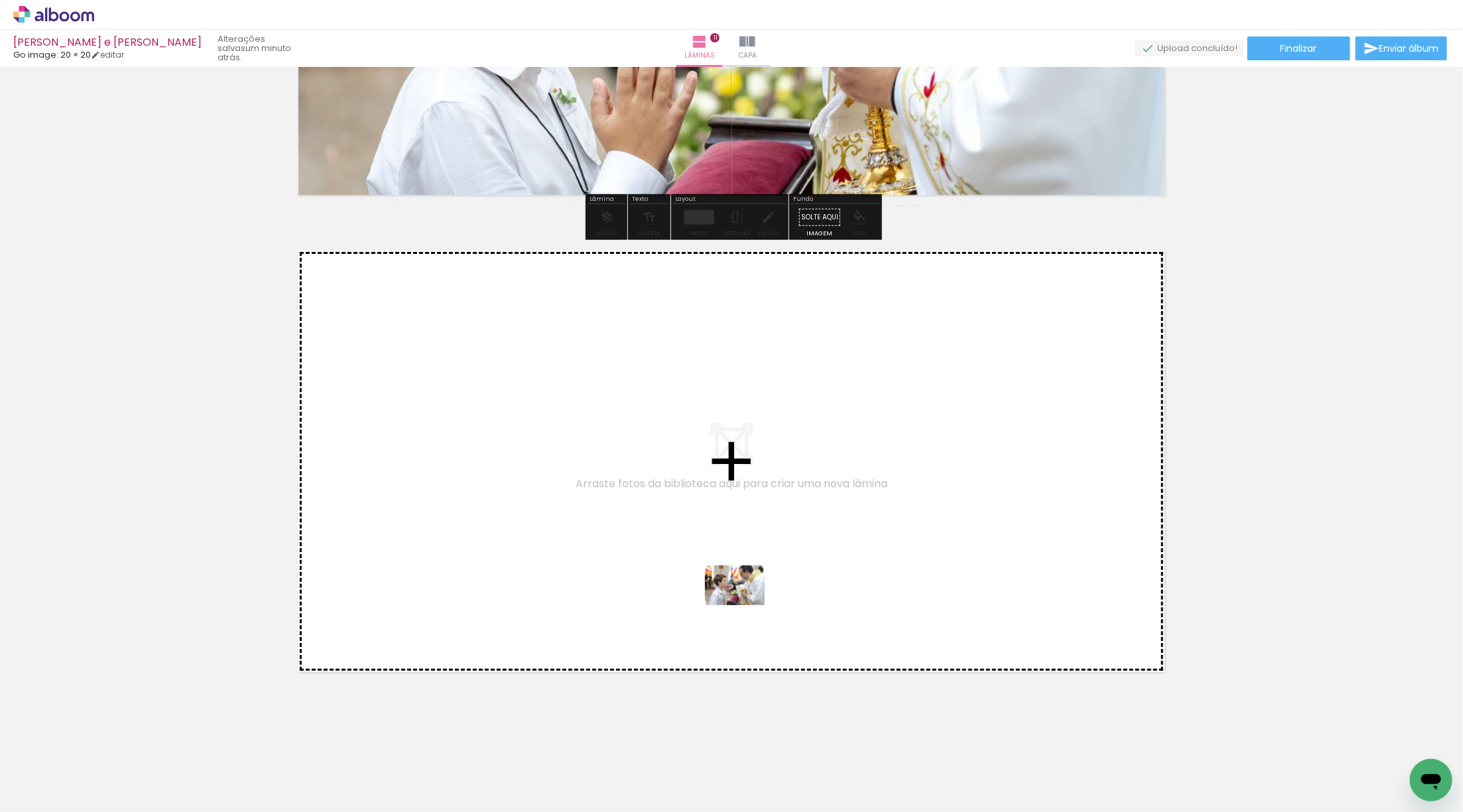
click at [787, 589] on quentale-workspace at bounding box center [732, 406] width 1463 height 812
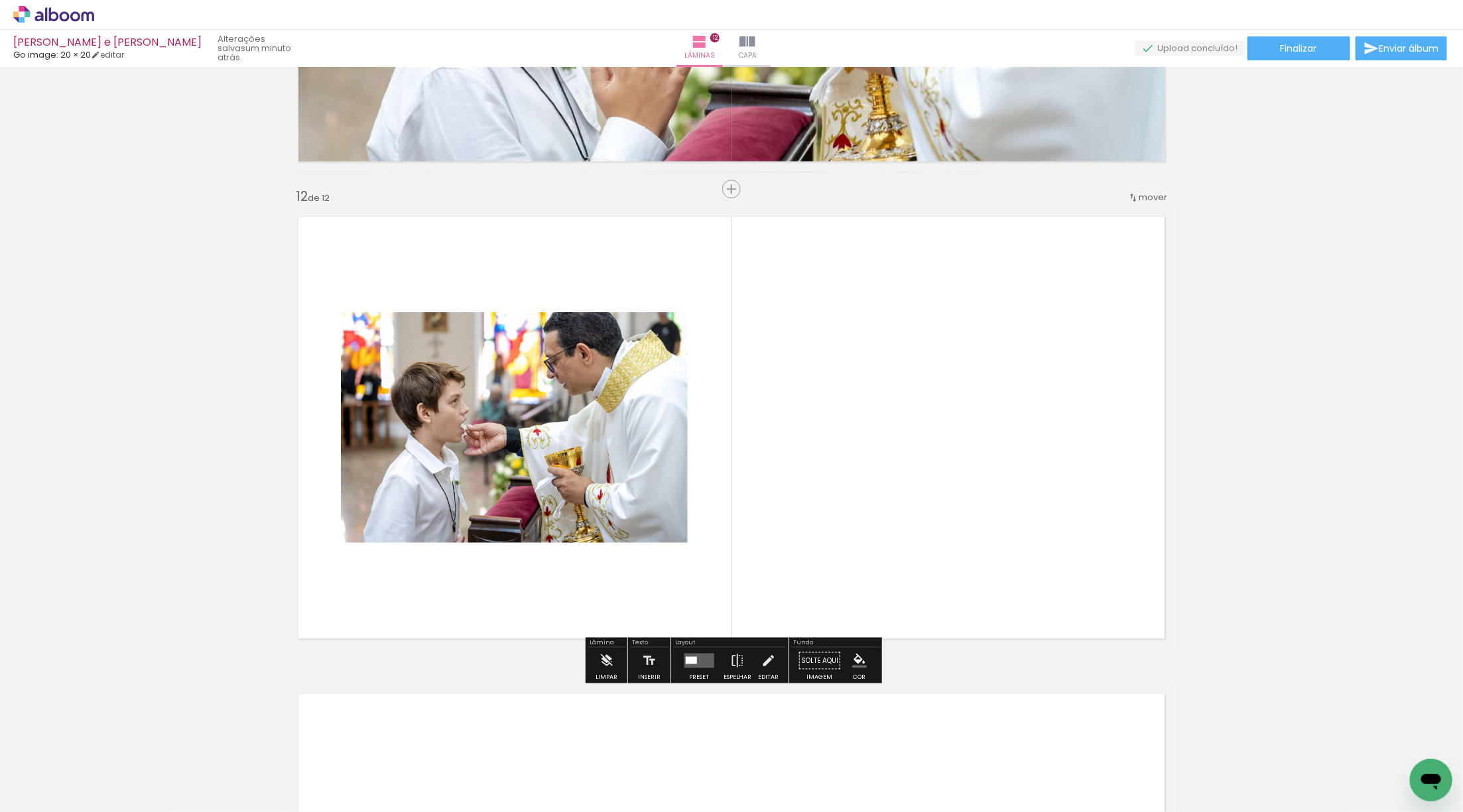
scroll to position [5179, 0]
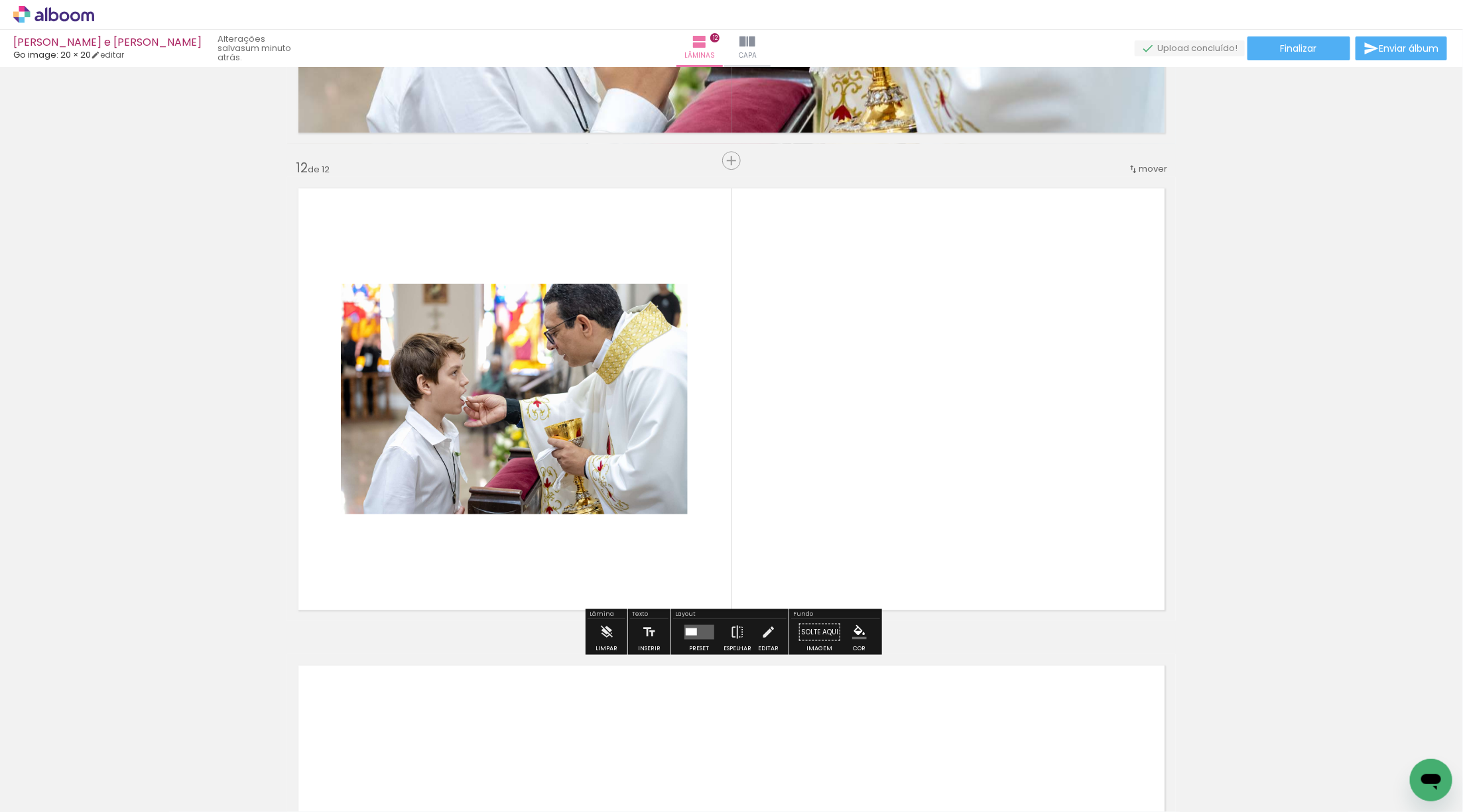
click at [696, 634] on quentale-layouter at bounding box center [698, 631] width 30 height 14
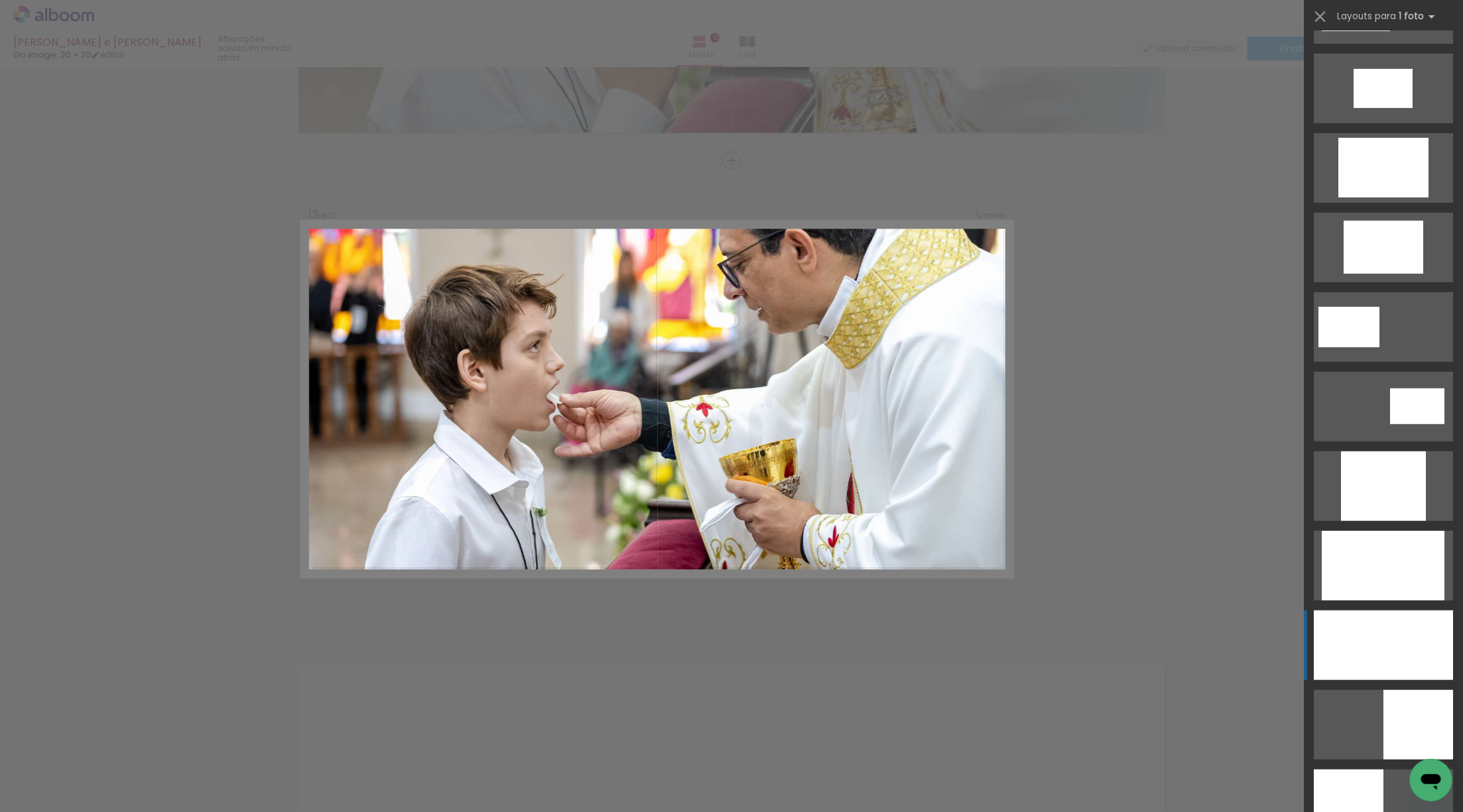
scroll to position [388, 0]
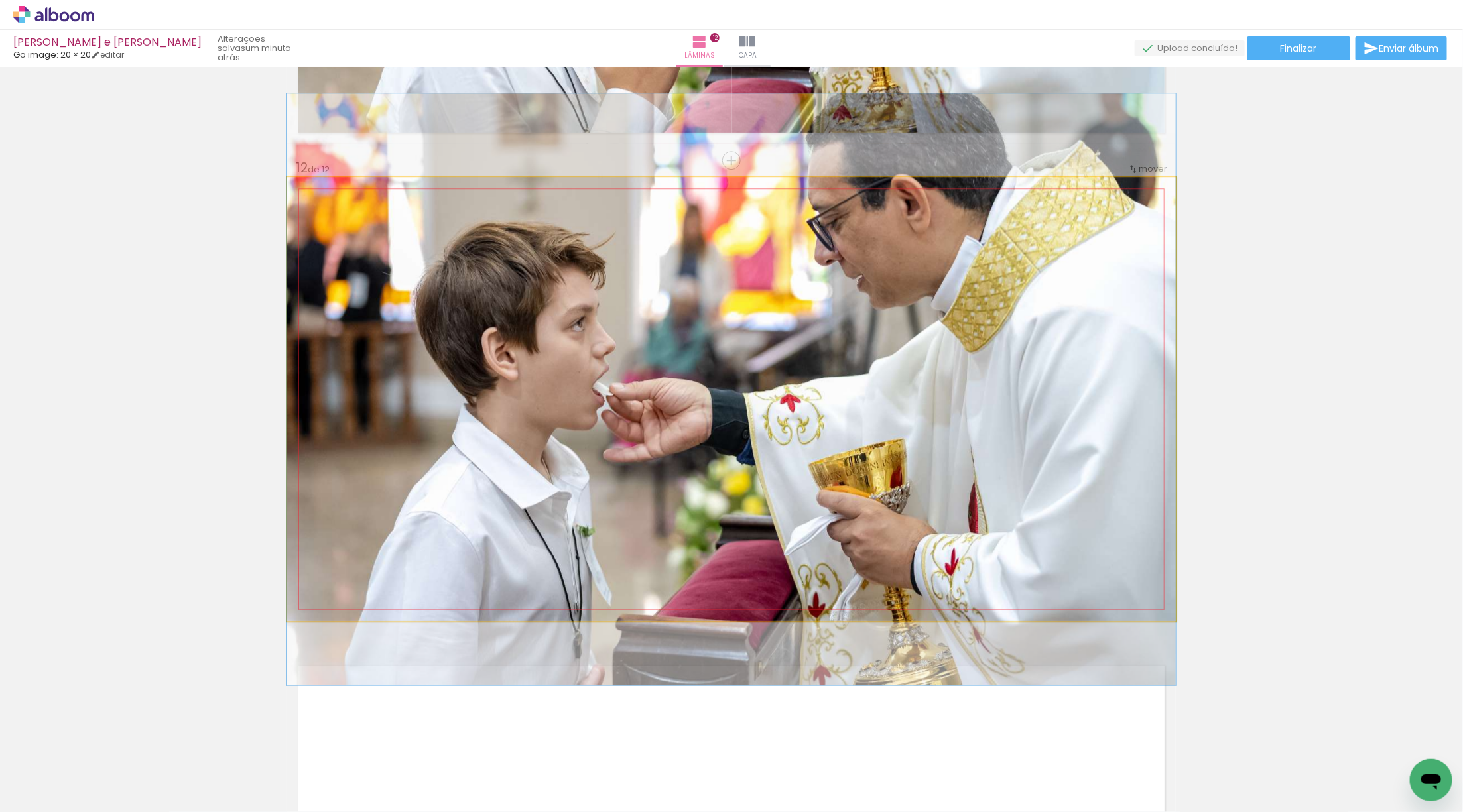
drag, startPoint x: 987, startPoint y: 532, endPoint x: 990, endPoint y: 523, distance: 9.5
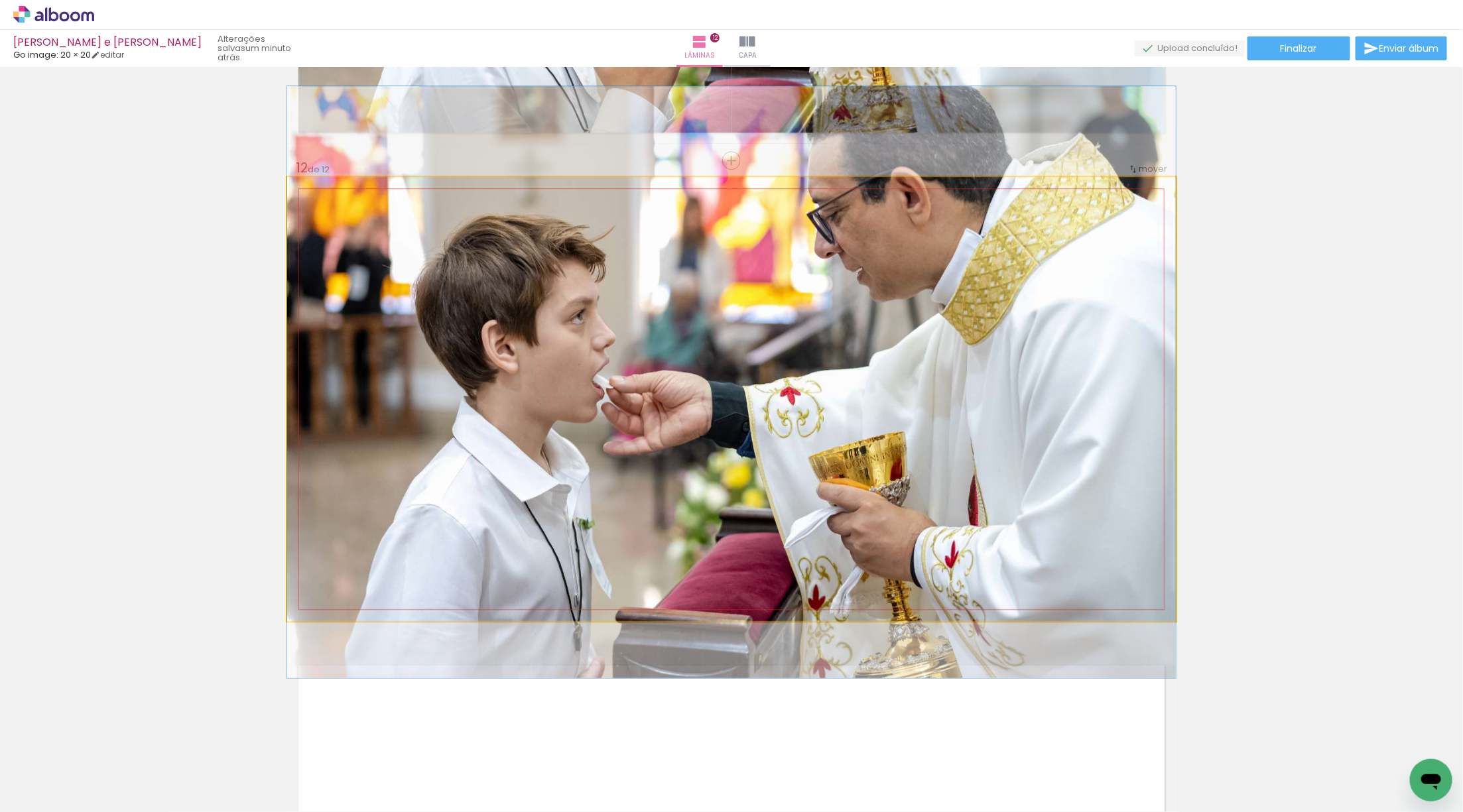
drag, startPoint x: 989, startPoint y: 528, endPoint x: 991, endPoint y: 521, distance: 7.3
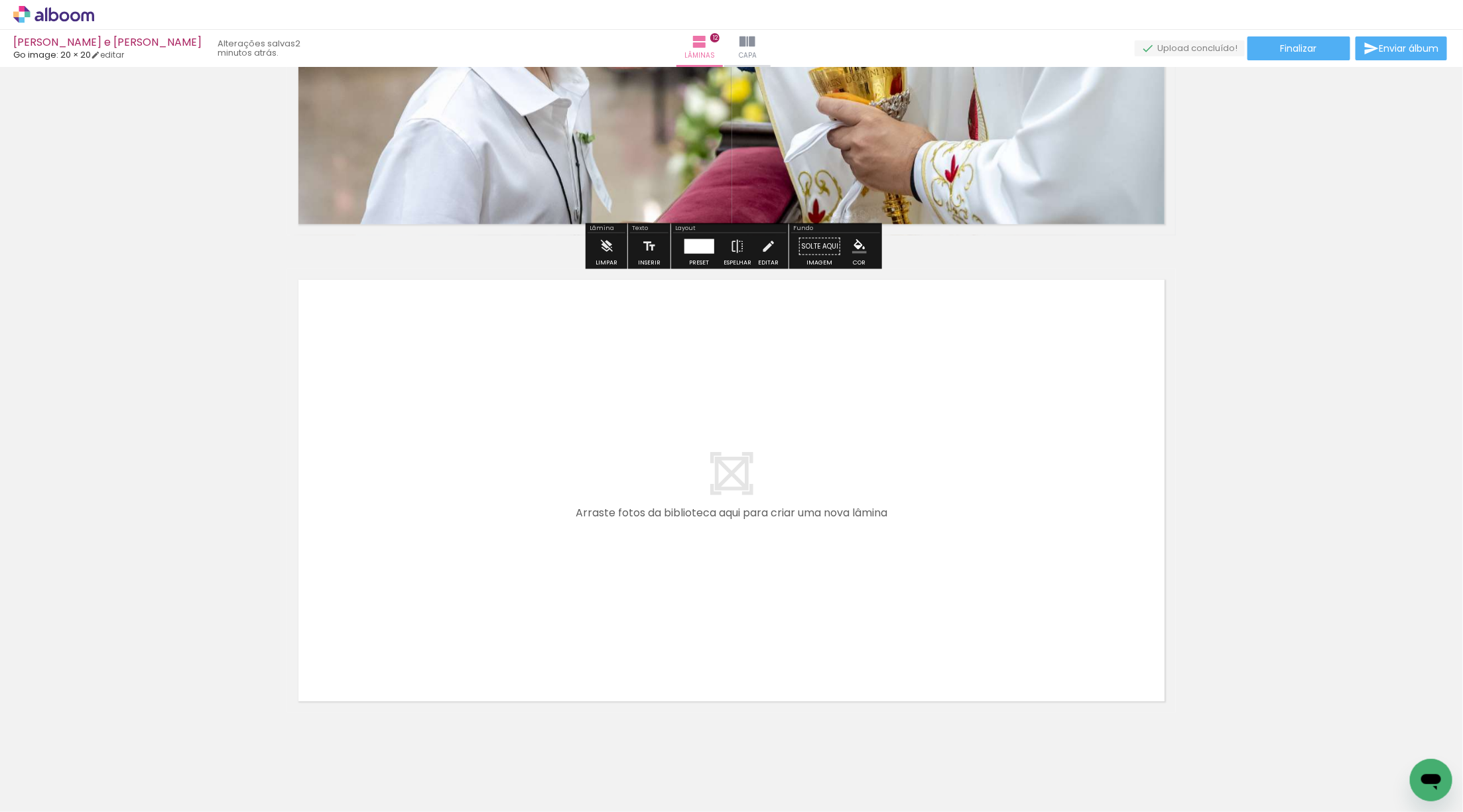
scroll to position [5594, 0]
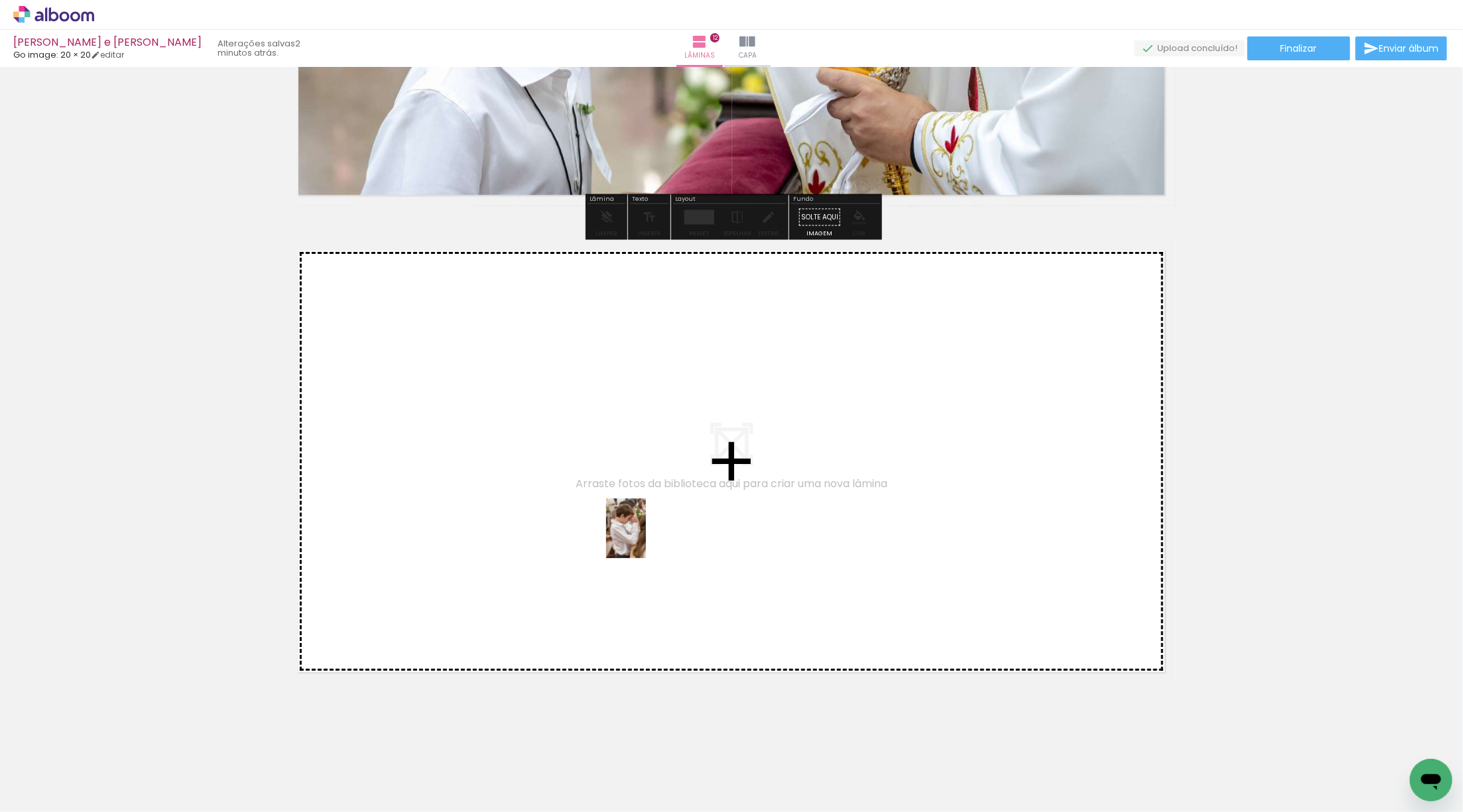
drag, startPoint x: 163, startPoint y: 757, endPoint x: 678, endPoint y: 532, distance: 562.0
click at [678, 532] on quentale-workspace at bounding box center [732, 406] width 1463 height 812
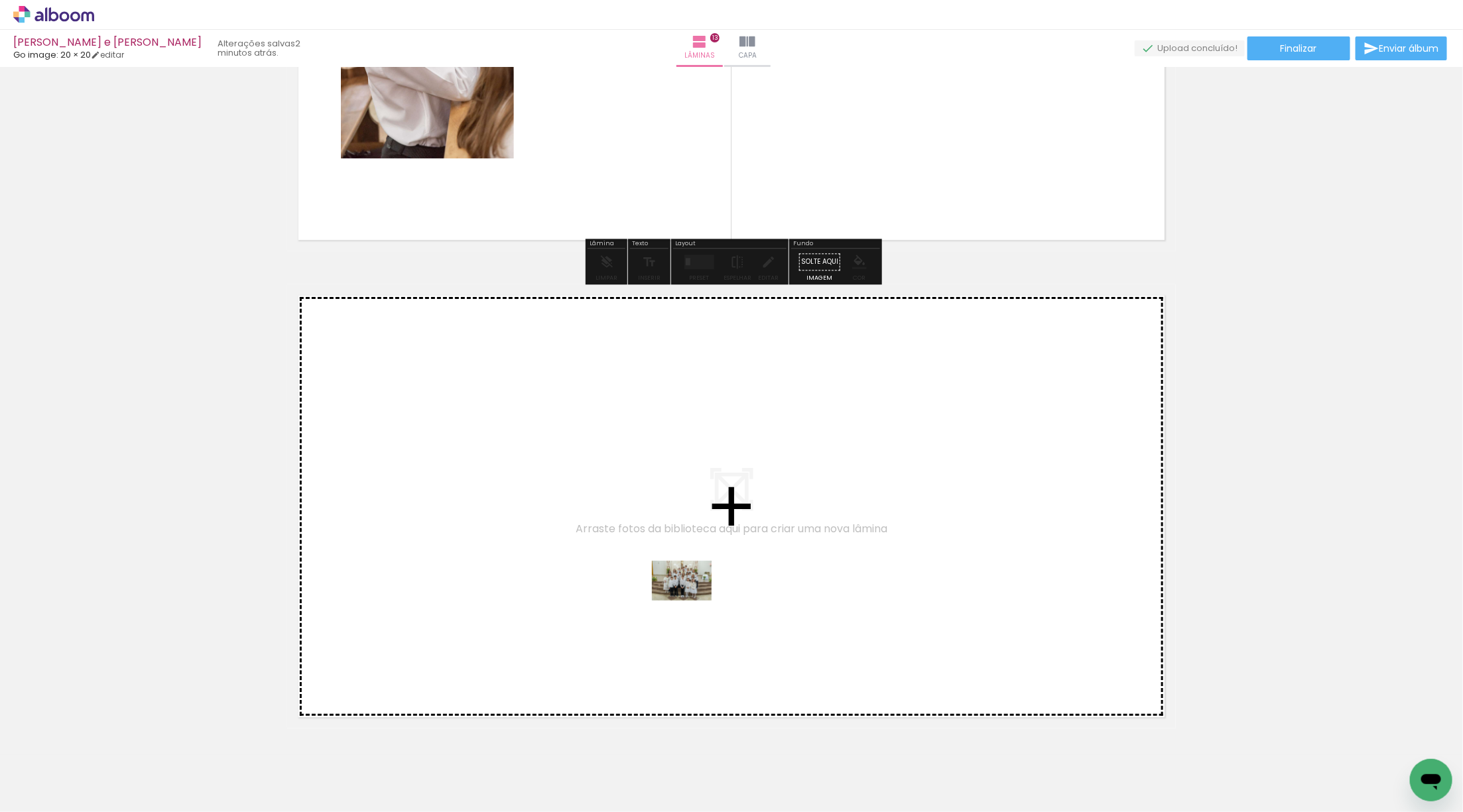
drag, startPoint x: 135, startPoint y: 771, endPoint x: 693, endPoint y: 600, distance: 583.6
click at [693, 600] on quentale-workspace at bounding box center [732, 406] width 1463 height 812
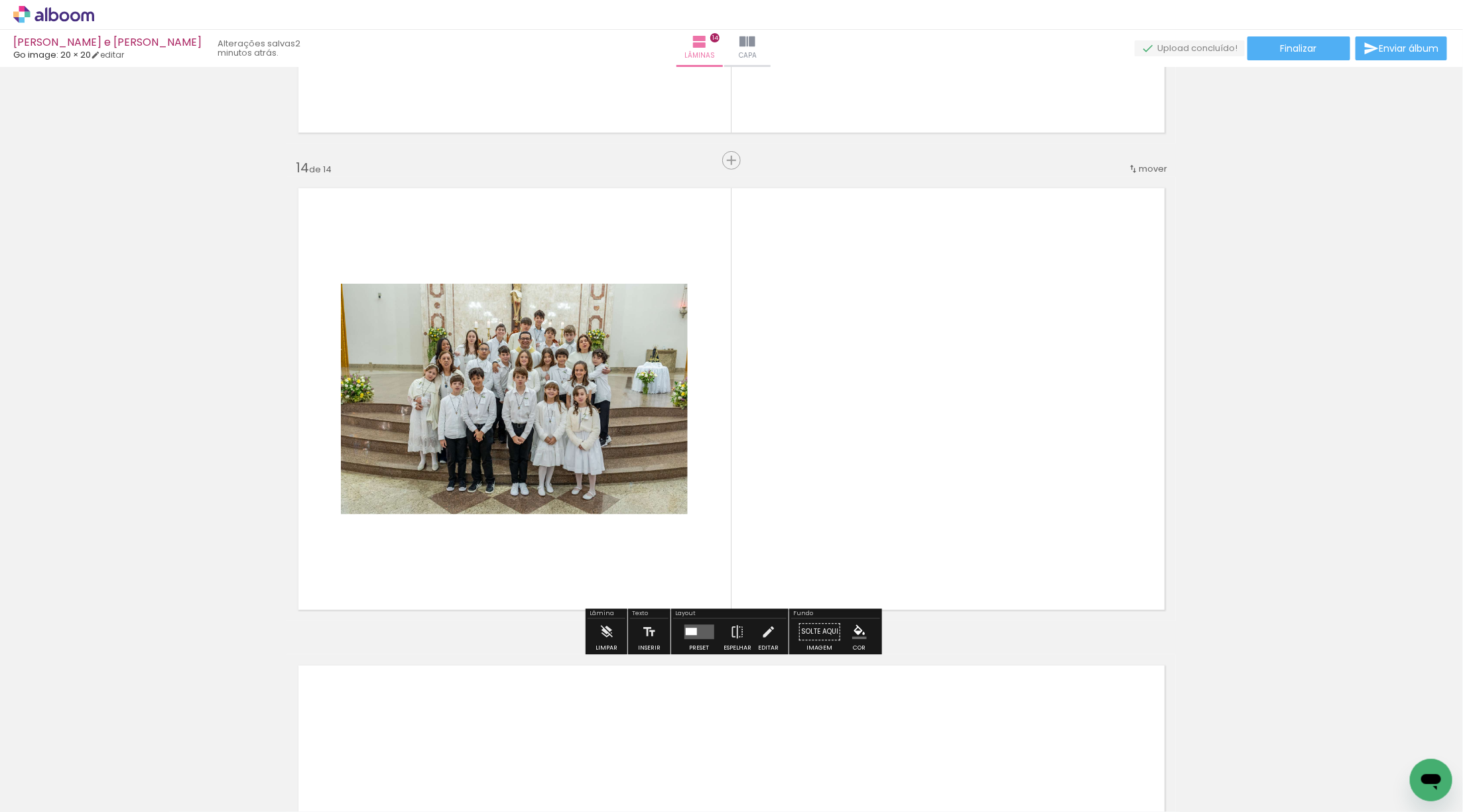
scroll to position [6134, 0]
click at [705, 640] on div at bounding box center [699, 632] width 36 height 26
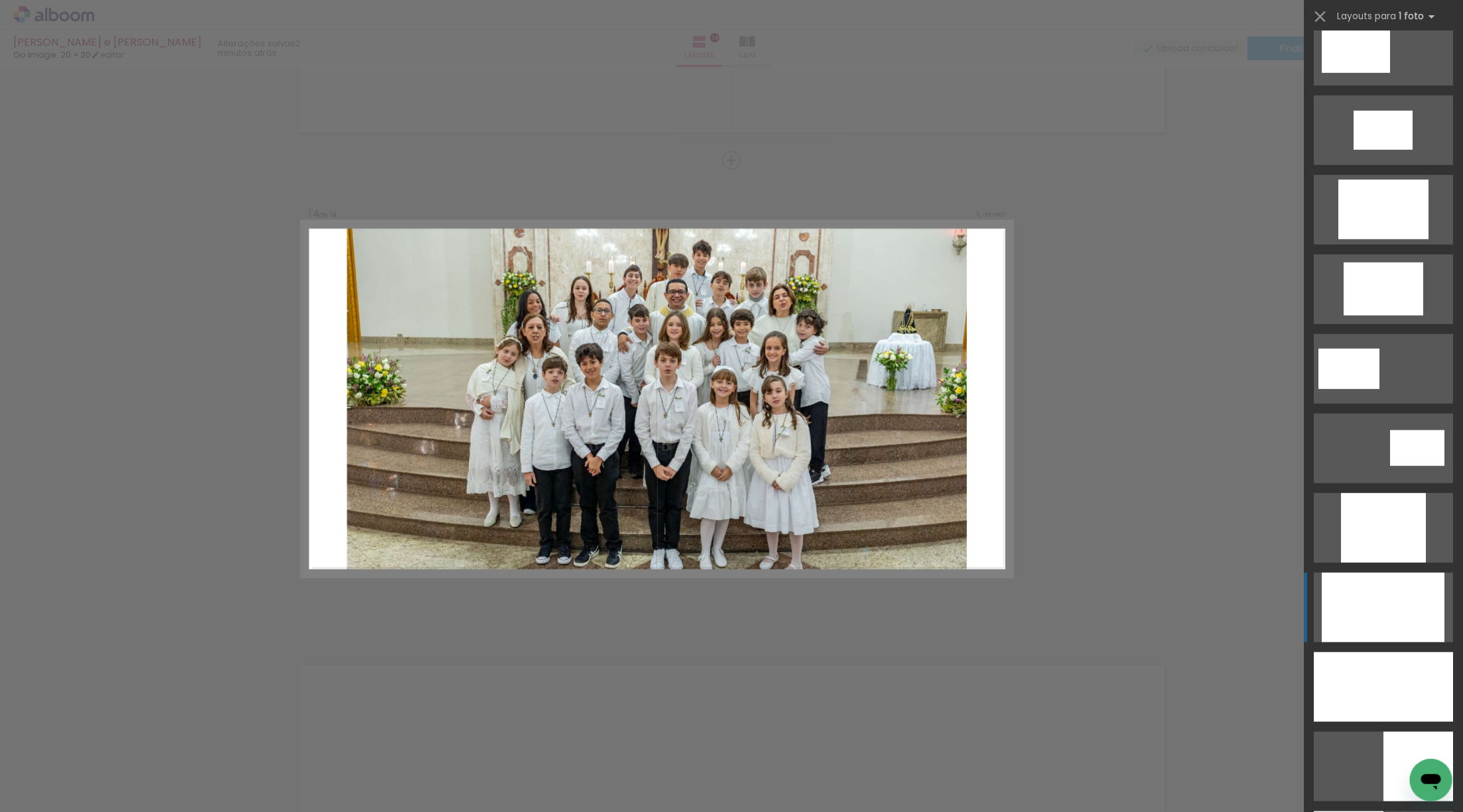
scroll to position [346, 0]
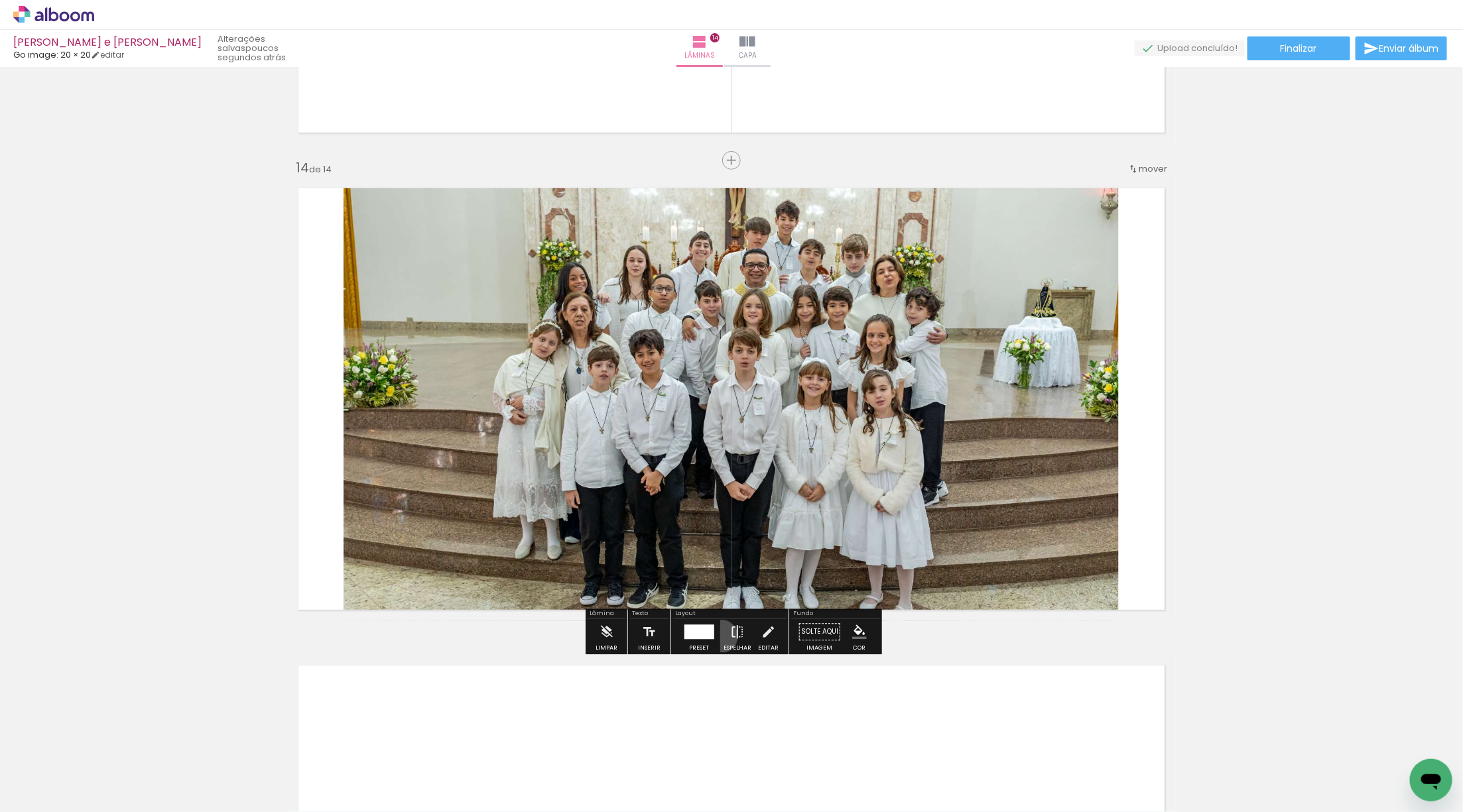
click at [720, 636] on paper-button "Espelhar" at bounding box center [738, 636] width 35 height 34
click at [689, 623] on div at bounding box center [699, 632] width 36 height 26
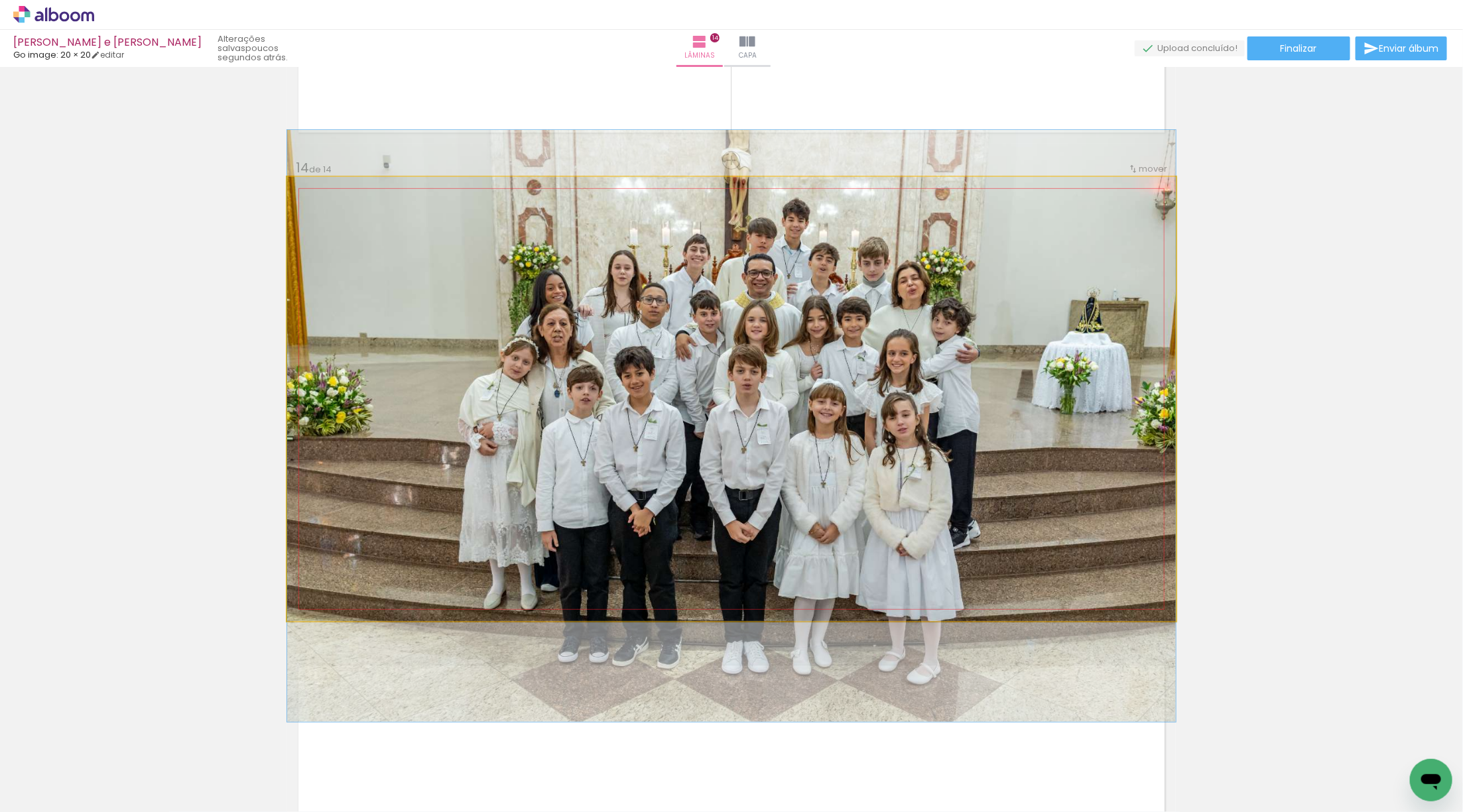
drag, startPoint x: 1035, startPoint y: 342, endPoint x: 1029, endPoint y: 369, distance: 27.7
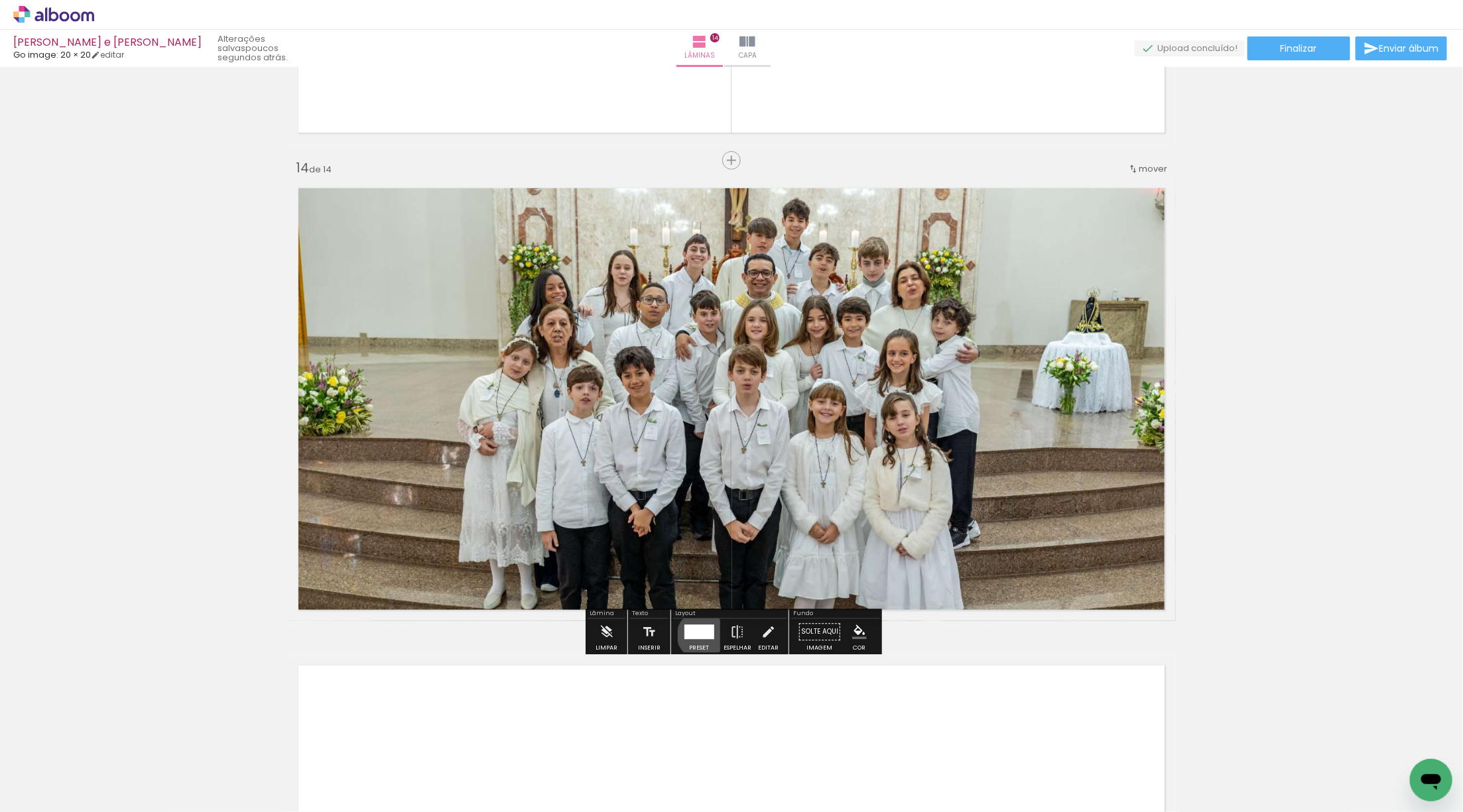
drag, startPoint x: 698, startPoint y: 635, endPoint x: 693, endPoint y: 619, distance: 16.8
click at [698, 634] on div at bounding box center [698, 632] width 30 height 14
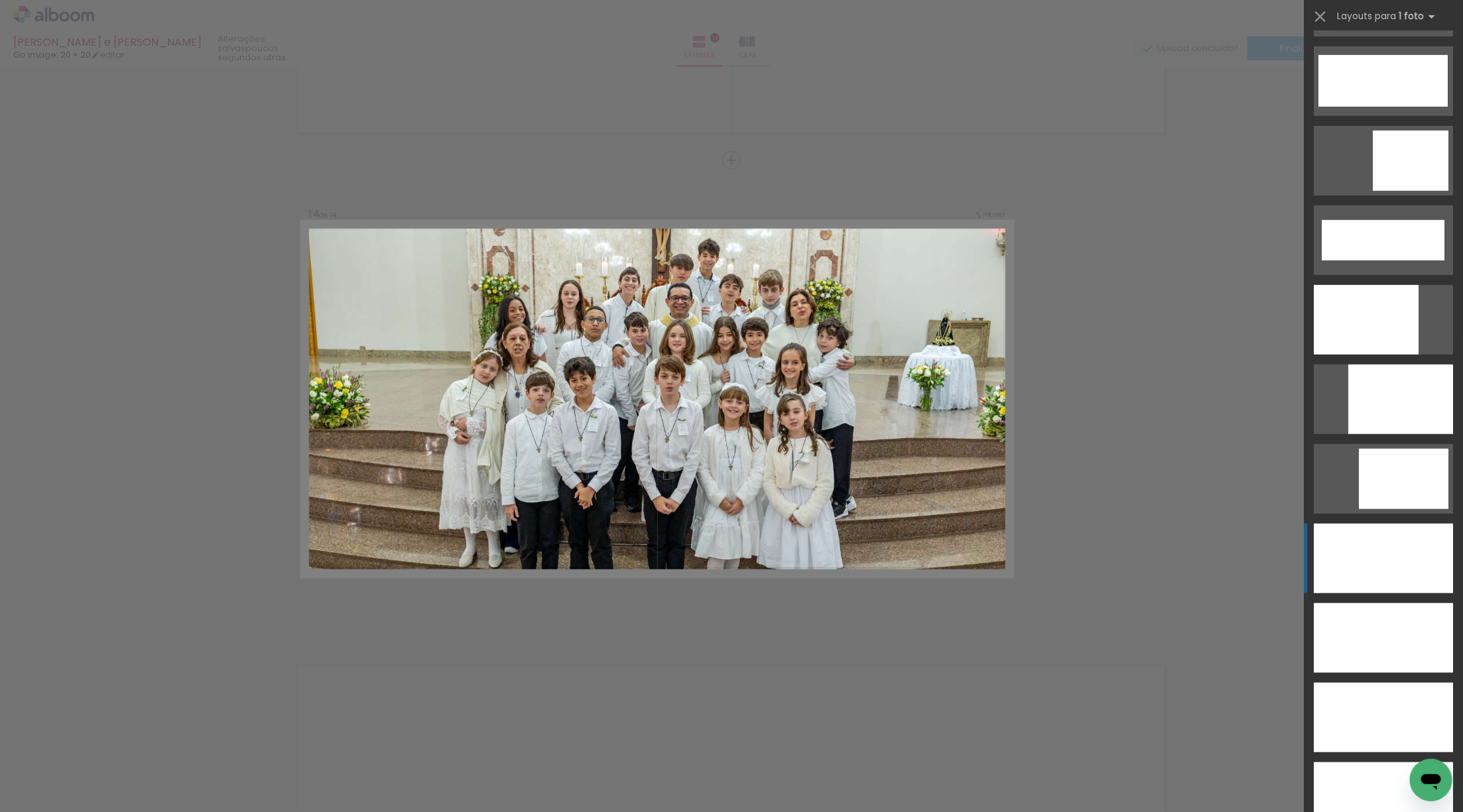
scroll to position [3155, 0]
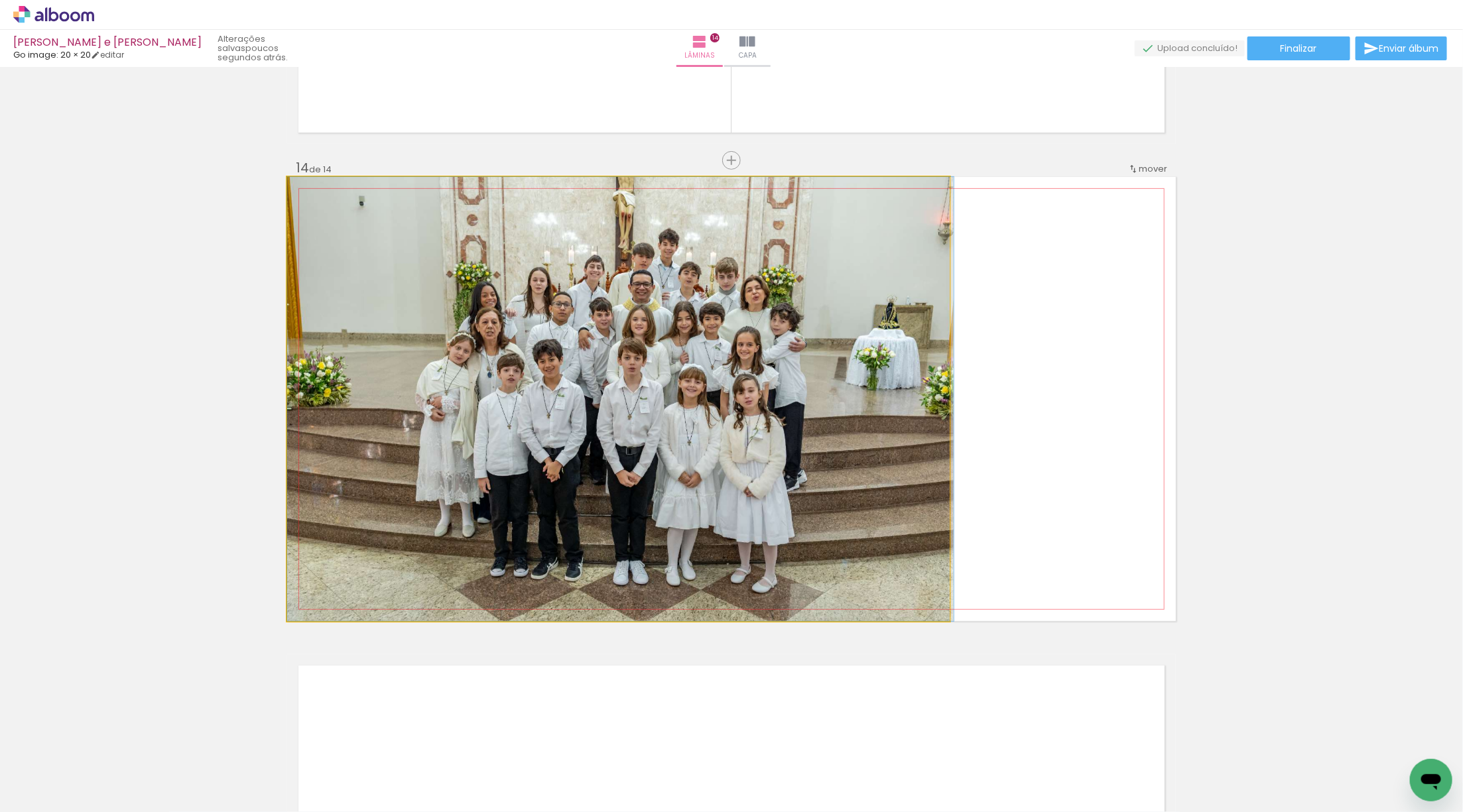
drag, startPoint x: 696, startPoint y: 349, endPoint x: 799, endPoint y: 334, distance: 104.1
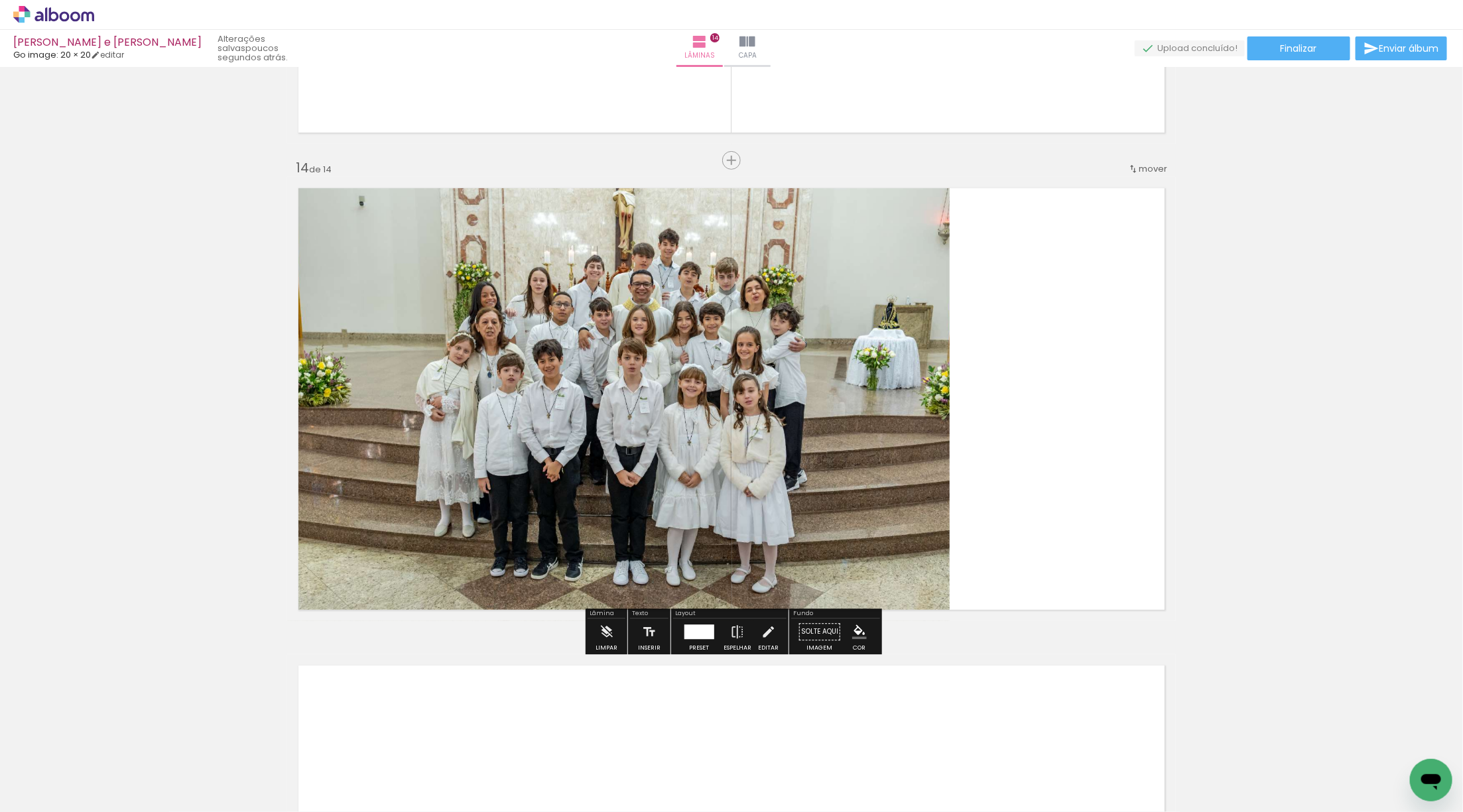
click at [767, 343] on quentale-photo at bounding box center [618, 398] width 662 height 444
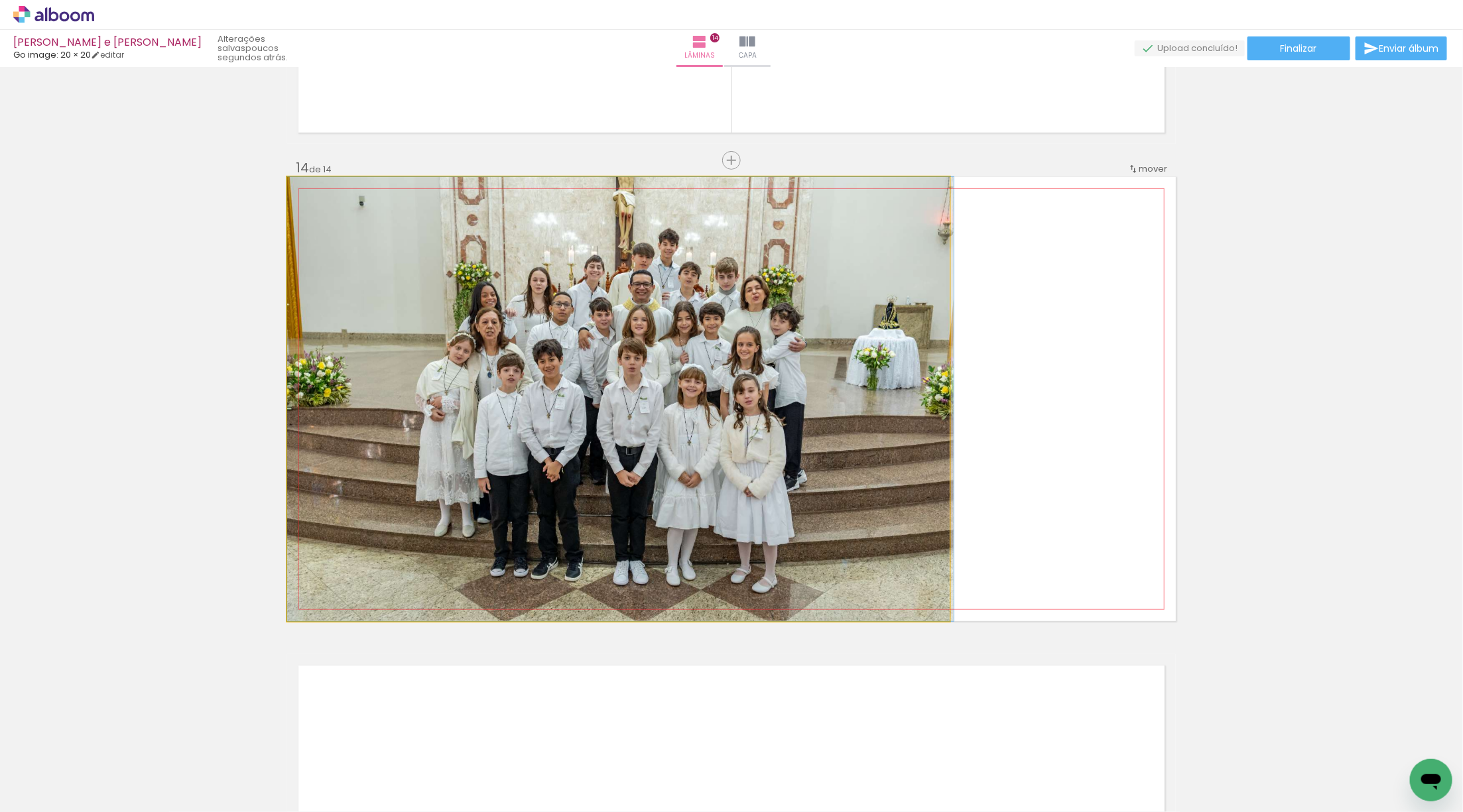
click at [767, 343] on quentale-photo at bounding box center [618, 398] width 662 height 444
click at [684, 359] on quentale-photo at bounding box center [618, 398] width 662 height 444
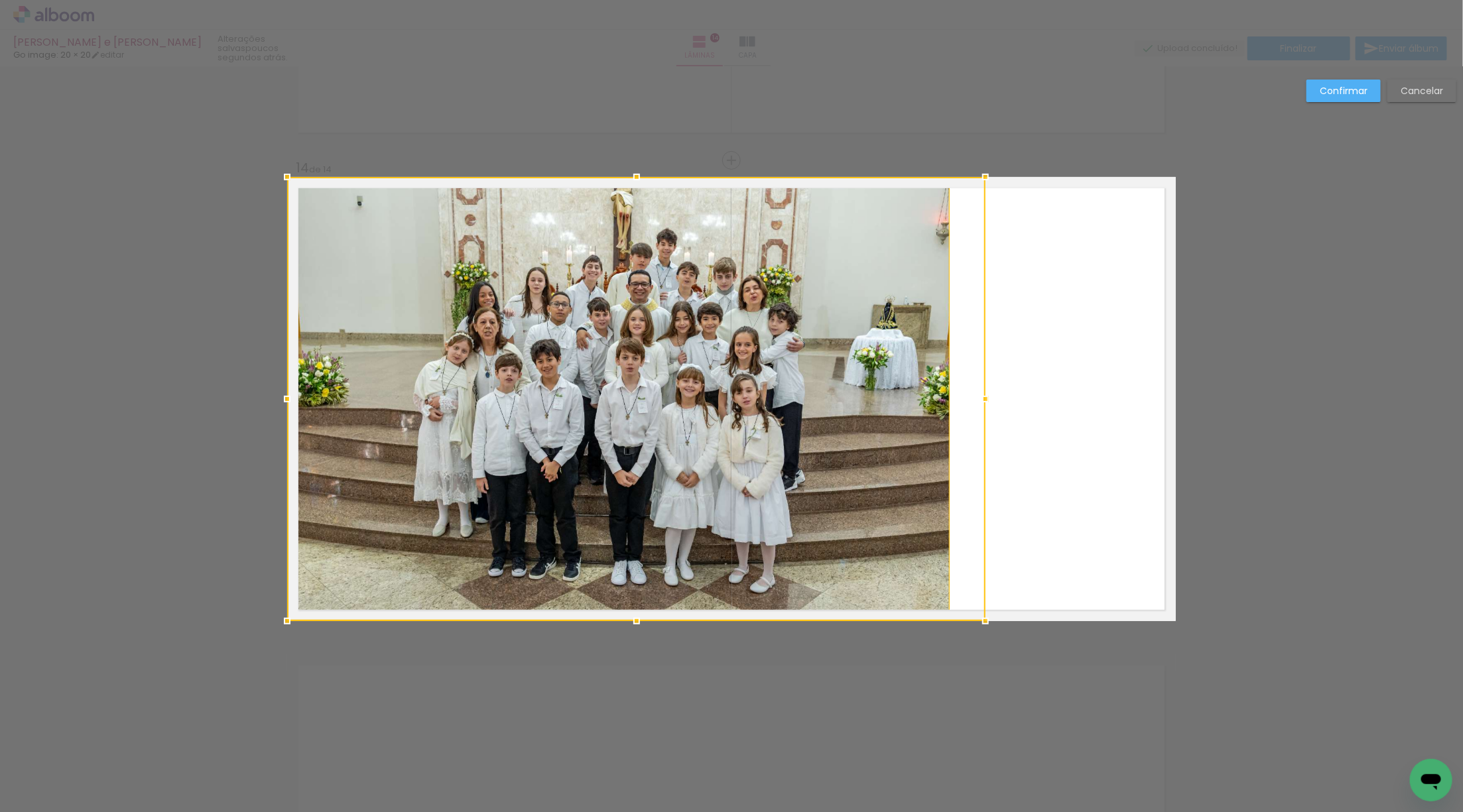
drag, startPoint x: 945, startPoint y: 396, endPoint x: 1040, endPoint y: 394, distance: 95.0
click at [1040, 394] on album-spread "14 de 14" at bounding box center [732, 398] width 889 height 444
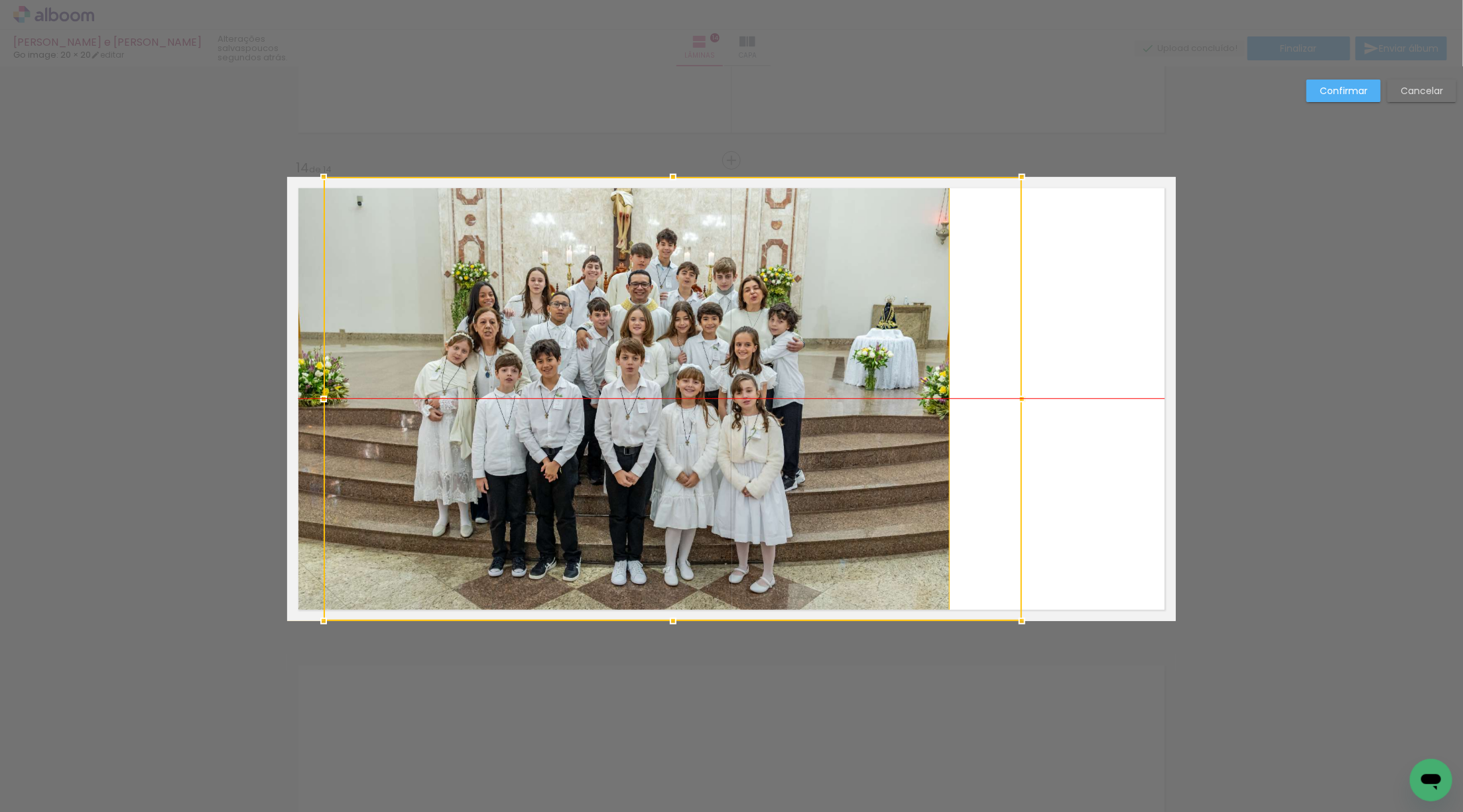
drag, startPoint x: 860, startPoint y: 400, endPoint x: 888, endPoint y: 400, distance: 28.0
click at [888, 400] on div at bounding box center [673, 398] width 698 height 444
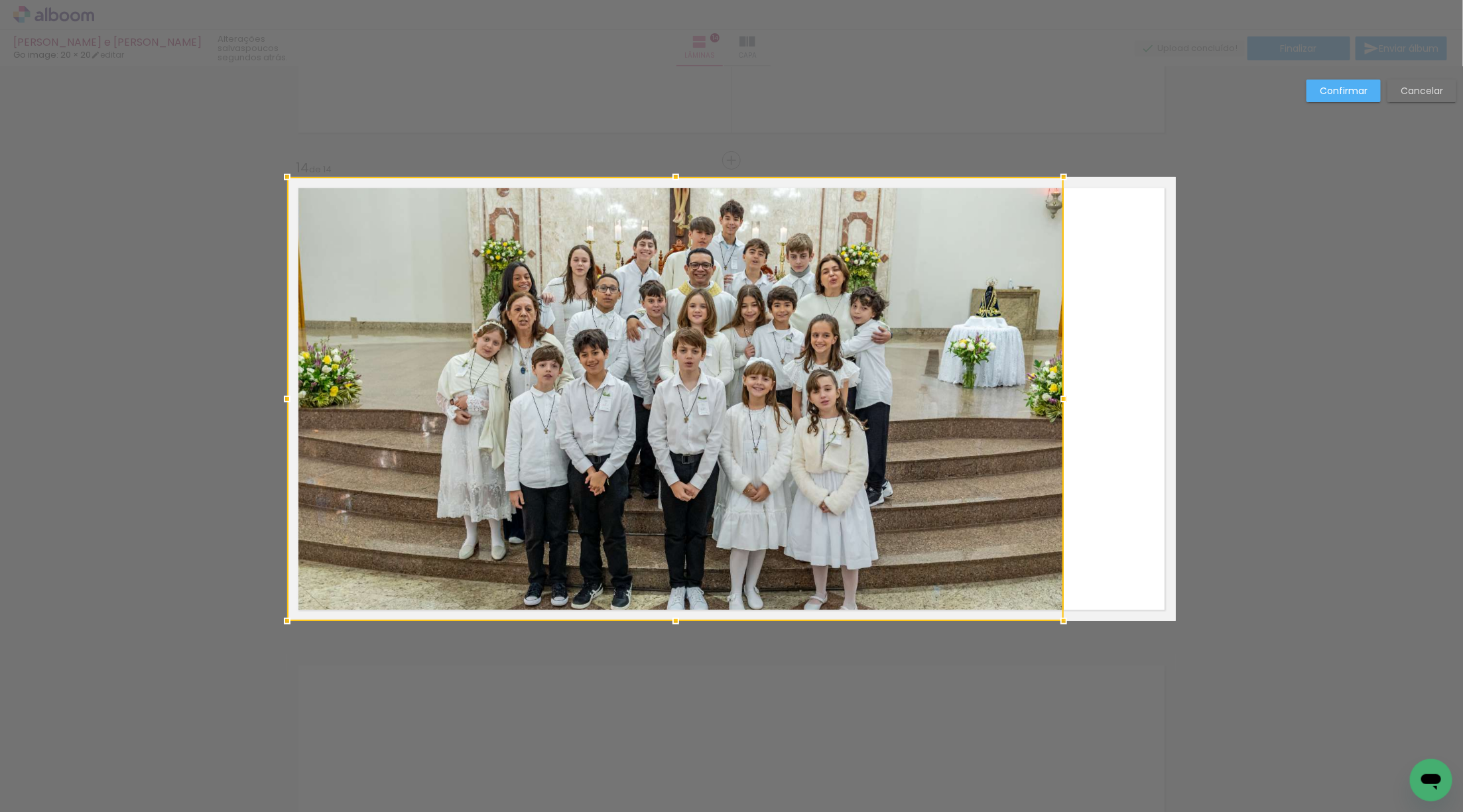
drag, startPoint x: 963, startPoint y: 396, endPoint x: 1063, endPoint y: 389, distance: 100.2
click at [1063, 389] on div at bounding box center [1064, 399] width 26 height 26
click at [896, 401] on div at bounding box center [676, 398] width 776 height 444
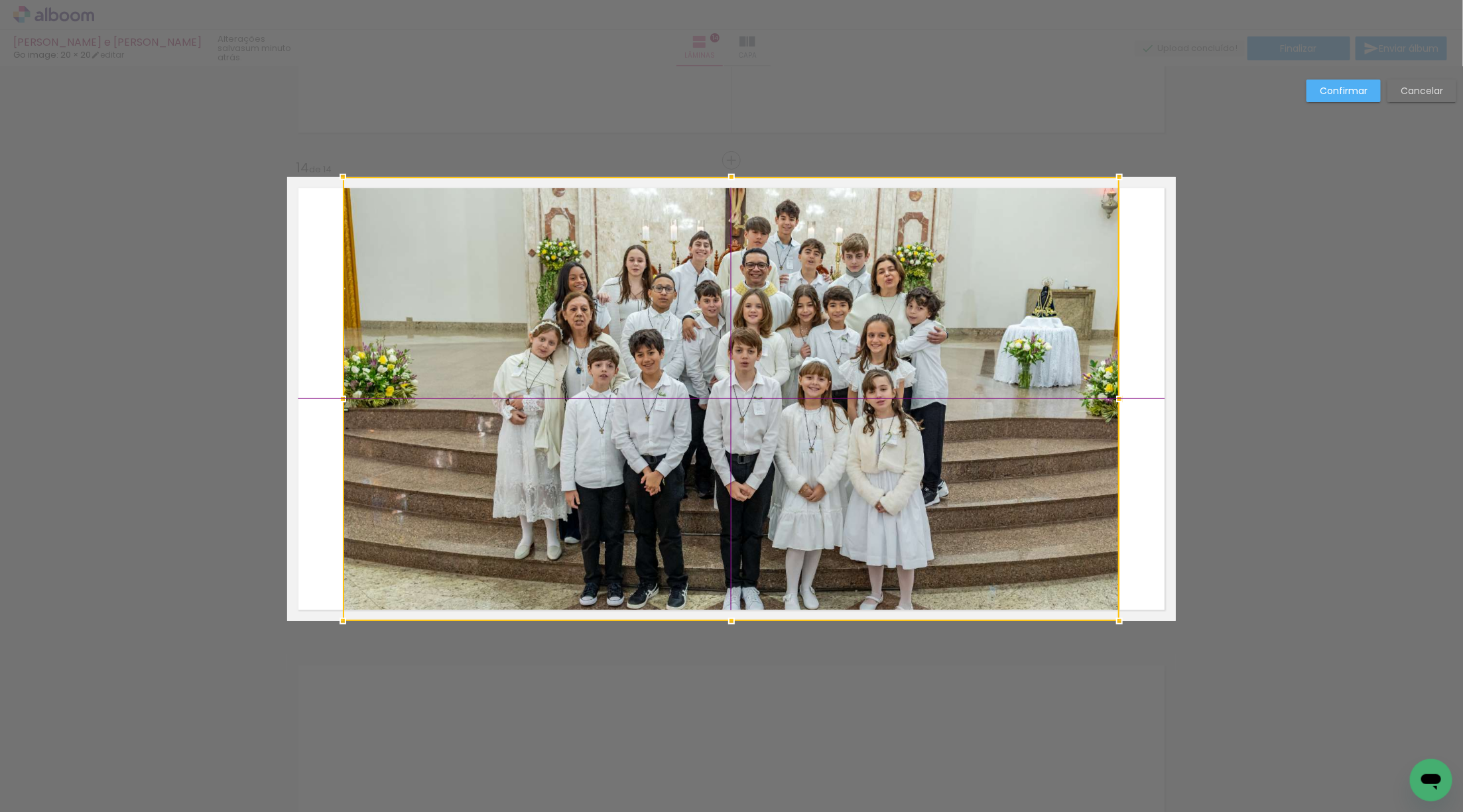
drag, startPoint x: 716, startPoint y: 372, endPoint x: 747, endPoint y: 369, distance: 31.1
click at [747, 369] on div at bounding box center [731, 398] width 776 height 444
click at [0, 0] on slot "Confirmar" at bounding box center [0, 0] width 0 height 0
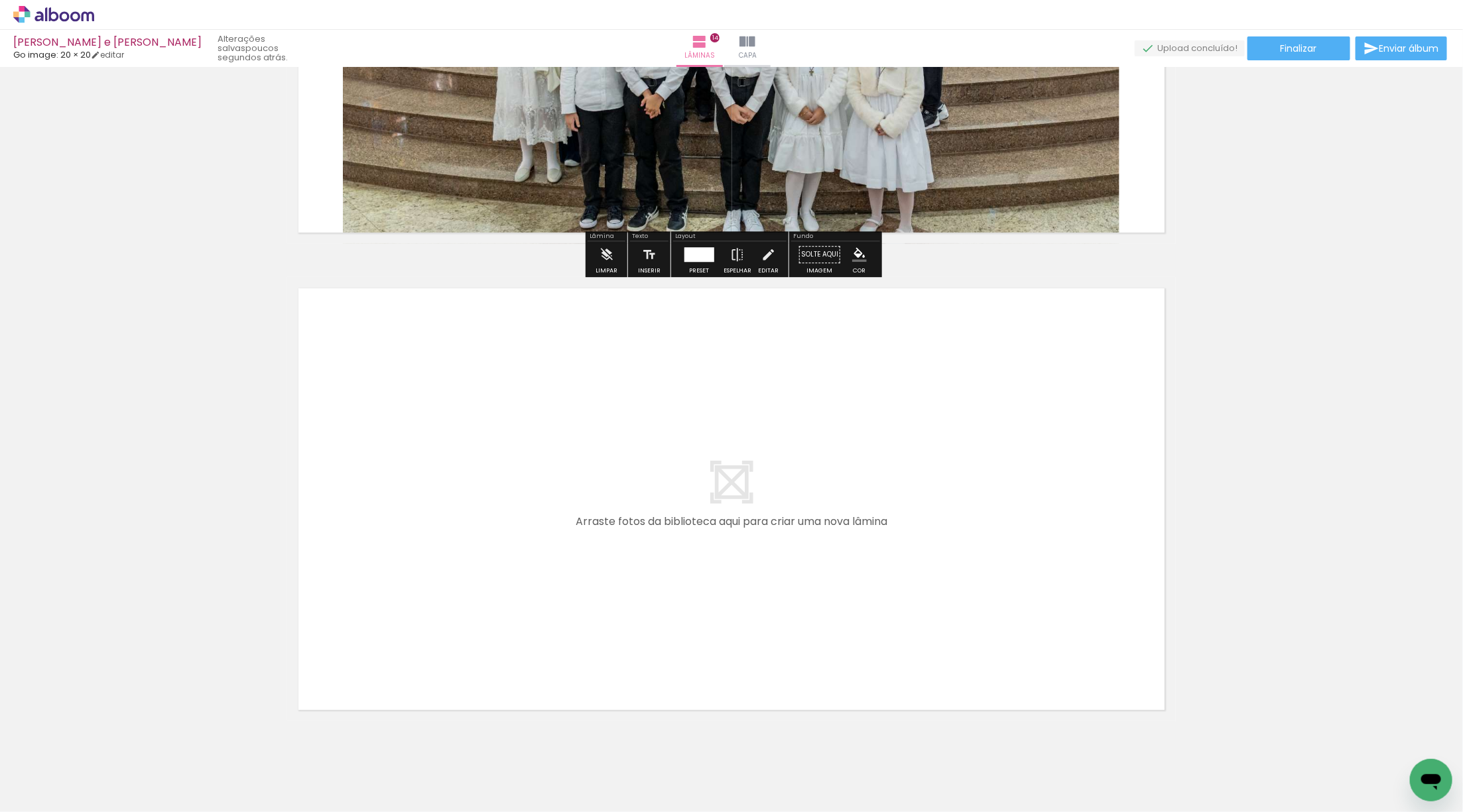
scroll to position [6548, 0]
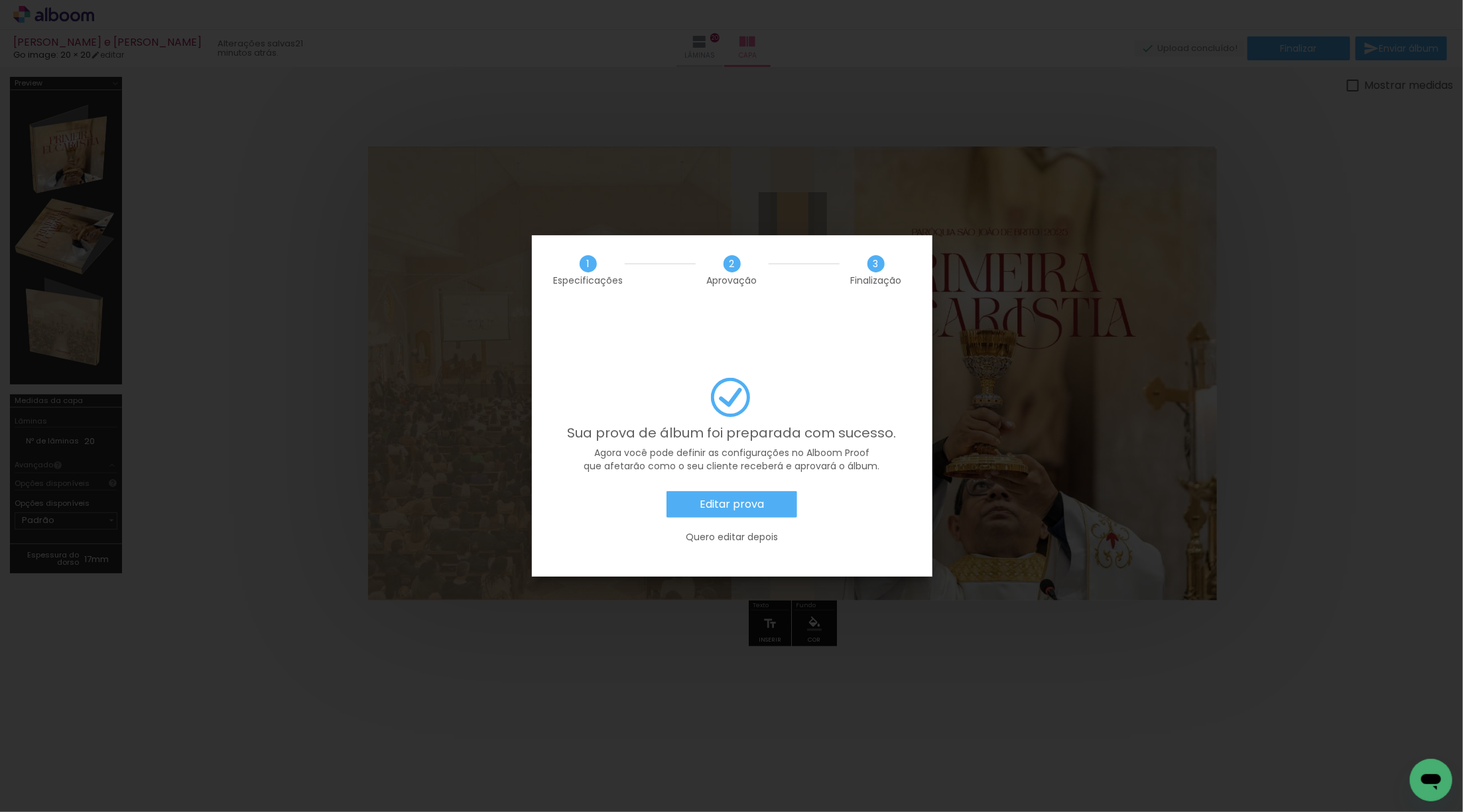
scroll to position [1583, 0]
click at [0, 0] on slot "Editar prova" at bounding box center [0, 0] width 0 height 0
